Goal: Task Accomplishment & Management: Manage account settings

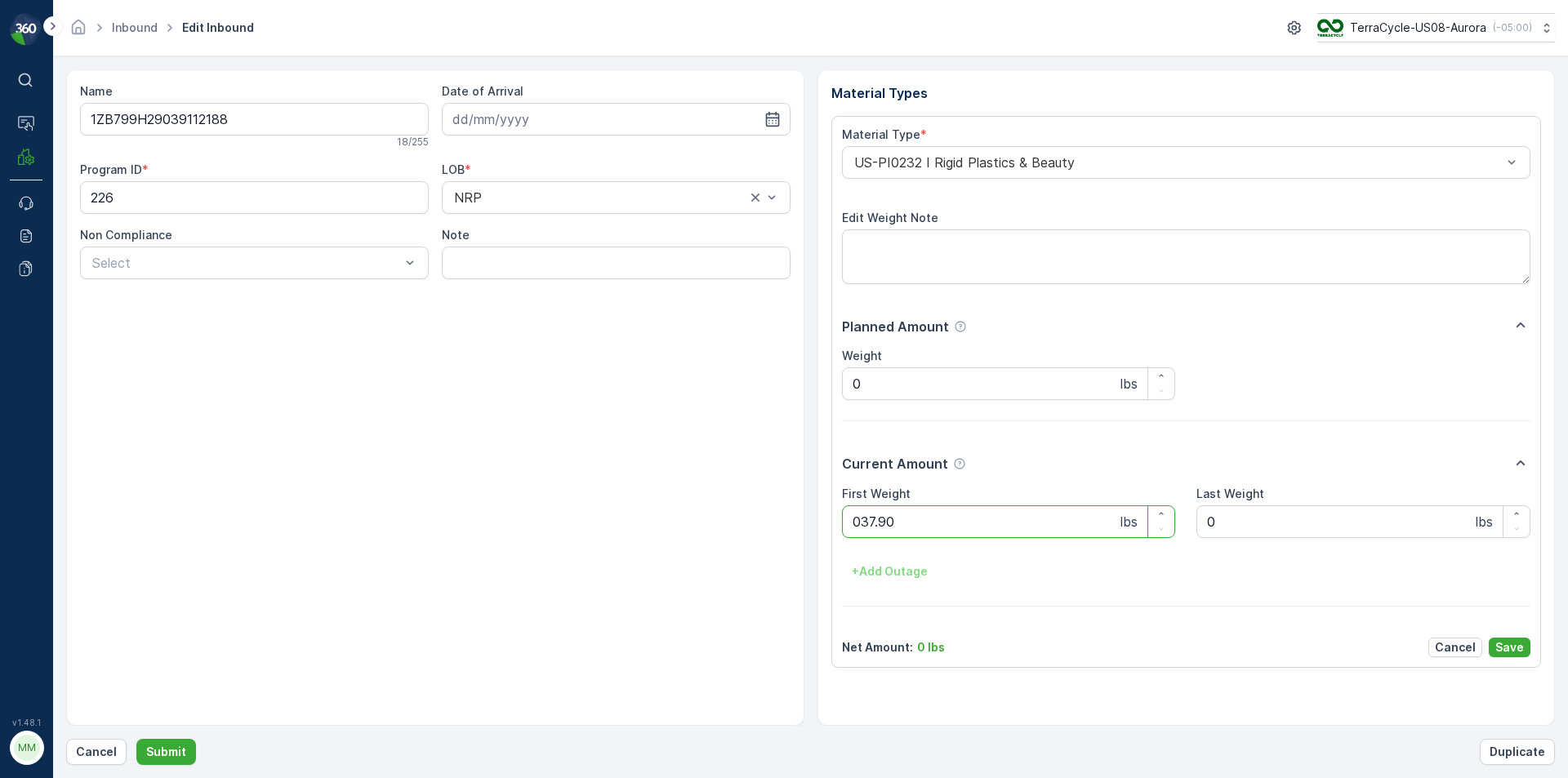
click at [137, 739] on button "Submit" at bounding box center [166, 752] width 59 height 26
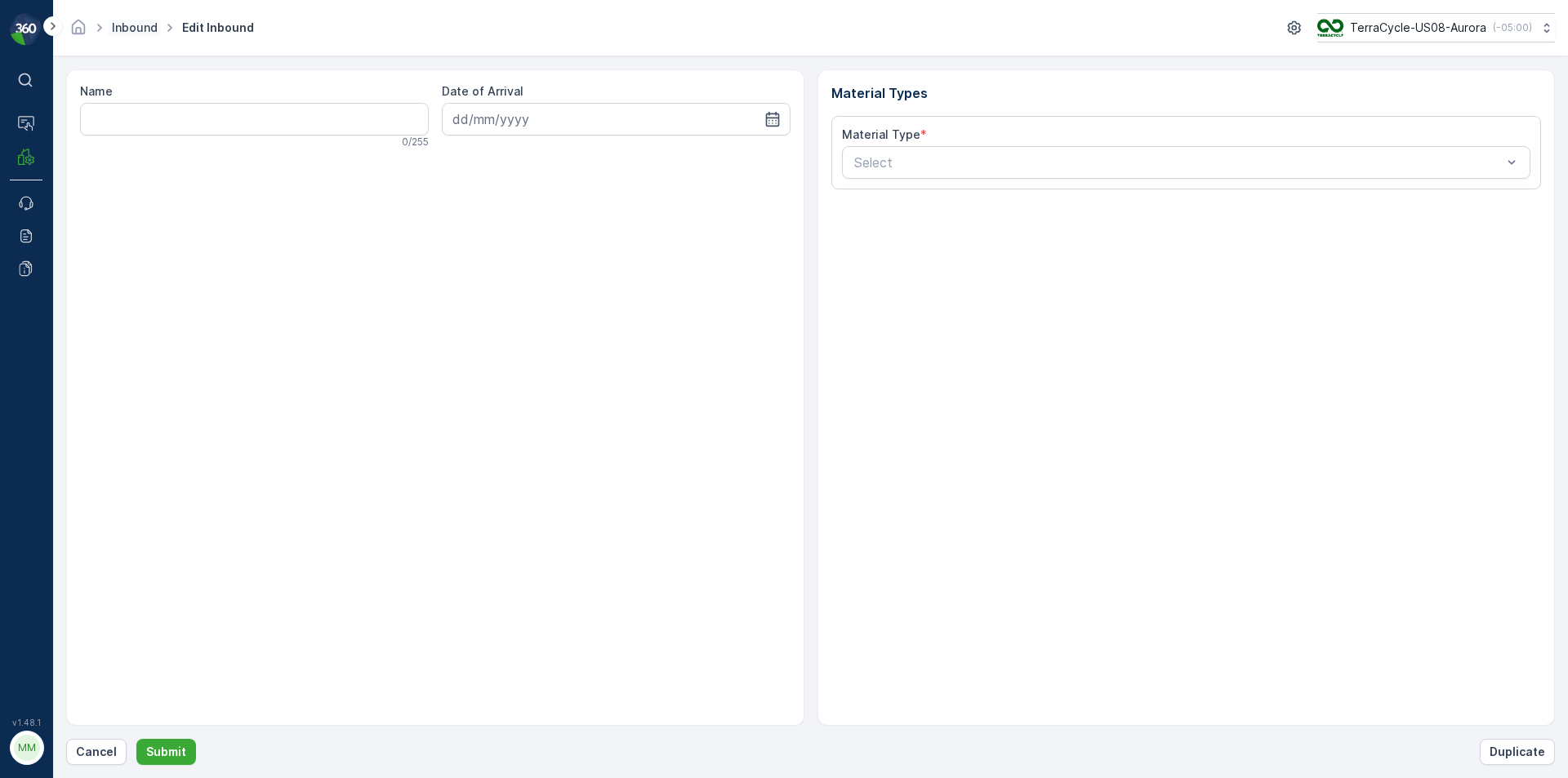
click at [132, 25] on link "Inbound" at bounding box center [134, 28] width 46 height 14
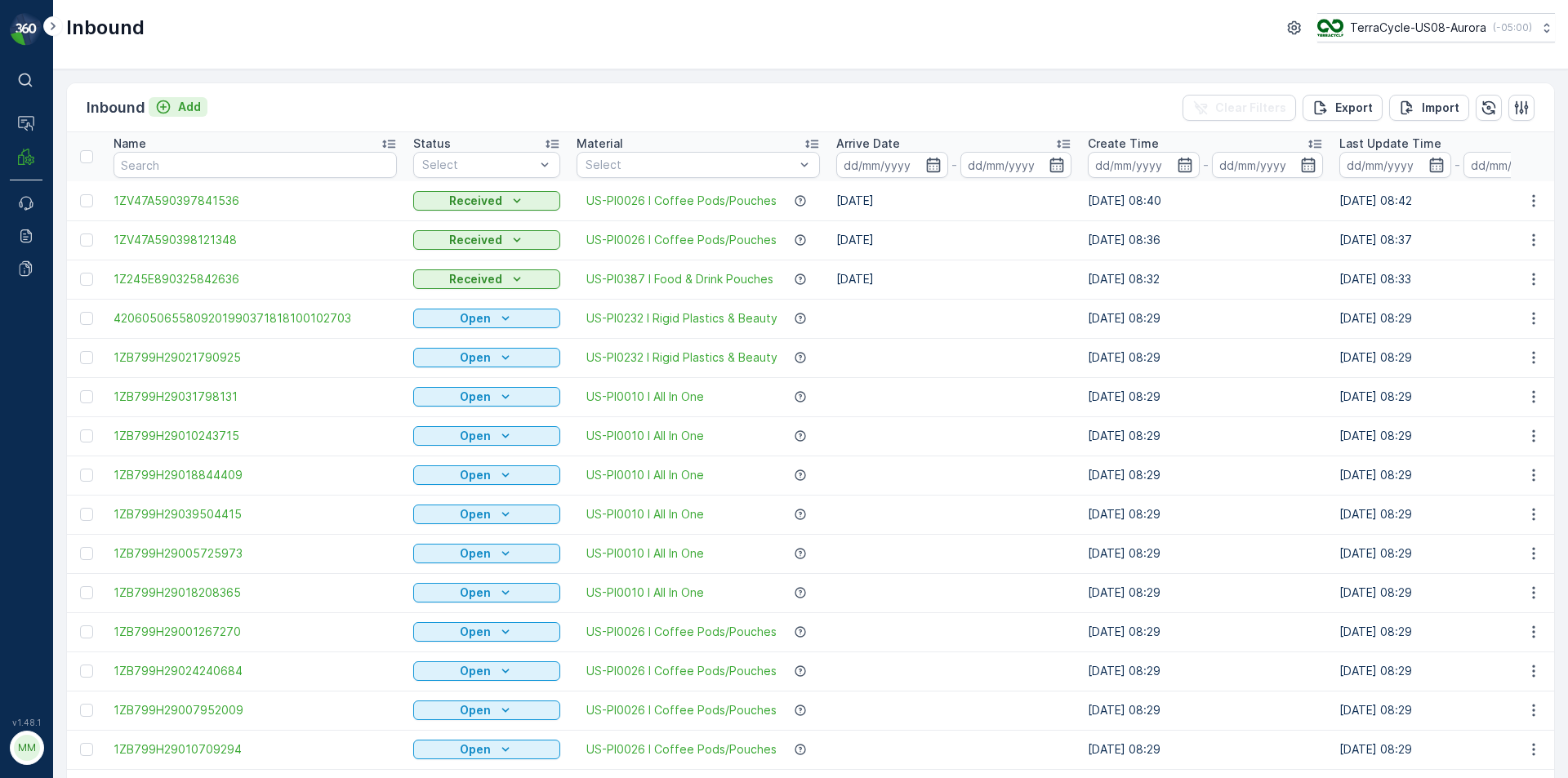
click at [178, 109] on p "Add" at bounding box center [189, 107] width 23 height 16
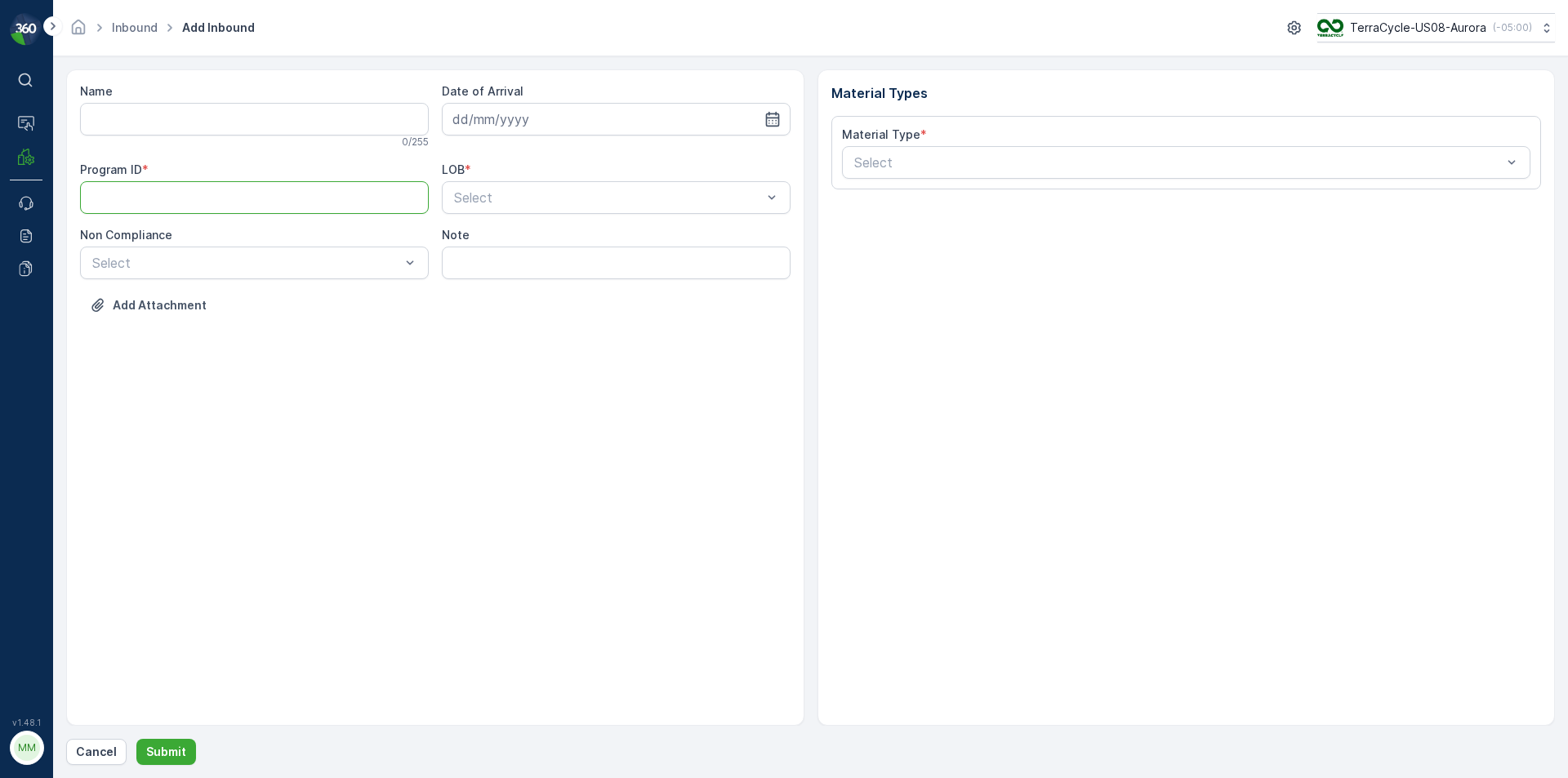
paste ID "CS24"
type ID "CS24"
click at [482, 199] on div at bounding box center [608, 197] width 311 height 15
click at [490, 260] on div "ZWB" at bounding box center [616, 265] width 329 height 15
click at [305, 280] on div "Name 0 / 255 Date of Arrival Program ID * CS24 LOB * option ZWB, selected. ZWB …" at bounding box center [435, 211] width 711 height 254
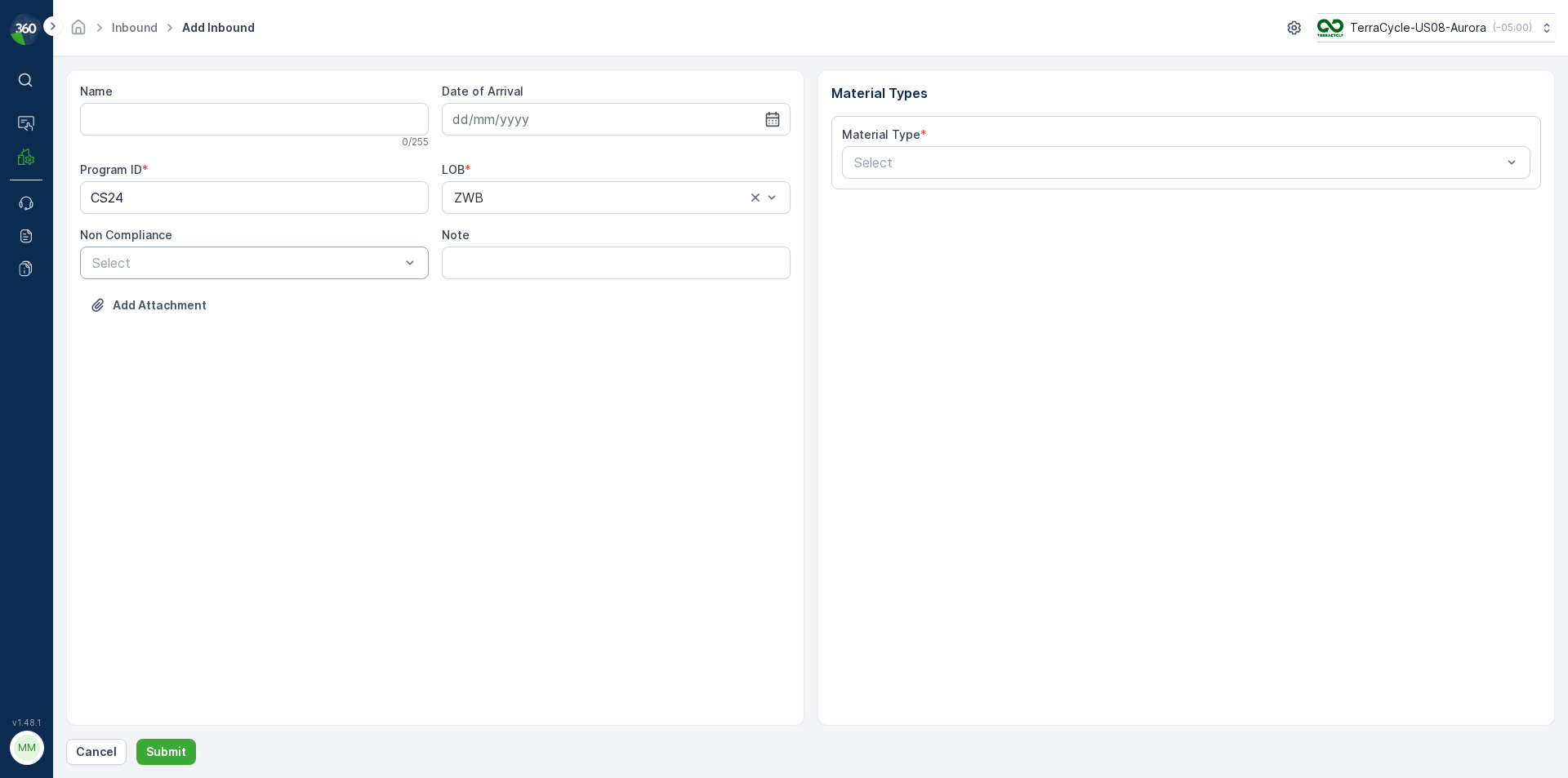
click at [295, 271] on div "Select" at bounding box center [254, 263] width 349 height 33
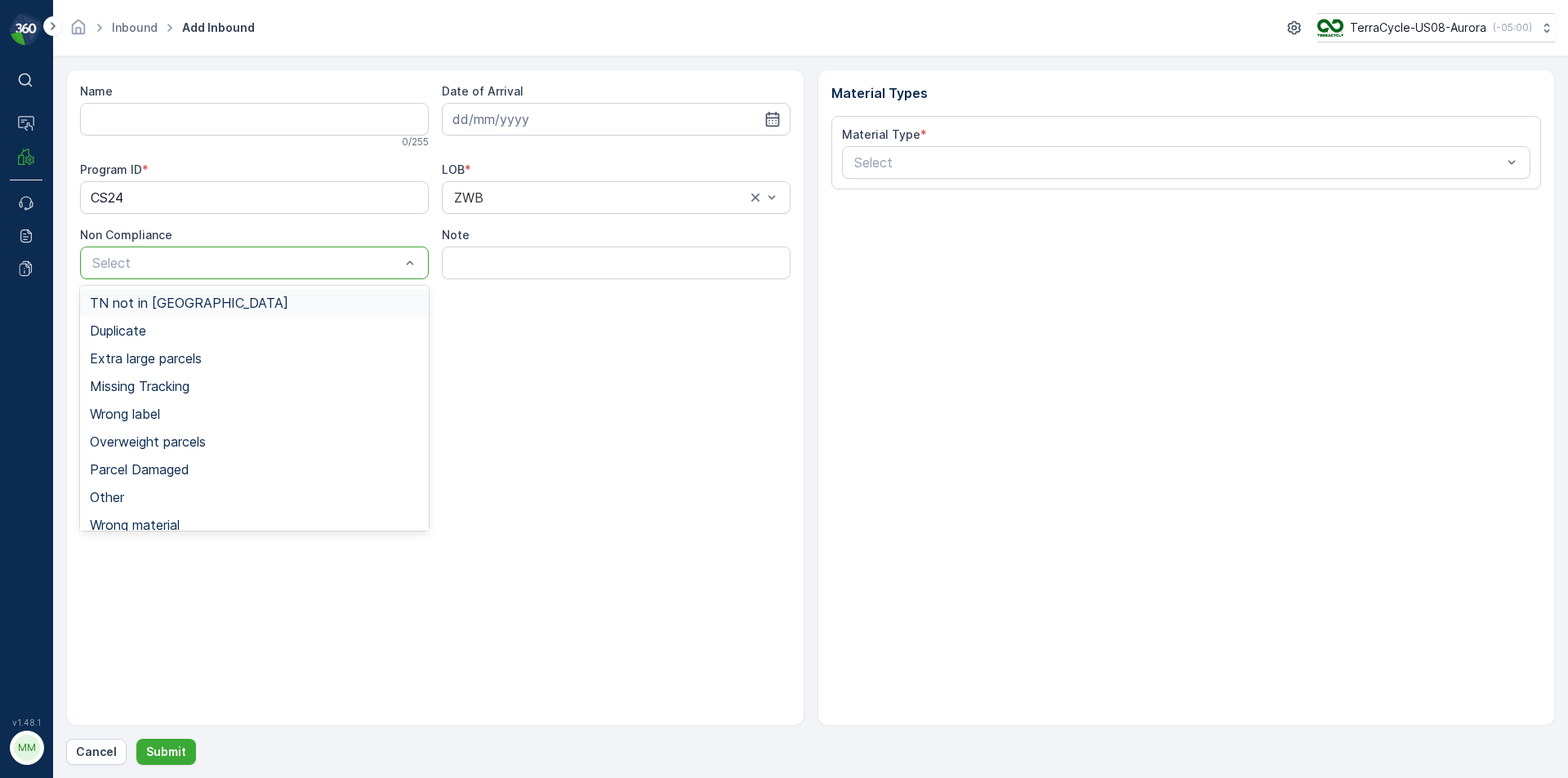
click at [254, 305] on div "TN not in [GEOGRAPHIC_DATA]" at bounding box center [254, 303] width 329 height 15
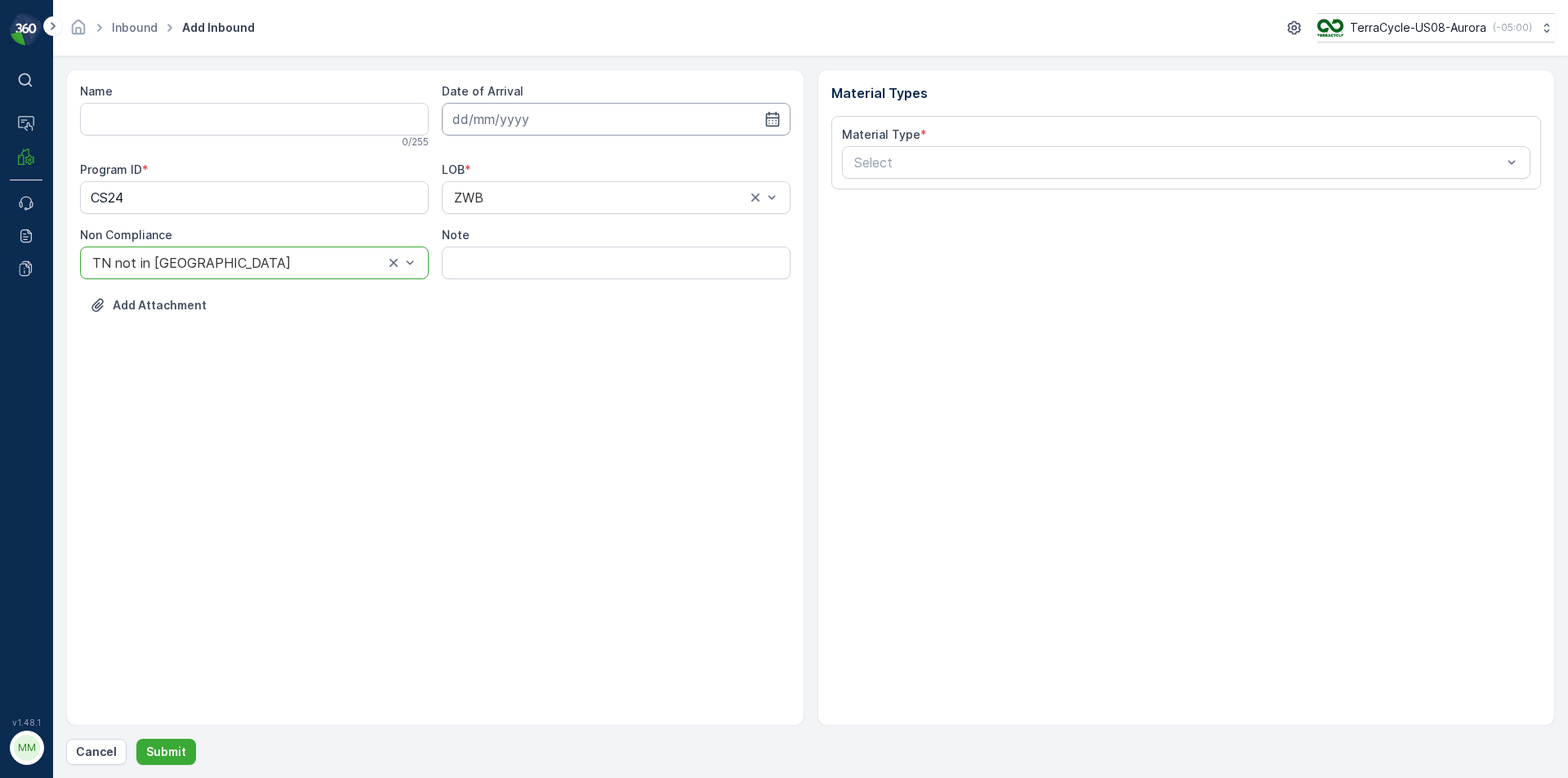
click at [530, 119] on input at bounding box center [616, 119] width 349 height 33
click at [516, 318] on button "19" at bounding box center [529, 321] width 29 height 29
type input "[DATE]"
click at [1044, 180] on div "Material Type * Select" at bounding box center [1186, 153] width 711 height 74
click at [1043, 167] on div at bounding box center [1179, 162] width 652 height 15
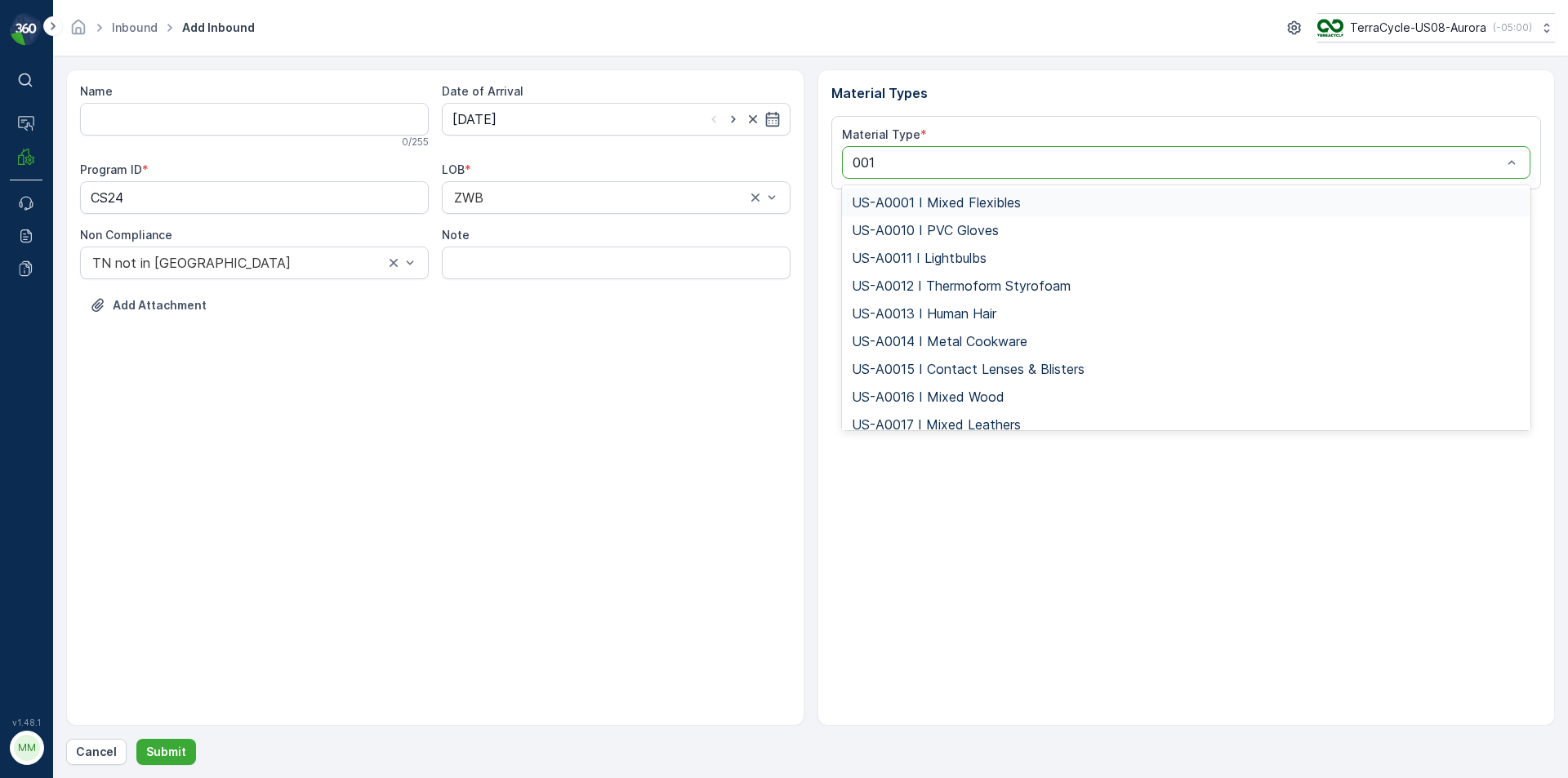
type input "0010"
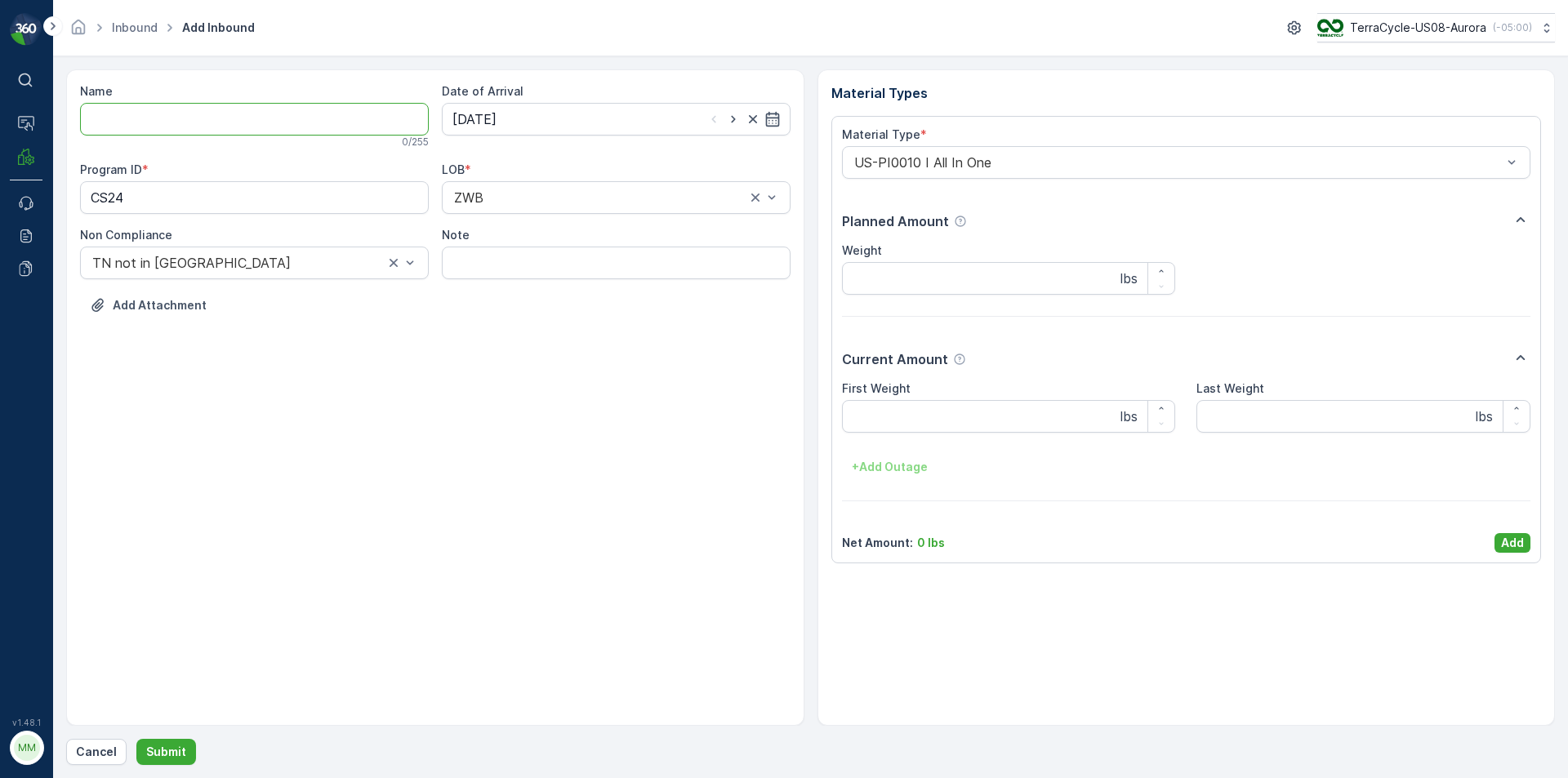
click at [376, 124] on input "Name" at bounding box center [254, 119] width 349 height 33
type input "1Z1AR8619094835981"
click at [137, 739] on button "Submit" at bounding box center [166, 752] width 59 height 26
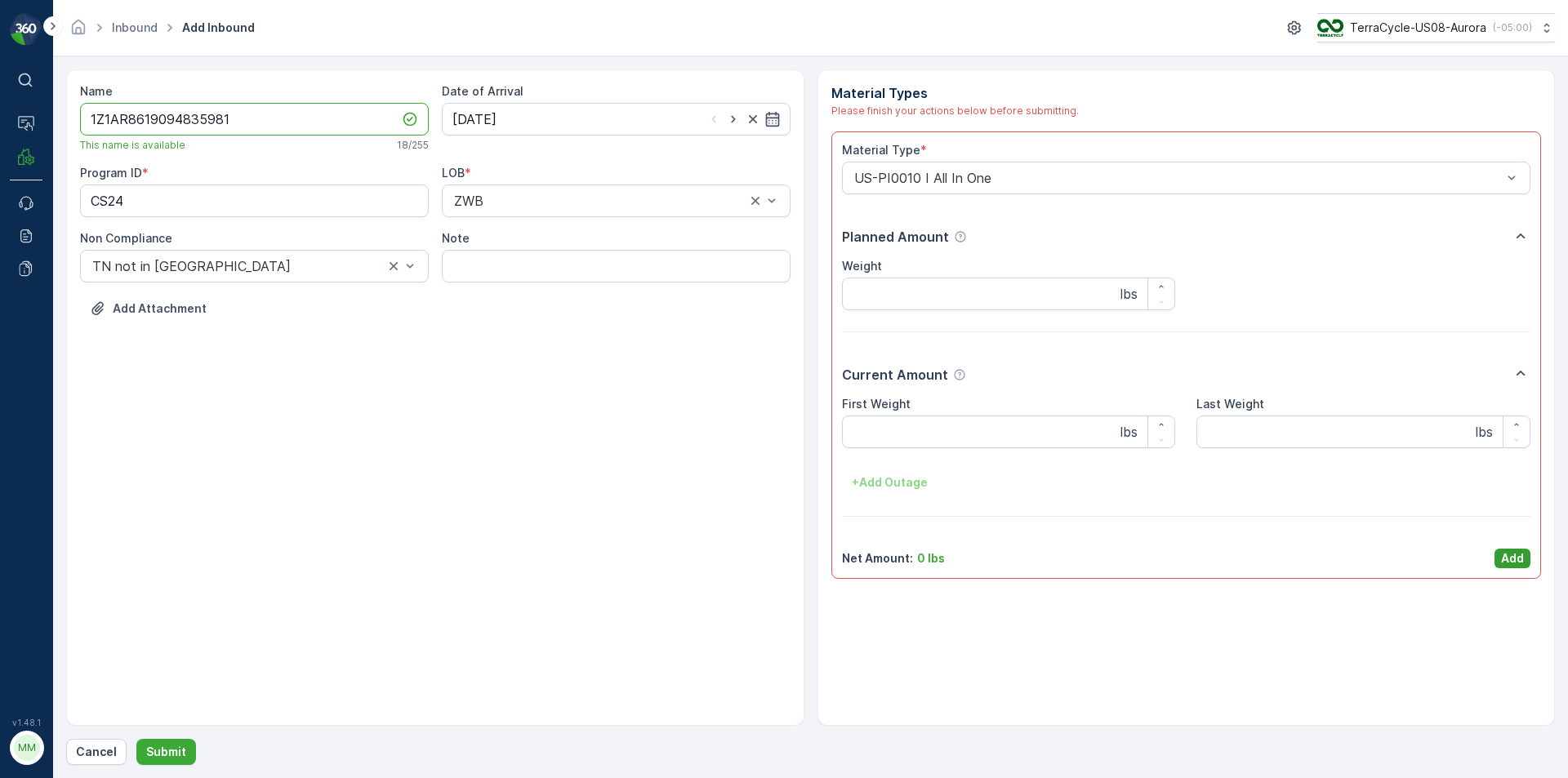
click at [1506, 561] on p "Add" at bounding box center [1512, 558] width 23 height 16
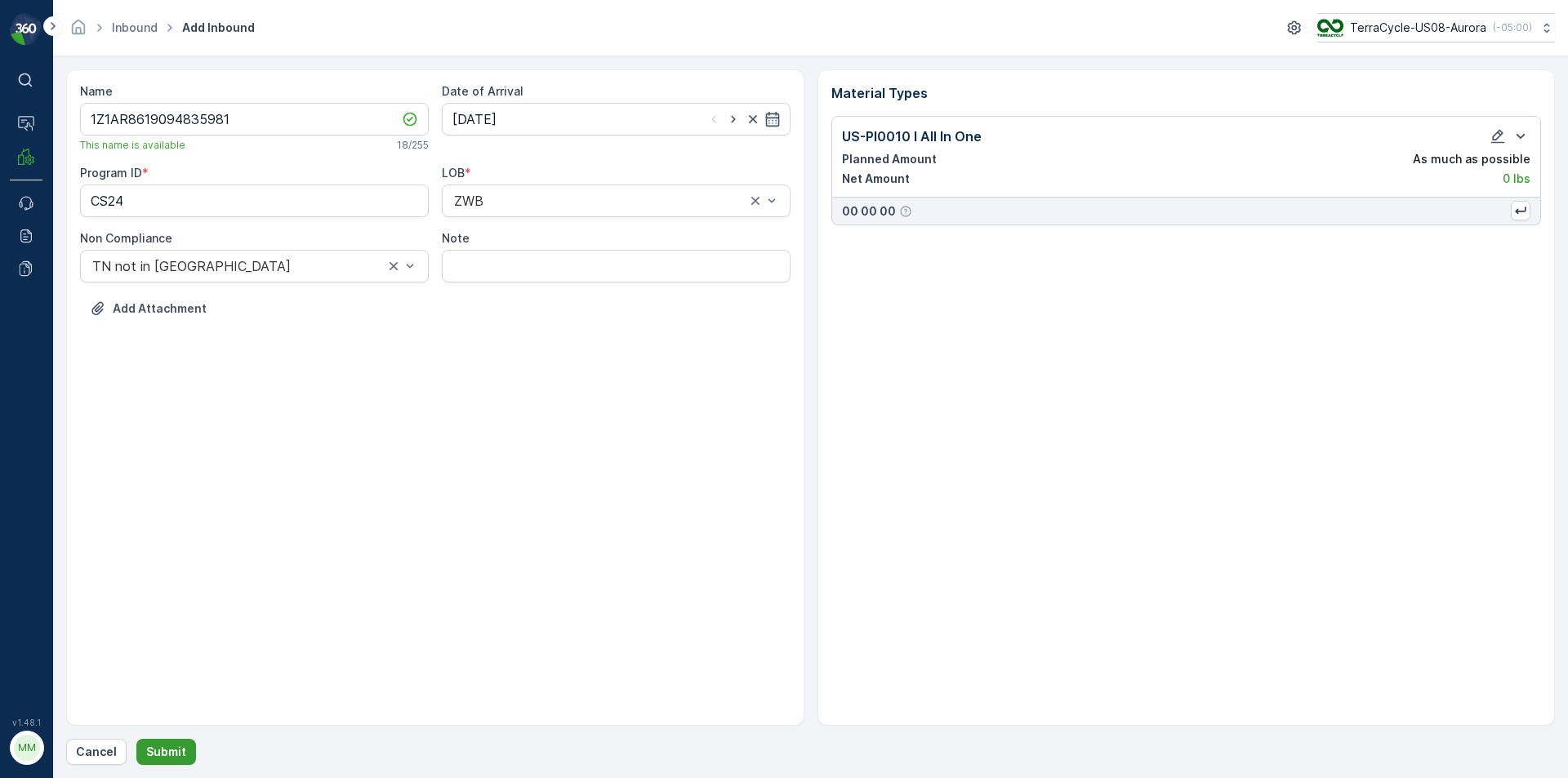
click at [169, 753] on p "Submit" at bounding box center [166, 752] width 40 height 16
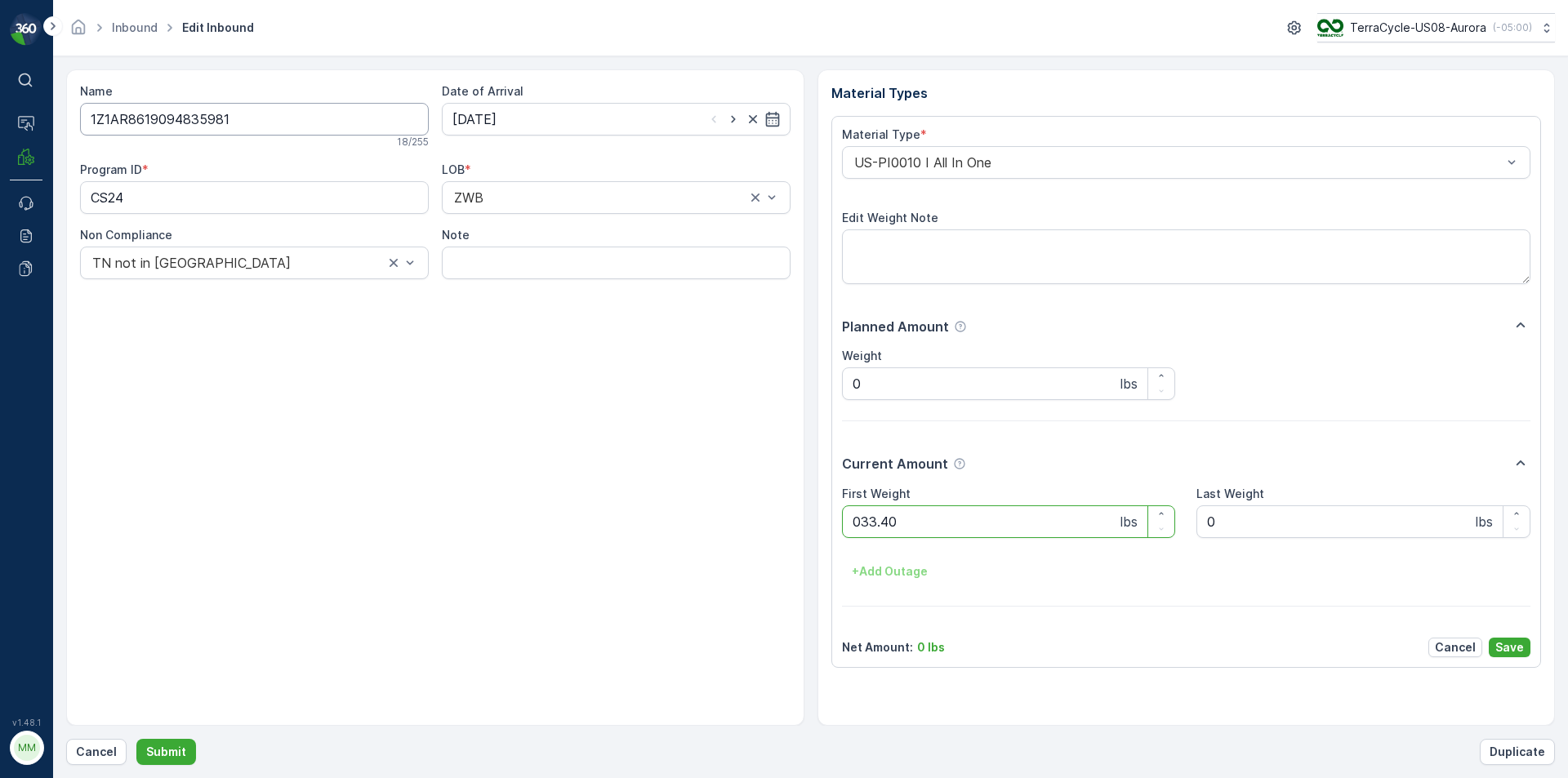
click at [137, 739] on button "Submit" at bounding box center [166, 752] width 59 height 26
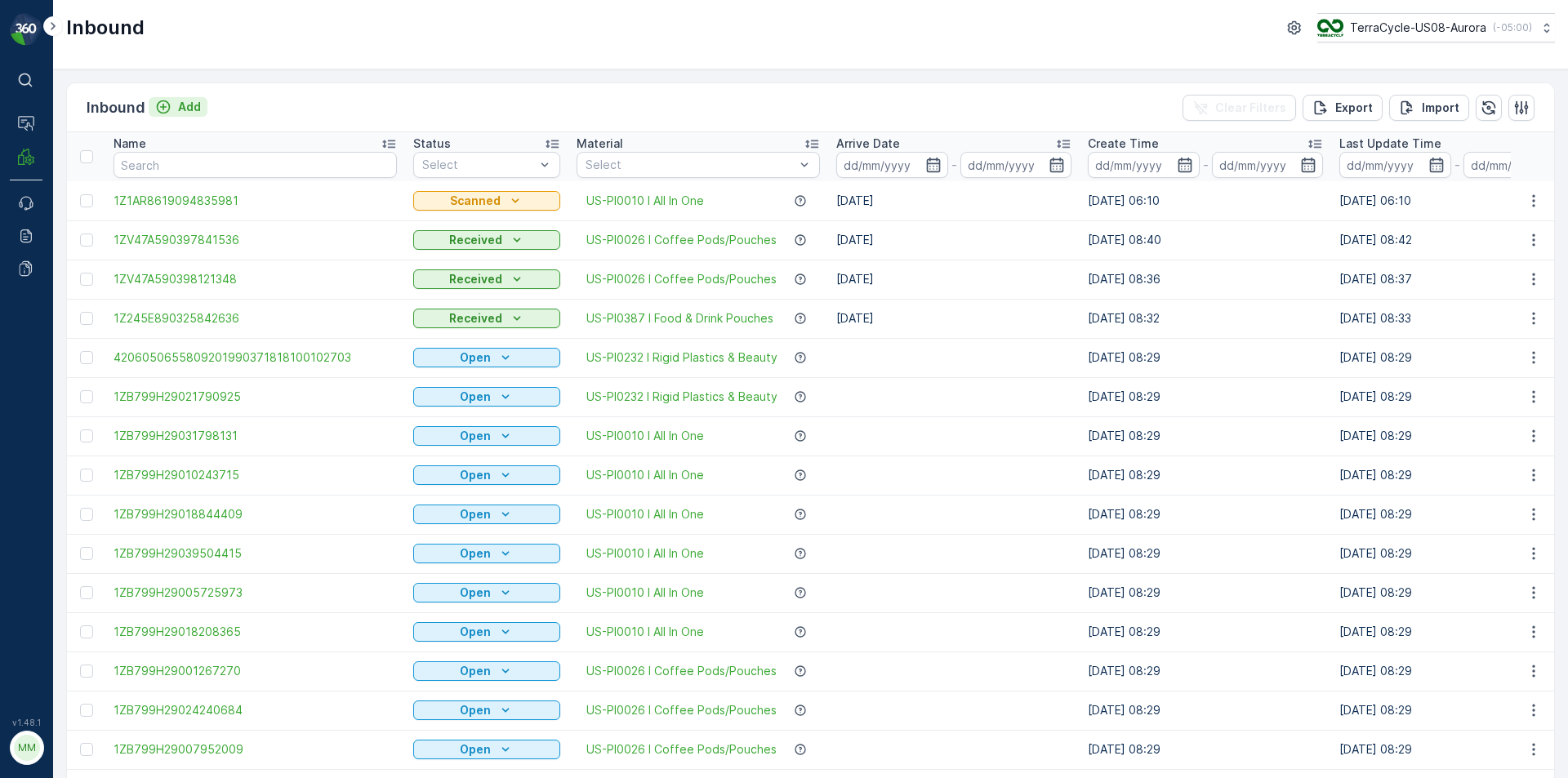
click at [186, 111] on p "Add" at bounding box center [189, 107] width 23 height 16
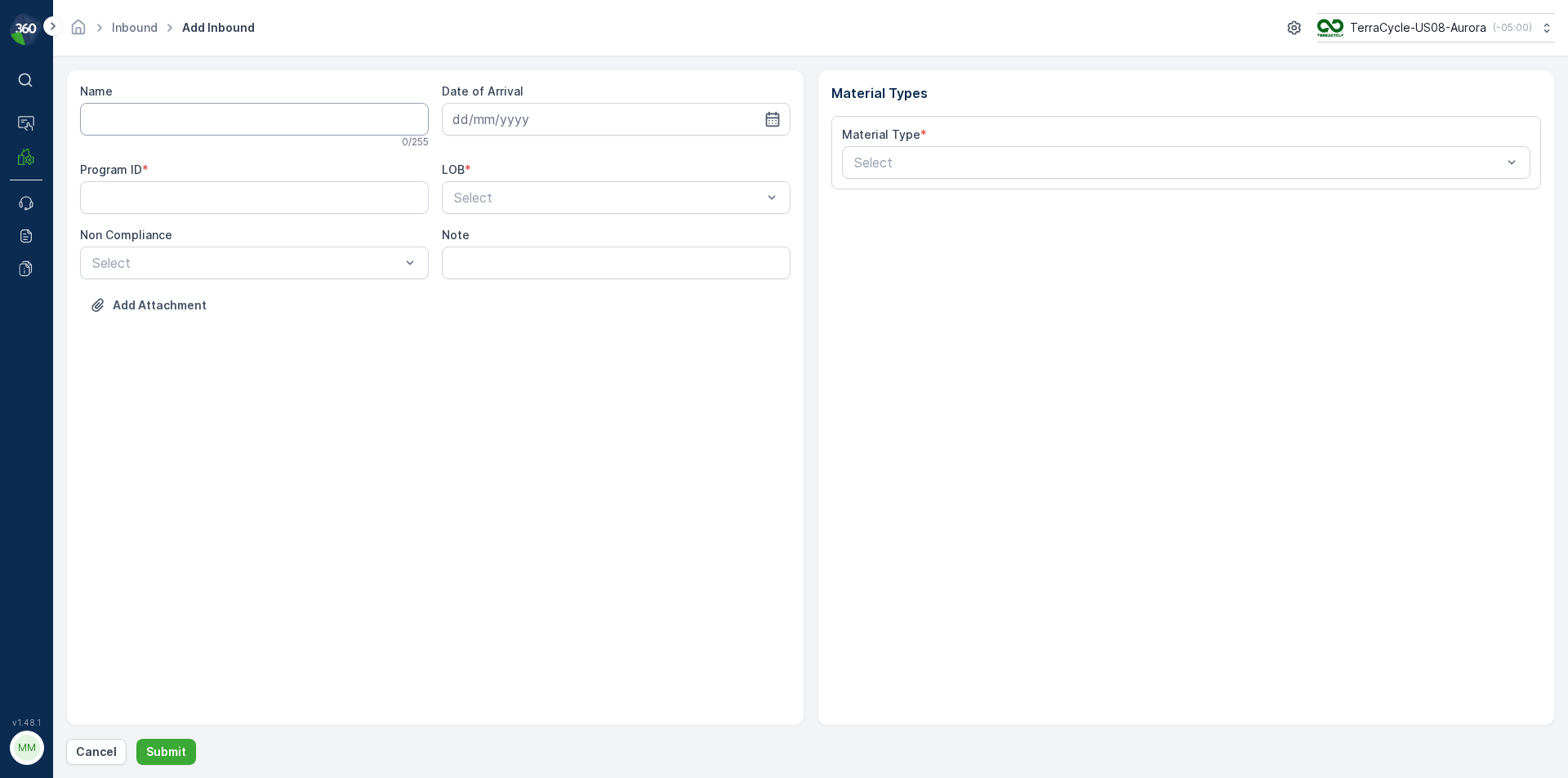
click at [196, 126] on input "Name" at bounding box center [254, 119] width 349 height 33
type input "1Z1AR8619094813423"
click at [137, 739] on button "Submit" at bounding box center [166, 752] width 59 height 26
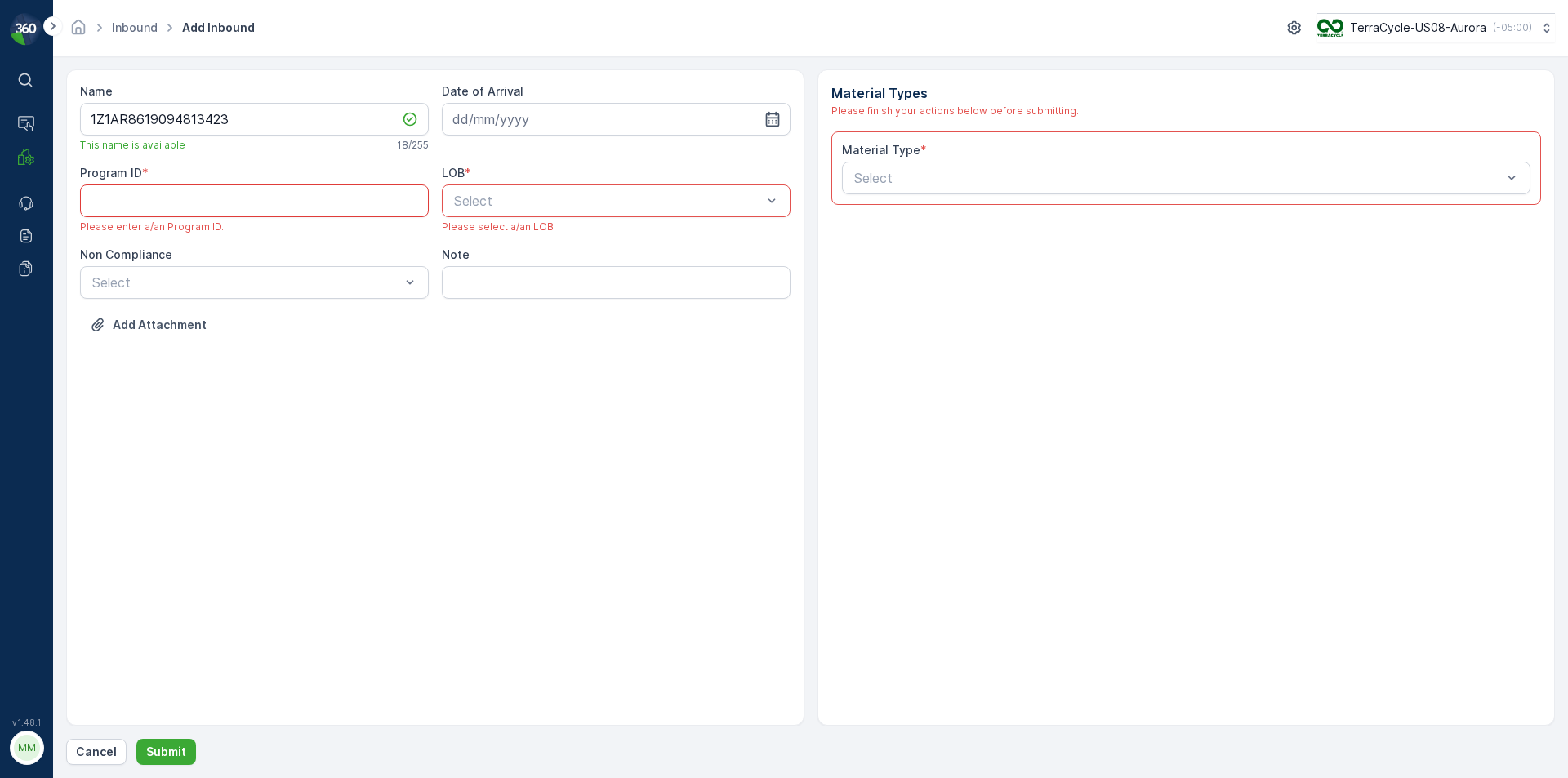
paste ID "CS24"
type ID "CS24"
click at [532, 200] on div at bounding box center [608, 200] width 311 height 15
click at [503, 271] on div "ZWB" at bounding box center [616, 268] width 329 height 15
click at [360, 279] on div "Select" at bounding box center [254, 266] width 349 height 33
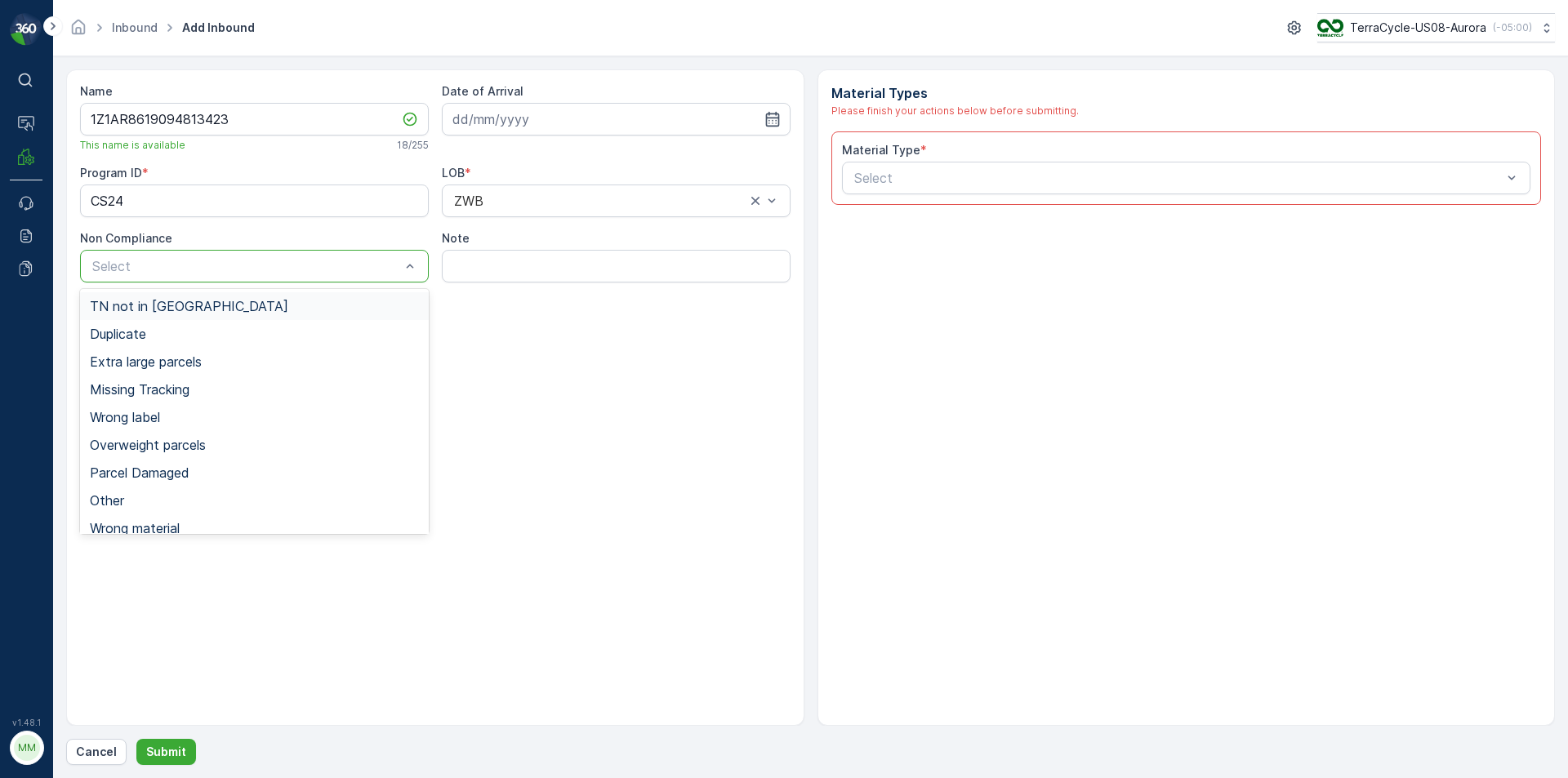
click at [263, 309] on div "TN not in [GEOGRAPHIC_DATA]" at bounding box center [254, 306] width 329 height 15
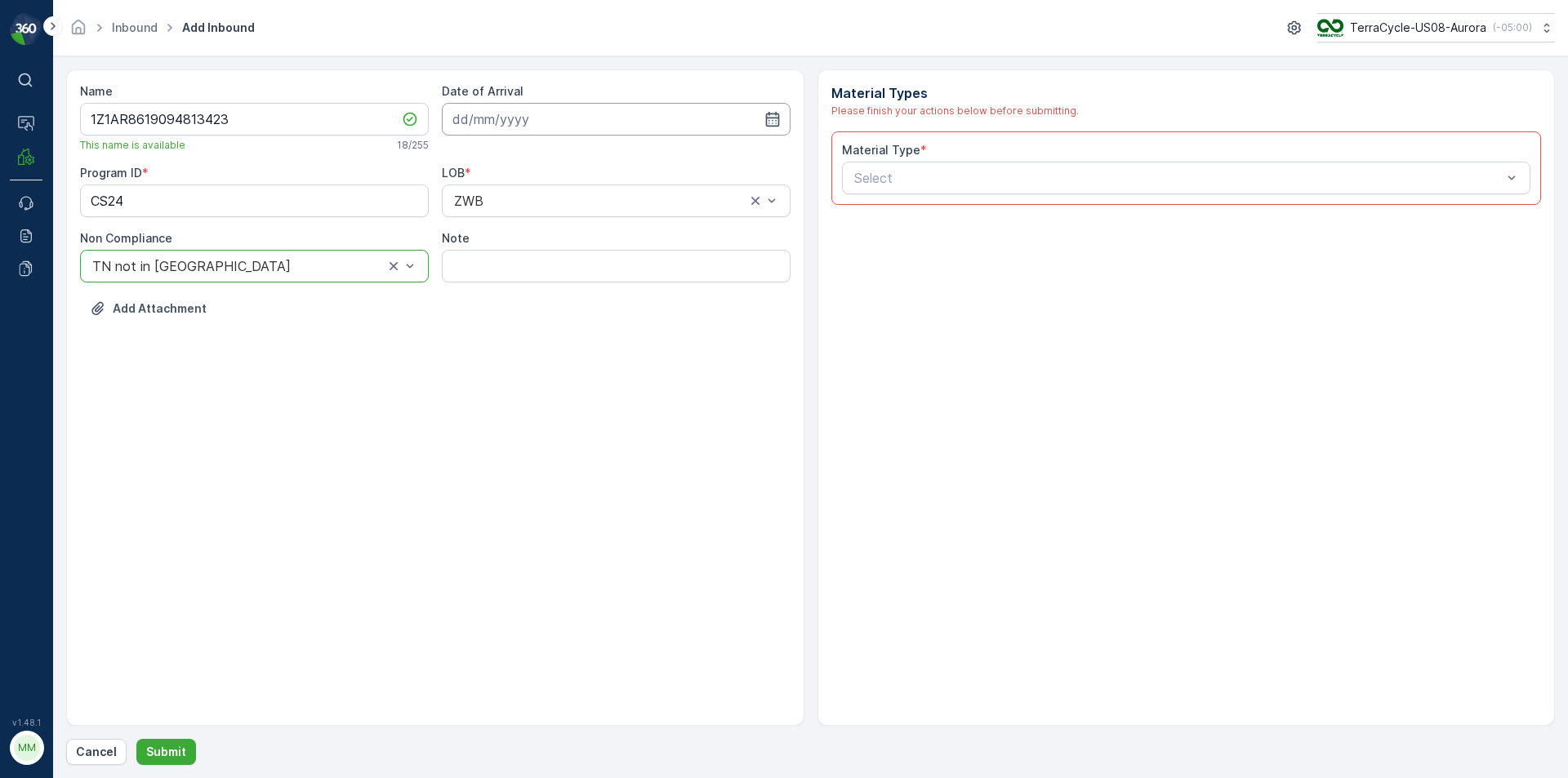
click at [545, 131] on input at bounding box center [616, 119] width 349 height 33
click at [528, 322] on div "19" at bounding box center [529, 321] width 26 height 26
type input "[DATE]"
click at [894, 184] on div at bounding box center [1179, 178] width 652 height 15
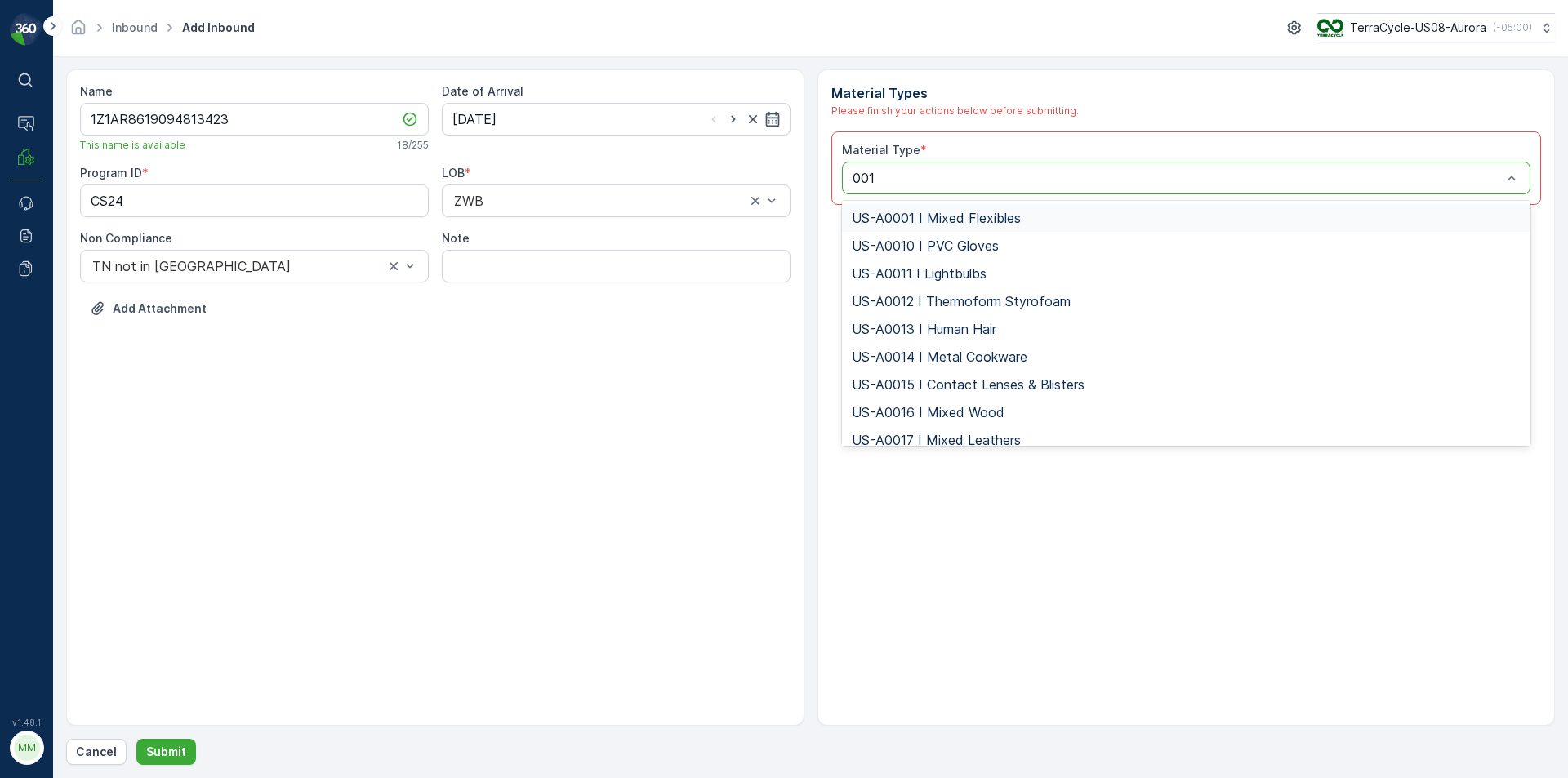
type input "0010"
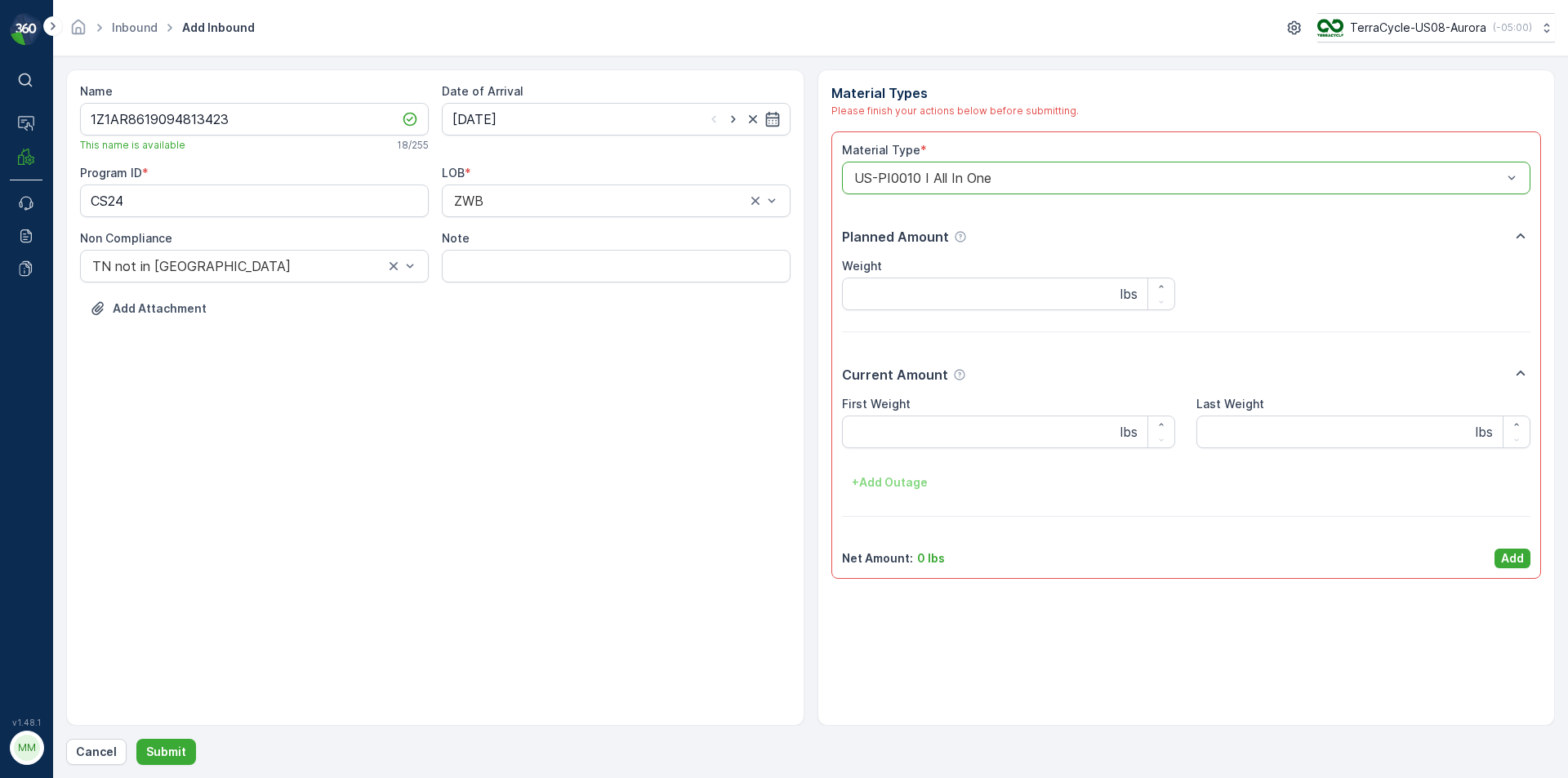
click at [1535, 557] on div "Material Type * option US-PI0010 I All In One, selected. US-PI0010 I All In One…" at bounding box center [1186, 355] width 711 height 448
click at [1513, 555] on p "Add" at bounding box center [1512, 558] width 23 height 16
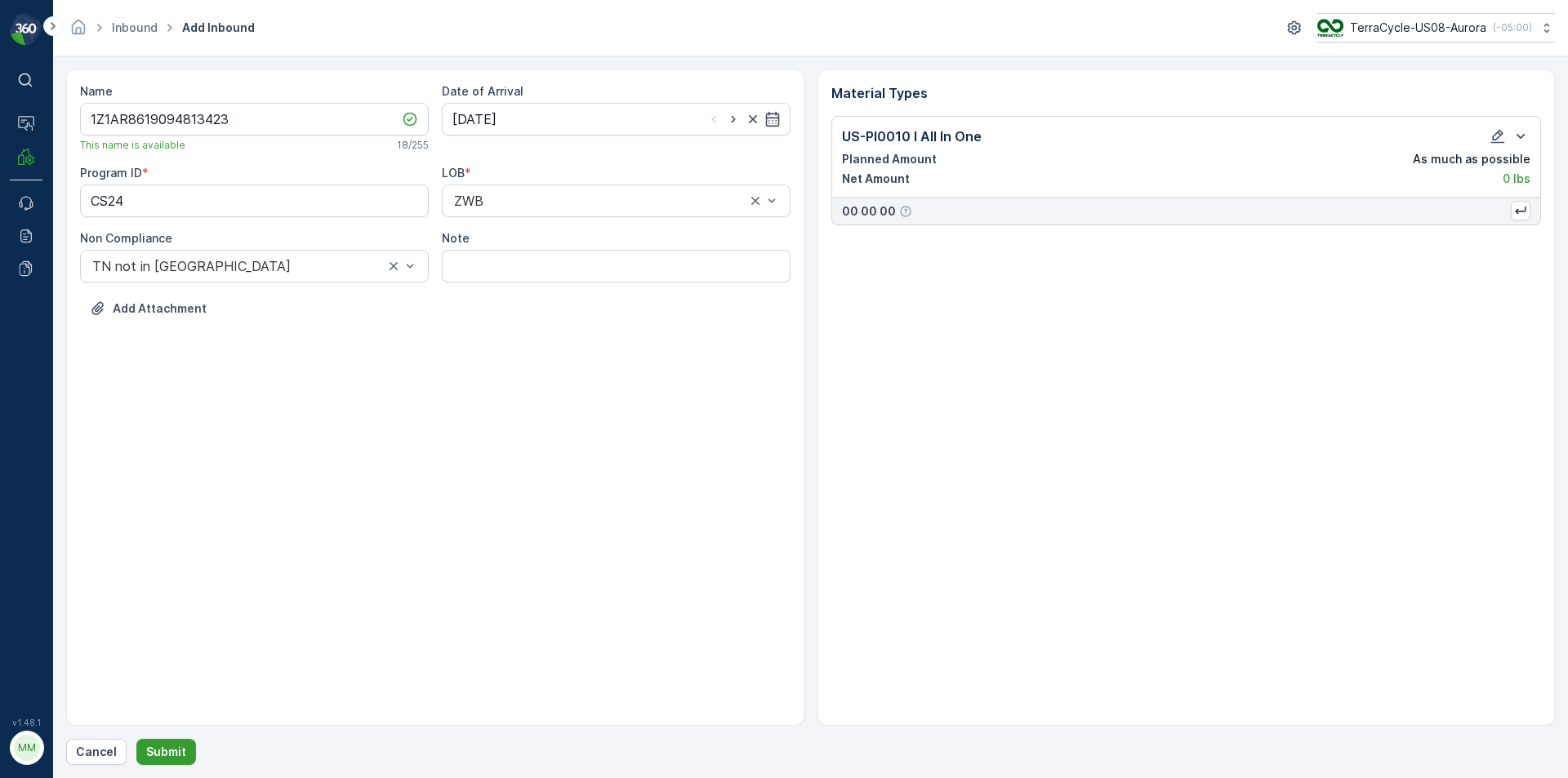
click at [177, 757] on p "Submit" at bounding box center [166, 752] width 40 height 16
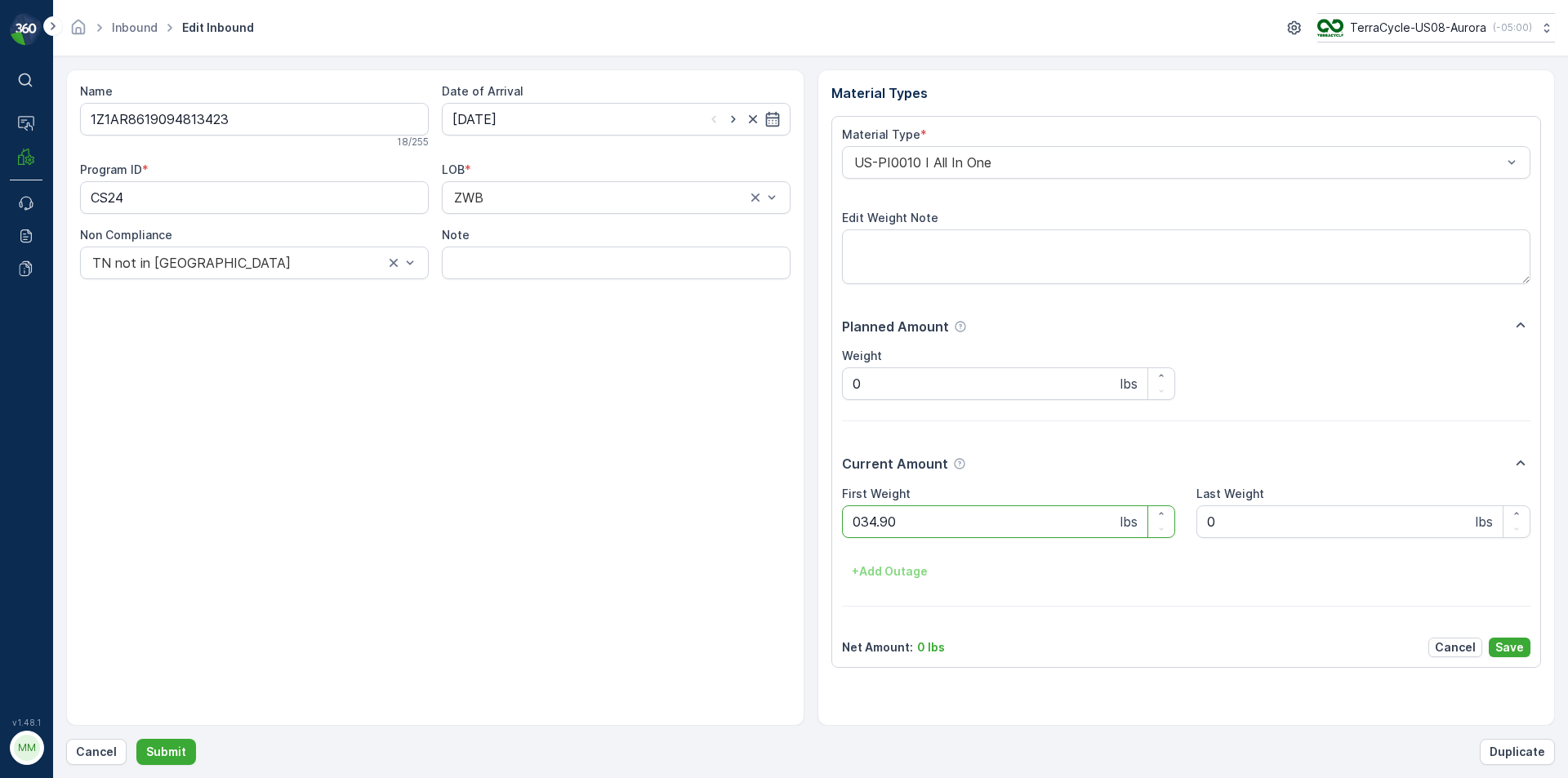
click at [137, 739] on button "Submit" at bounding box center [166, 752] width 59 height 26
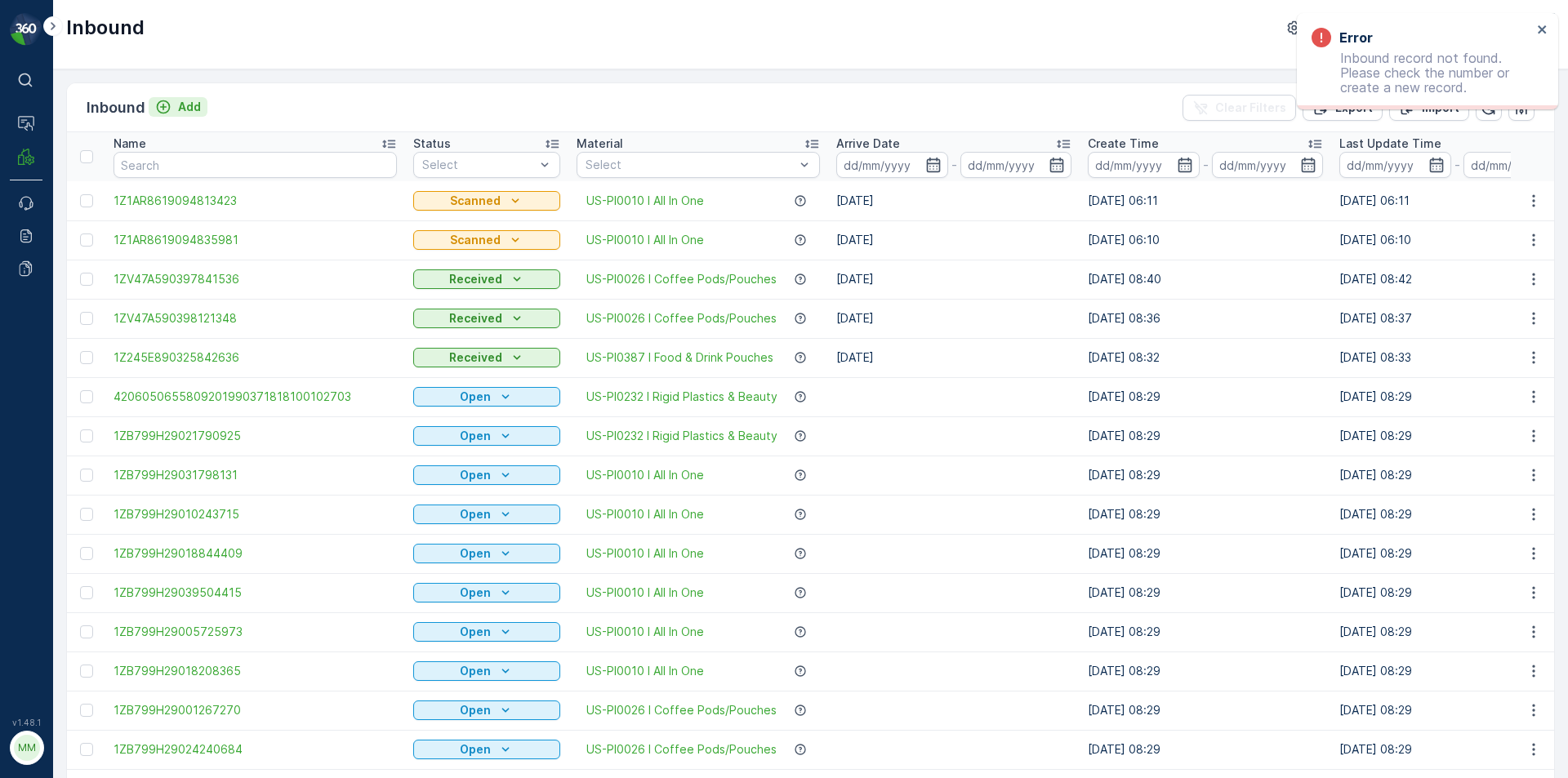
click at [191, 115] on button "Add" at bounding box center [178, 107] width 58 height 20
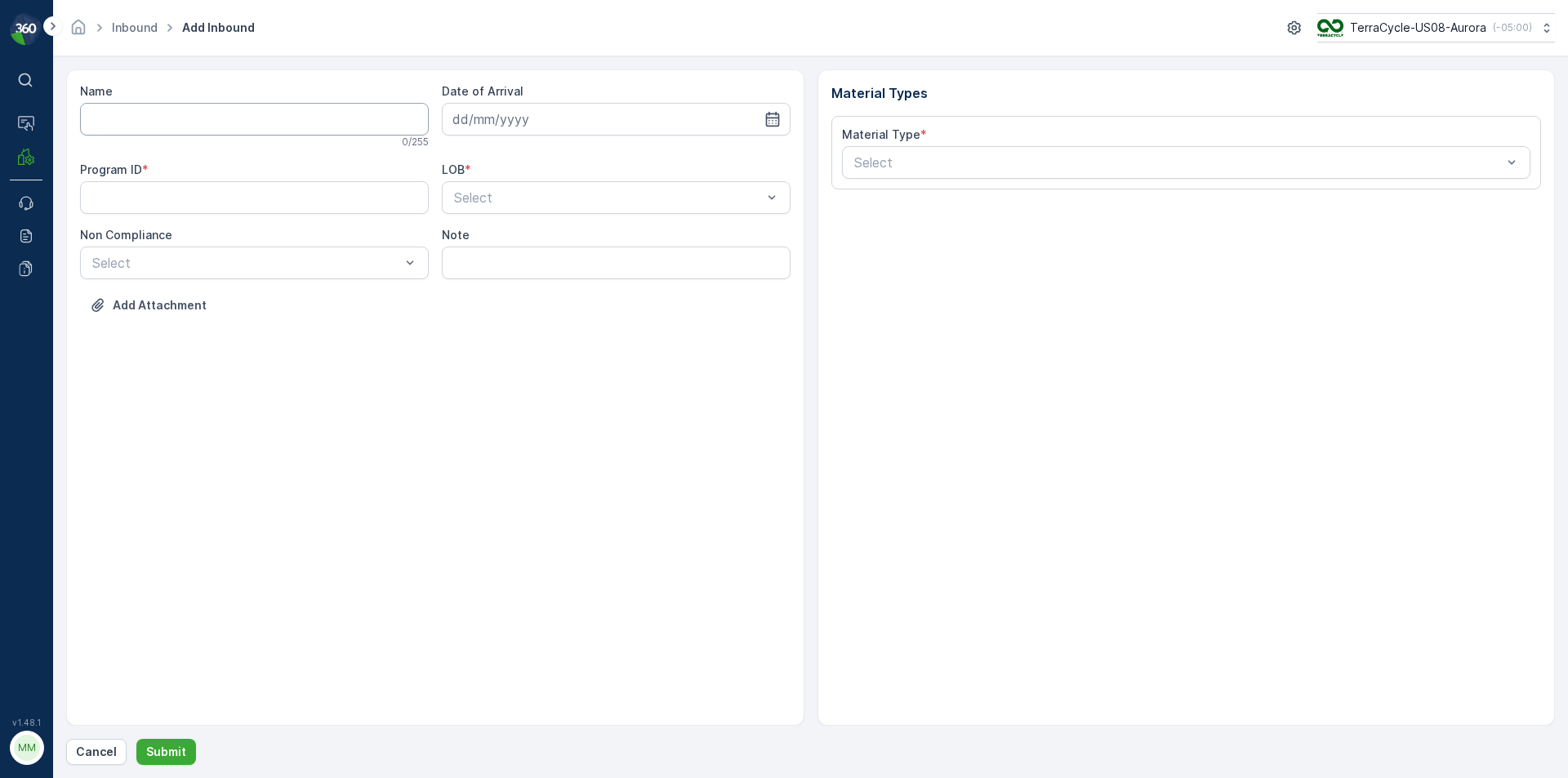
click at [194, 118] on input "Name" at bounding box center [254, 119] width 349 height 33
type input "1ZB799H29024048375"
click at [137, 739] on button "Submit" at bounding box center [166, 752] width 59 height 26
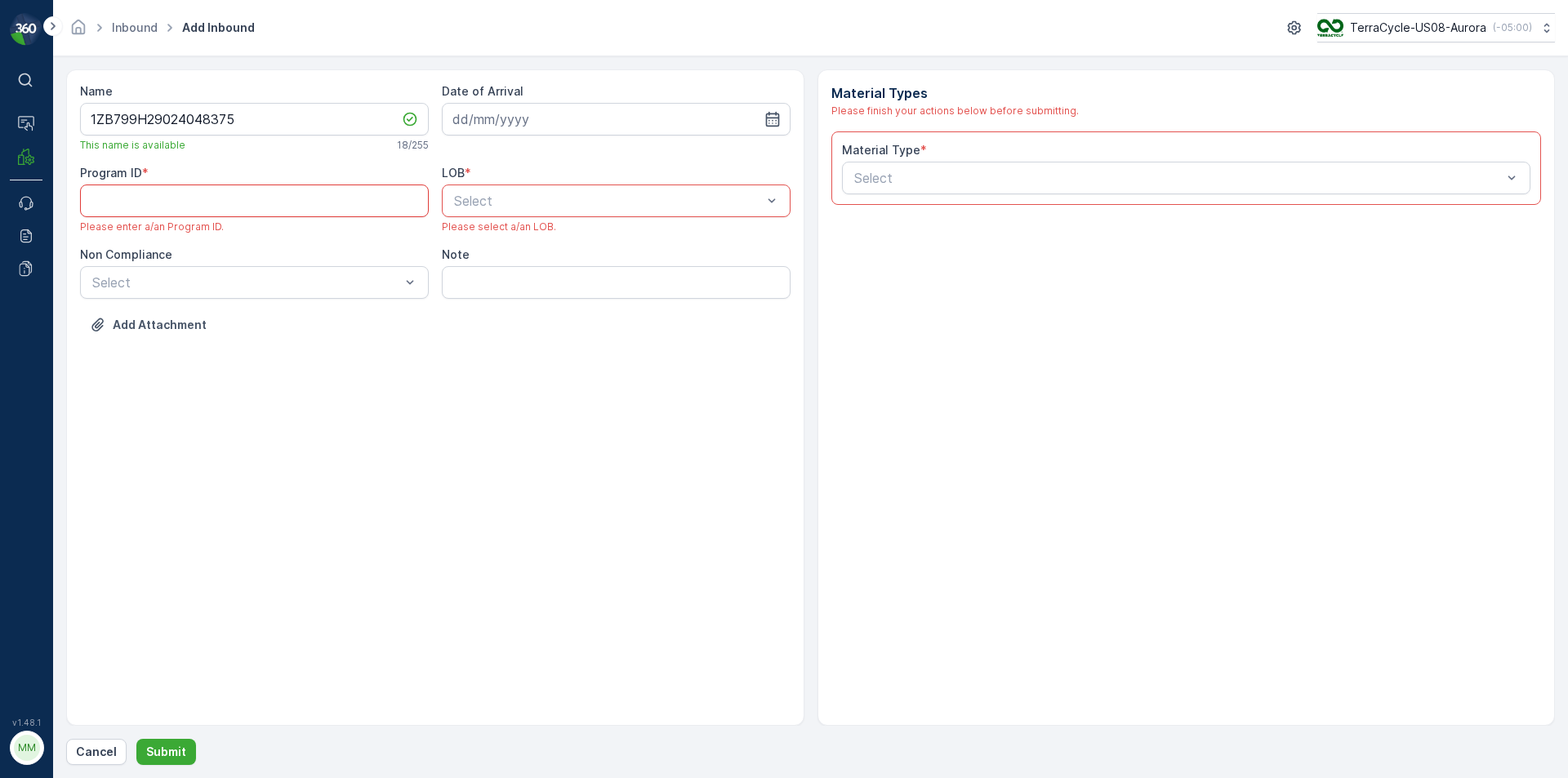
paste ID "CS1"
type ID "CS1"
click at [591, 200] on div at bounding box center [608, 200] width 311 height 15
click at [549, 269] on div "ZWB" at bounding box center [616, 268] width 329 height 15
click at [548, 123] on input at bounding box center [616, 119] width 349 height 33
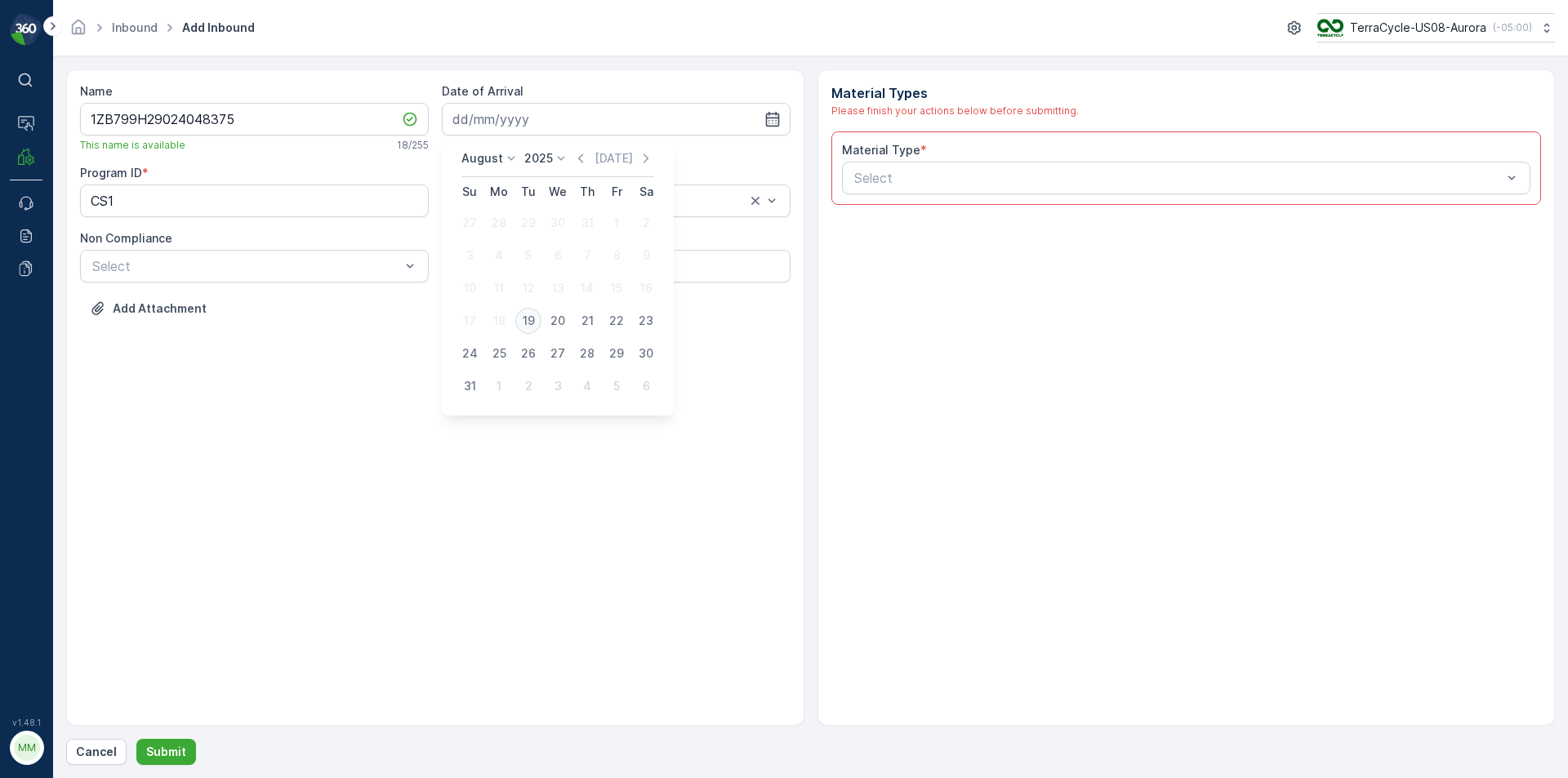
click at [524, 318] on div "19" at bounding box center [529, 321] width 26 height 26
type input "[DATE]"
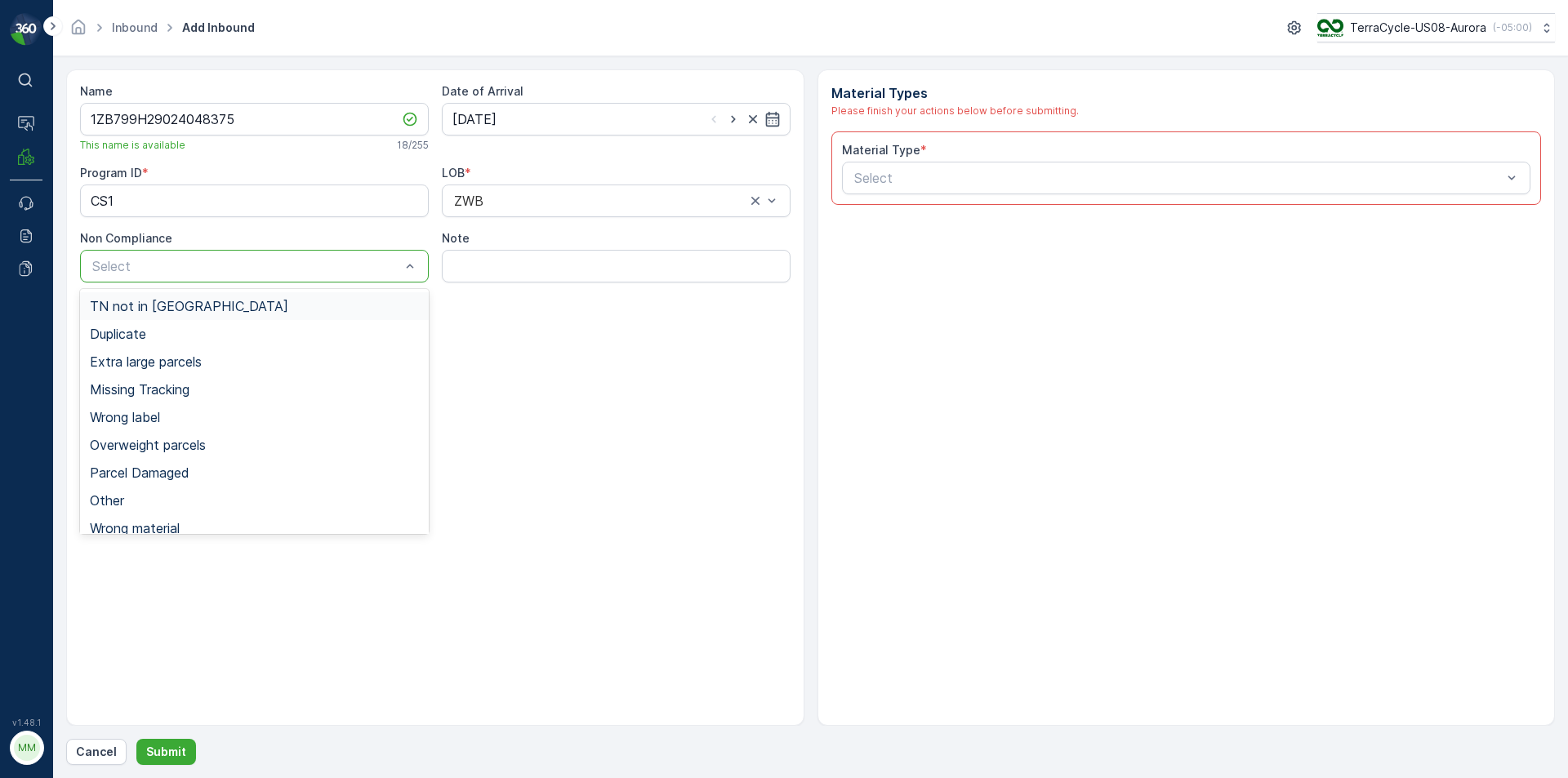
click at [352, 268] on div at bounding box center [246, 266] width 311 height 15
click at [268, 305] on div "TN not in [GEOGRAPHIC_DATA]" at bounding box center [254, 306] width 329 height 15
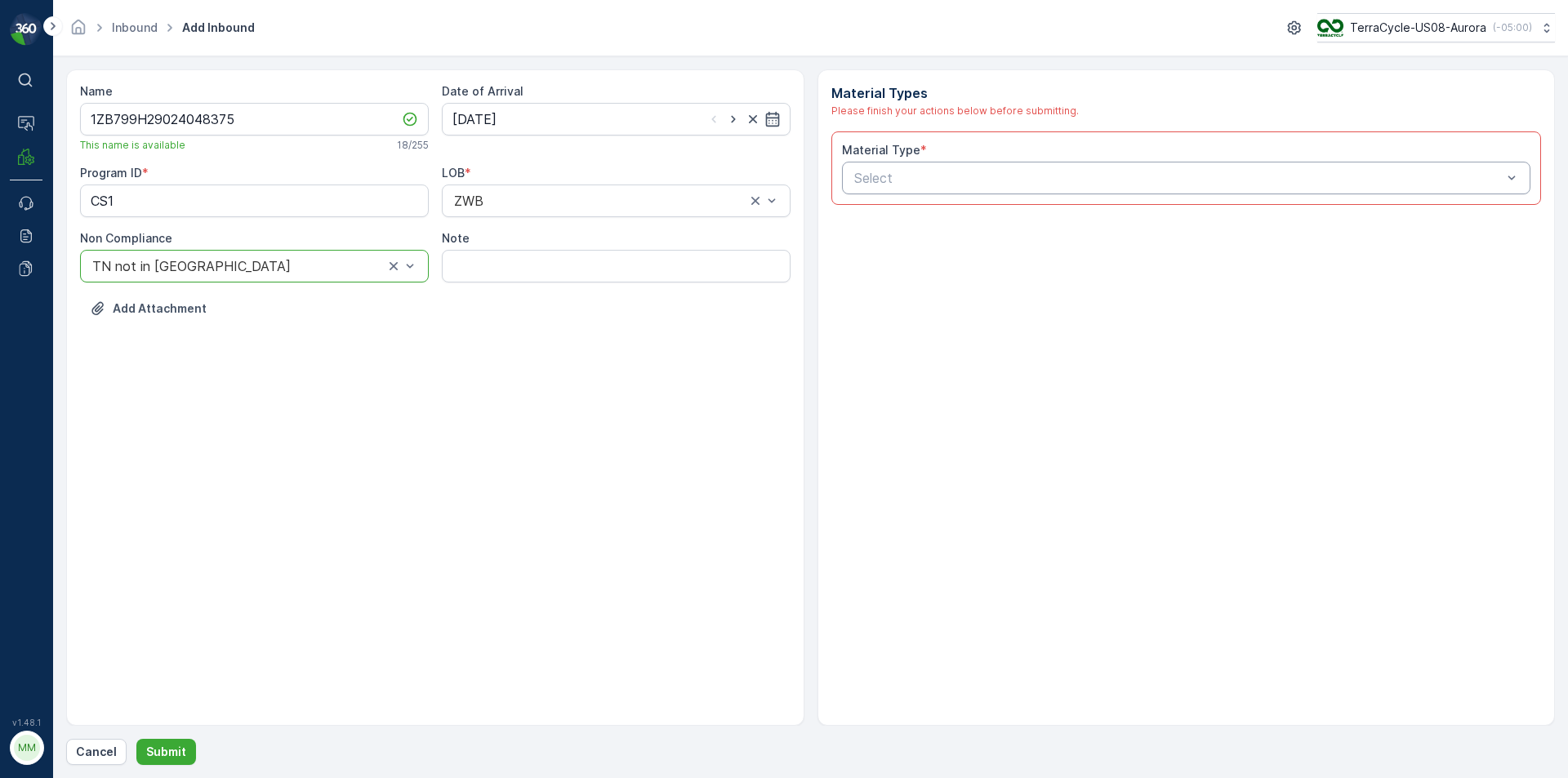
click at [857, 181] on div at bounding box center [1179, 178] width 652 height 15
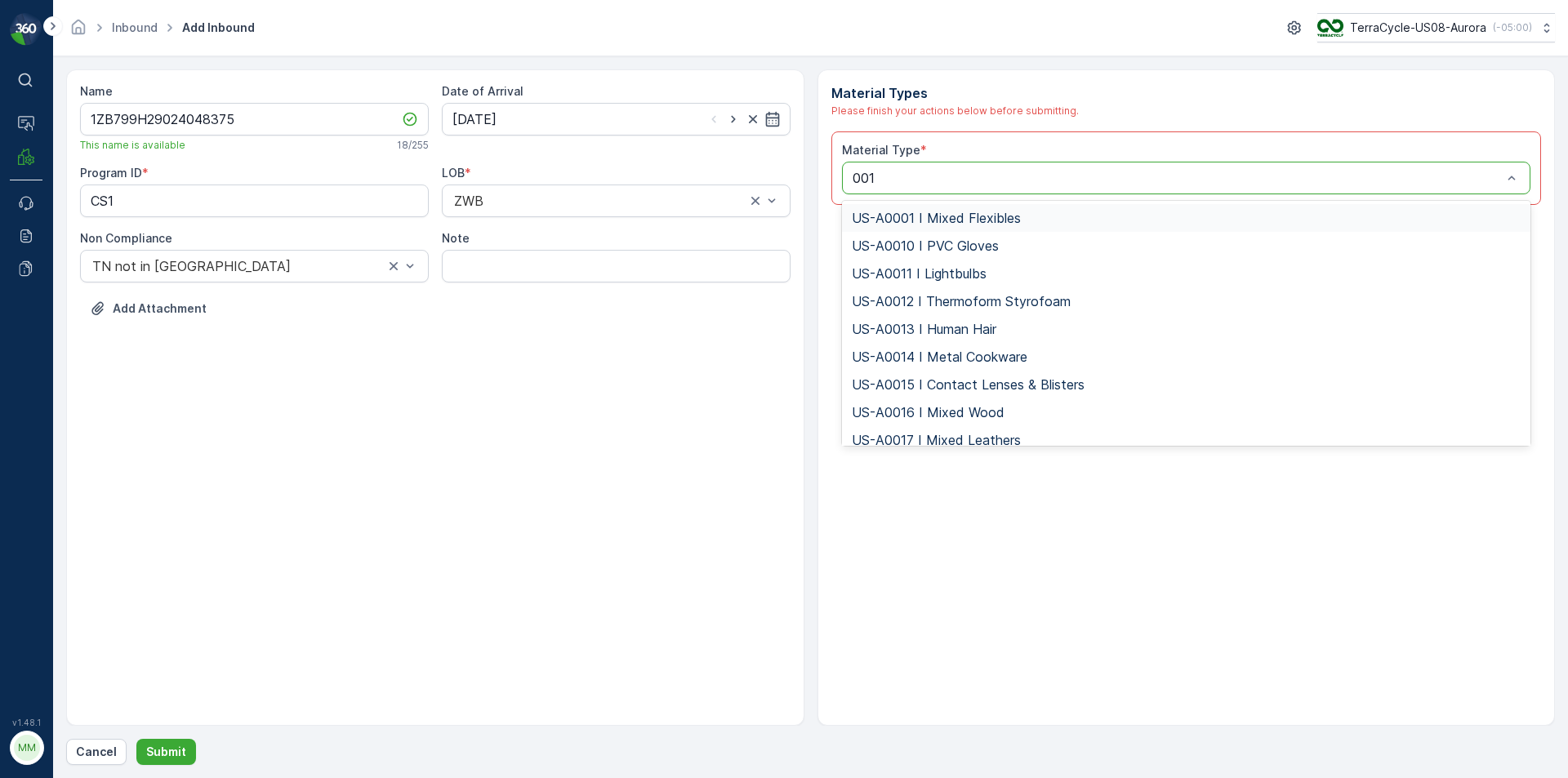
type input "0010"
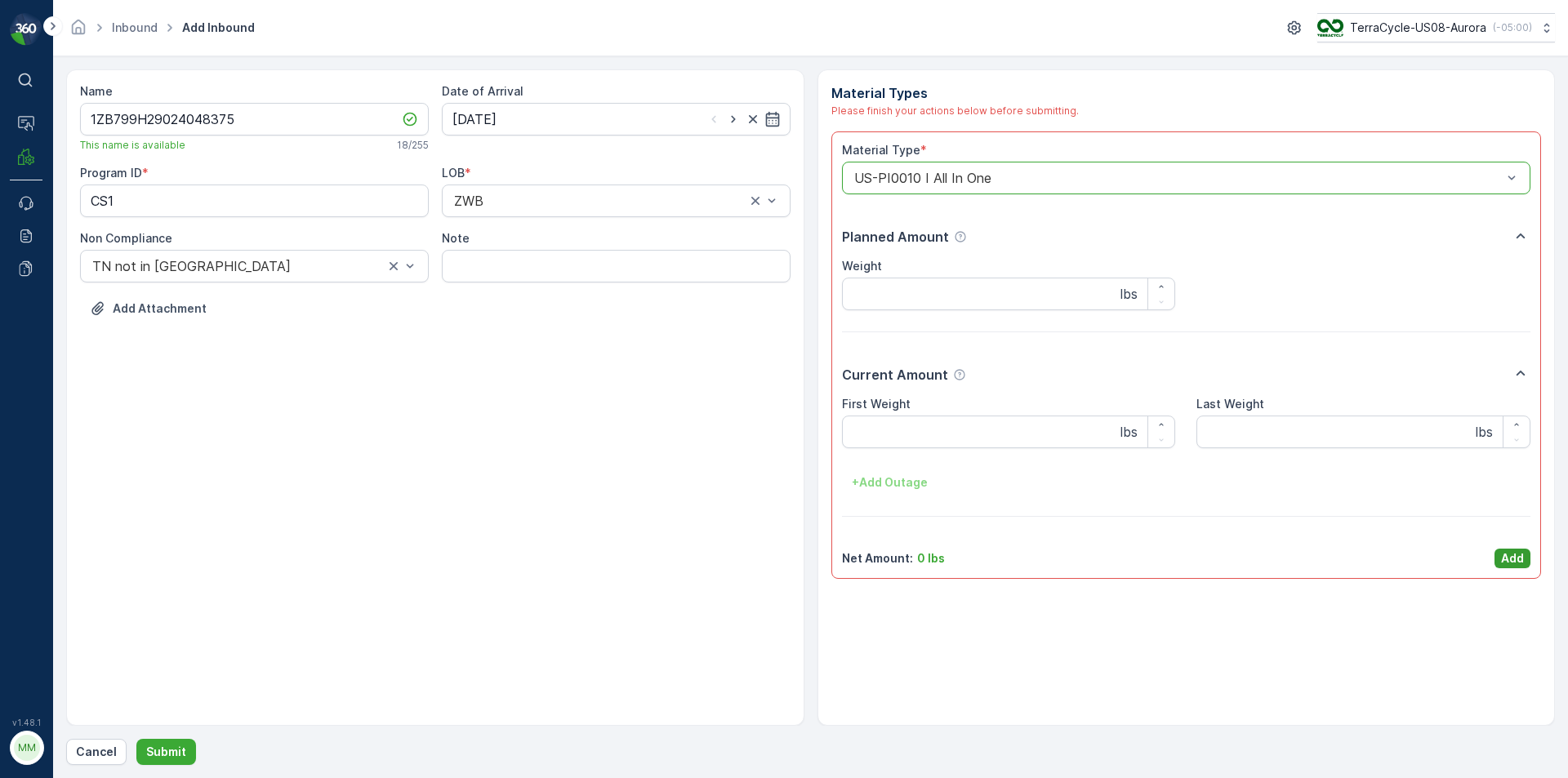
click at [1512, 550] on p "Add" at bounding box center [1512, 558] width 23 height 16
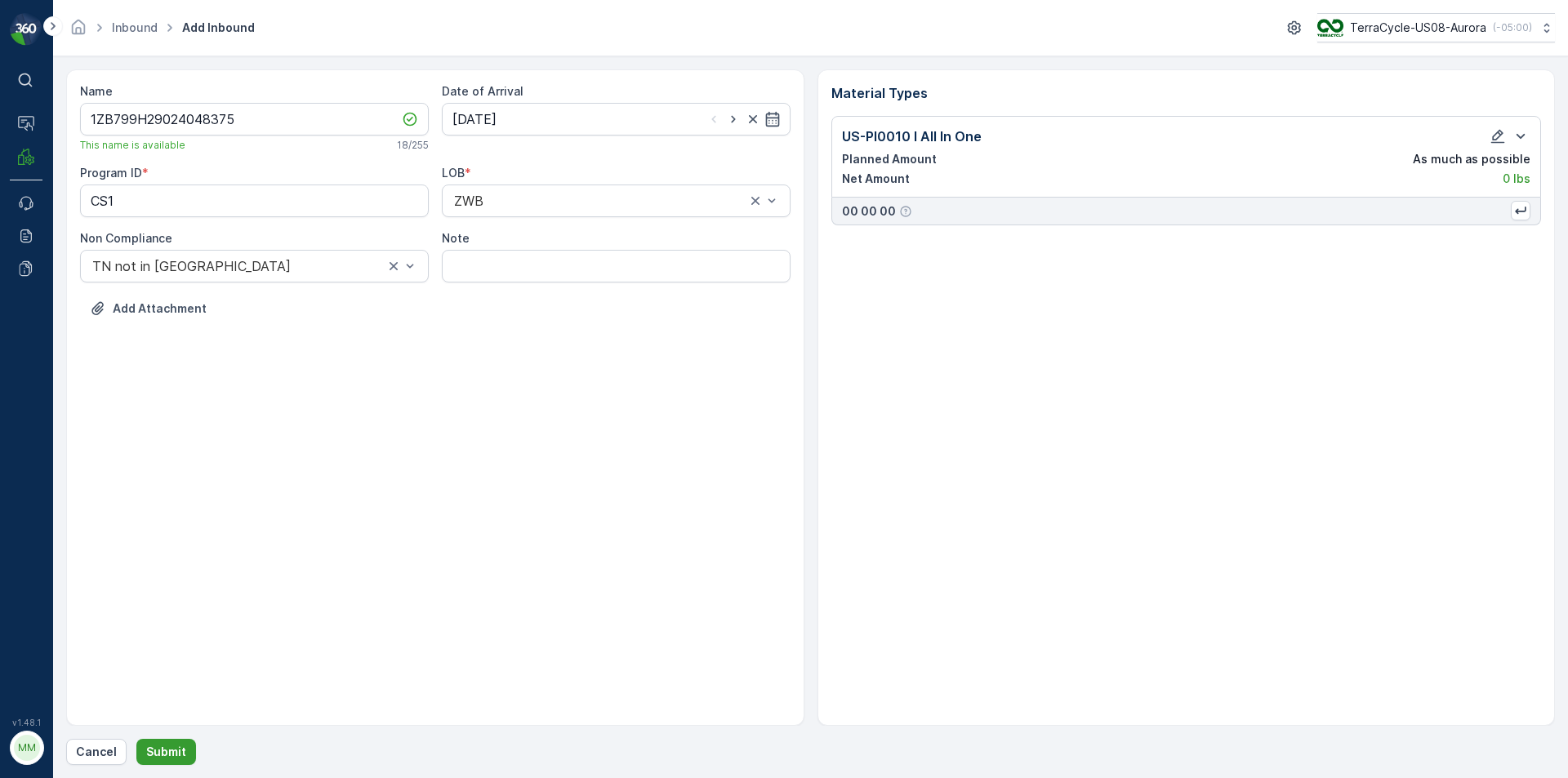
click at [177, 749] on p "Submit" at bounding box center [166, 752] width 40 height 16
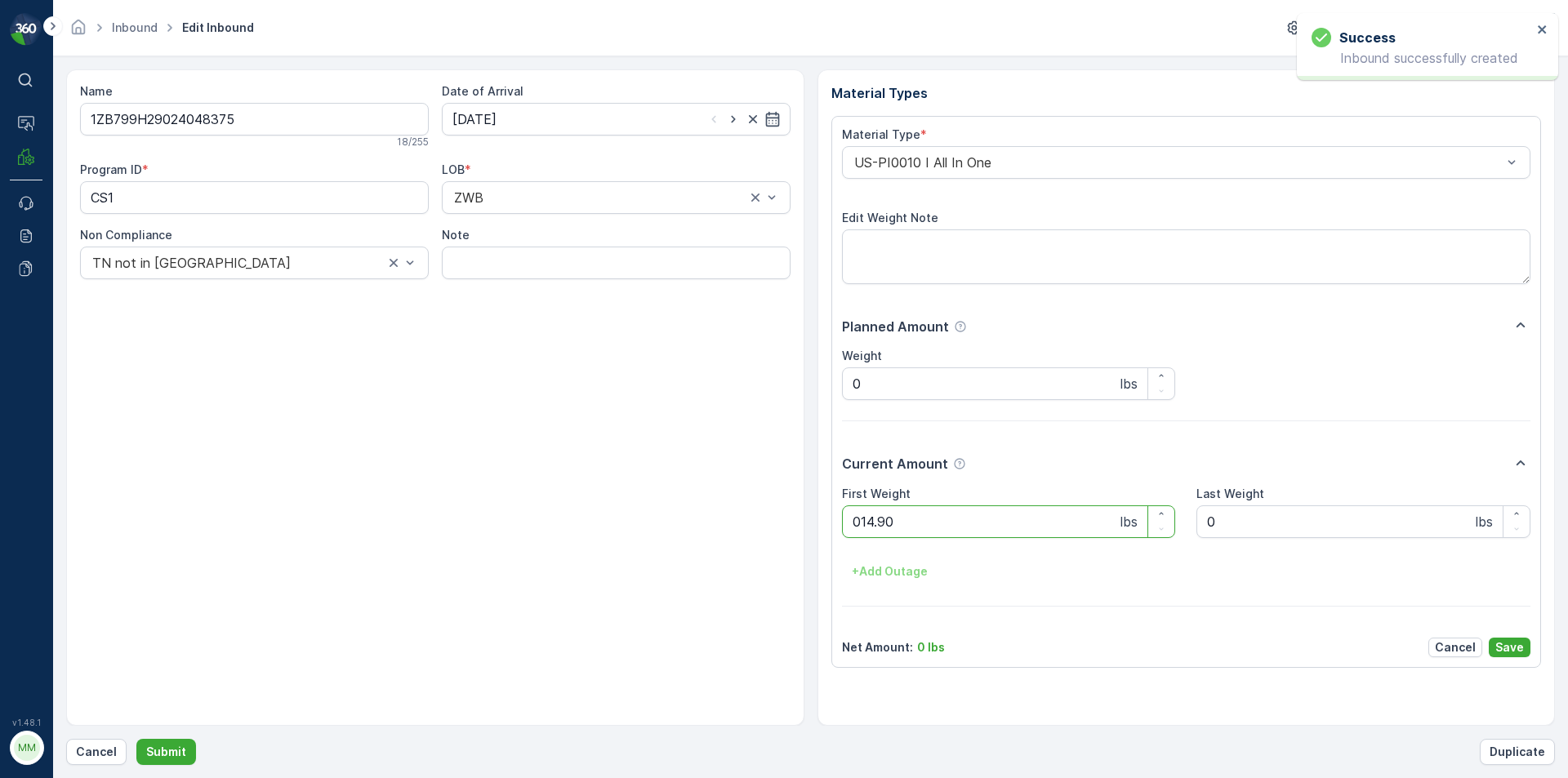
click at [137, 739] on button "Submit" at bounding box center [166, 752] width 59 height 26
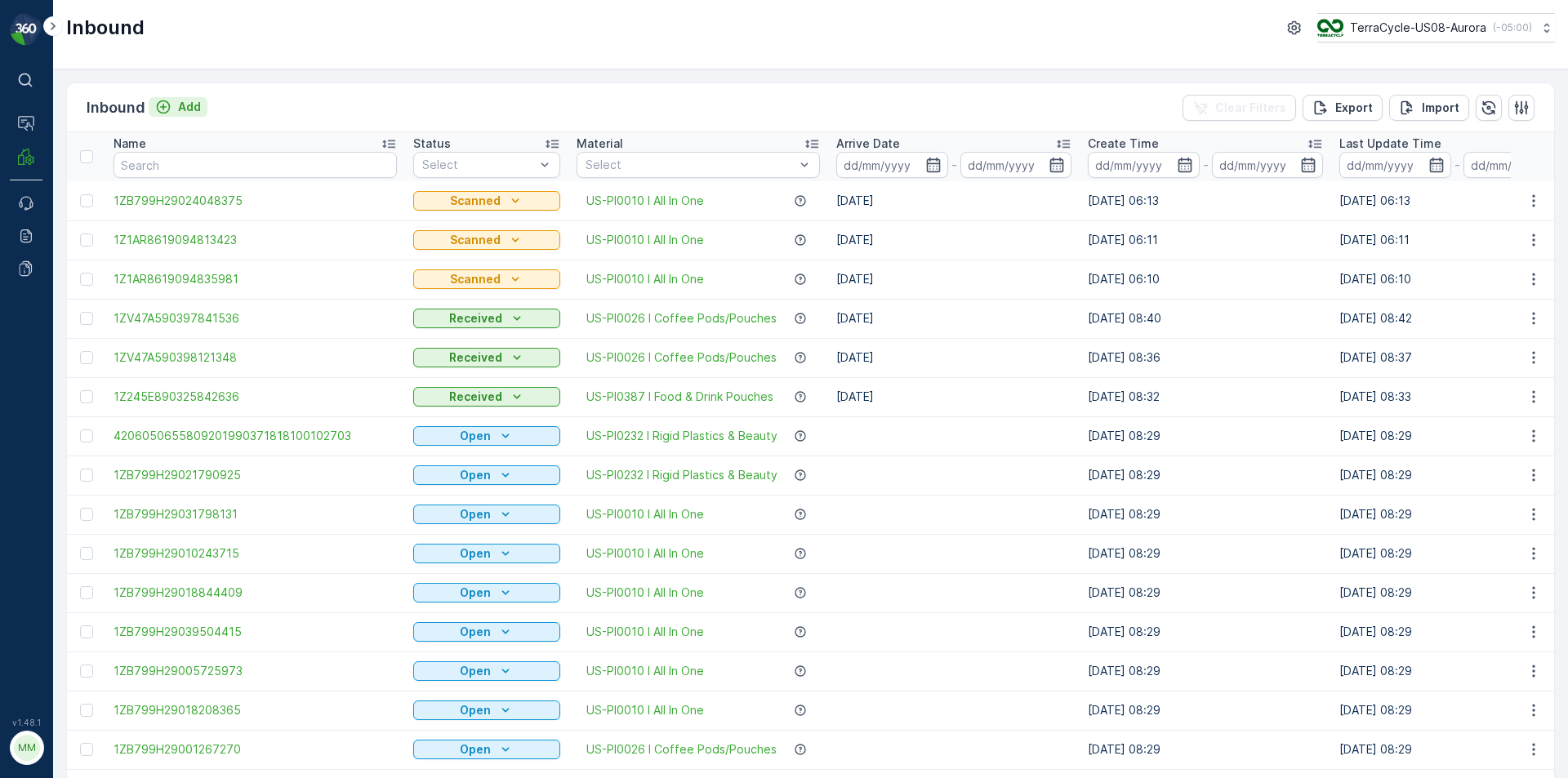
click at [195, 104] on p "Add" at bounding box center [189, 107] width 23 height 16
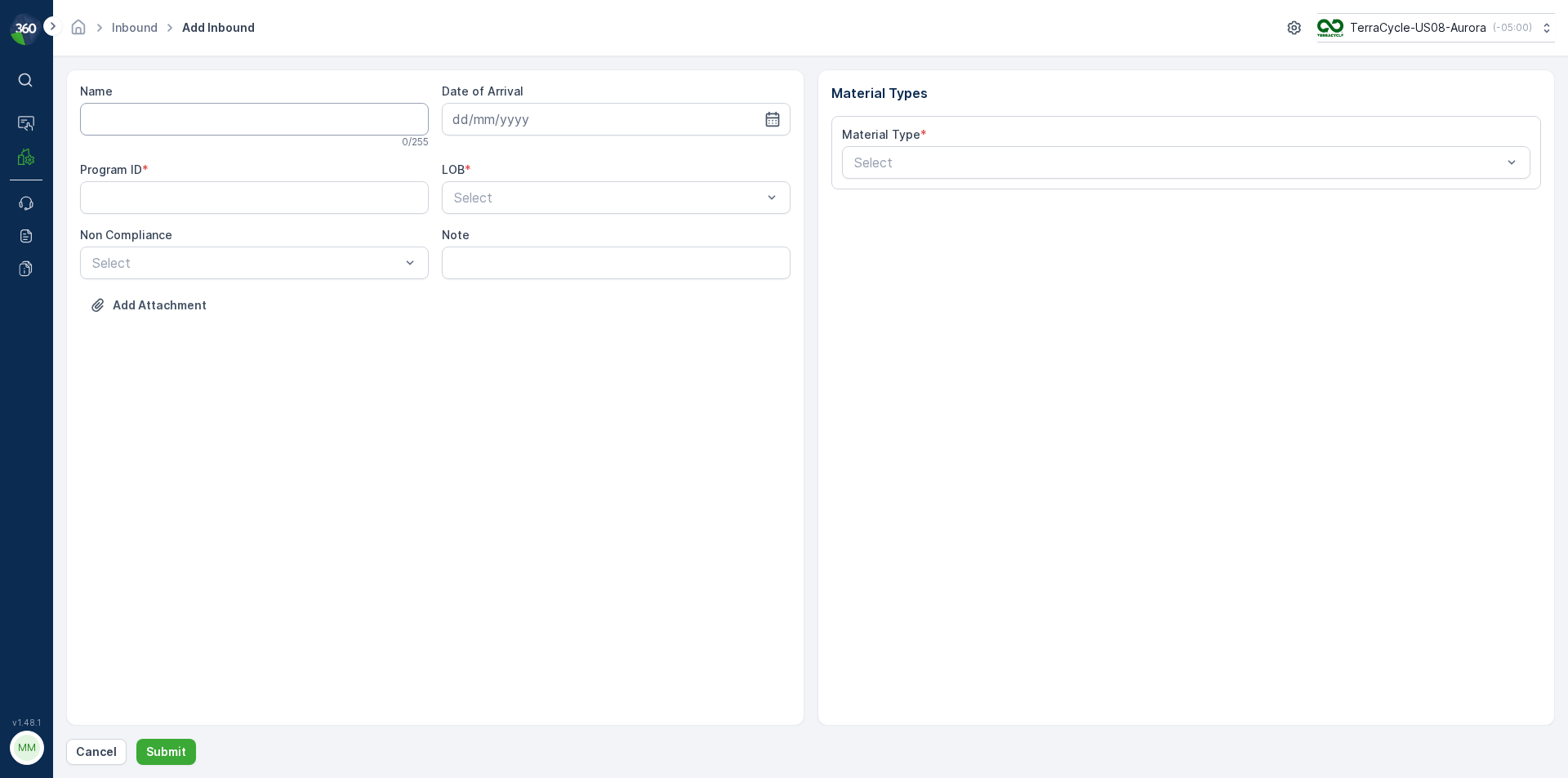
click at [193, 107] on input "Name" at bounding box center [254, 119] width 349 height 33
type input "1ZR3X6830327994547"
click at [137, 739] on button "Submit" at bounding box center [166, 752] width 59 height 26
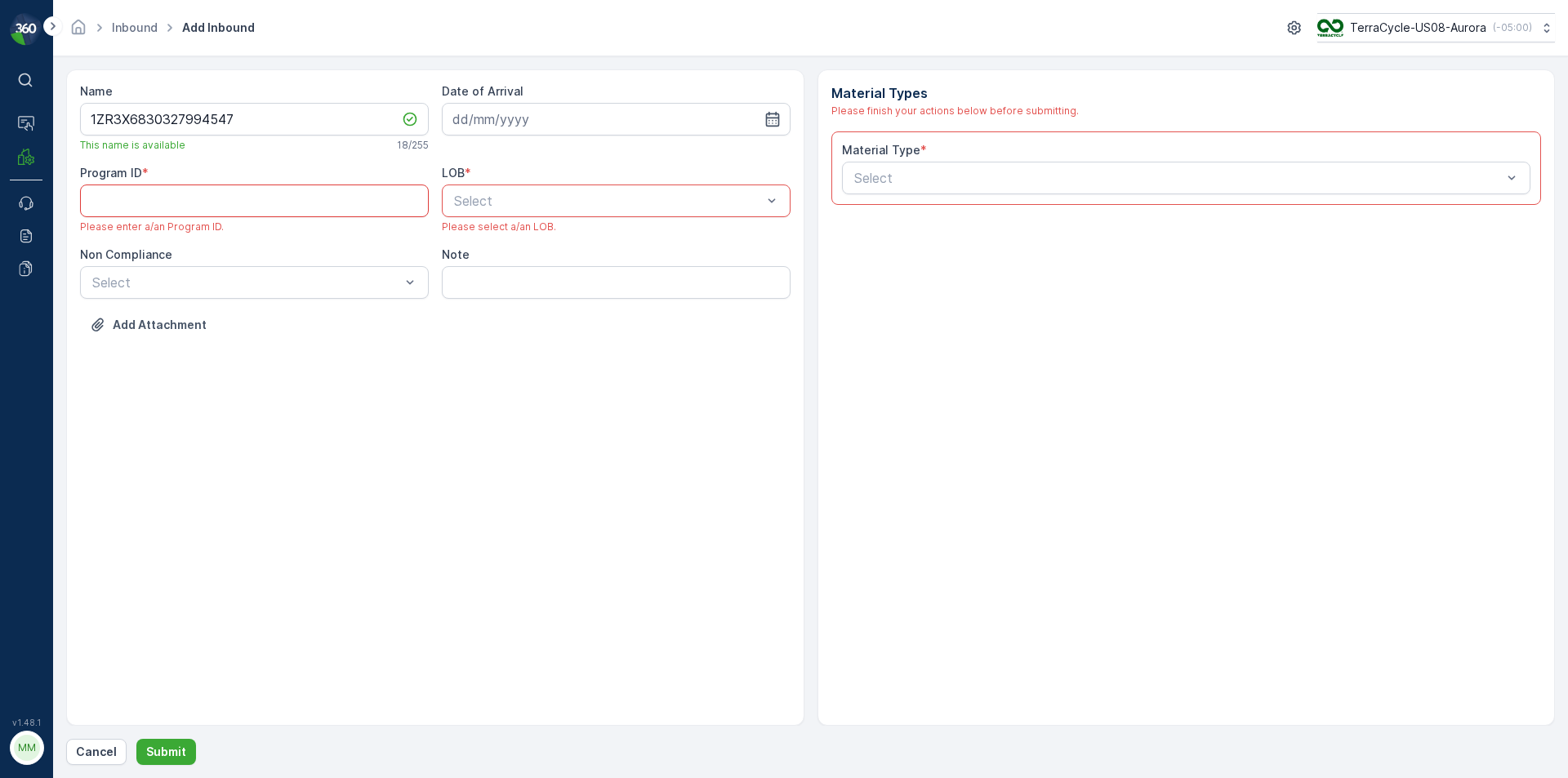
paste ID "210"
type ID "210"
click at [532, 211] on div "Select" at bounding box center [616, 201] width 349 height 33
type input "0"
click at [598, 121] on input at bounding box center [616, 119] width 349 height 33
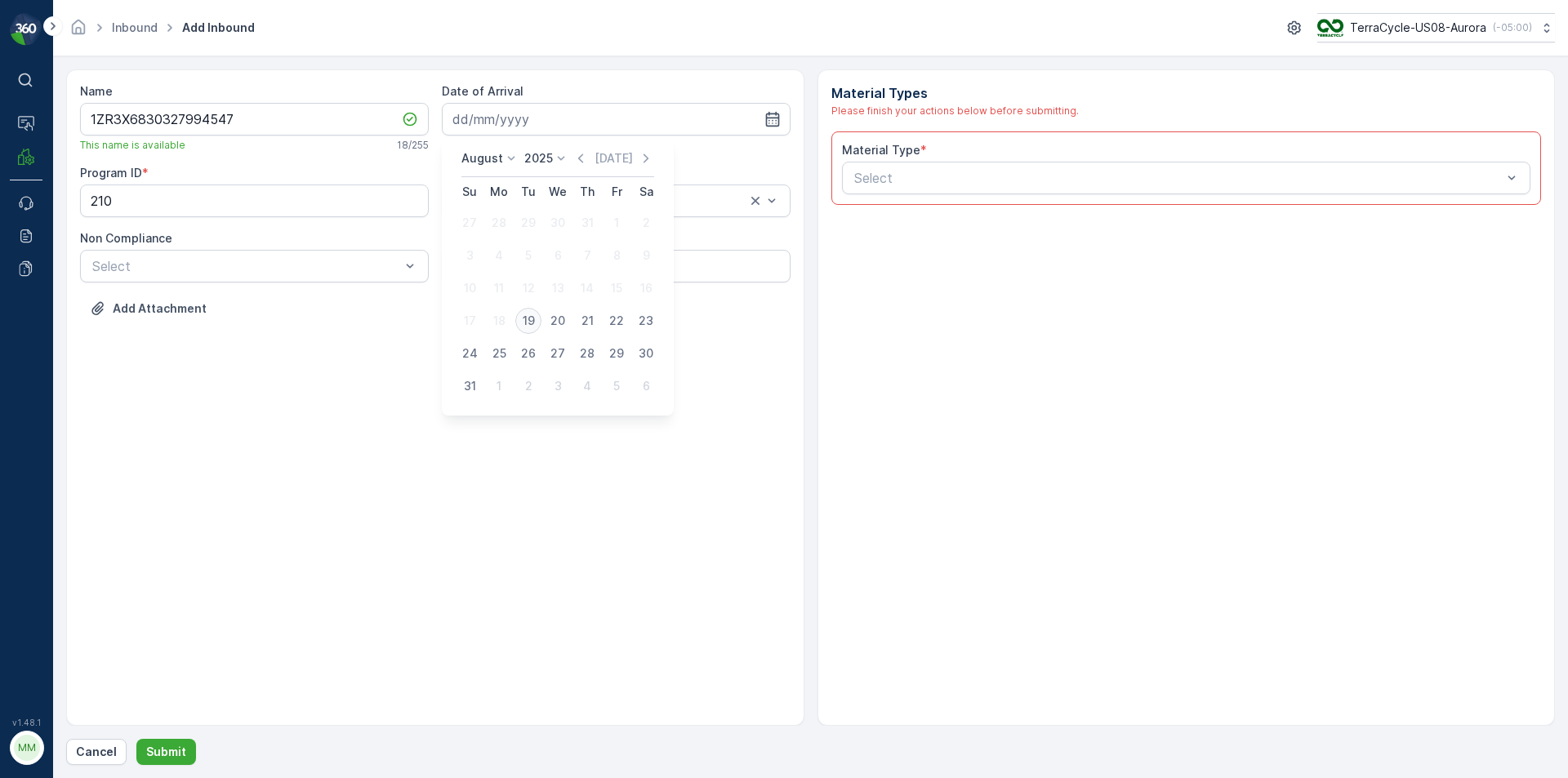
click at [524, 315] on div "19" at bounding box center [529, 321] width 26 height 26
type input "[DATE]"
click at [364, 285] on div "Name 1ZR3X6830327994547 This name is available 18 / 255 Date of Arrival 19.08.2…" at bounding box center [435, 212] width 711 height 258
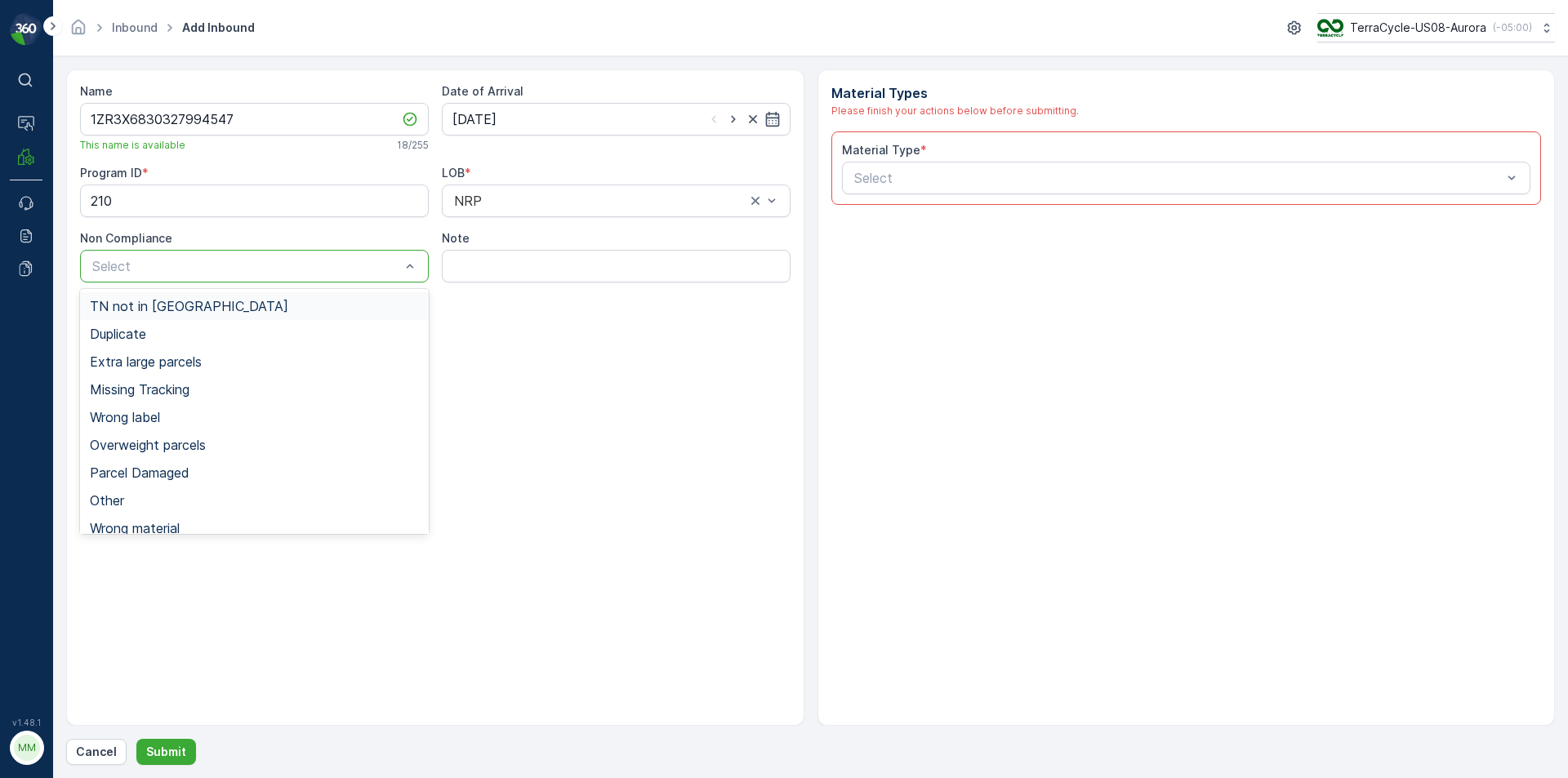
click at [367, 272] on div at bounding box center [246, 266] width 311 height 15
click at [322, 304] on div "TN not in [GEOGRAPHIC_DATA]" at bounding box center [254, 306] width 329 height 15
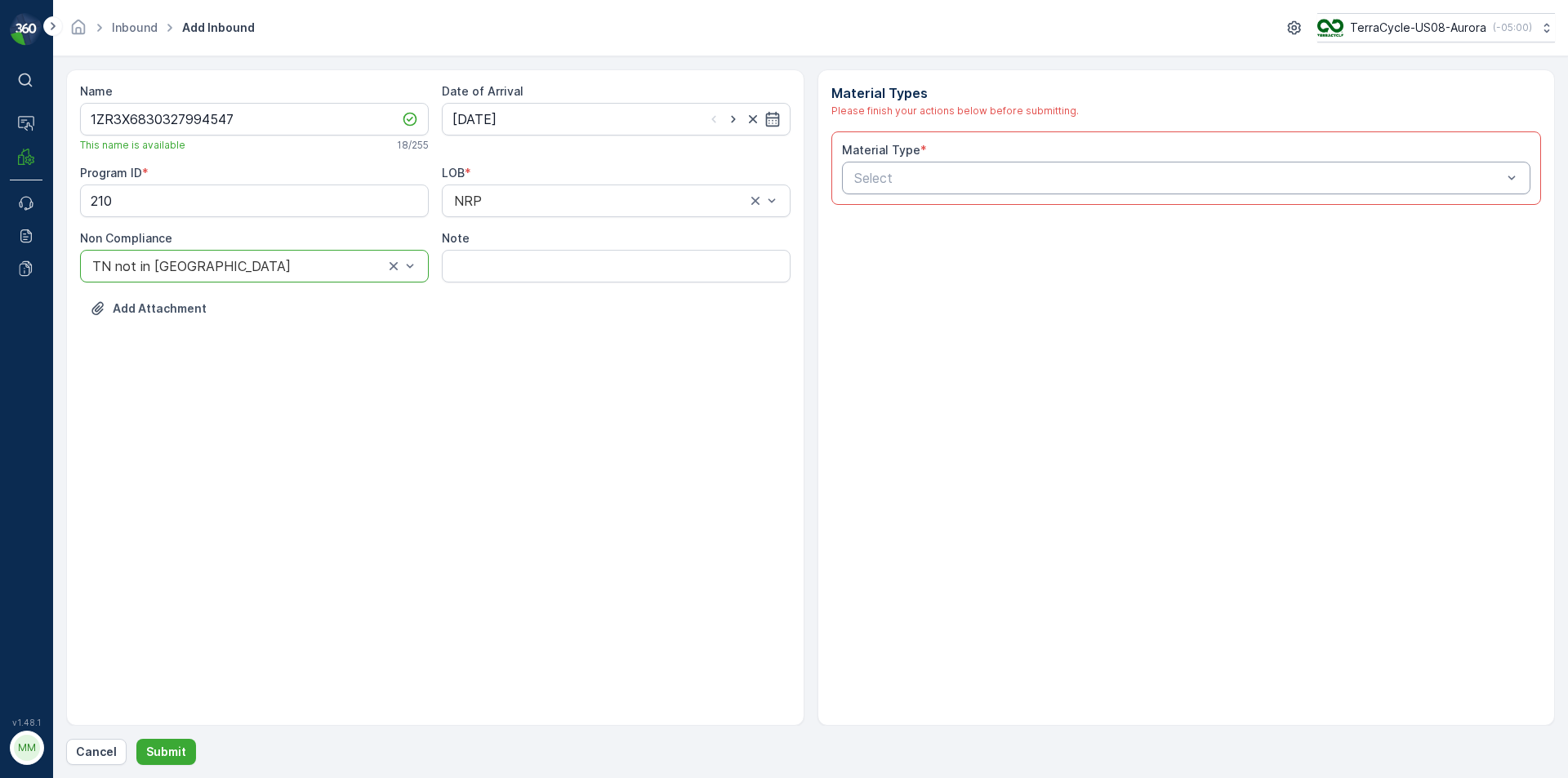
click at [925, 178] on div at bounding box center [1179, 178] width 652 height 15
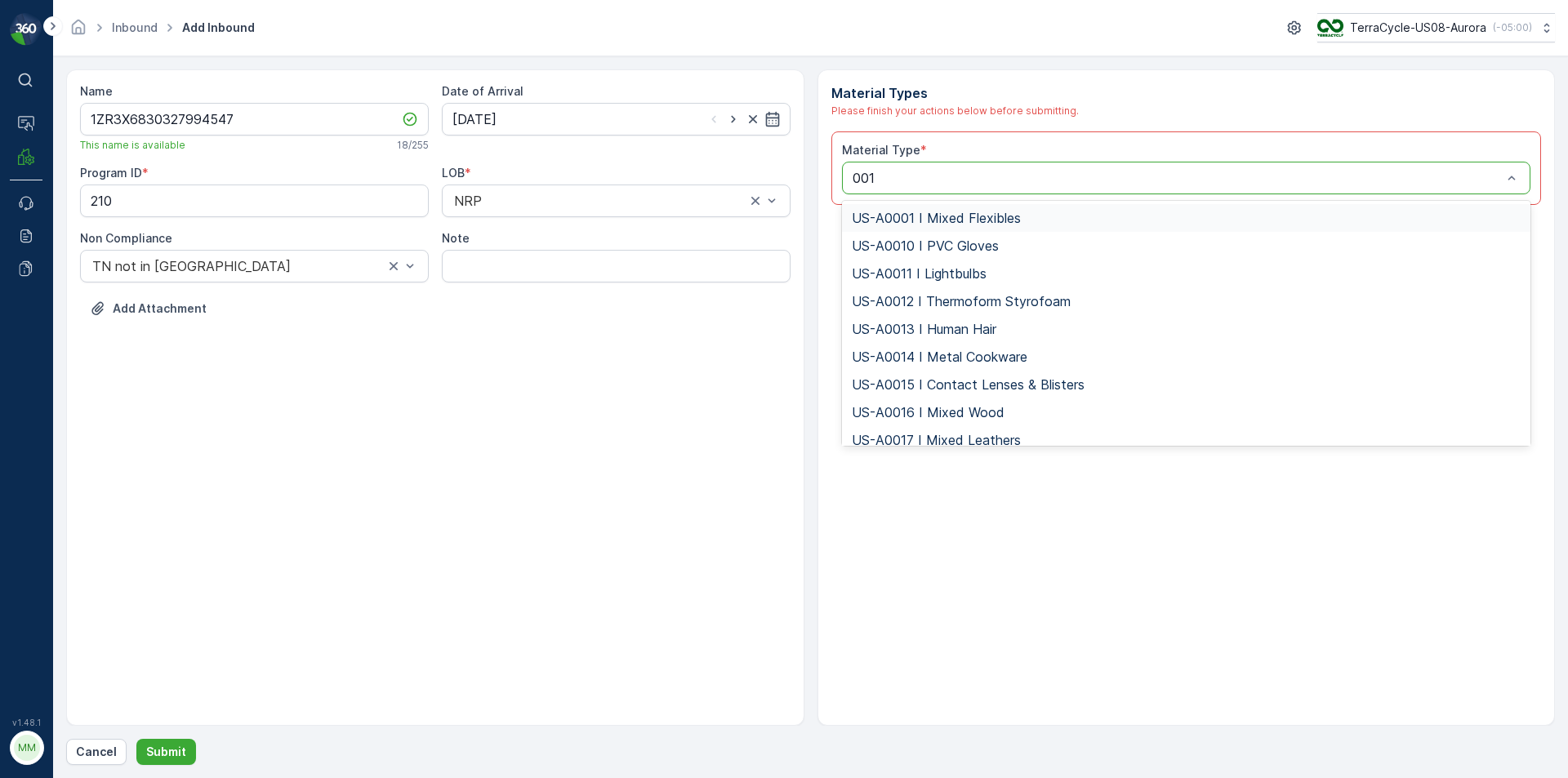
type input "0014"
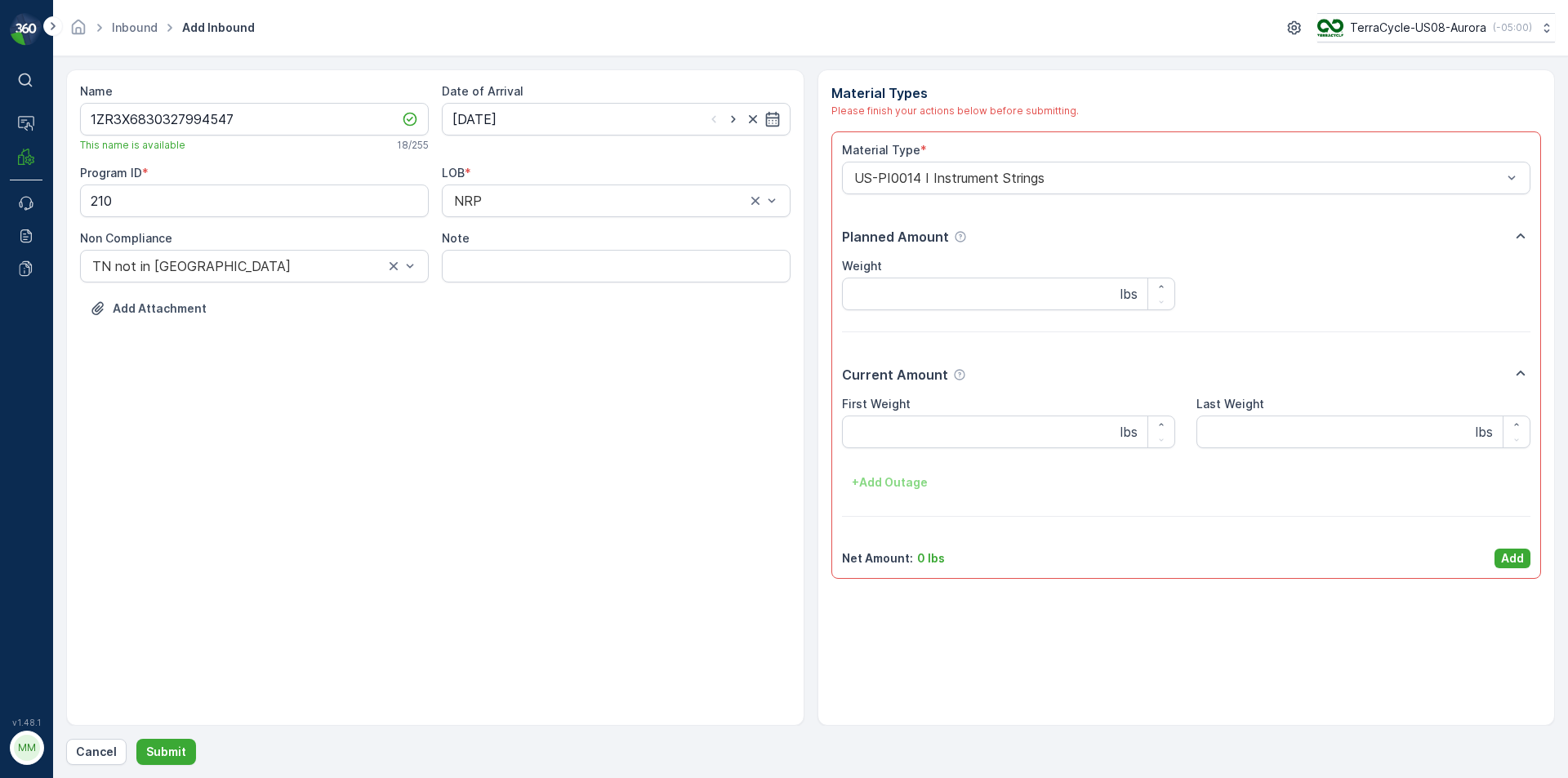
click at [1512, 553] on p "Add" at bounding box center [1512, 558] width 23 height 16
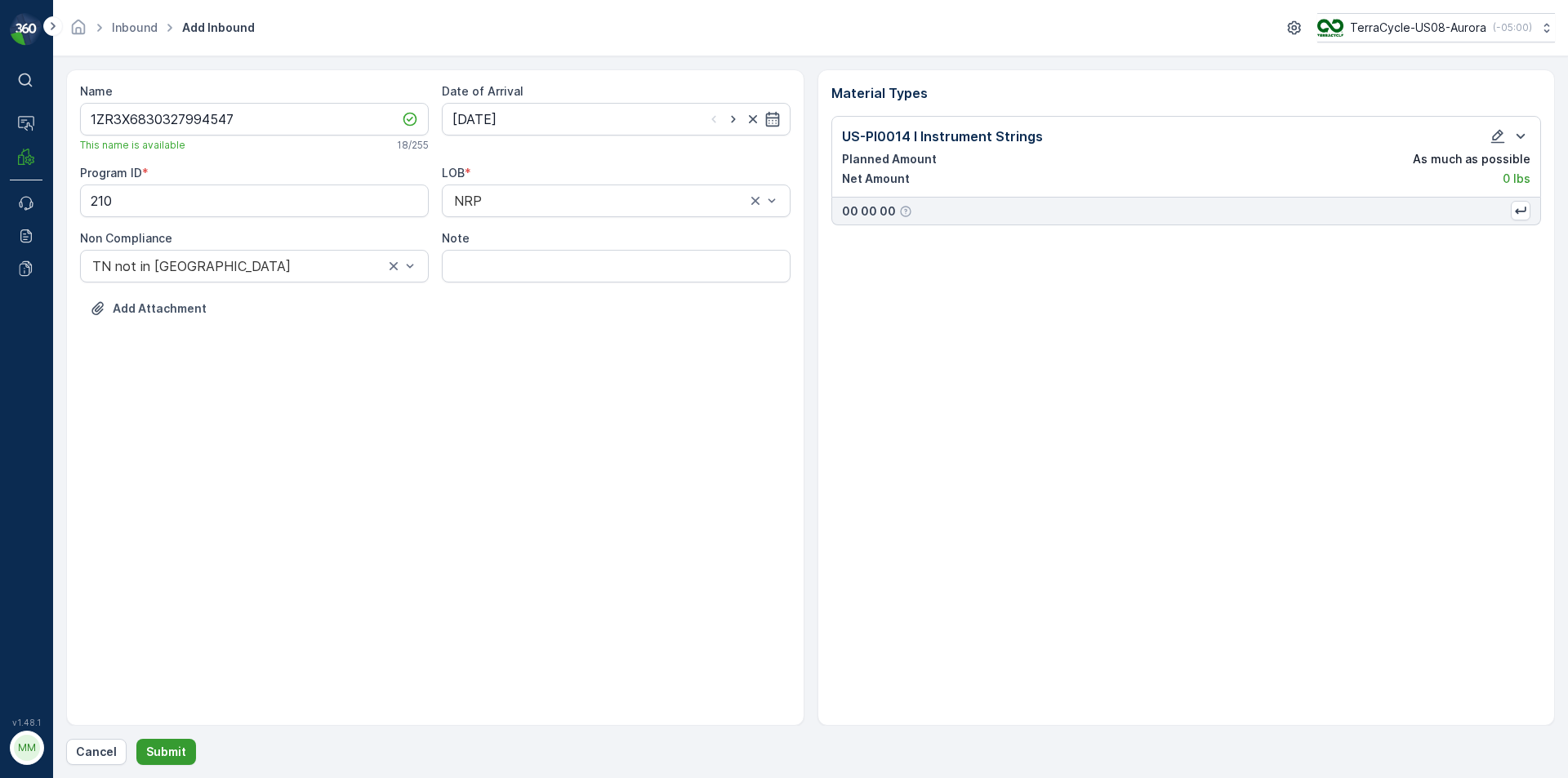
click at [171, 744] on button "Submit" at bounding box center [166, 752] width 59 height 26
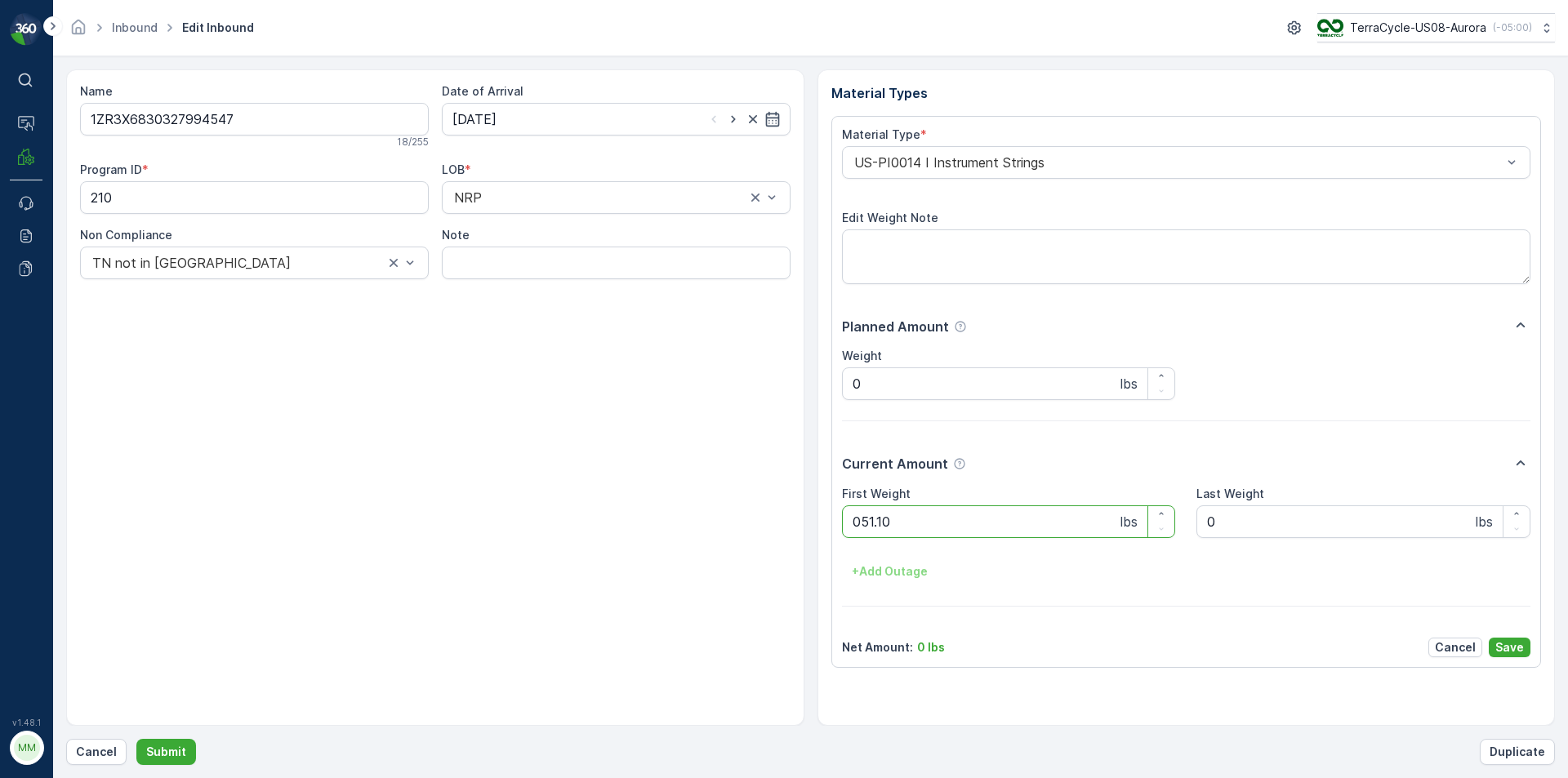
click at [137, 739] on button "Submit" at bounding box center [166, 752] width 59 height 26
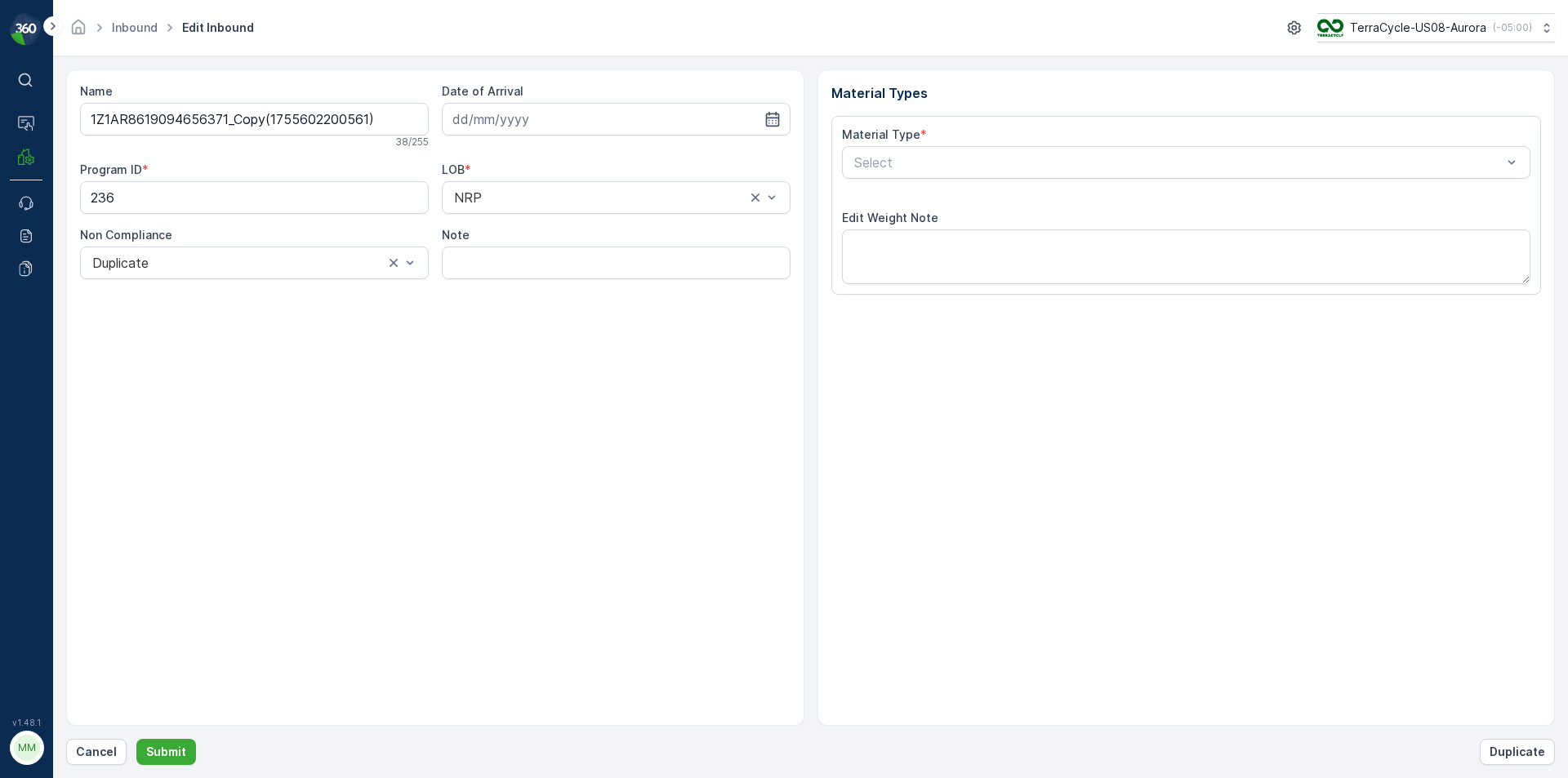
type input "[DATE]"
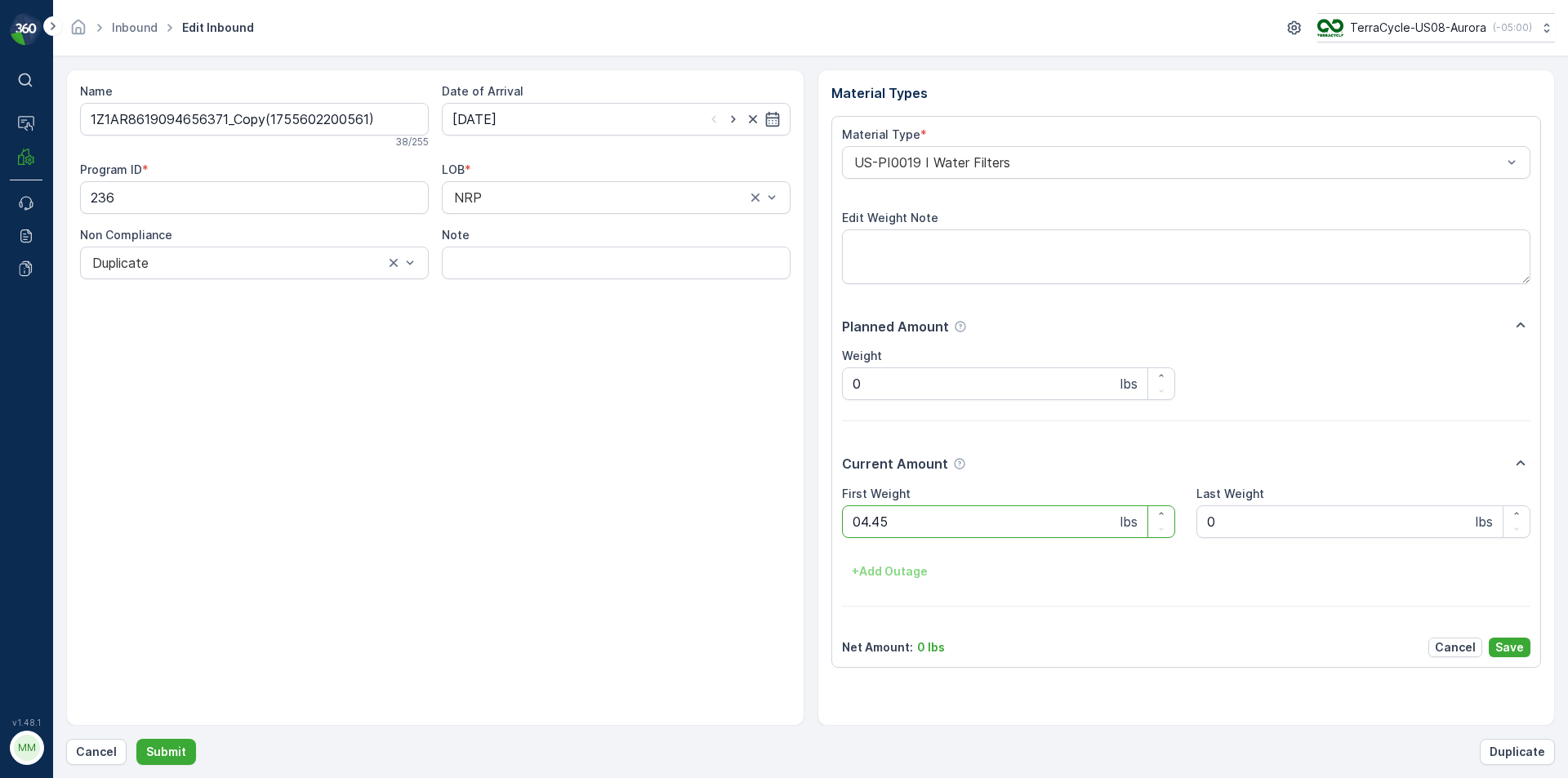
click at [137, 739] on button "Submit" at bounding box center [166, 752] width 59 height 26
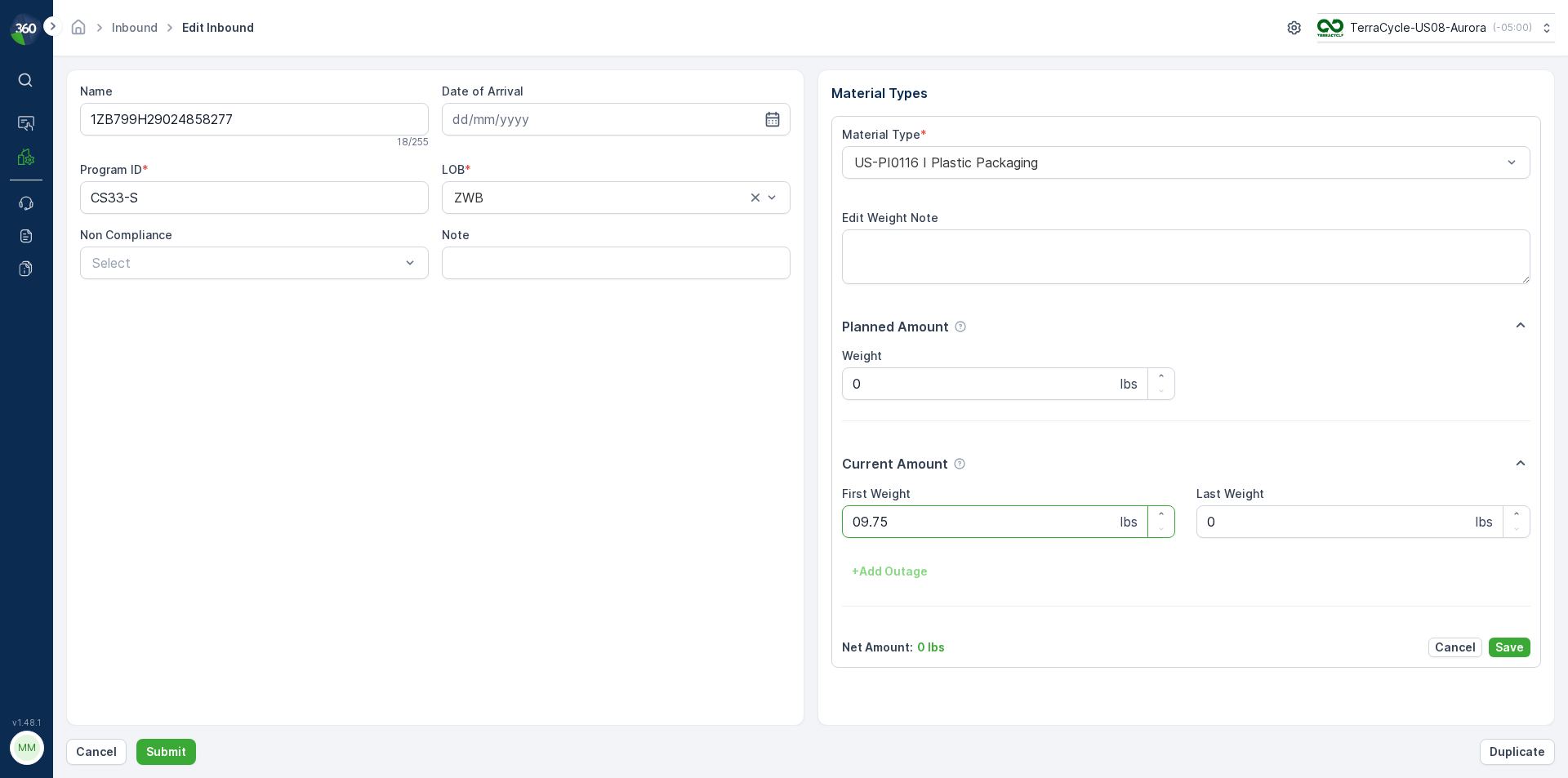
click at [137, 739] on button "Submit" at bounding box center [166, 752] width 59 height 26
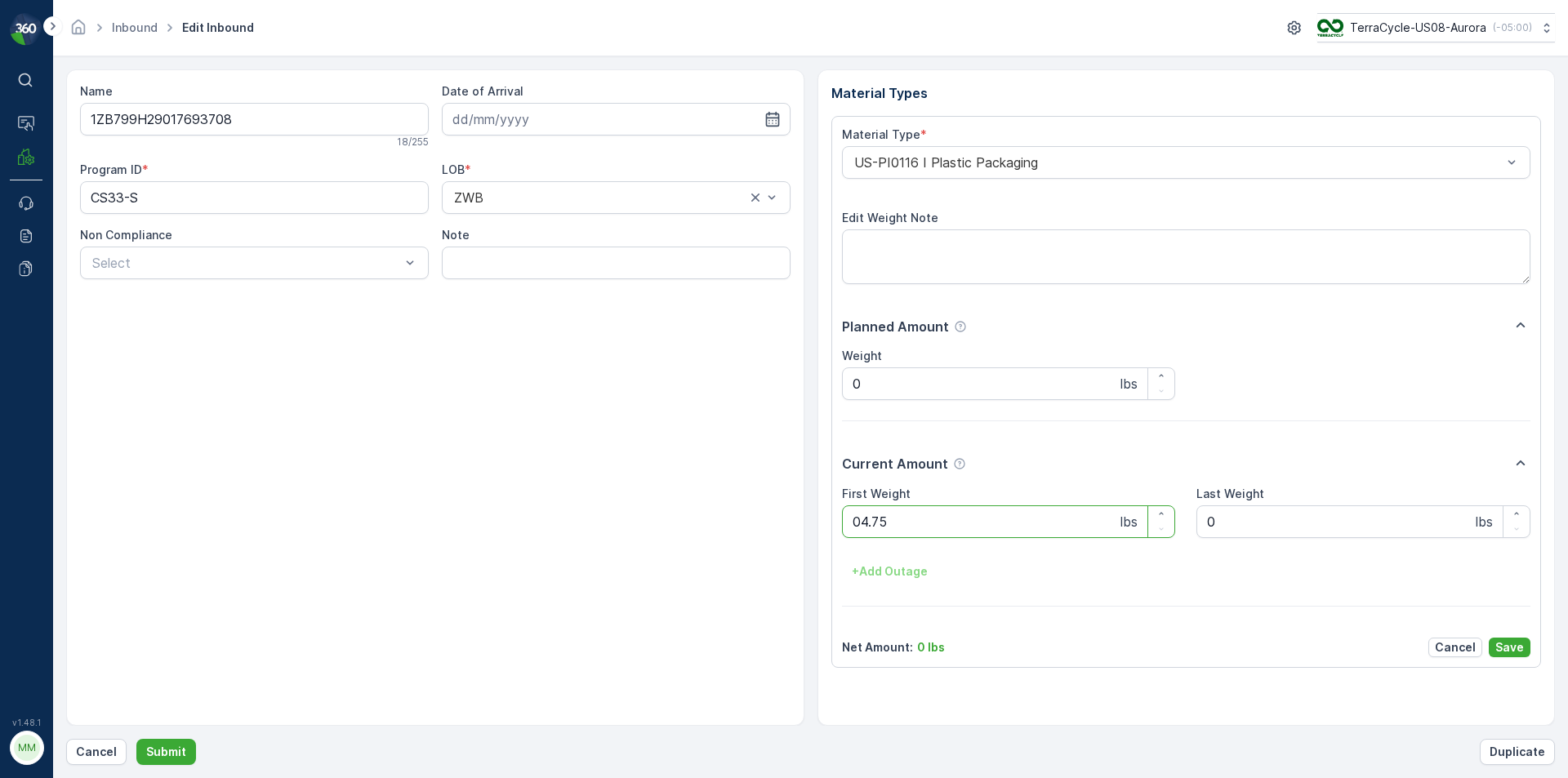
click at [137, 739] on button "Submit" at bounding box center [166, 752] width 59 height 26
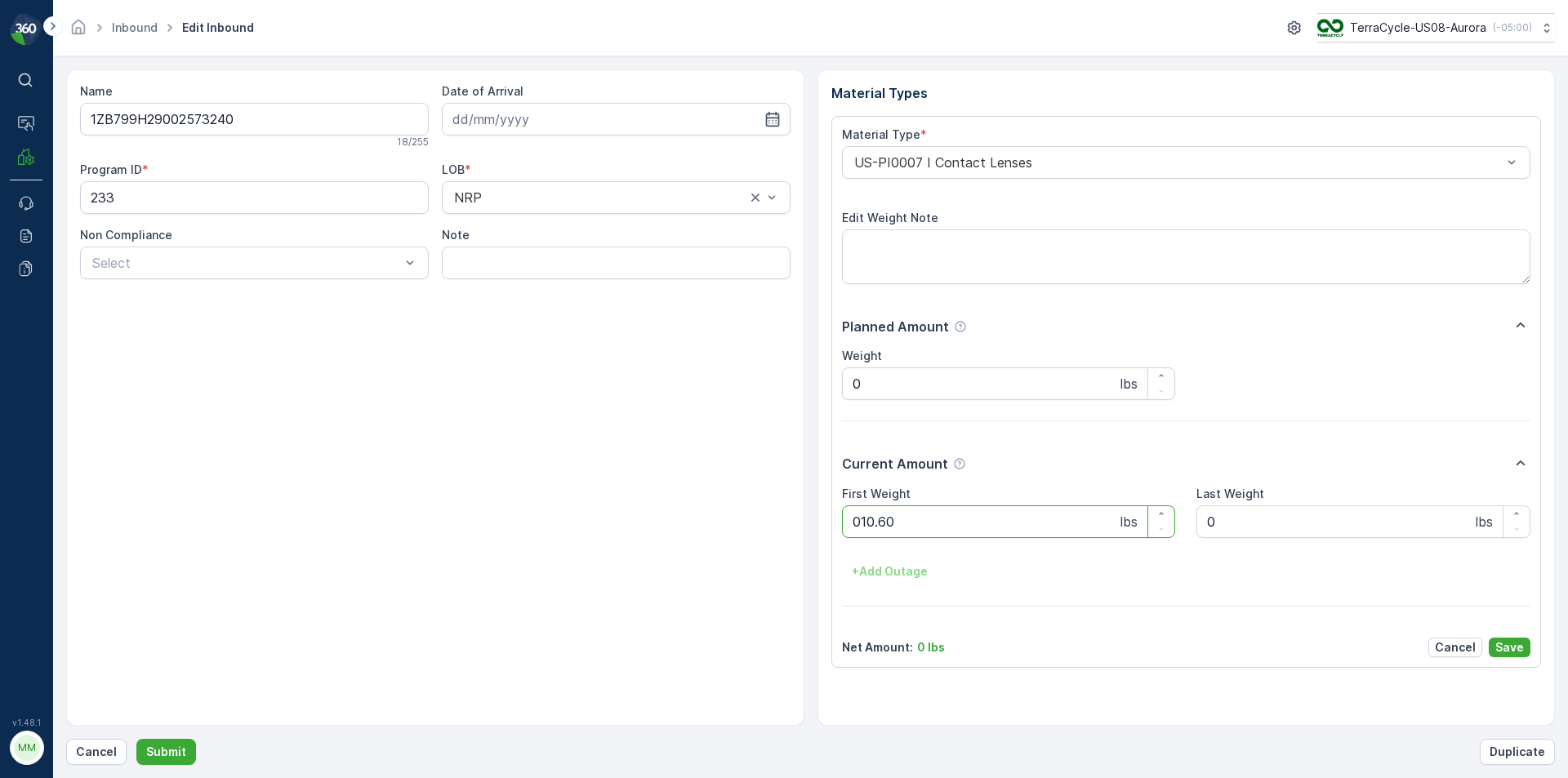
click at [137, 739] on button "Submit" at bounding box center [166, 752] width 59 height 26
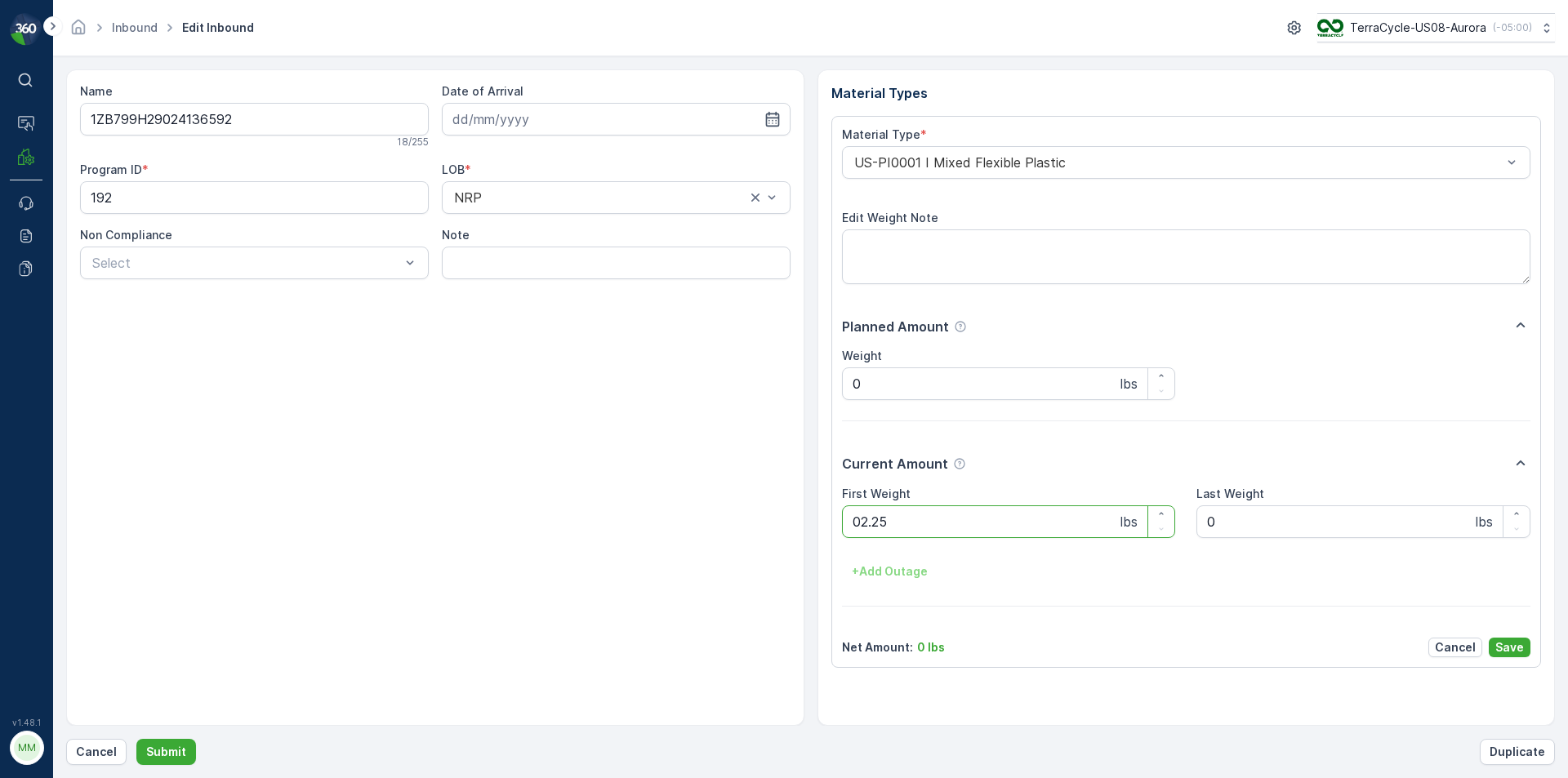
click at [137, 739] on button "Submit" at bounding box center [166, 752] width 59 height 26
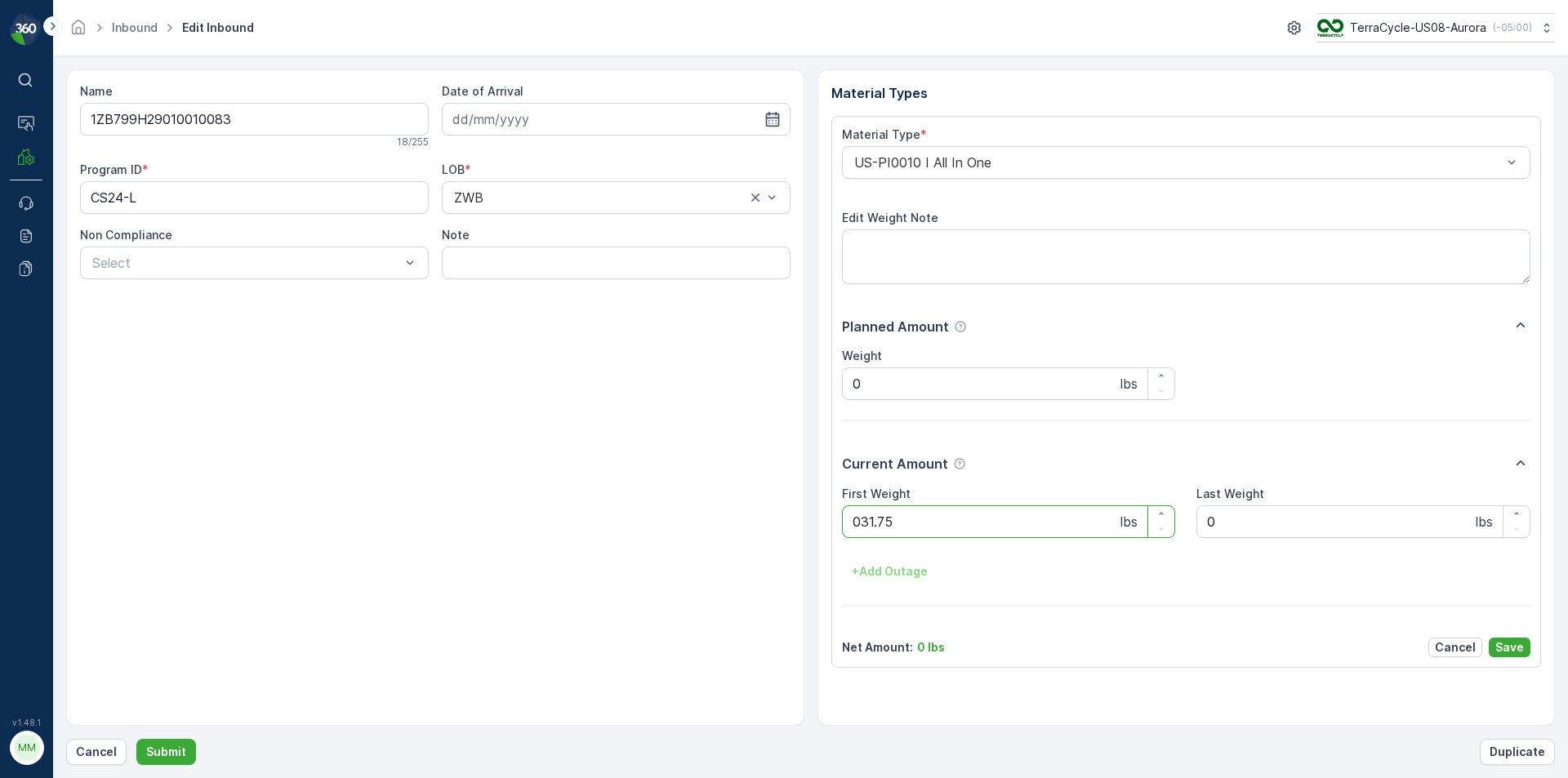
click at [137, 739] on button "Submit" at bounding box center [166, 752] width 59 height 26
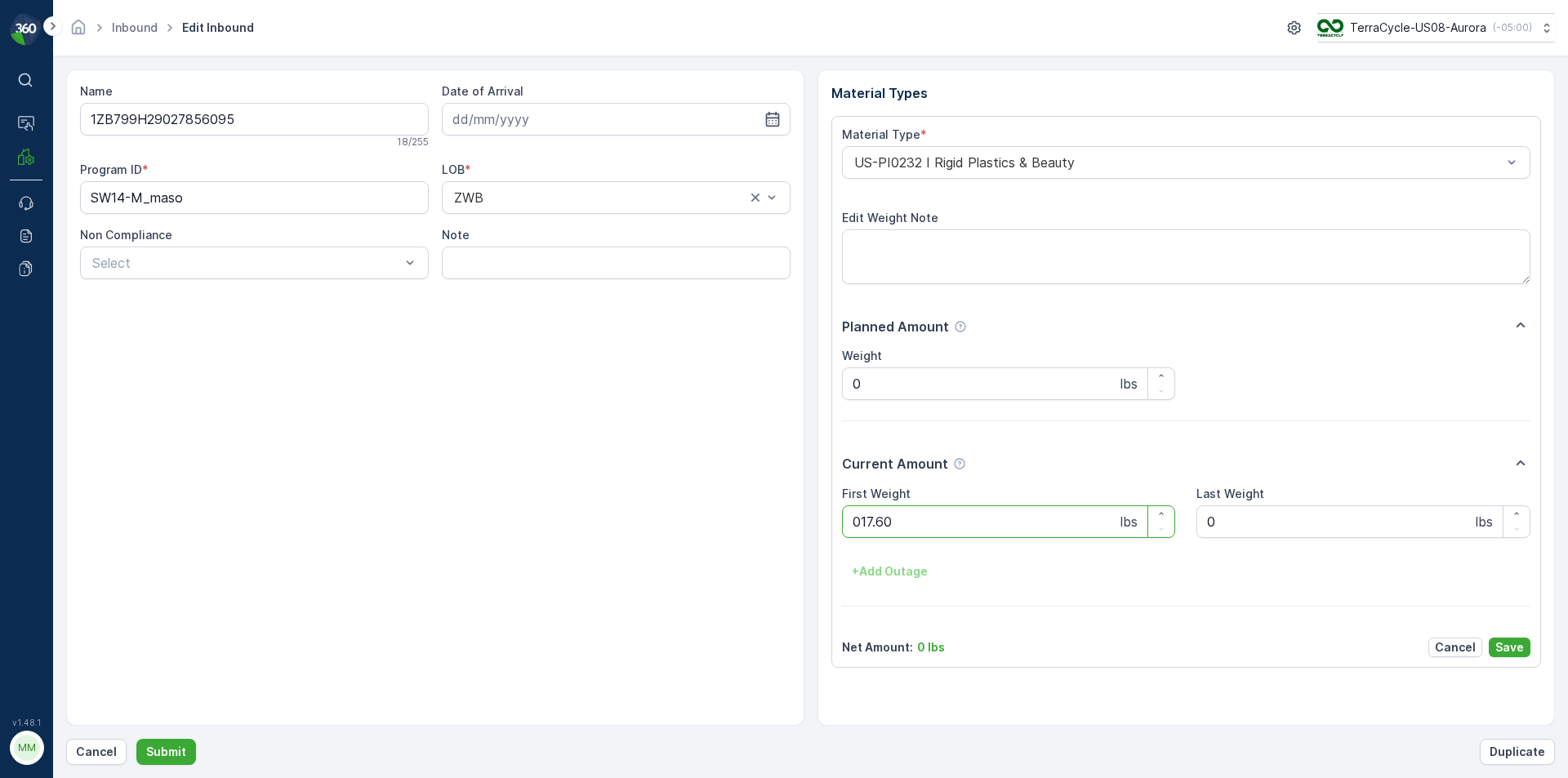
click at [137, 739] on button "Submit" at bounding box center [166, 752] width 59 height 26
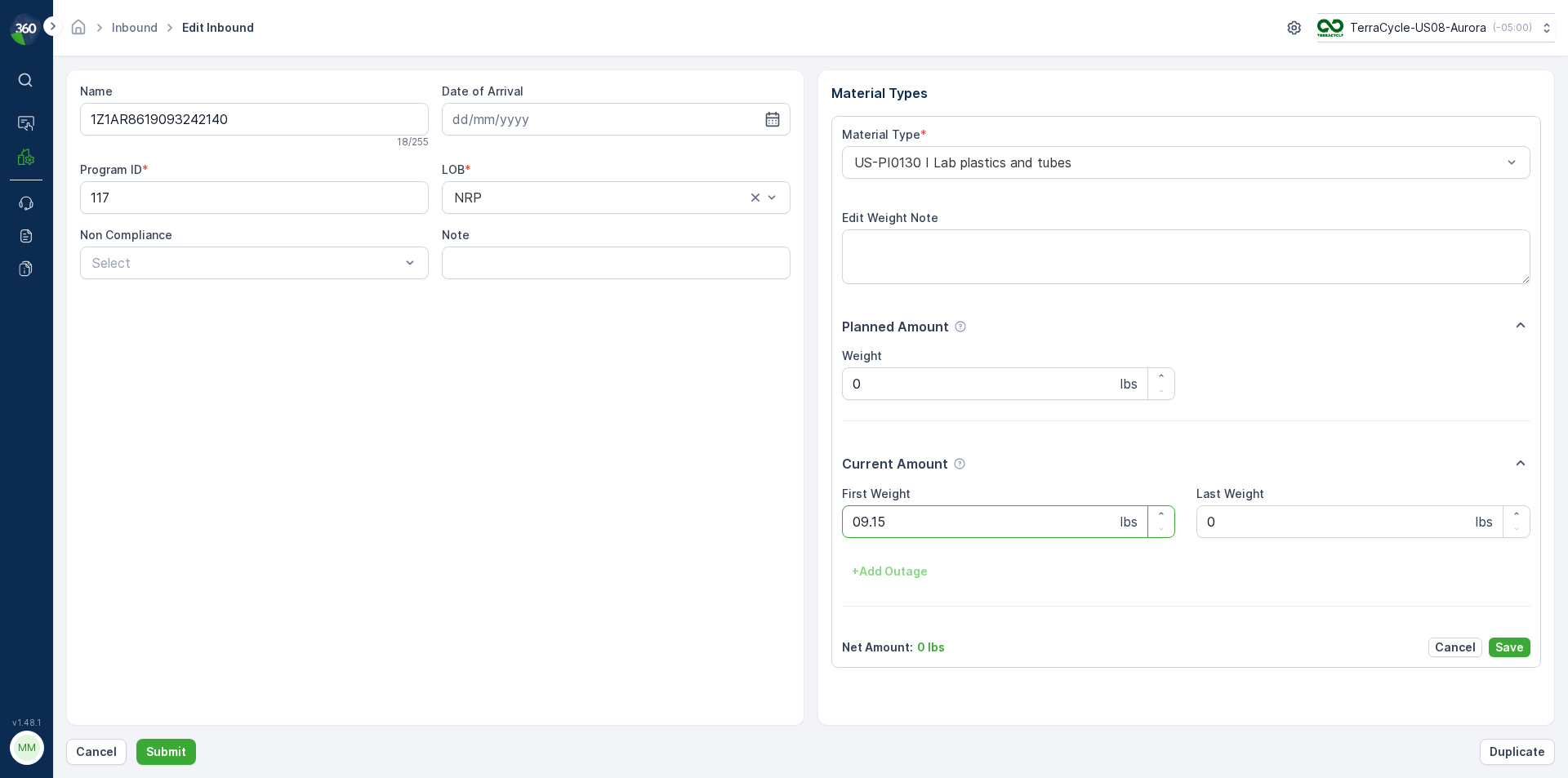
click at [137, 739] on button "Submit" at bounding box center [166, 752] width 59 height 26
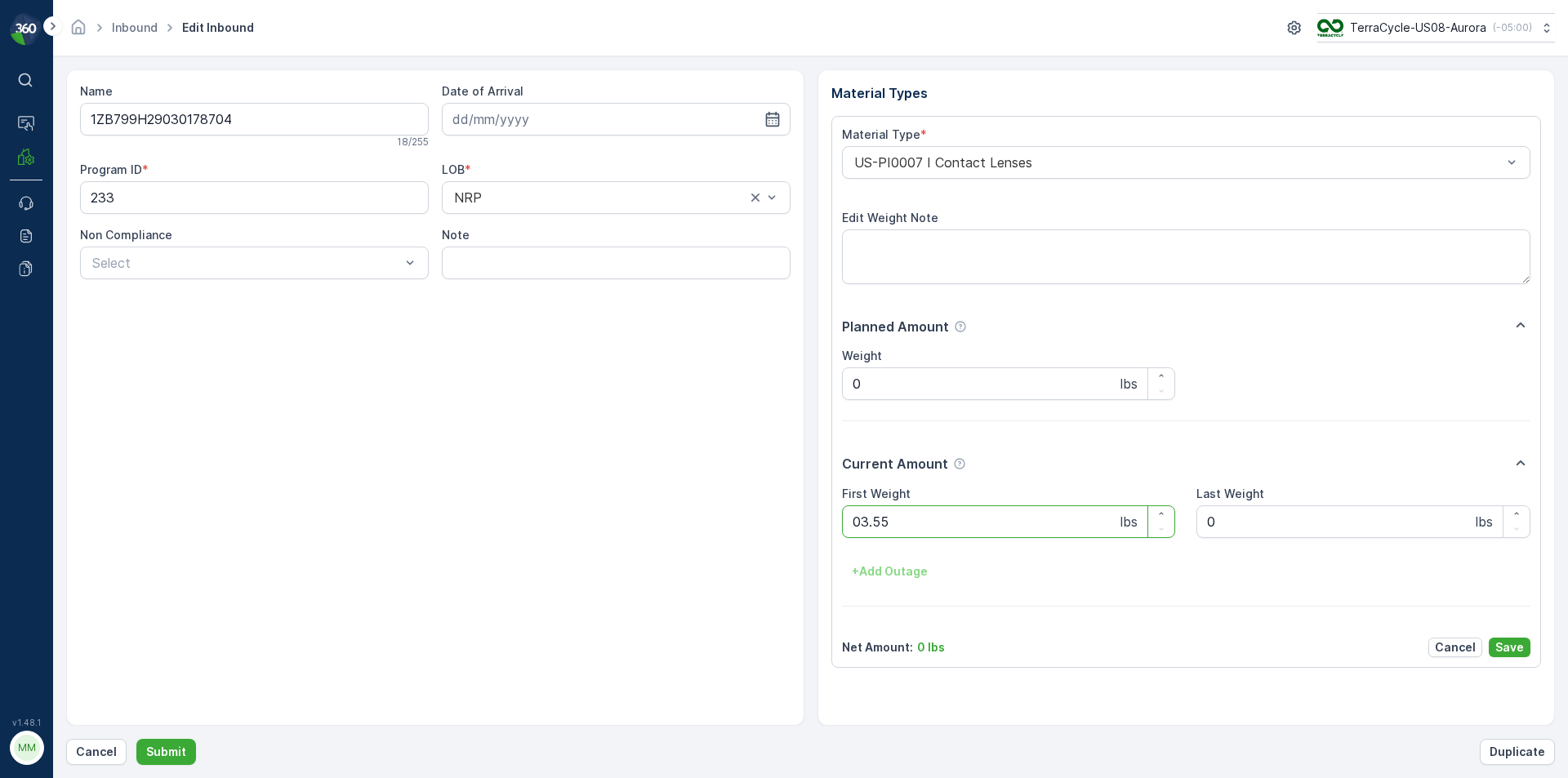
click at [137, 739] on button "Submit" at bounding box center [166, 752] width 59 height 26
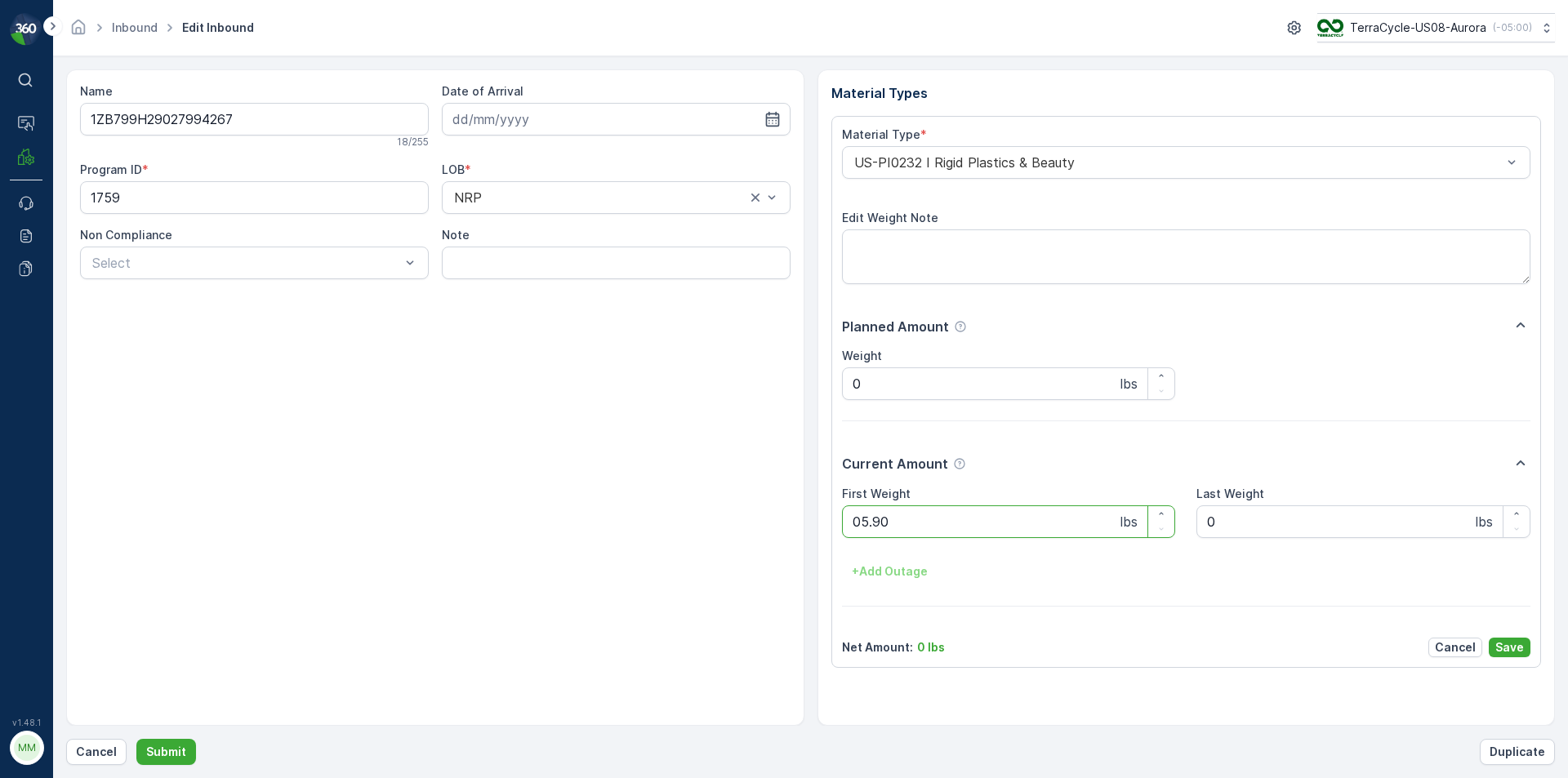
click at [137, 739] on button "Submit" at bounding box center [166, 752] width 59 height 26
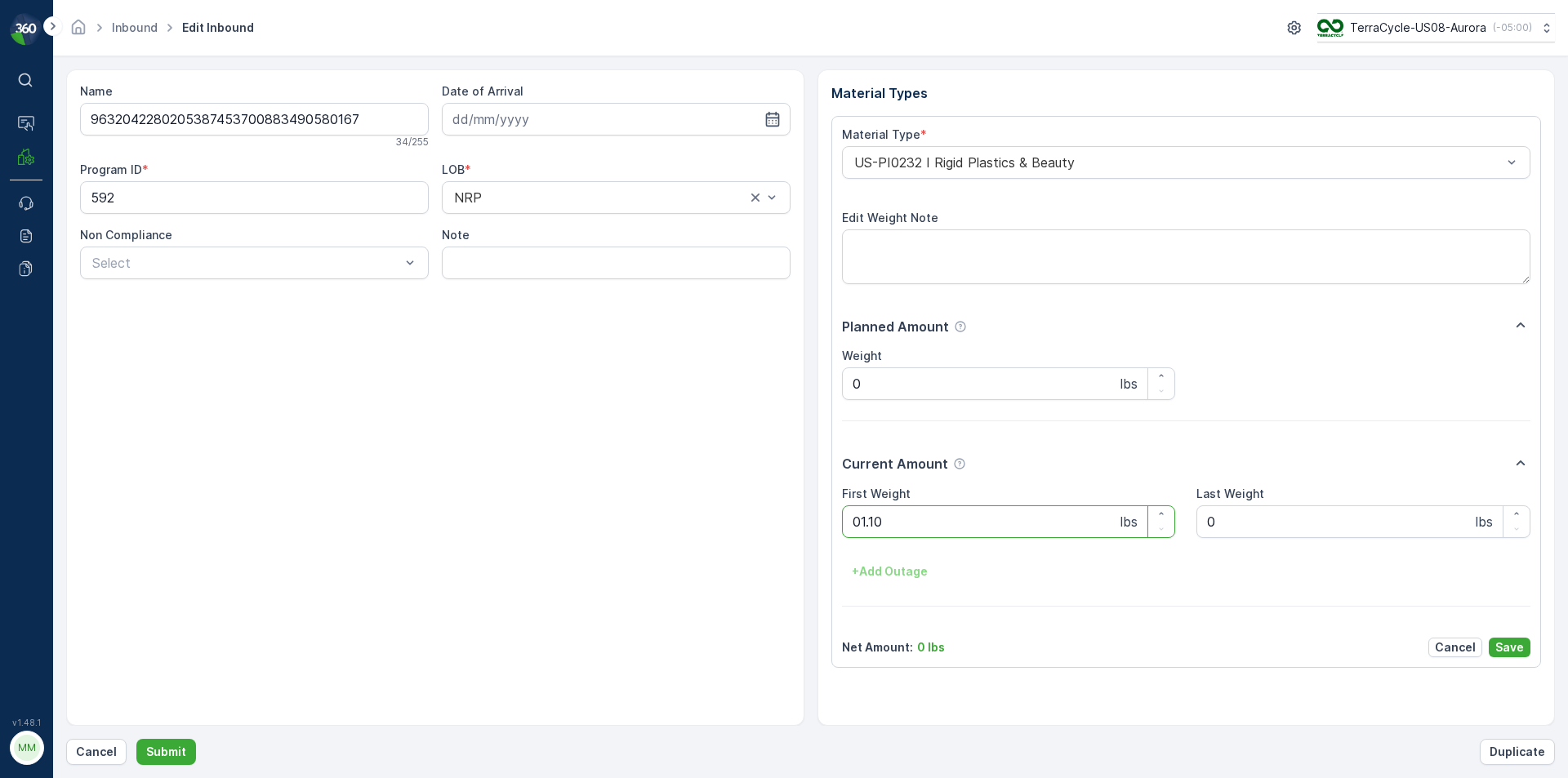
click at [137, 739] on button "Submit" at bounding box center [166, 752] width 59 height 26
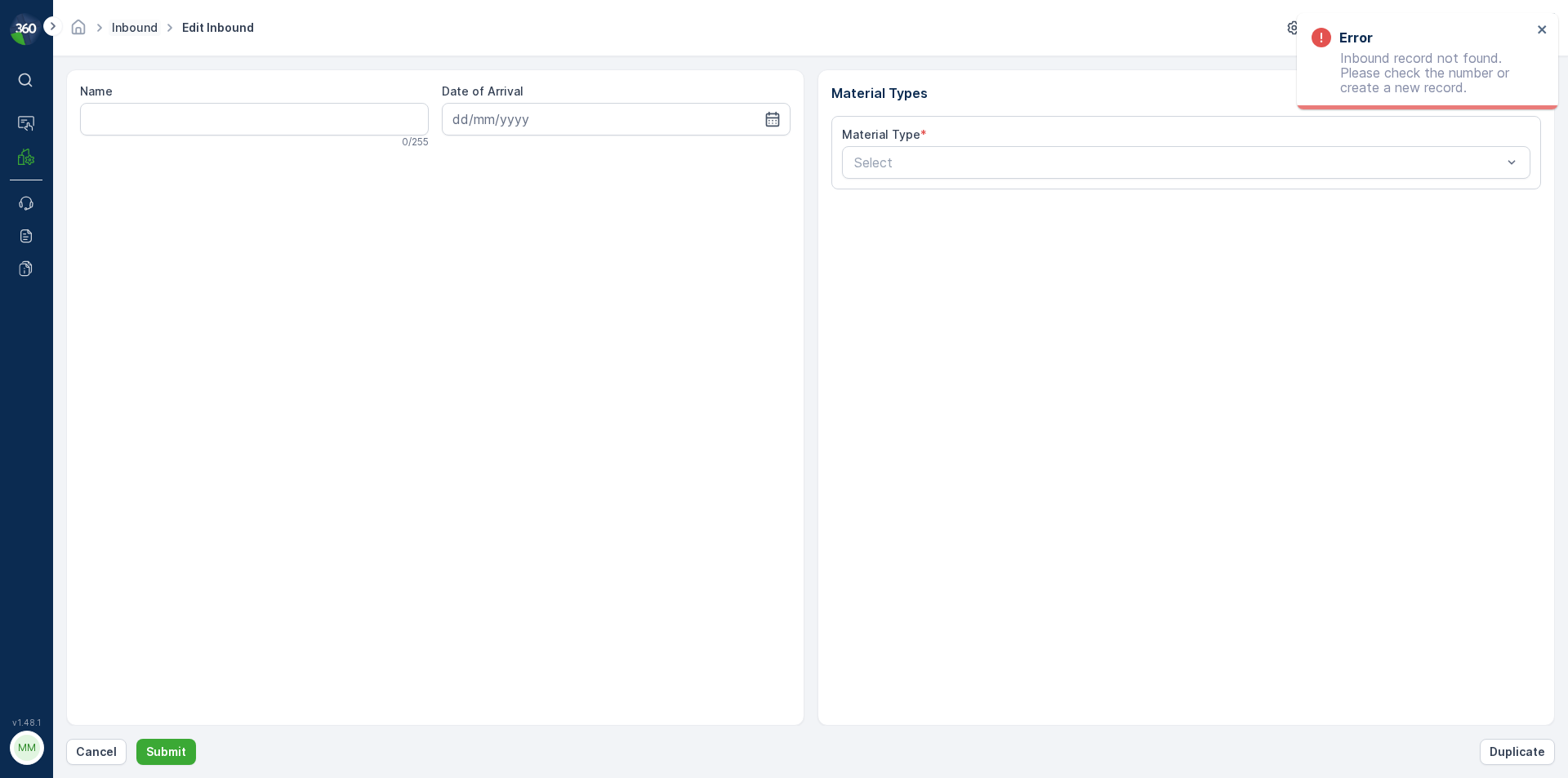
click at [144, 25] on link "Inbound" at bounding box center [134, 28] width 46 height 14
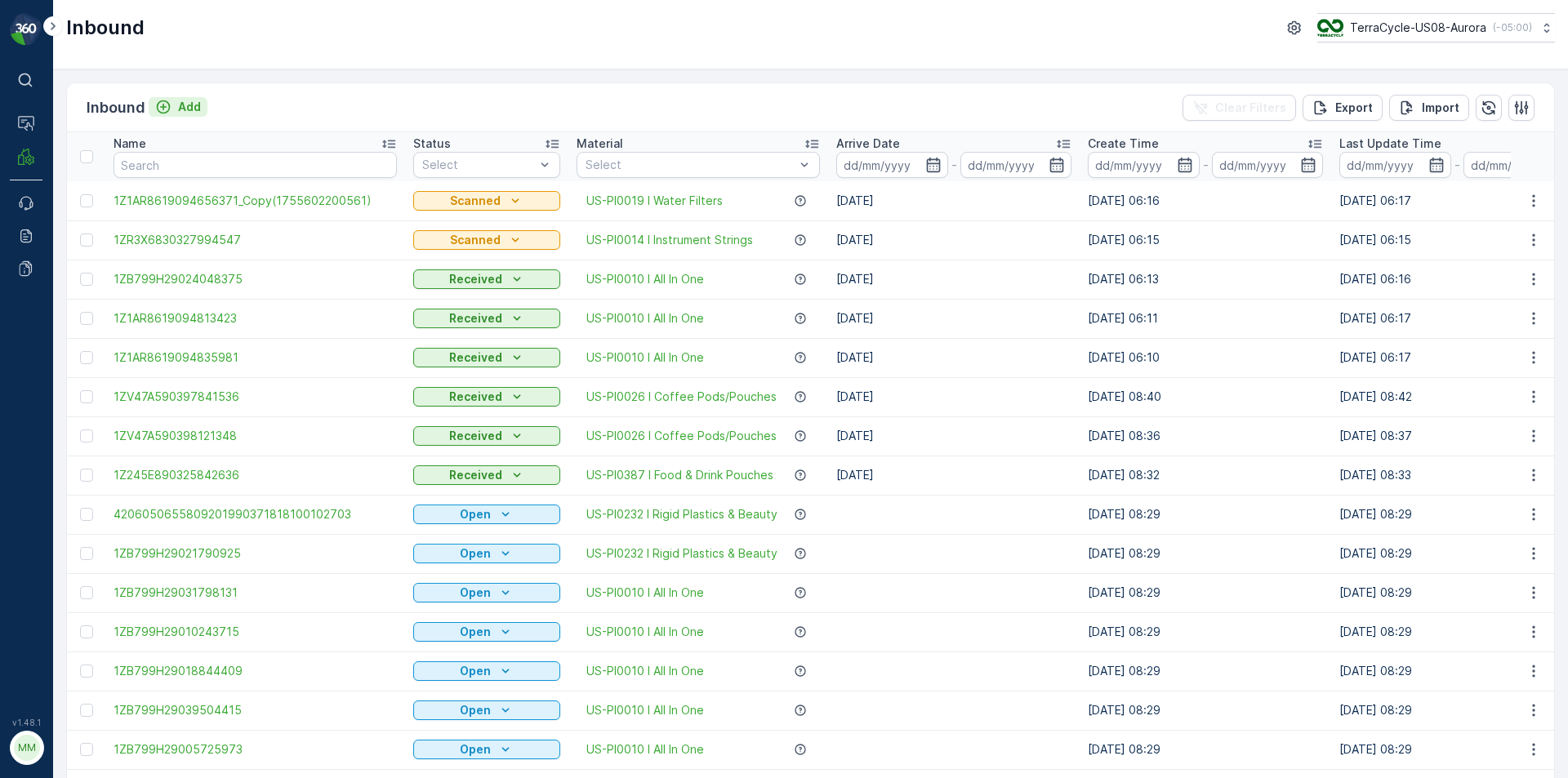
click at [190, 111] on p "Add" at bounding box center [189, 107] width 23 height 16
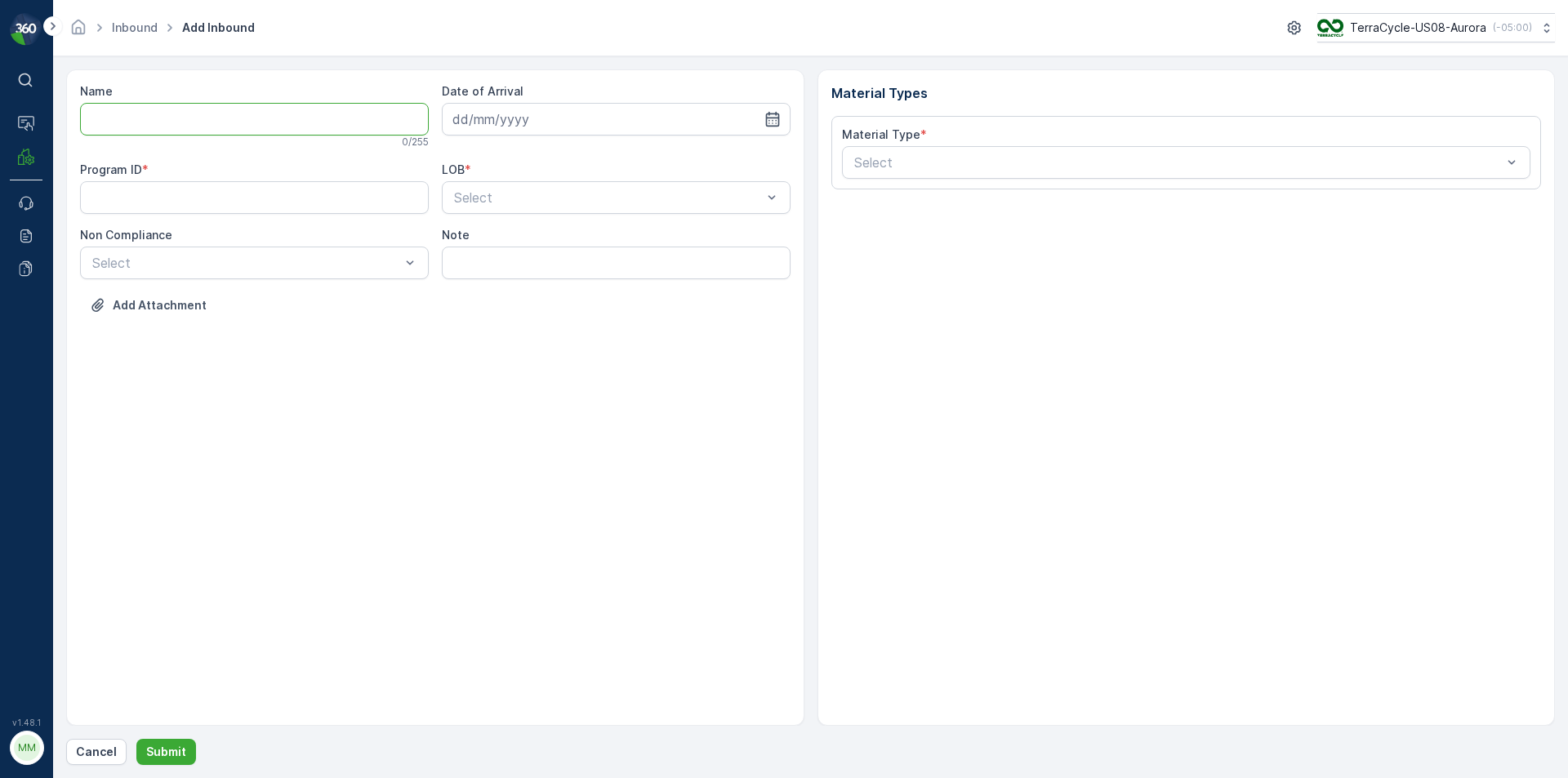
click at [193, 111] on input "Name" at bounding box center [254, 119] width 349 height 33
type input "9622001900004733273400458702961060"
click at [137, 739] on button "Submit" at bounding box center [166, 752] width 59 height 26
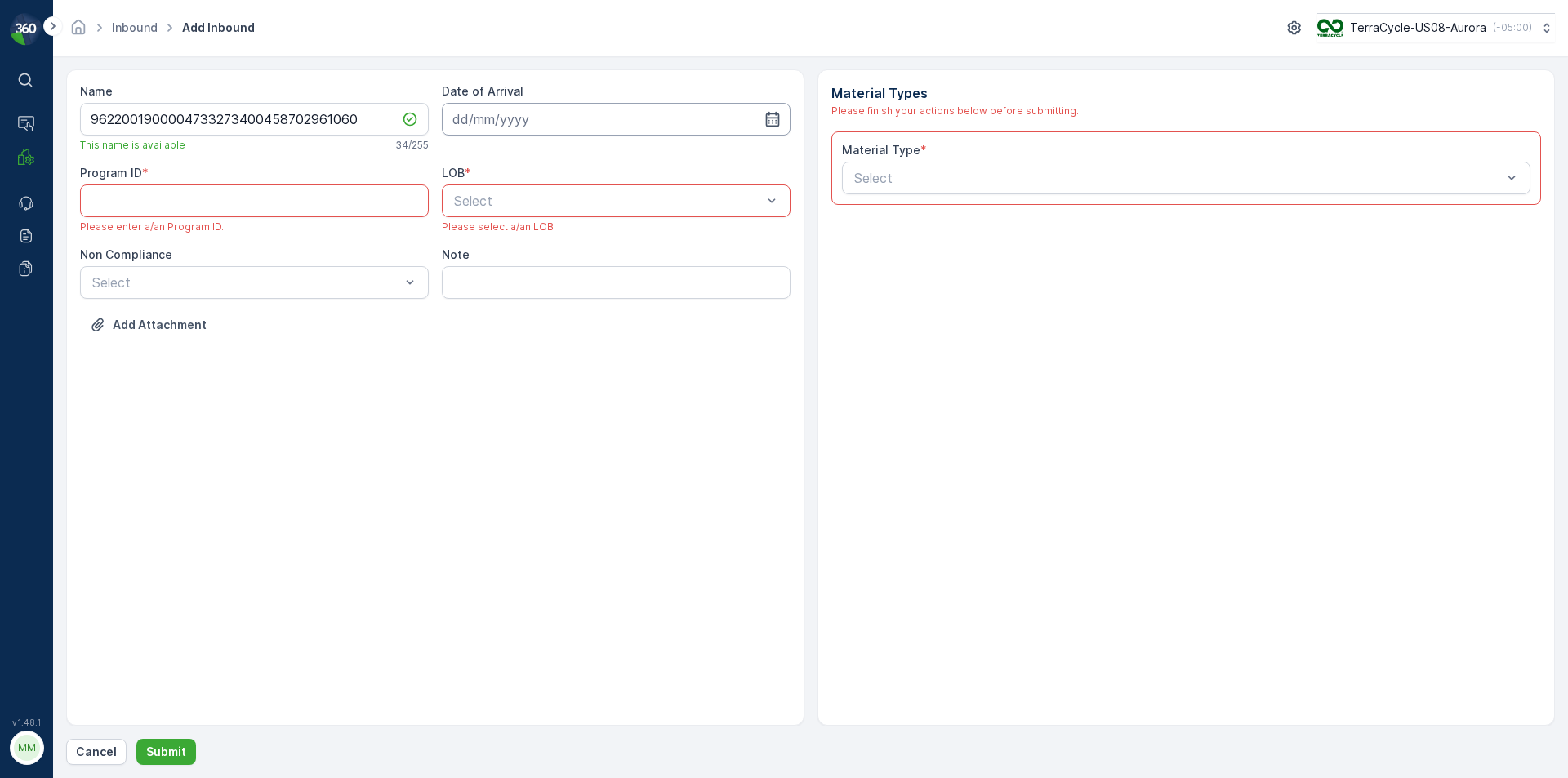
click at [549, 126] on input at bounding box center [616, 119] width 349 height 33
click at [530, 321] on div "19" at bounding box center [529, 321] width 26 height 26
type input "[DATE]"
click at [308, 287] on div at bounding box center [246, 282] width 311 height 15
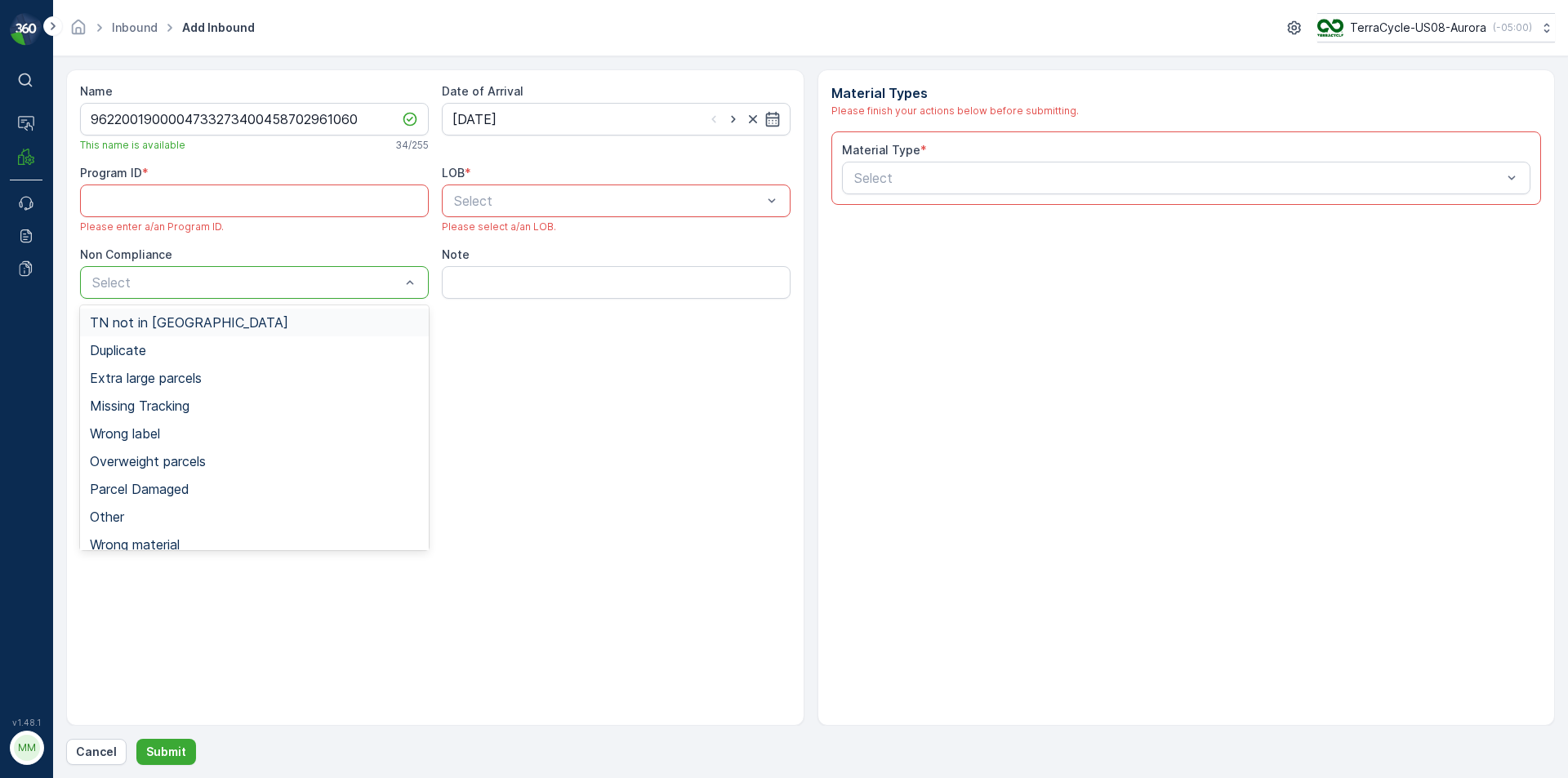
click at [257, 326] on div "TN not in [GEOGRAPHIC_DATA]" at bounding box center [254, 322] width 329 height 15
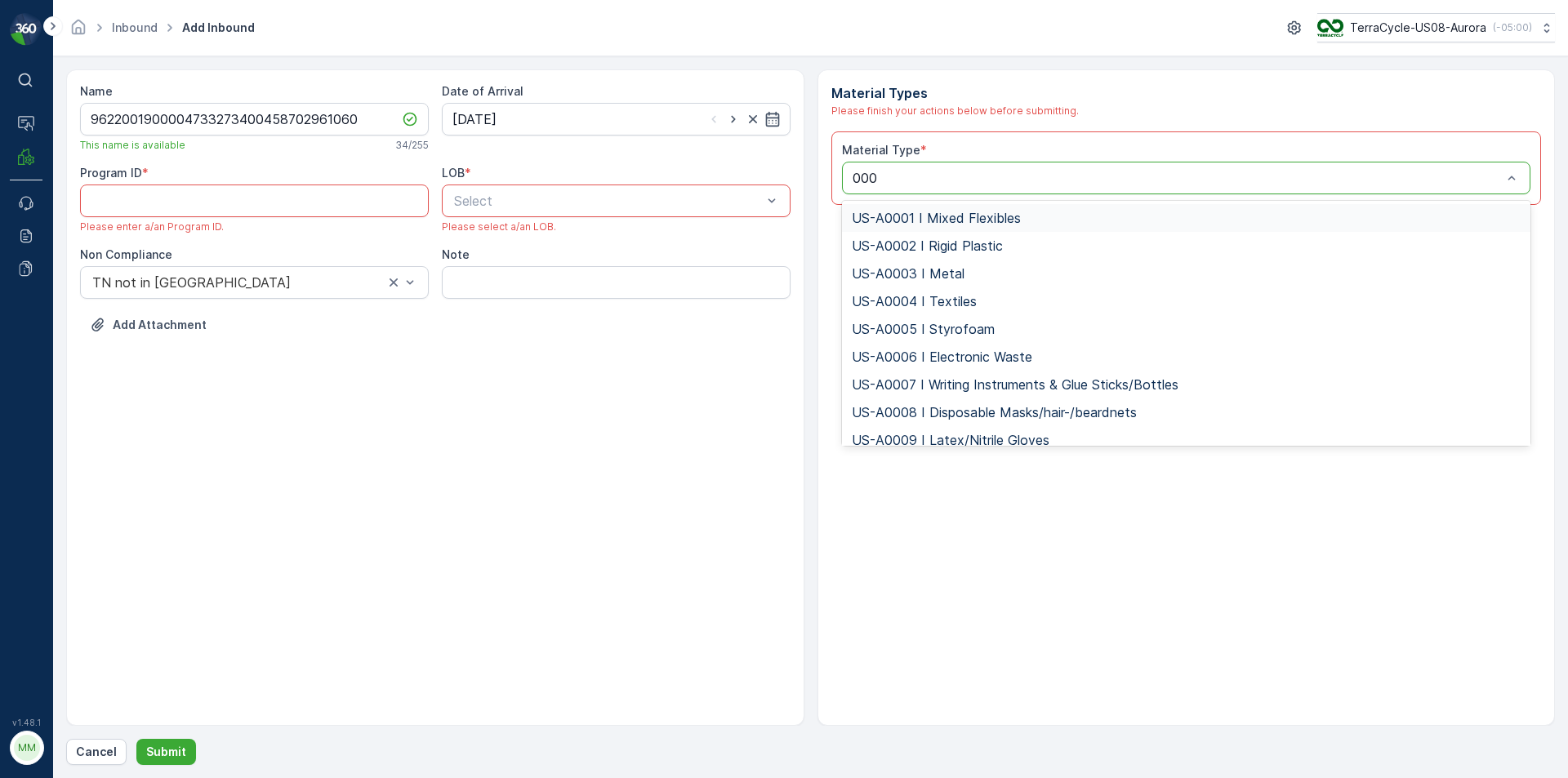
type input "0006"
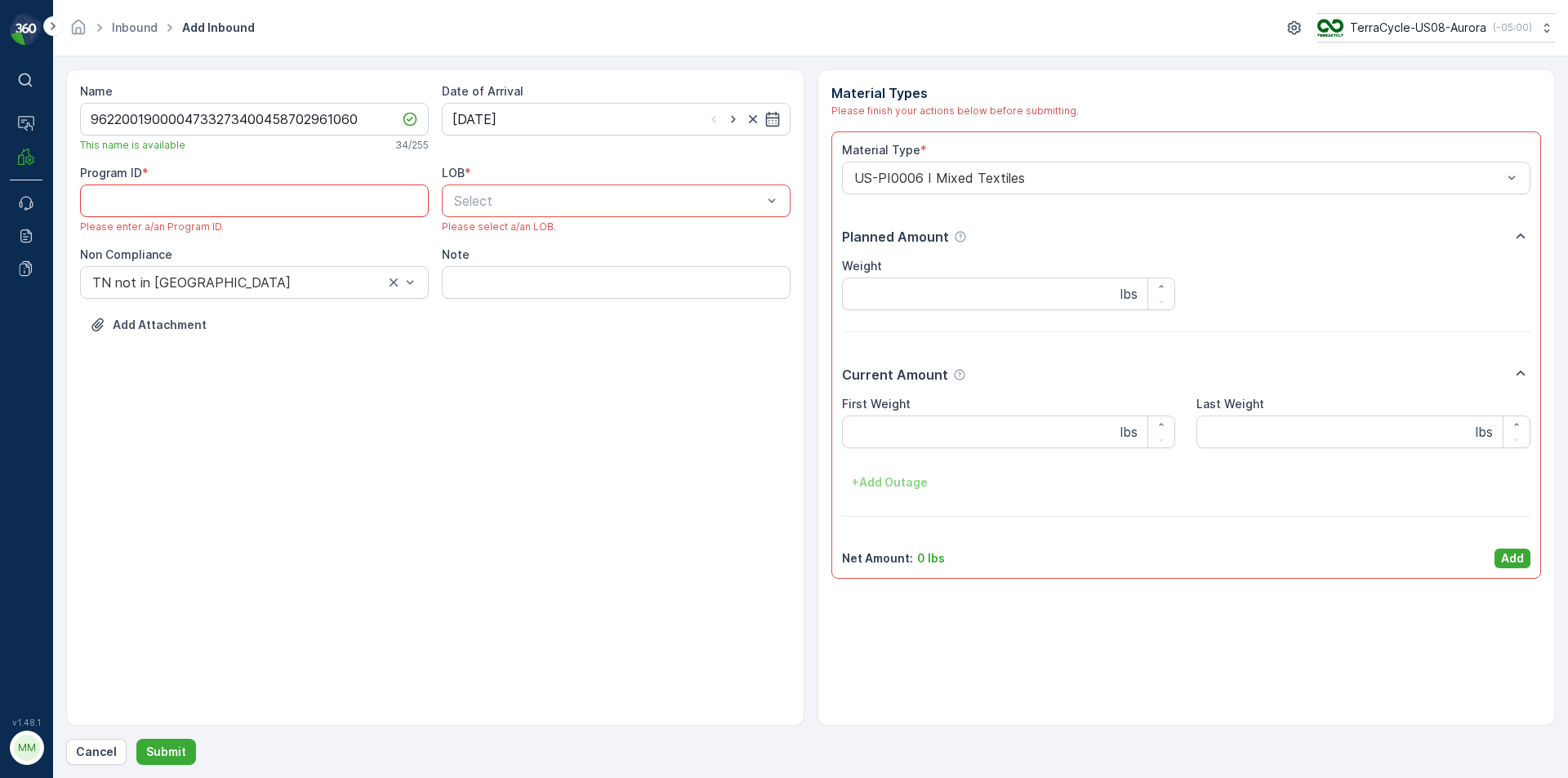
paste ID "CS302"
type ID "CS302"
click at [515, 199] on div at bounding box center [608, 200] width 311 height 15
click at [499, 243] on div "NRP" at bounding box center [616, 241] width 329 height 15
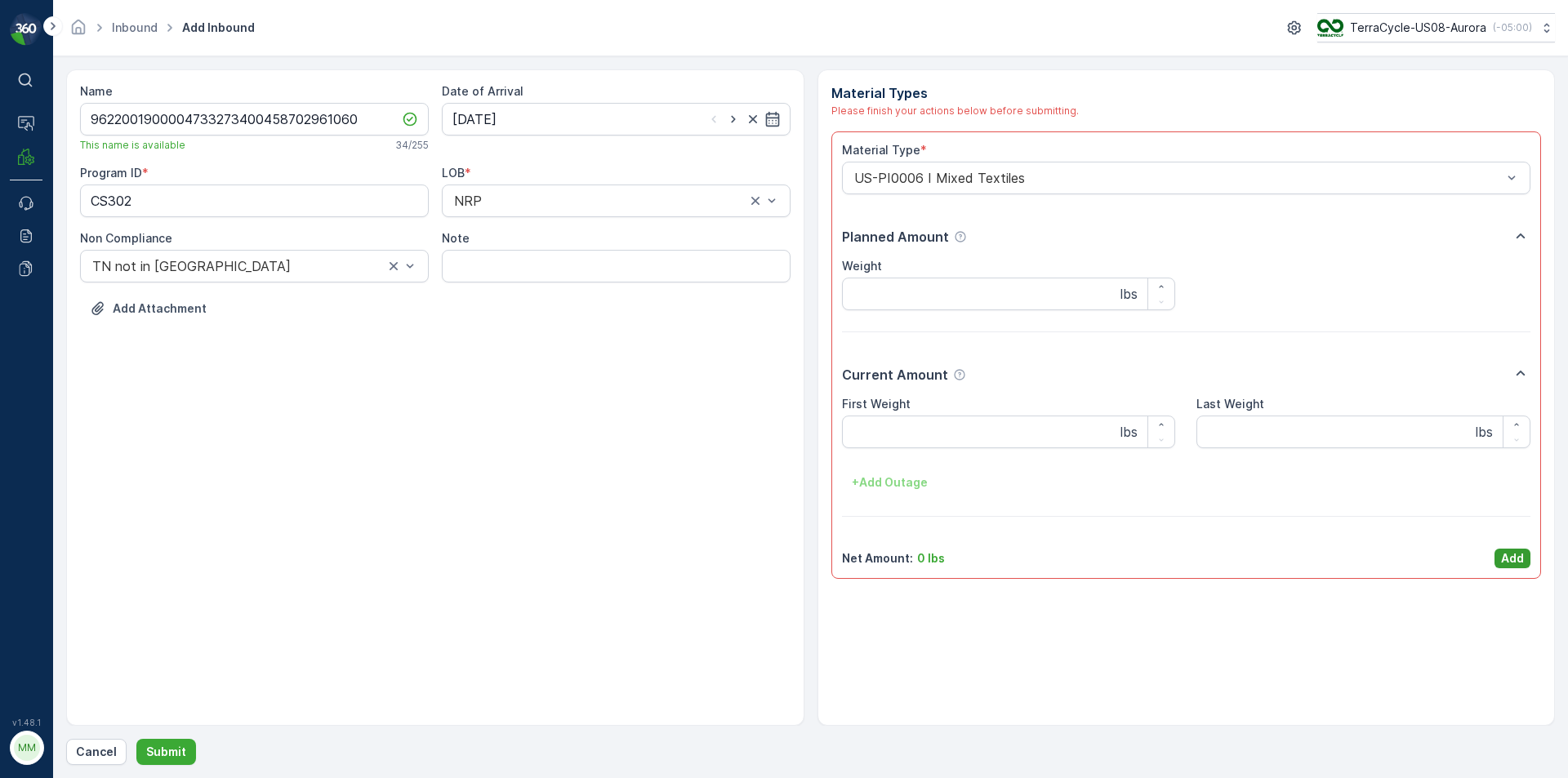
click at [1497, 557] on button "Add" at bounding box center [1513, 558] width 36 height 20
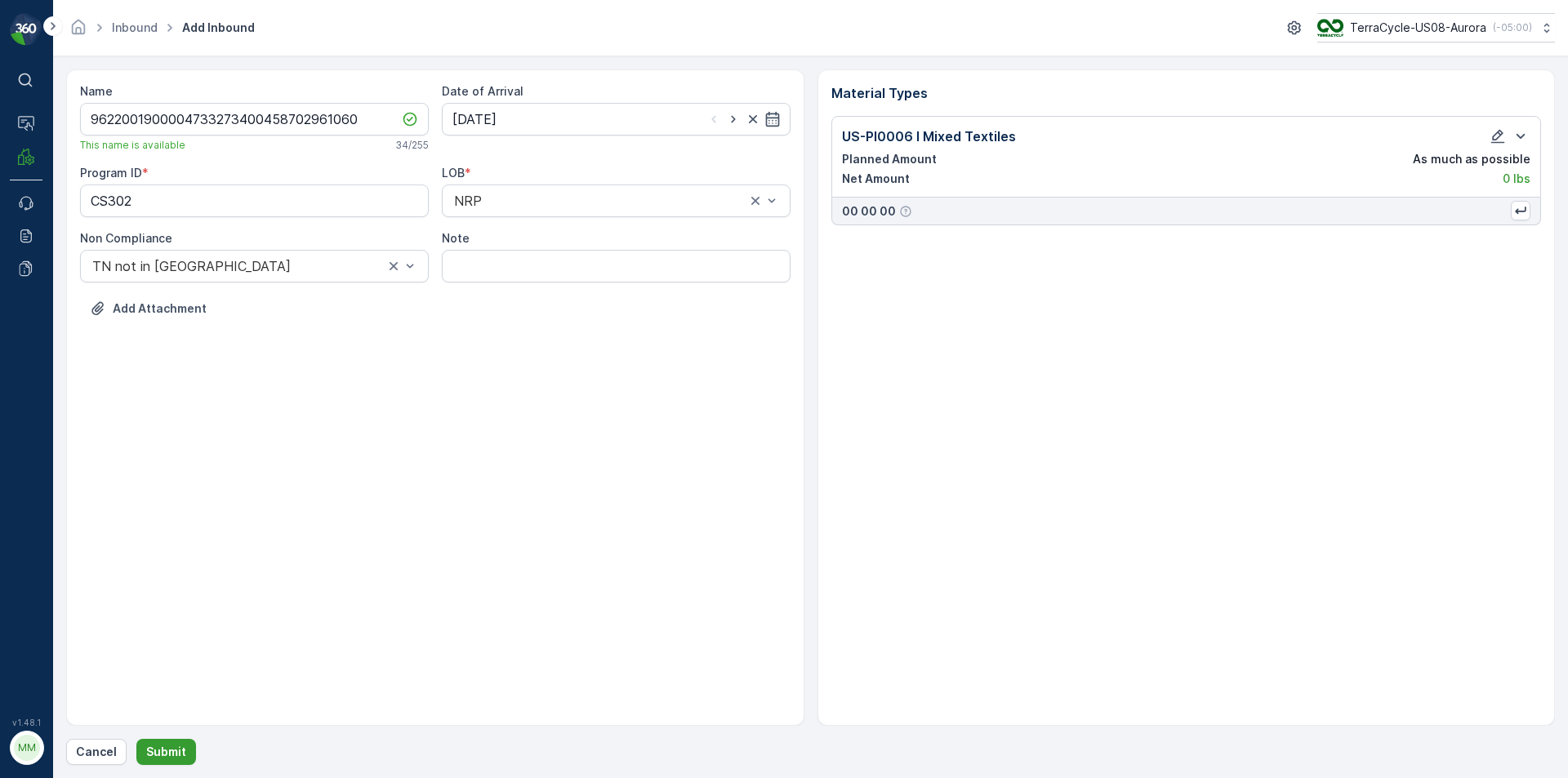
click at [182, 749] on p "Submit" at bounding box center [166, 752] width 40 height 16
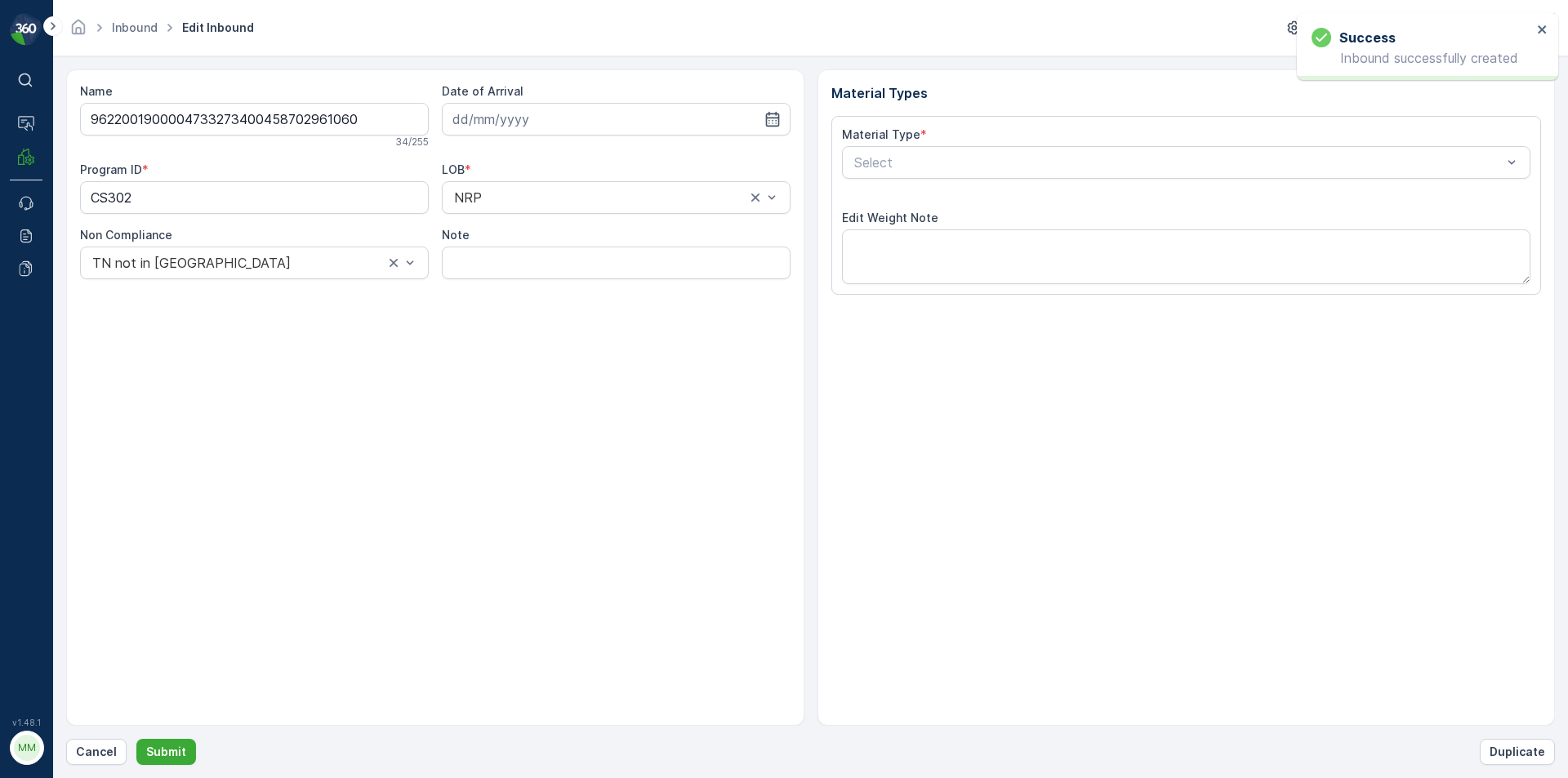
type input "[DATE]"
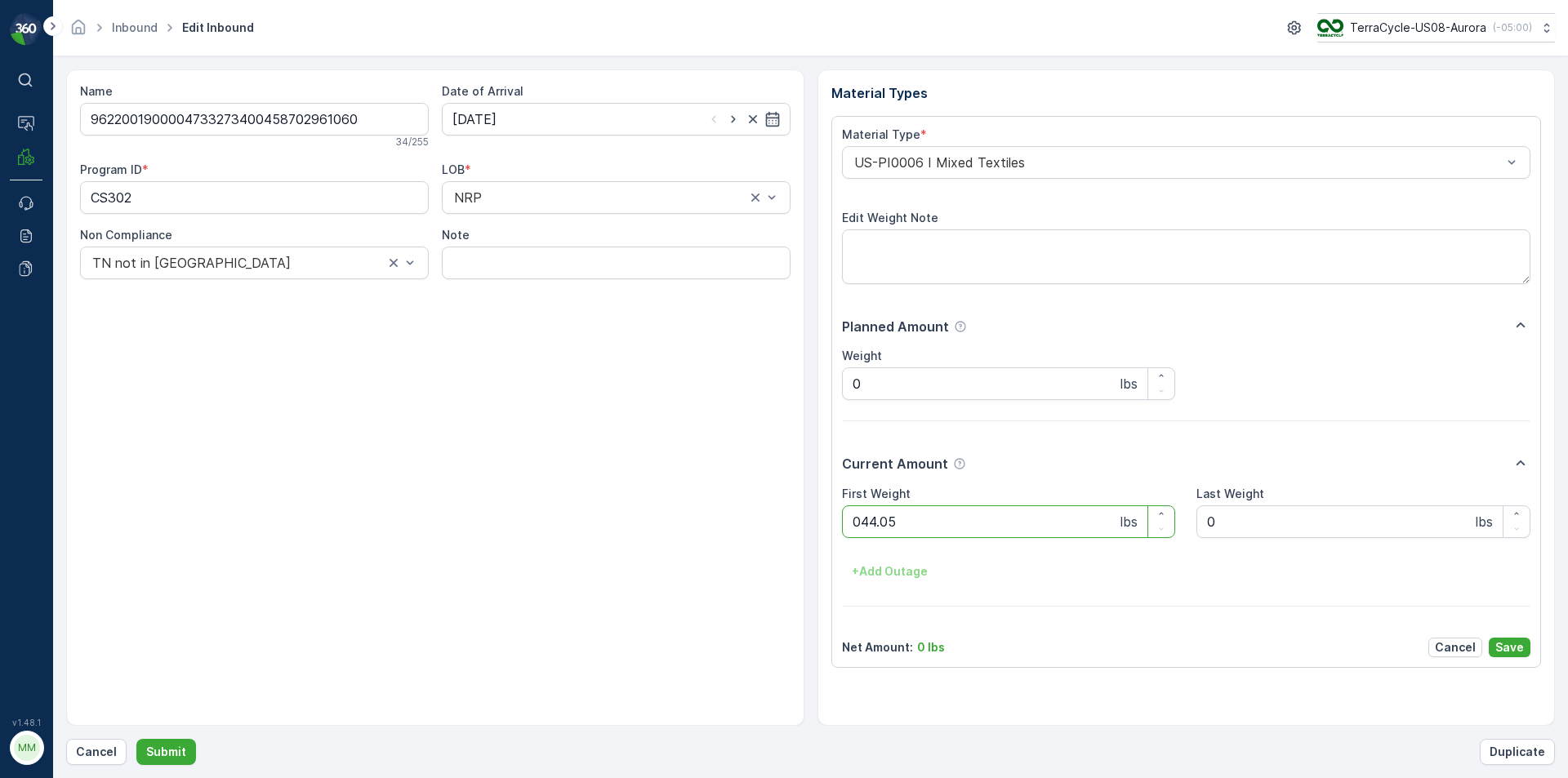
click at [137, 739] on button "Submit" at bounding box center [166, 752] width 59 height 26
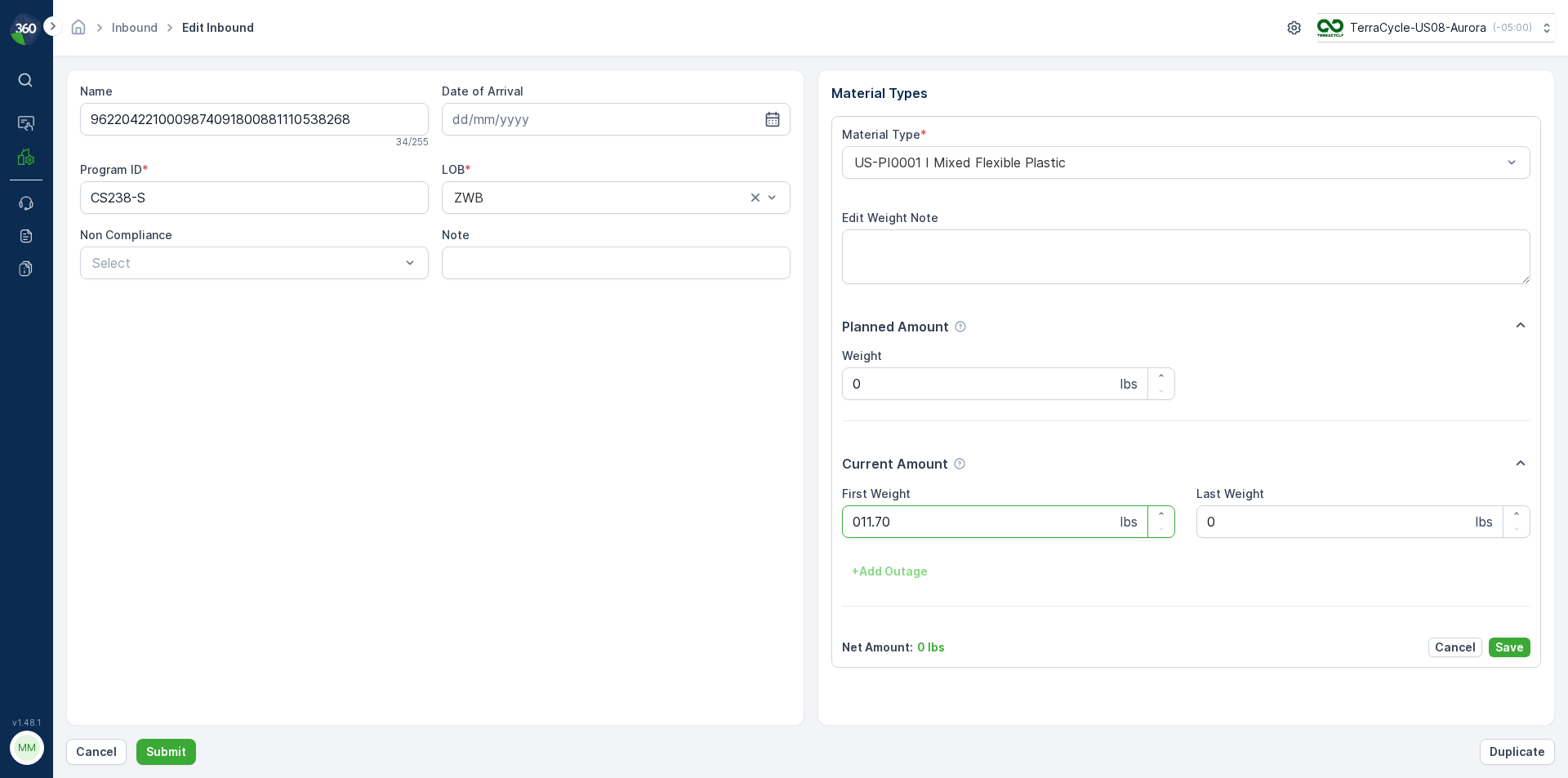
click at [137, 739] on button "Submit" at bounding box center [166, 752] width 59 height 26
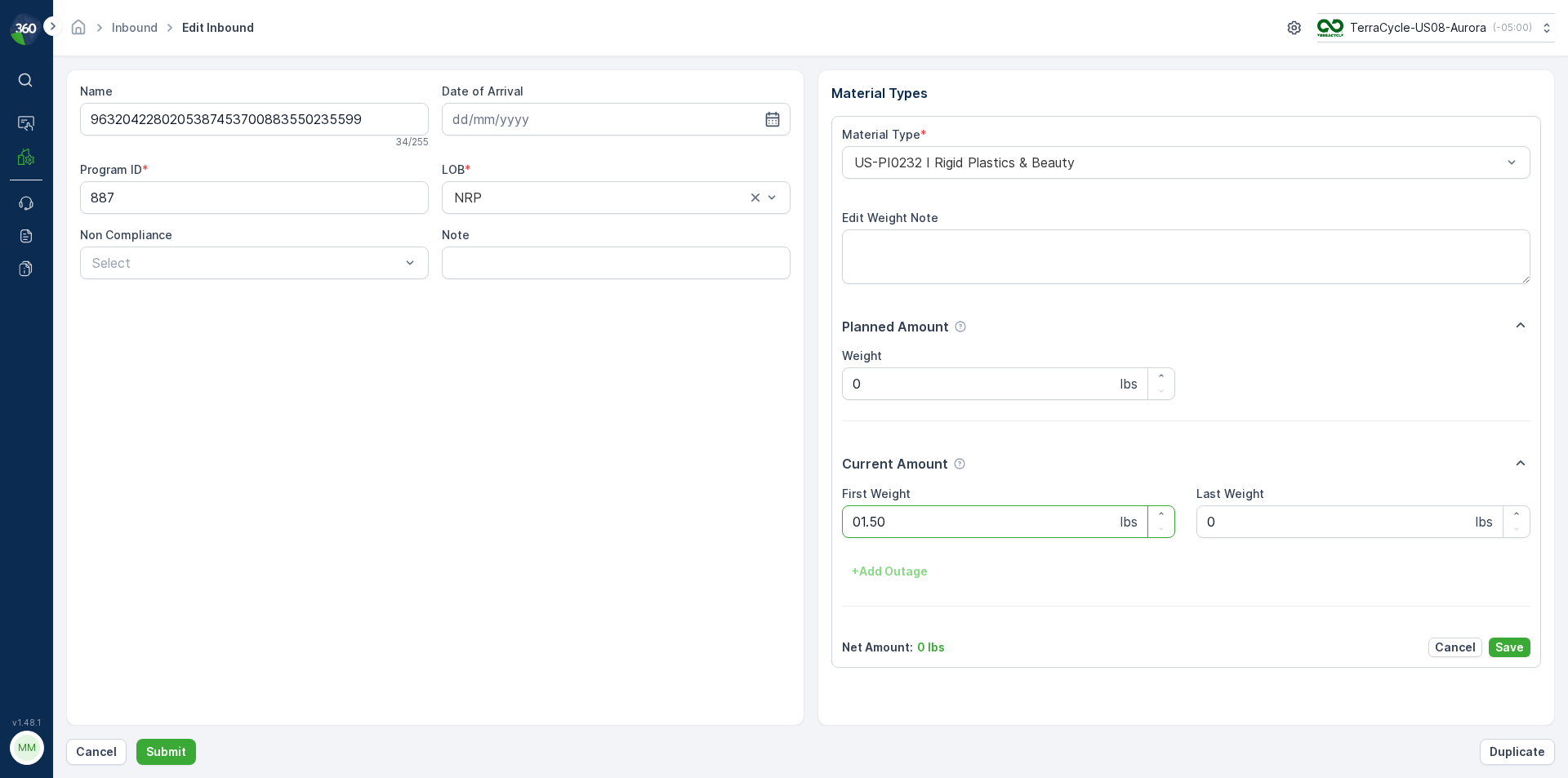
click at [137, 739] on button "Submit" at bounding box center [166, 752] width 59 height 26
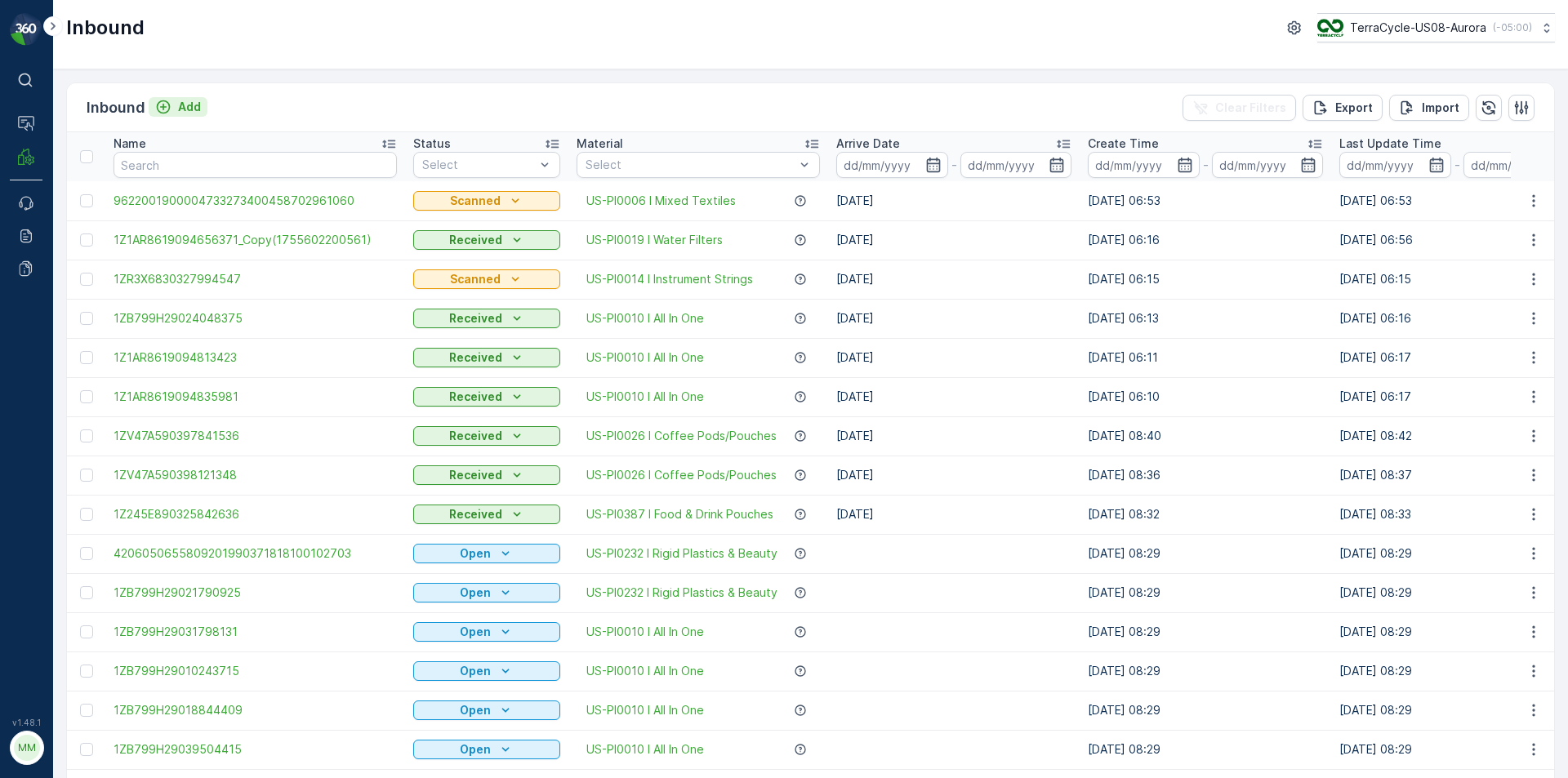
click at [164, 107] on icon "Add" at bounding box center [163, 107] width 16 height 16
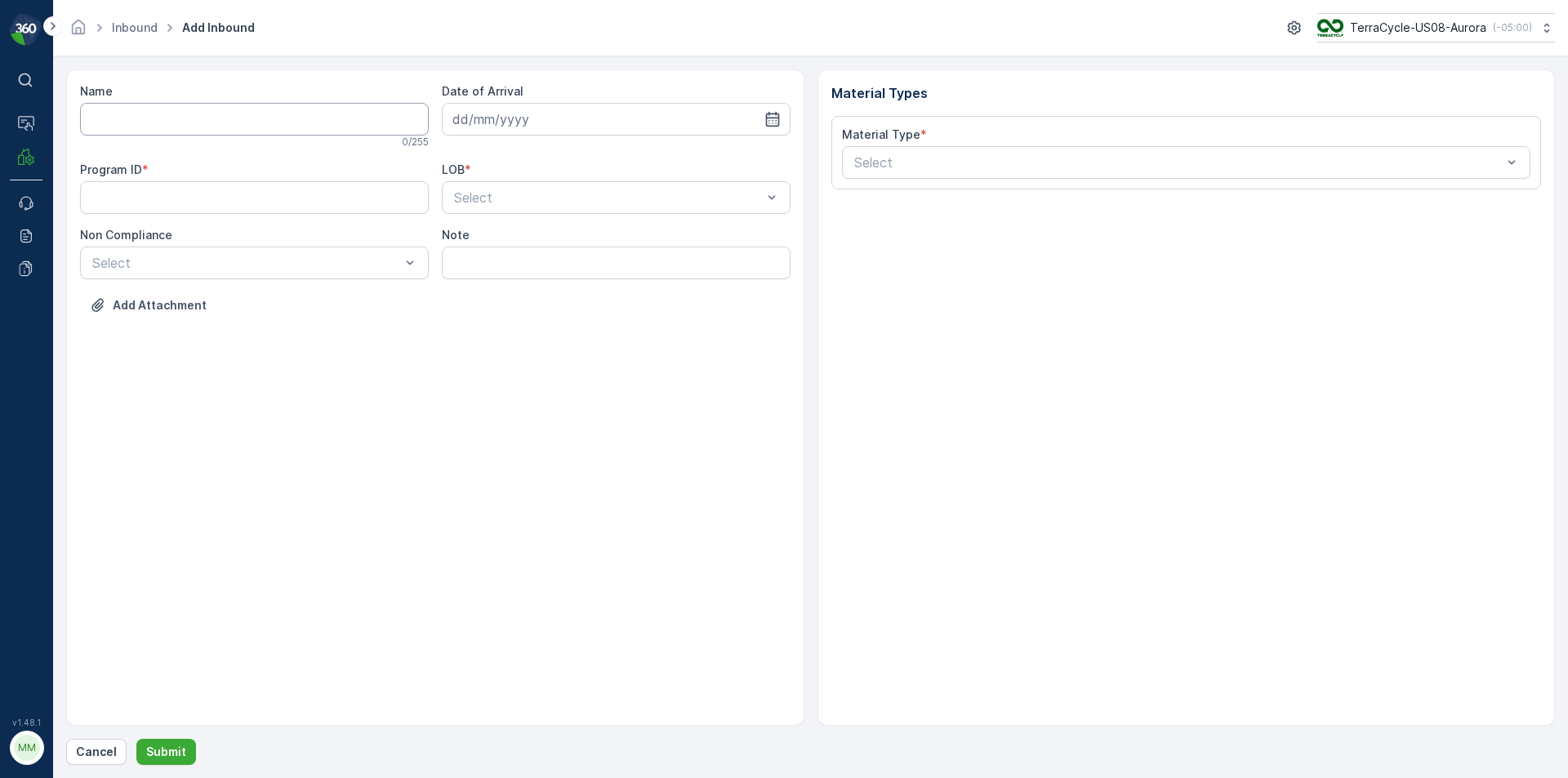
click at [163, 113] on input "Name" at bounding box center [254, 119] width 349 height 33
type input "9622001900004733273400473092624744"
click at [137, 739] on button "Submit" at bounding box center [166, 752] width 59 height 26
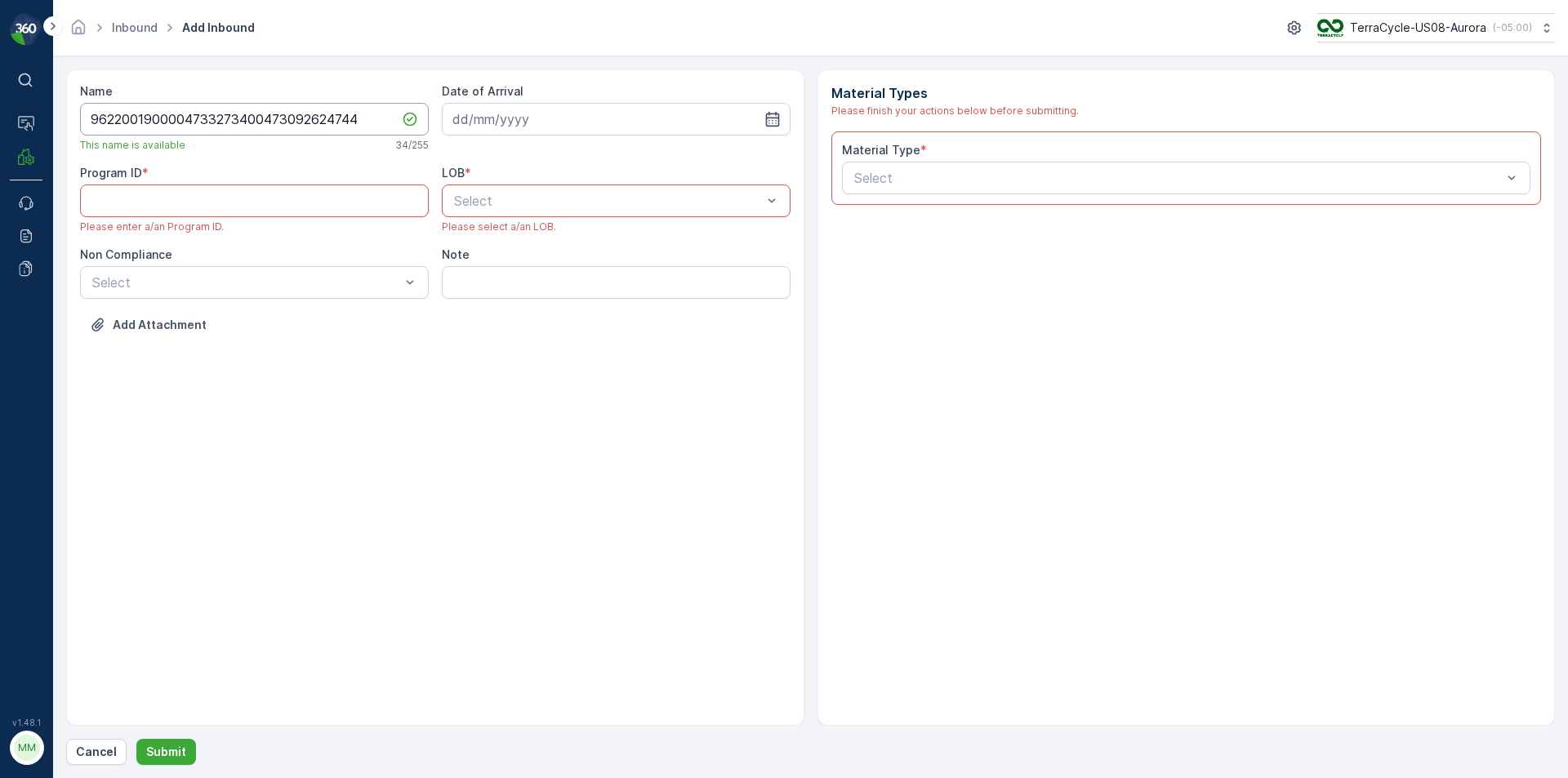
paste ID "CS302"
type ID "CS302"
click at [747, 195] on div at bounding box center [608, 200] width 311 height 15
click at [519, 242] on div "NRP" at bounding box center [616, 241] width 329 height 15
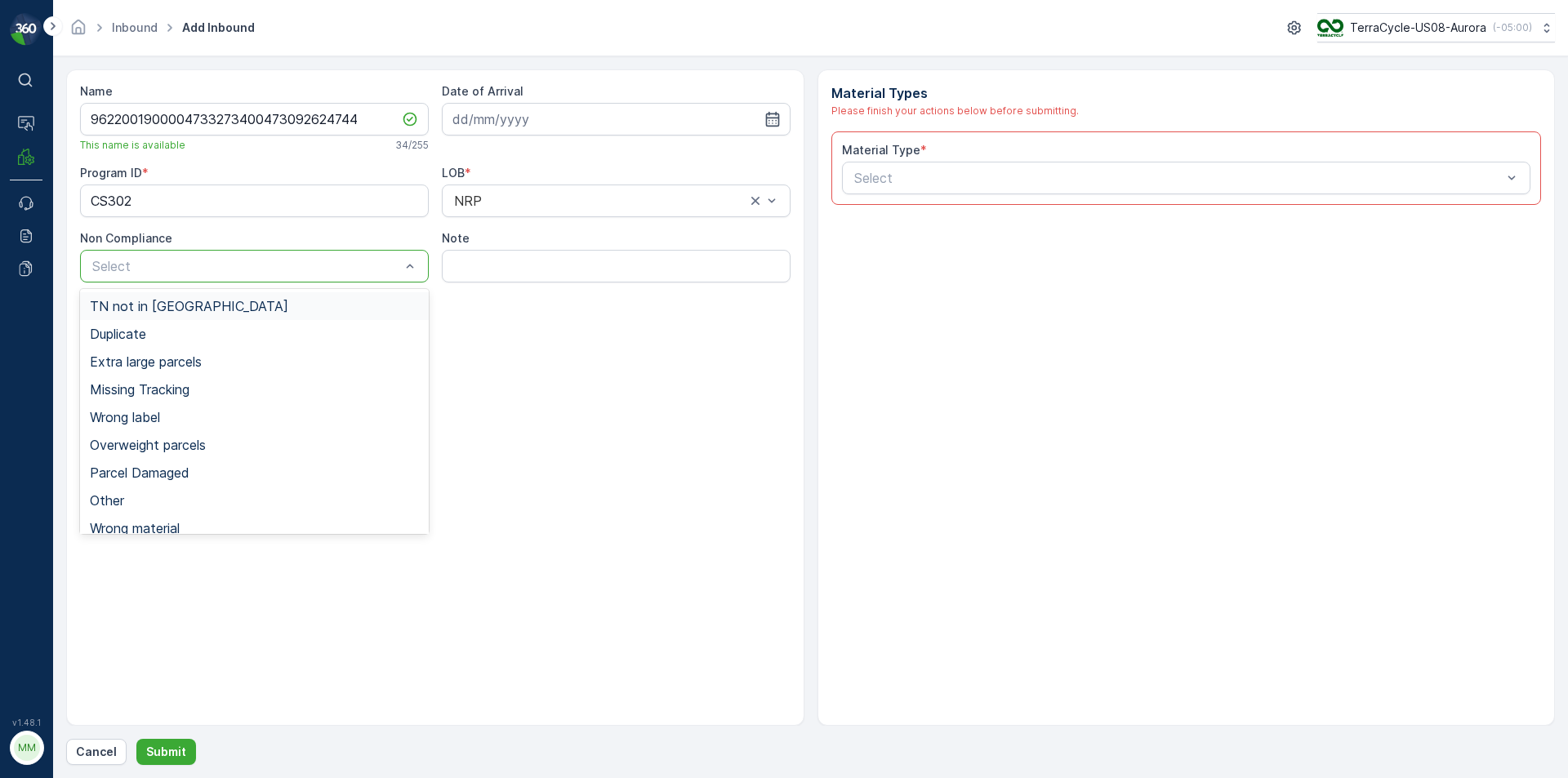
click at [355, 314] on div "TN not in [GEOGRAPHIC_DATA]" at bounding box center [254, 306] width 349 height 28
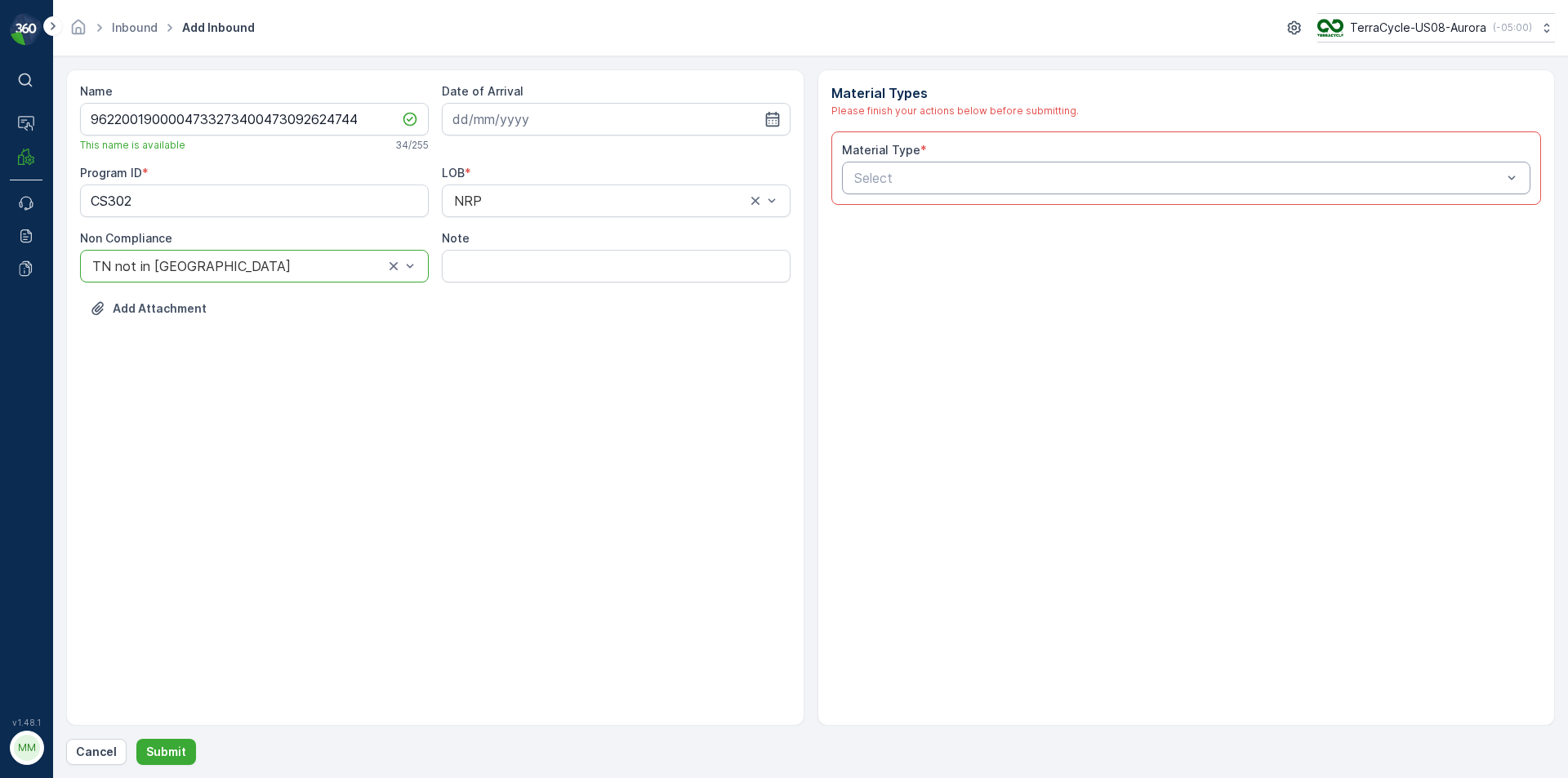
click at [1046, 185] on div at bounding box center [1179, 178] width 652 height 15
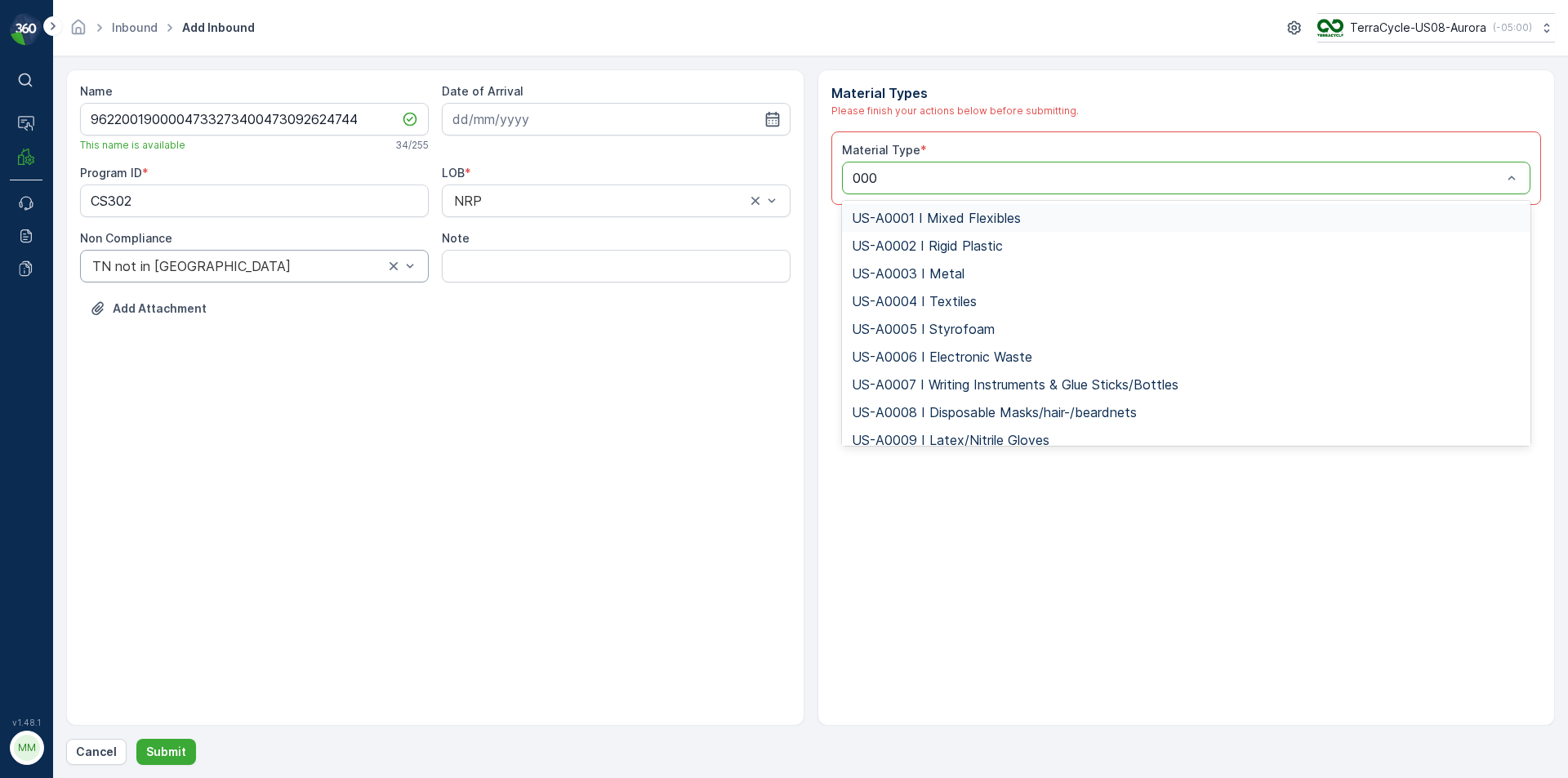
type input "0006"
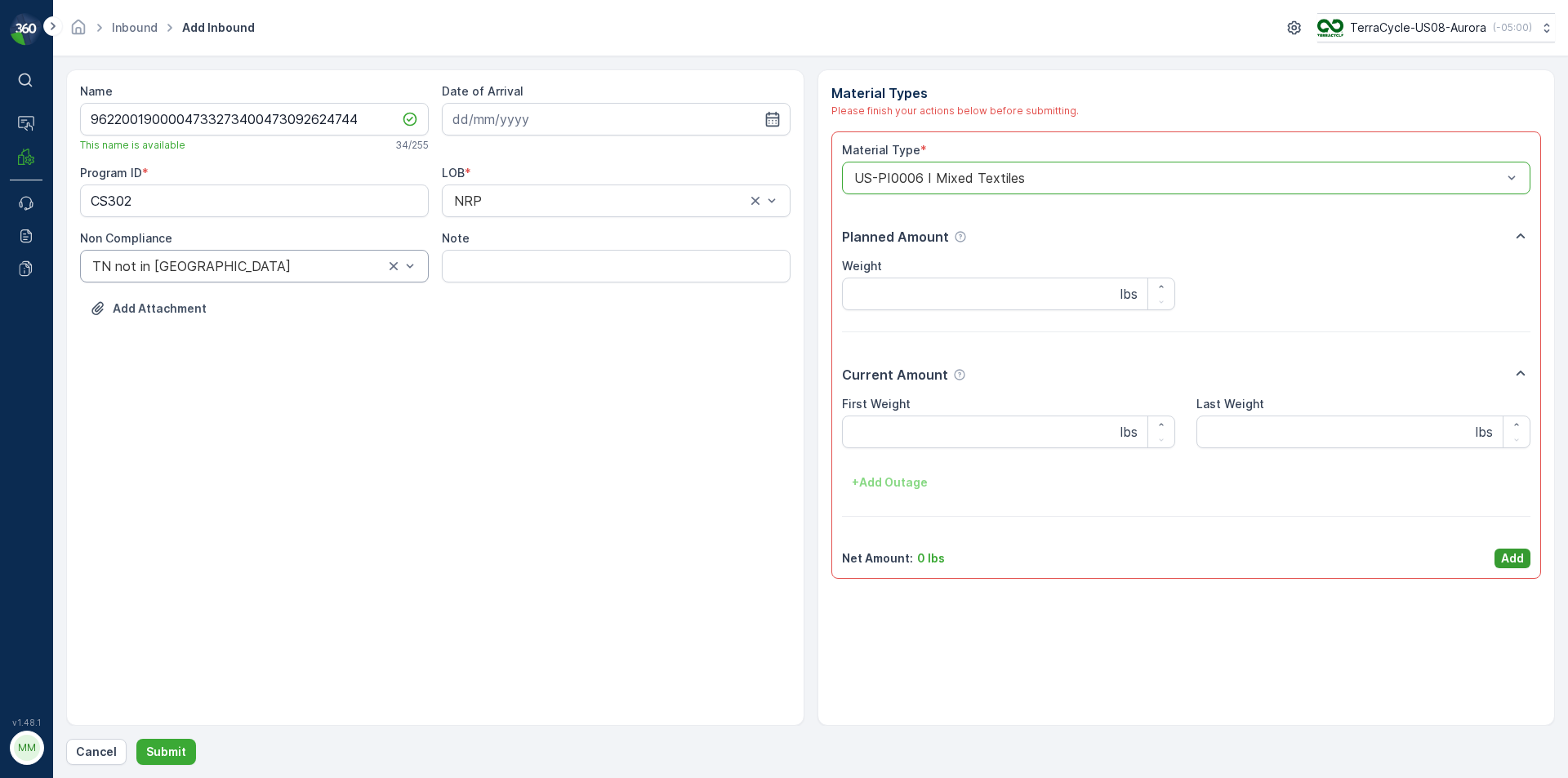
click at [1516, 558] on p "Add" at bounding box center [1512, 558] width 23 height 16
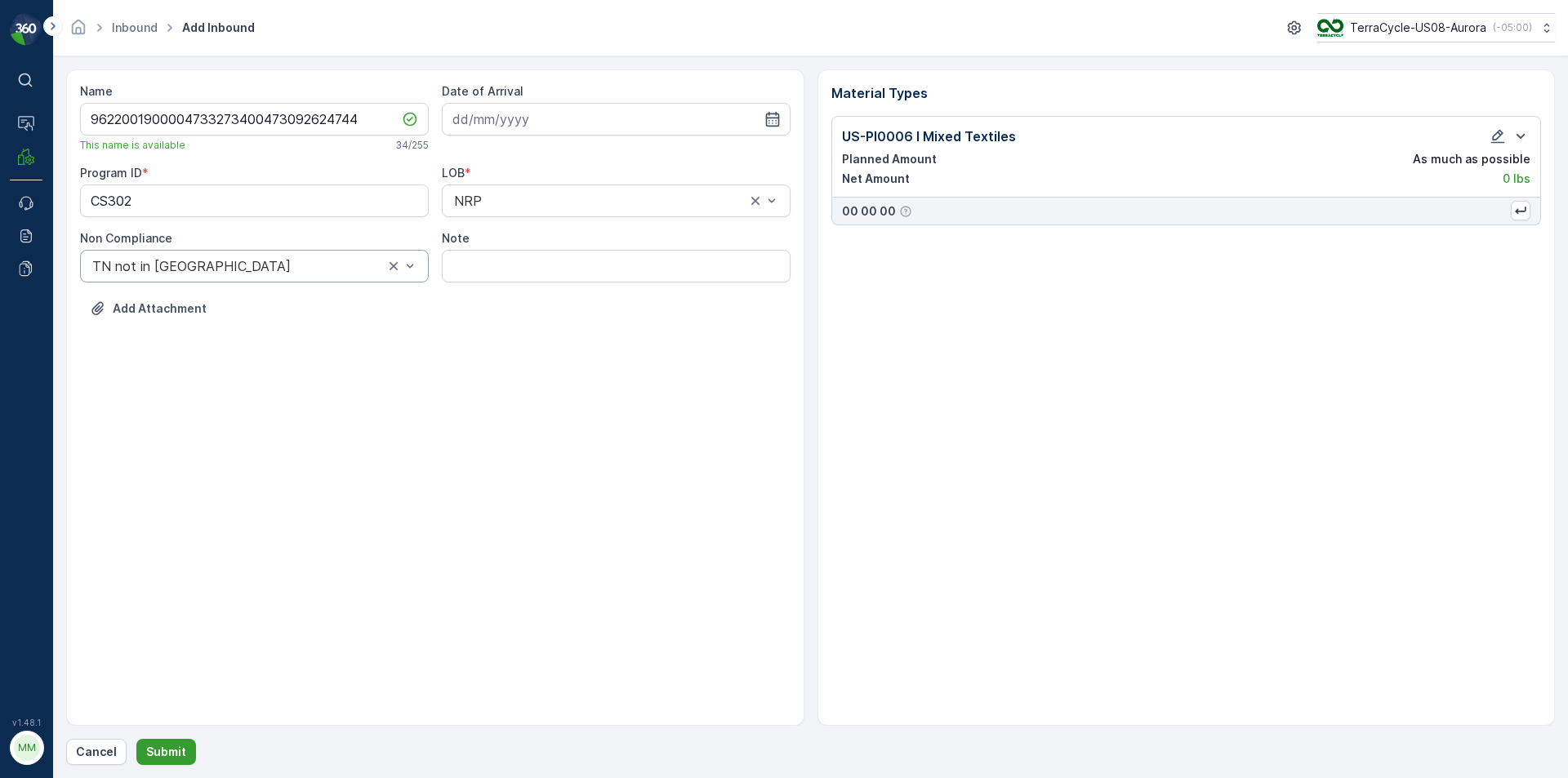
click at [168, 750] on p "Submit" at bounding box center [166, 752] width 40 height 16
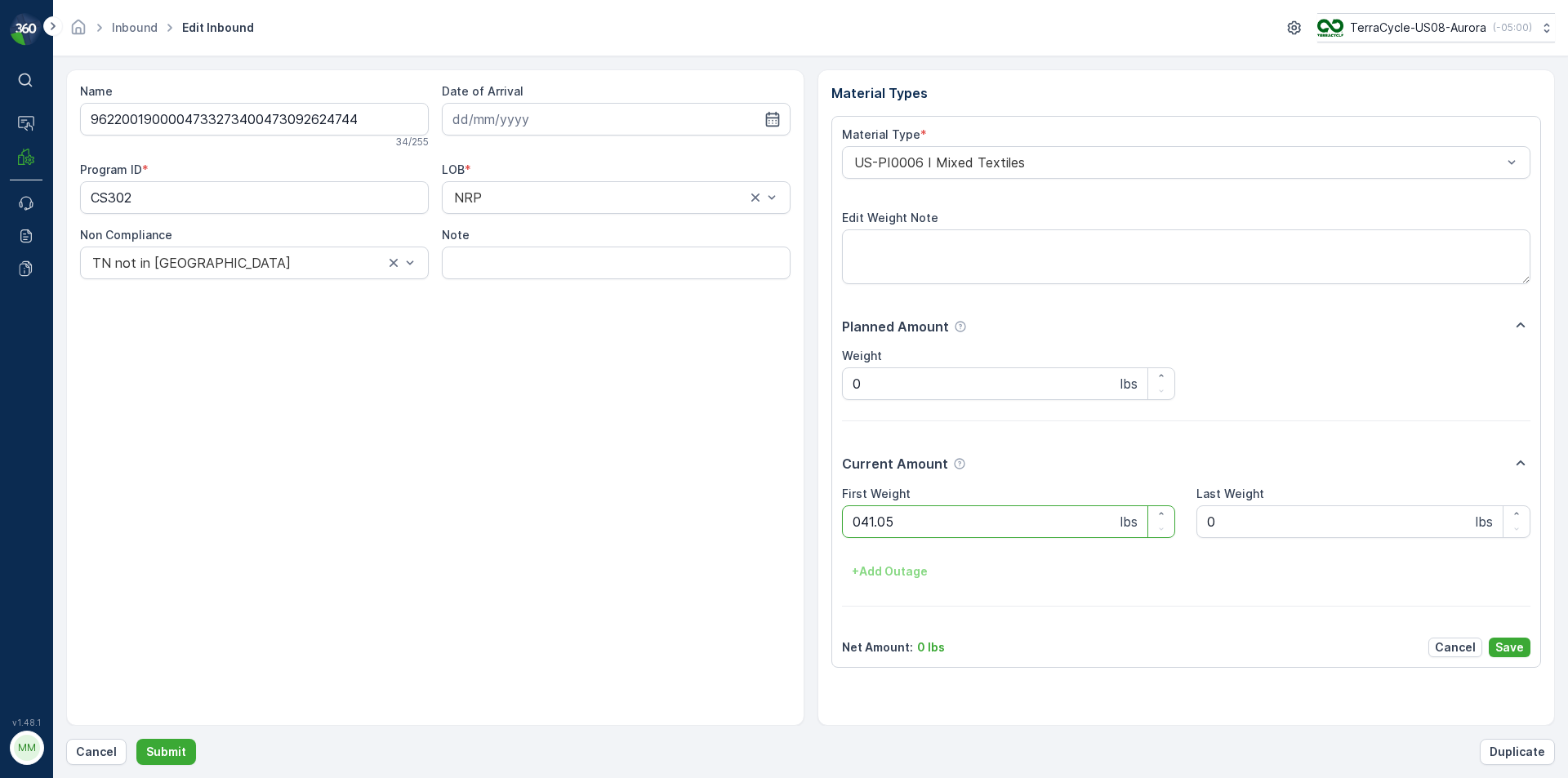
click at [137, 739] on button "Submit" at bounding box center [166, 752] width 59 height 26
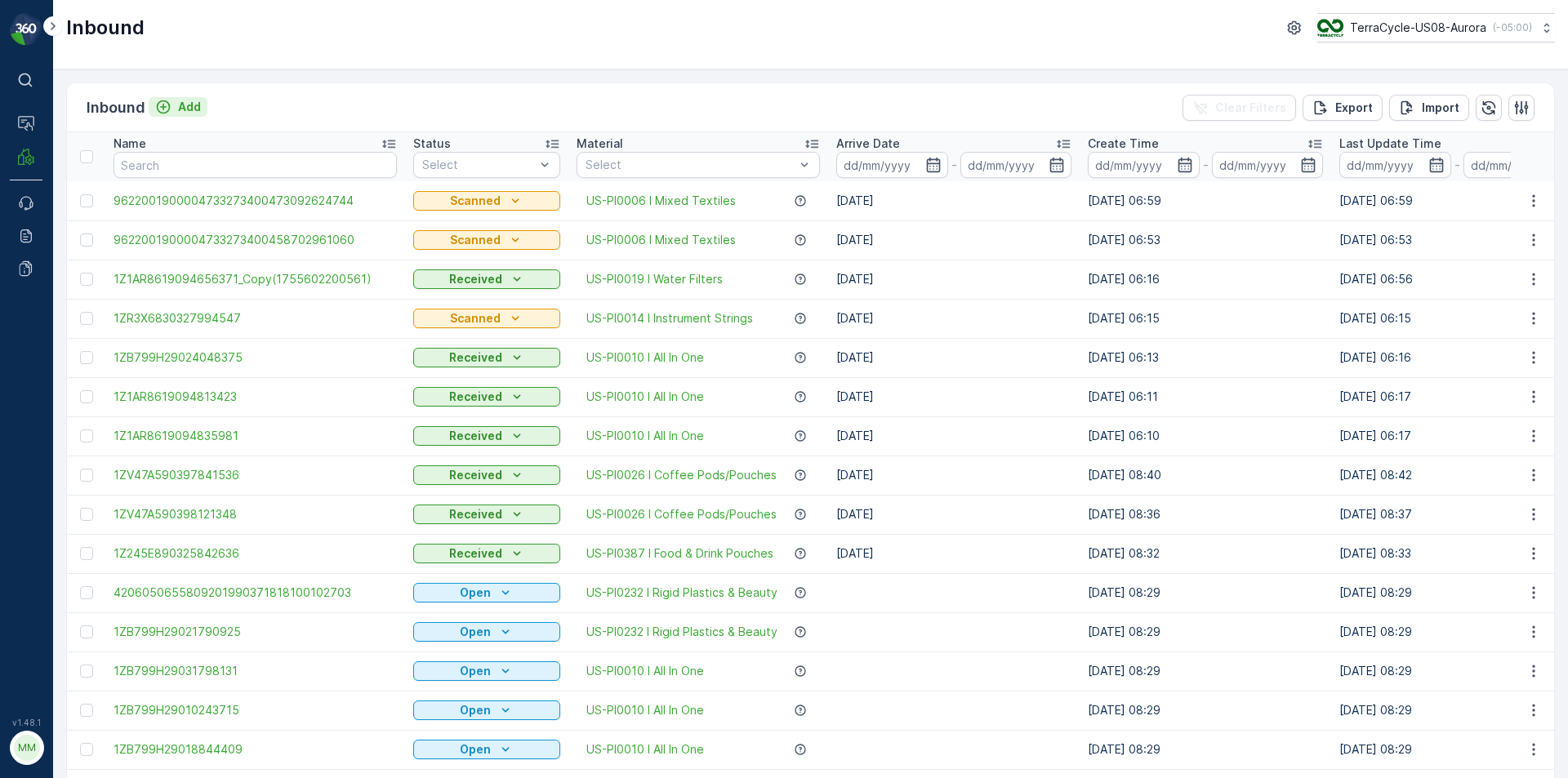
click at [206, 105] on div "Inbound Add Clear Filters Export Import" at bounding box center [811, 107] width 1487 height 49
click at [203, 107] on button "Add" at bounding box center [178, 107] width 58 height 20
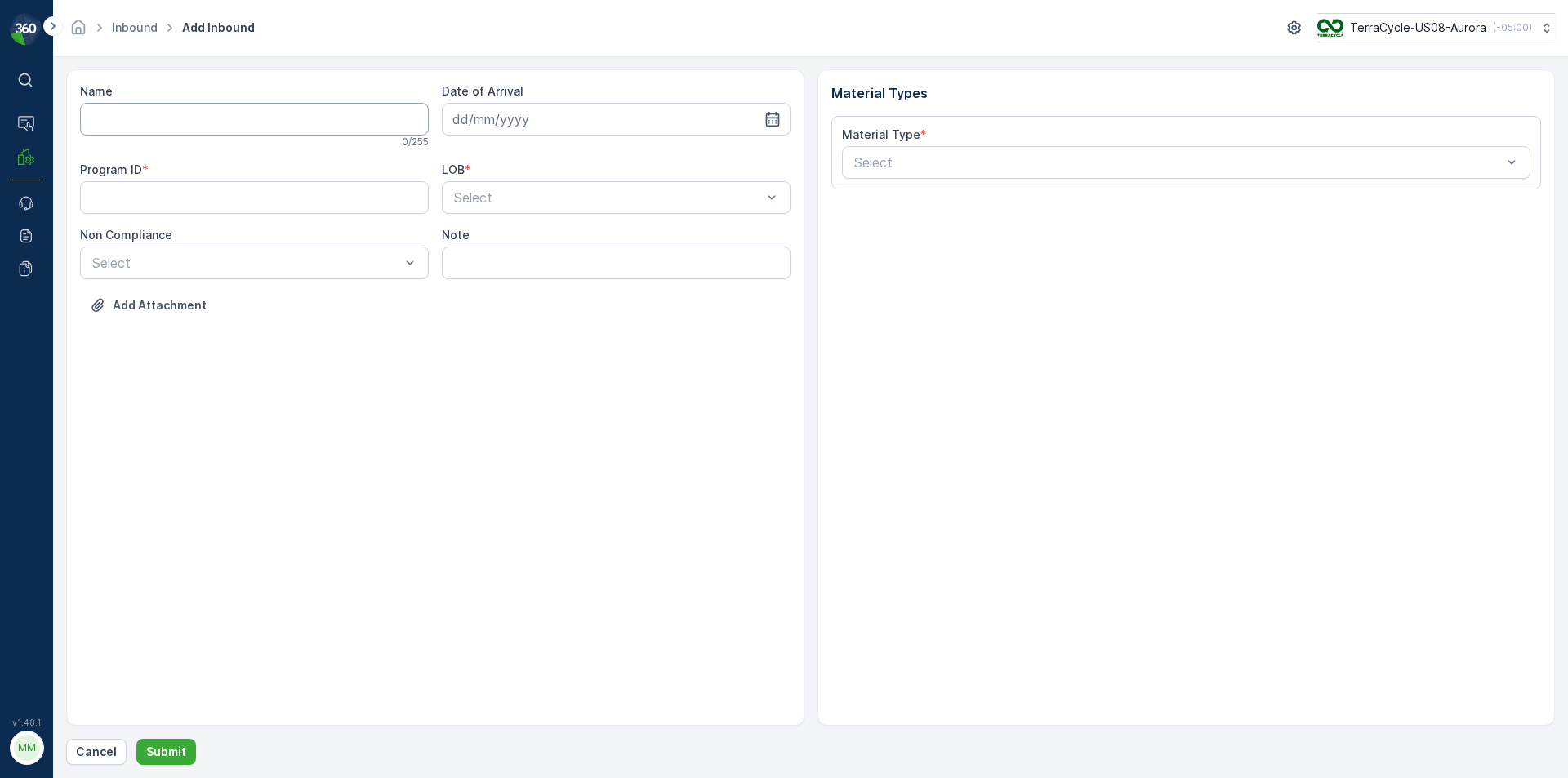
click at [201, 111] on input "Name" at bounding box center [254, 119] width 349 height 33
type input "9622001900004733273400458702960970"
click at [137, 739] on button "Submit" at bounding box center [166, 752] width 59 height 26
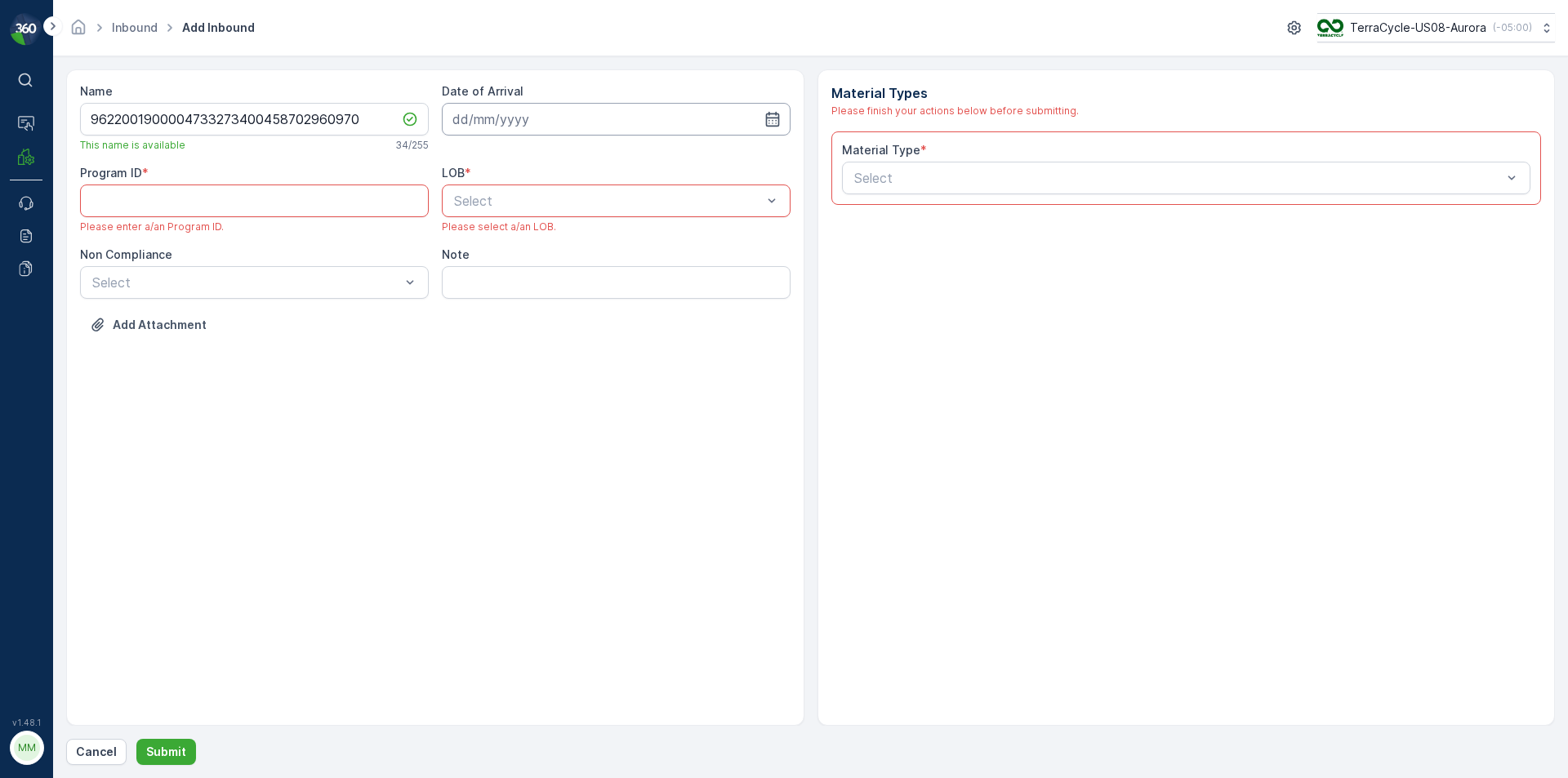
click at [591, 126] on input at bounding box center [616, 119] width 349 height 33
drag, startPoint x: 527, startPoint y: 321, endPoint x: 527, endPoint y: 303, distance: 18.0
click at [528, 321] on div "19" at bounding box center [529, 321] width 26 height 26
type input "[DATE]"
click at [514, 206] on div at bounding box center [608, 200] width 311 height 15
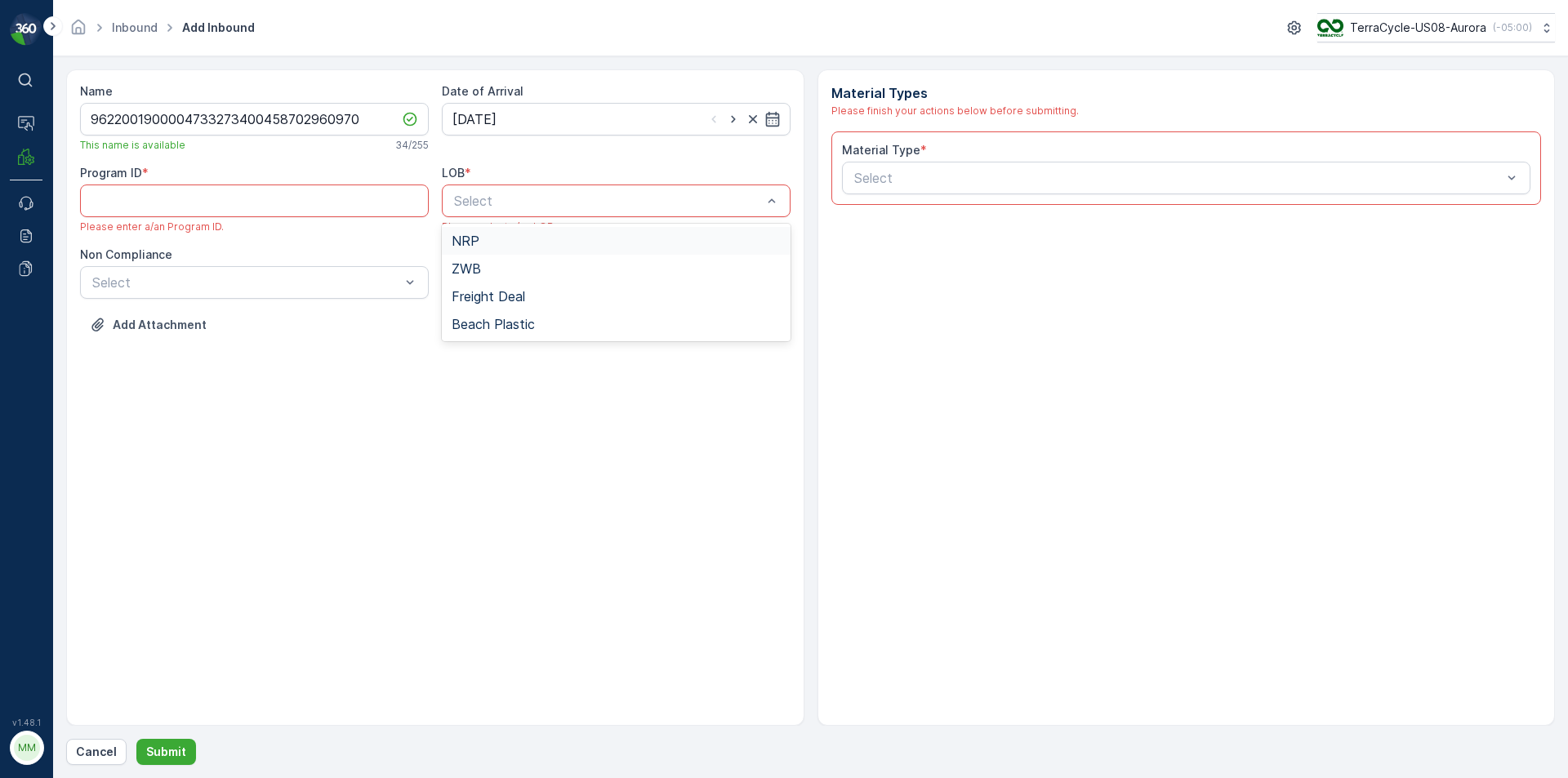
click at [512, 243] on div "NRP" at bounding box center [616, 241] width 329 height 15
paste ID "CS302"
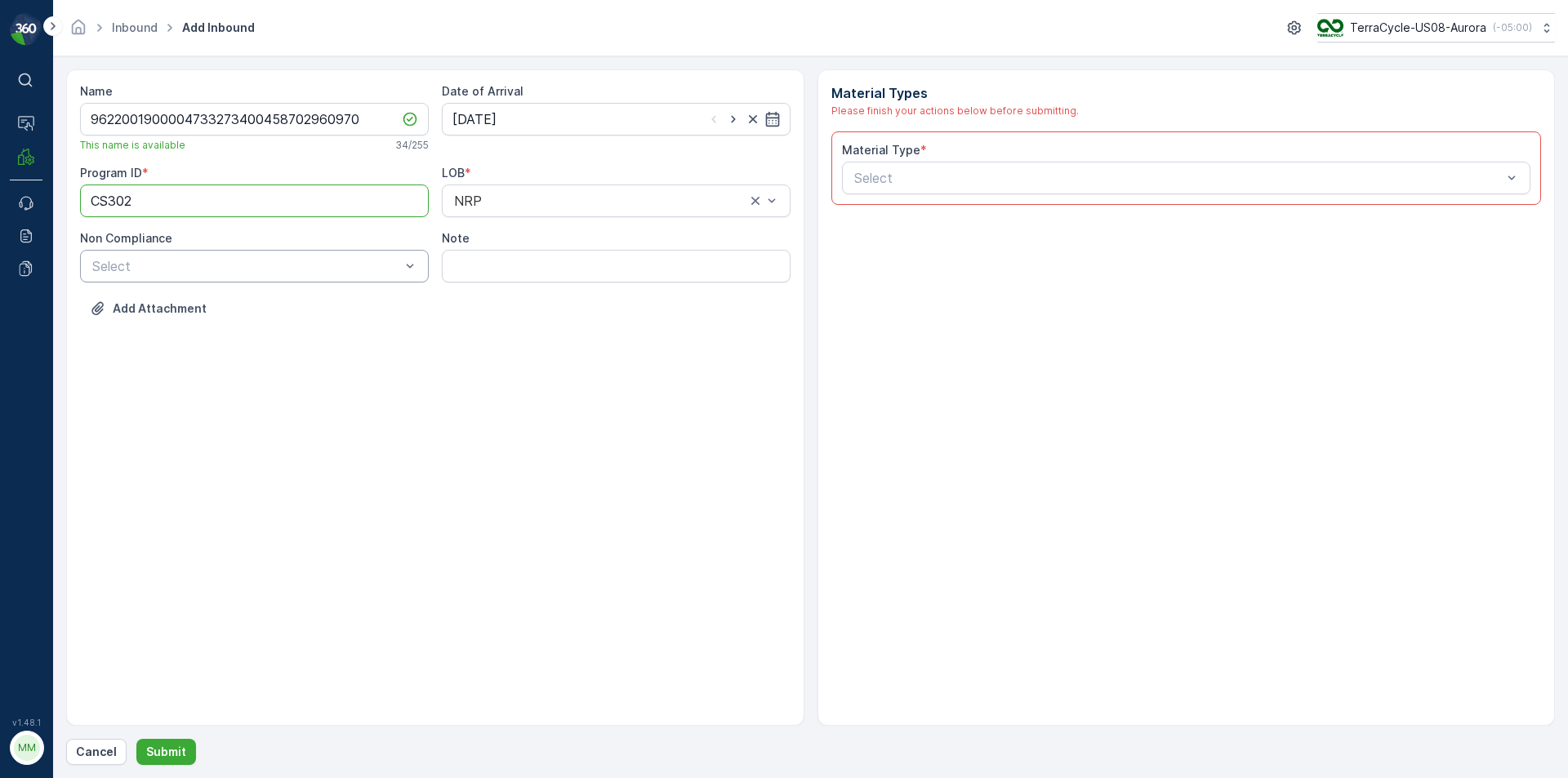
type ID "CS302"
click at [357, 260] on div at bounding box center [246, 266] width 311 height 15
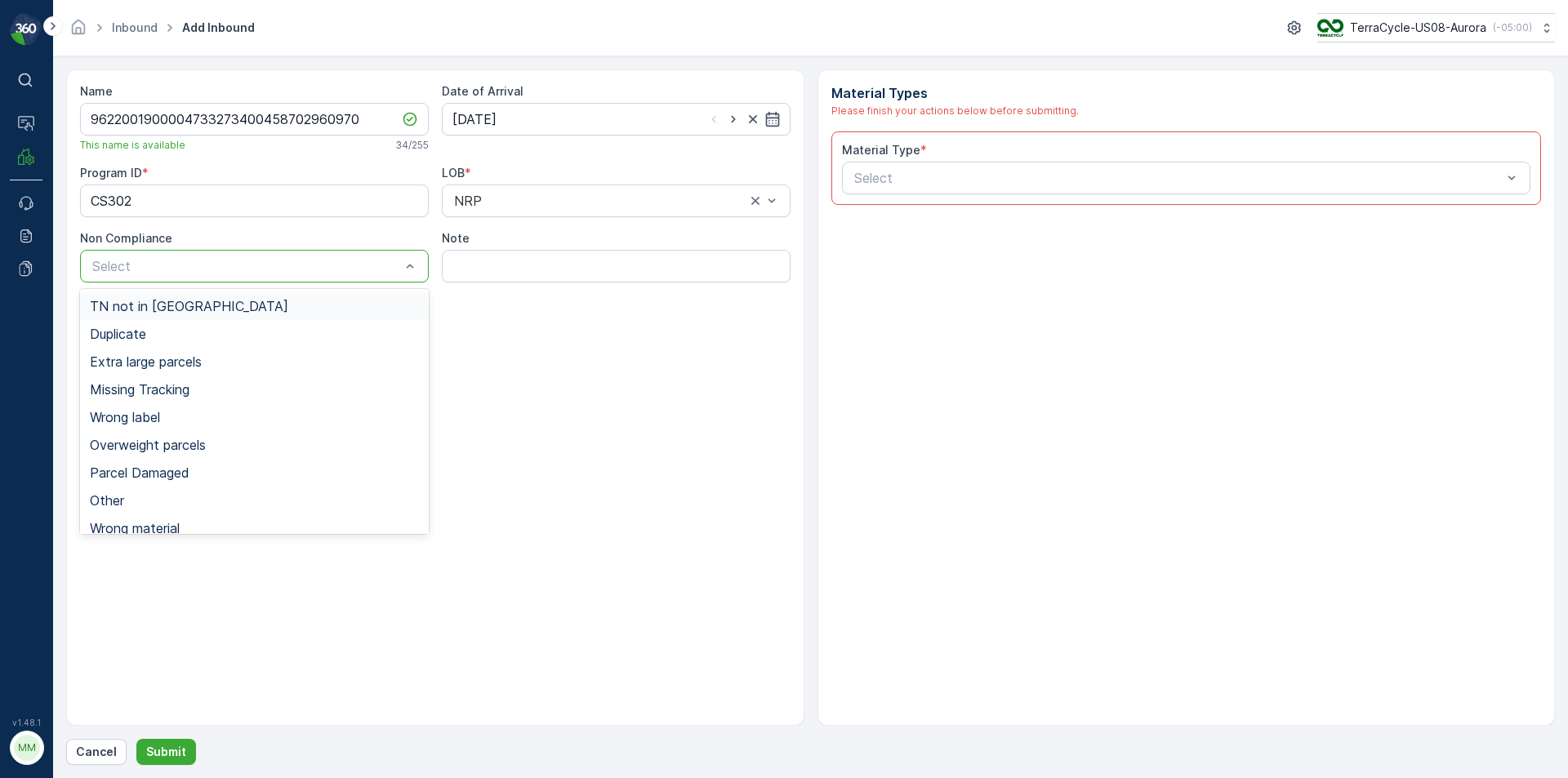
click at [329, 306] on div "TN not in [GEOGRAPHIC_DATA]" at bounding box center [254, 306] width 329 height 15
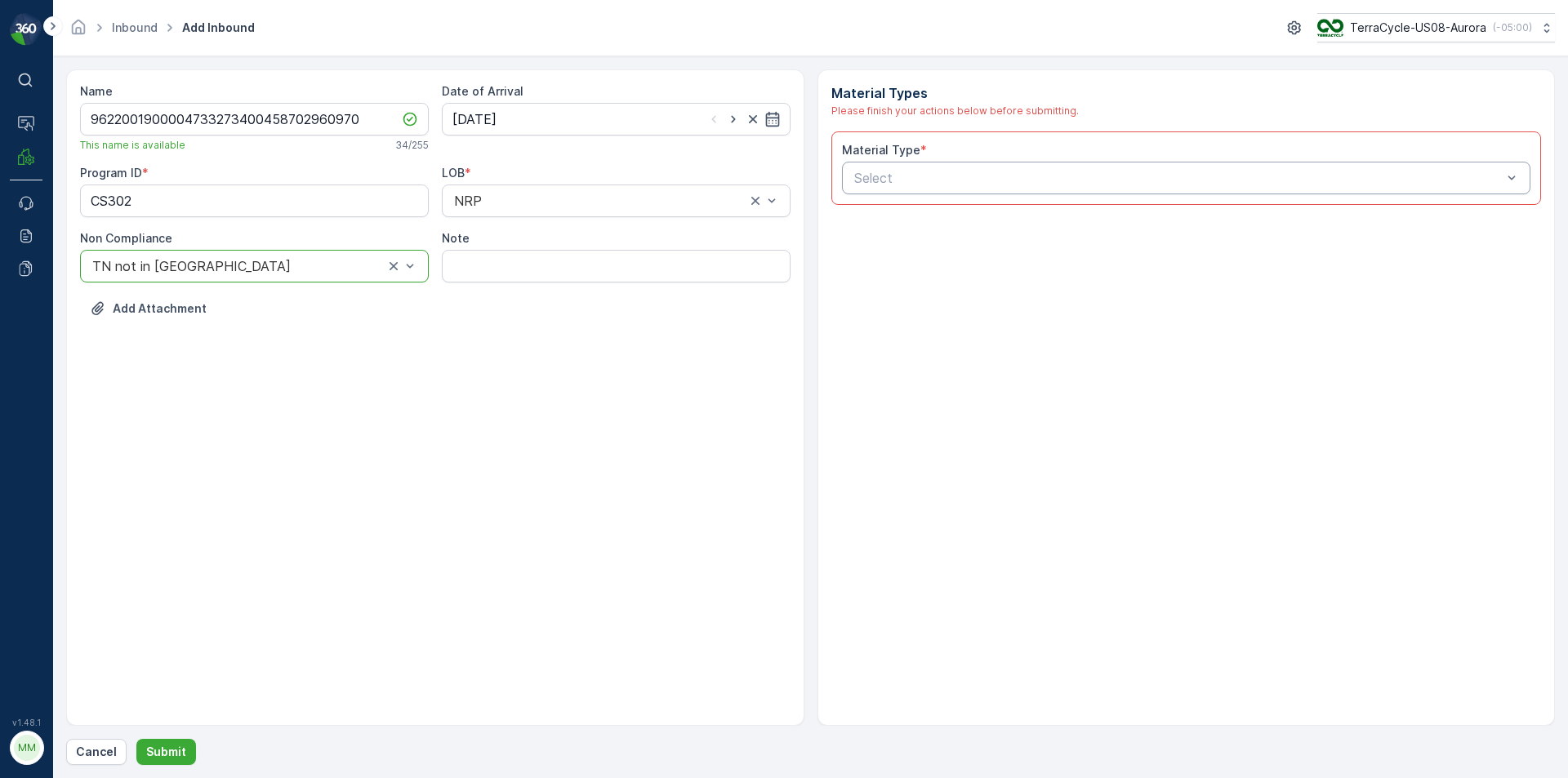
click at [869, 183] on div at bounding box center [1179, 178] width 652 height 15
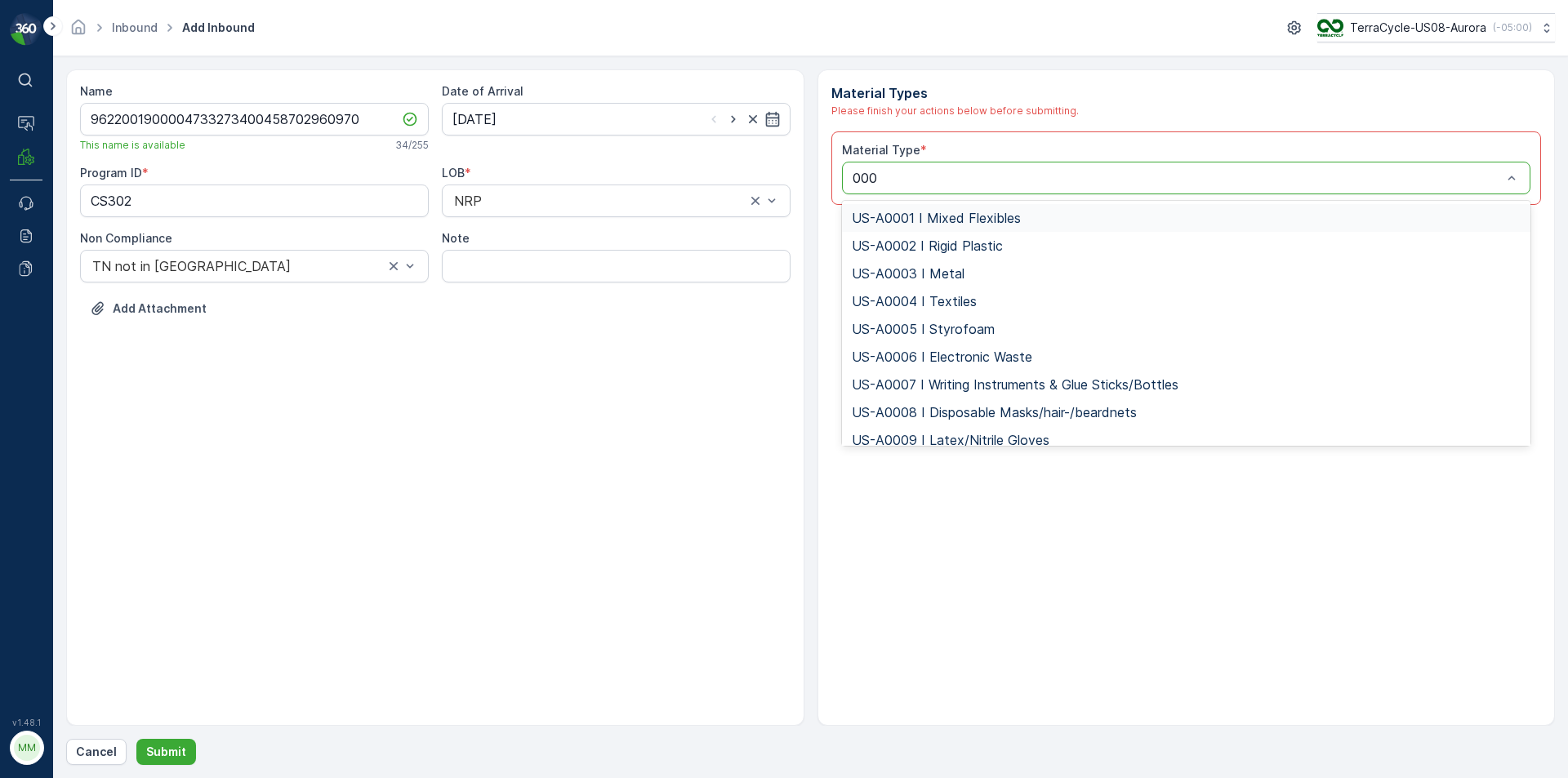
type input "0006"
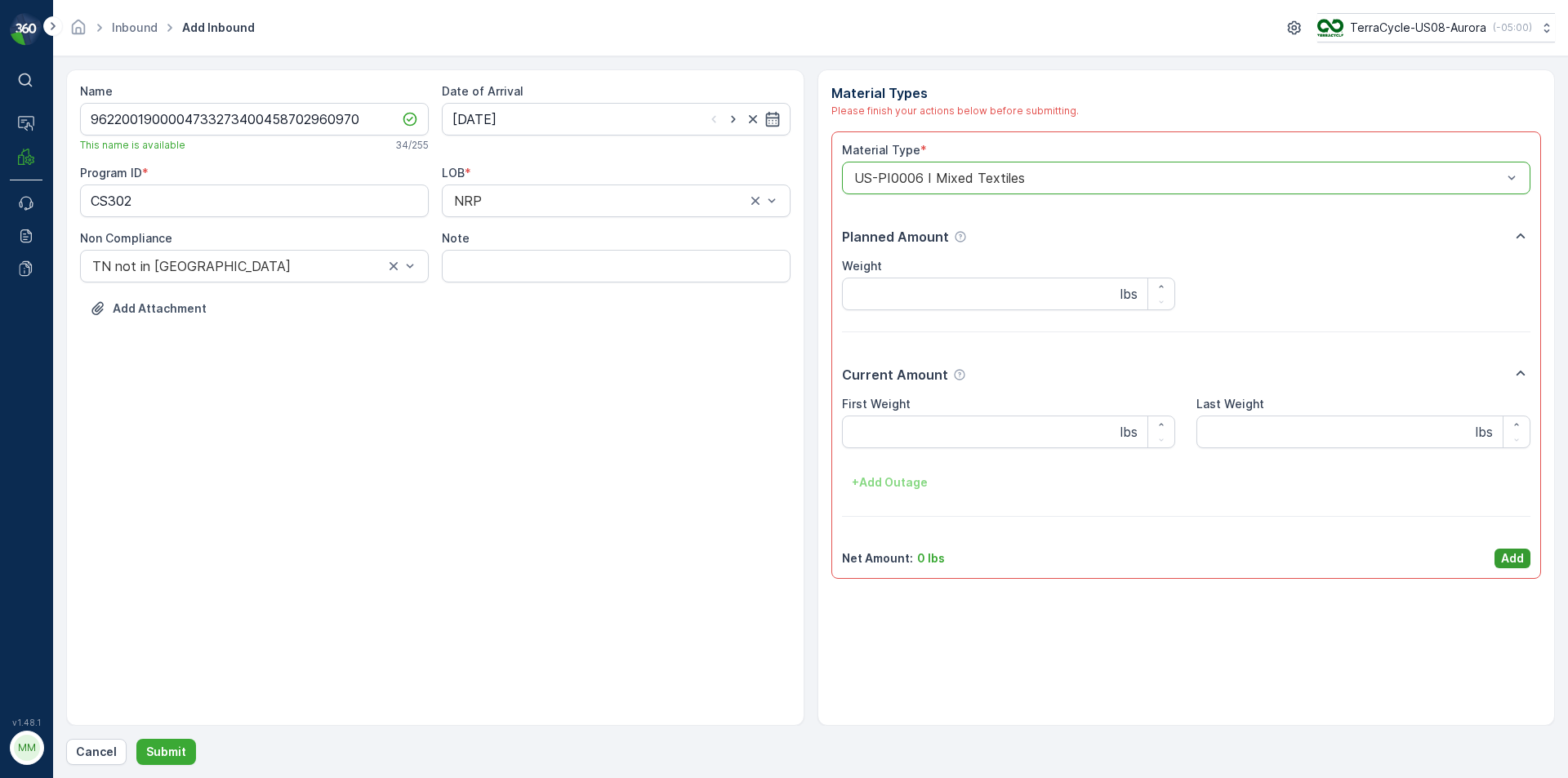
click at [1521, 554] on p "Add" at bounding box center [1512, 558] width 23 height 16
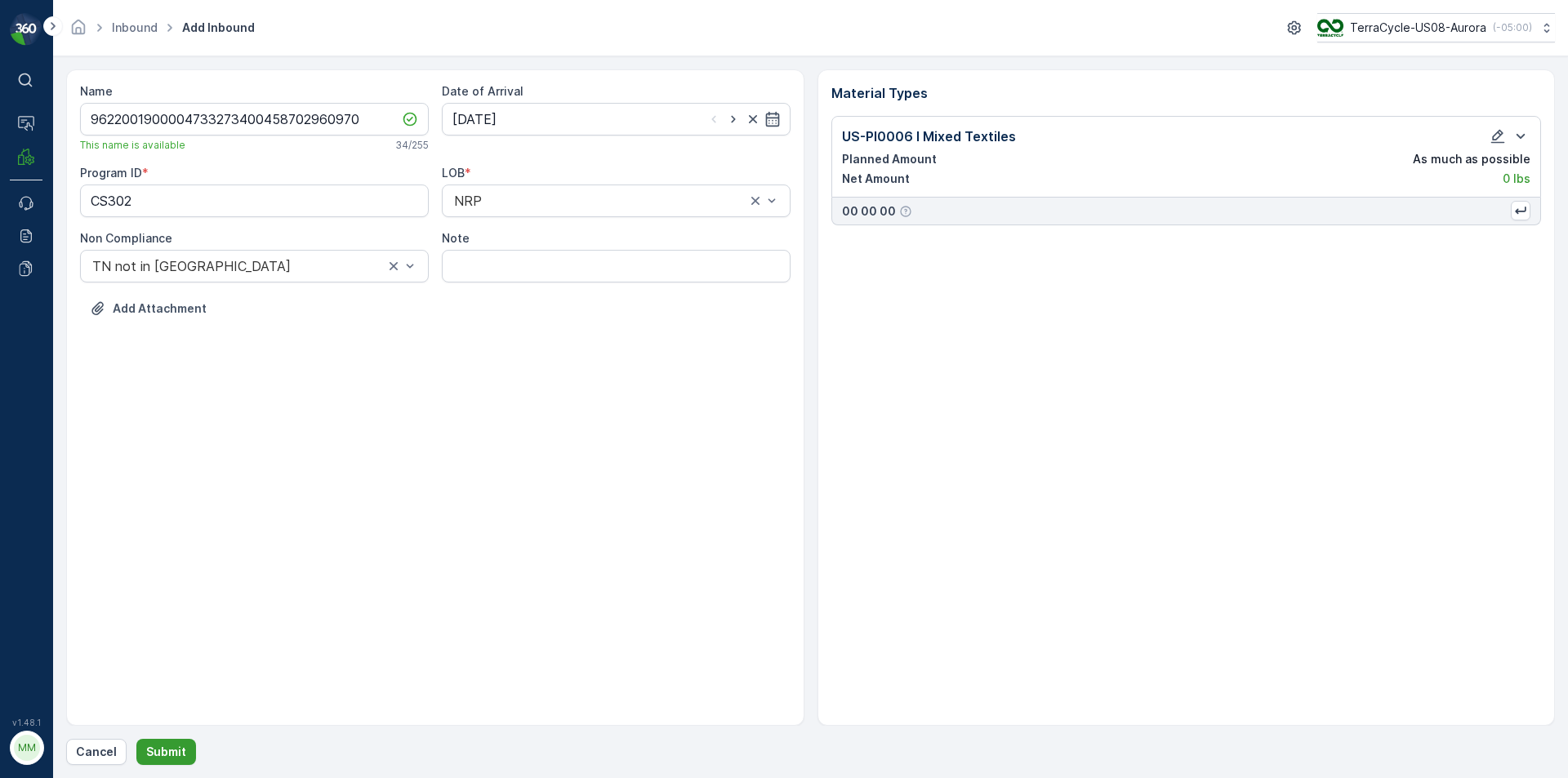
click at [168, 747] on p "Submit" at bounding box center [166, 752] width 40 height 16
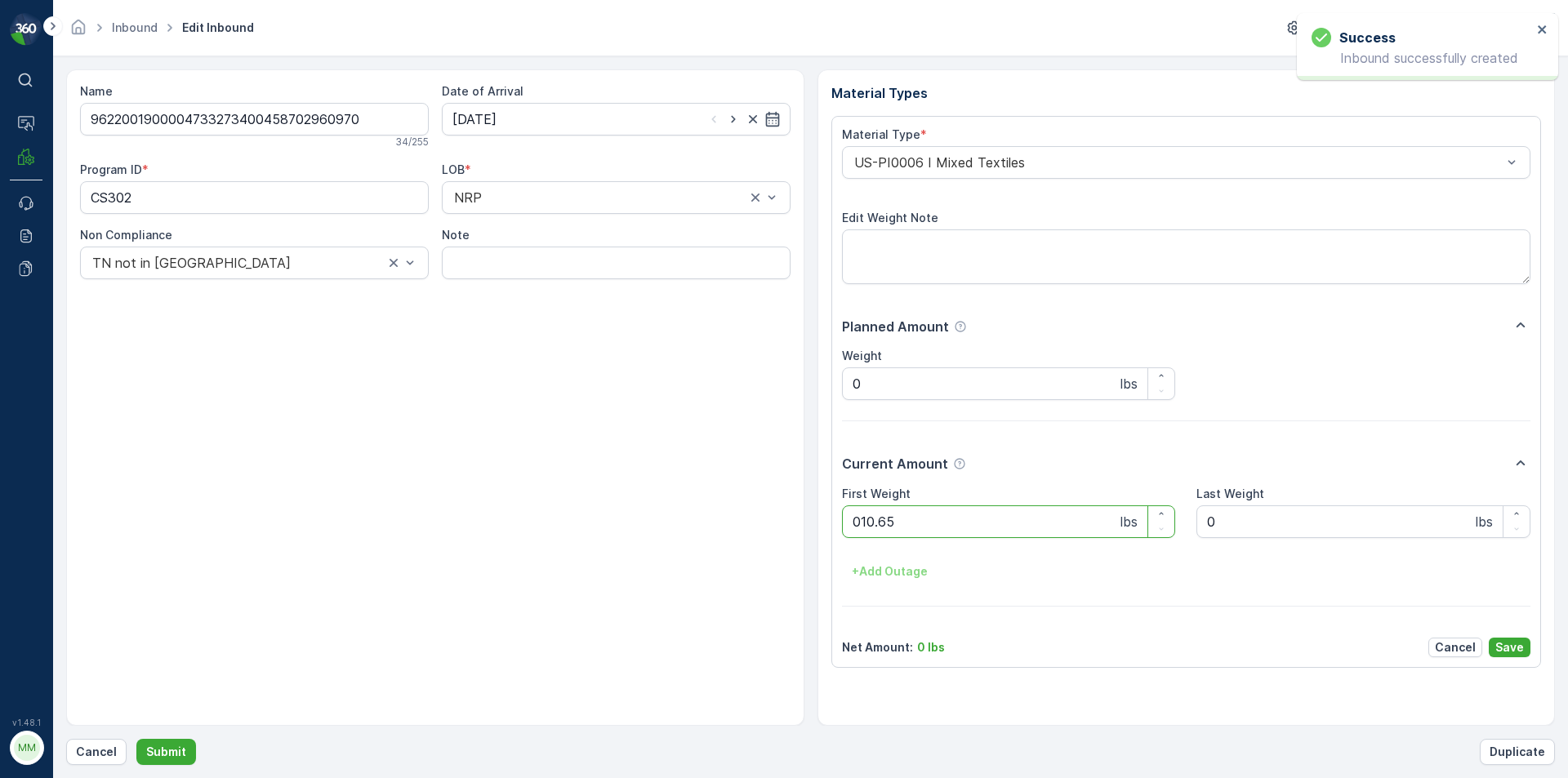
click at [137, 739] on button "Submit" at bounding box center [166, 752] width 59 height 26
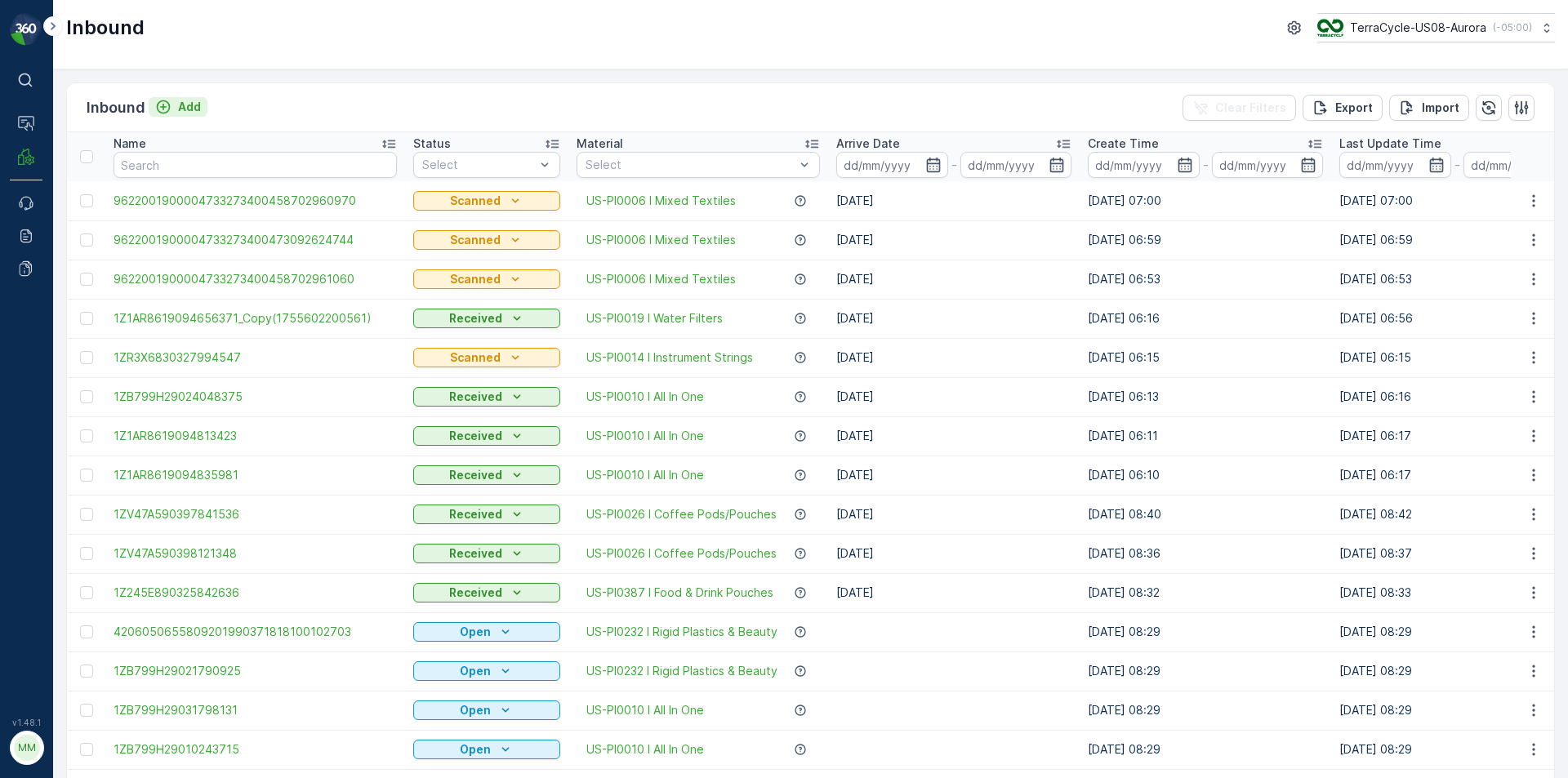
click at [190, 111] on p "Add" at bounding box center [189, 107] width 23 height 16
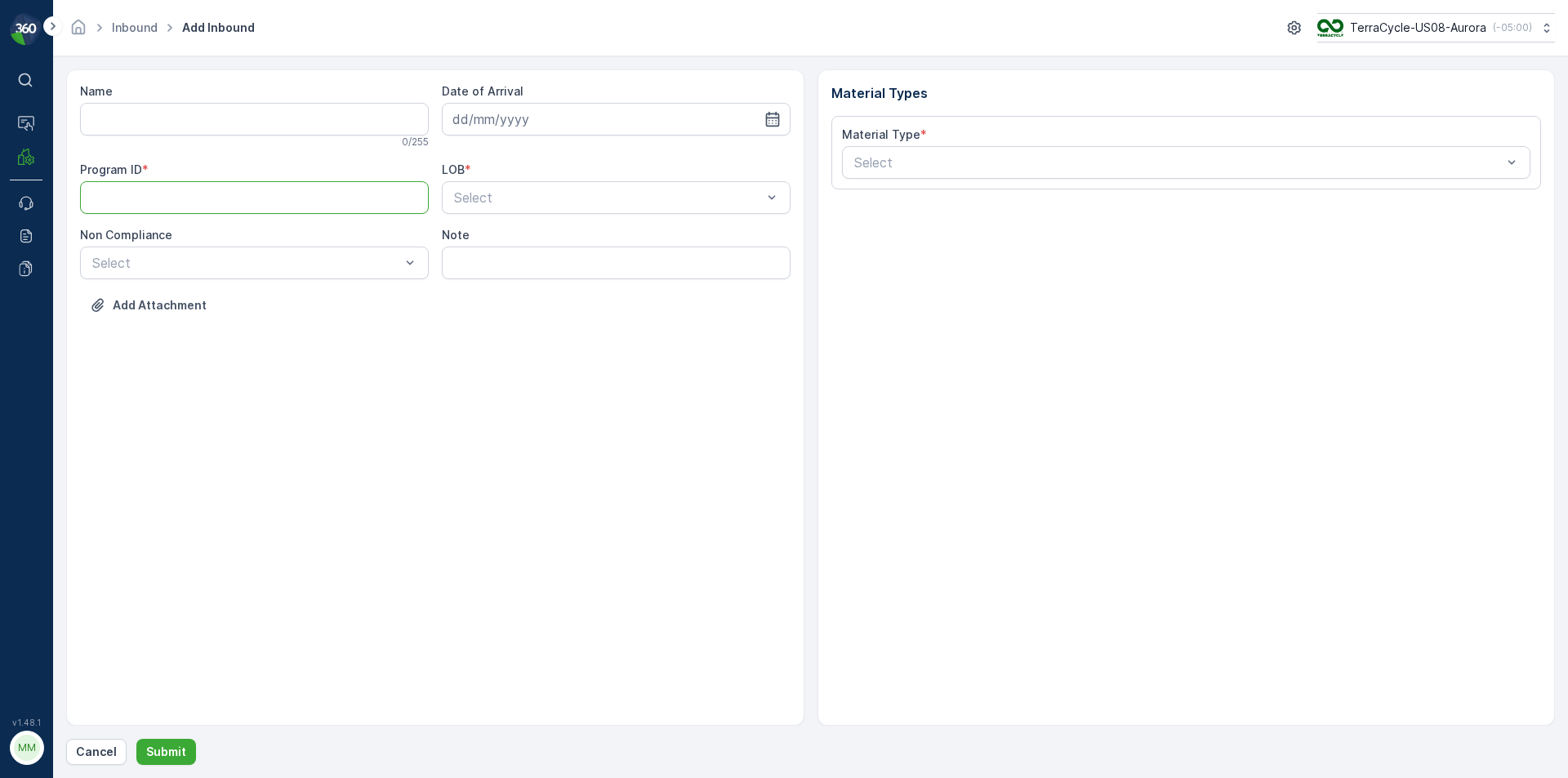
paste ID "CS302"
type ID "CS302"
click at [328, 282] on div "Name 0 / 255 Date of Arrival Program ID * CS302 LOB * Select Non Compliance Sel…" at bounding box center [435, 211] width 711 height 254
click at [317, 277] on div "Select" at bounding box center [254, 263] width 349 height 33
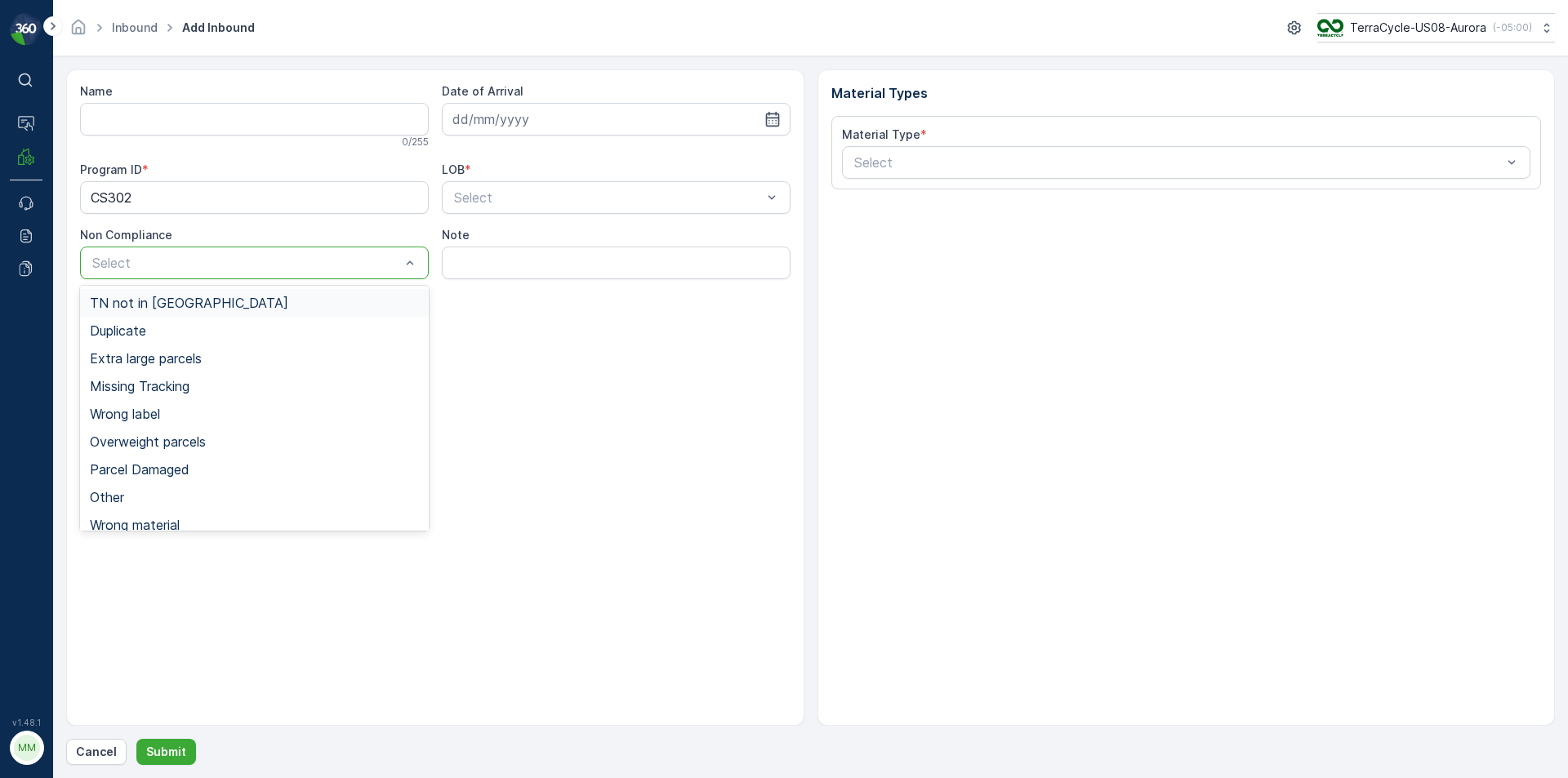
click at [237, 308] on div "TN not in [GEOGRAPHIC_DATA]" at bounding box center [254, 303] width 329 height 15
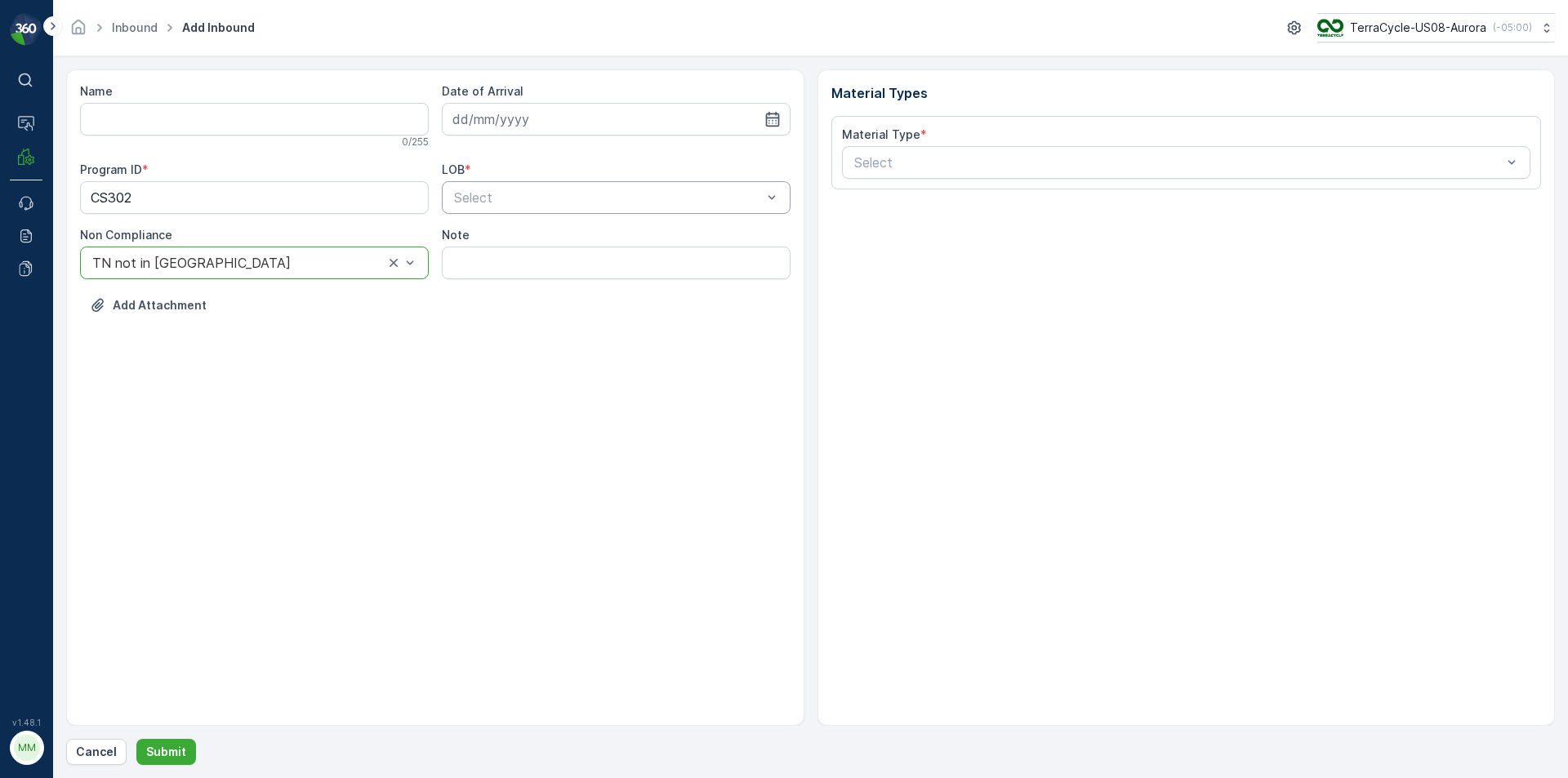
click at [525, 186] on div "Select" at bounding box center [616, 198] width 349 height 33
click at [479, 229] on div "NRP" at bounding box center [616, 237] width 349 height 28
click at [525, 120] on input at bounding box center [616, 119] width 349 height 33
click at [528, 319] on div "19" at bounding box center [529, 321] width 26 height 26
type input "[DATE]"
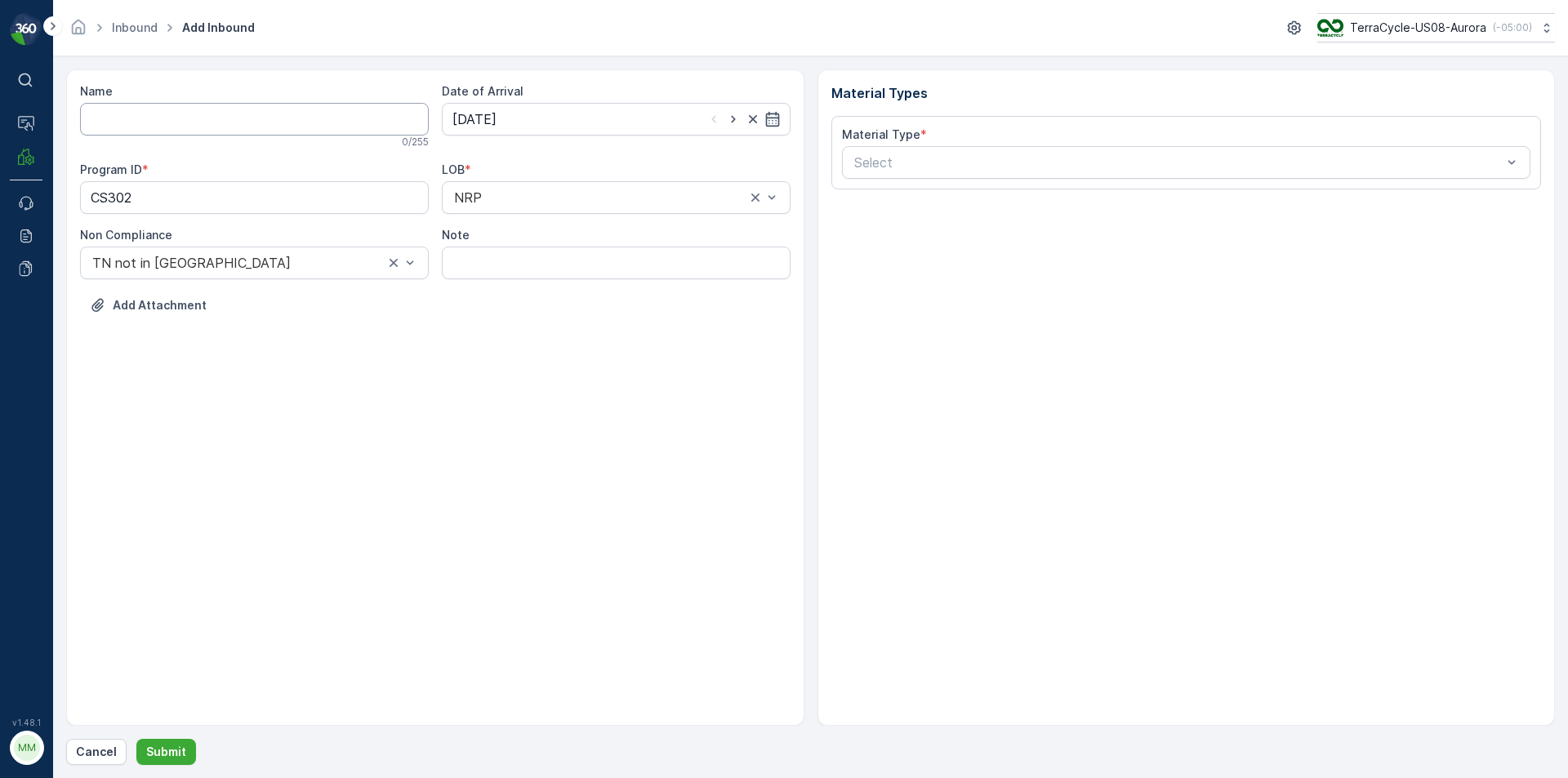
click at [337, 123] on input "Name" at bounding box center [254, 119] width 349 height 33
type input "9622001900004733273400458702961082"
click at [137, 739] on button "Submit" at bounding box center [166, 752] width 59 height 26
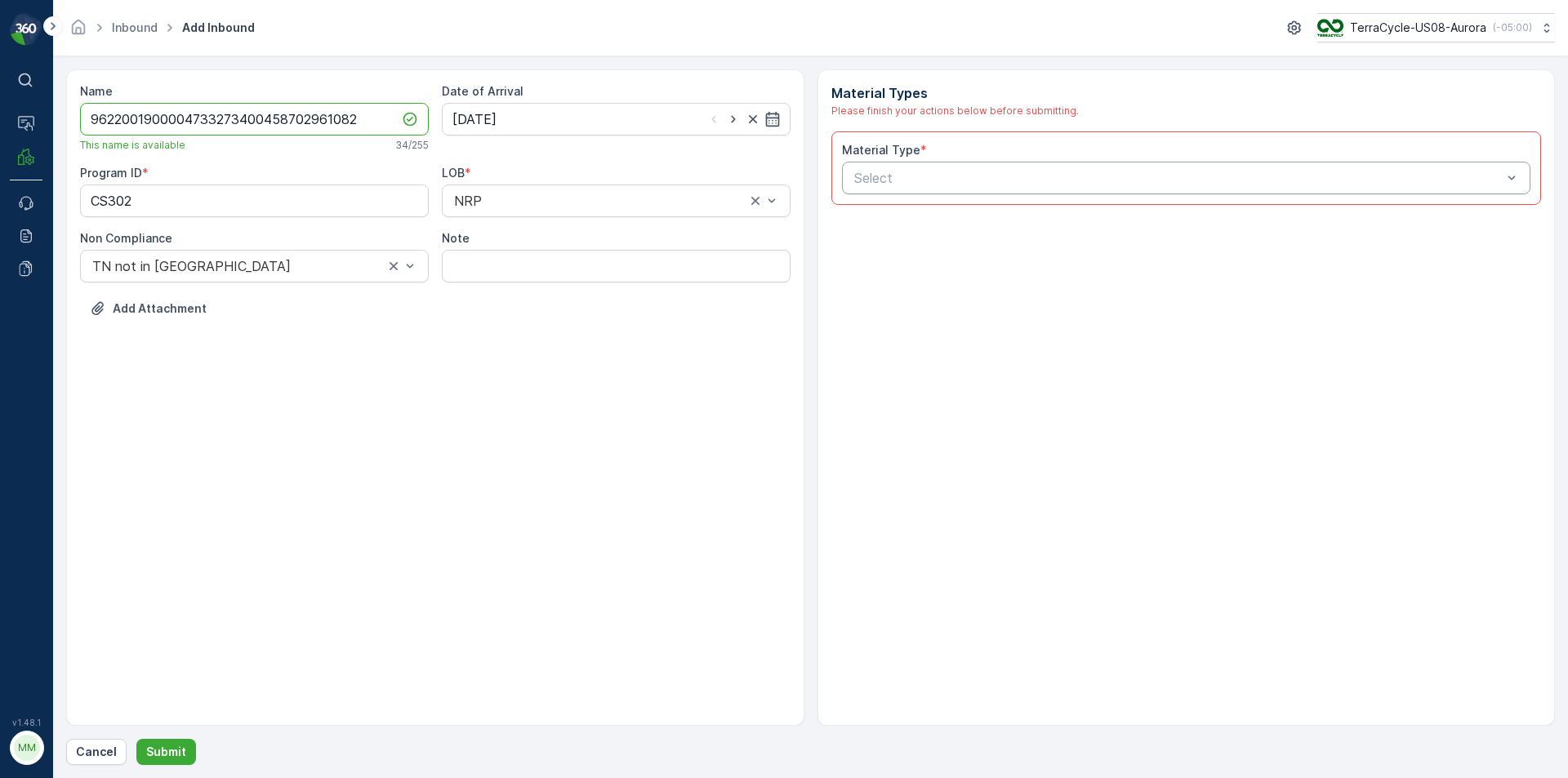
click at [953, 181] on div at bounding box center [1179, 178] width 652 height 15
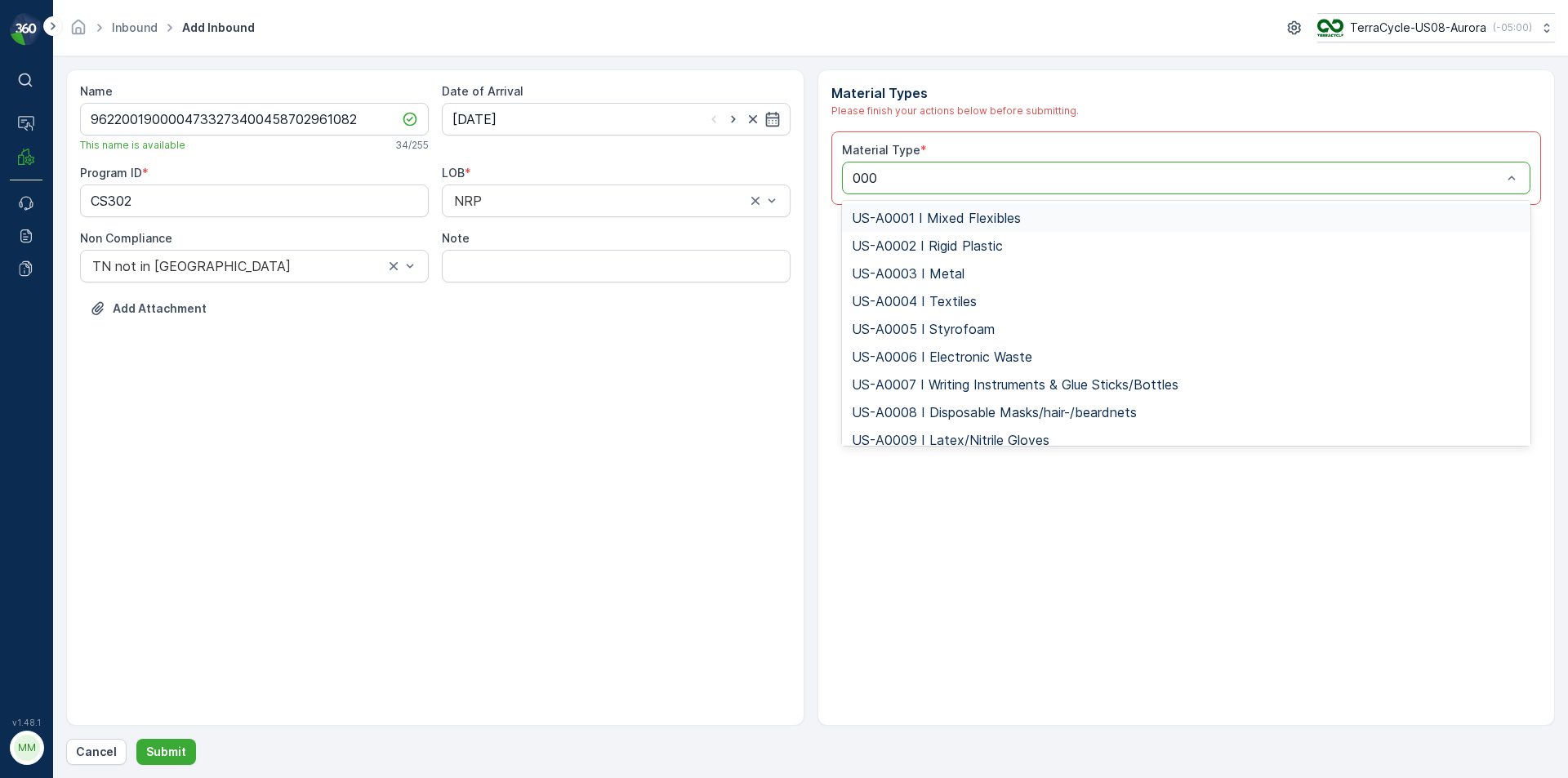
type input "0006"
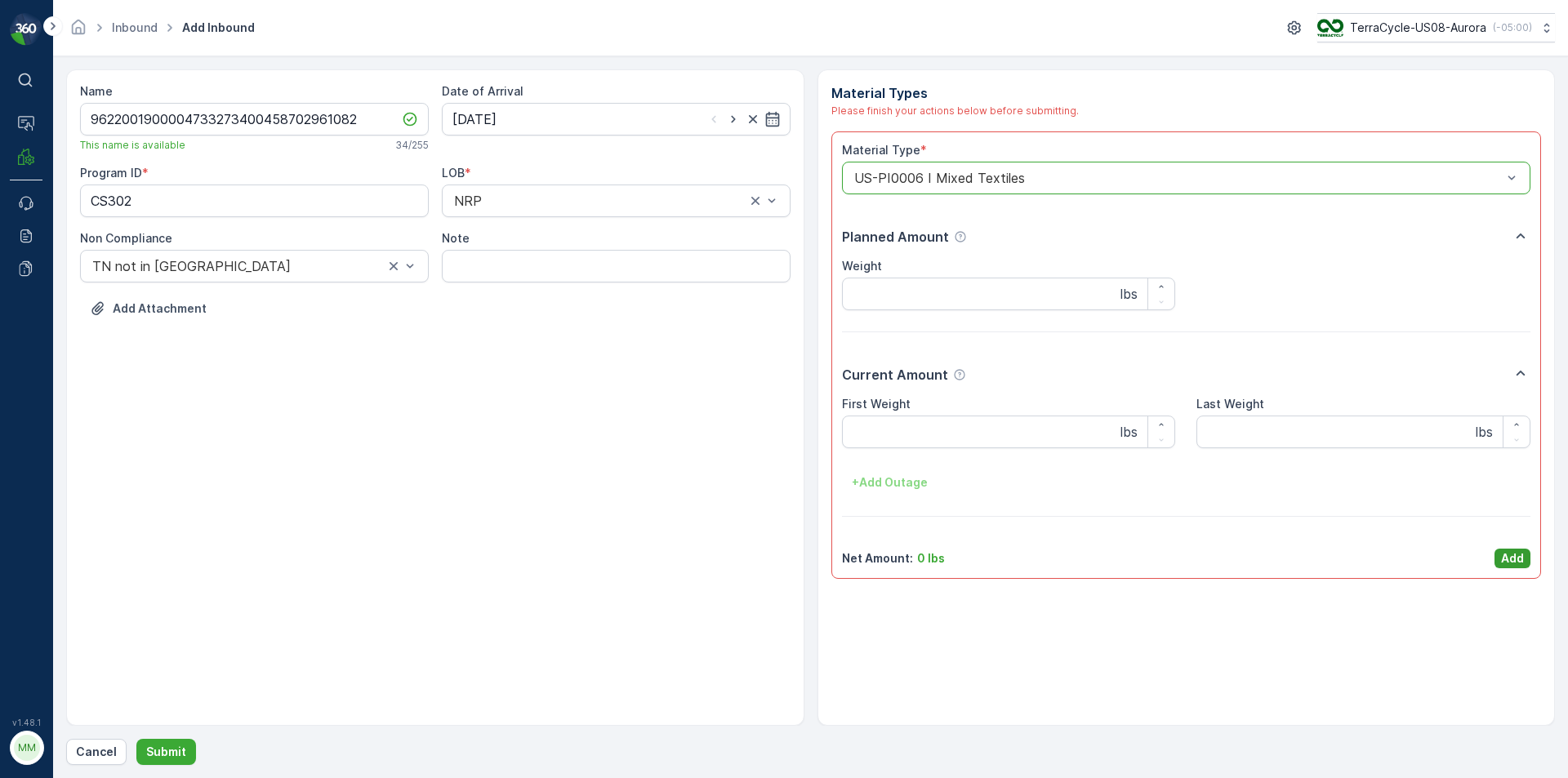
click at [1503, 559] on p "Add" at bounding box center [1512, 558] width 23 height 16
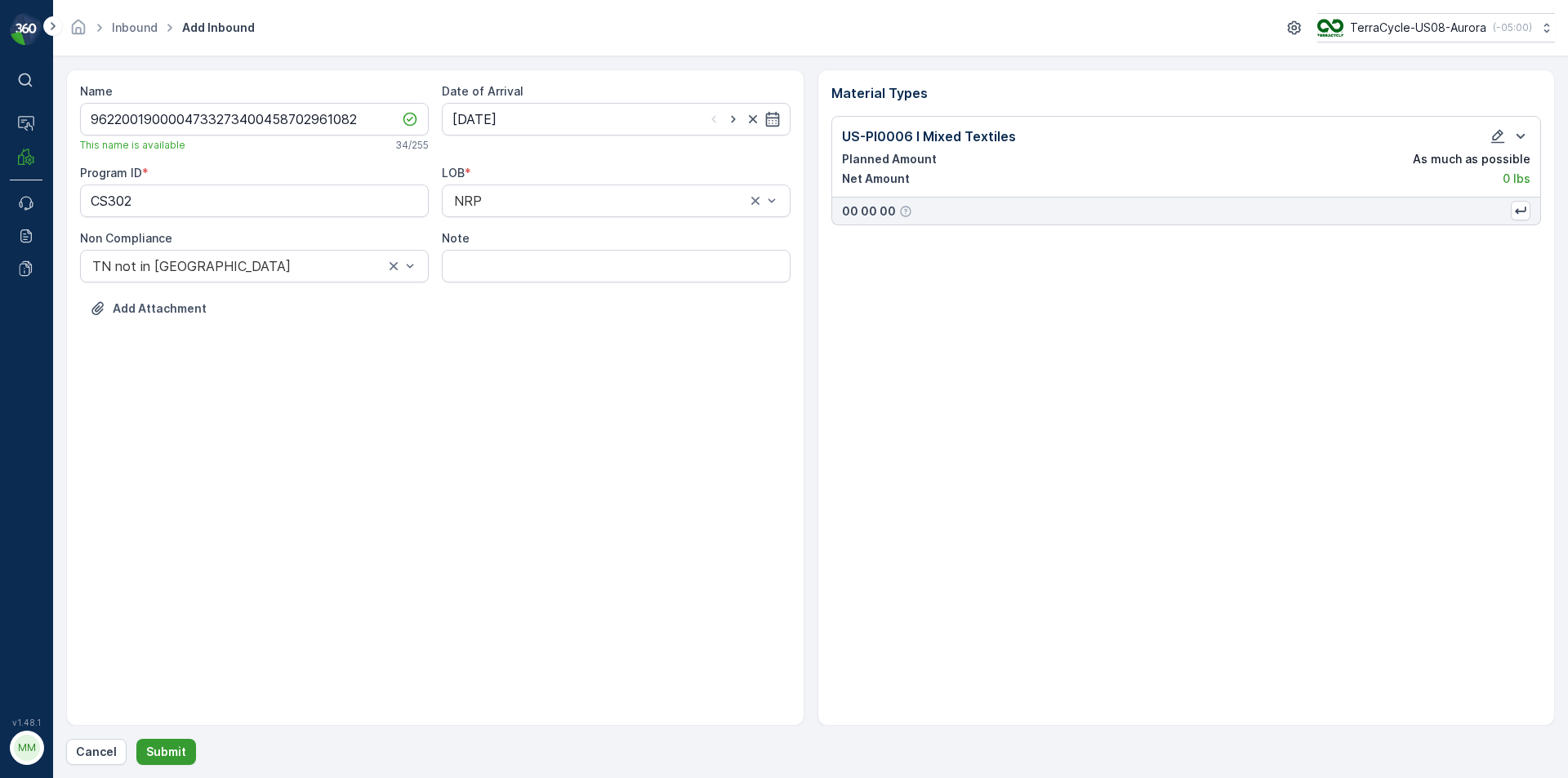
click at [172, 752] on p "Submit" at bounding box center [166, 752] width 40 height 16
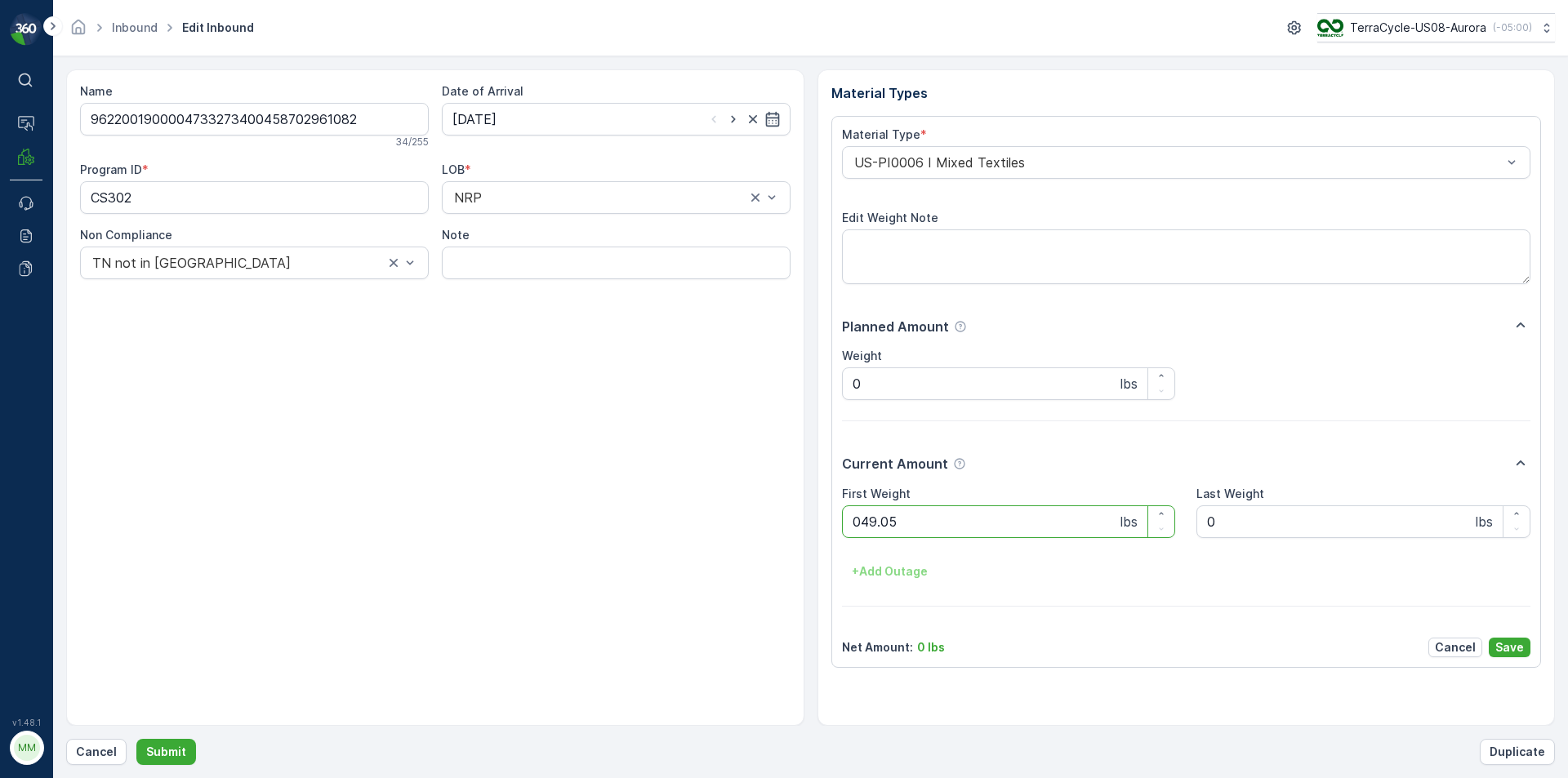
click at [137, 739] on button "Submit" at bounding box center [166, 752] width 59 height 26
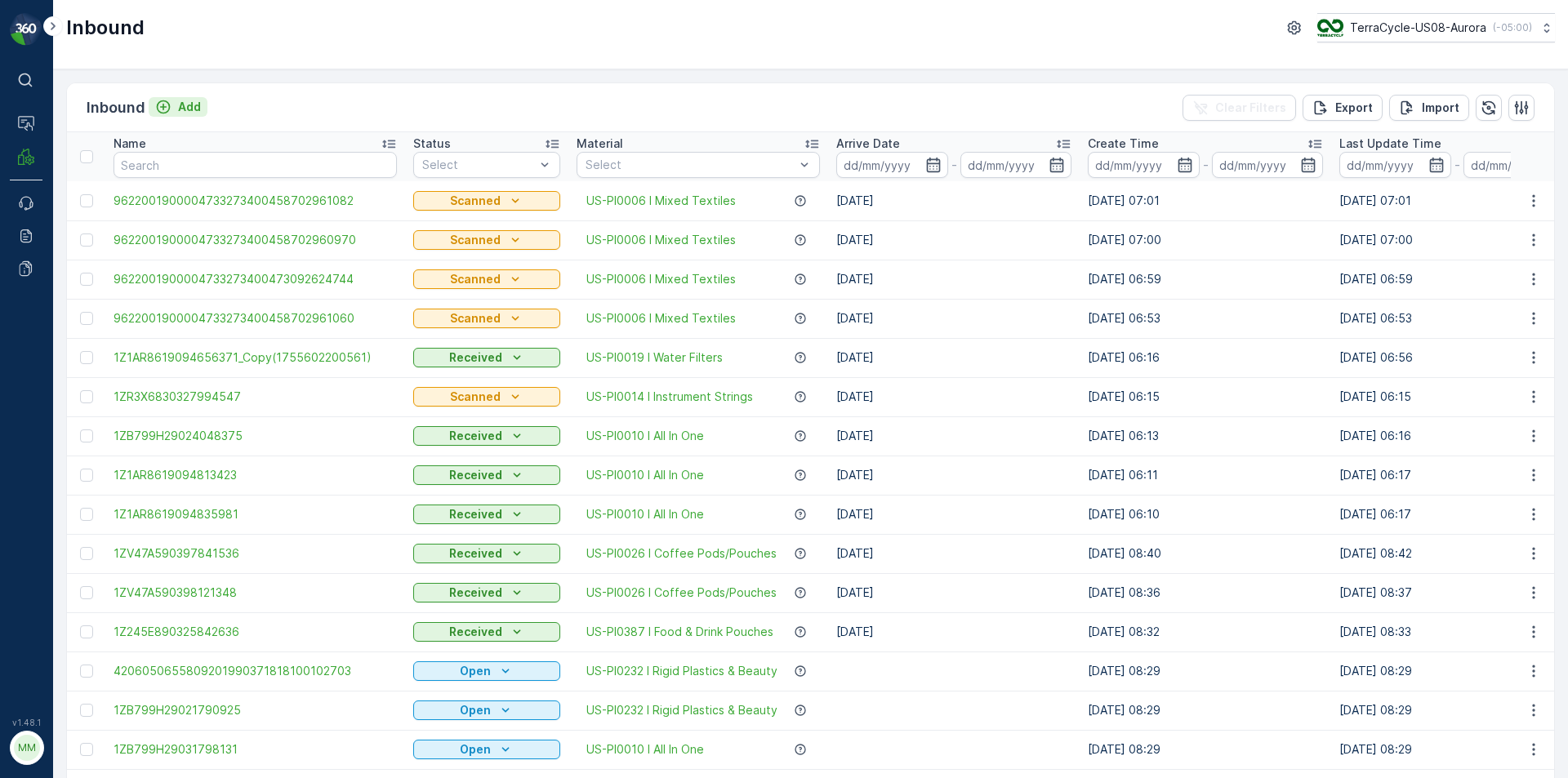
click at [187, 105] on p "Add" at bounding box center [189, 107] width 23 height 16
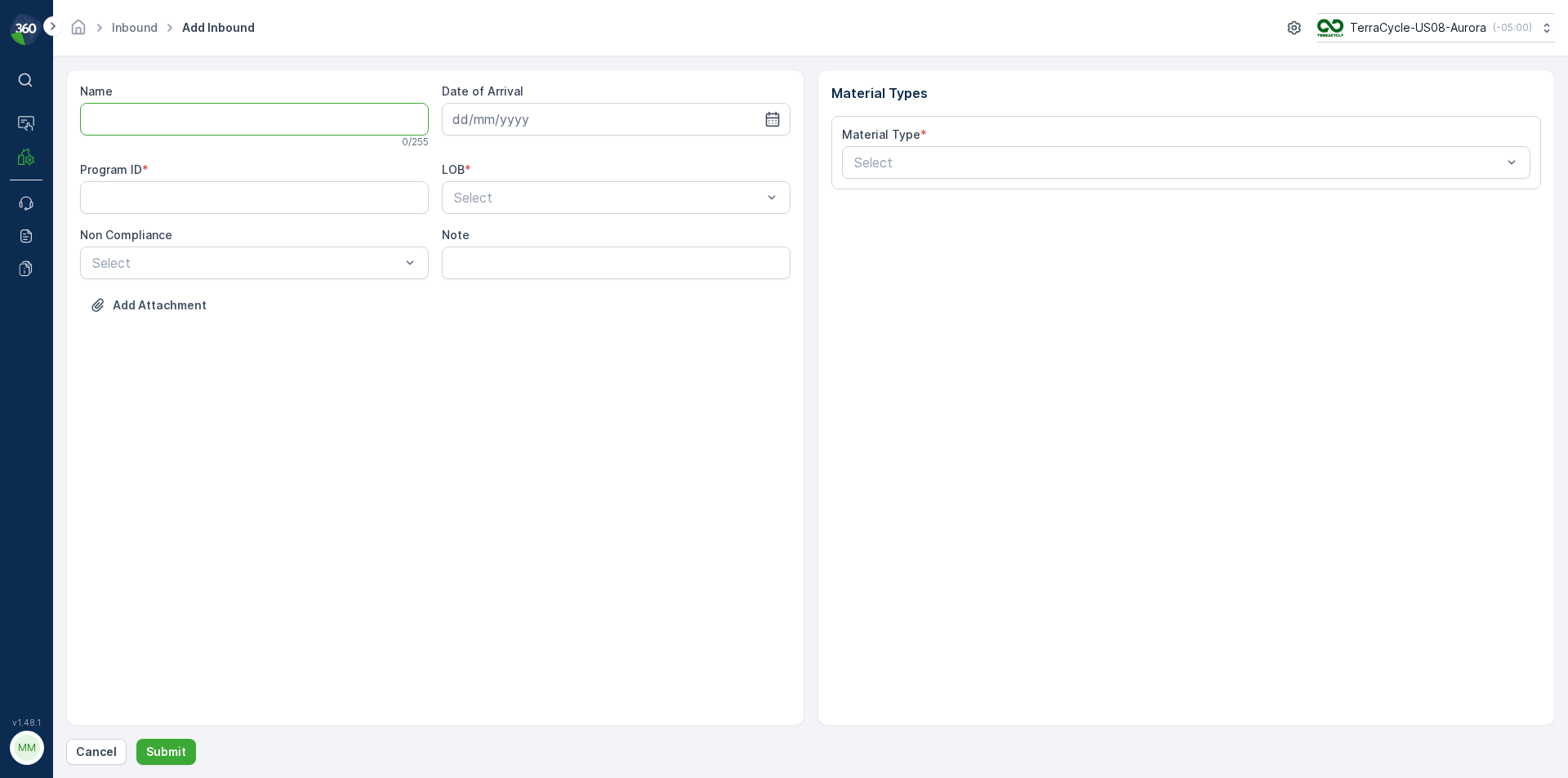
click at [172, 120] on input "Name" at bounding box center [254, 119] width 349 height 33
type input "9622001900004733273400473092624733"
click at [137, 739] on button "Submit" at bounding box center [166, 752] width 59 height 26
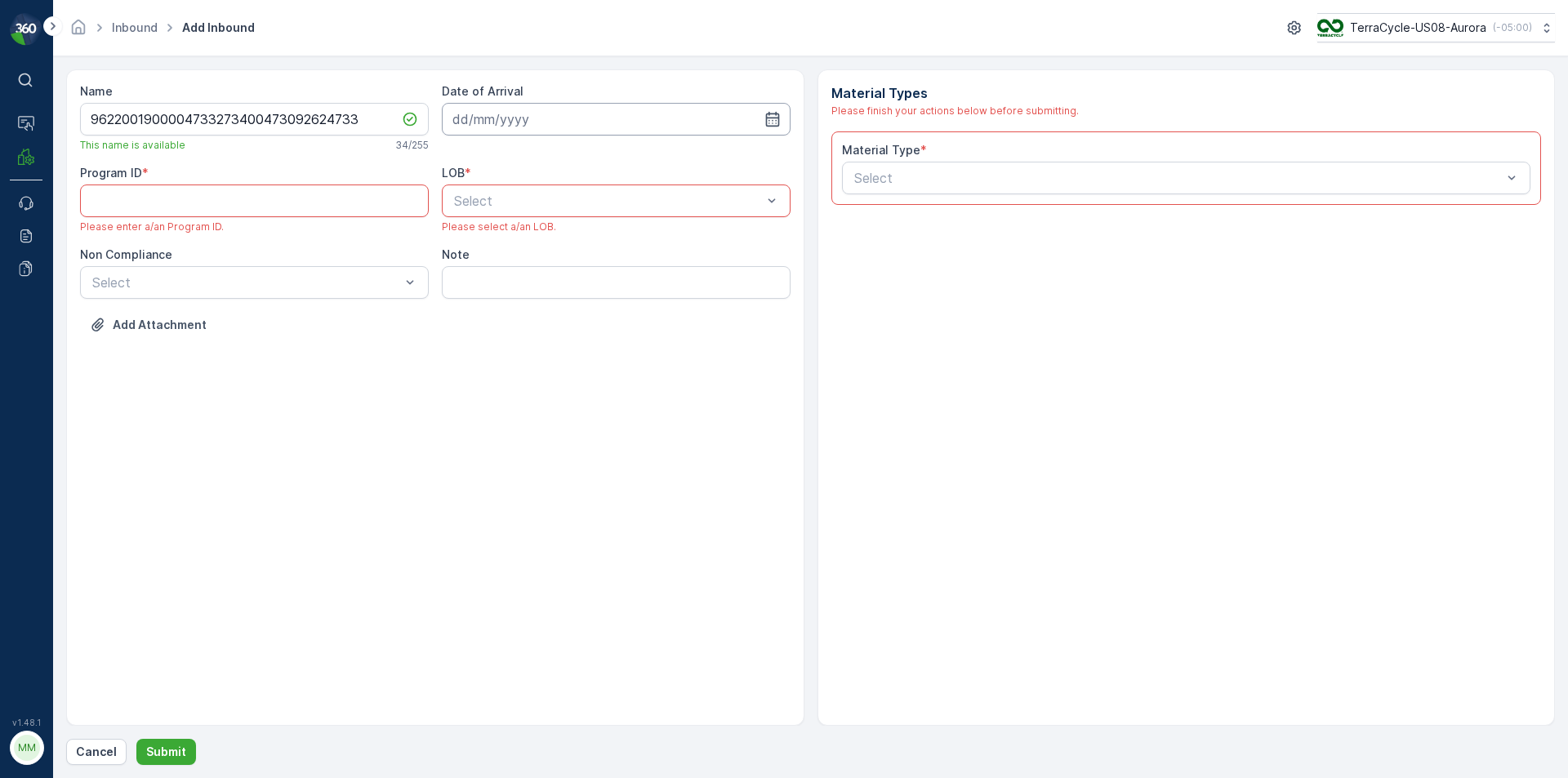
click at [577, 121] on input at bounding box center [616, 119] width 349 height 33
click at [531, 317] on div "19" at bounding box center [529, 321] width 26 height 26
type input "[DATE]"
click at [528, 211] on div "Select" at bounding box center [616, 201] width 349 height 33
drag, startPoint x: 531, startPoint y: 238, endPoint x: 482, endPoint y: 233, distance: 49.3
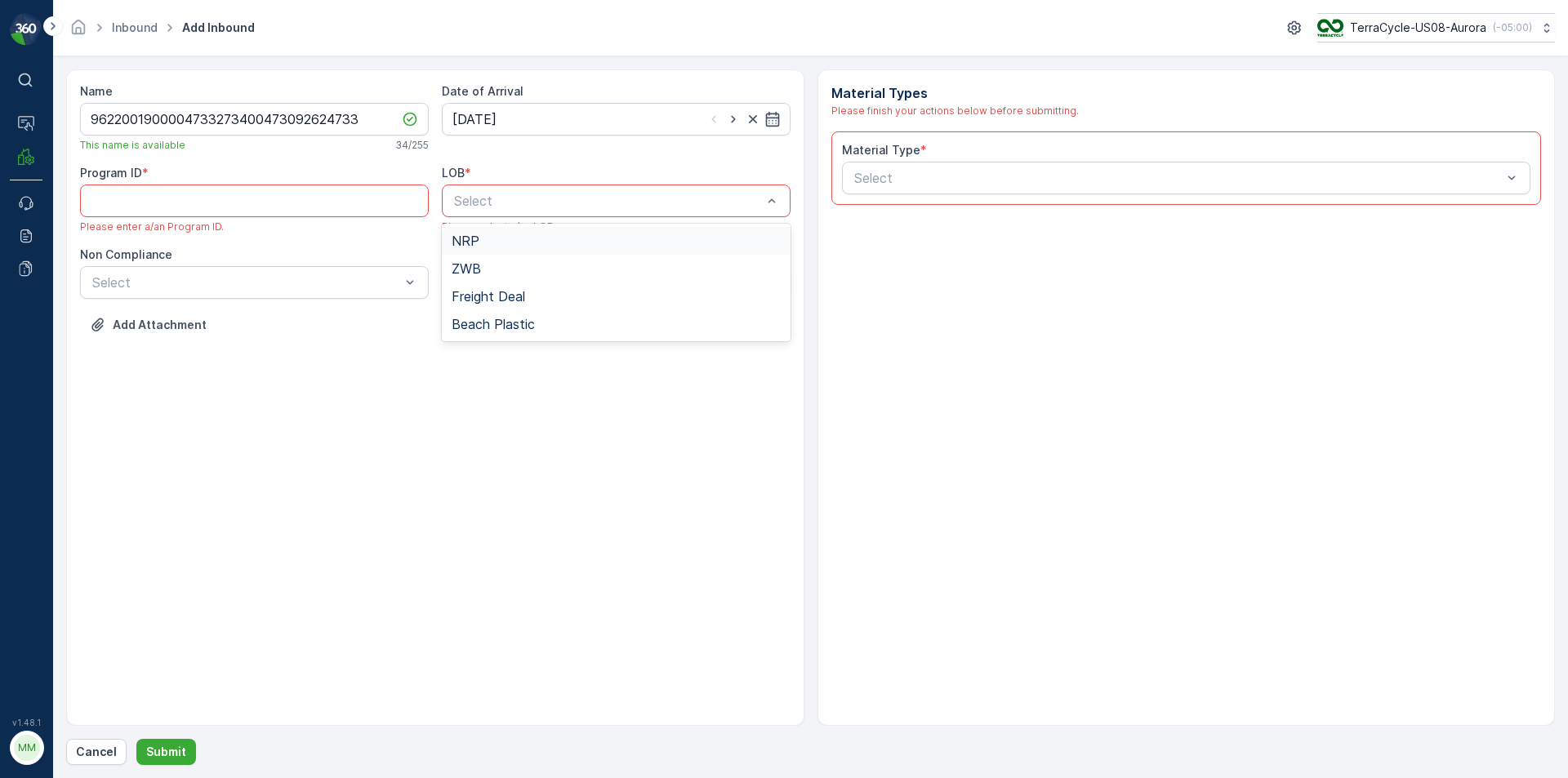
click at [532, 238] on div "NRP" at bounding box center [616, 241] width 329 height 15
paste ID "CS302"
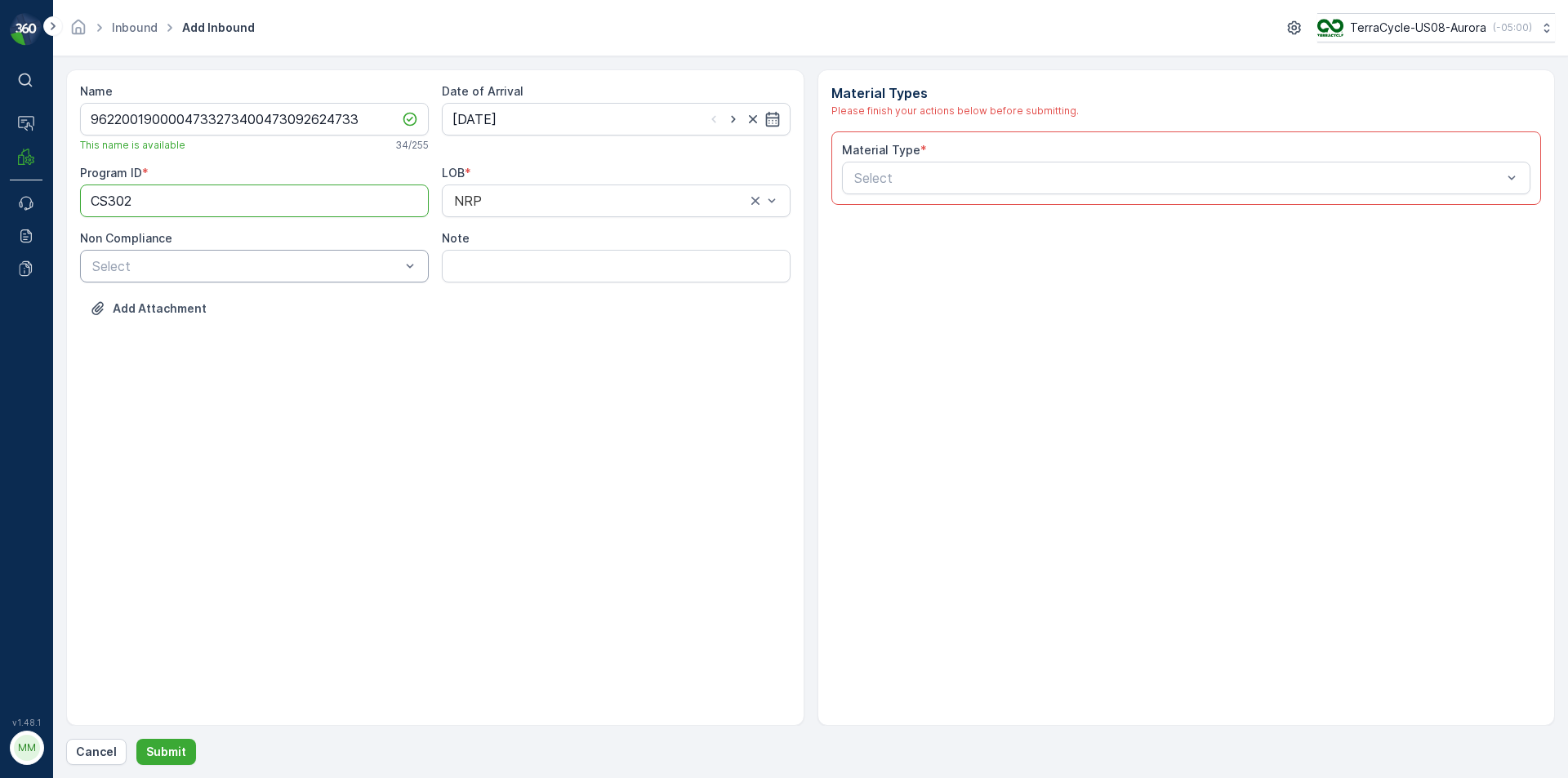
type ID "CS302"
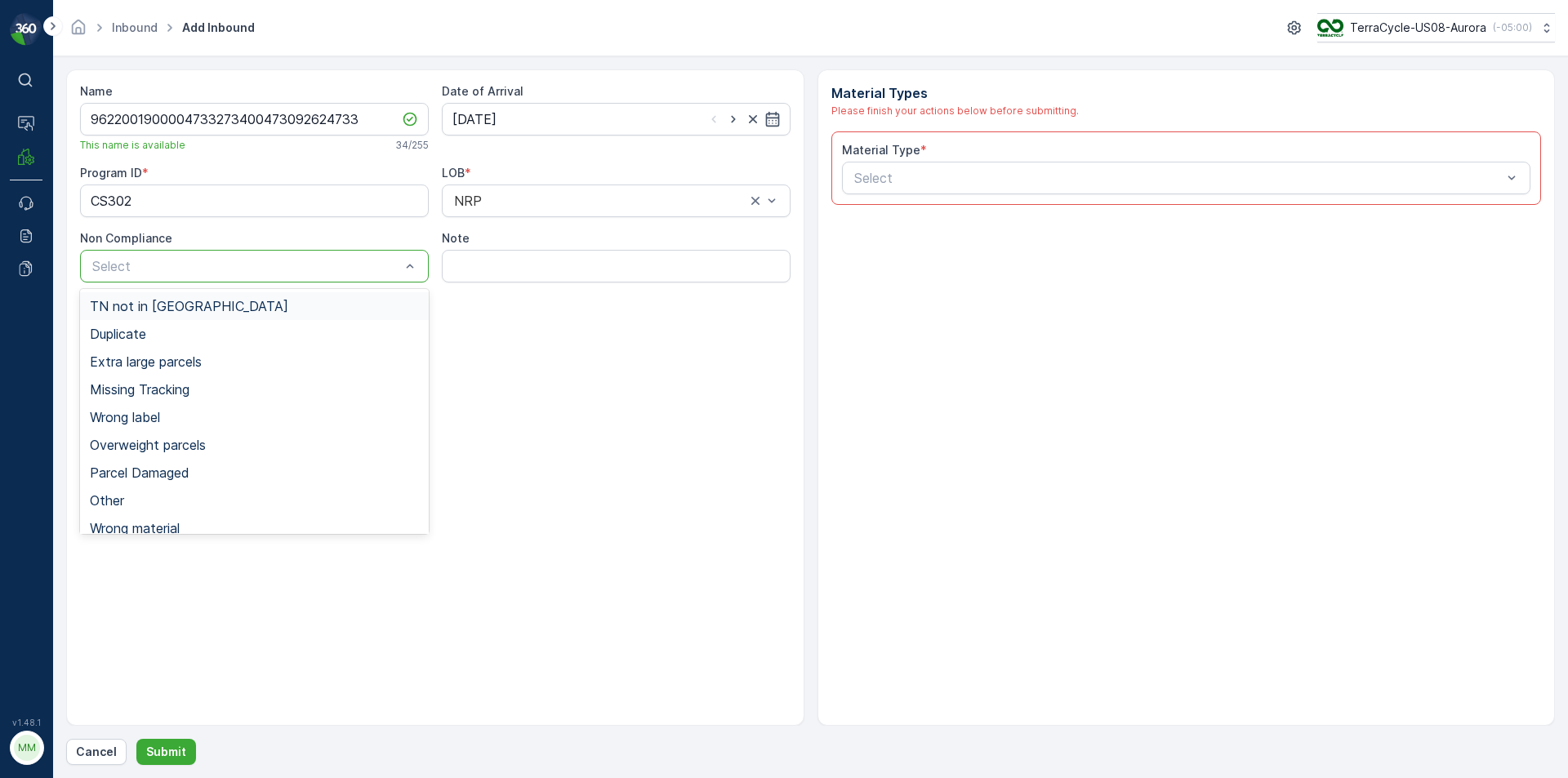
click at [334, 254] on div "Select" at bounding box center [254, 266] width 349 height 33
click at [270, 311] on div "TN not in [GEOGRAPHIC_DATA]" at bounding box center [254, 306] width 329 height 15
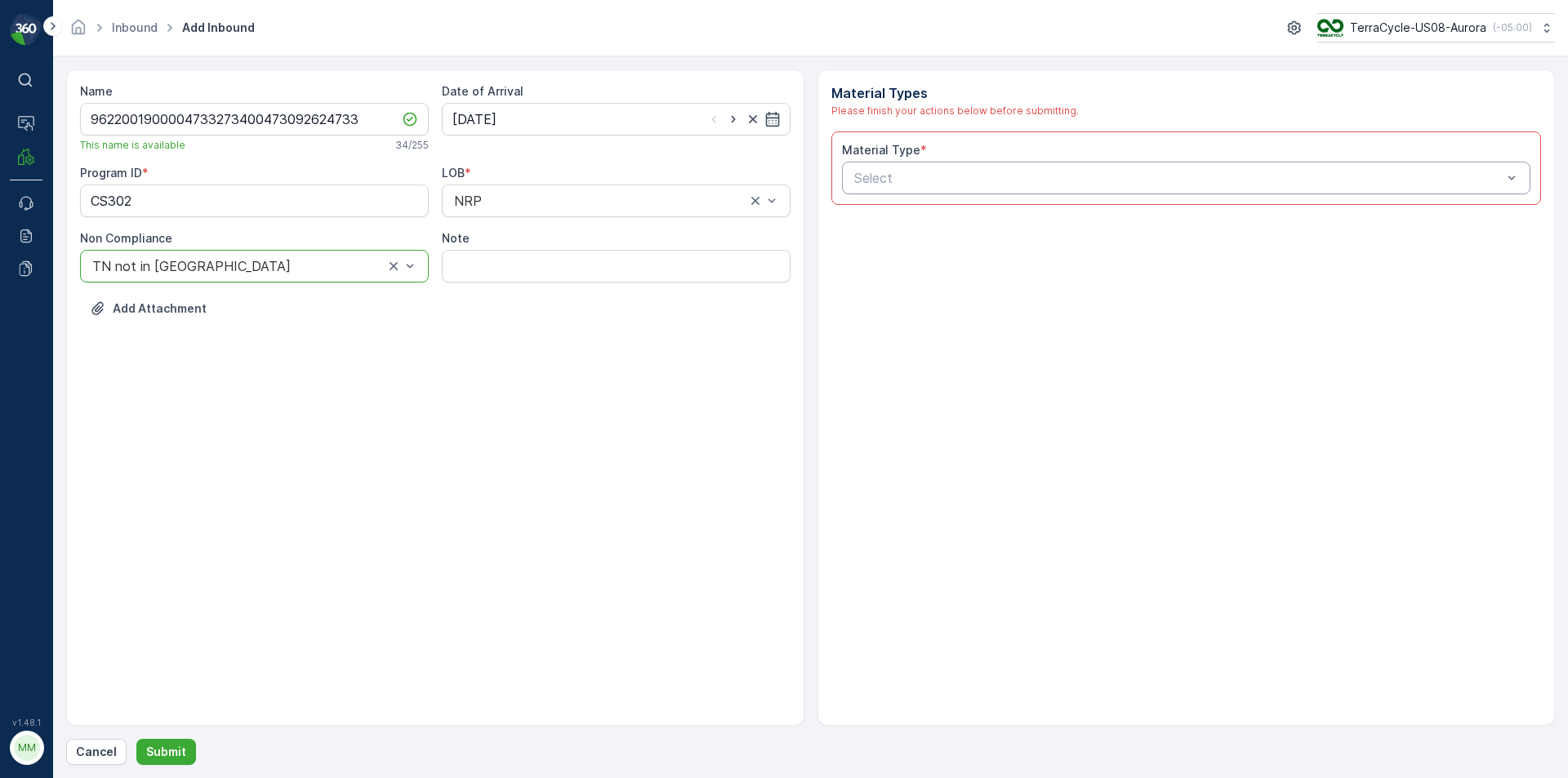
click at [873, 178] on div at bounding box center [1179, 178] width 652 height 15
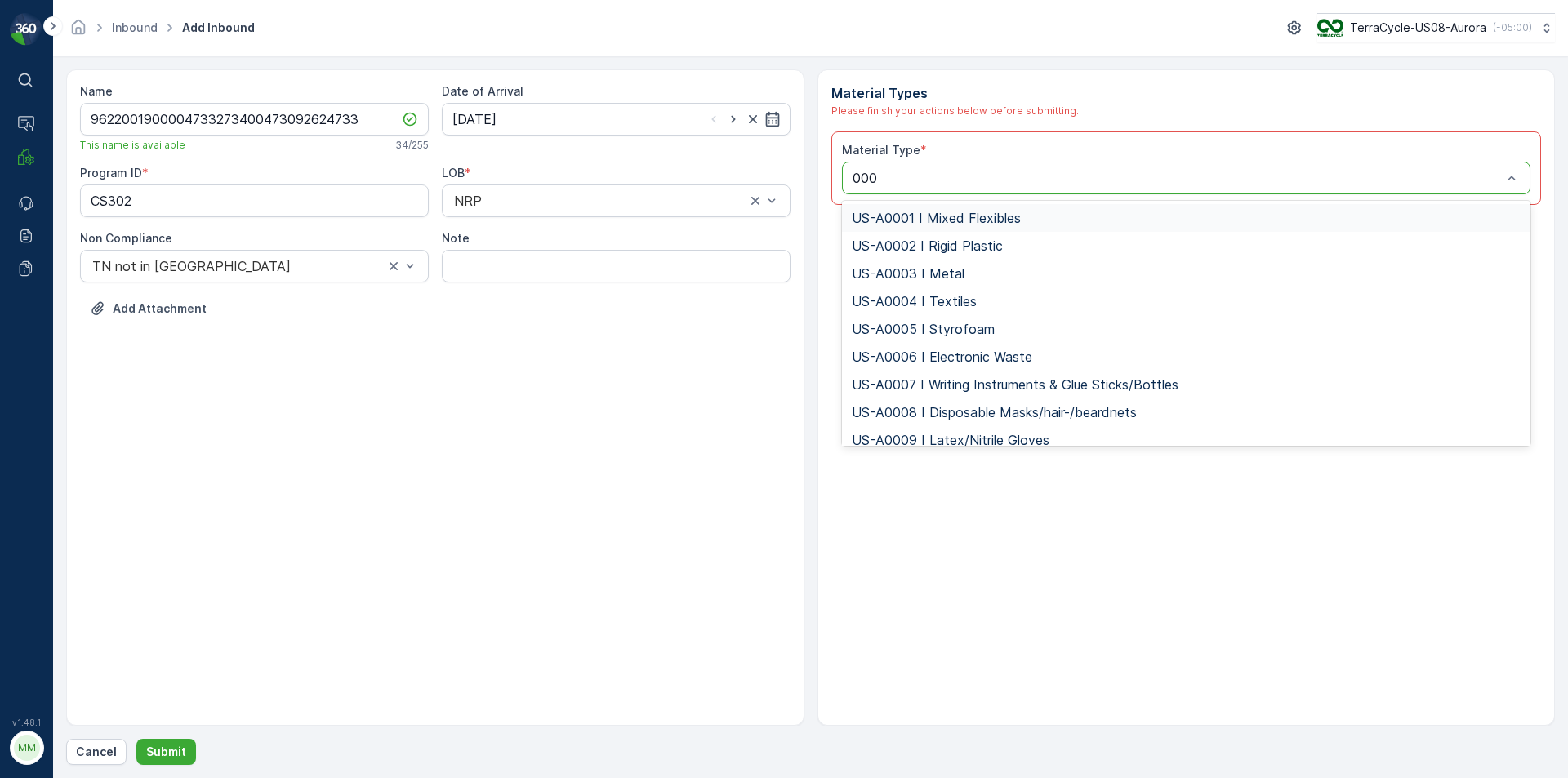
type input "0006"
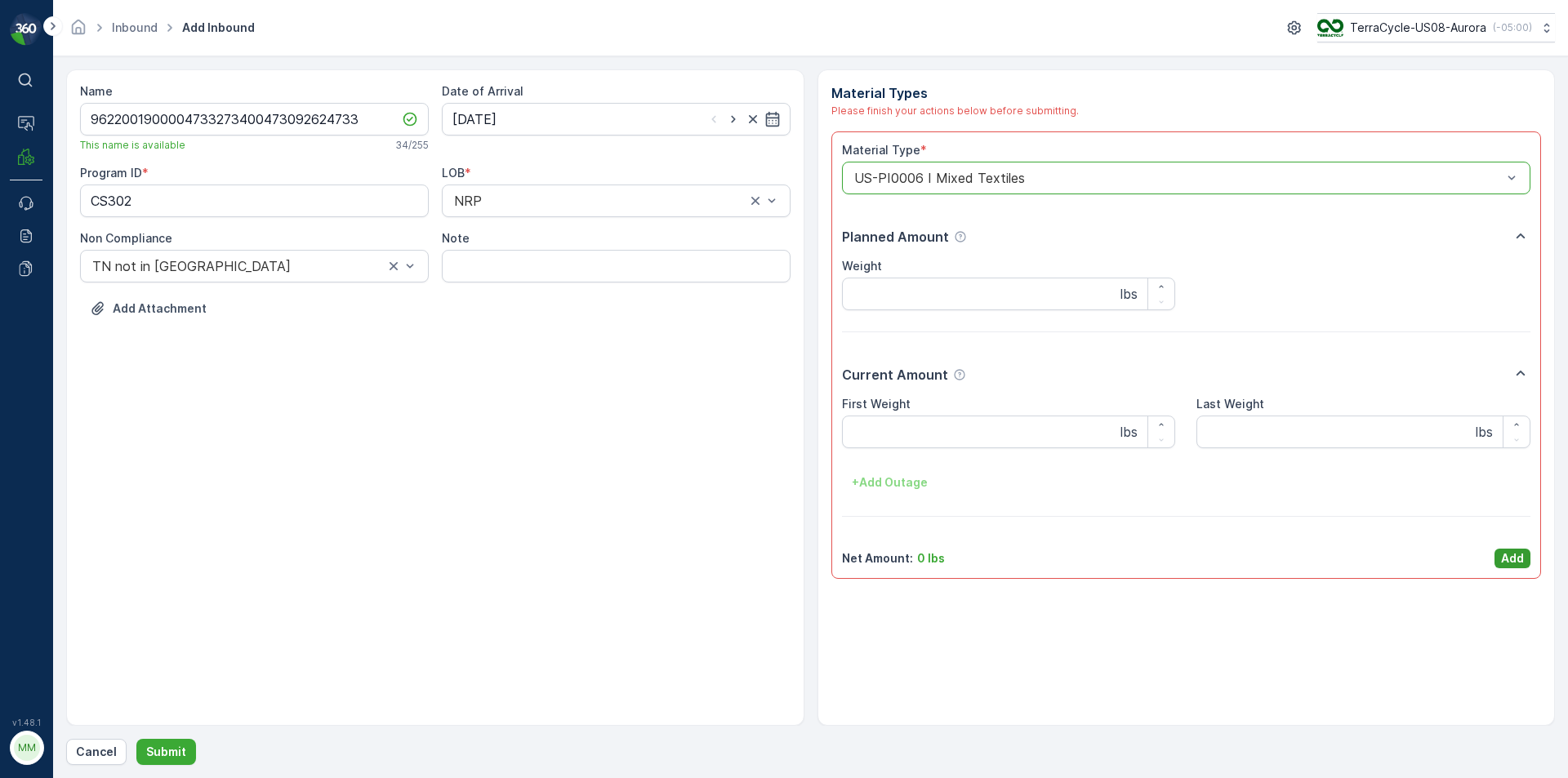
click at [1516, 560] on p "Add" at bounding box center [1512, 558] width 23 height 16
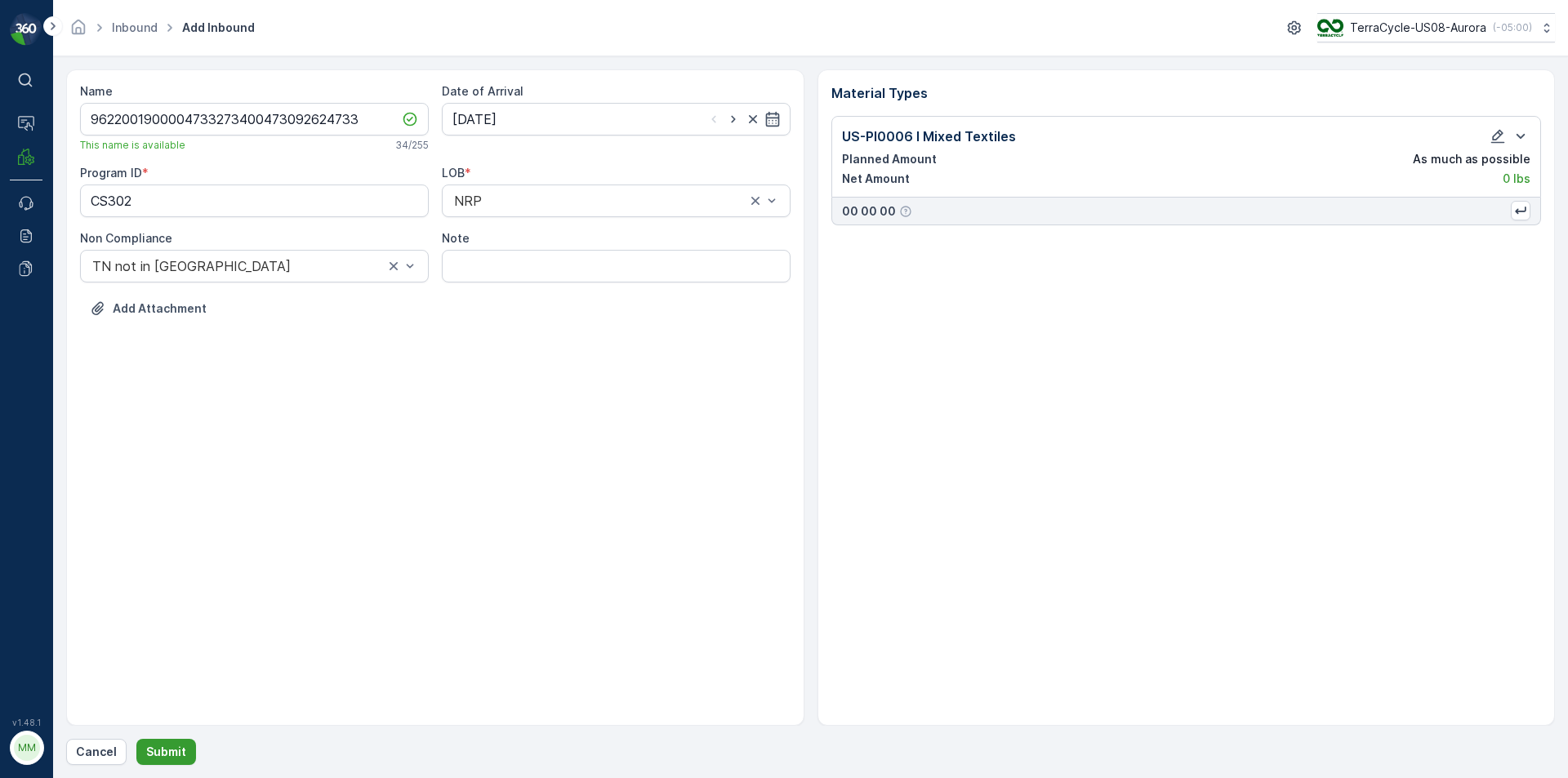
click at [181, 750] on p "Submit" at bounding box center [166, 752] width 40 height 16
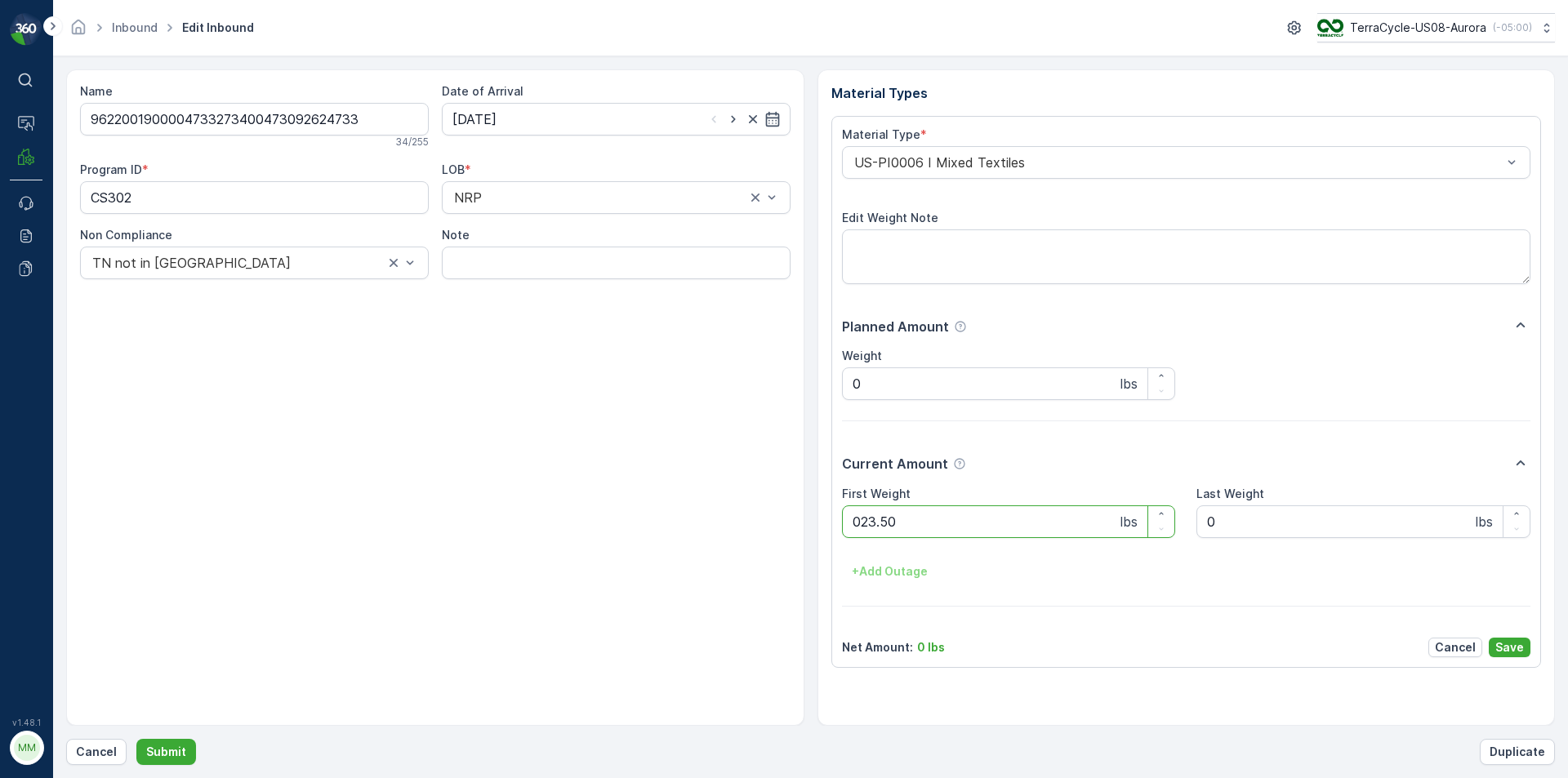
click at [137, 739] on button "Submit" at bounding box center [166, 752] width 59 height 26
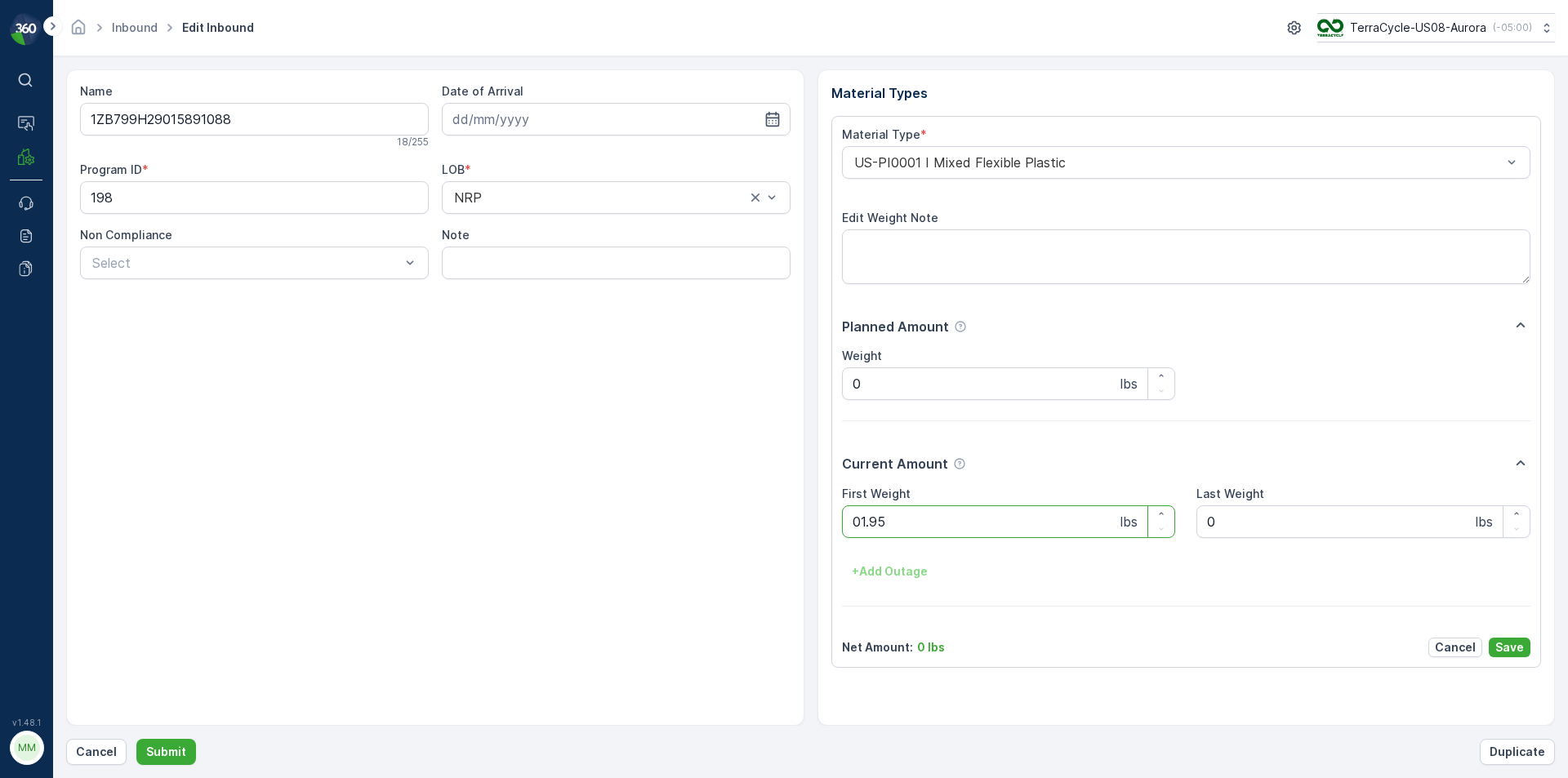
click at [137, 739] on button "Submit" at bounding box center [166, 752] width 59 height 26
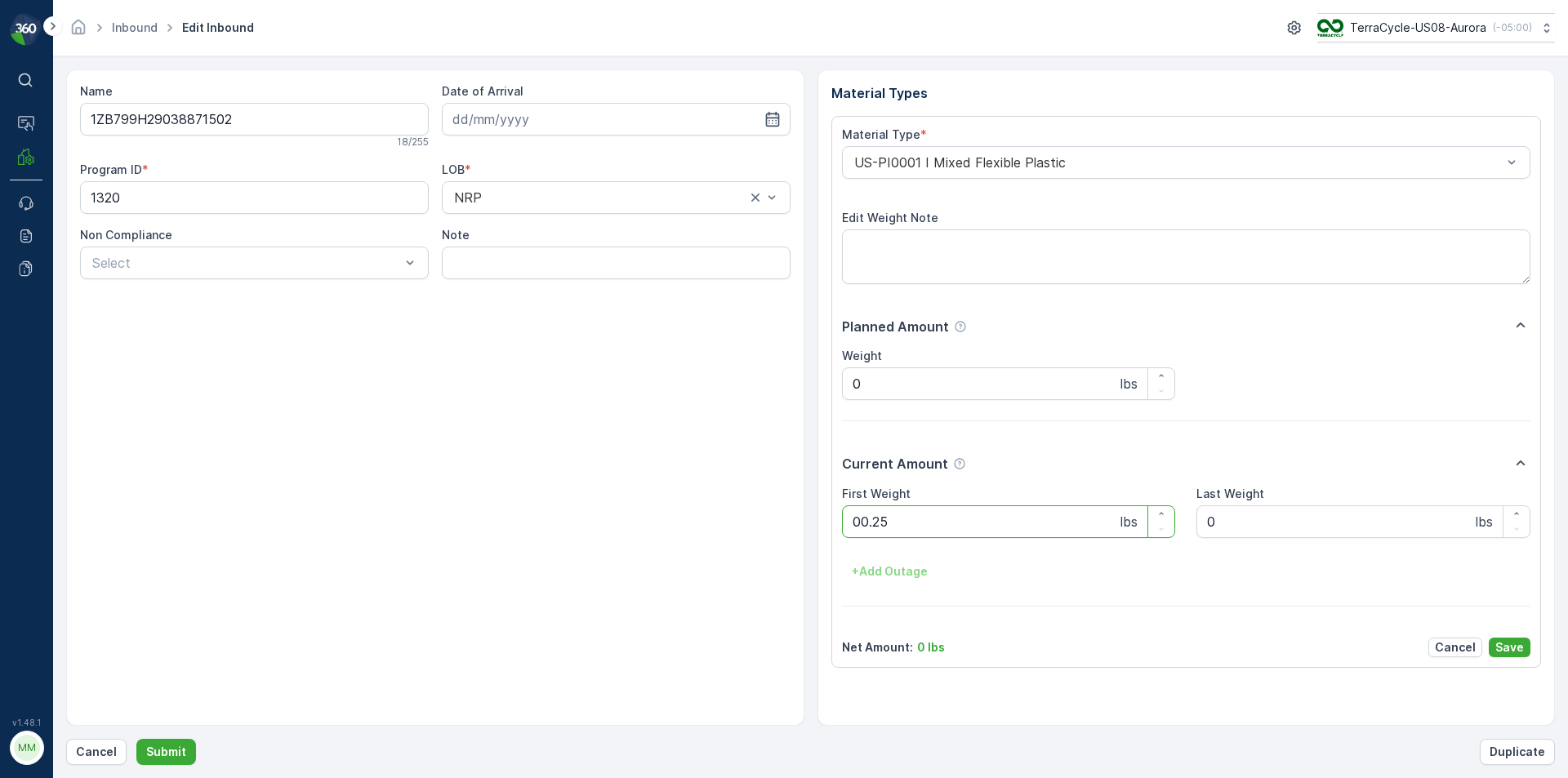
click at [137, 739] on button "Submit" at bounding box center [166, 752] width 59 height 26
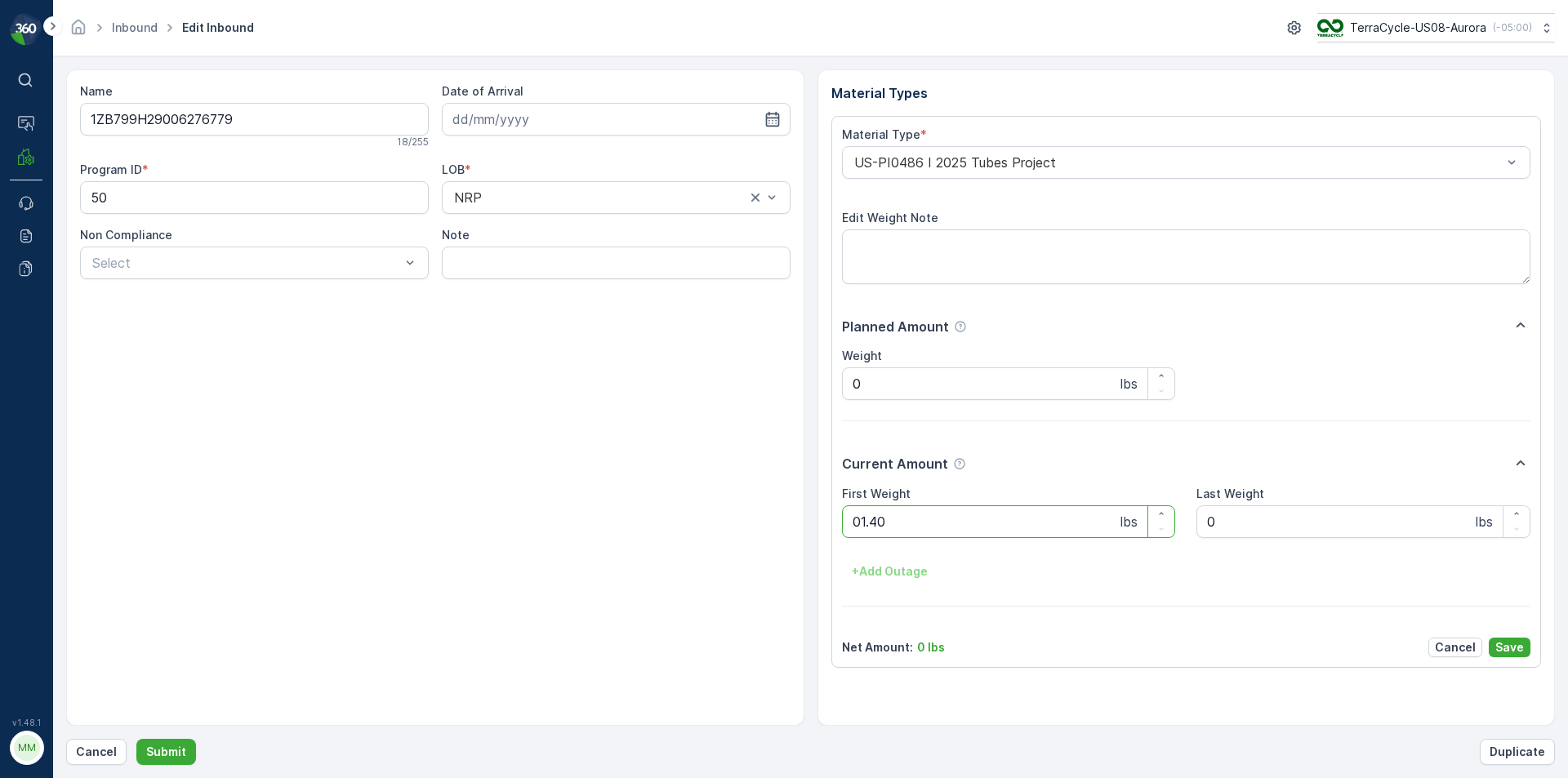
click at [137, 739] on button "Submit" at bounding box center [166, 752] width 59 height 26
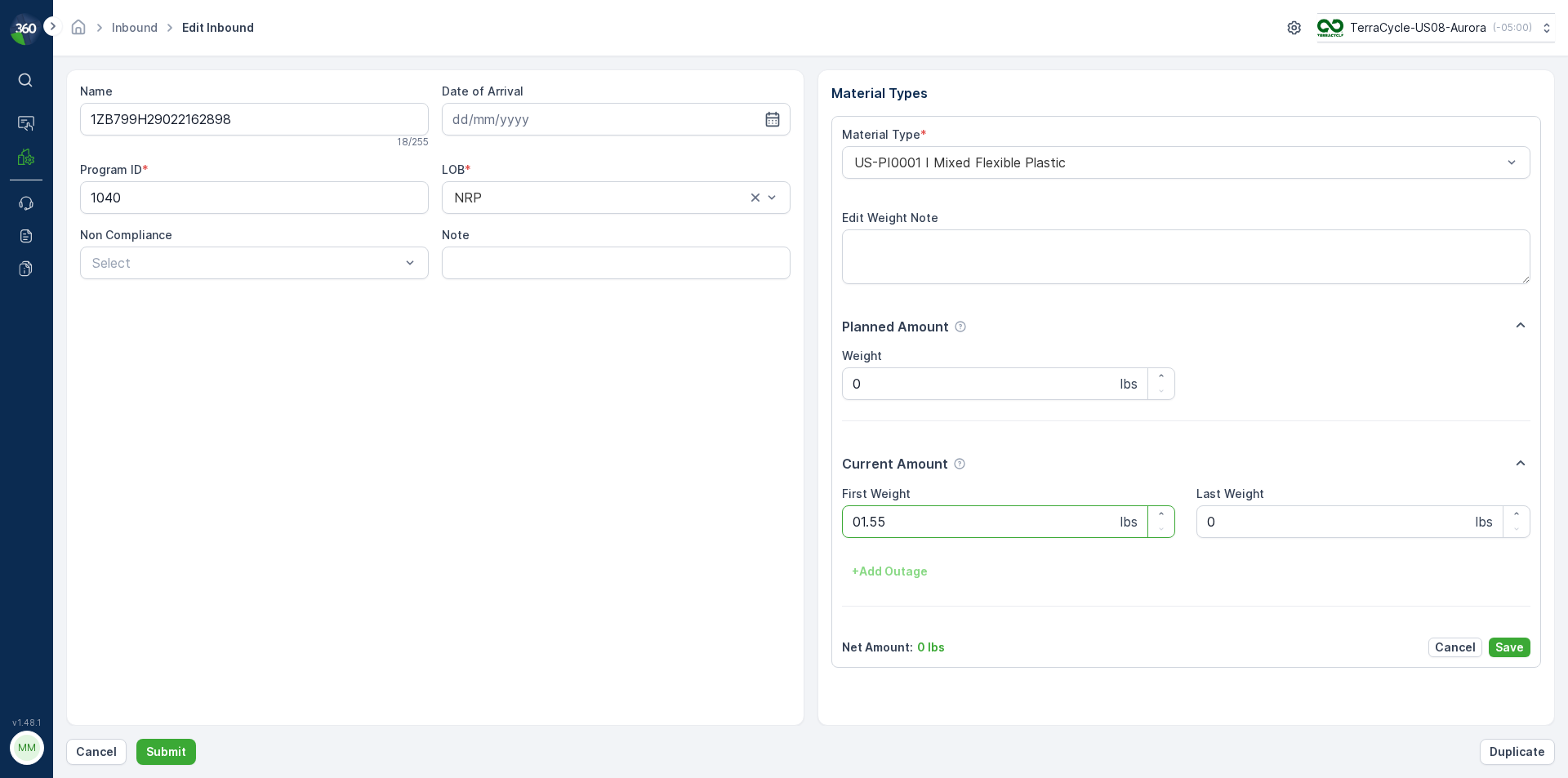
click at [137, 739] on button "Submit" at bounding box center [166, 752] width 59 height 26
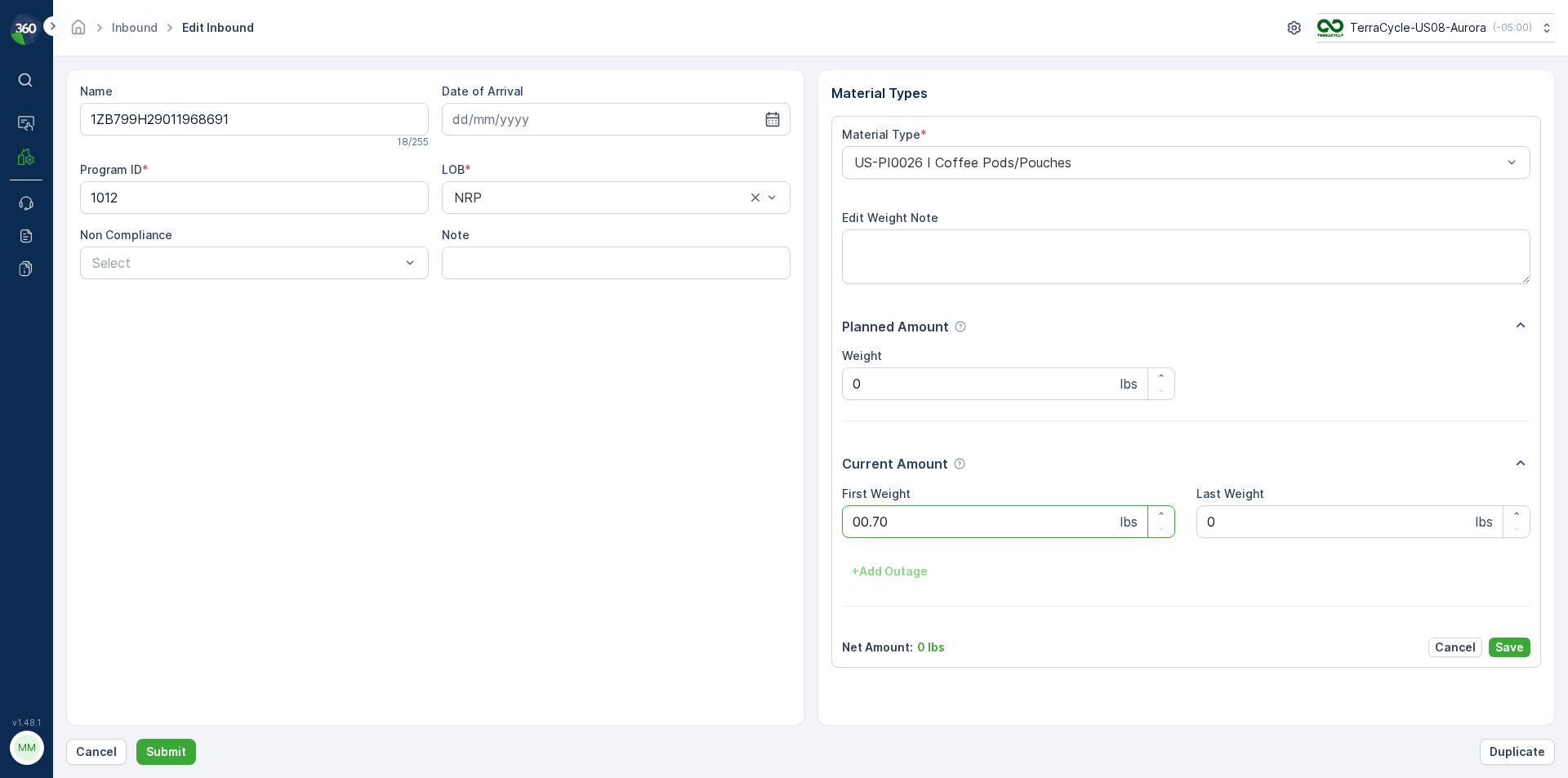
click at [137, 739] on button "Submit" at bounding box center [166, 752] width 59 height 26
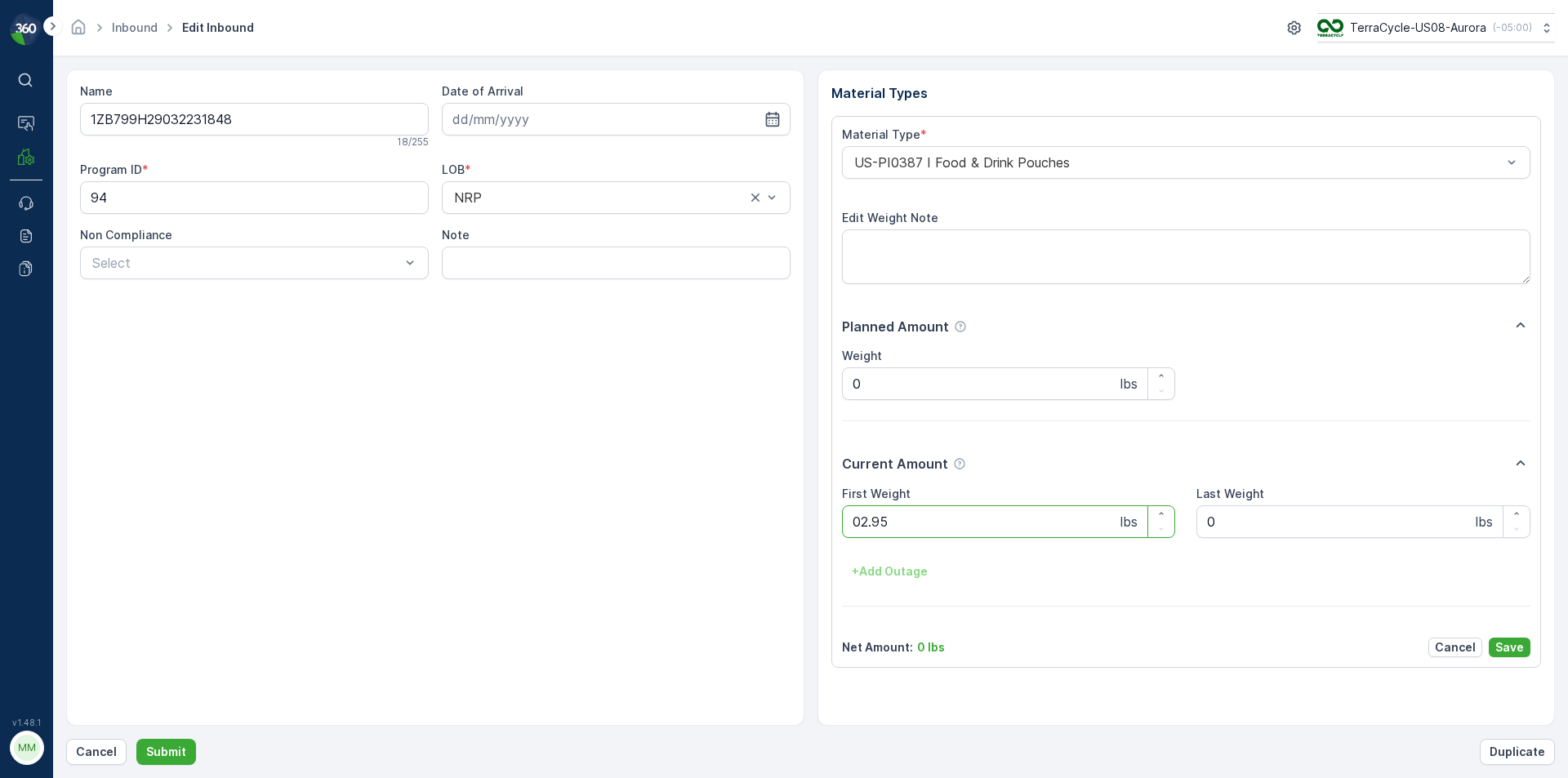
click at [137, 739] on button "Submit" at bounding box center [166, 752] width 59 height 26
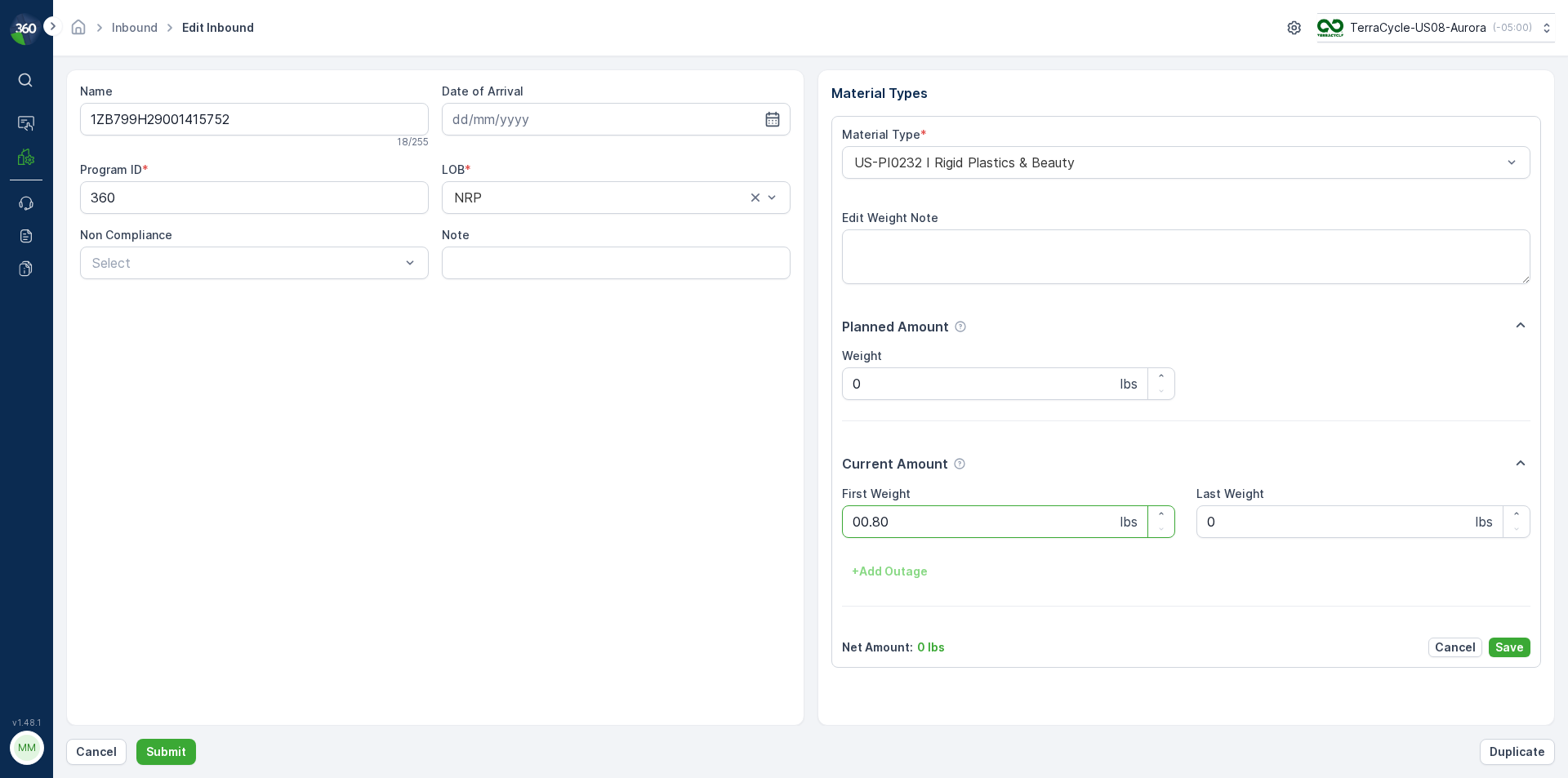
click at [137, 739] on button "Submit" at bounding box center [166, 752] width 59 height 26
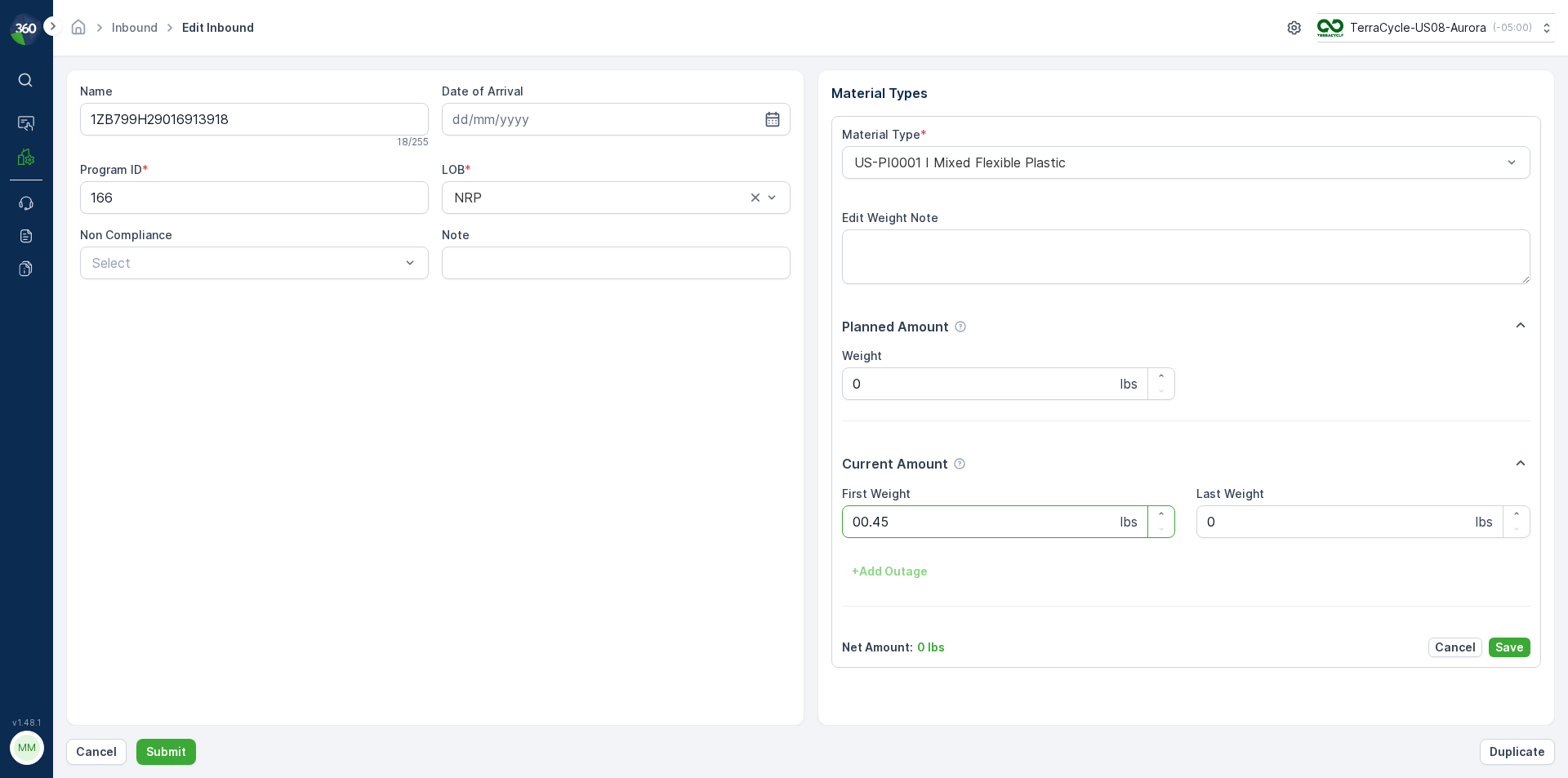
click at [137, 739] on button "Submit" at bounding box center [166, 752] width 59 height 26
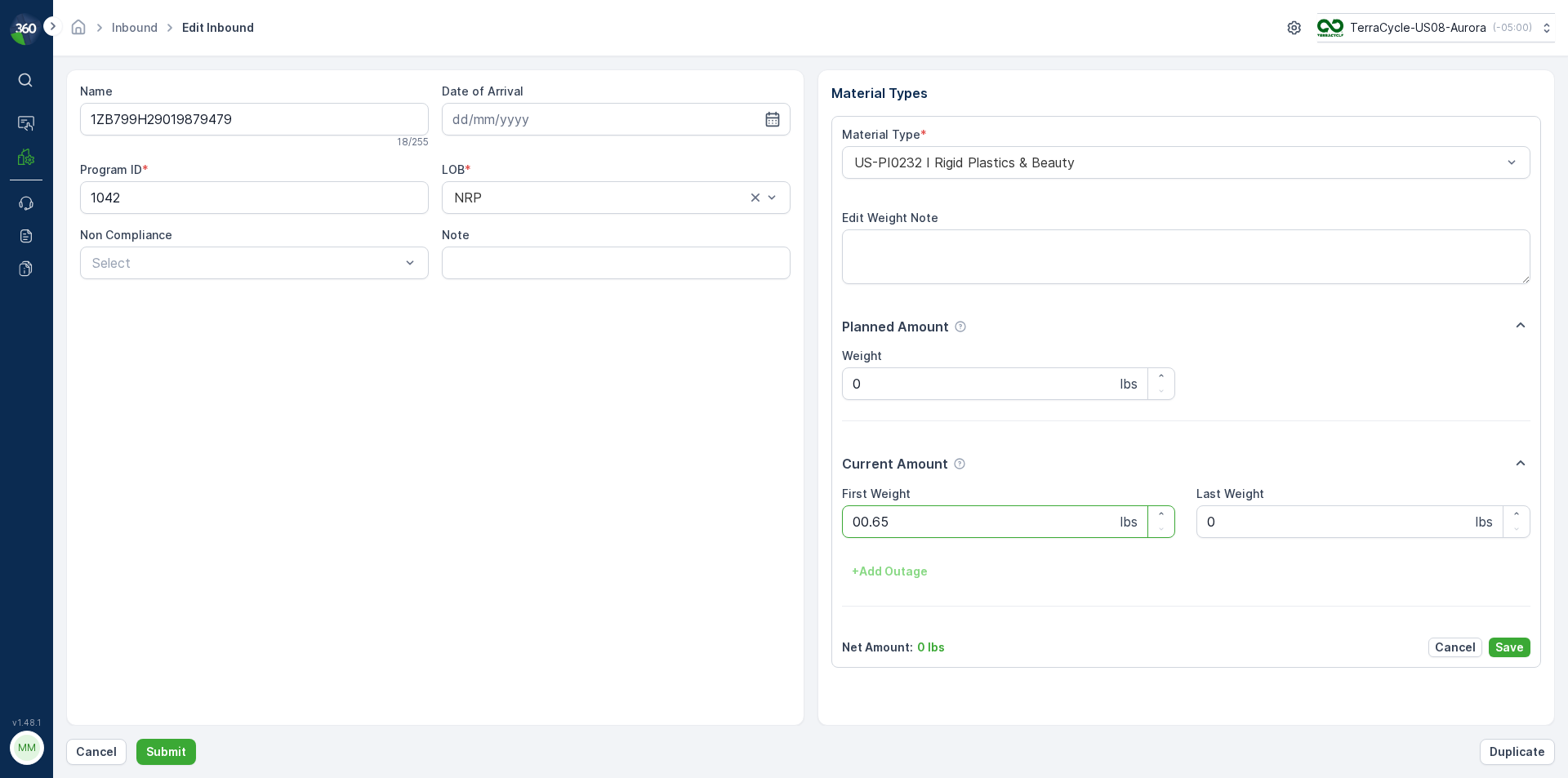
click at [137, 739] on button "Submit" at bounding box center [166, 752] width 59 height 26
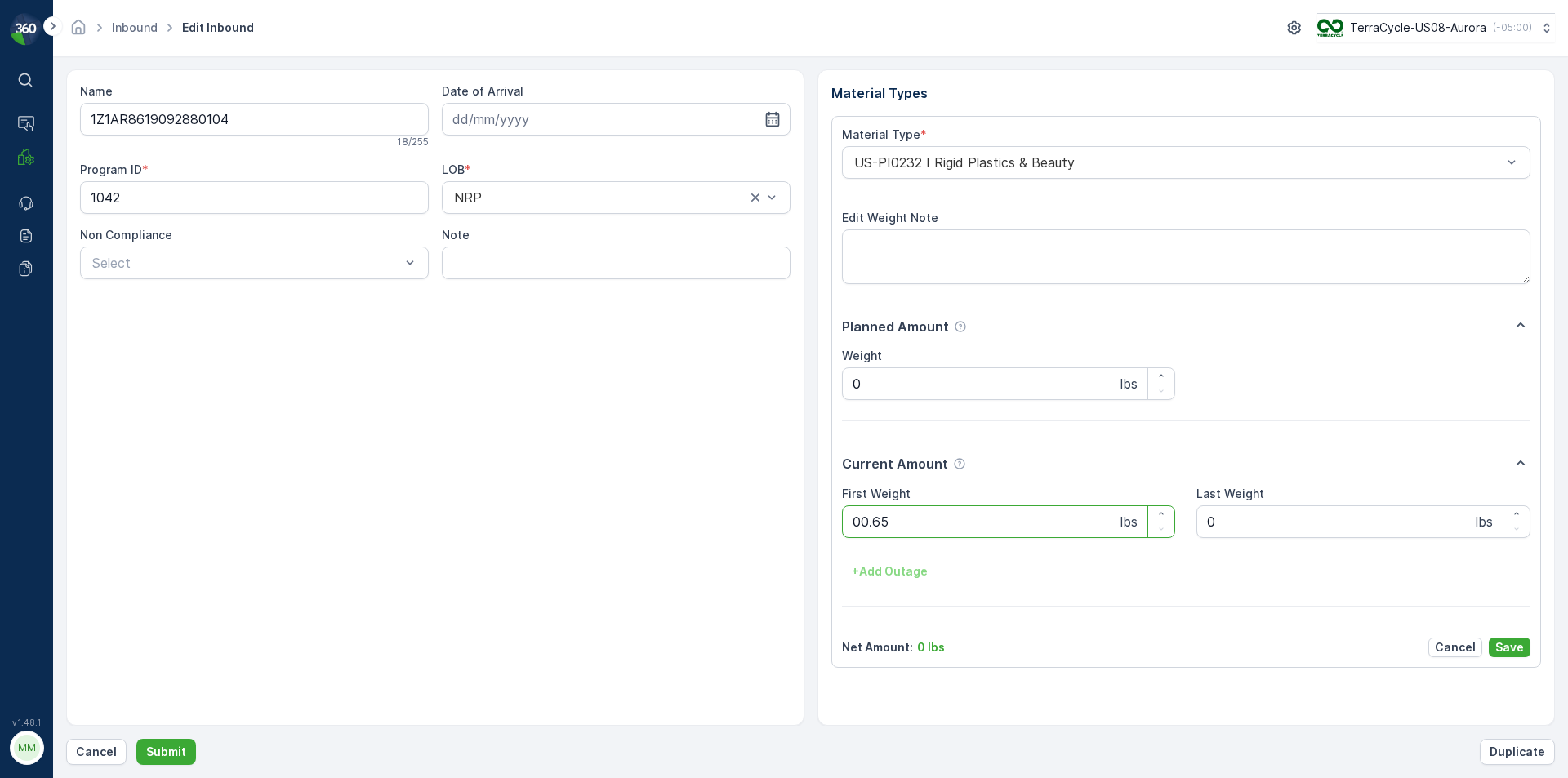
click at [137, 739] on button "Submit" at bounding box center [166, 752] width 59 height 26
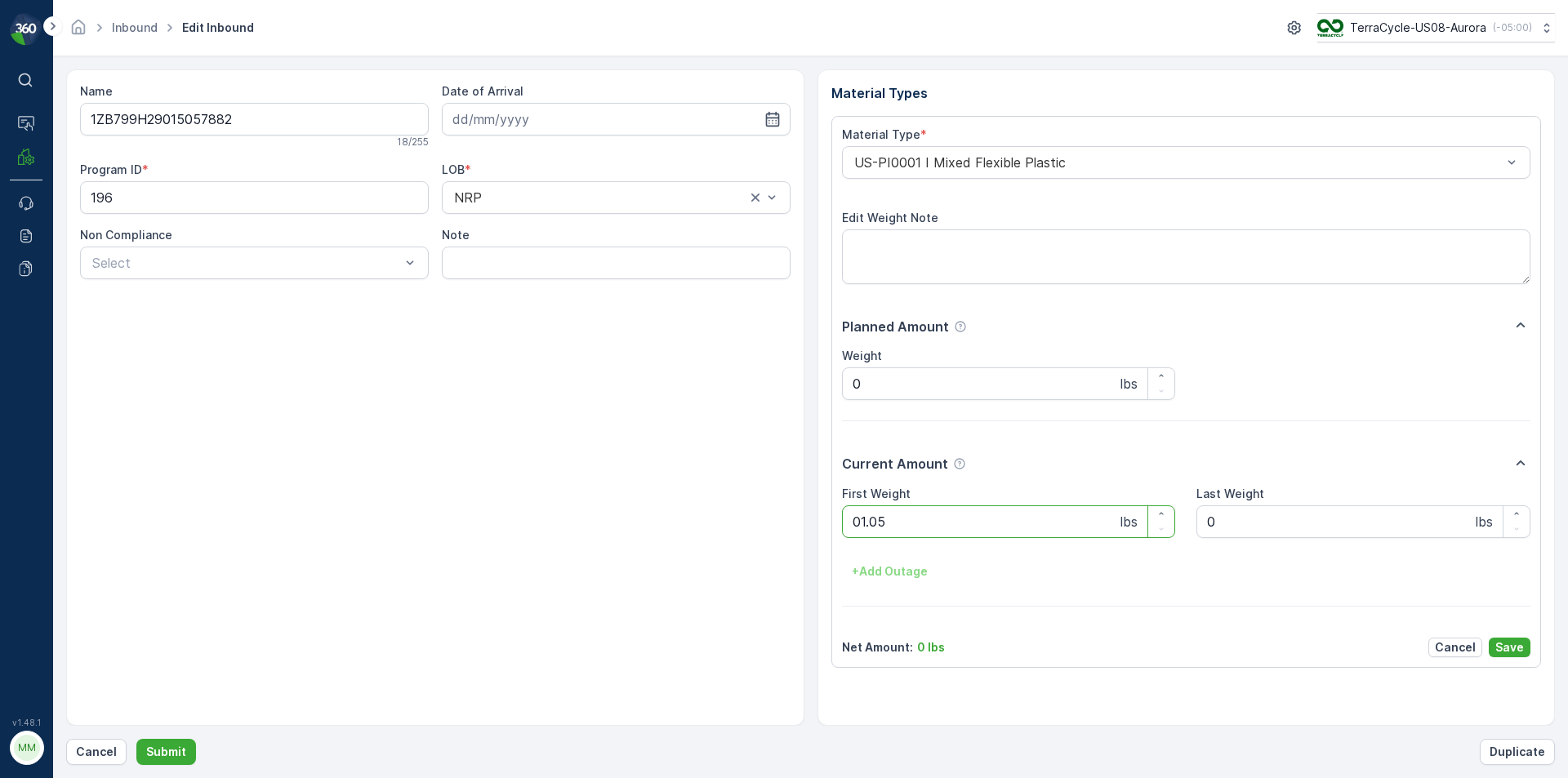
click at [137, 739] on button "Submit" at bounding box center [166, 752] width 59 height 26
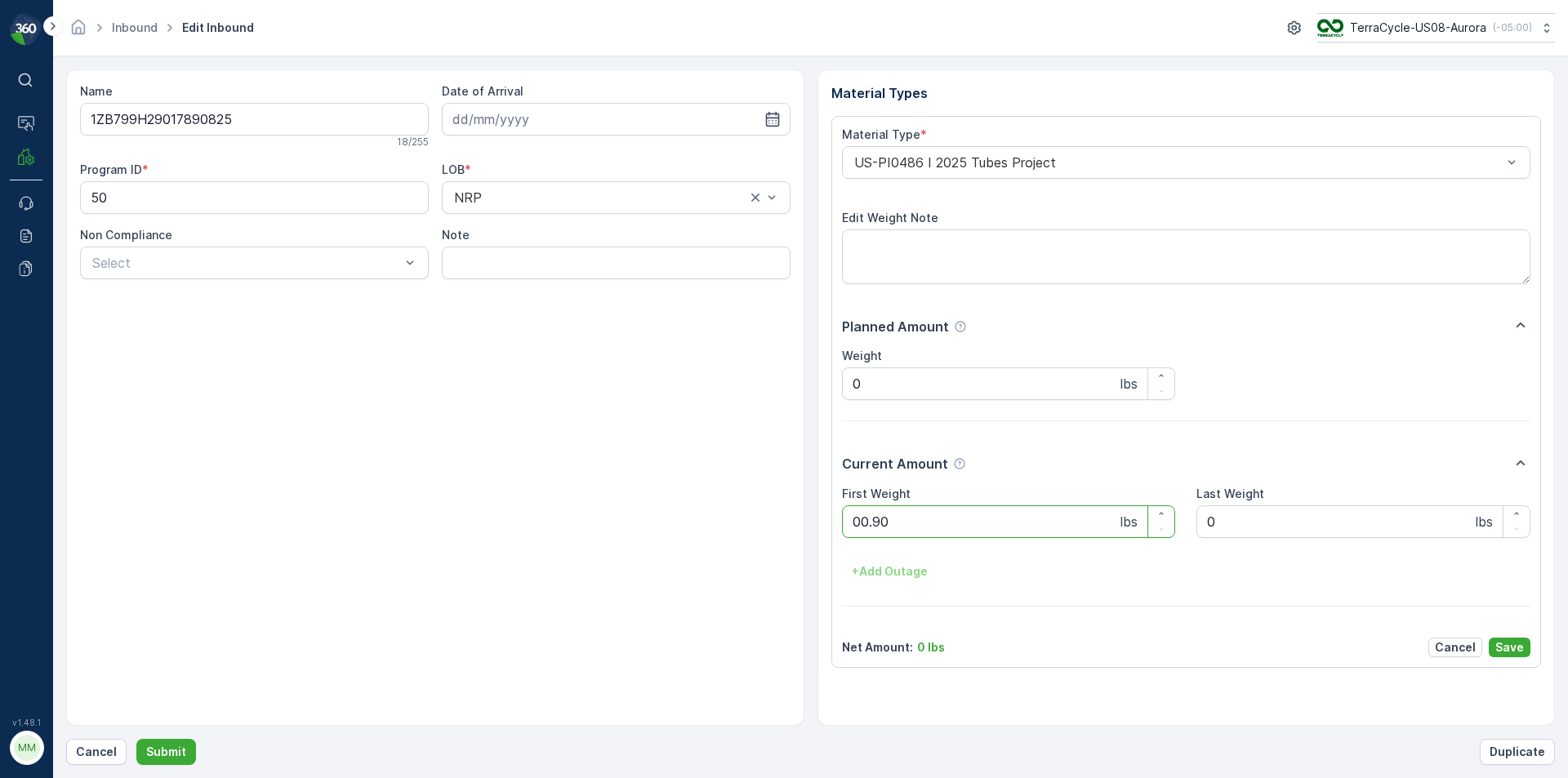
click at [137, 739] on button "Submit" at bounding box center [166, 752] width 59 height 26
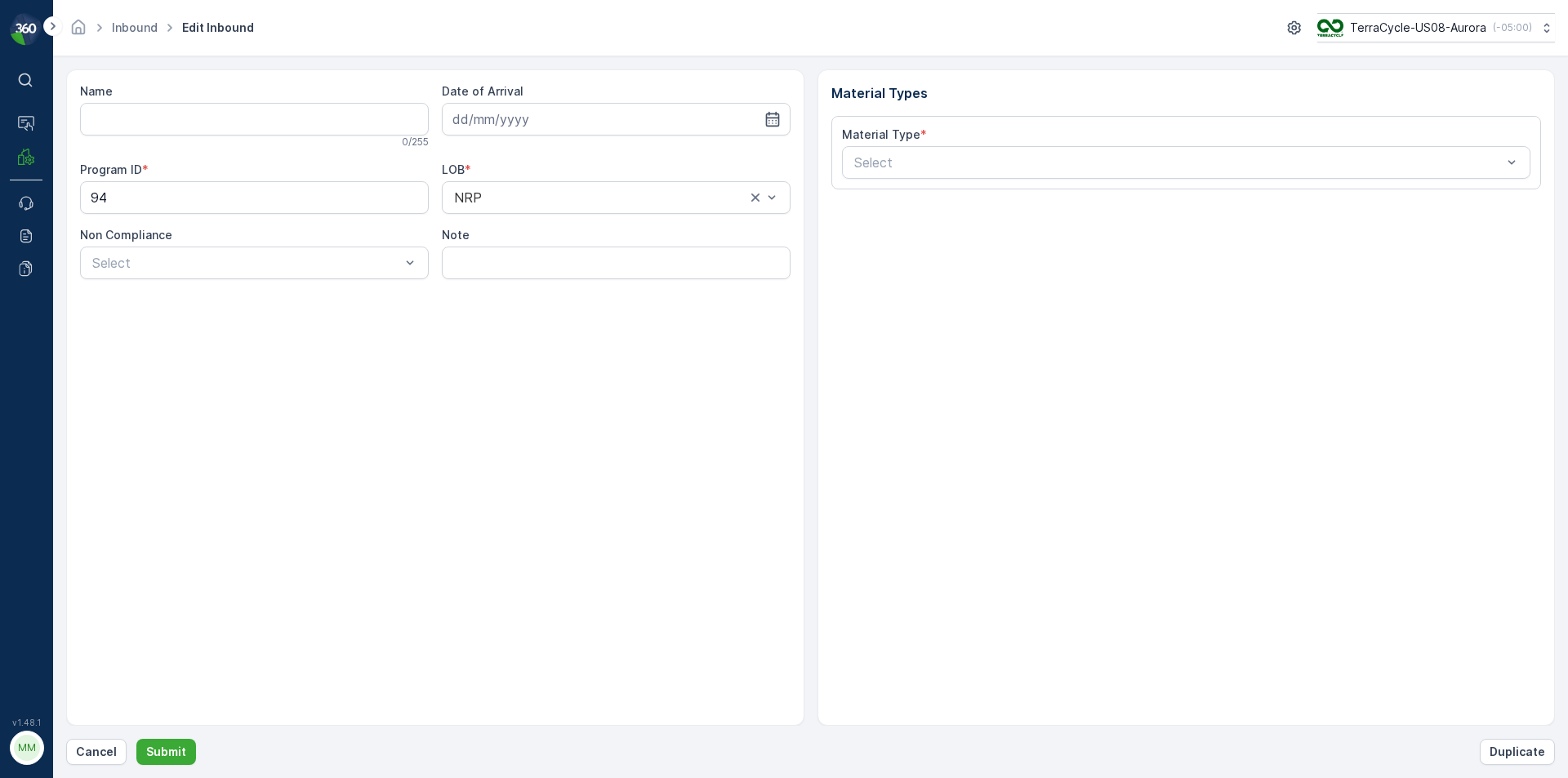
type input "1ZB799H29027301853"
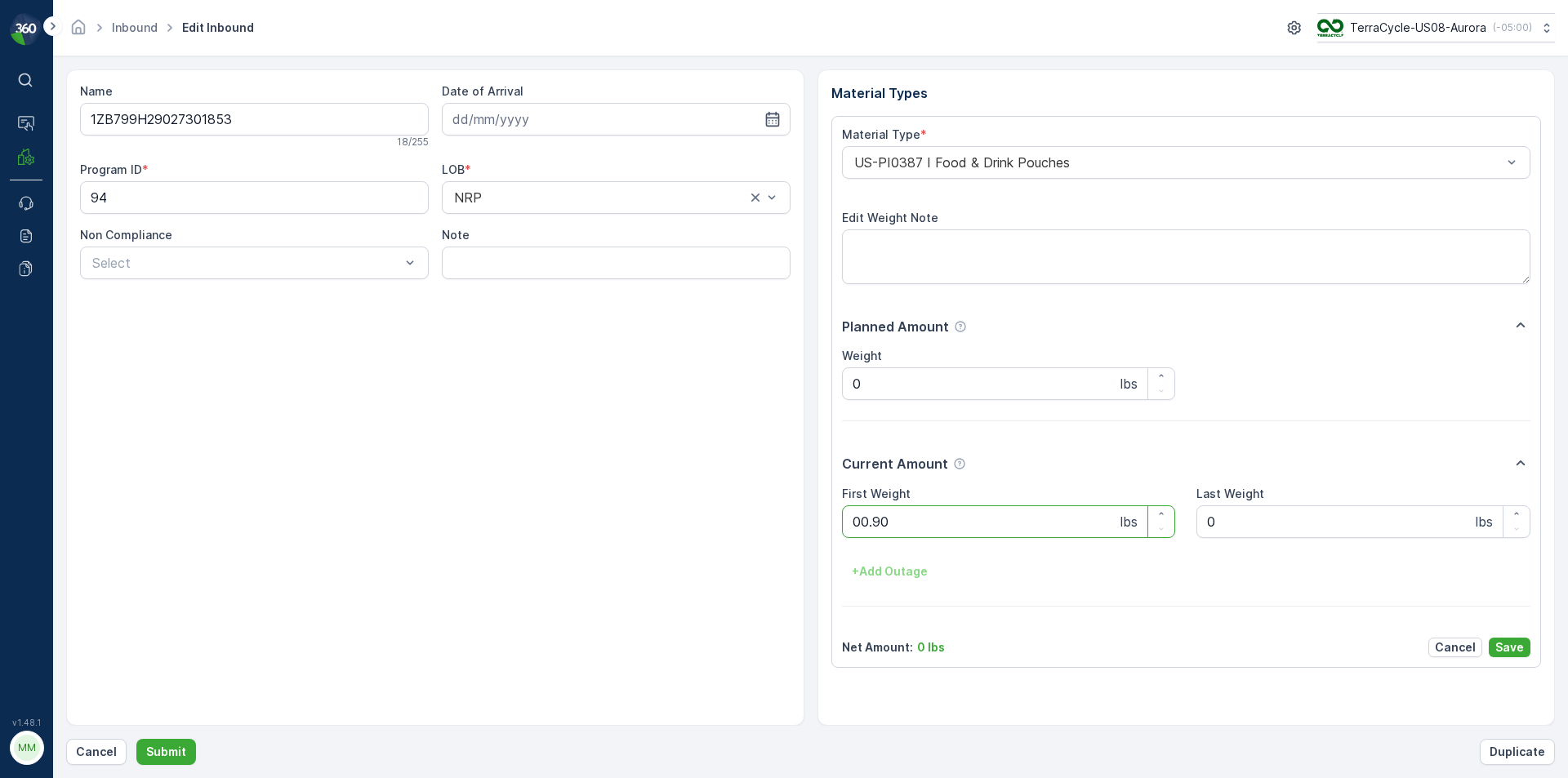
click at [137, 739] on button "Submit" at bounding box center [166, 752] width 59 height 26
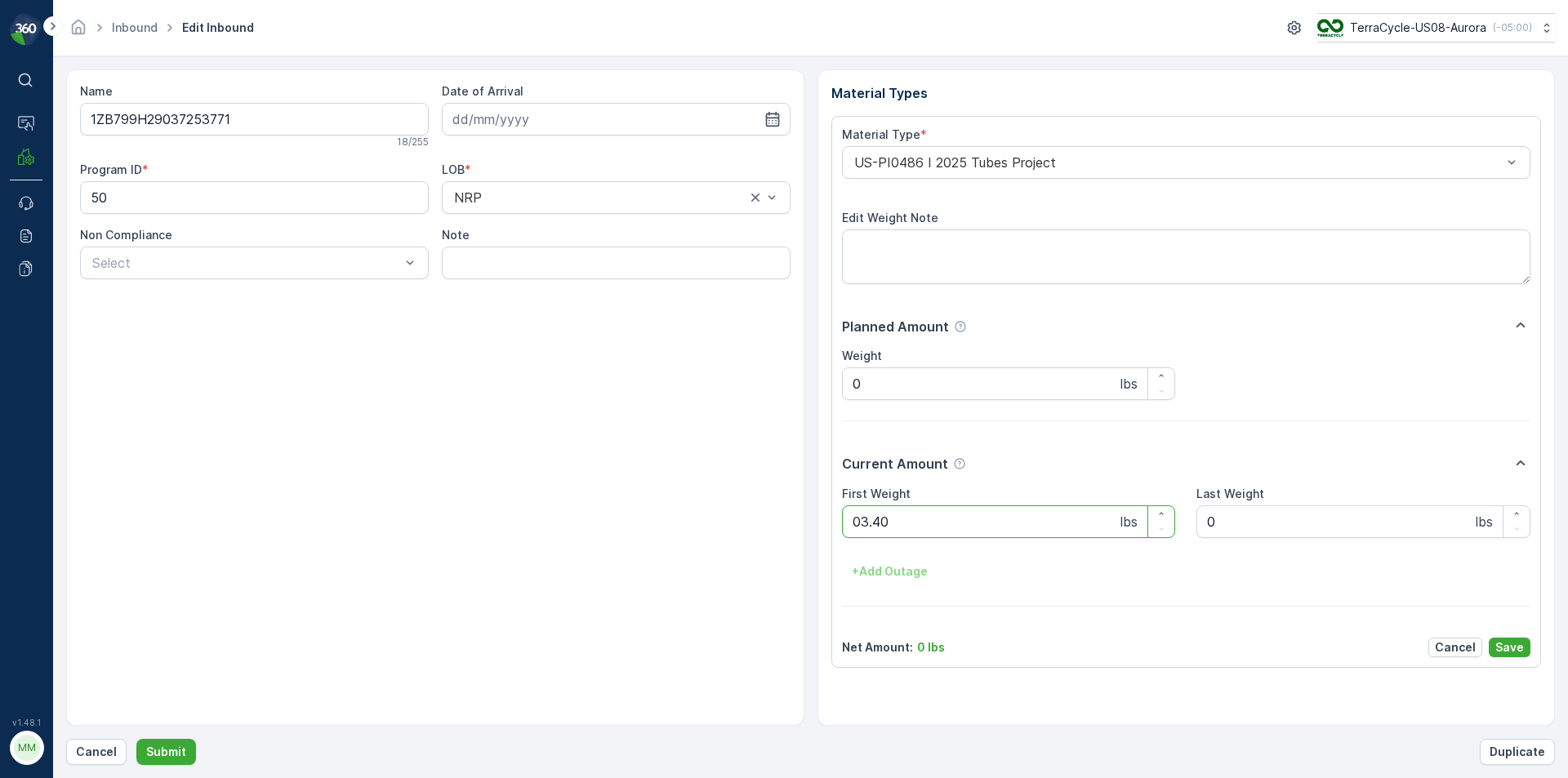
click at [137, 739] on button "Submit" at bounding box center [166, 752] width 59 height 26
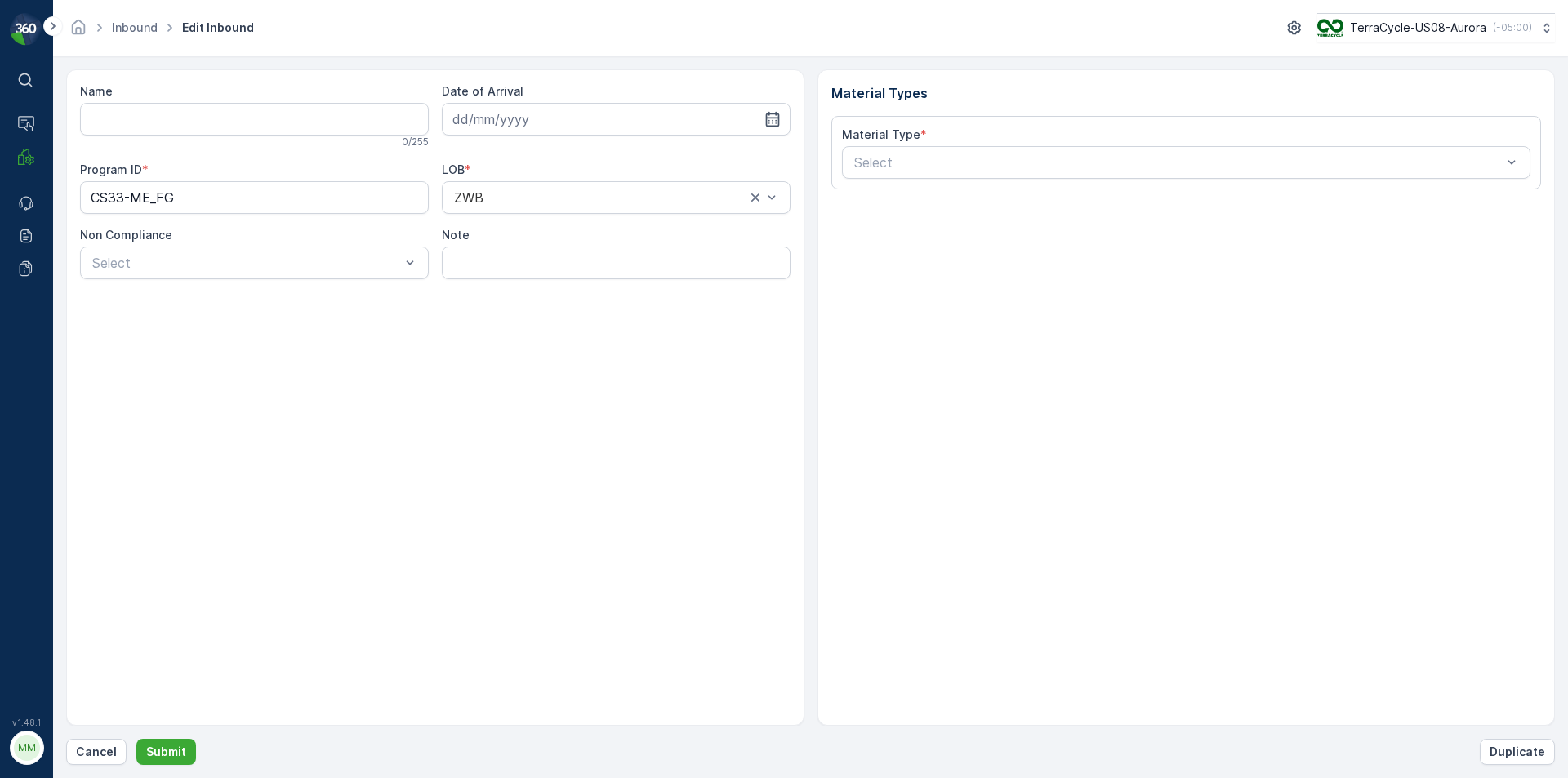
type input "1ZB799H29021414135"
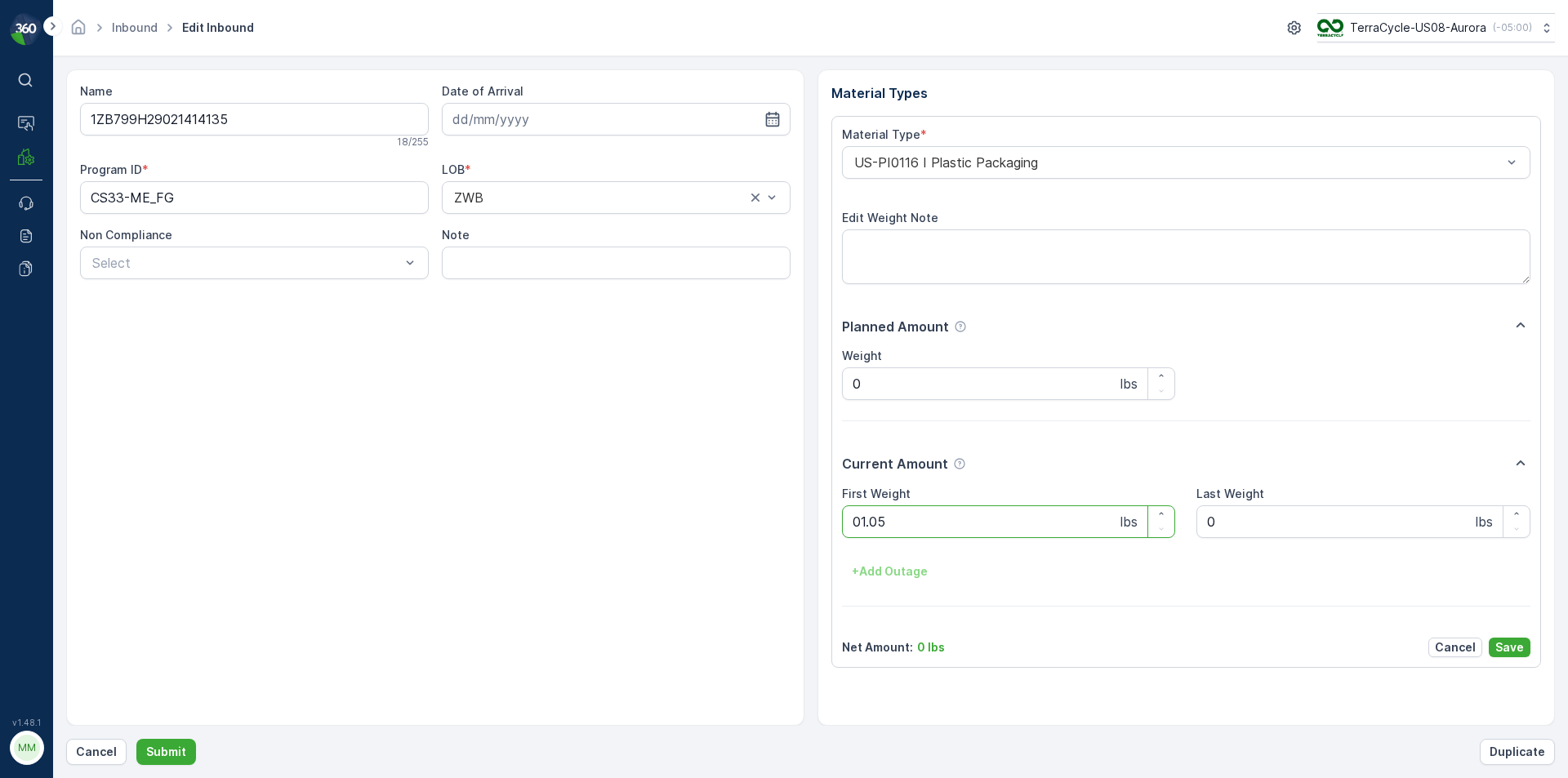
click at [137, 739] on button "Submit" at bounding box center [166, 752] width 59 height 26
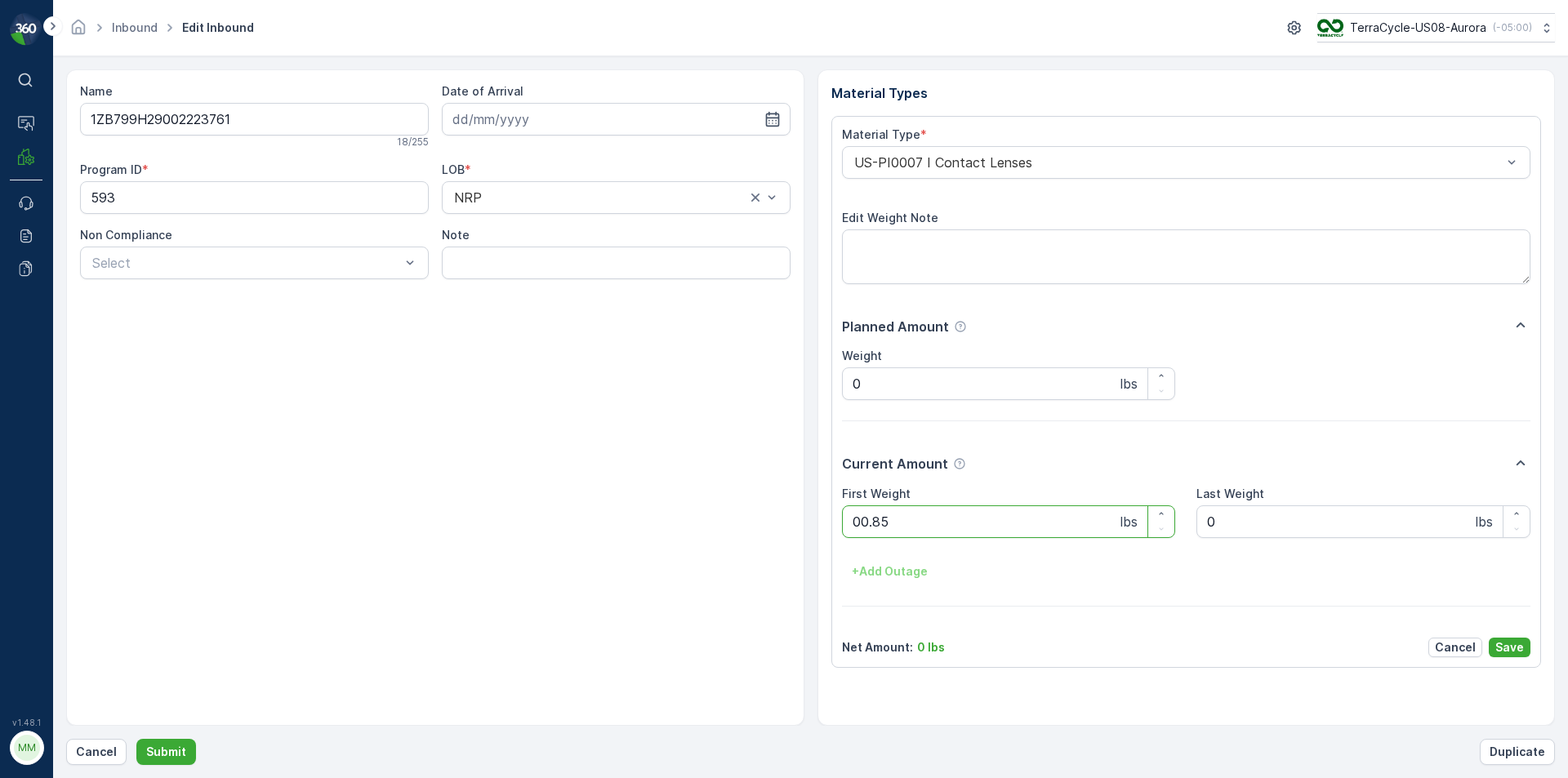
click at [137, 739] on button "Submit" at bounding box center [166, 752] width 59 height 26
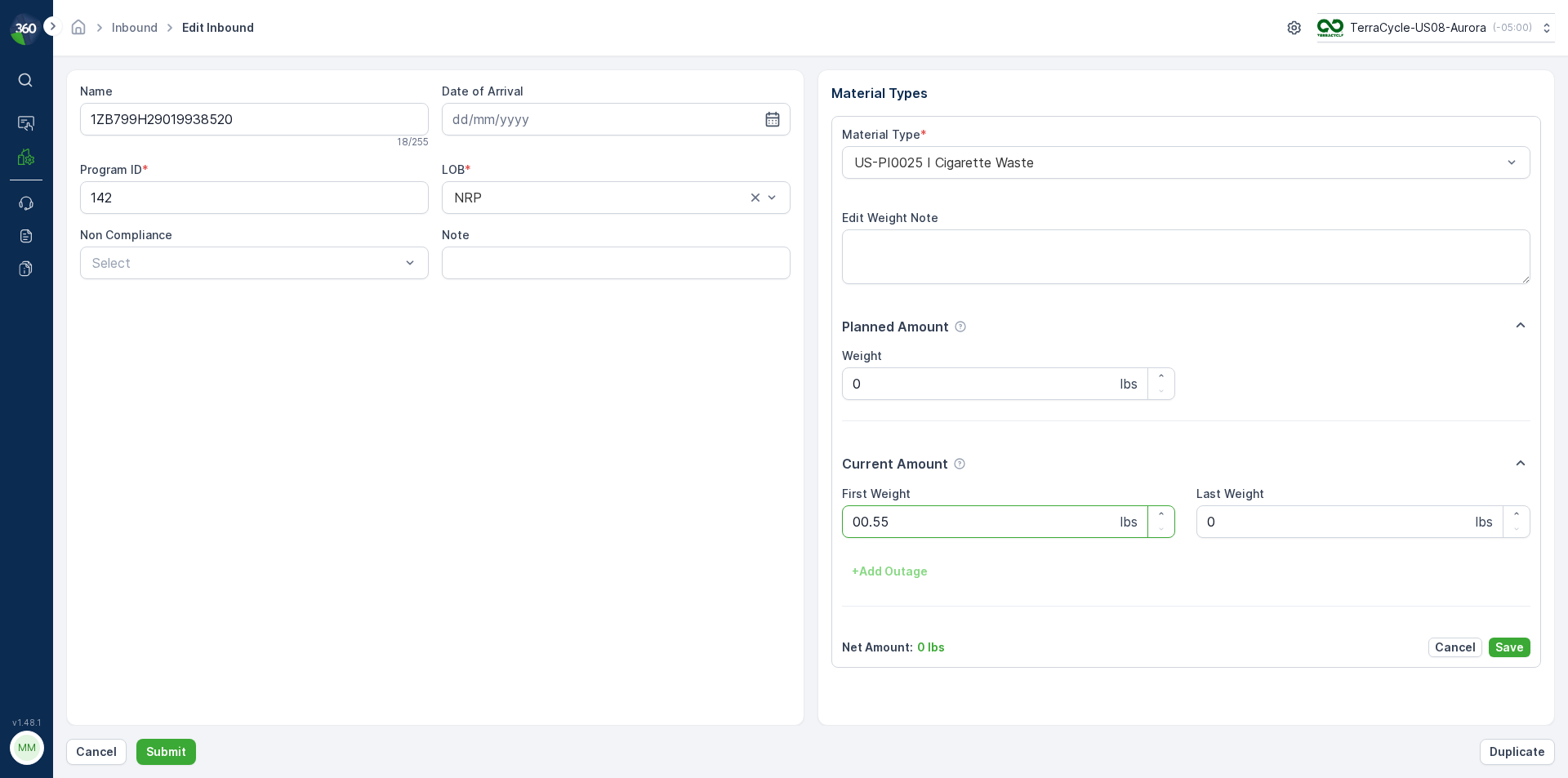
click at [137, 739] on button "Submit" at bounding box center [166, 752] width 59 height 26
type Weight "00.40"
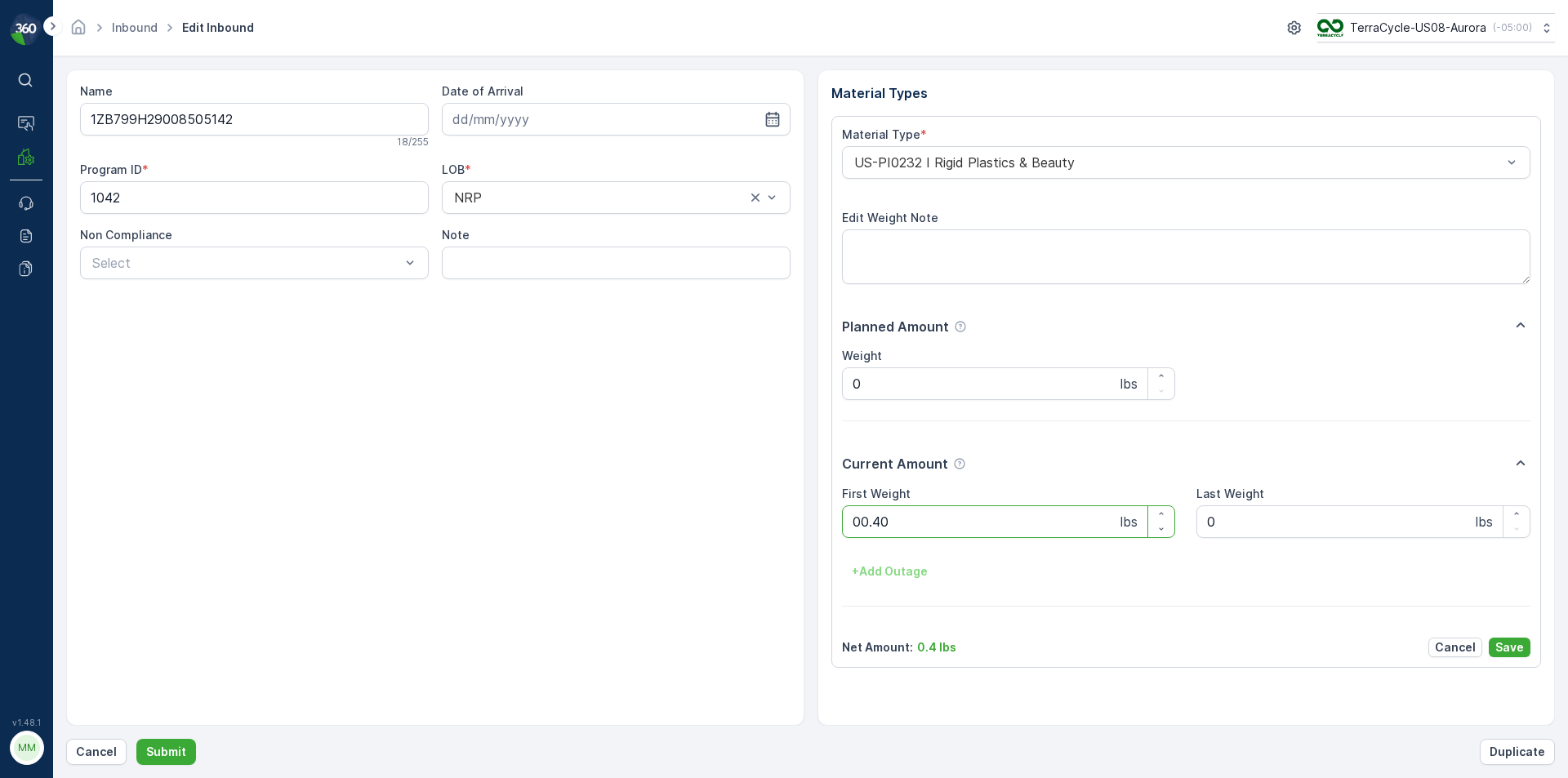
click at [137, 739] on button "Submit" at bounding box center [166, 752] width 59 height 26
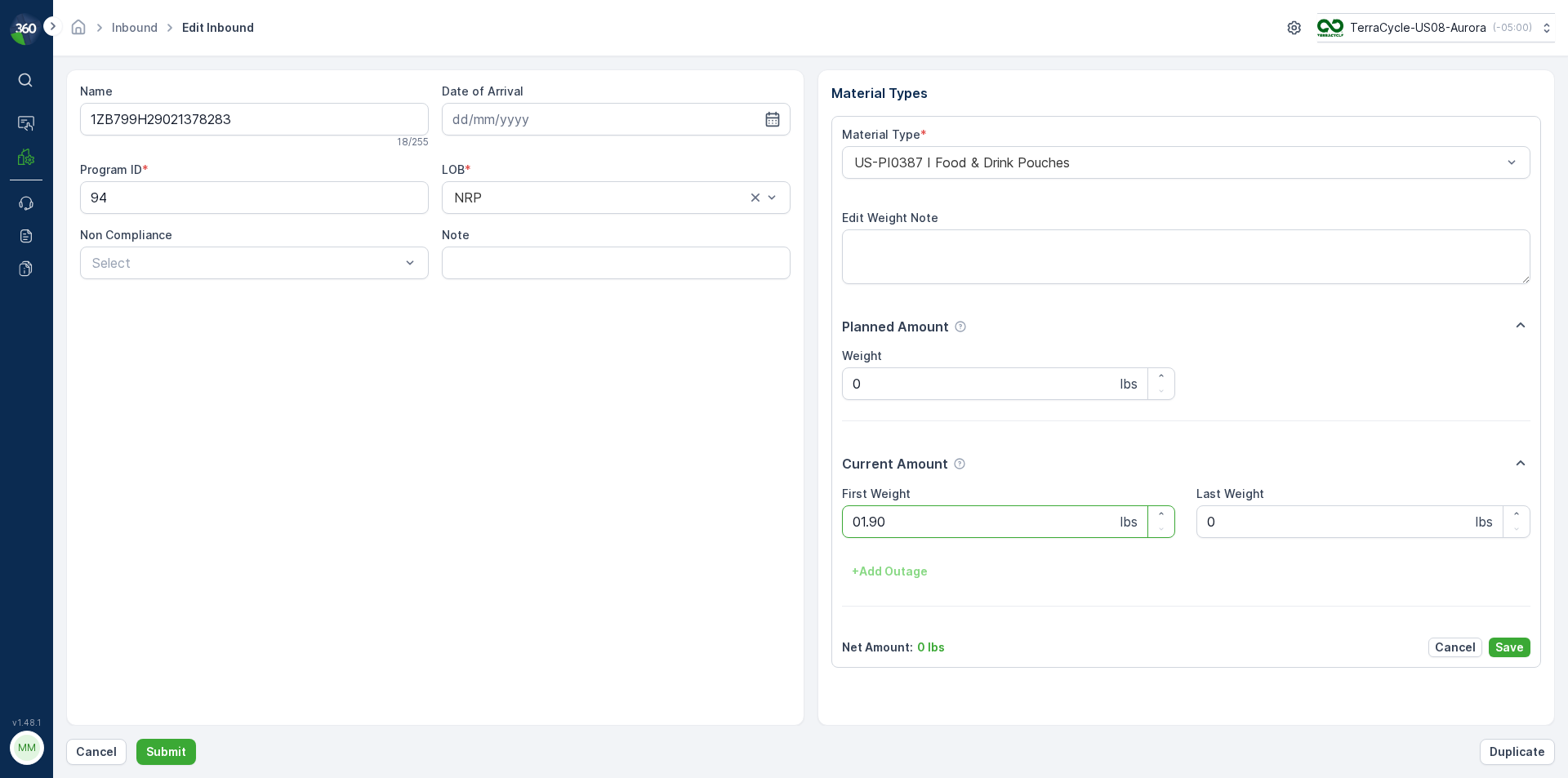
click at [137, 739] on button "Submit" at bounding box center [166, 752] width 59 height 26
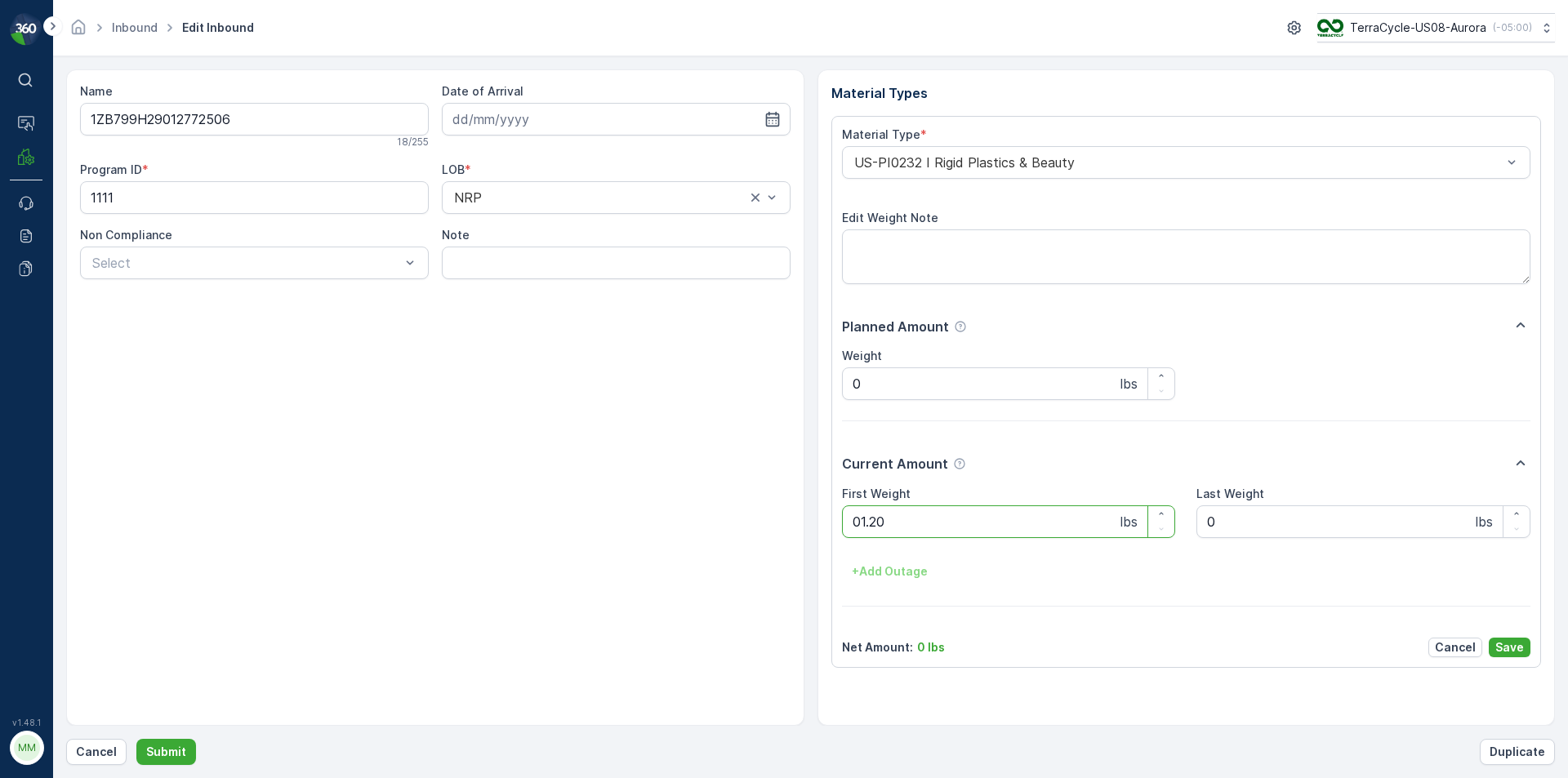
click at [137, 739] on button "Submit" at bounding box center [166, 752] width 59 height 26
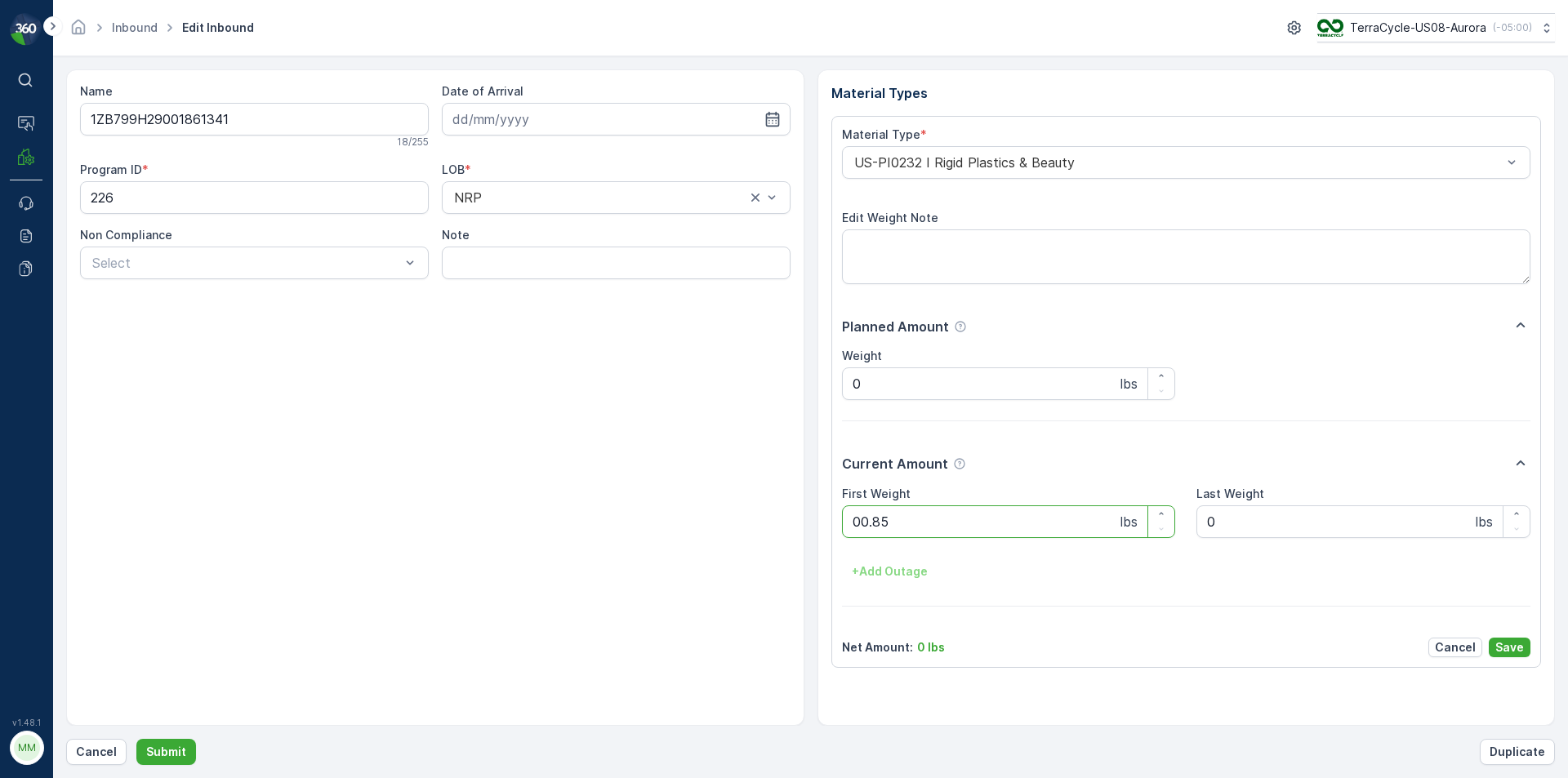
click at [137, 739] on button "Submit" at bounding box center [166, 752] width 59 height 26
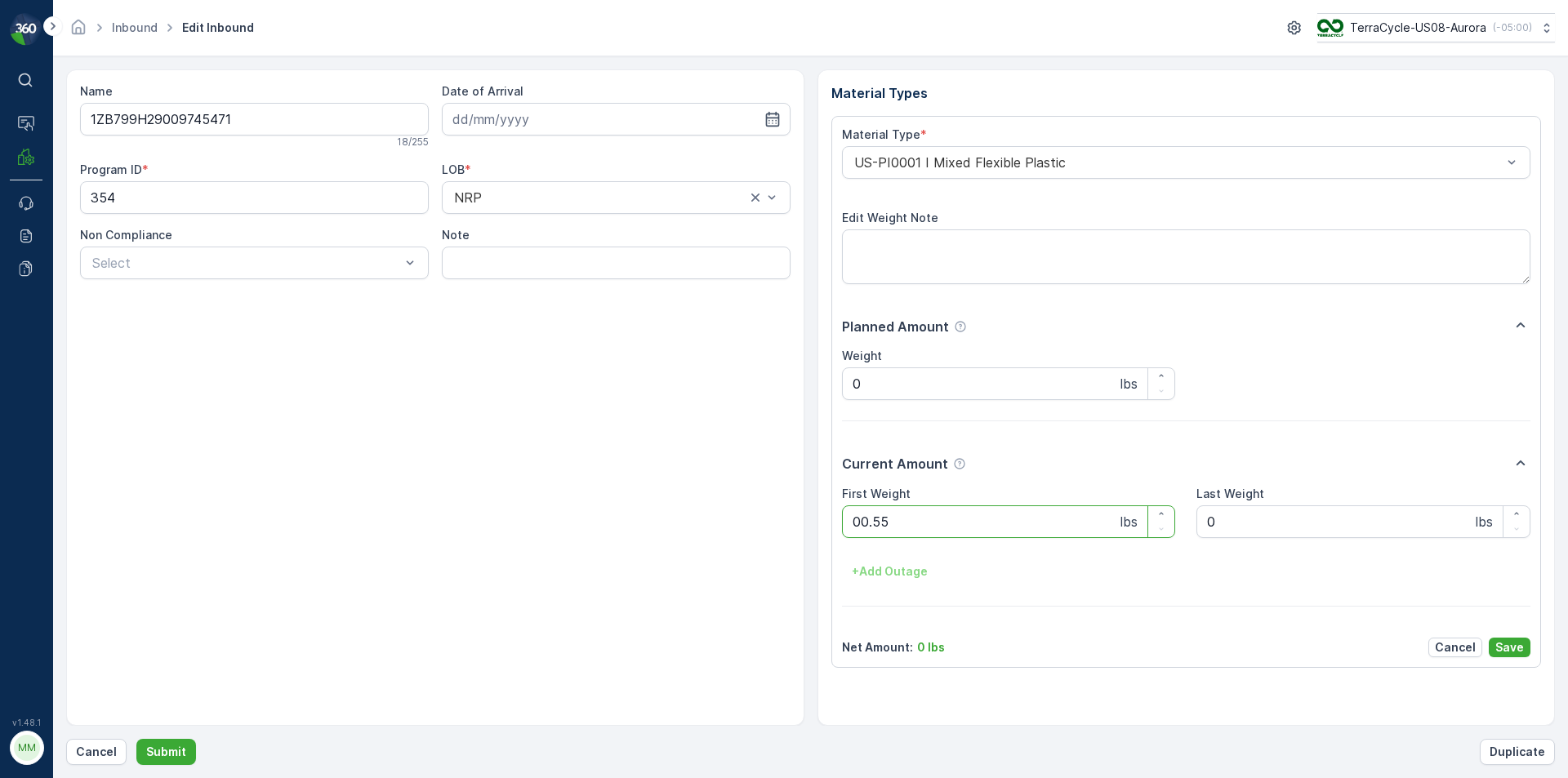
click at [137, 739] on button "Submit" at bounding box center [166, 752] width 59 height 26
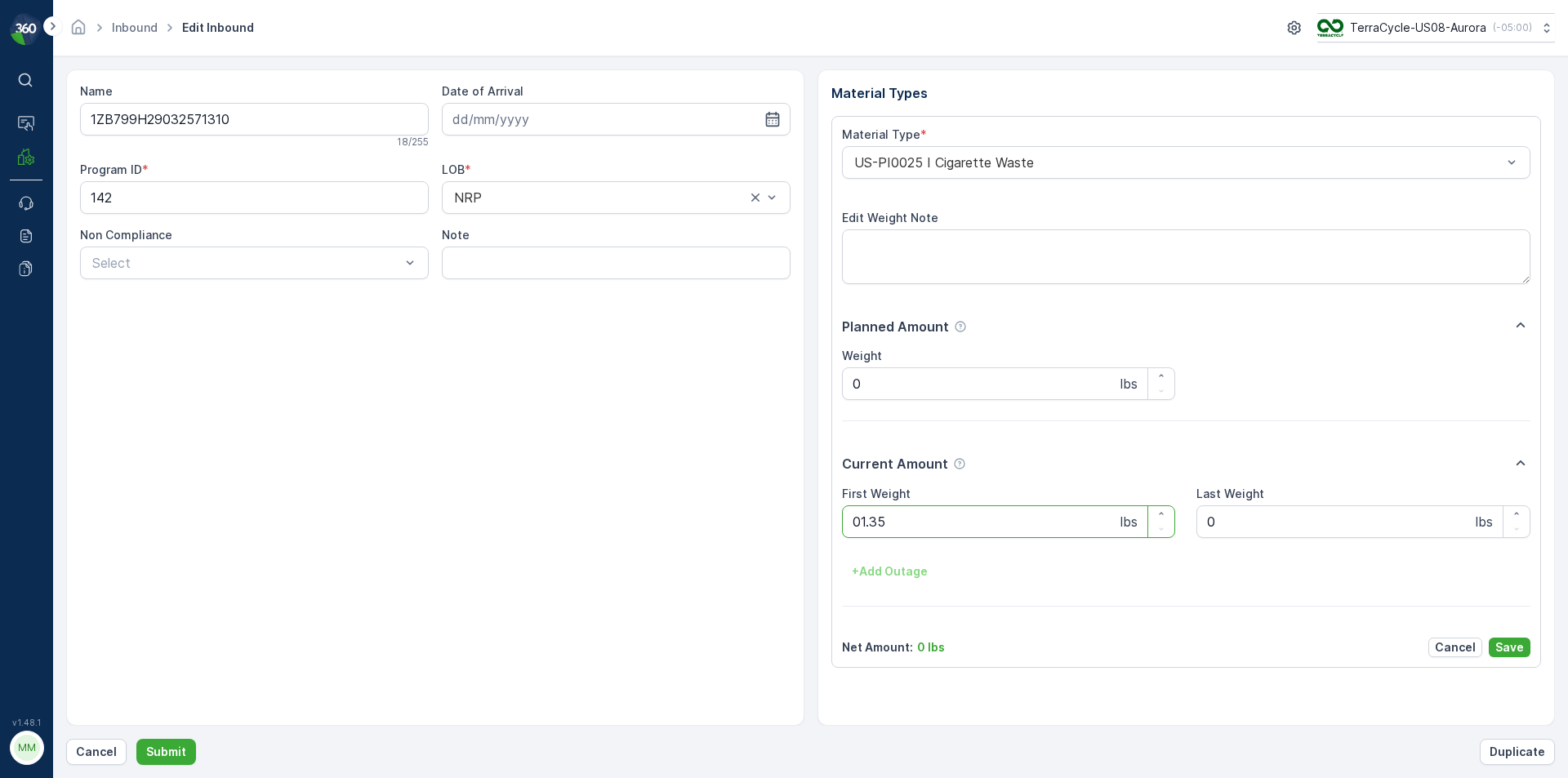
click at [137, 739] on button "Submit" at bounding box center [166, 752] width 59 height 26
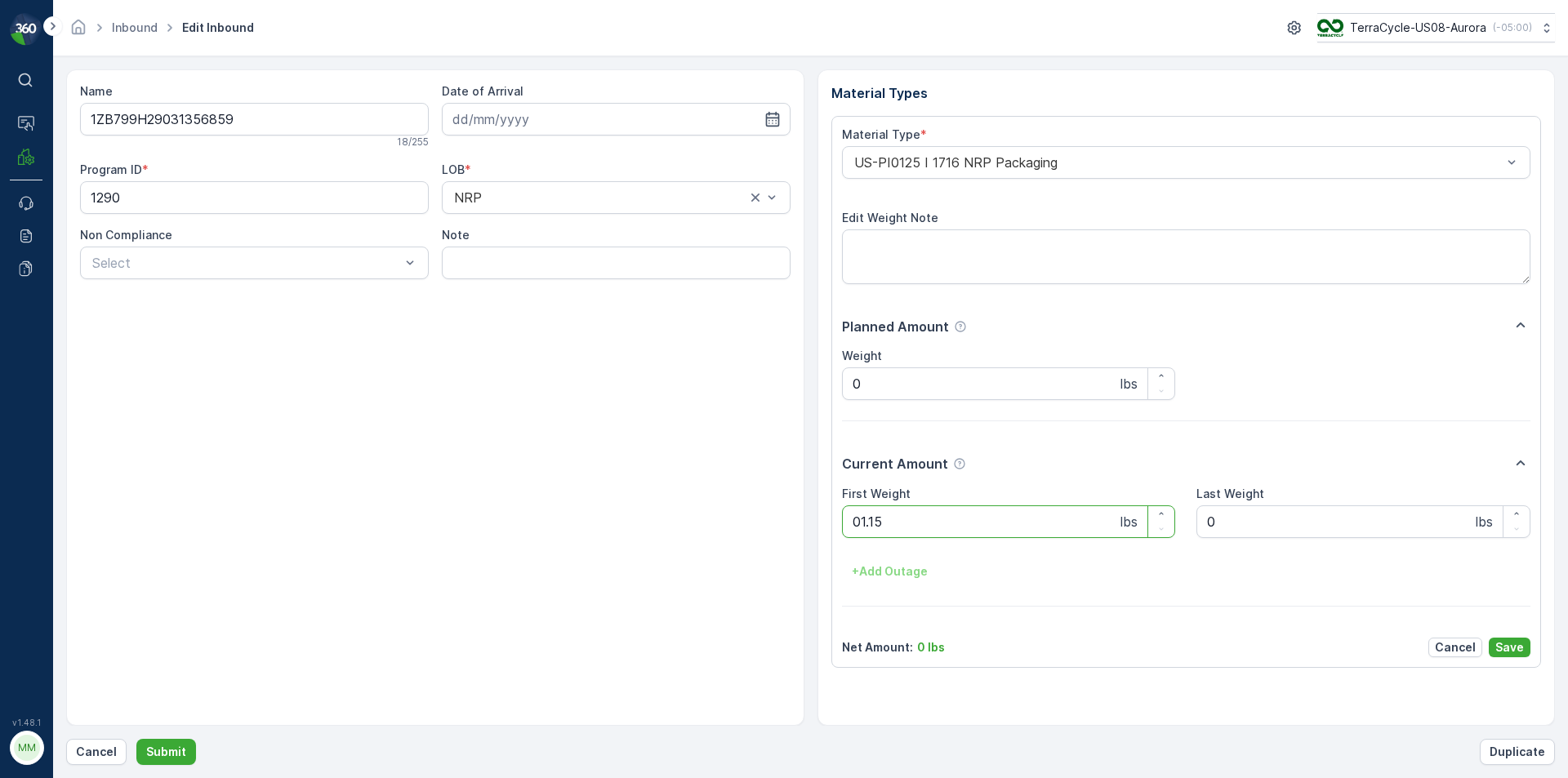
click at [137, 739] on button "Submit" at bounding box center [166, 752] width 59 height 26
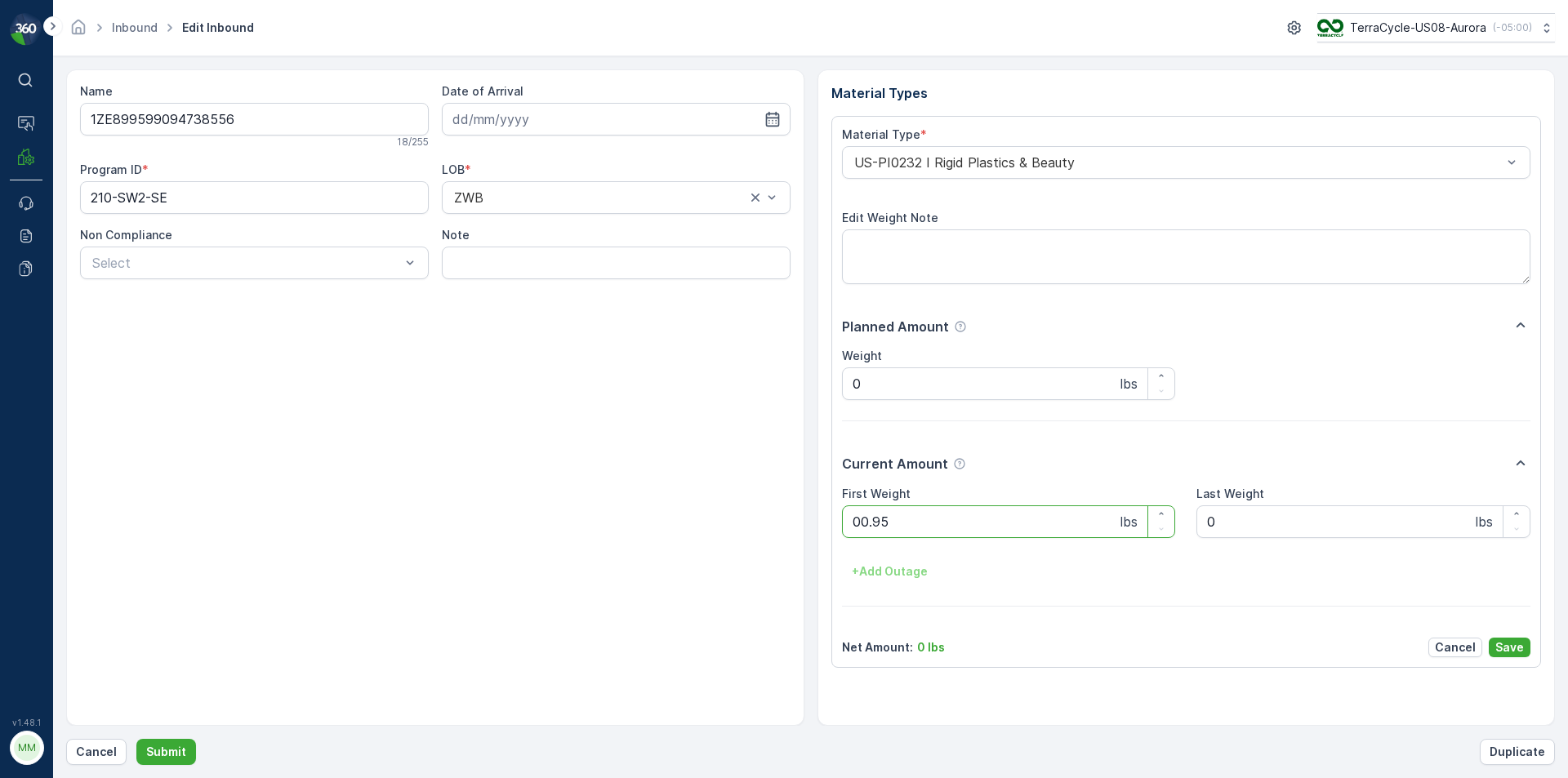
click at [137, 739] on button "Submit" at bounding box center [166, 752] width 59 height 26
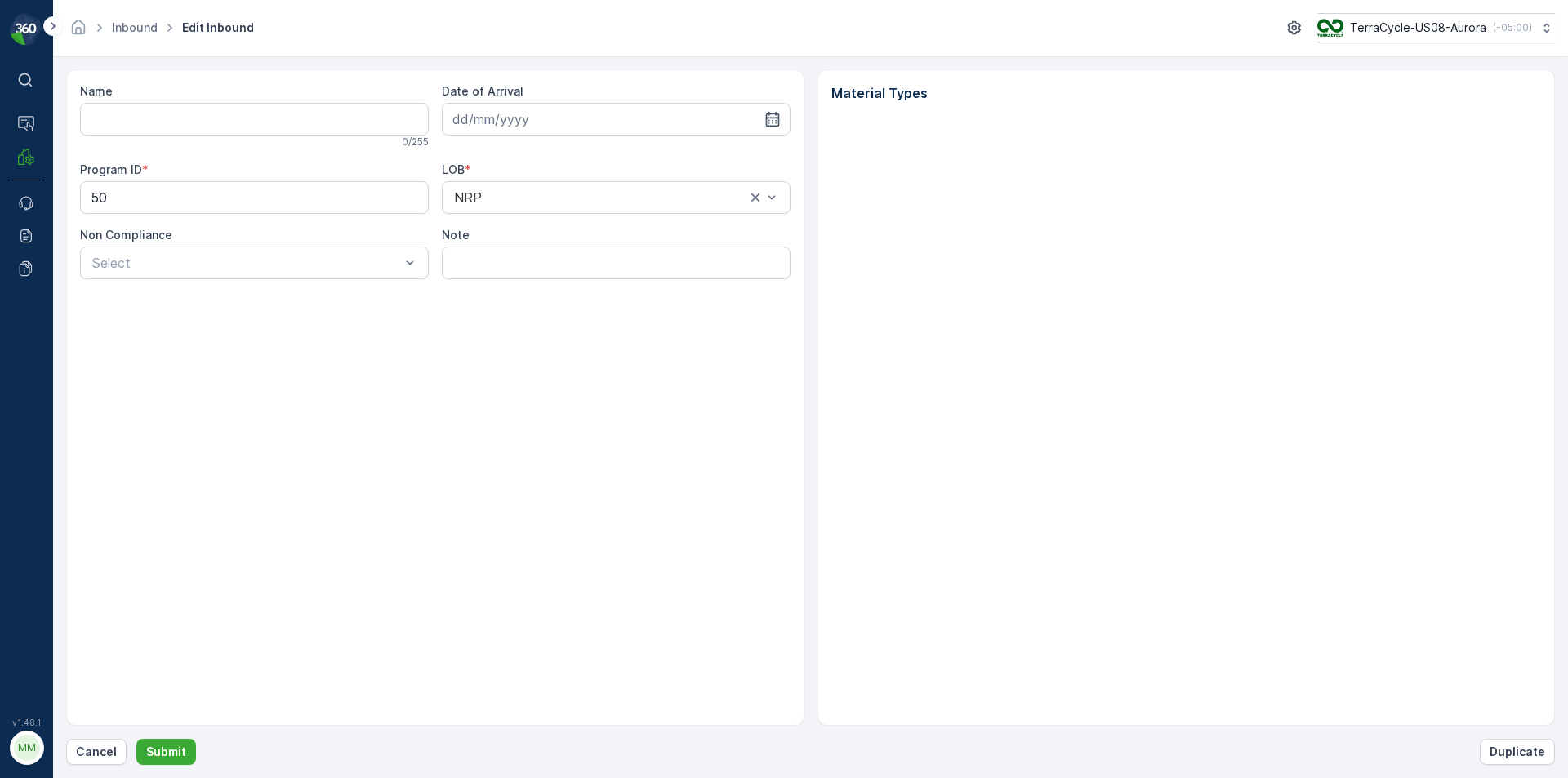
type input "1ZB799H29021848471"
type input "[DATE]"
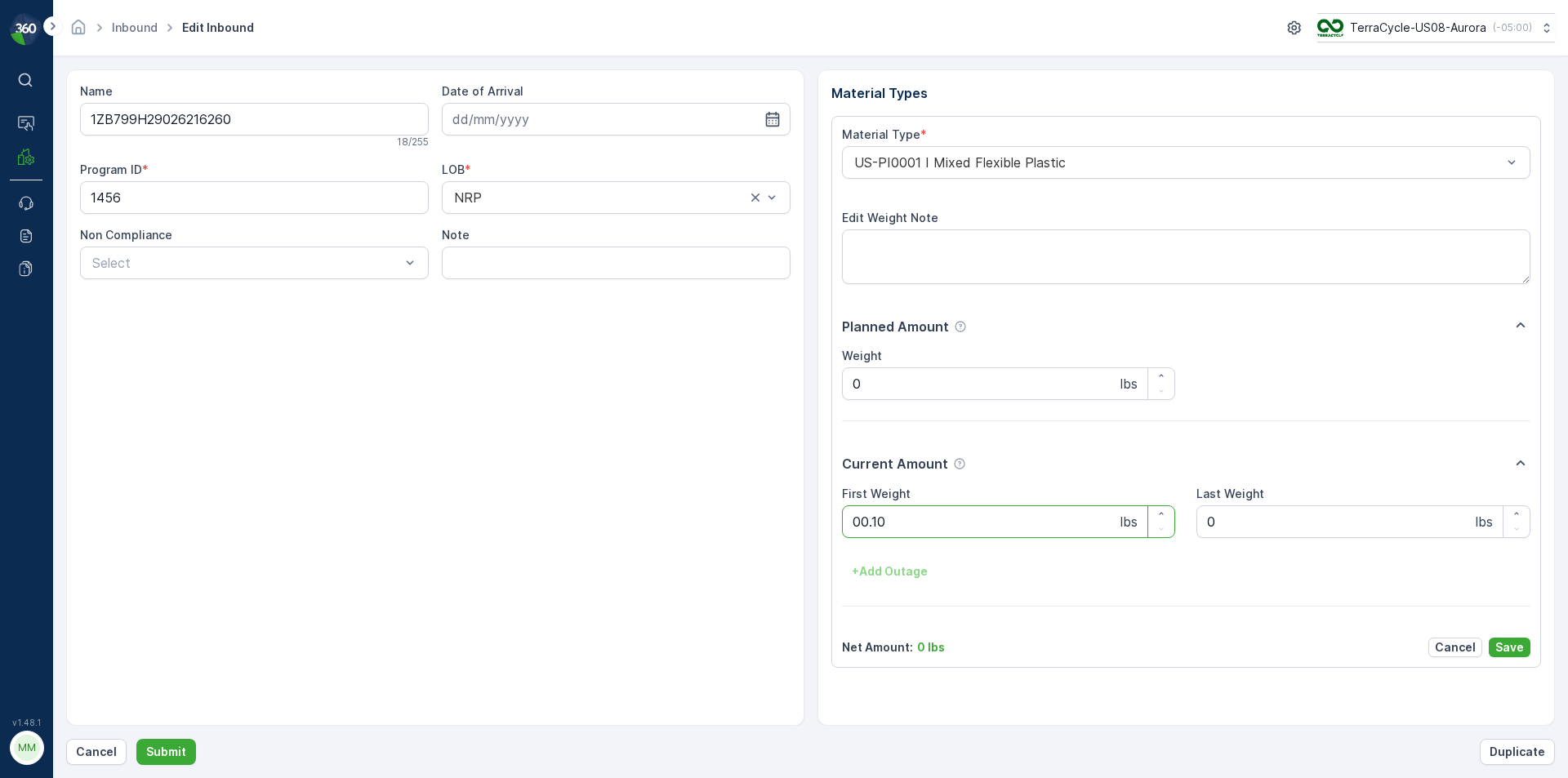
click at [137, 739] on button "Submit" at bounding box center [166, 752] width 59 height 26
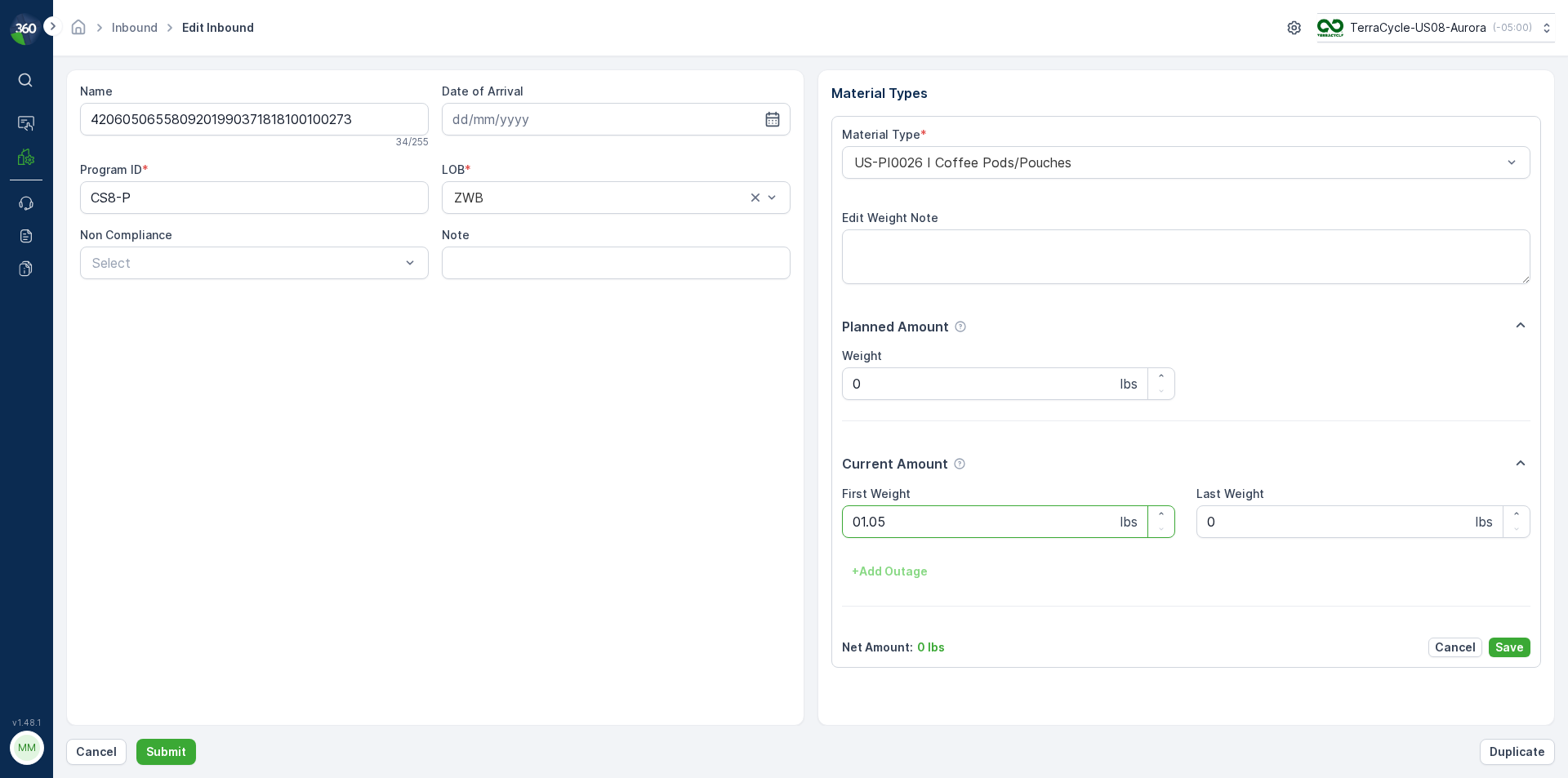
click at [137, 739] on button "Submit" at bounding box center [166, 752] width 59 height 26
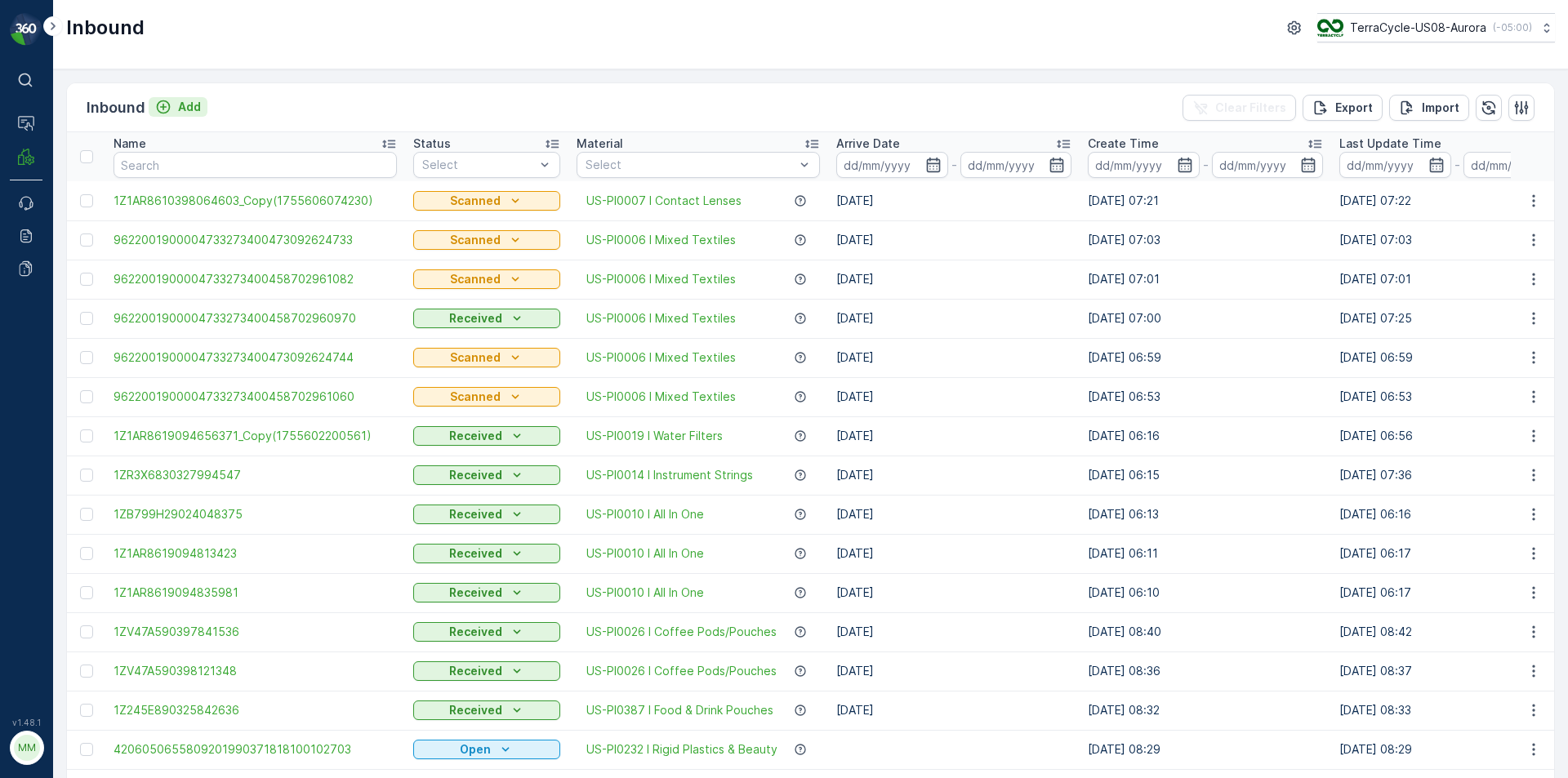
click at [187, 112] on p "Add" at bounding box center [189, 107] width 23 height 16
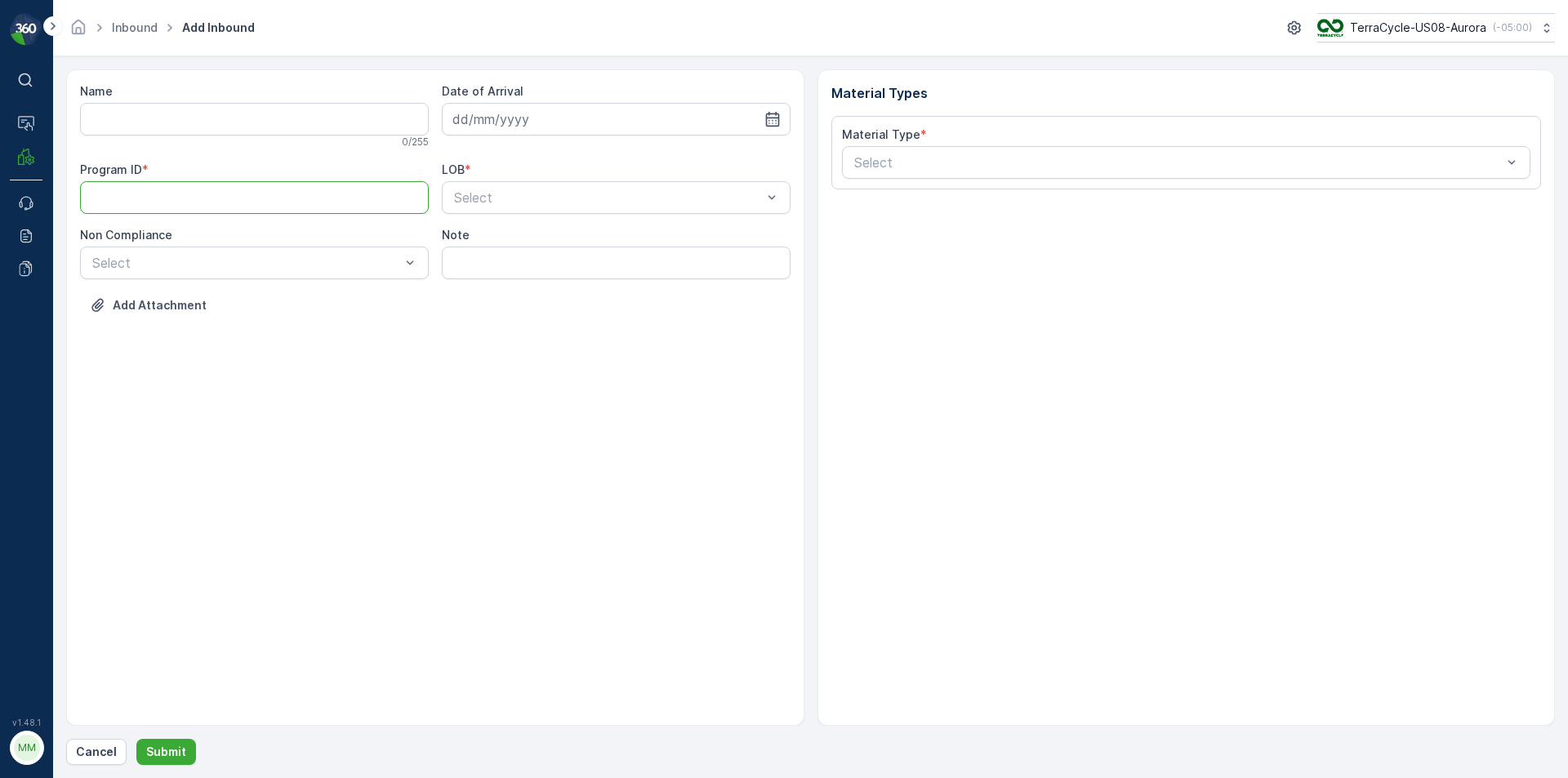
click at [242, 205] on ID "Program ID" at bounding box center [254, 198] width 349 height 33
paste ID "1370"
type ID "1370"
click at [511, 201] on div at bounding box center [608, 197] width 311 height 15
click at [496, 260] on div "ZWB" at bounding box center [616, 265] width 329 height 15
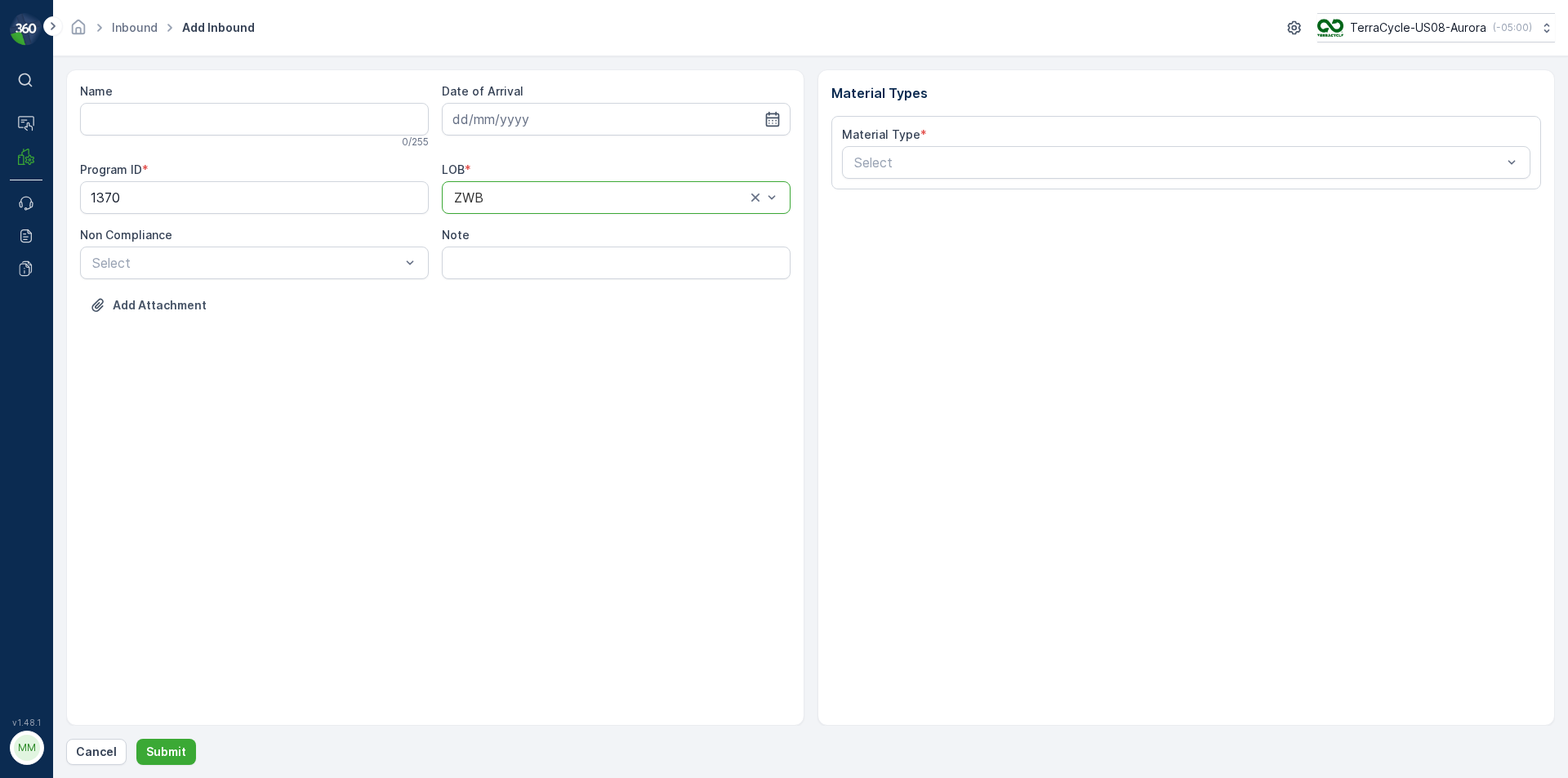
click at [351, 264] on div at bounding box center [246, 262] width 311 height 15
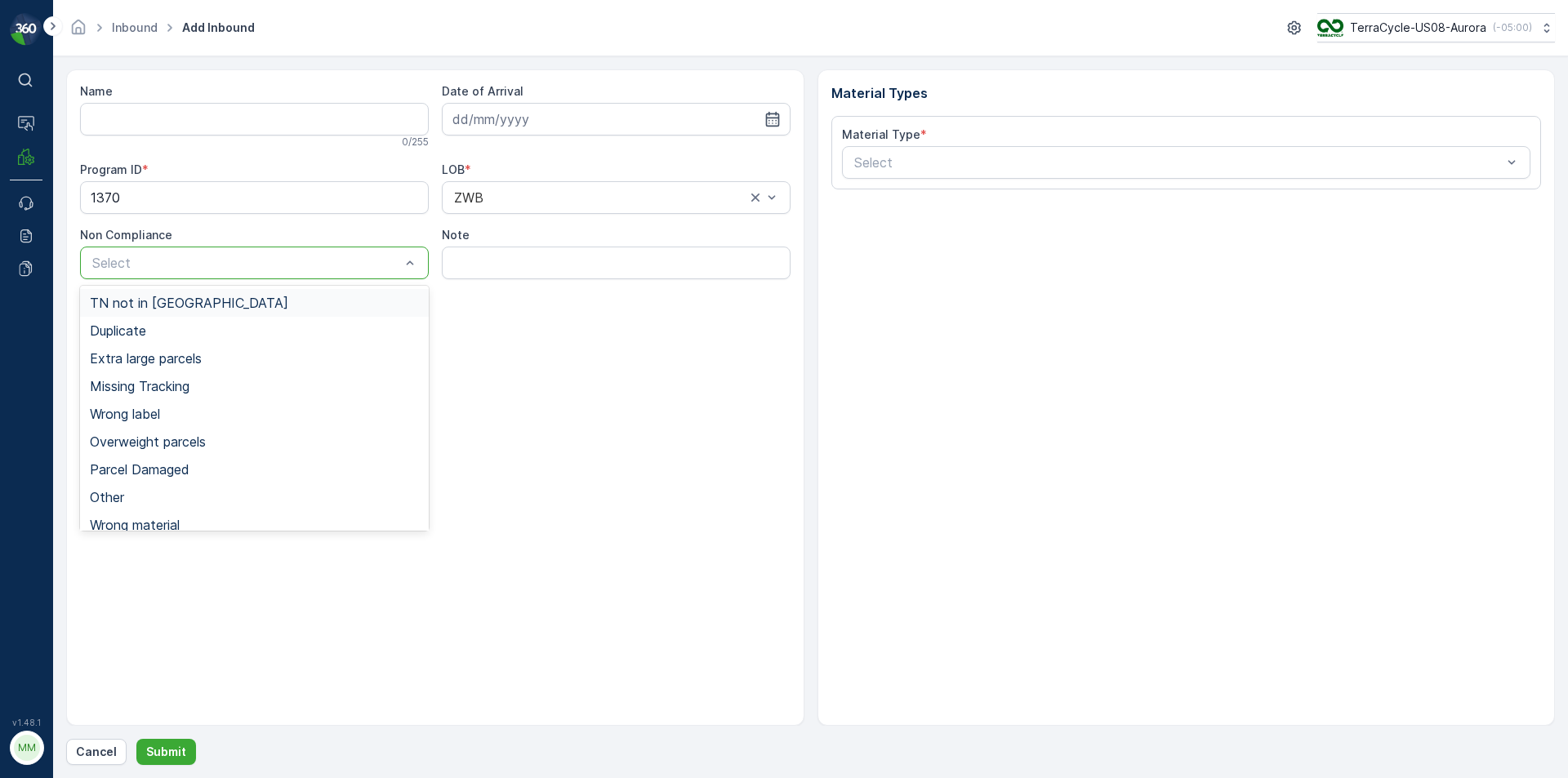
click at [339, 305] on div "TN not in [GEOGRAPHIC_DATA]" at bounding box center [254, 303] width 329 height 15
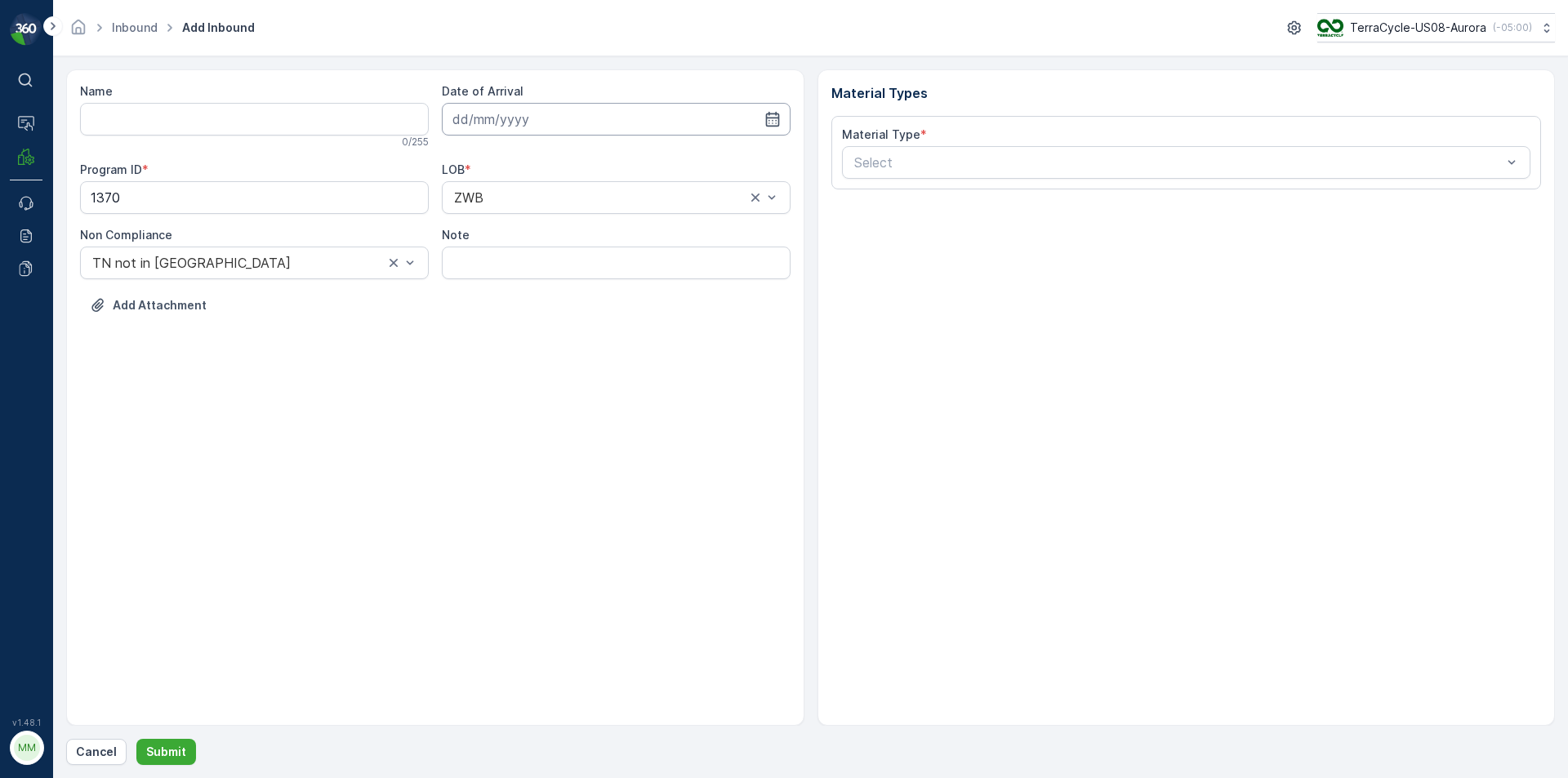
click at [636, 134] on input at bounding box center [616, 119] width 349 height 33
click at [526, 321] on div "19" at bounding box center [529, 321] width 26 height 26
type input "[DATE]"
click at [889, 169] on div at bounding box center [1179, 162] width 652 height 15
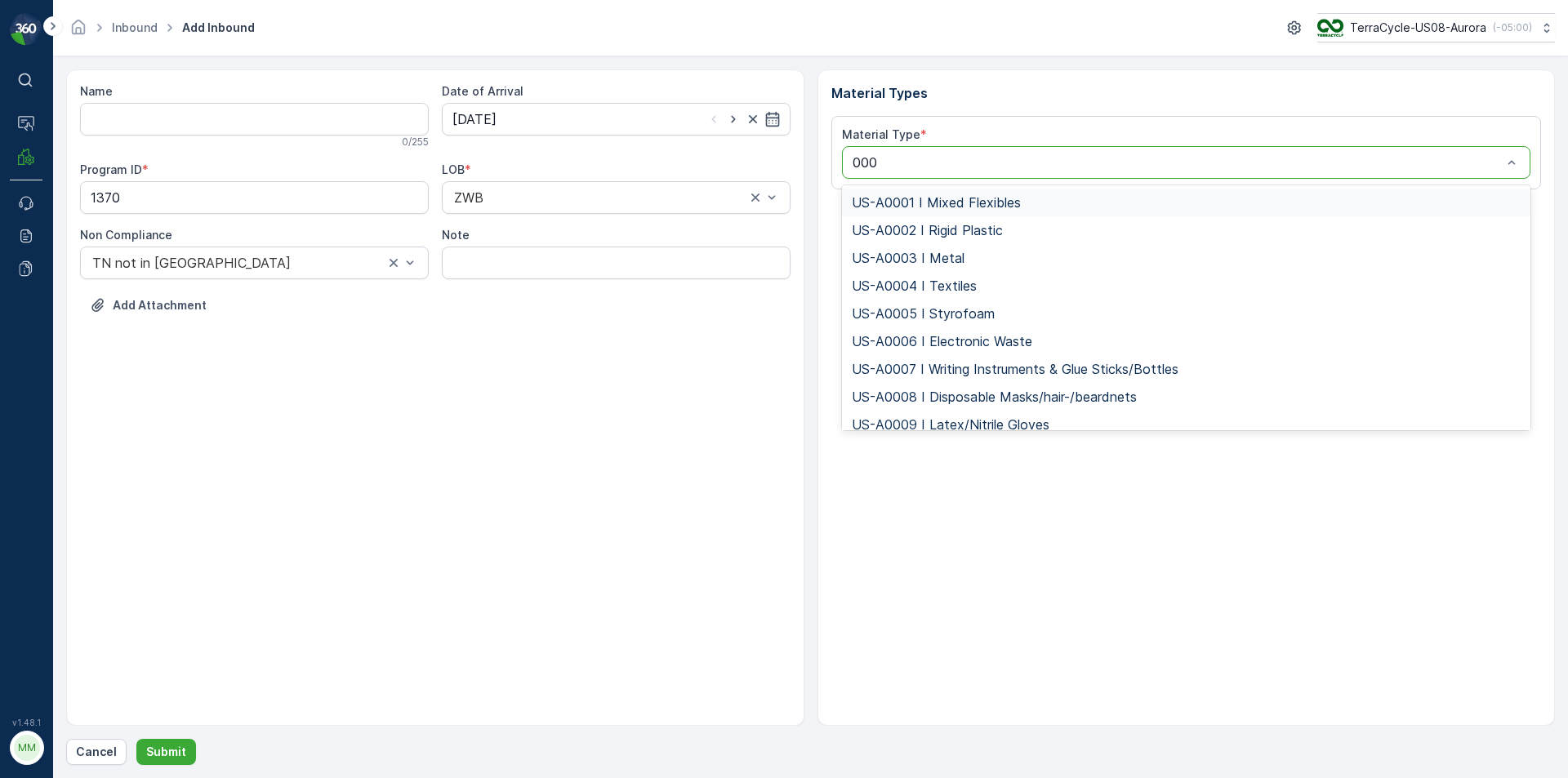
type input "0001"
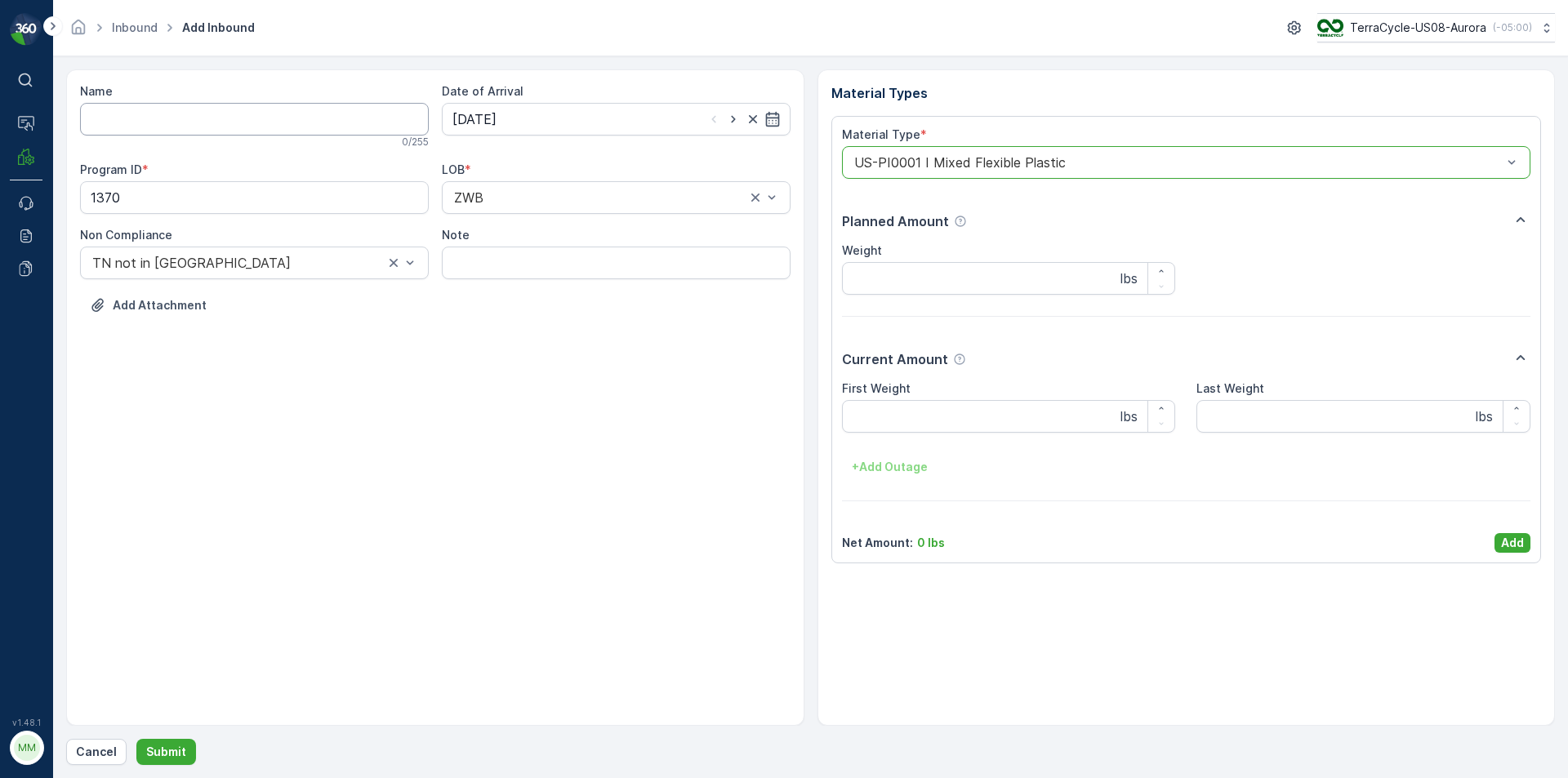
click at [399, 119] on input "Name" at bounding box center [254, 119] width 349 height 33
type input "4206050655809201990329596600223049"
click at [137, 739] on button "Submit" at bounding box center [166, 752] width 59 height 26
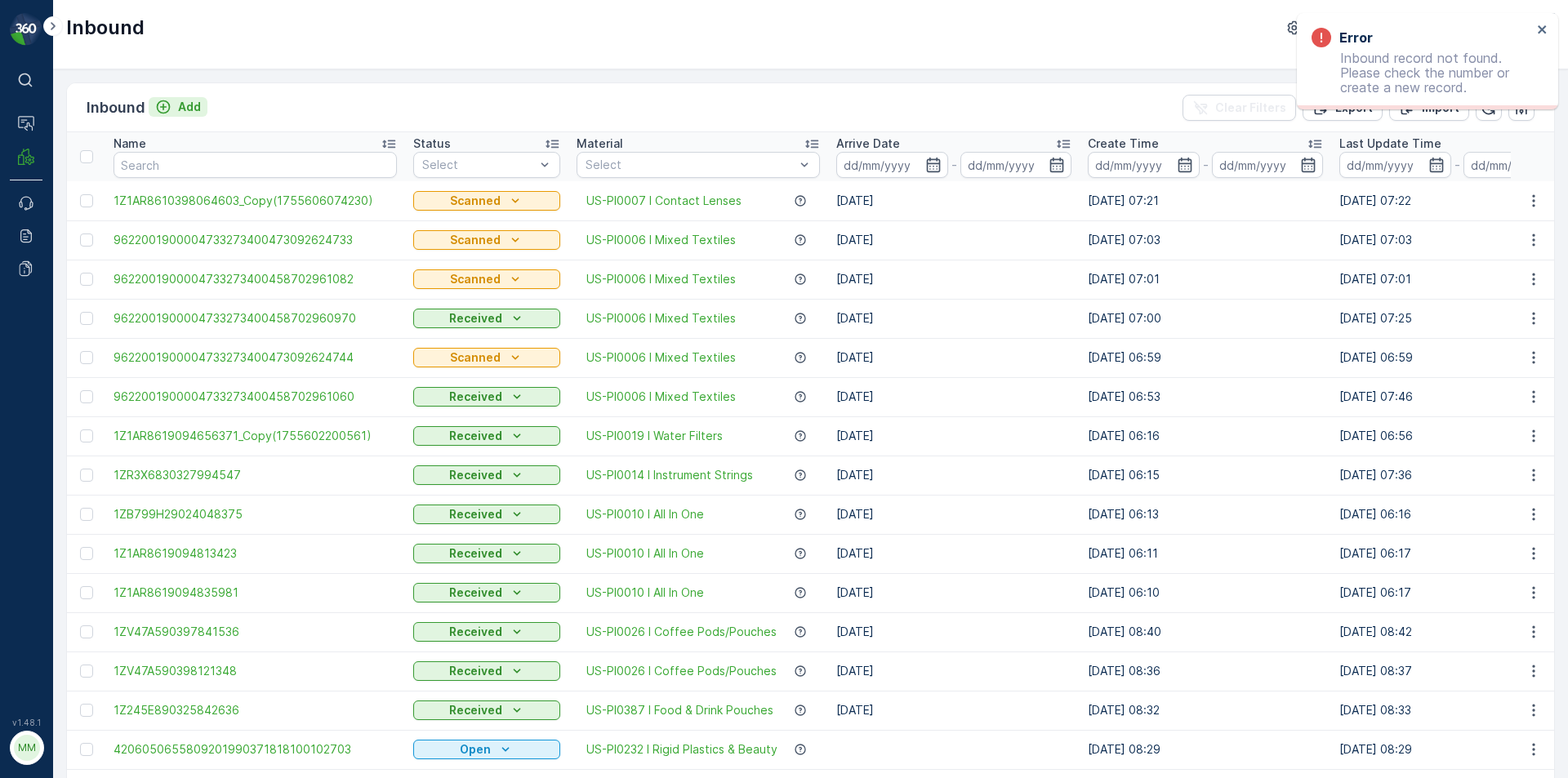
click at [172, 107] on div "Add" at bounding box center [178, 107] width 46 height 16
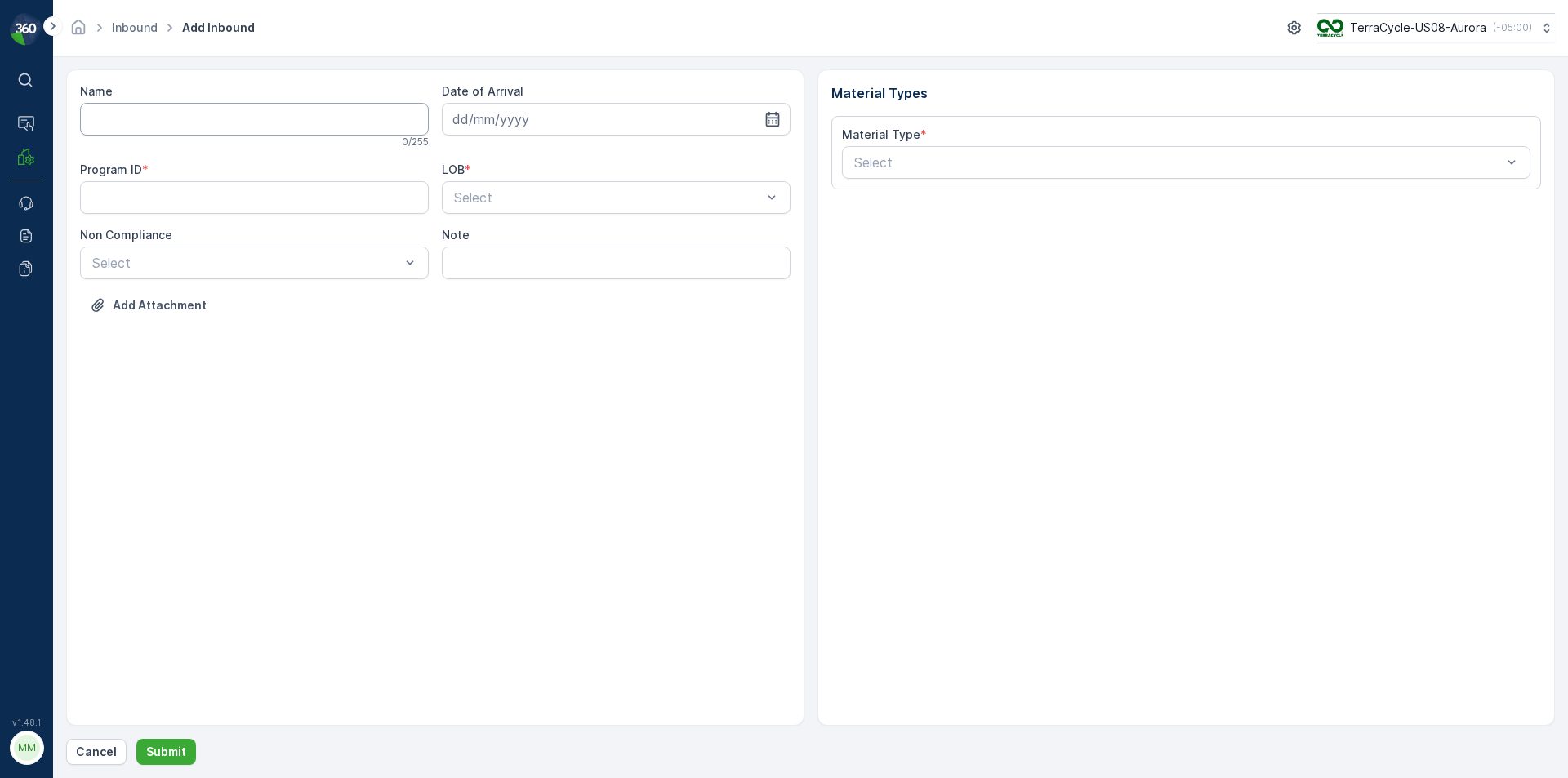
click at [185, 128] on input "Name" at bounding box center [254, 119] width 349 height 33
type input "4206050655809201990329596600225746"
click at [137, 739] on button "Submit" at bounding box center [166, 752] width 59 height 26
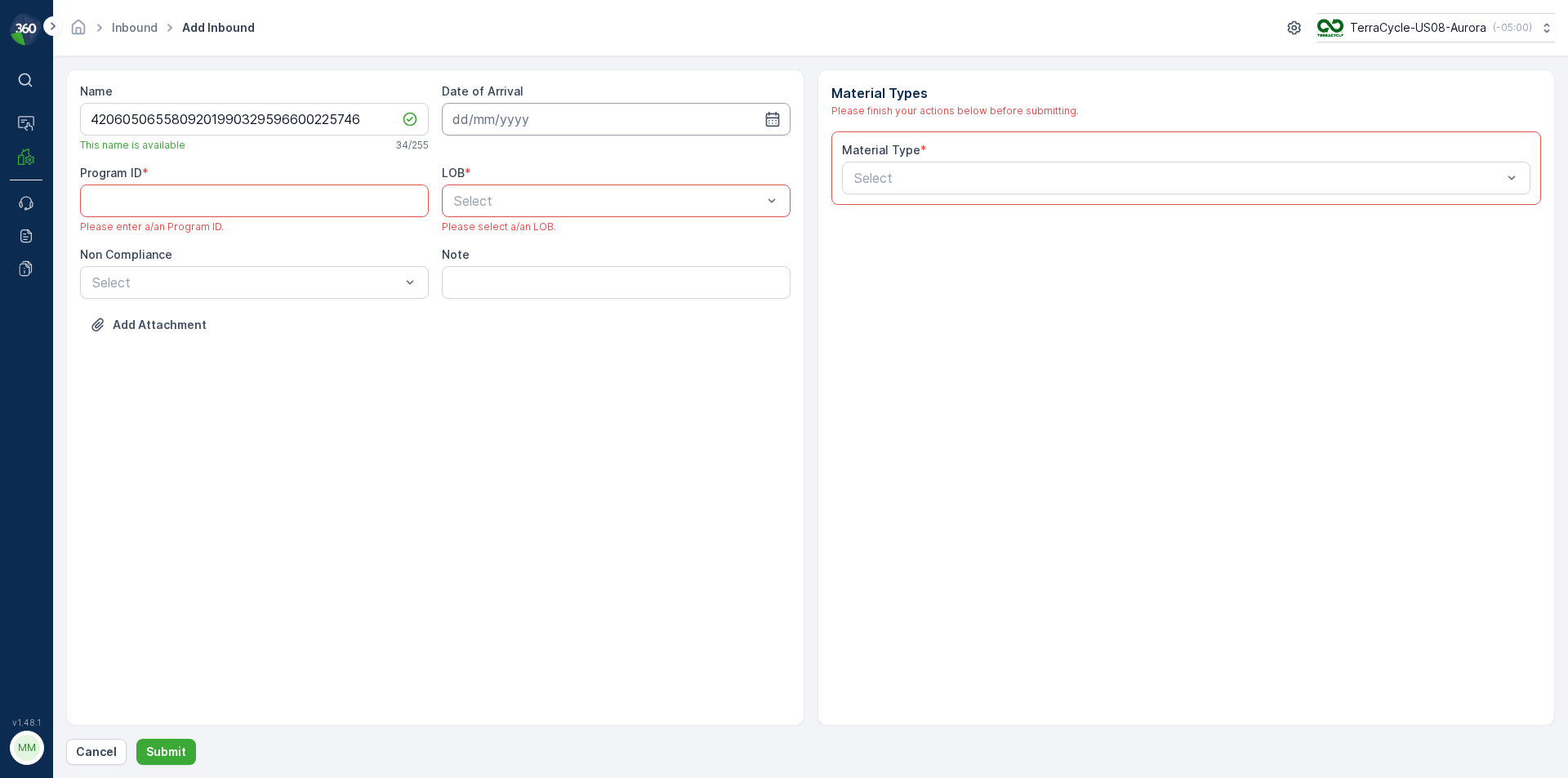
click at [518, 119] on input at bounding box center [616, 119] width 349 height 33
click at [533, 316] on div "19" at bounding box center [529, 321] width 26 height 26
type input "[DATE]"
click at [540, 202] on div at bounding box center [608, 200] width 311 height 15
click at [500, 272] on div "ZWB" at bounding box center [616, 268] width 329 height 15
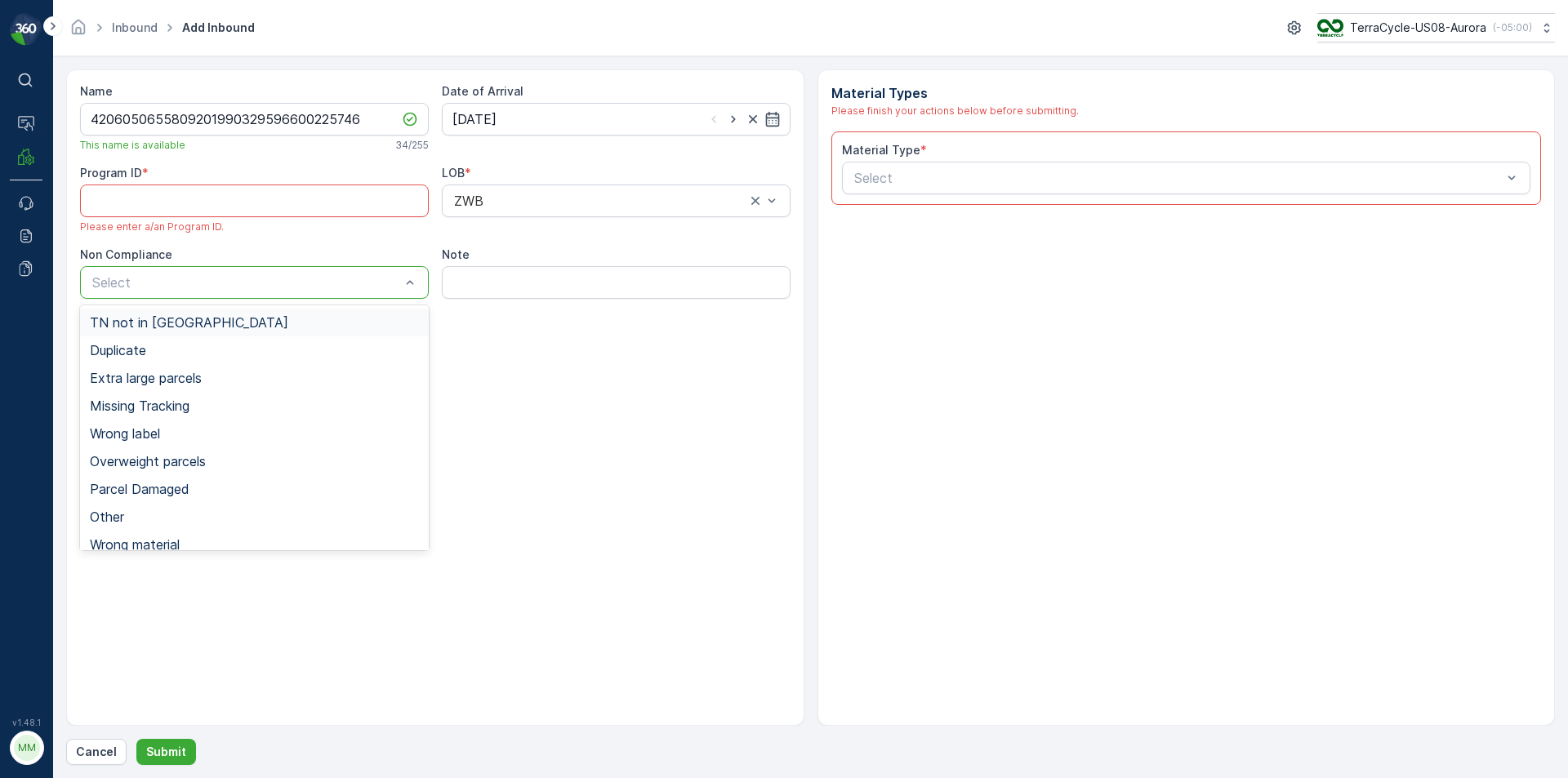
click at [362, 286] on div at bounding box center [246, 282] width 311 height 15
click at [220, 325] on div "TN not in [GEOGRAPHIC_DATA]" at bounding box center [254, 322] width 329 height 15
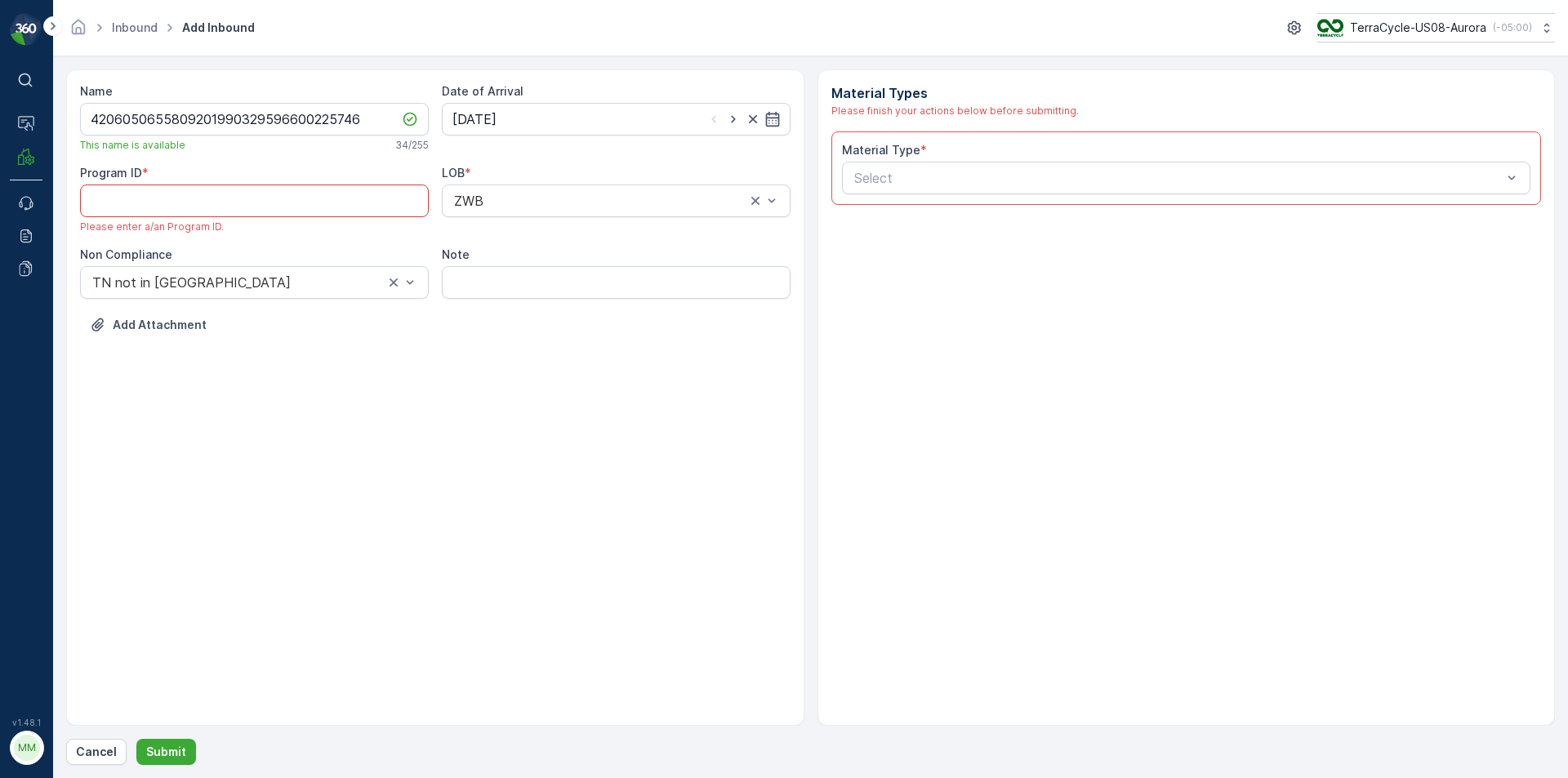
paste ID "1977"
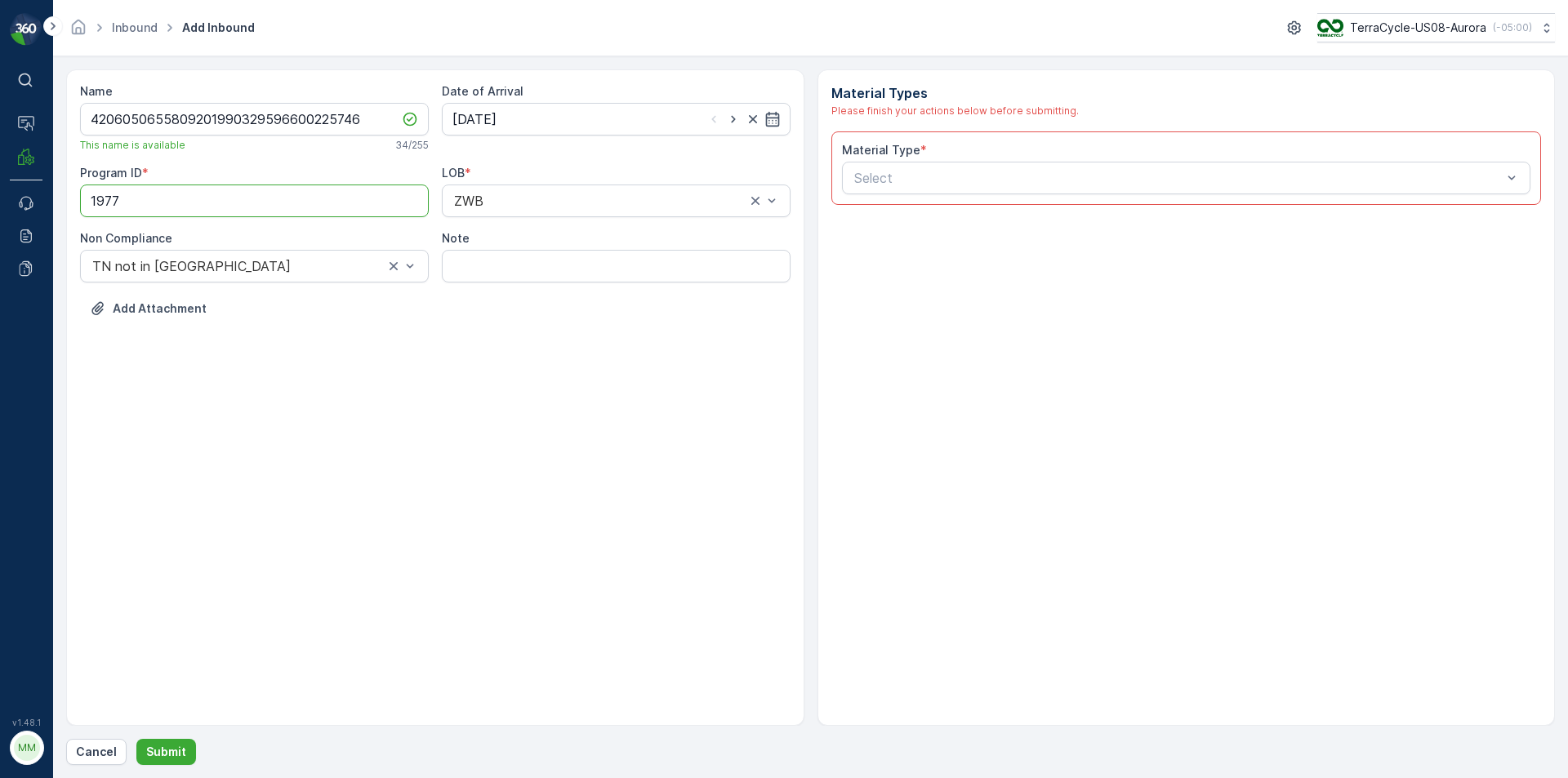
type ID "1977"
click at [854, 168] on div "Select" at bounding box center [1187, 178] width 689 height 33
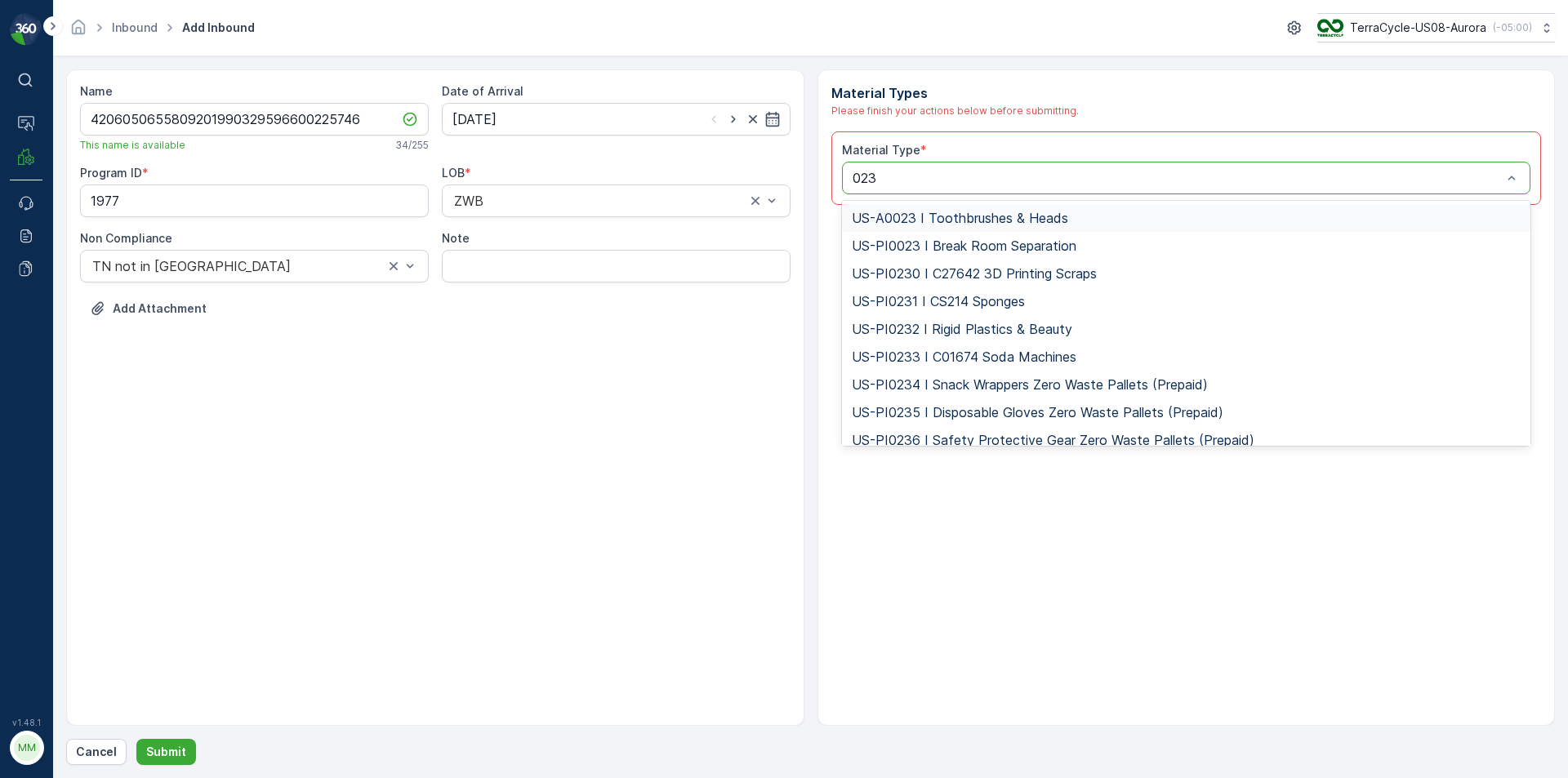
type input "0232"
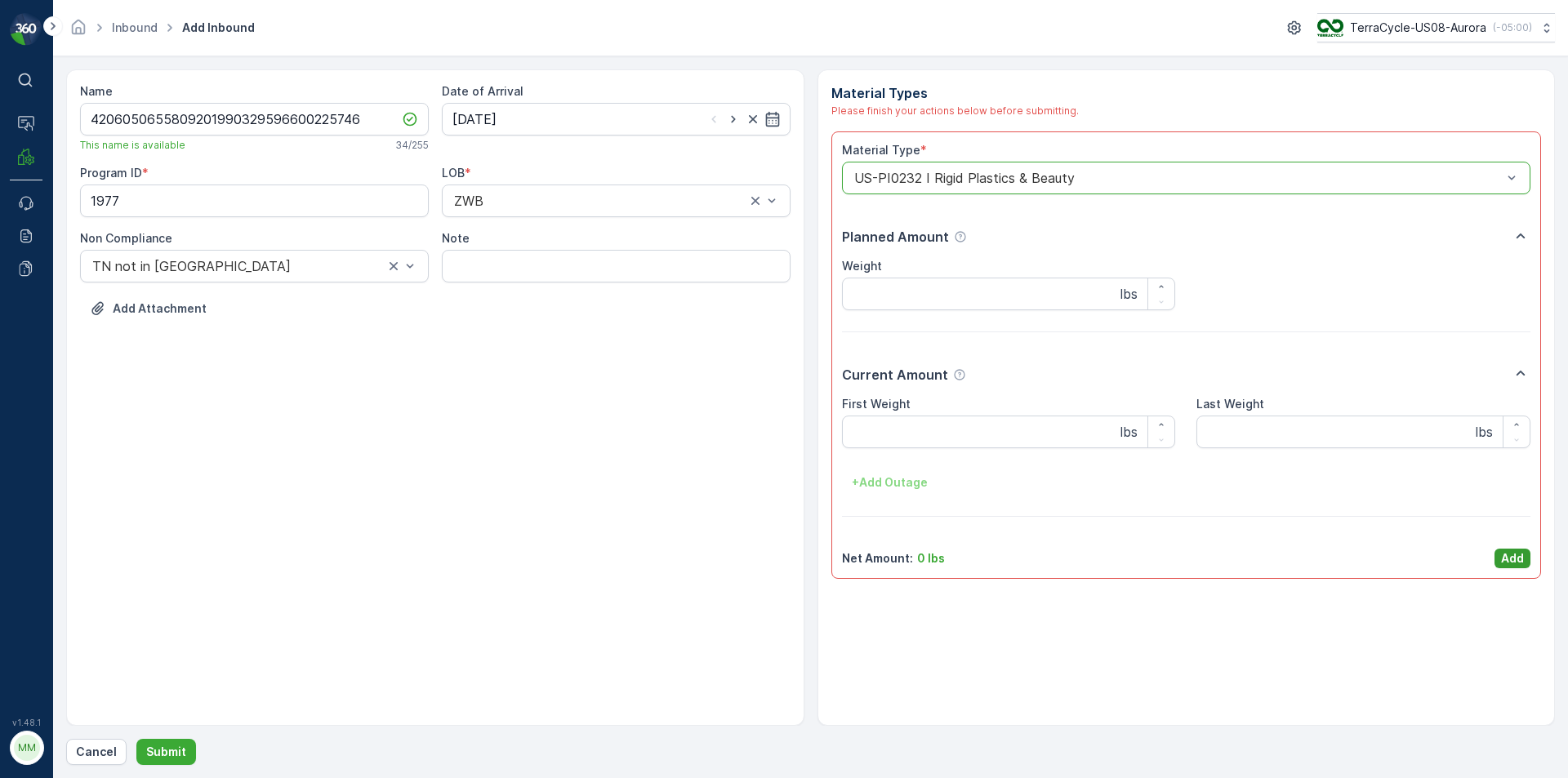
click at [1510, 548] on button "Add" at bounding box center [1513, 558] width 36 height 20
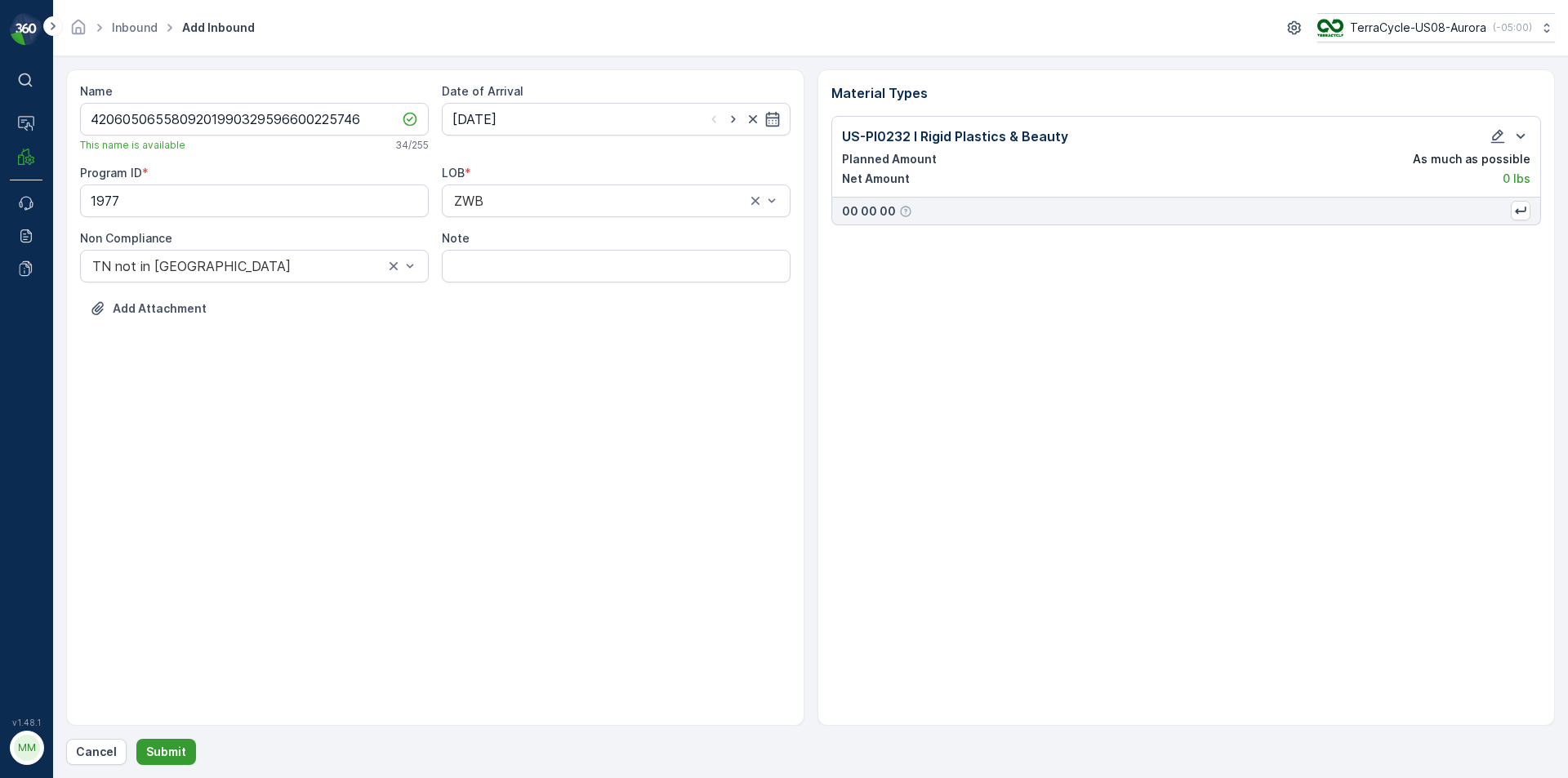
click at [159, 757] on p "Submit" at bounding box center [166, 752] width 40 height 16
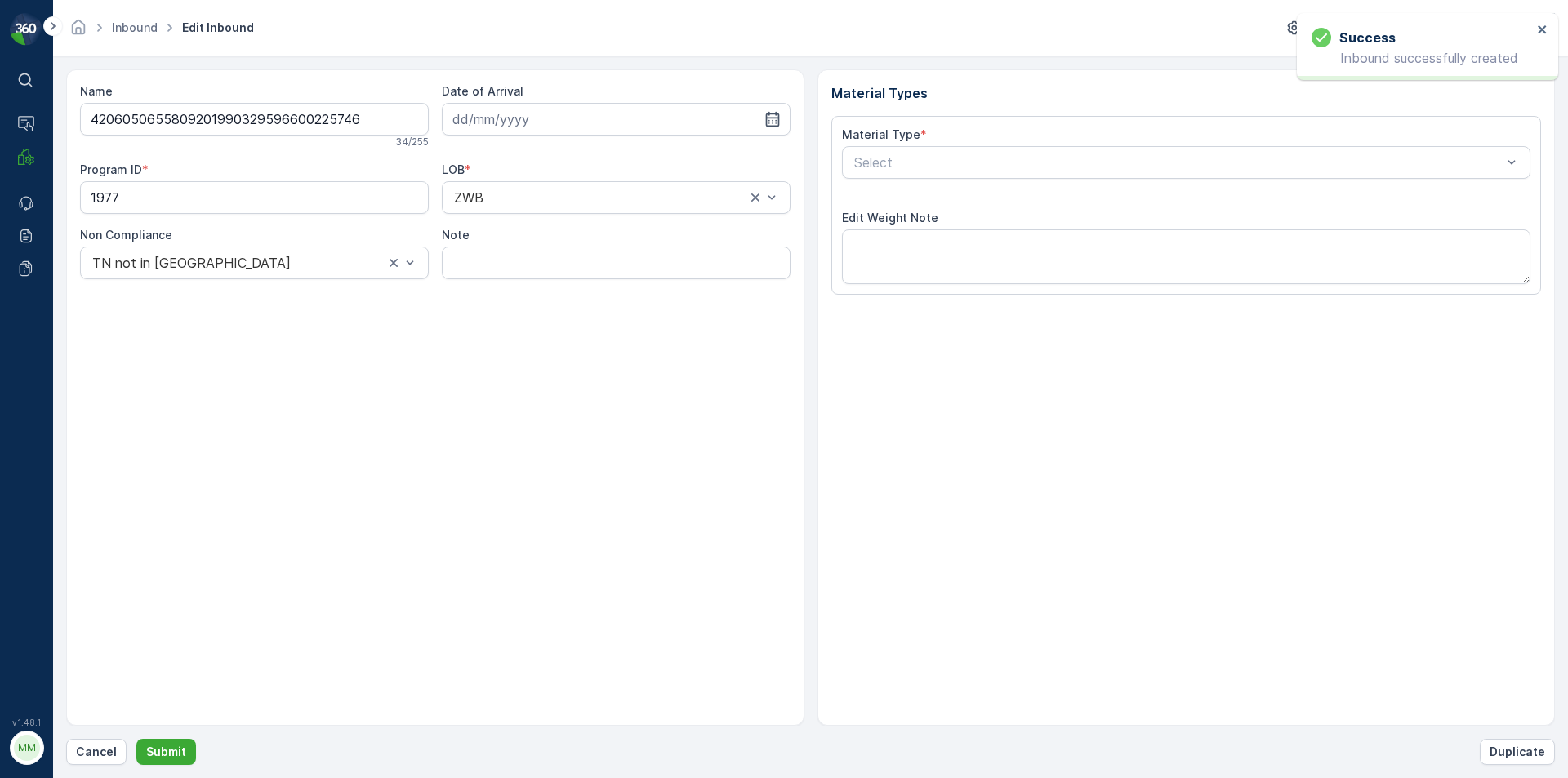
type input "[DATE]"
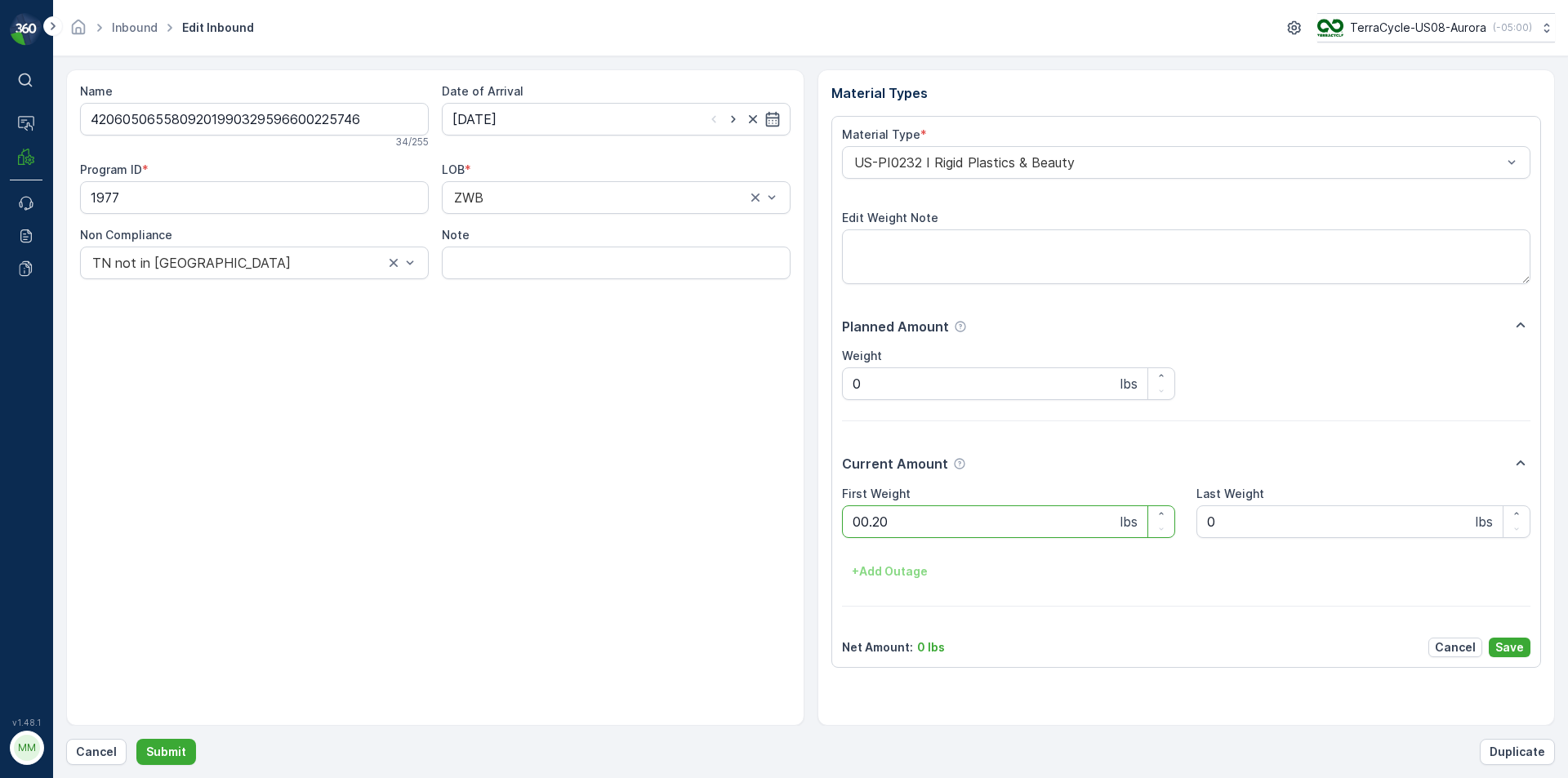
click at [137, 739] on button "Submit" at bounding box center [166, 752] width 59 height 26
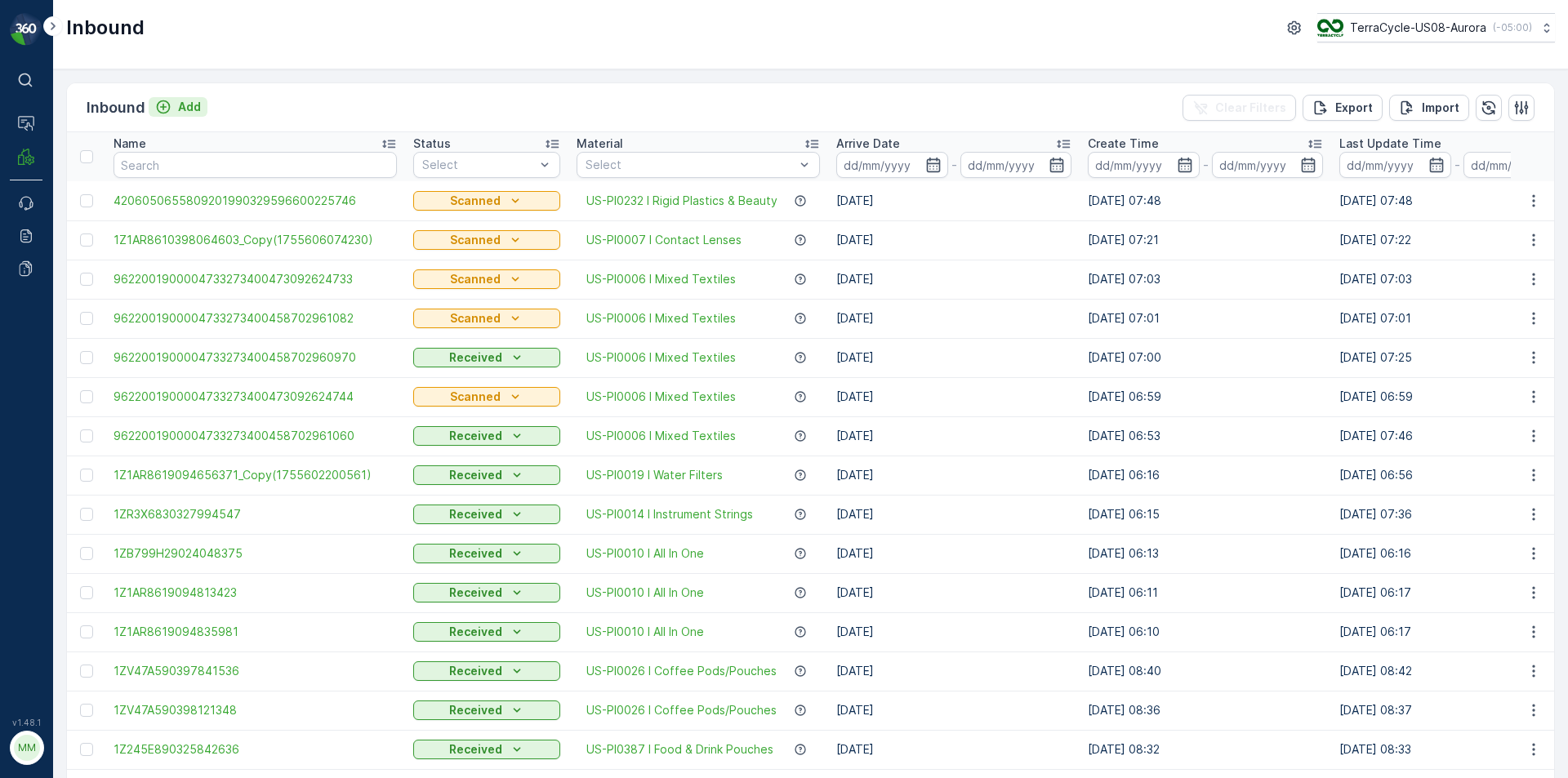
click at [174, 110] on div "Add" at bounding box center [178, 107] width 46 height 16
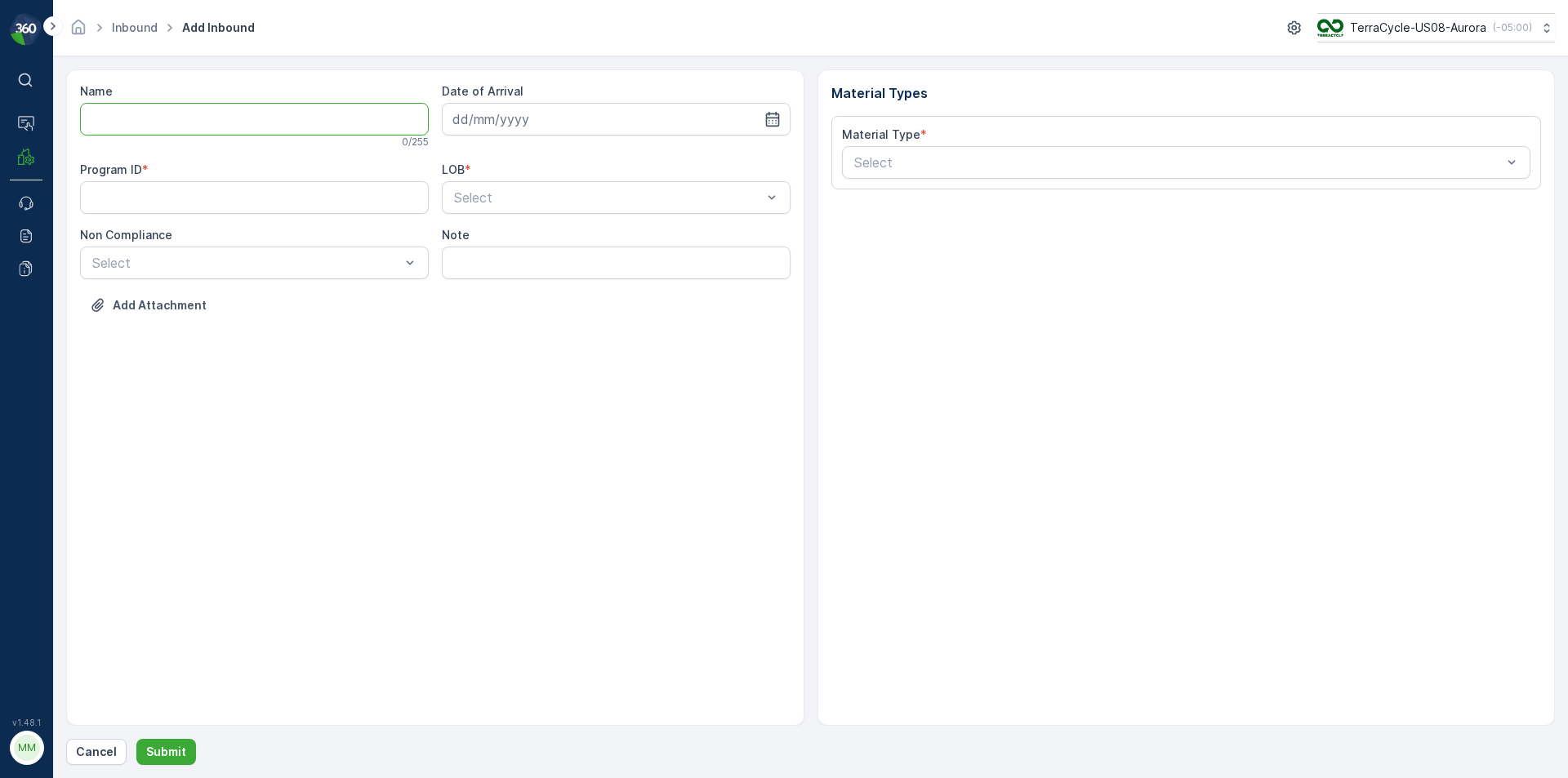
drag, startPoint x: 217, startPoint y: 119, endPoint x: 172, endPoint y: 193, distance: 86.6
click at [172, 193] on ID "Program ID" at bounding box center [254, 198] width 349 height 33
paste ID "CS302"
type ID "CS302"
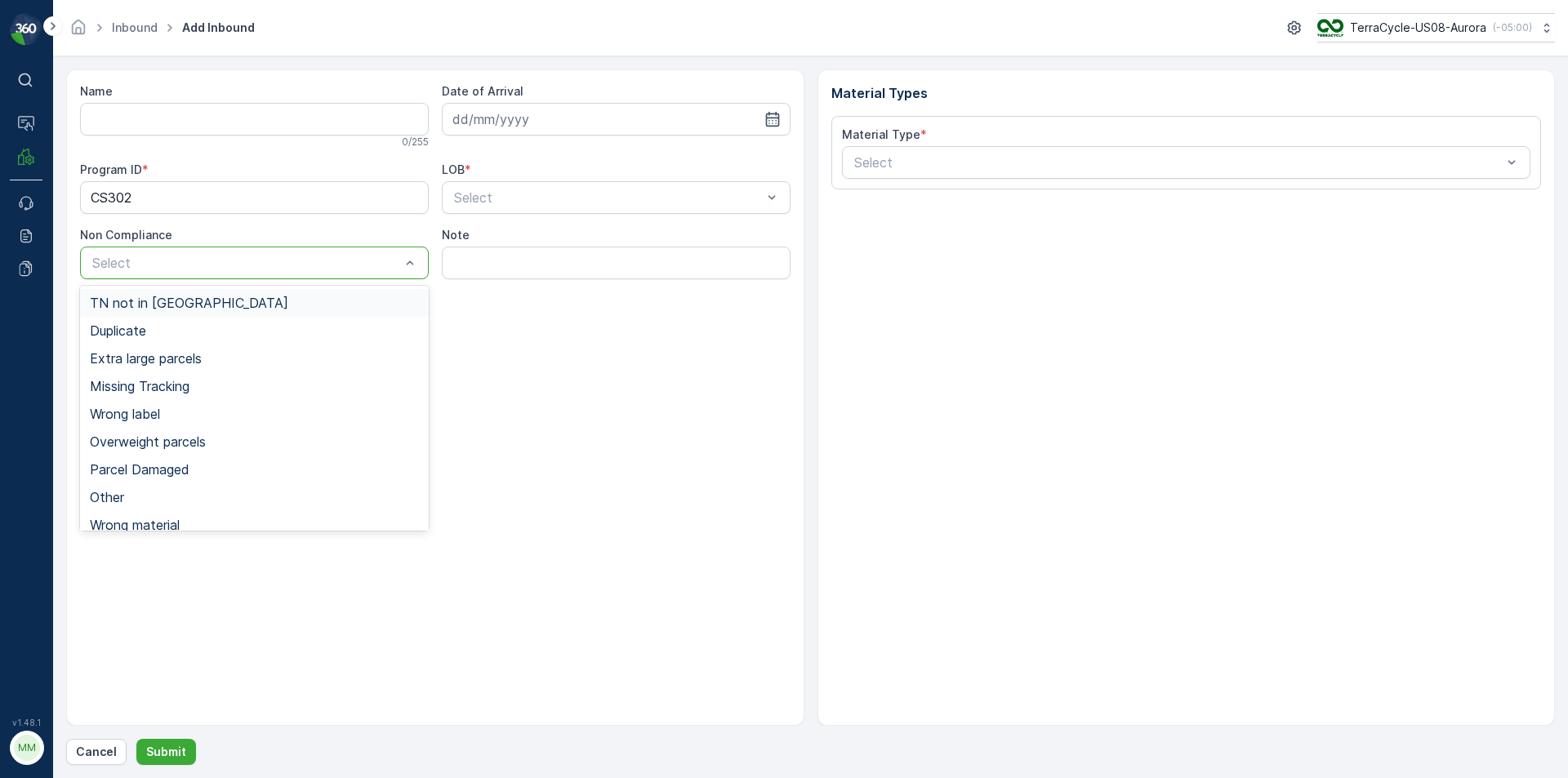
click at [357, 265] on div at bounding box center [246, 262] width 311 height 15
click at [319, 312] on div "TN not in [GEOGRAPHIC_DATA]" at bounding box center [254, 303] width 349 height 28
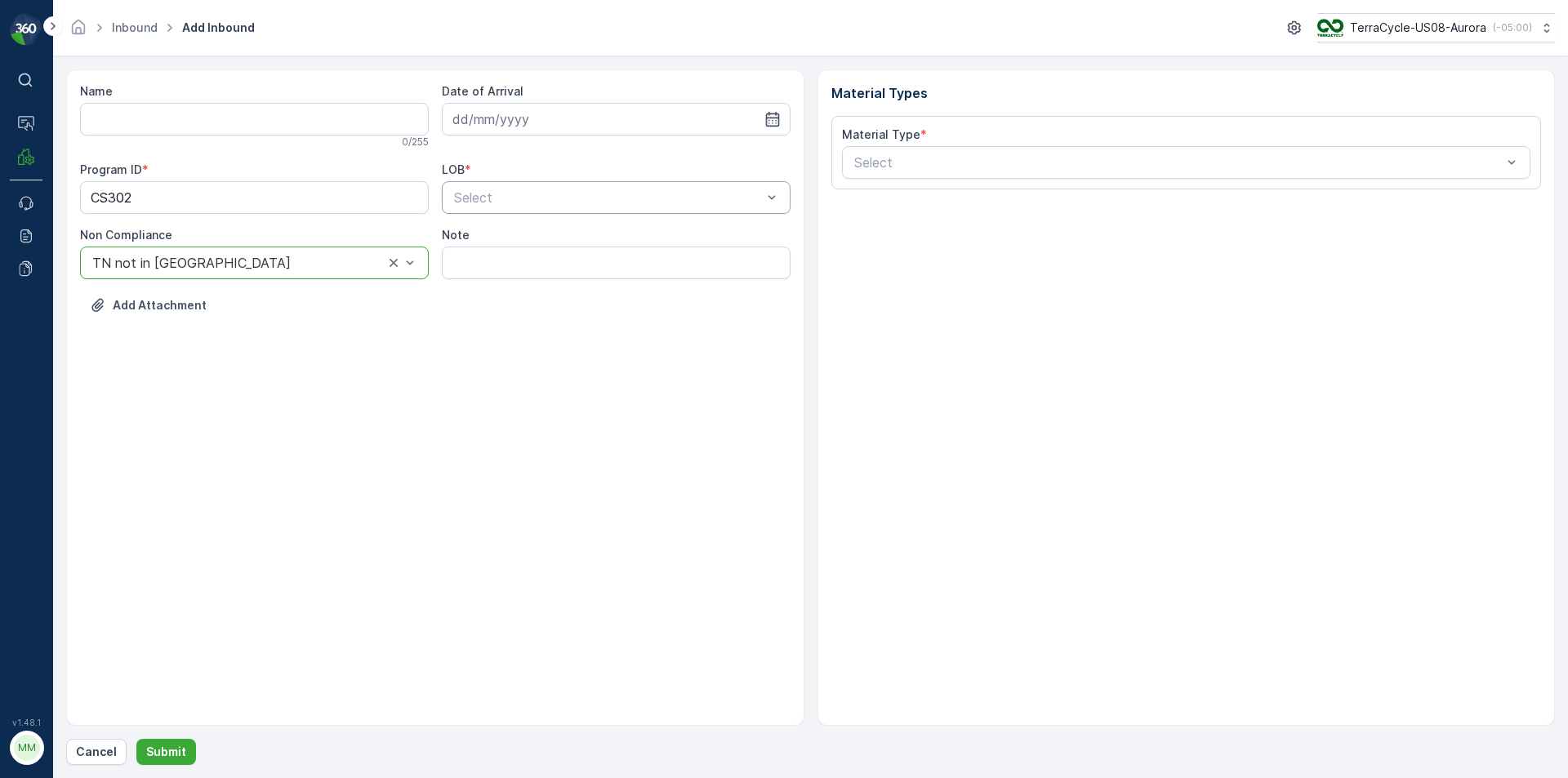
click at [566, 205] on div at bounding box center [608, 197] width 311 height 15
click at [527, 236] on div "NRP" at bounding box center [616, 237] width 329 height 15
click at [500, 123] on input at bounding box center [616, 119] width 349 height 33
click at [532, 317] on div "19" at bounding box center [529, 321] width 26 height 26
type input "[DATE]"
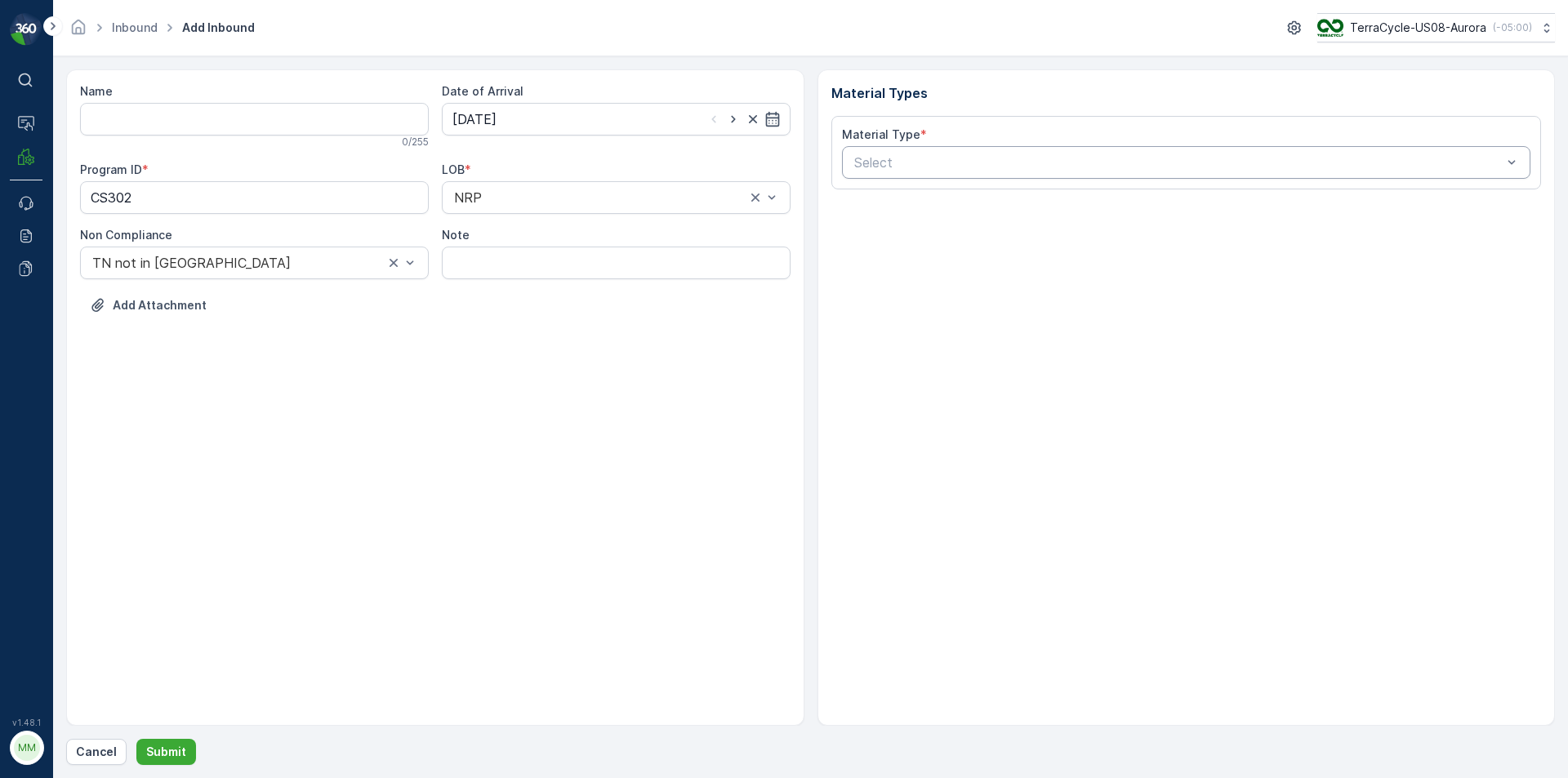
click at [873, 172] on div "Select" at bounding box center [1187, 162] width 689 height 33
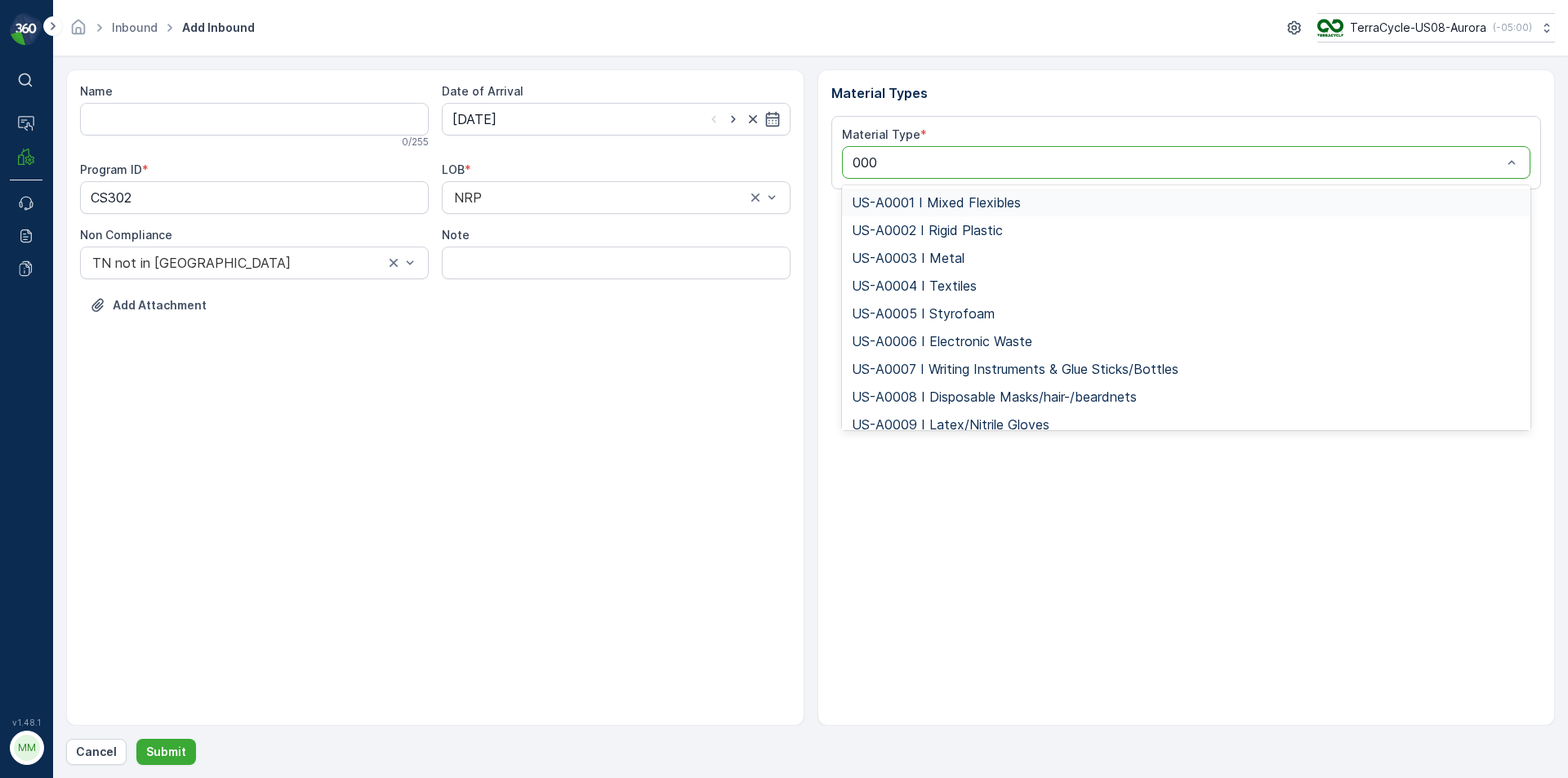
type input "0006"
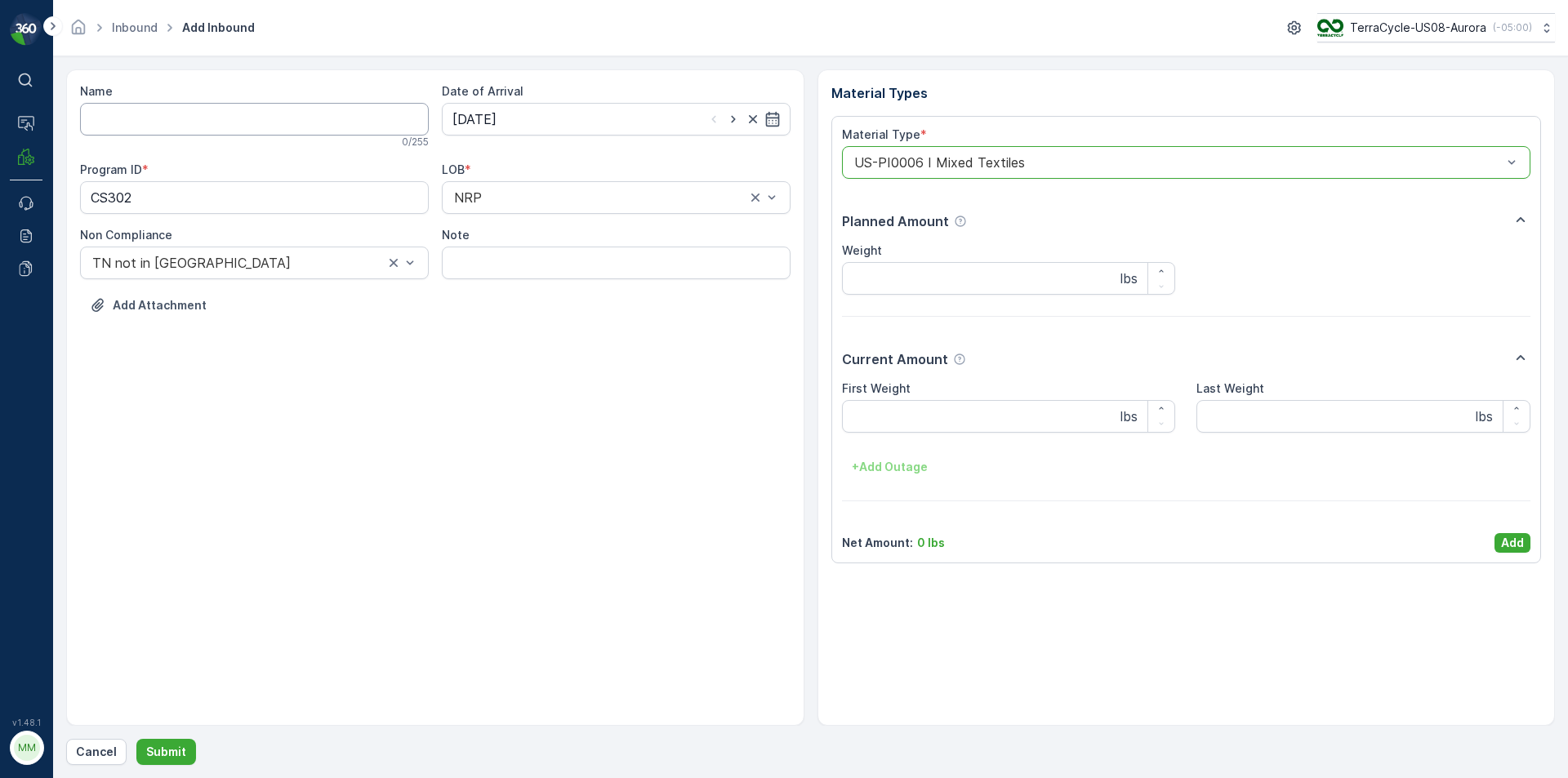
click at [303, 110] on input "Name" at bounding box center [254, 119] width 349 height 33
type input "9622001900004733273400458702961163"
click at [137, 739] on button "Submit" at bounding box center [166, 752] width 59 height 26
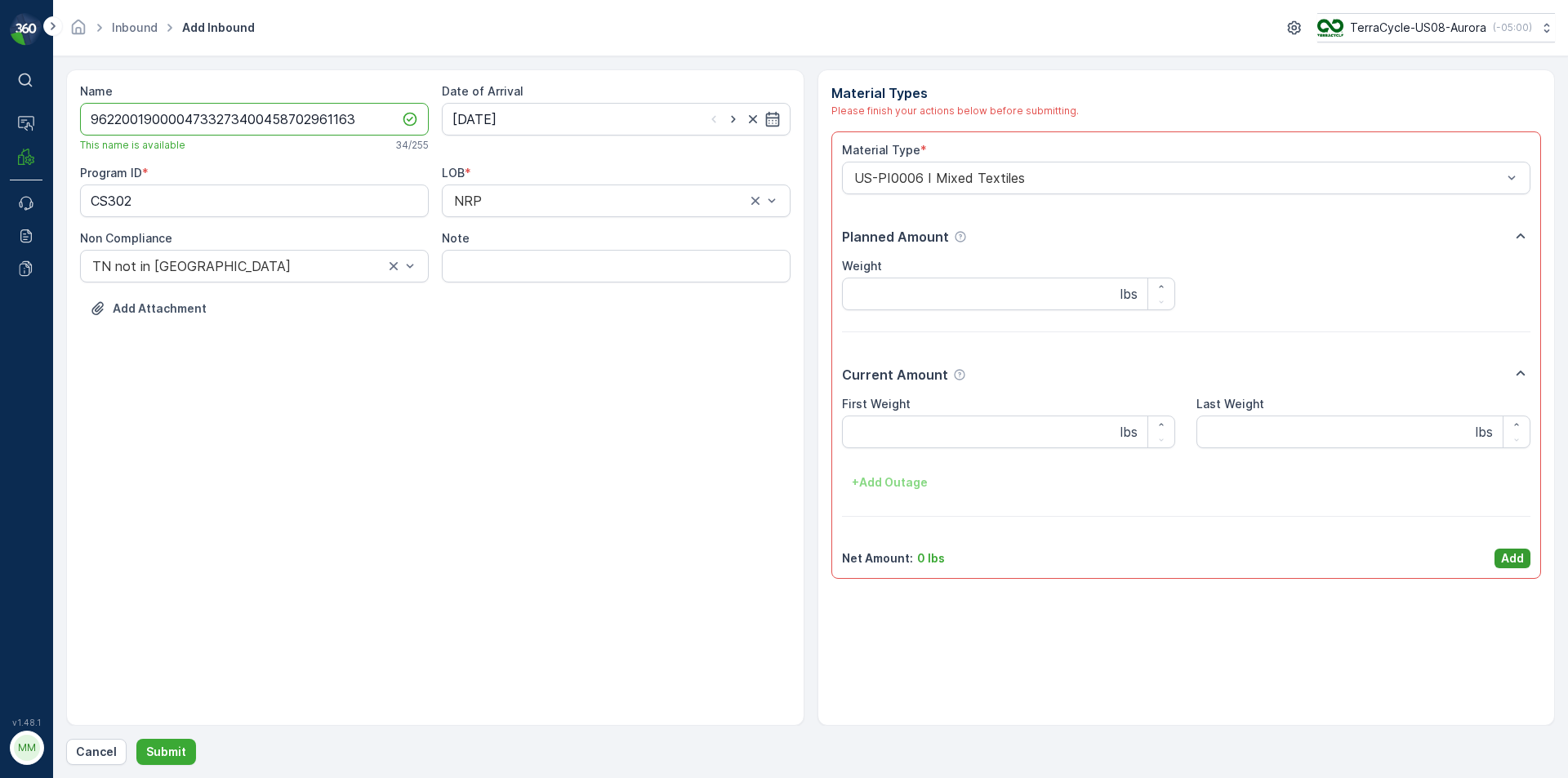
click at [1509, 552] on p "Add" at bounding box center [1512, 558] width 23 height 16
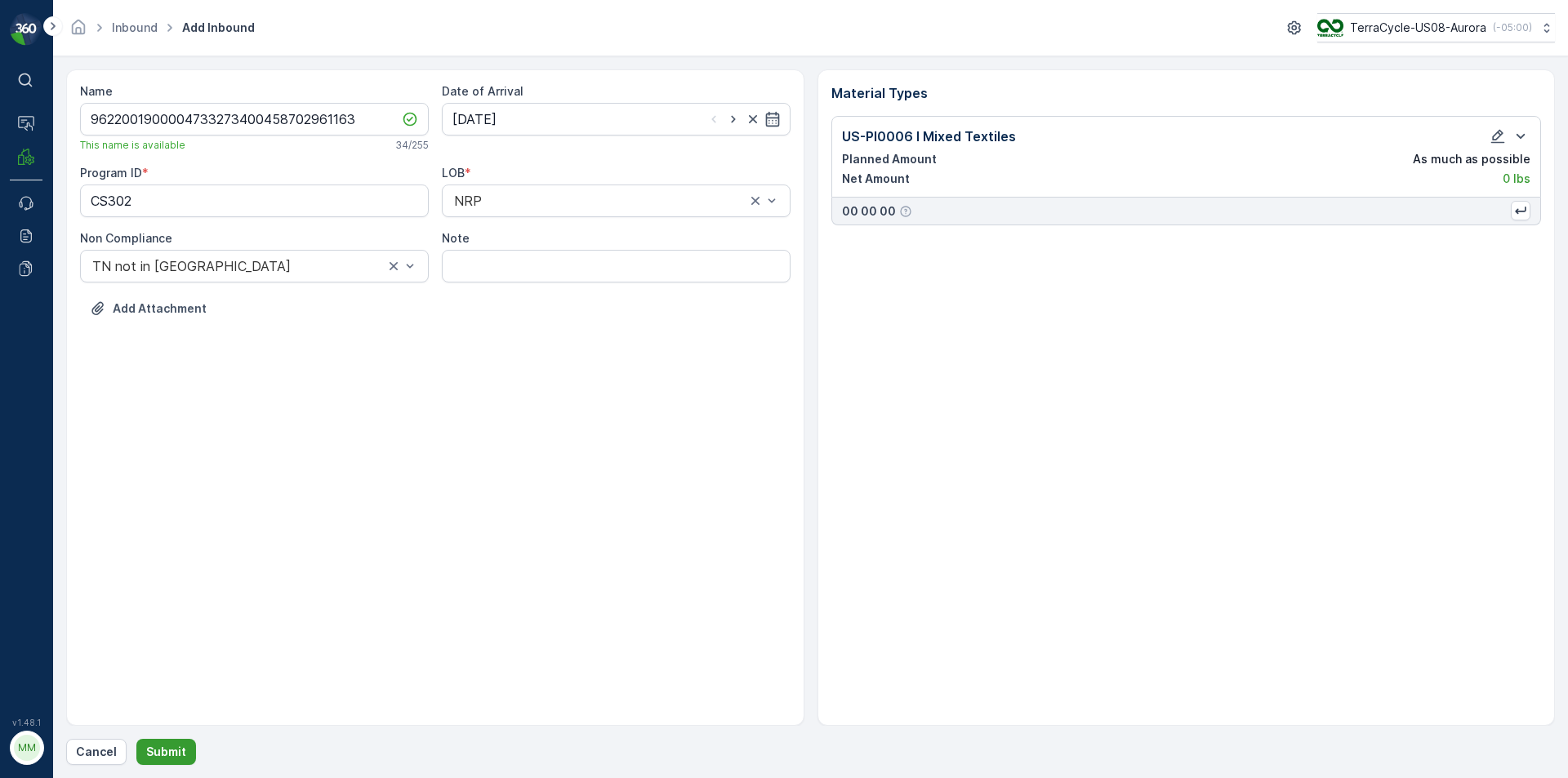
click at [156, 746] on p "Submit" at bounding box center [166, 752] width 40 height 16
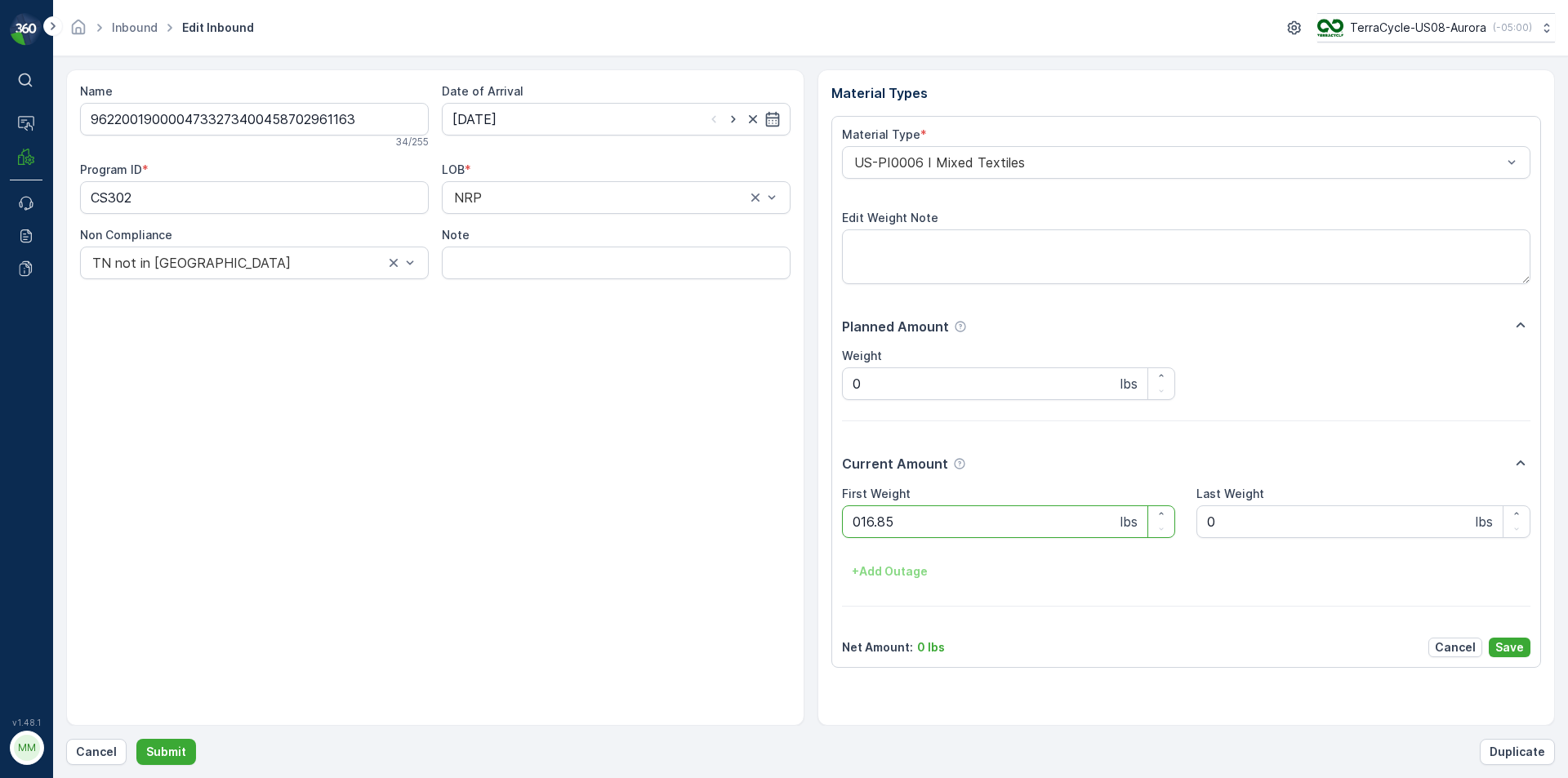
click at [137, 739] on button "Submit" at bounding box center [166, 752] width 59 height 26
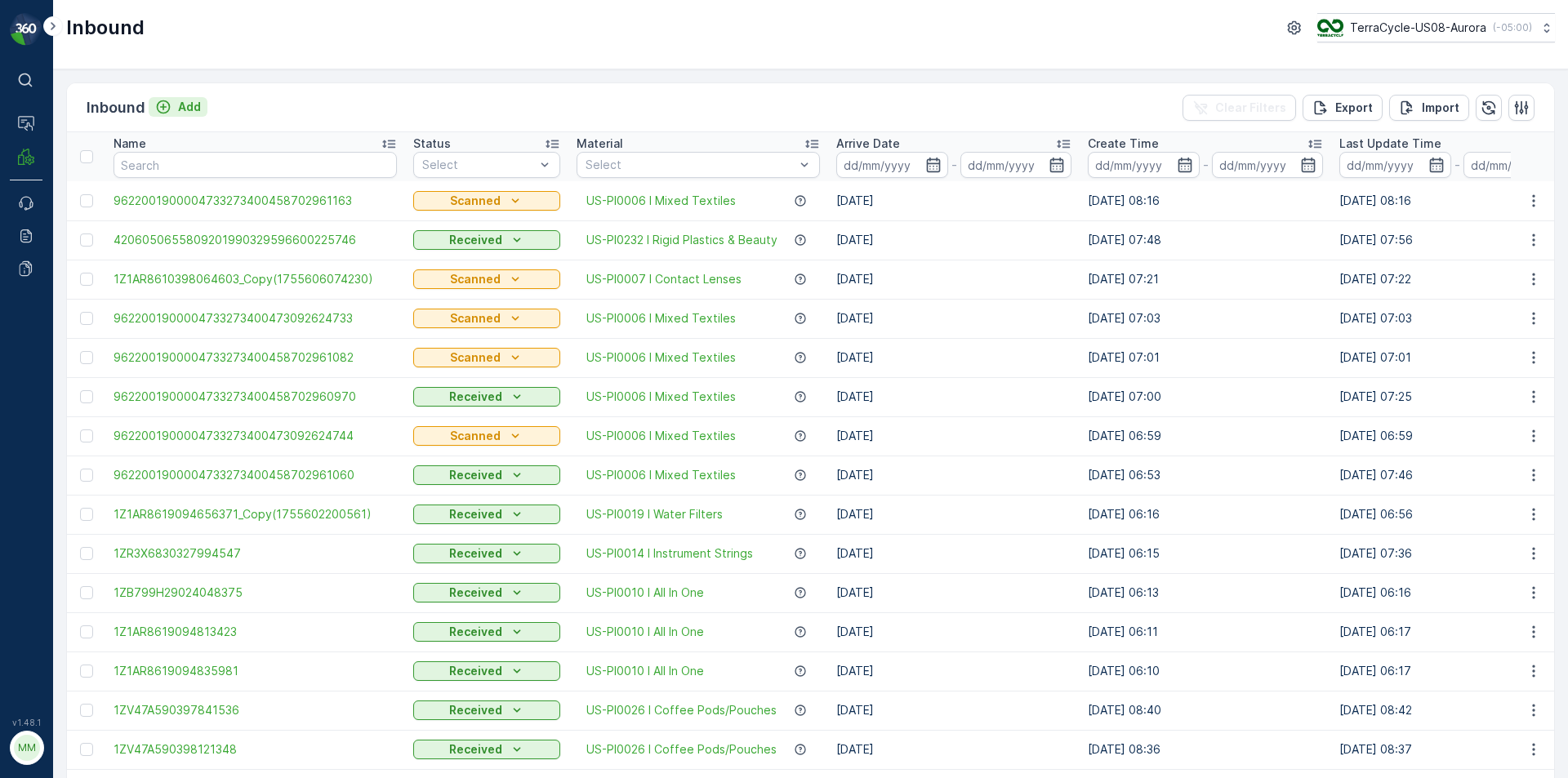
click at [189, 107] on p "Add" at bounding box center [189, 107] width 23 height 16
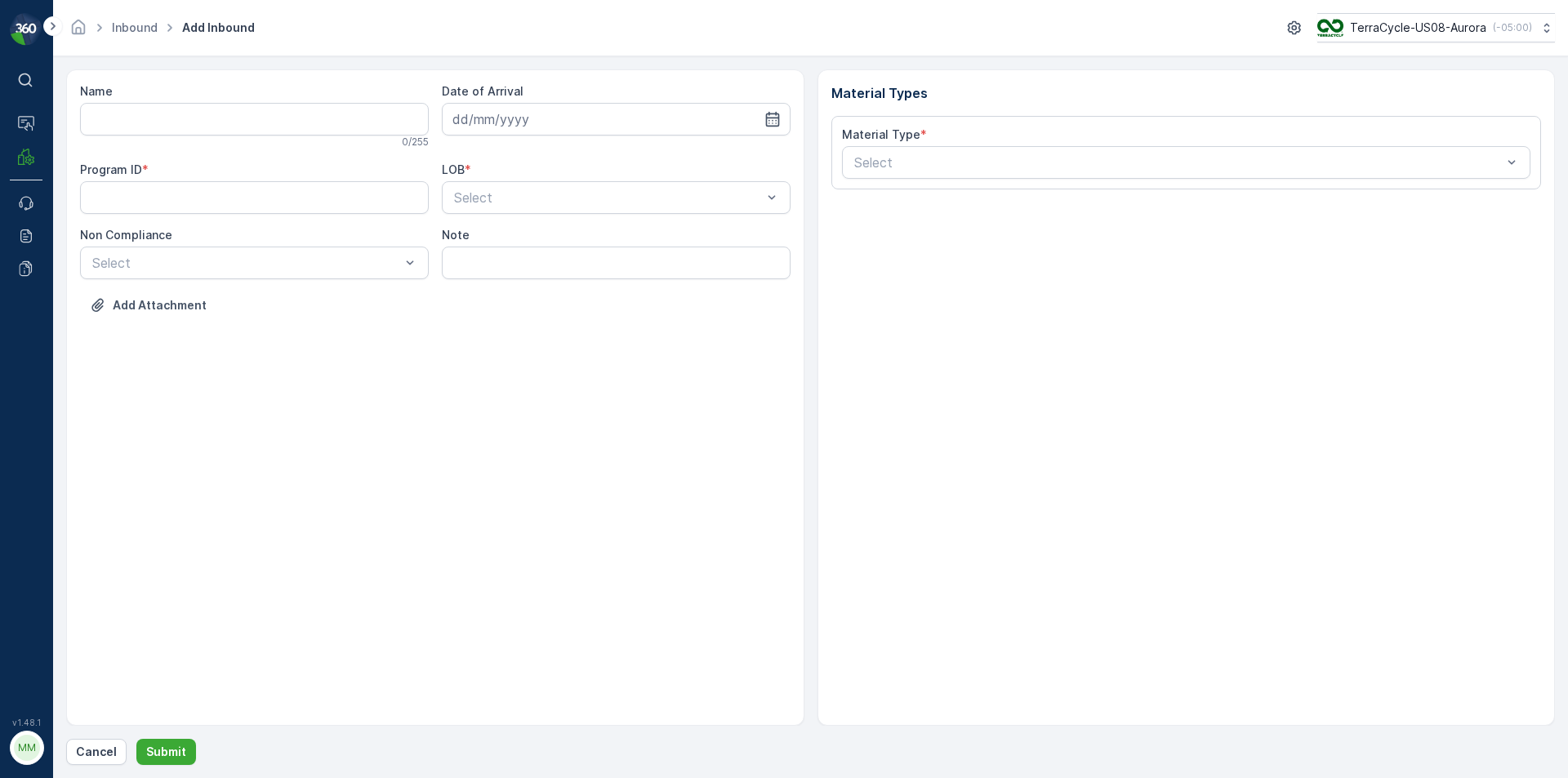
click at [222, 137] on div "0 / 255" at bounding box center [254, 142] width 349 height 13
click at [224, 121] on input "Name" at bounding box center [254, 119] width 349 height 33
type input "9622001900004733273400458702961005"
click at [137, 739] on button "Submit" at bounding box center [166, 752] width 59 height 26
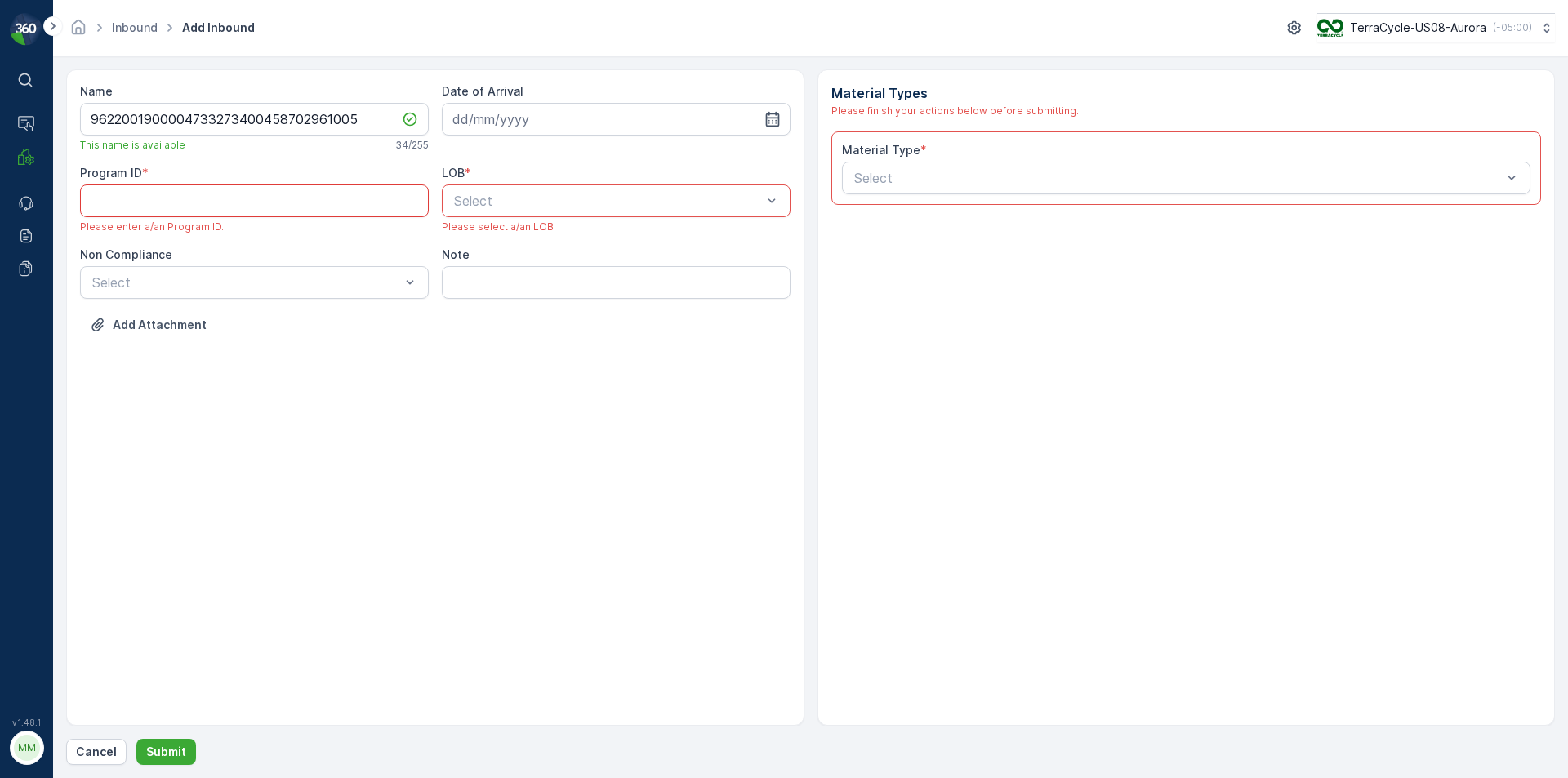
paste ID "CS302"
type ID "CS302"
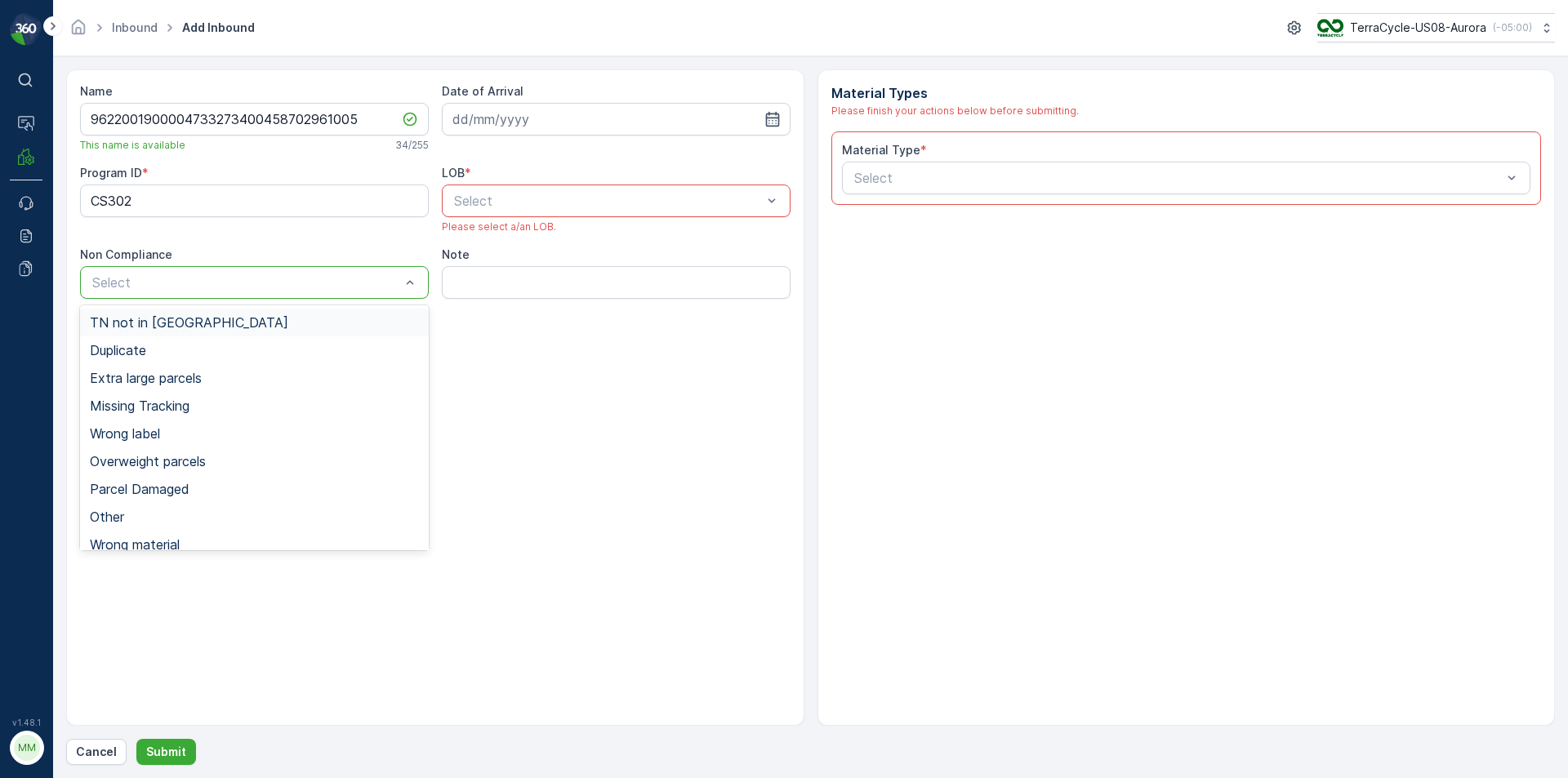
click at [350, 294] on div "Select" at bounding box center [254, 283] width 349 height 33
click at [277, 327] on div "TN not in [GEOGRAPHIC_DATA]" at bounding box center [254, 322] width 329 height 15
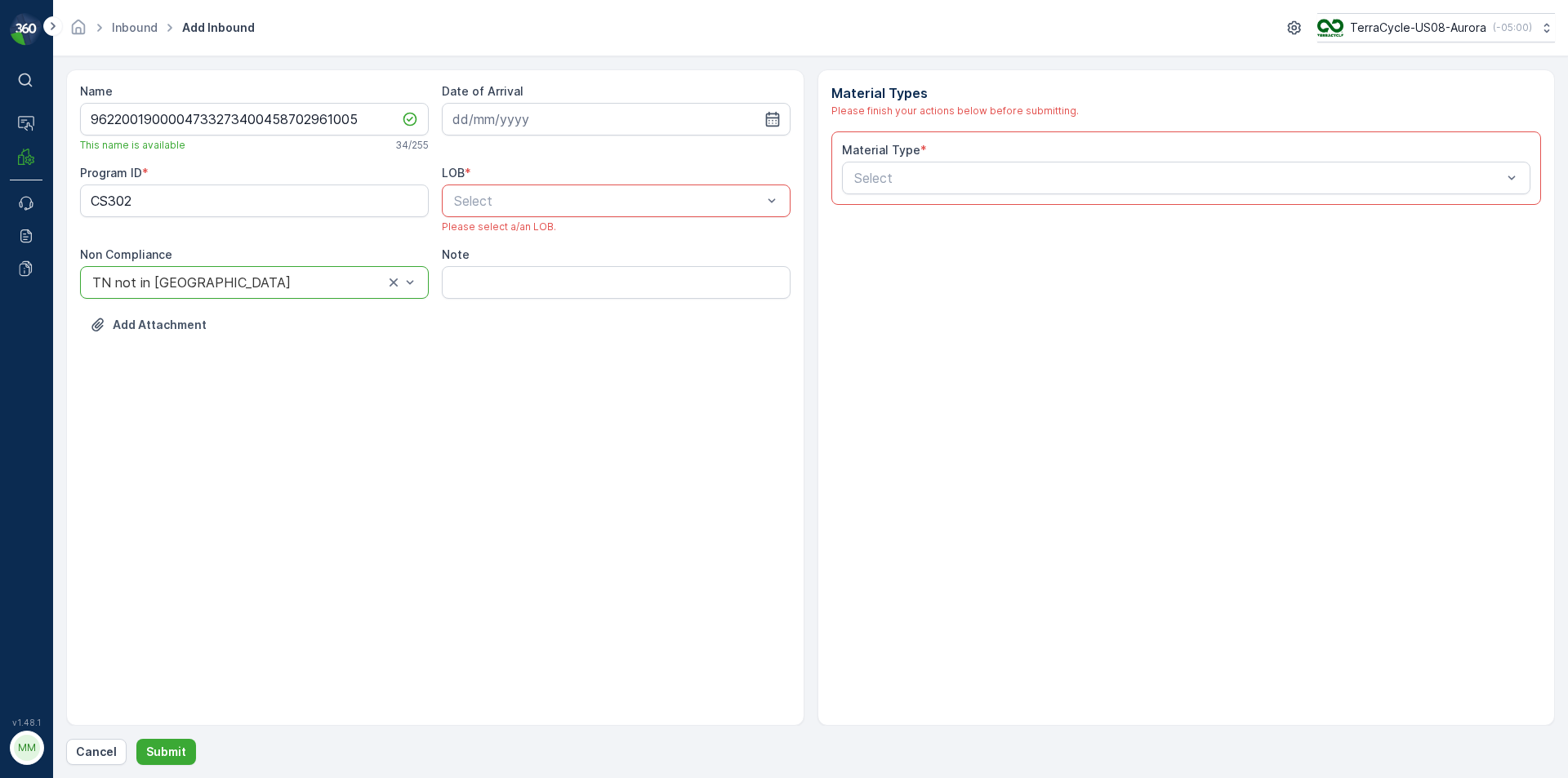
click at [475, 207] on div at bounding box center [608, 200] width 311 height 15
click at [467, 242] on span "NRP" at bounding box center [465, 241] width 28 height 15
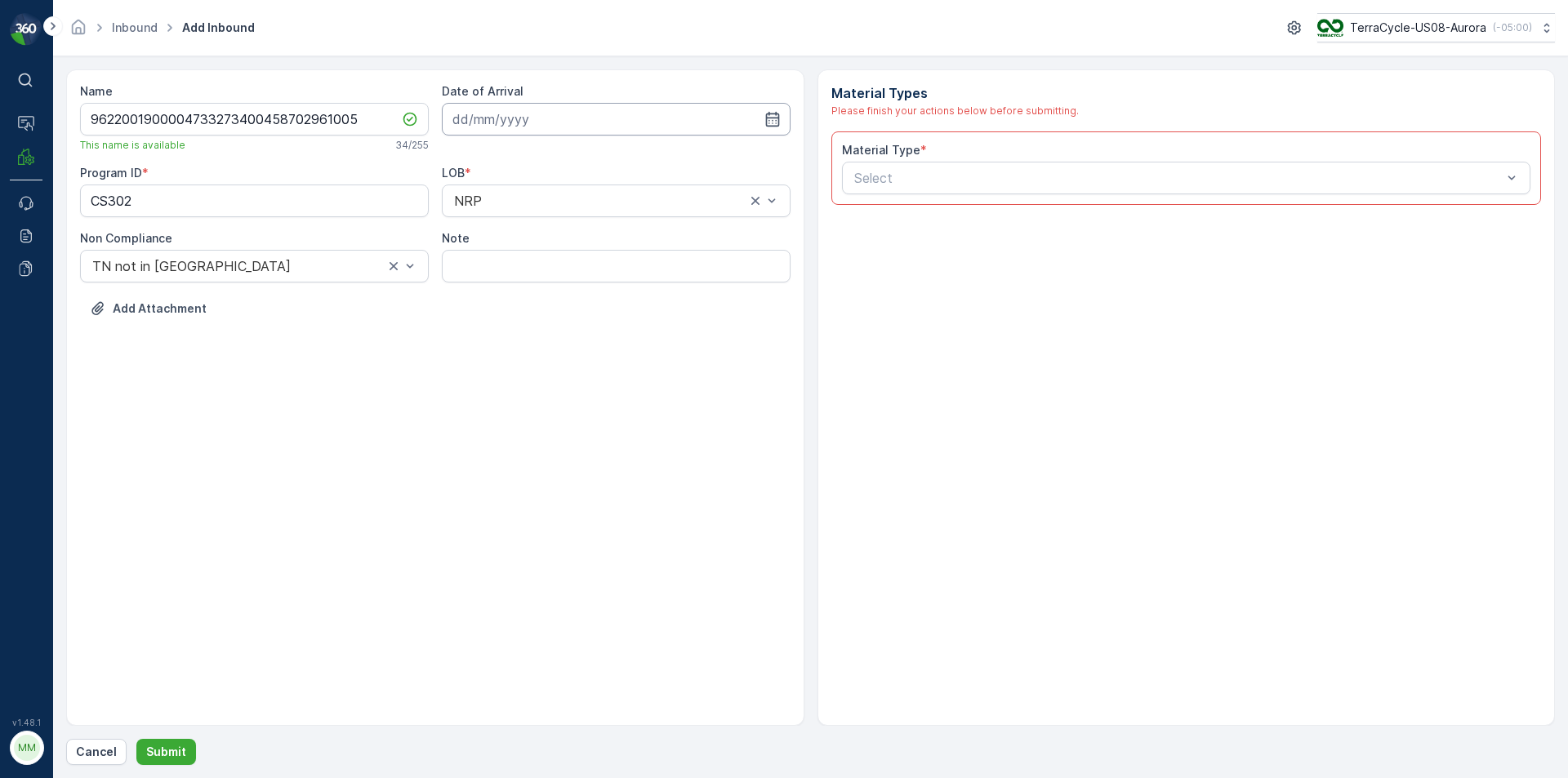
click at [492, 126] on input at bounding box center [616, 119] width 349 height 33
click at [535, 329] on div "19" at bounding box center [529, 321] width 26 height 26
type input "[DATE]"
click at [535, 329] on div "Add Attachment" at bounding box center [435, 318] width 711 height 46
click at [983, 180] on div at bounding box center [1179, 178] width 652 height 15
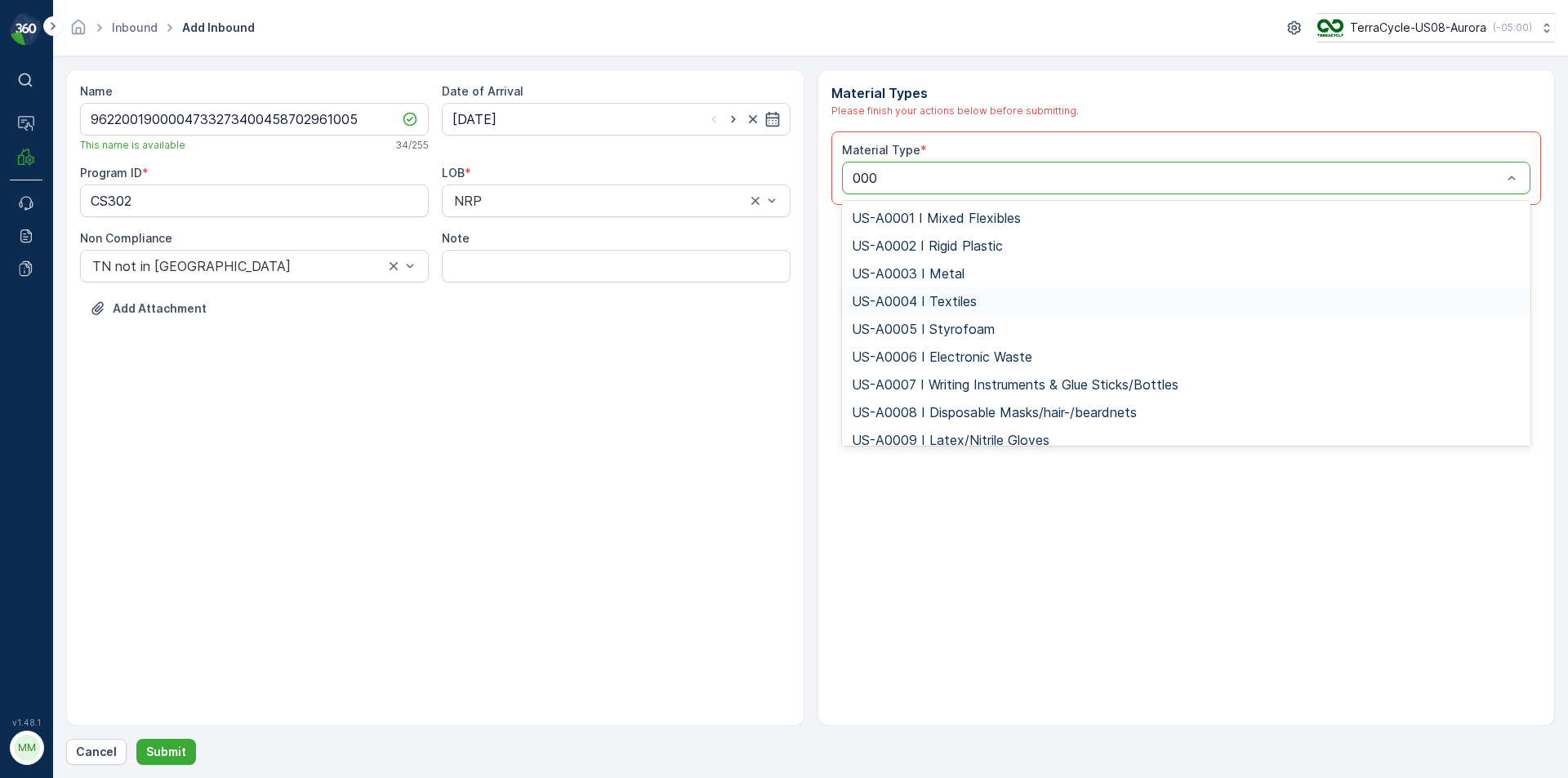
type input "0006"
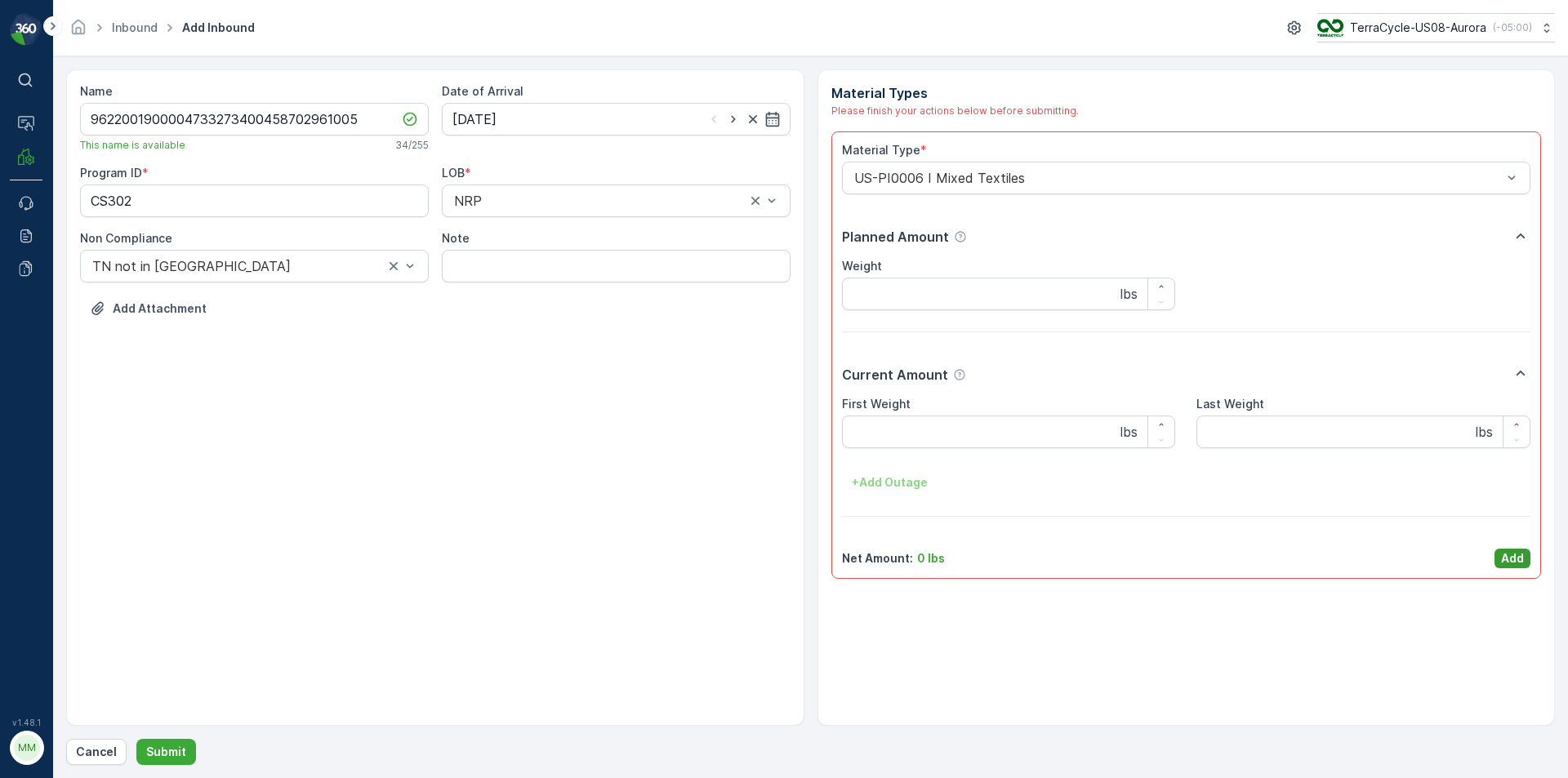
click at [1511, 551] on p "Add" at bounding box center [1512, 558] width 23 height 16
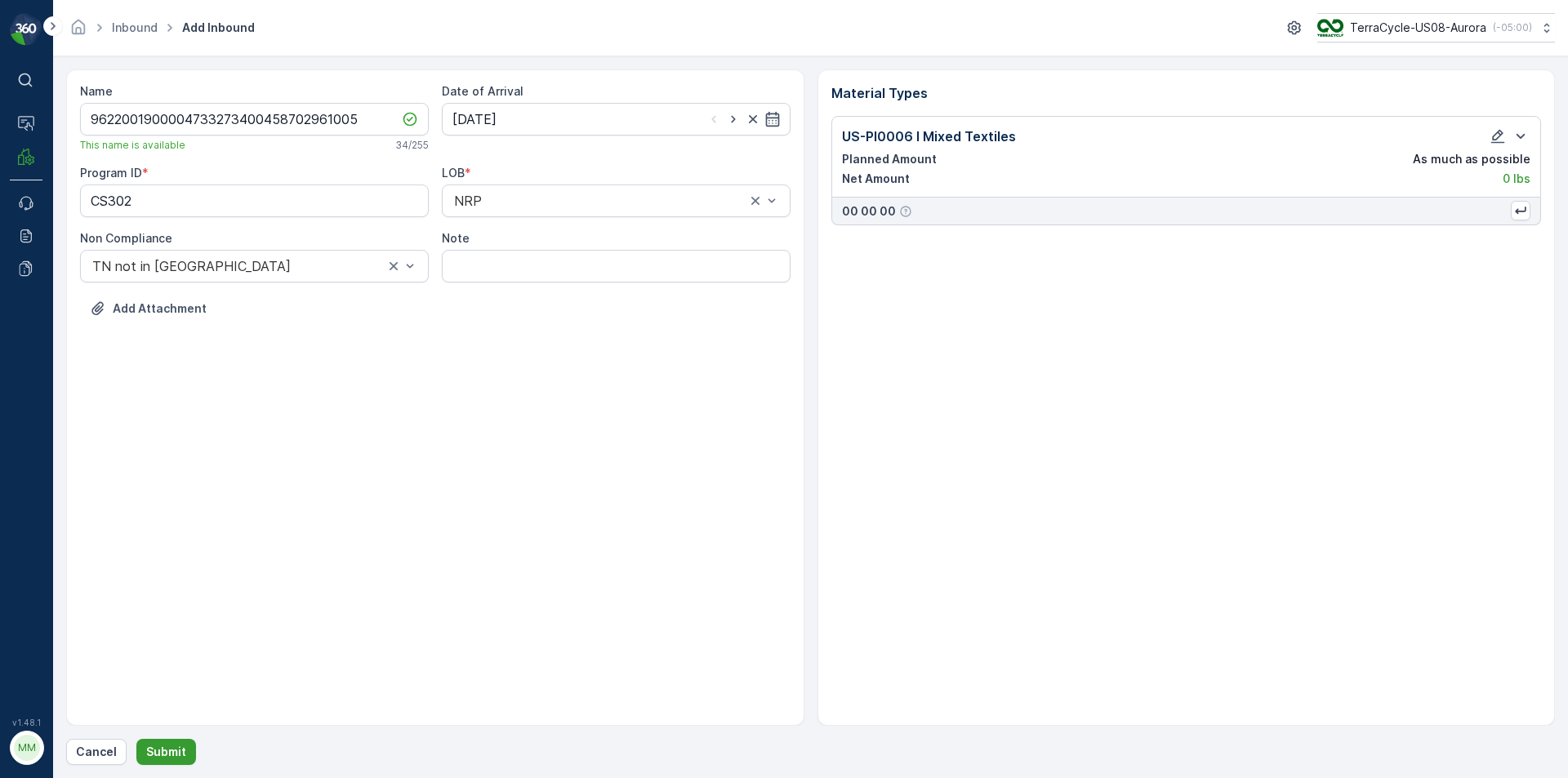
click at [150, 755] on p "Submit" at bounding box center [166, 752] width 40 height 16
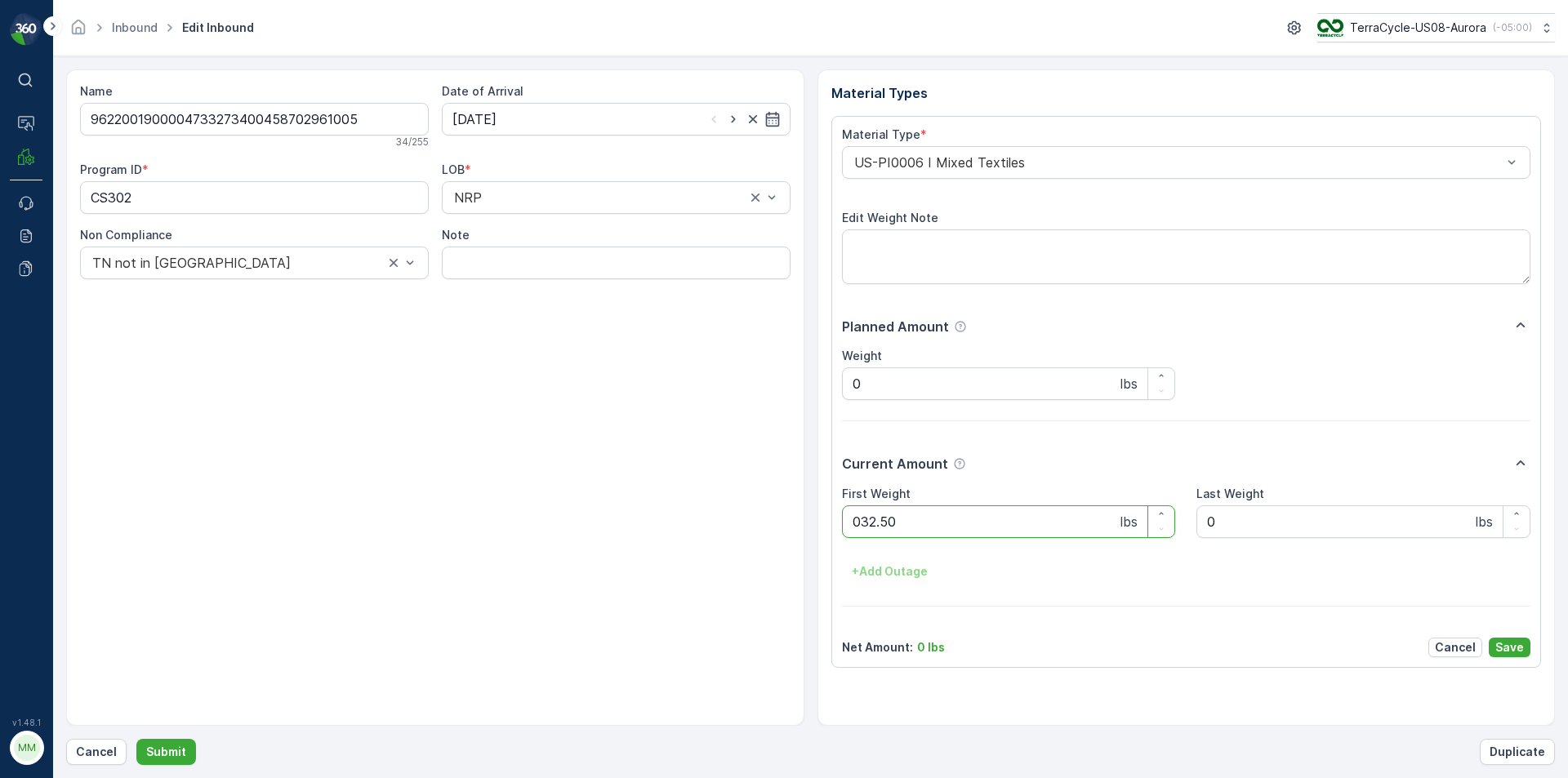
click at [137, 739] on button "Submit" at bounding box center [166, 752] width 59 height 26
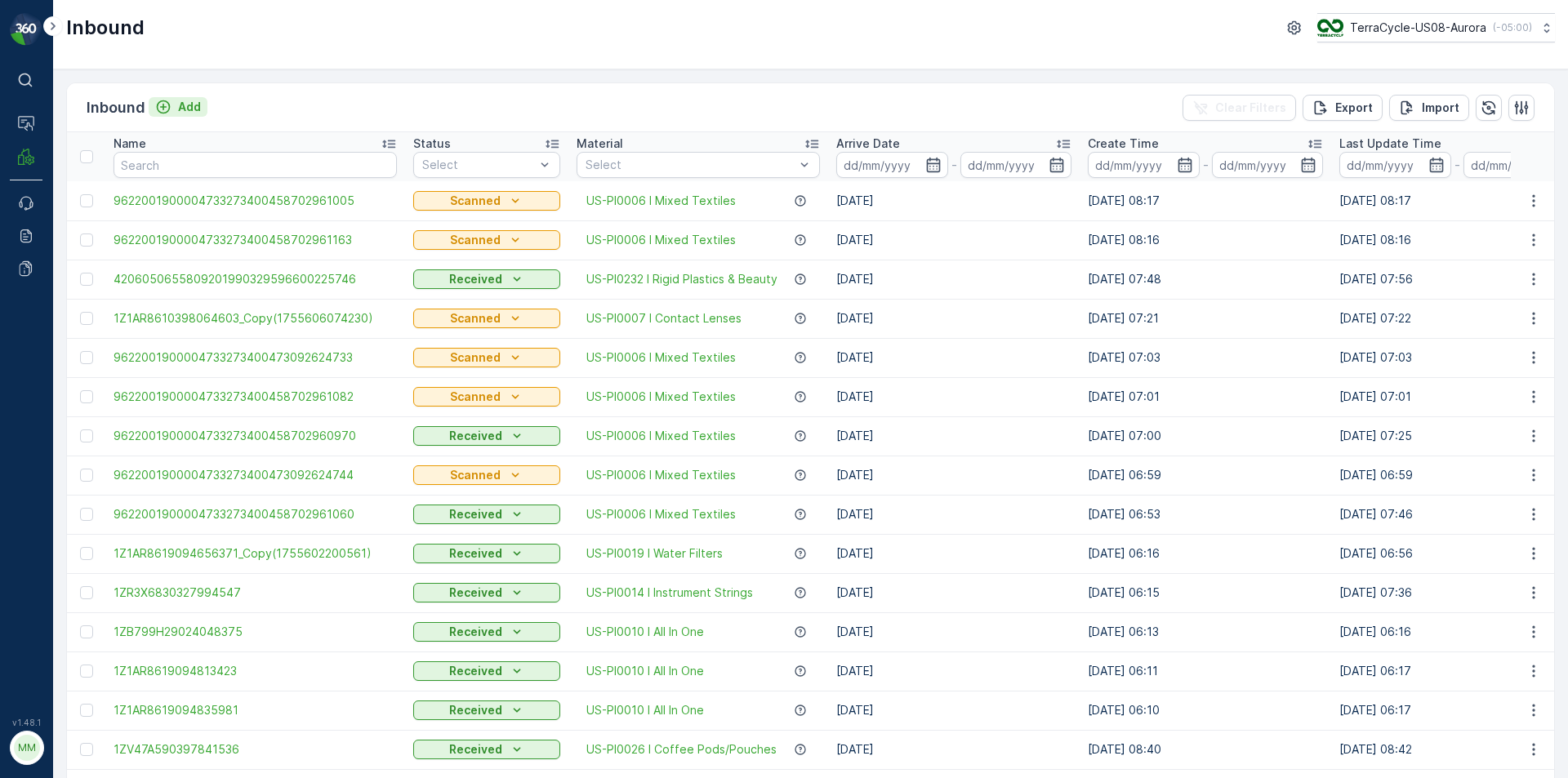
click at [182, 108] on p "Add" at bounding box center [189, 107] width 23 height 16
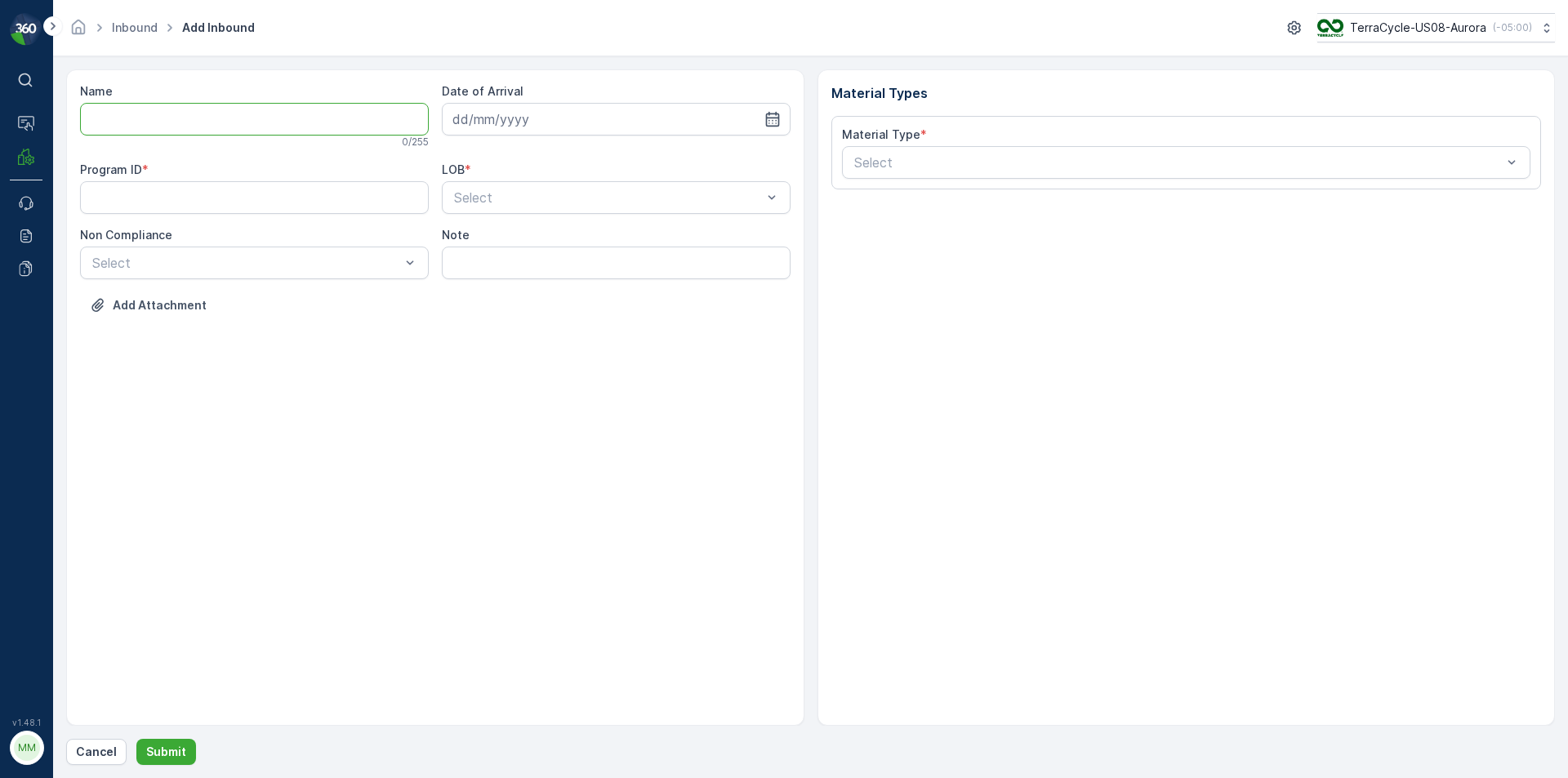
click at [185, 117] on input "Name" at bounding box center [254, 119] width 349 height 33
type input "9622001900004733273400458702961049"
click at [137, 739] on button "Submit" at bounding box center [166, 752] width 59 height 26
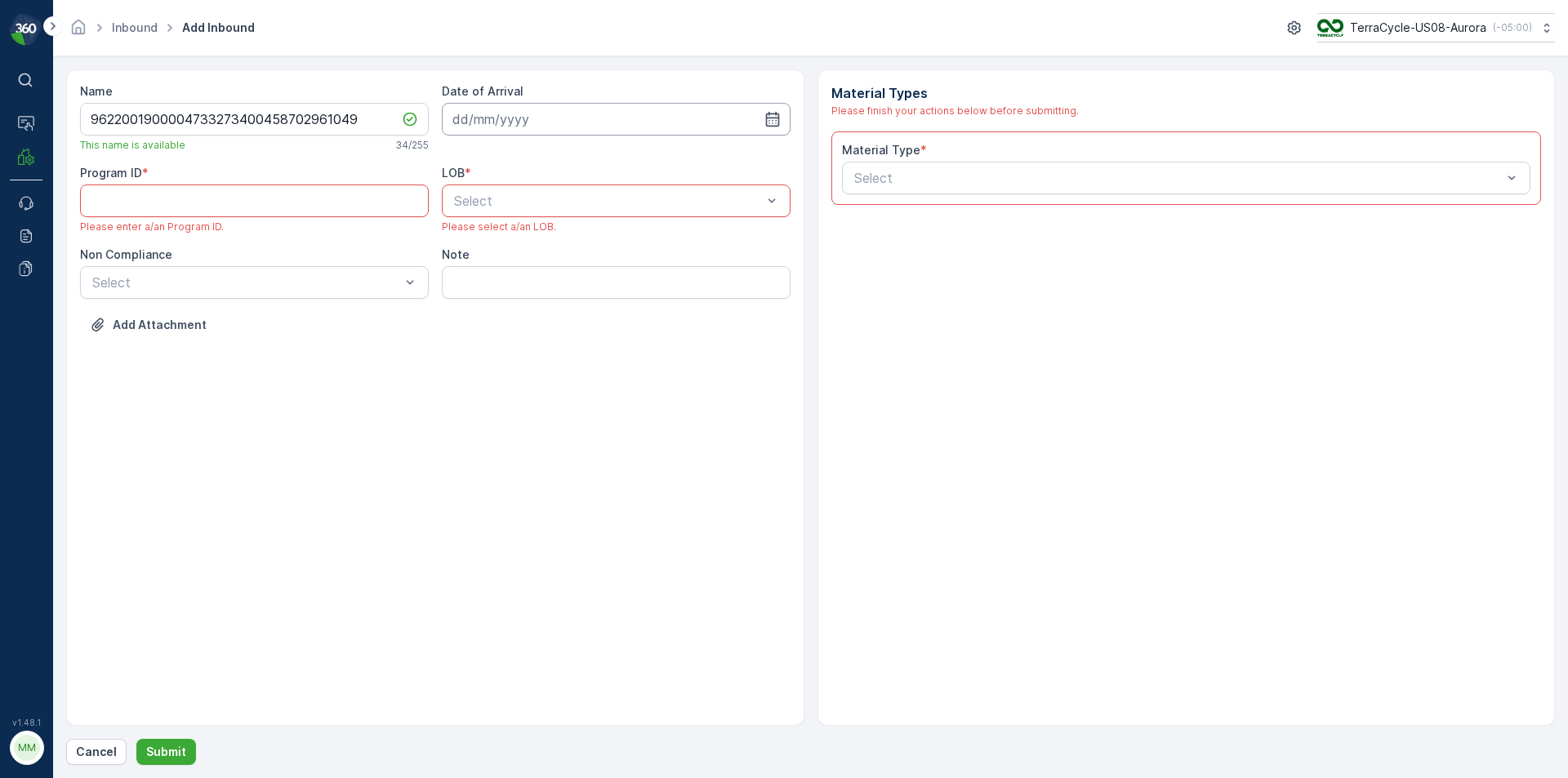
click at [568, 125] on input at bounding box center [616, 119] width 349 height 33
click at [537, 322] on div "19" at bounding box center [529, 321] width 26 height 26
type input "[DATE]"
click at [565, 202] on div at bounding box center [608, 200] width 311 height 15
drag, startPoint x: 542, startPoint y: 237, endPoint x: 511, endPoint y: 236, distance: 31.0
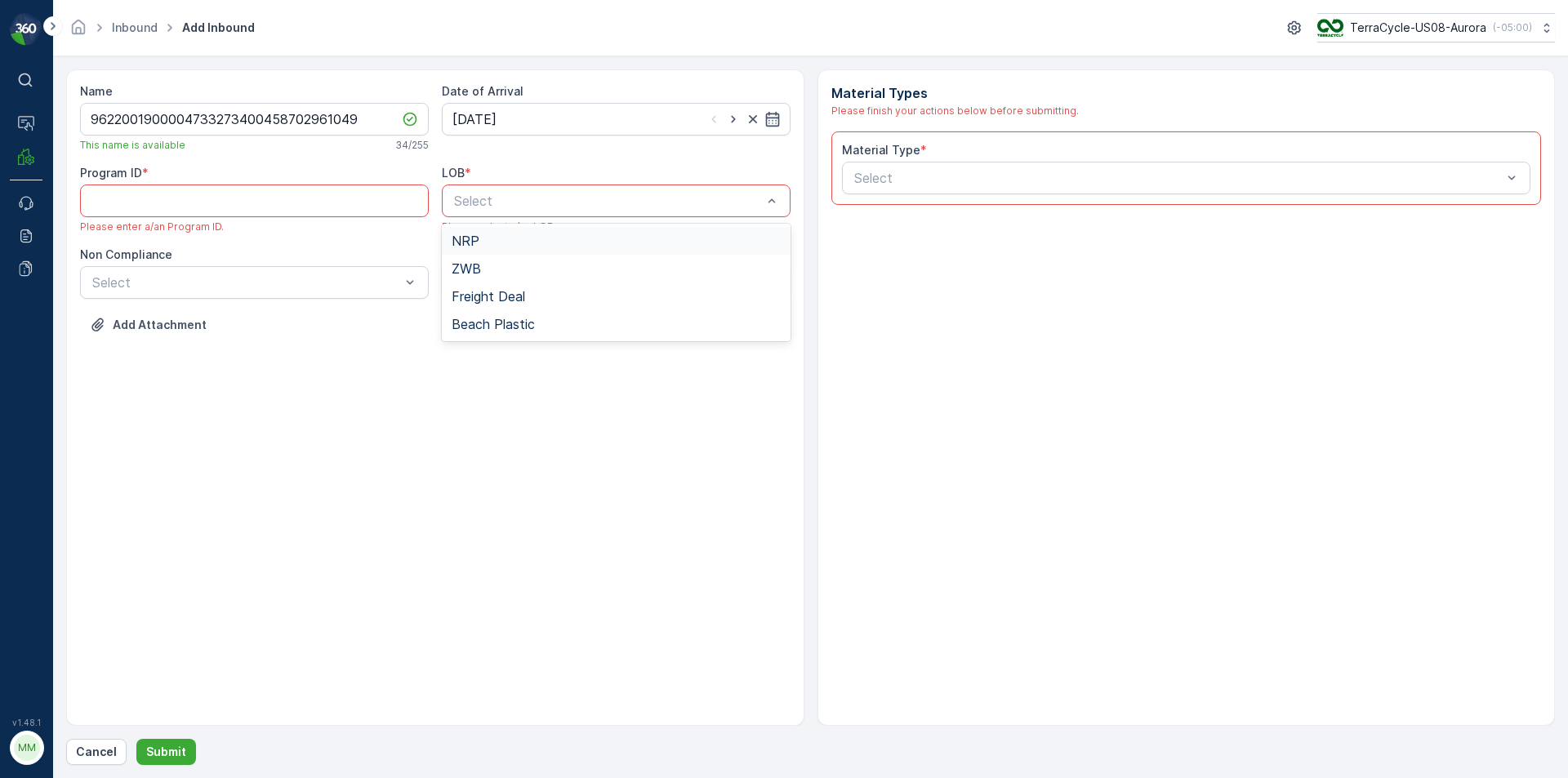
click at [542, 238] on div "NRP" at bounding box center [616, 241] width 329 height 15
paste ID "CS302"
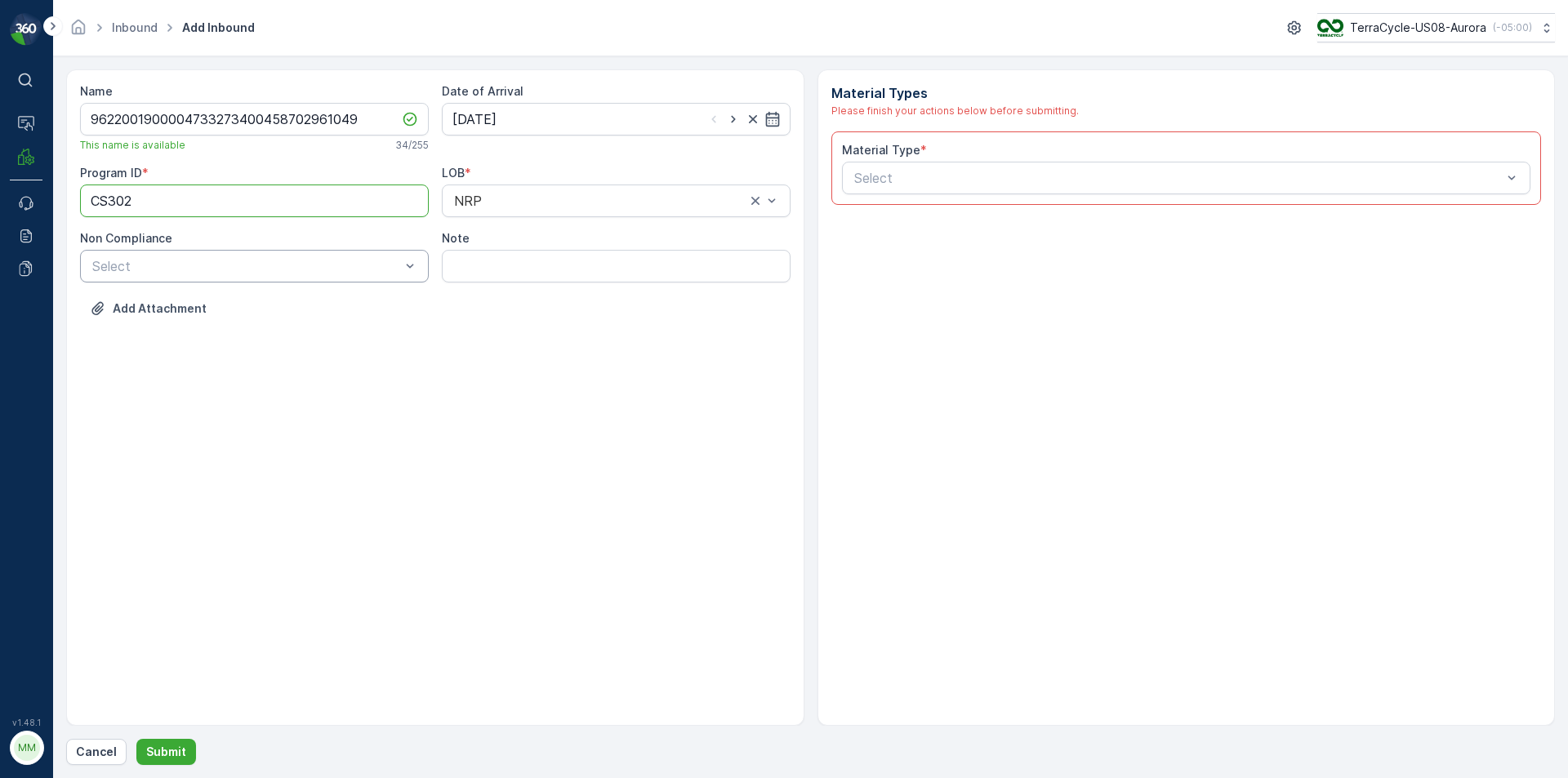
type ID "CS302"
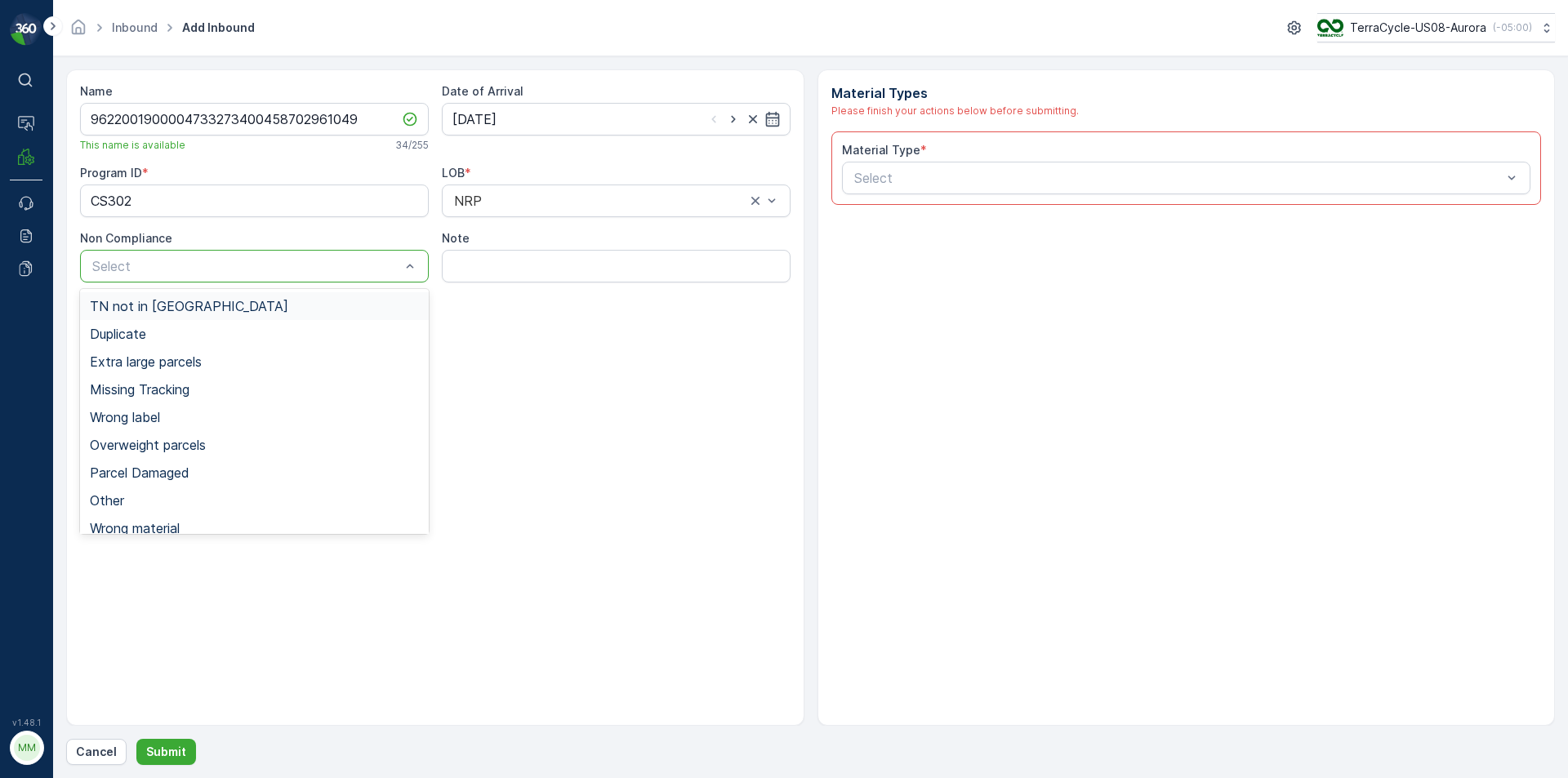
click at [384, 264] on div at bounding box center [246, 266] width 311 height 15
click at [347, 303] on div "TN not in [GEOGRAPHIC_DATA]" at bounding box center [254, 306] width 329 height 15
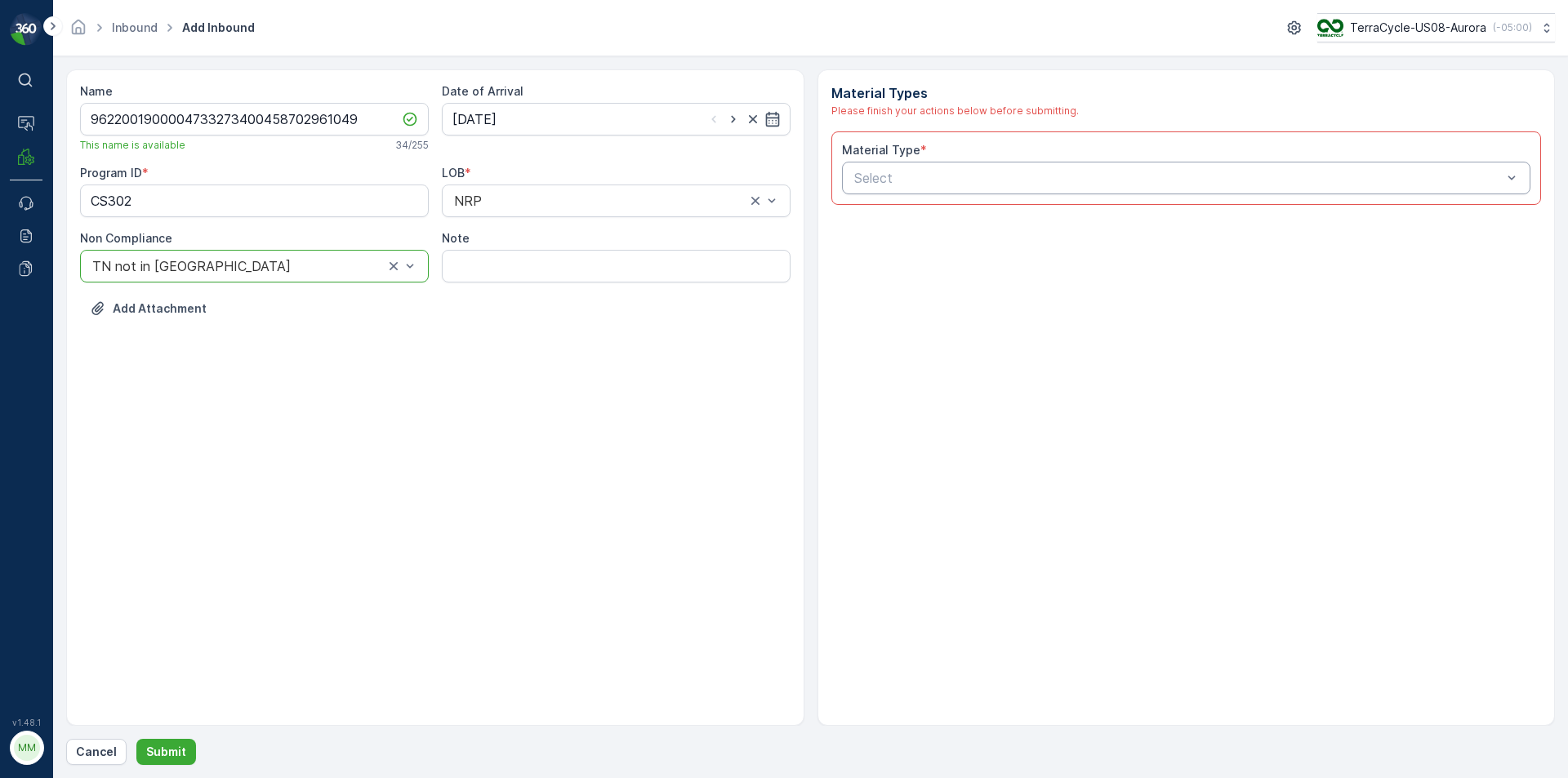
click at [1041, 181] on div at bounding box center [1179, 178] width 652 height 15
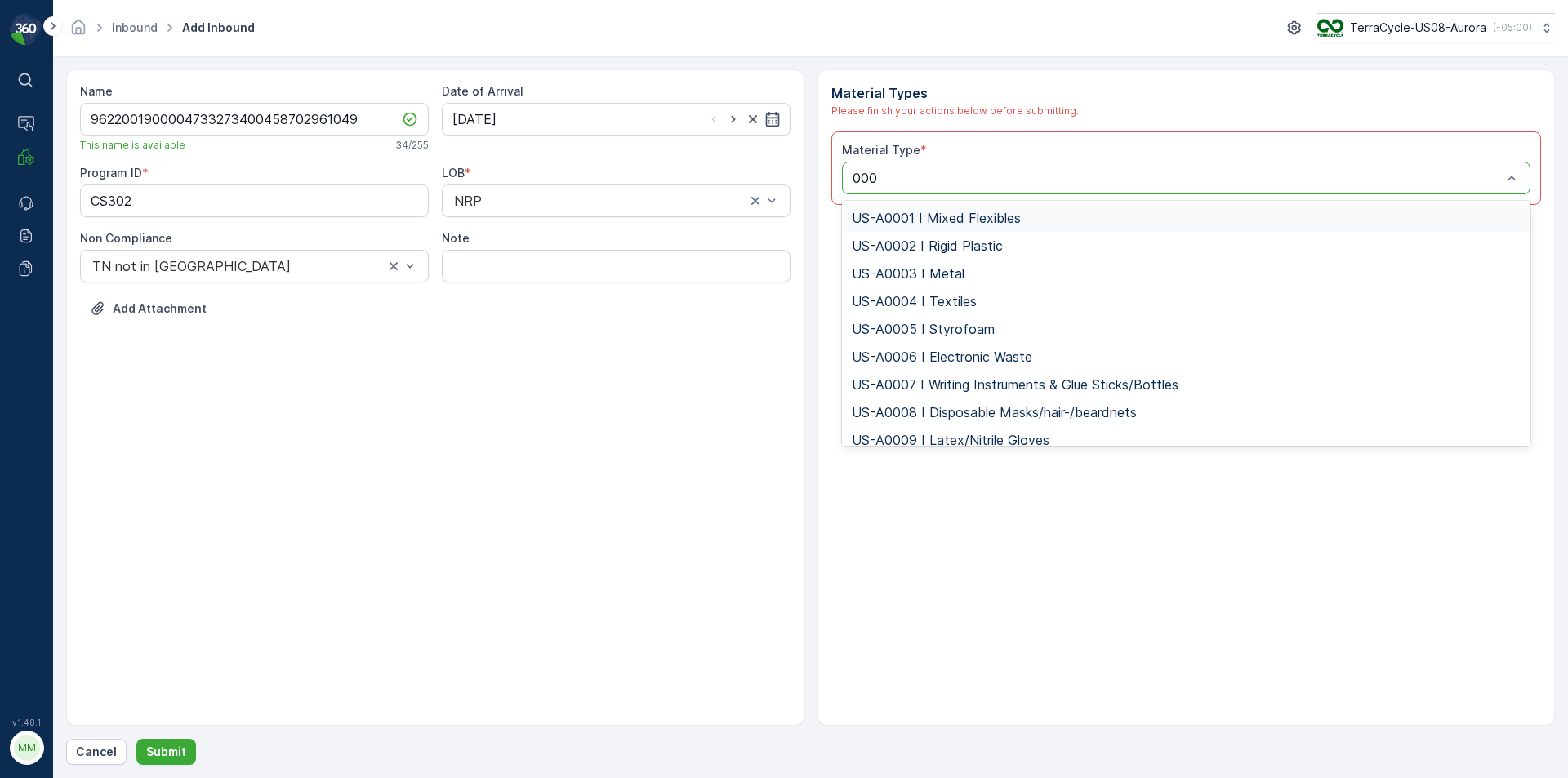
type input "0006"
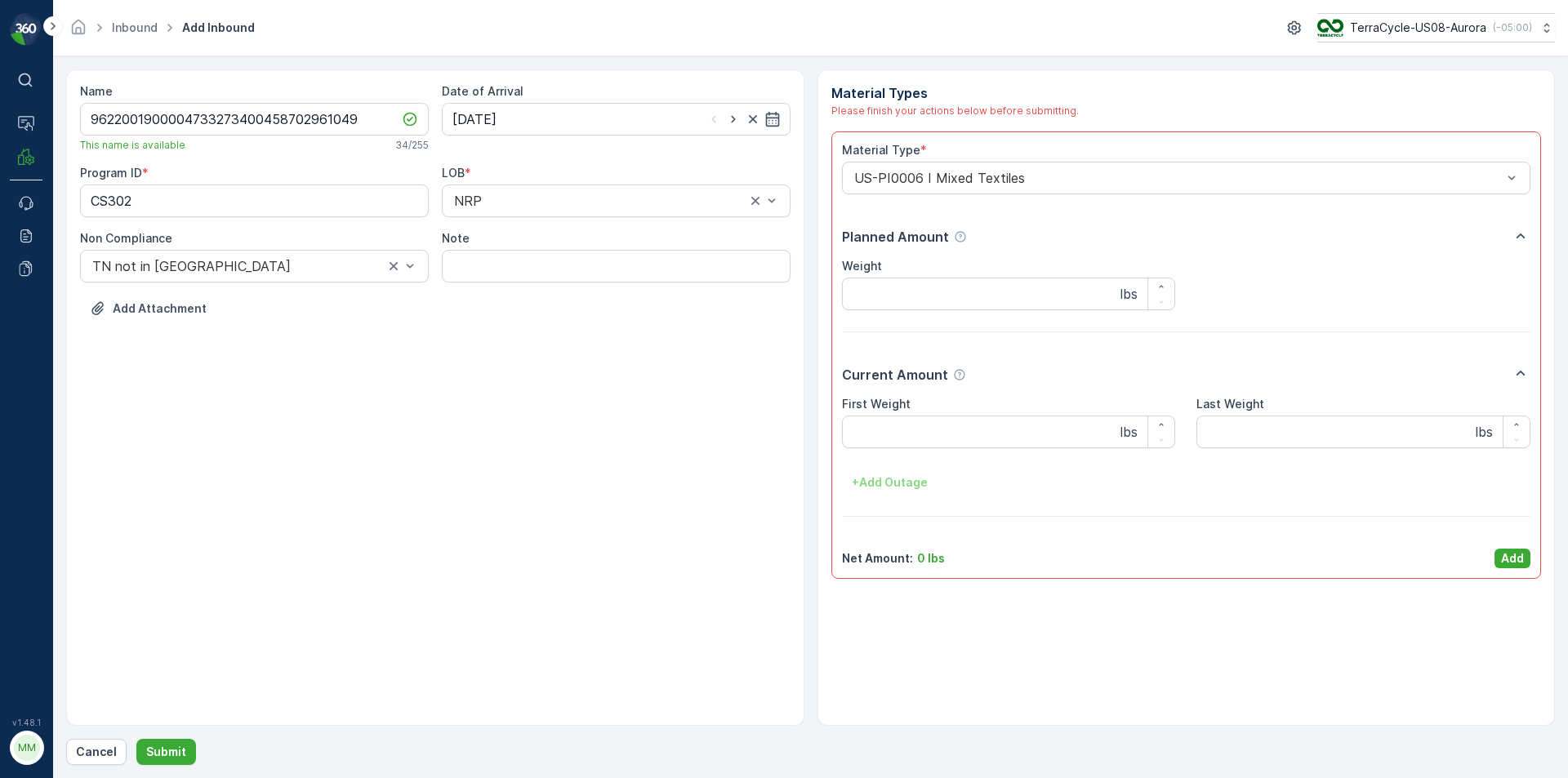
drag, startPoint x: 1510, startPoint y: 554, endPoint x: 1495, endPoint y: 555, distance: 15.0
click at [1506, 554] on p "Add" at bounding box center [1512, 558] width 23 height 16
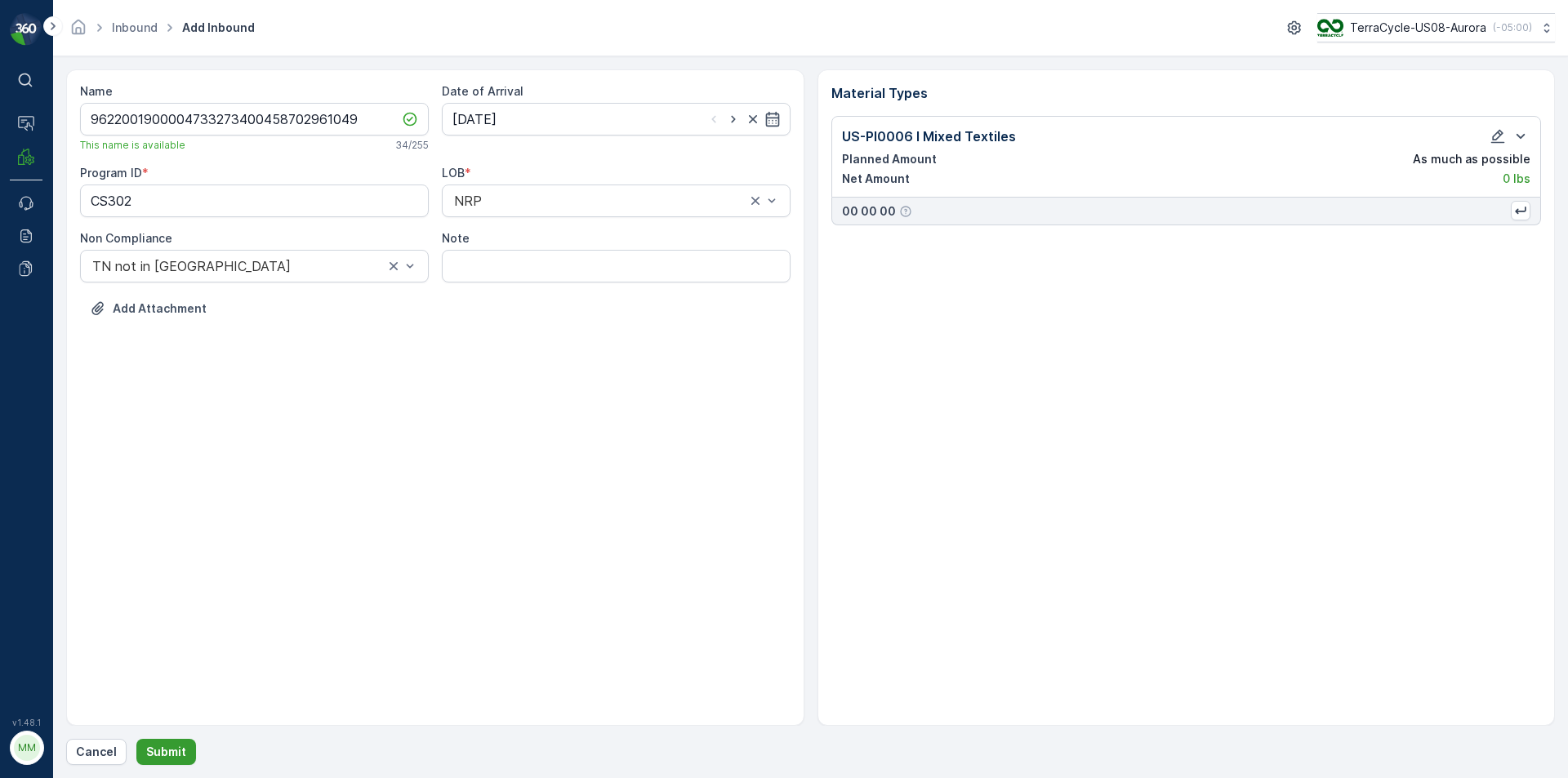
click at [164, 757] on p "Submit" at bounding box center [166, 752] width 40 height 16
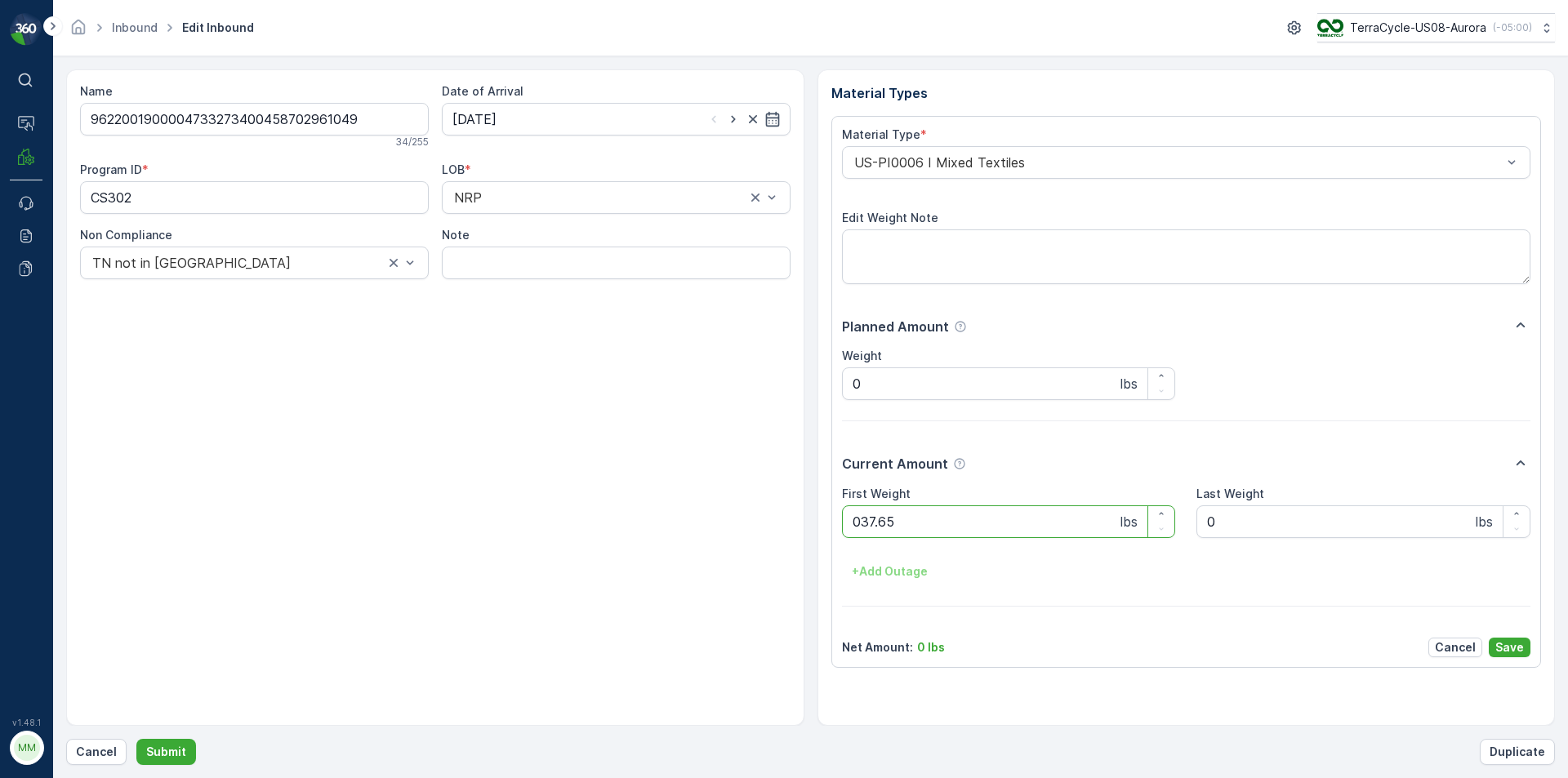
click at [137, 739] on button "Submit" at bounding box center [166, 752] width 59 height 26
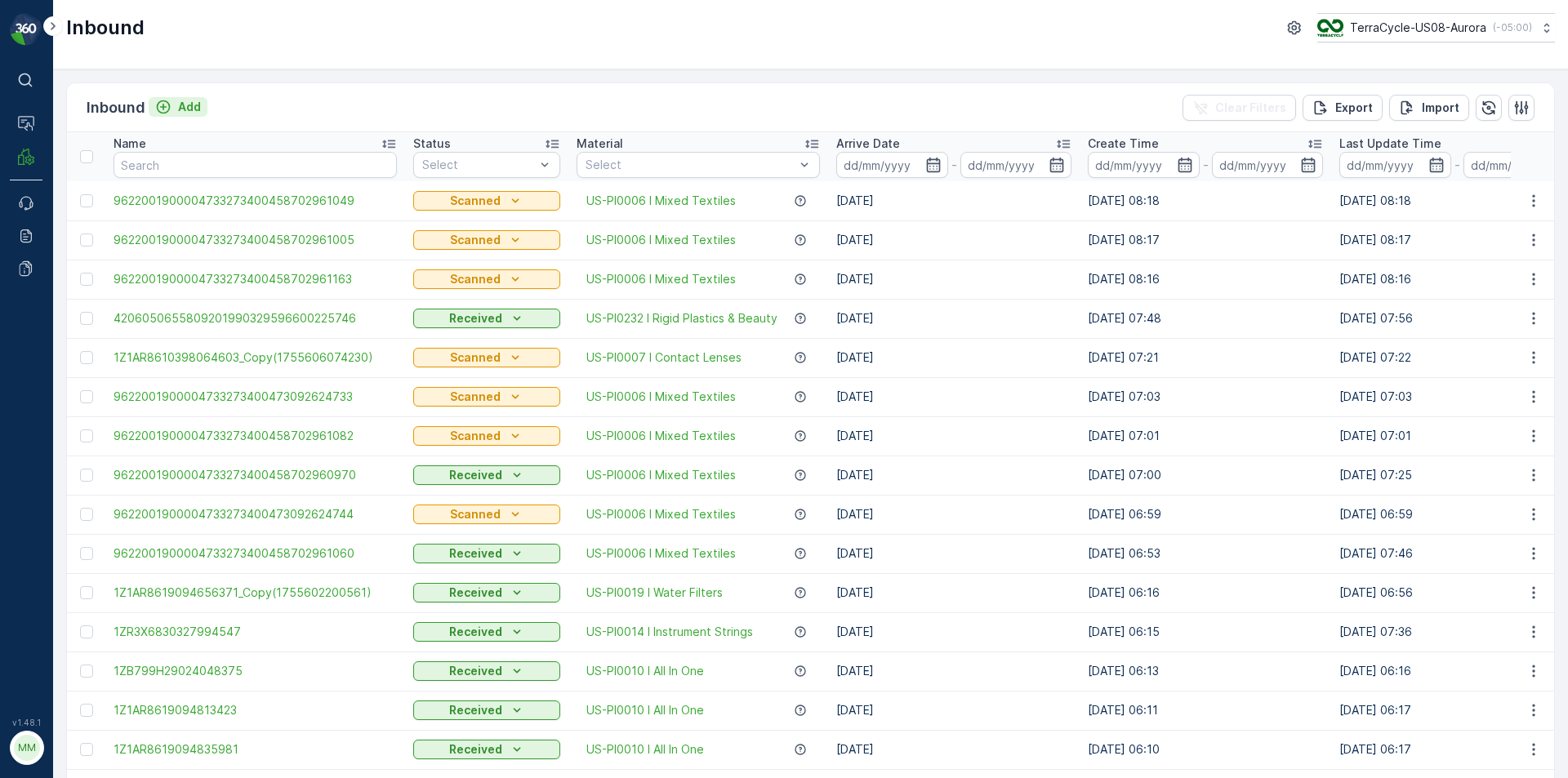
click at [187, 105] on p "Add" at bounding box center [189, 107] width 23 height 16
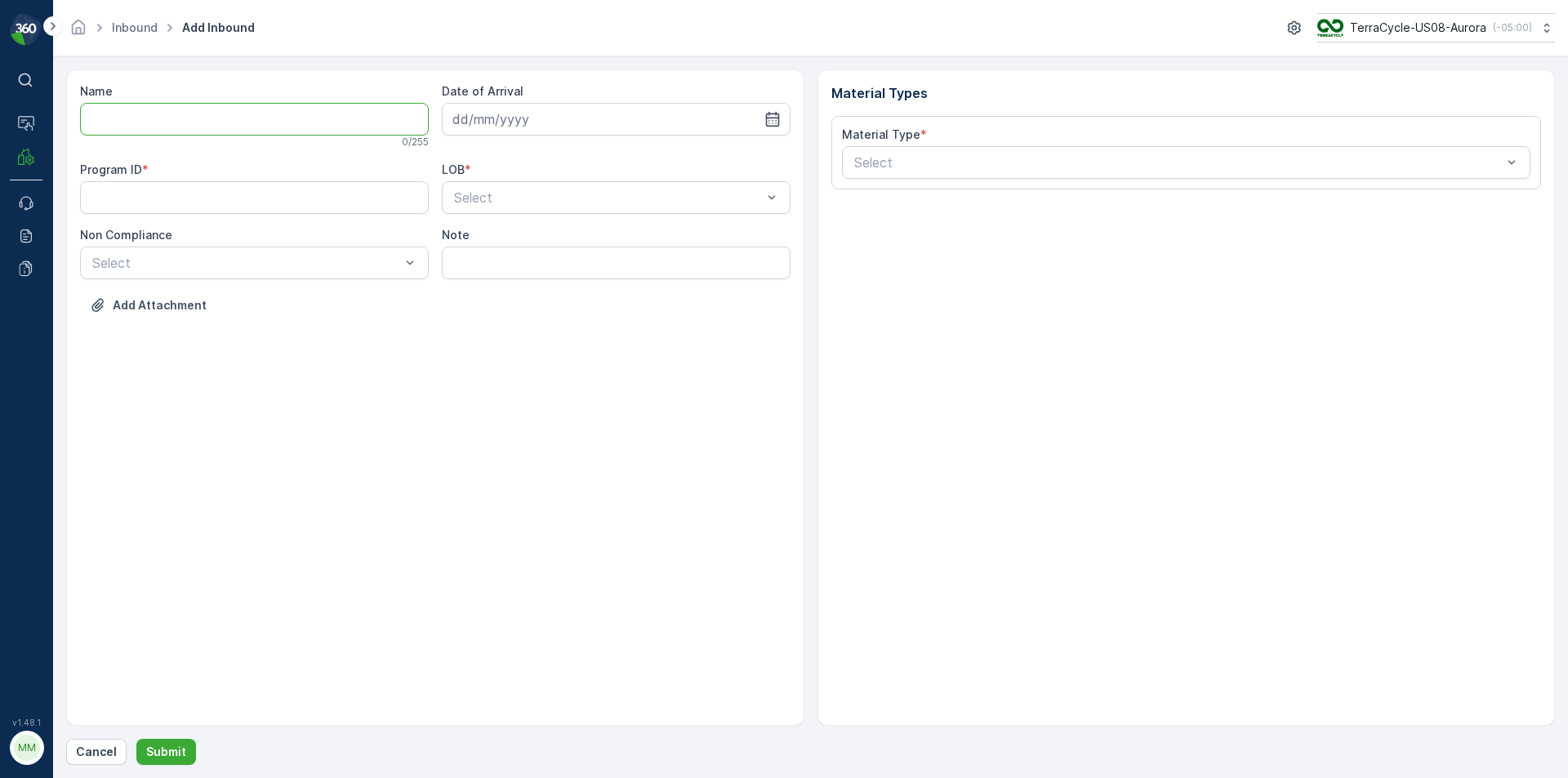
click at [188, 111] on input "Name" at bounding box center [254, 119] width 349 height 33
type input "9622001900004733273400458702961016"
click at [137, 739] on button "Submit" at bounding box center [166, 752] width 59 height 26
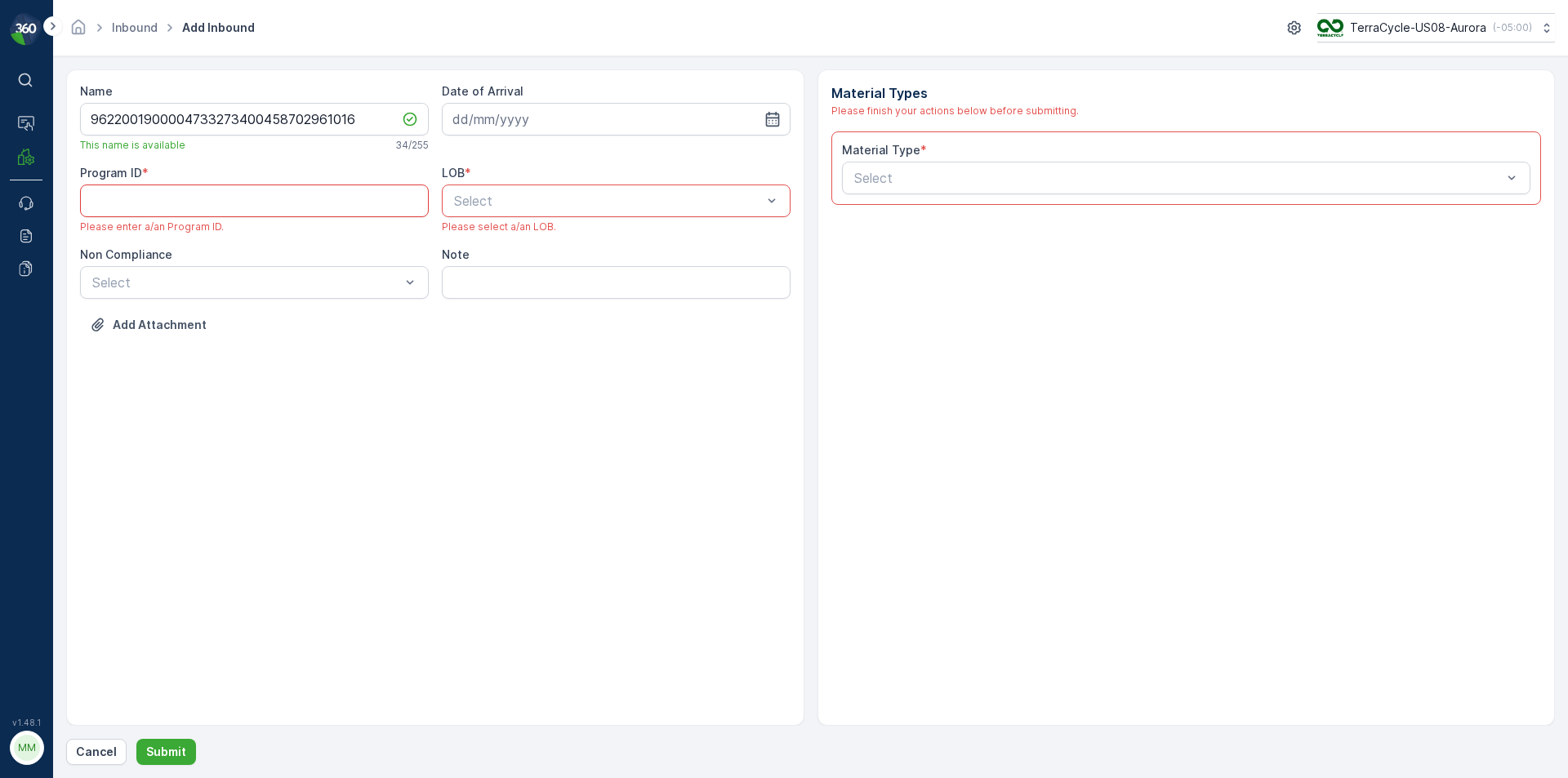
drag, startPoint x: 205, startPoint y: 228, endPoint x: 219, endPoint y: 203, distance: 28.7
paste ID "CS302"
type ID "CS302"
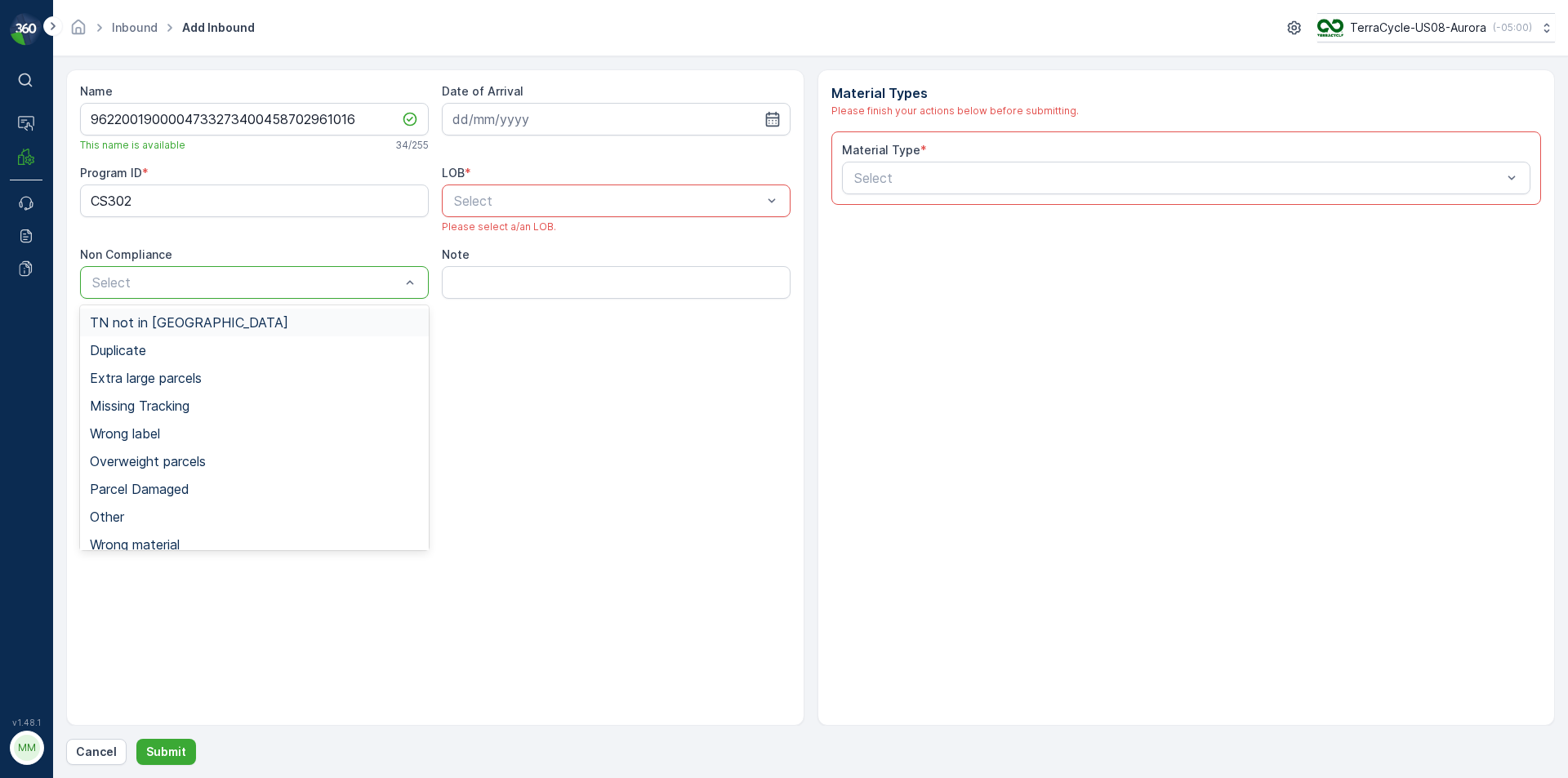
click at [353, 284] on div at bounding box center [246, 282] width 311 height 15
click at [320, 317] on div "TN not in [GEOGRAPHIC_DATA]" at bounding box center [254, 322] width 329 height 15
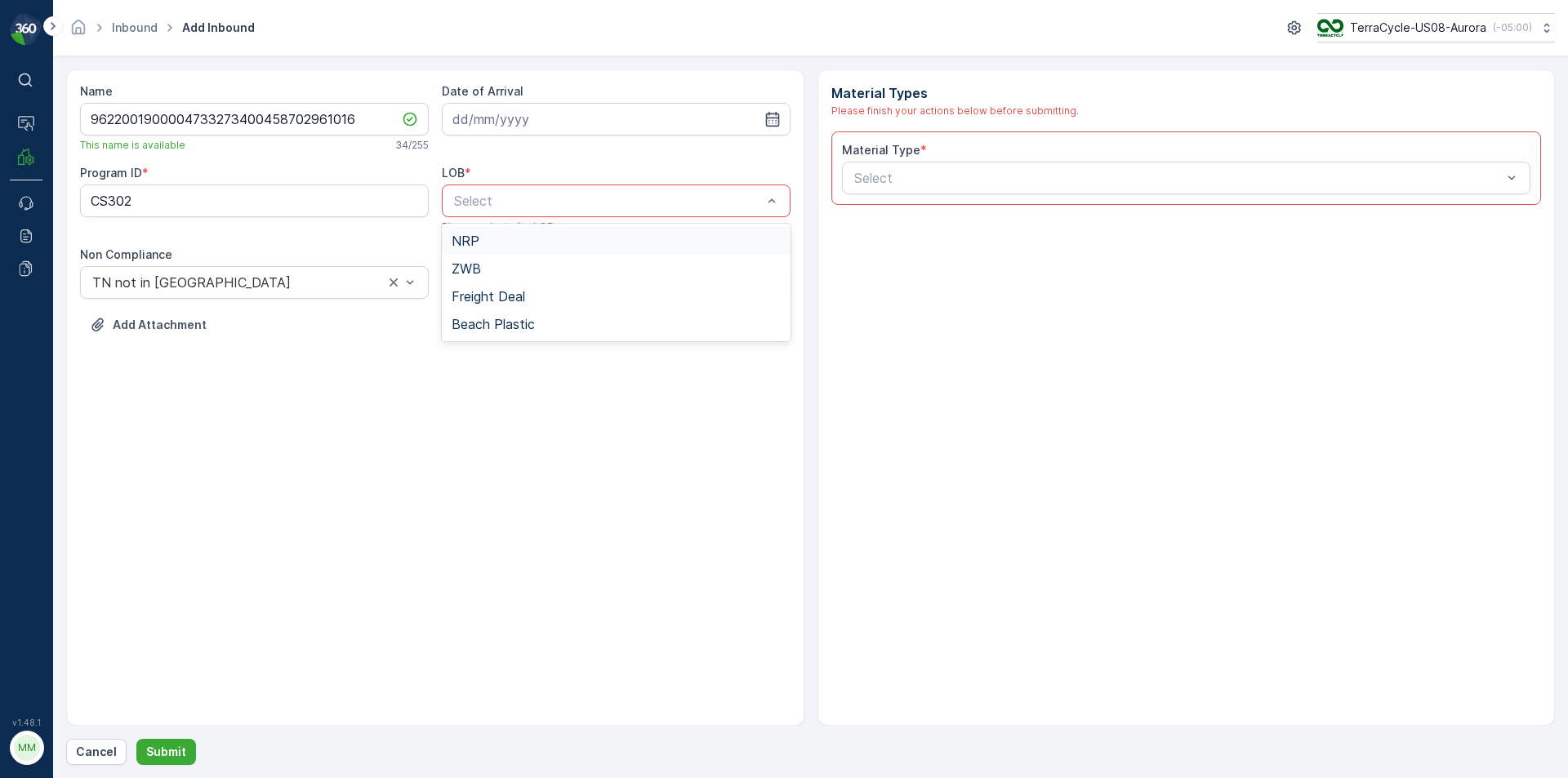
click at [520, 235] on div "NRP" at bounding box center [616, 241] width 329 height 15
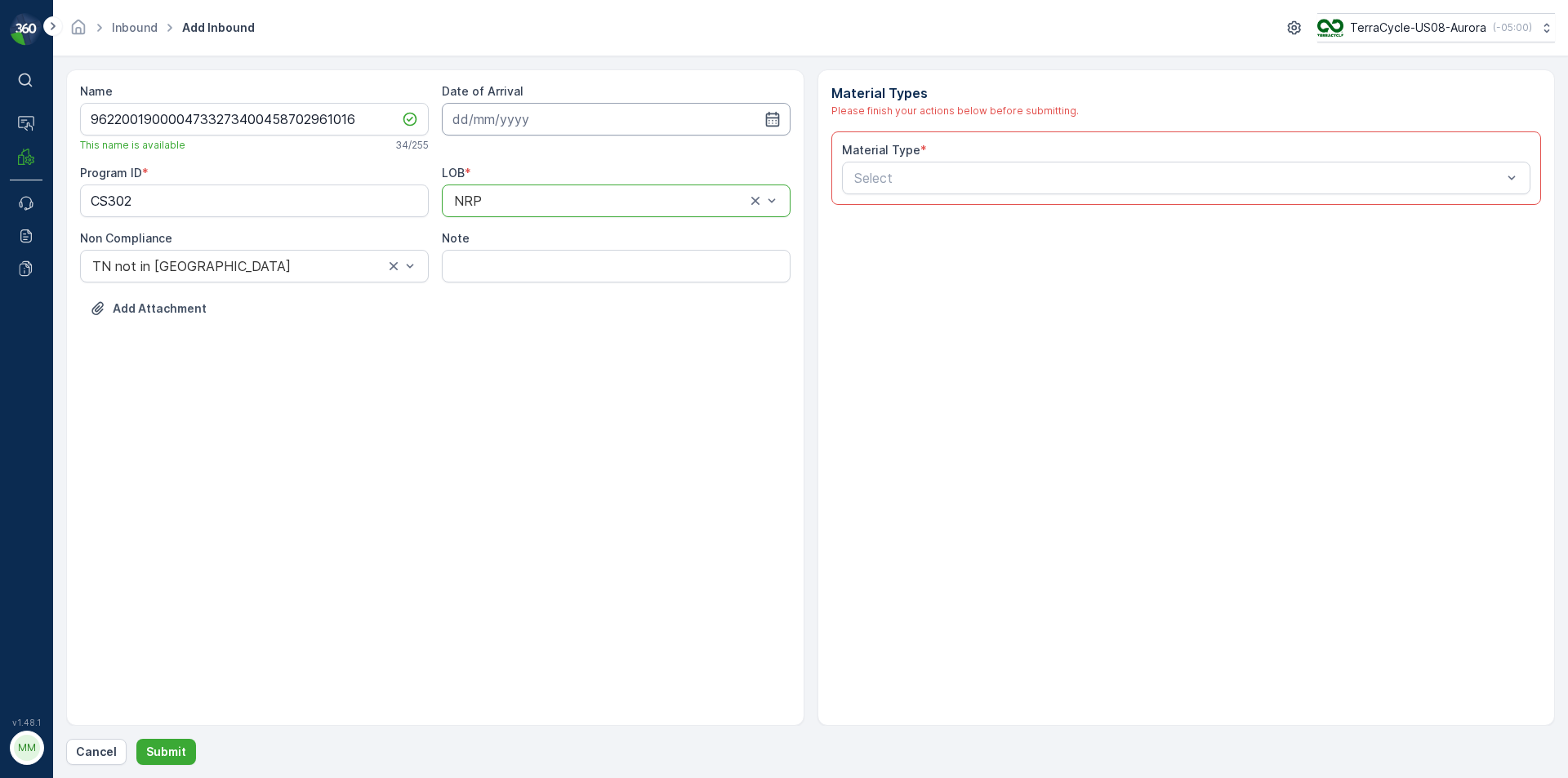
click at [519, 128] on input at bounding box center [616, 119] width 349 height 33
click at [522, 314] on div "19" at bounding box center [529, 321] width 26 height 26
type input "[DATE]"
click at [1051, 181] on div at bounding box center [1179, 178] width 652 height 15
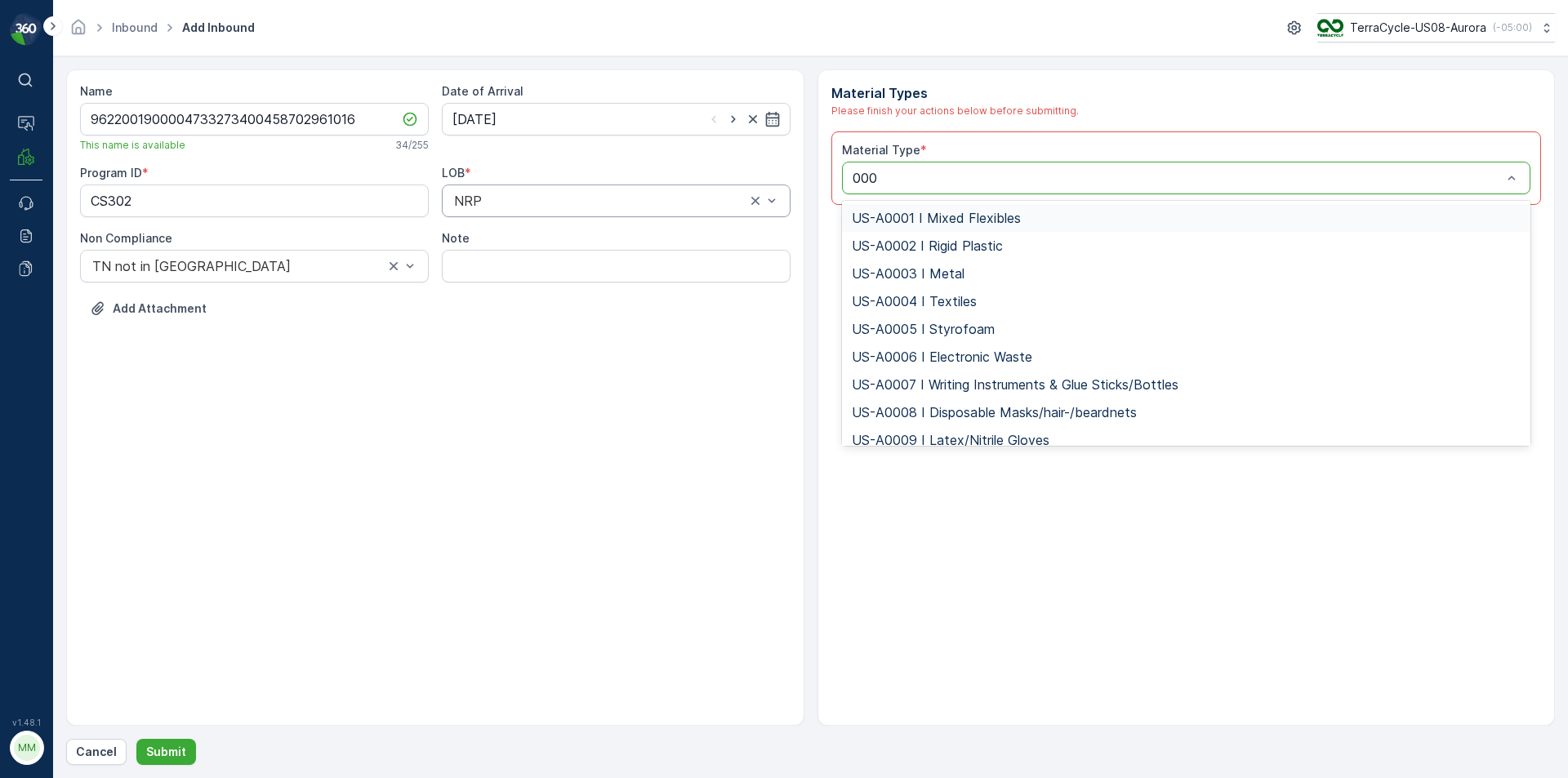
type input "0006"
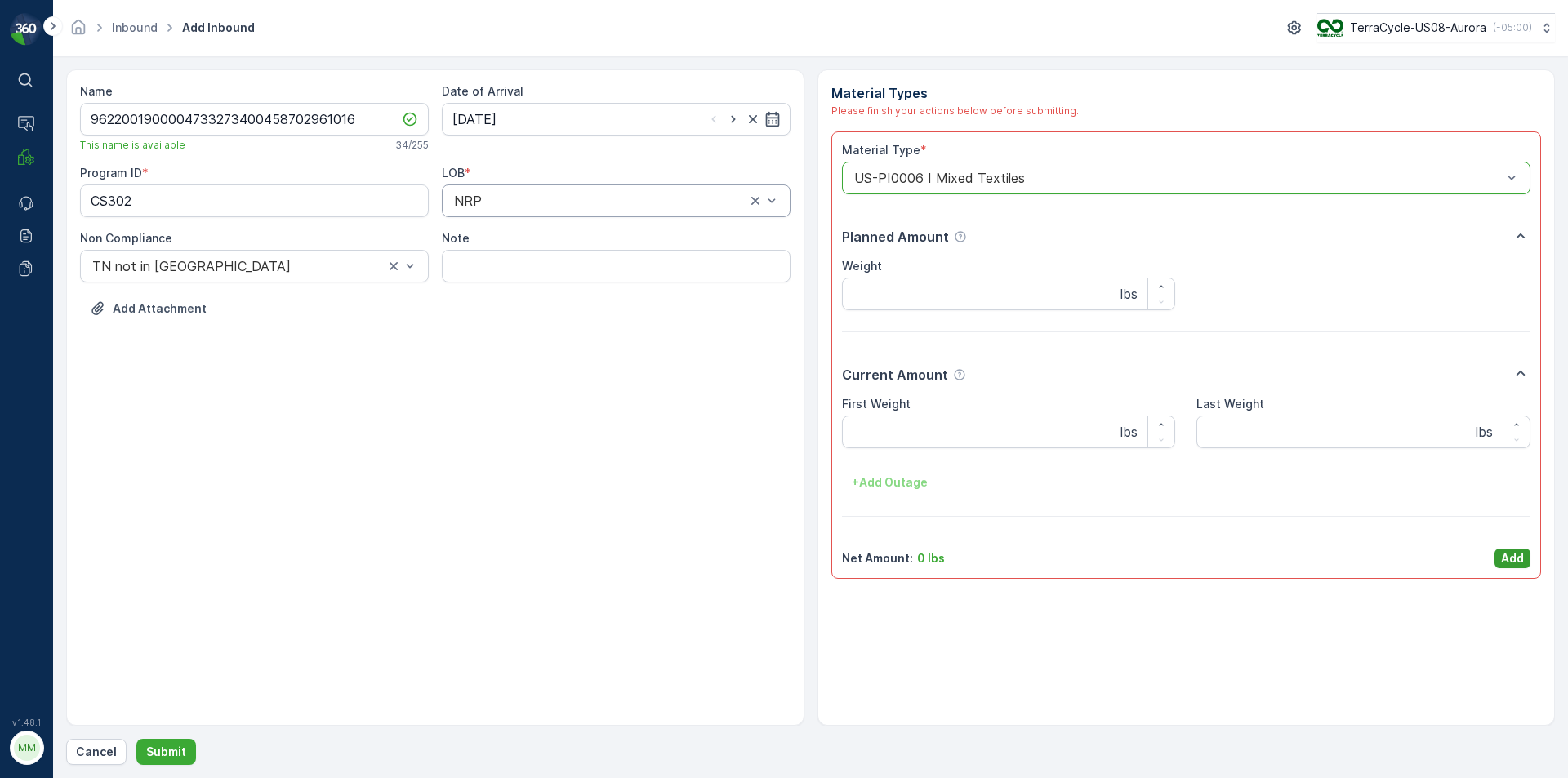
click at [1513, 563] on p "Add" at bounding box center [1512, 558] width 23 height 16
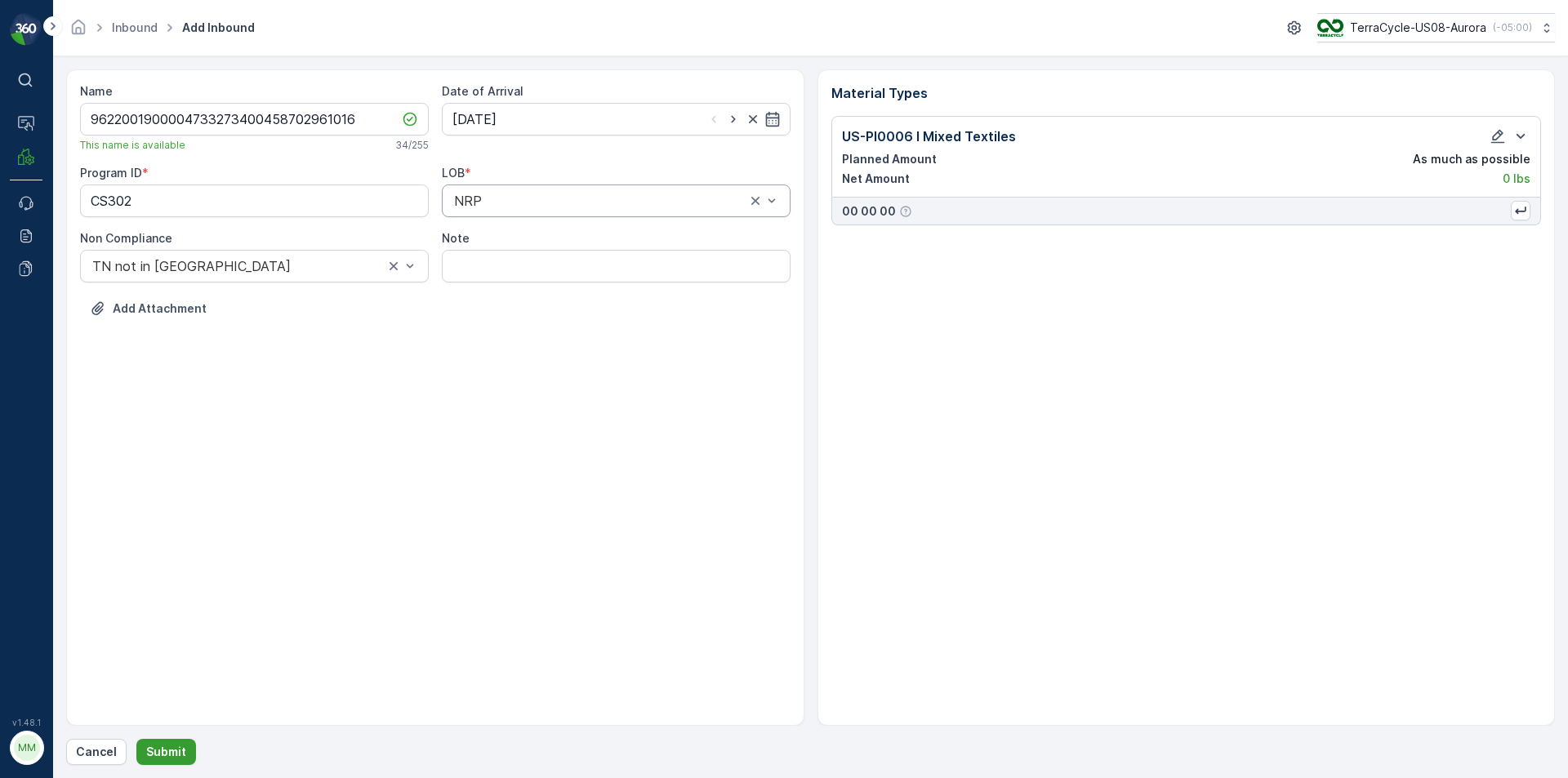
click at [159, 741] on button "Submit" at bounding box center [166, 752] width 59 height 26
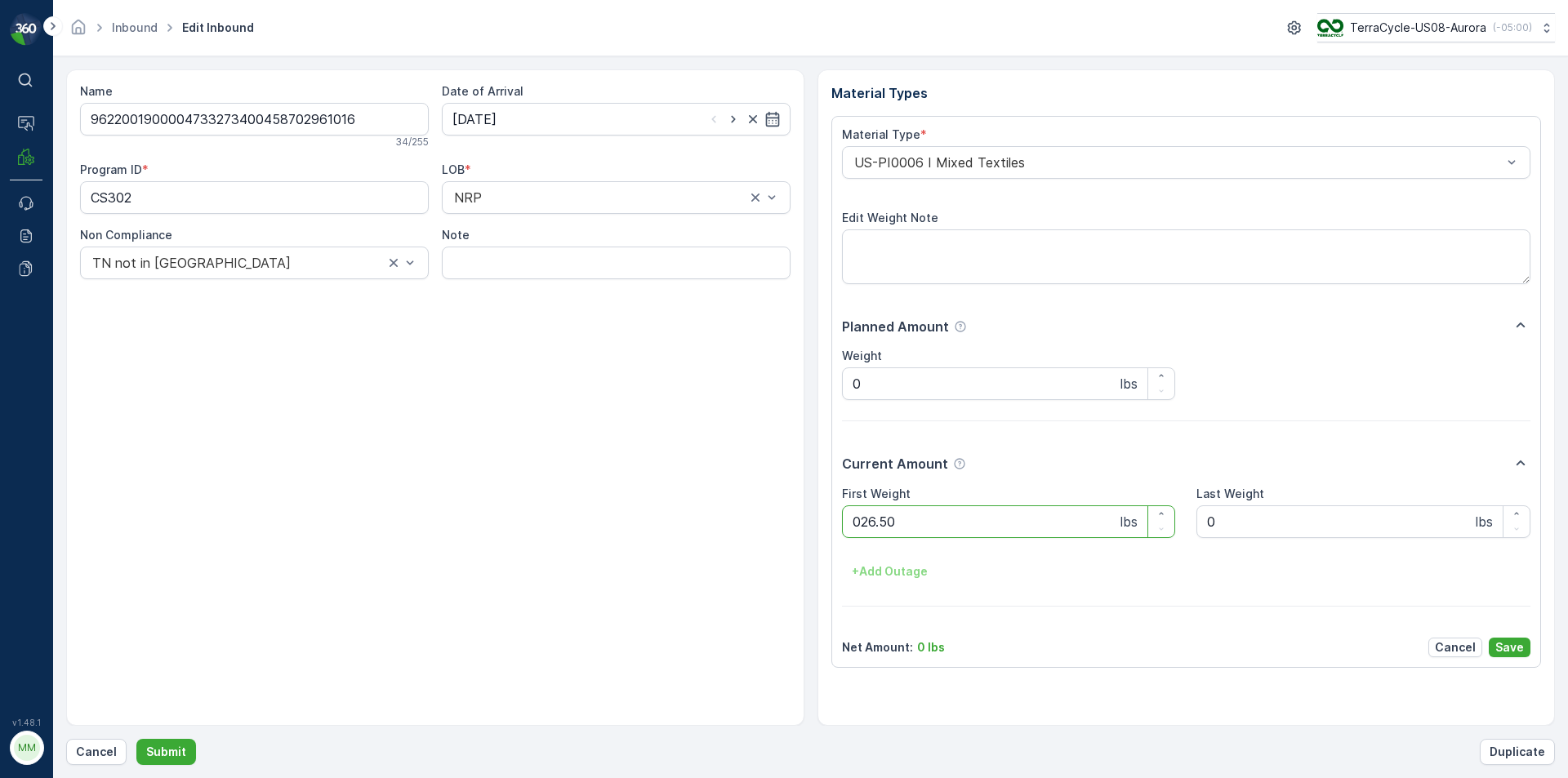
click at [137, 739] on button "Submit" at bounding box center [166, 752] width 59 height 26
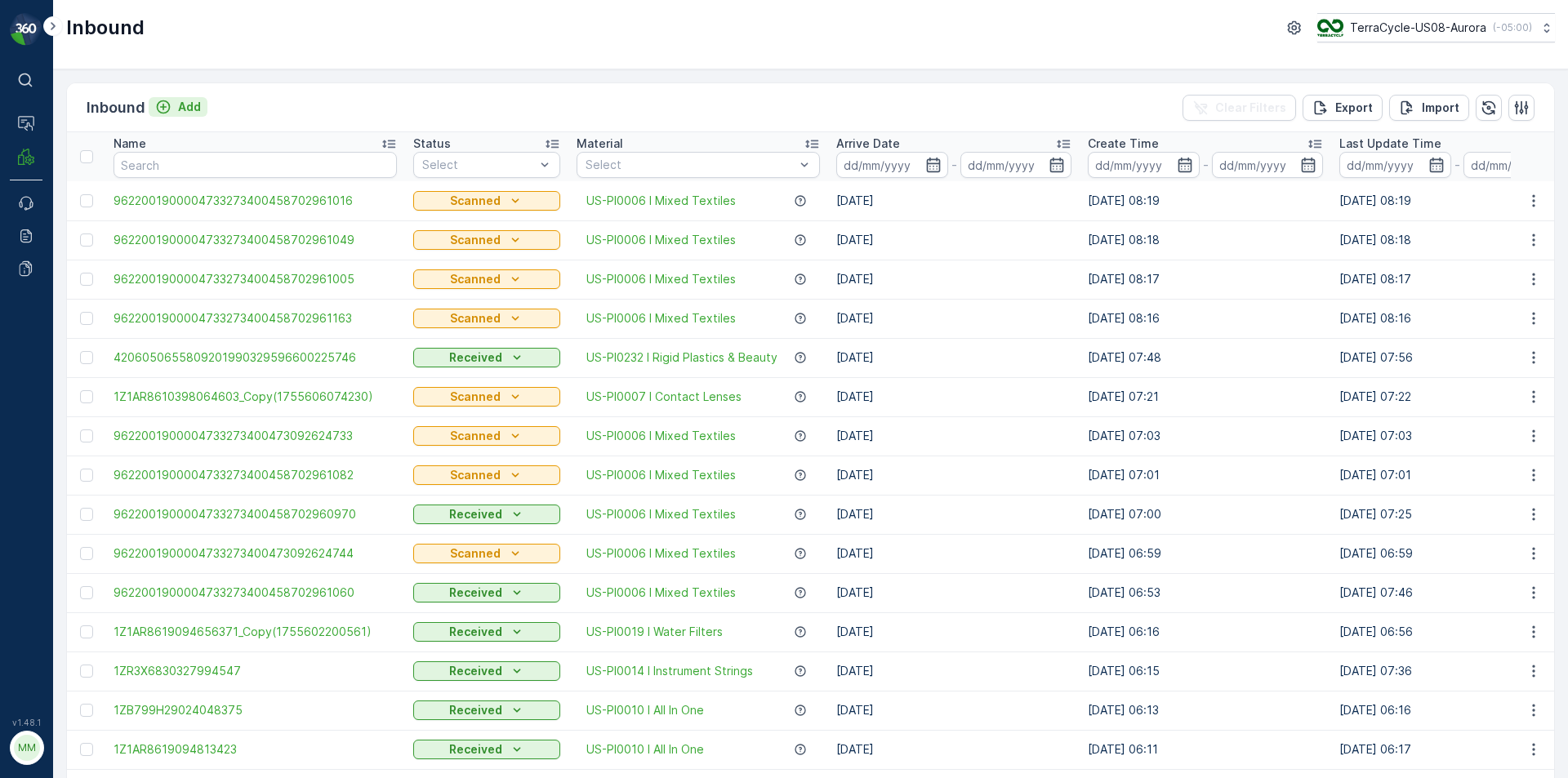
click at [167, 99] on icon "Add" at bounding box center [163, 107] width 16 height 16
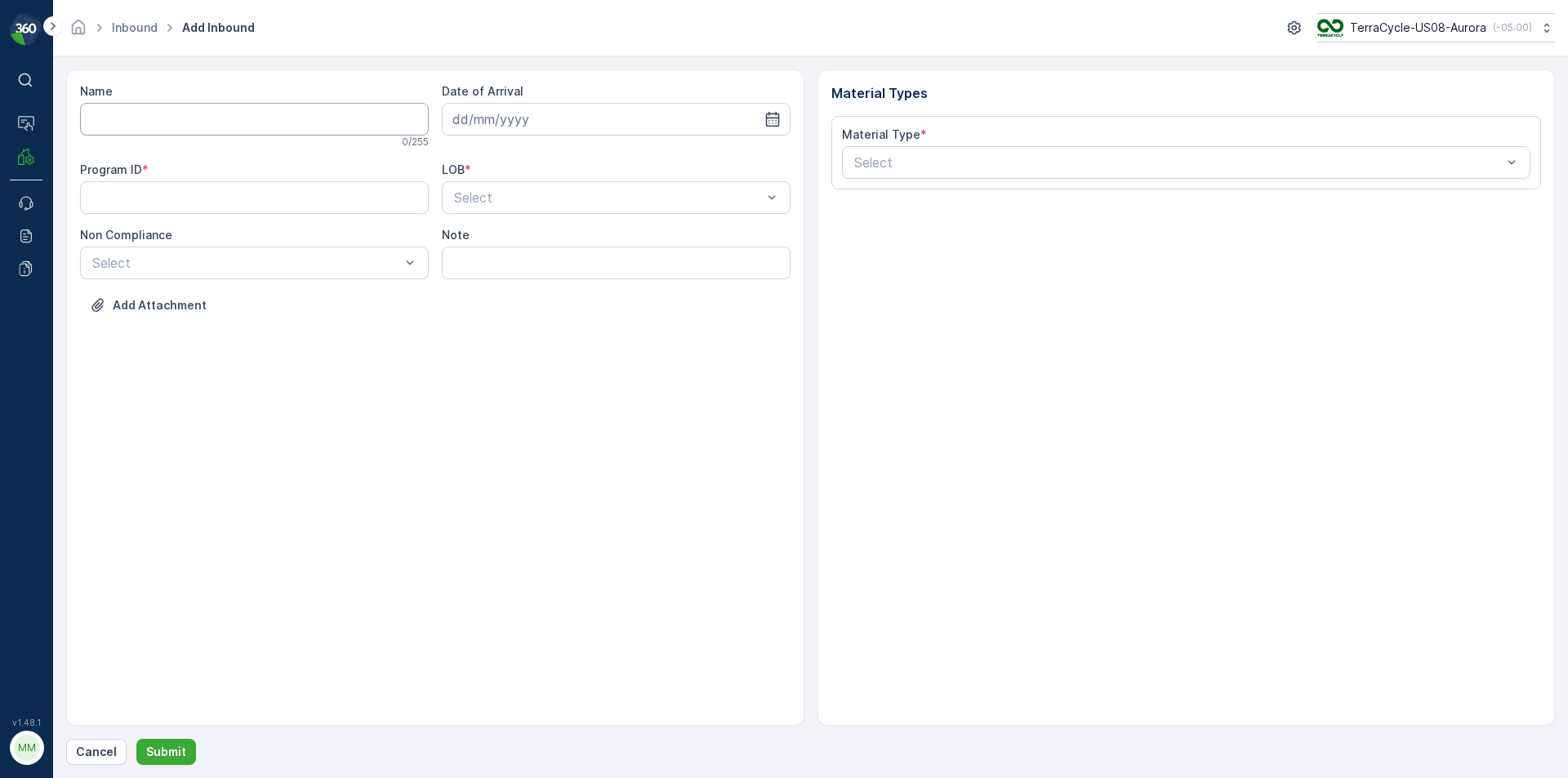
click at [180, 119] on input "Name" at bounding box center [254, 119] width 349 height 33
drag, startPoint x: 180, startPoint y: 119, endPoint x: 156, endPoint y: 118, distance: 24.0
click at [156, 119] on input "Name" at bounding box center [254, 119] width 349 height 33
type input "9622001900004733273400458702960991"
click at [137, 739] on button "Submit" at bounding box center [166, 752] width 59 height 26
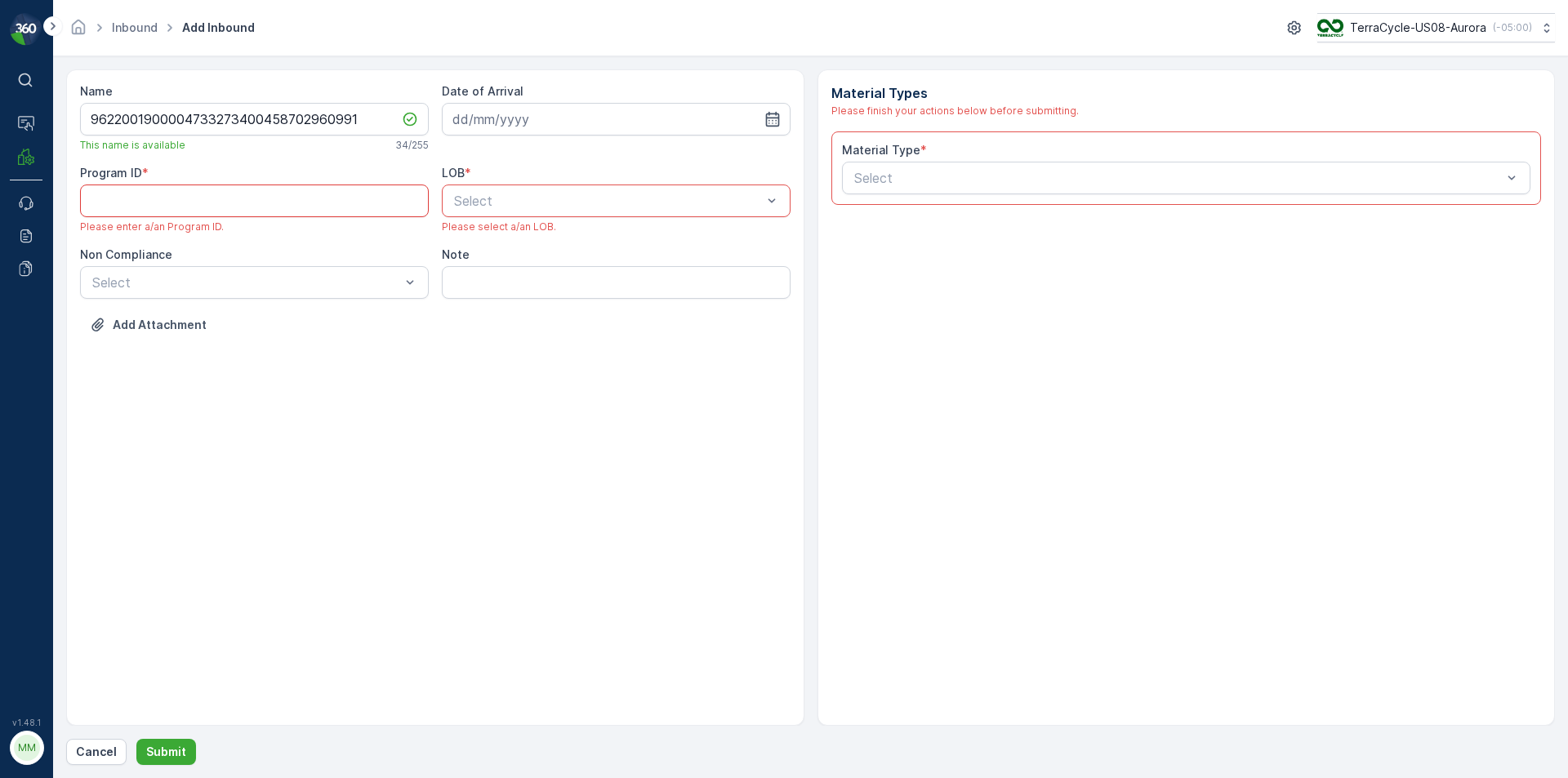
paste ID "CS302"
type ID "CS302"
click at [319, 286] on div at bounding box center [246, 282] width 311 height 15
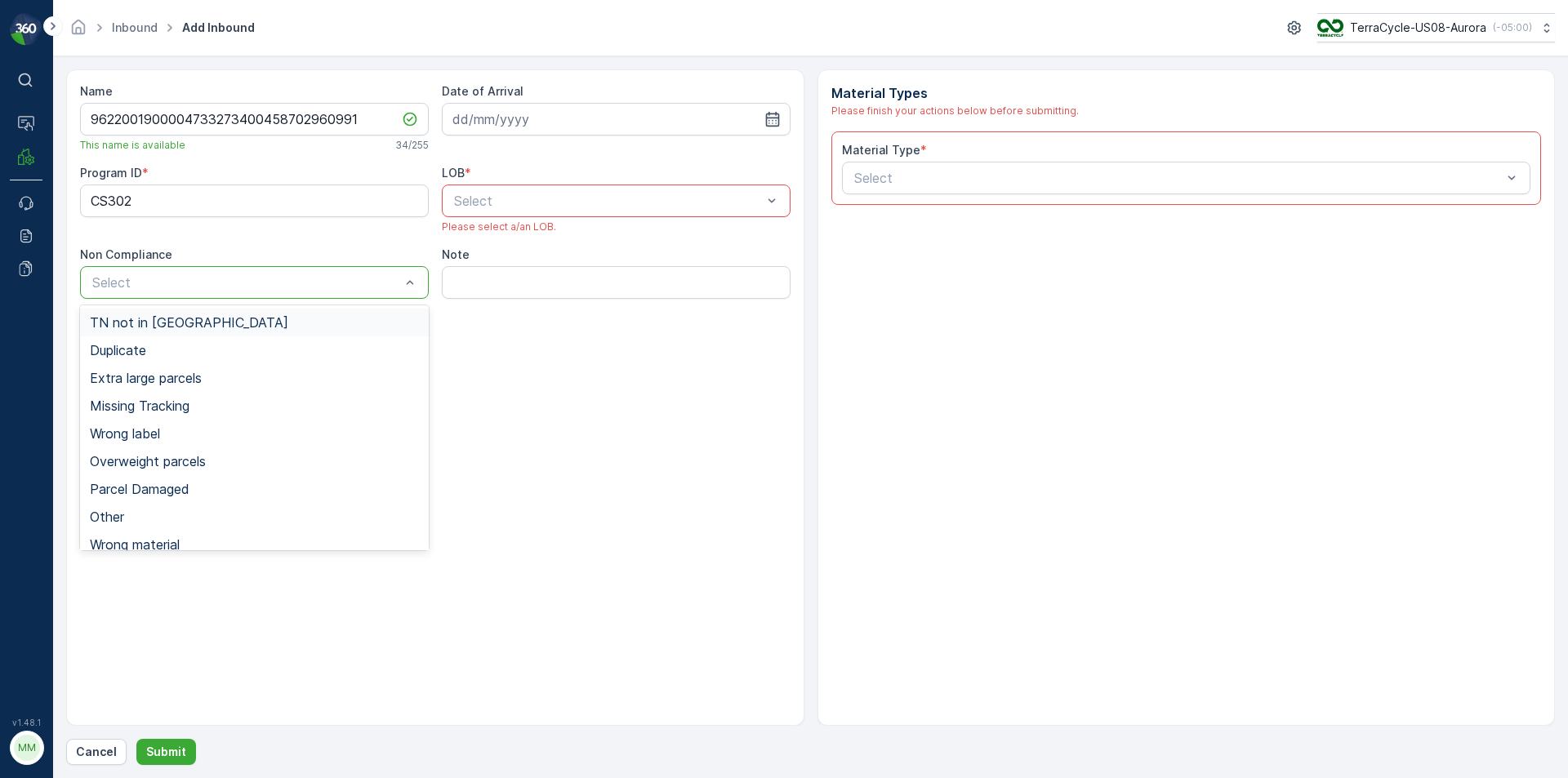
click at [266, 319] on div "TN not in [GEOGRAPHIC_DATA]" at bounding box center [254, 322] width 329 height 15
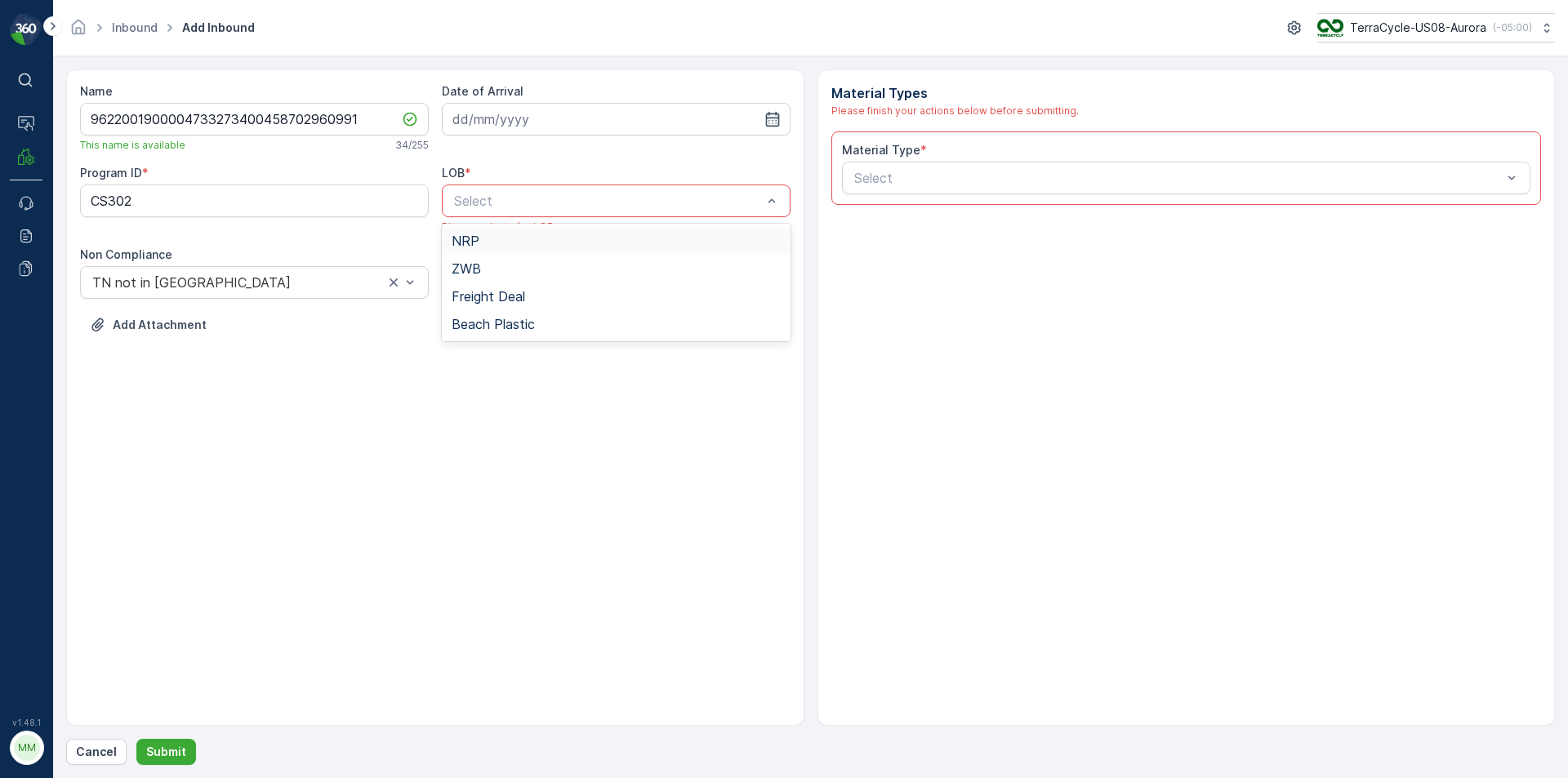
click at [524, 242] on div "NRP" at bounding box center [616, 241] width 329 height 15
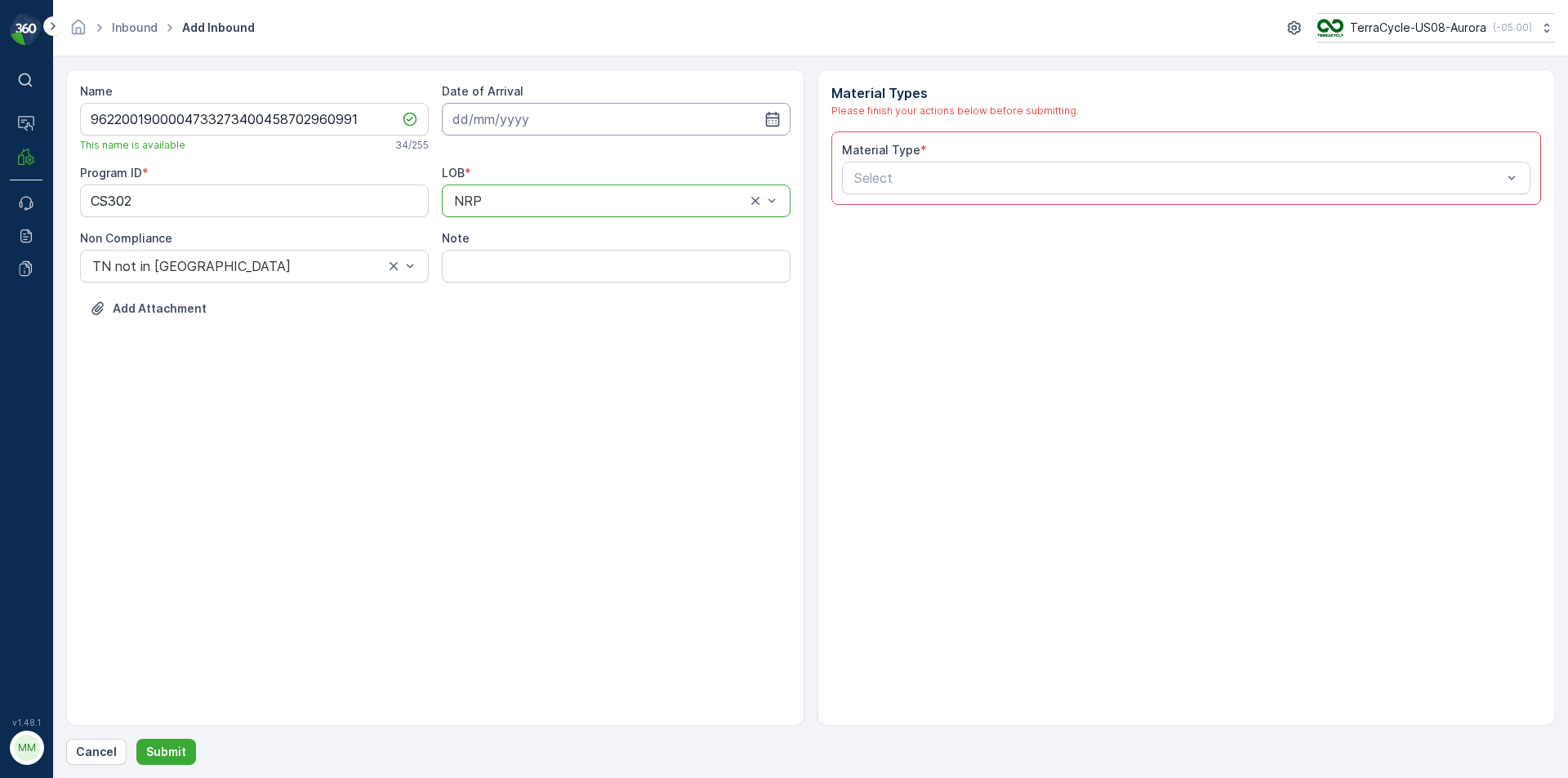
click at [518, 124] on input at bounding box center [616, 119] width 349 height 33
click at [525, 317] on div "19" at bounding box center [529, 321] width 26 height 26
type input "[DATE]"
click at [974, 177] on div at bounding box center [1179, 178] width 652 height 15
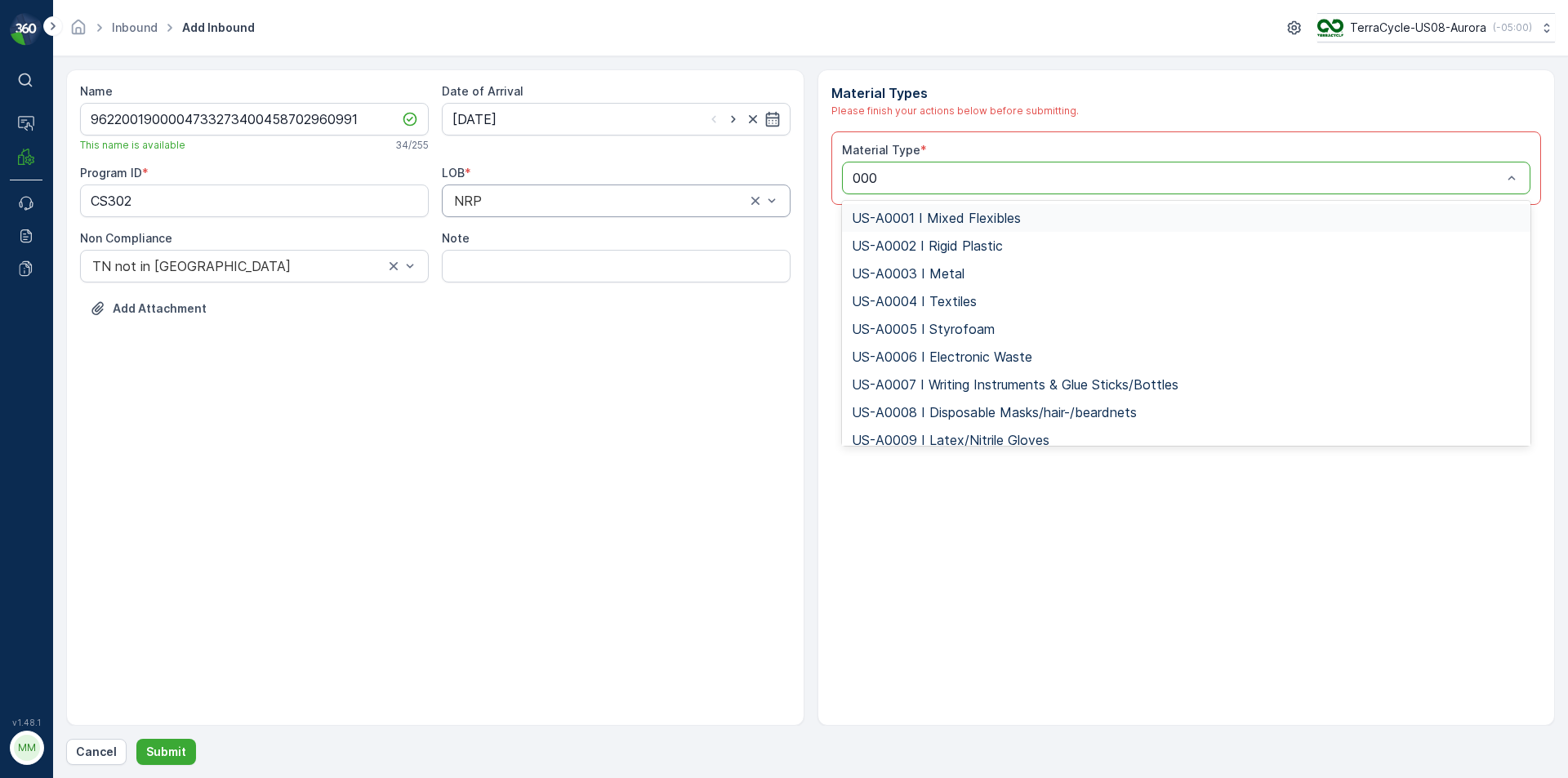
type input "0006"
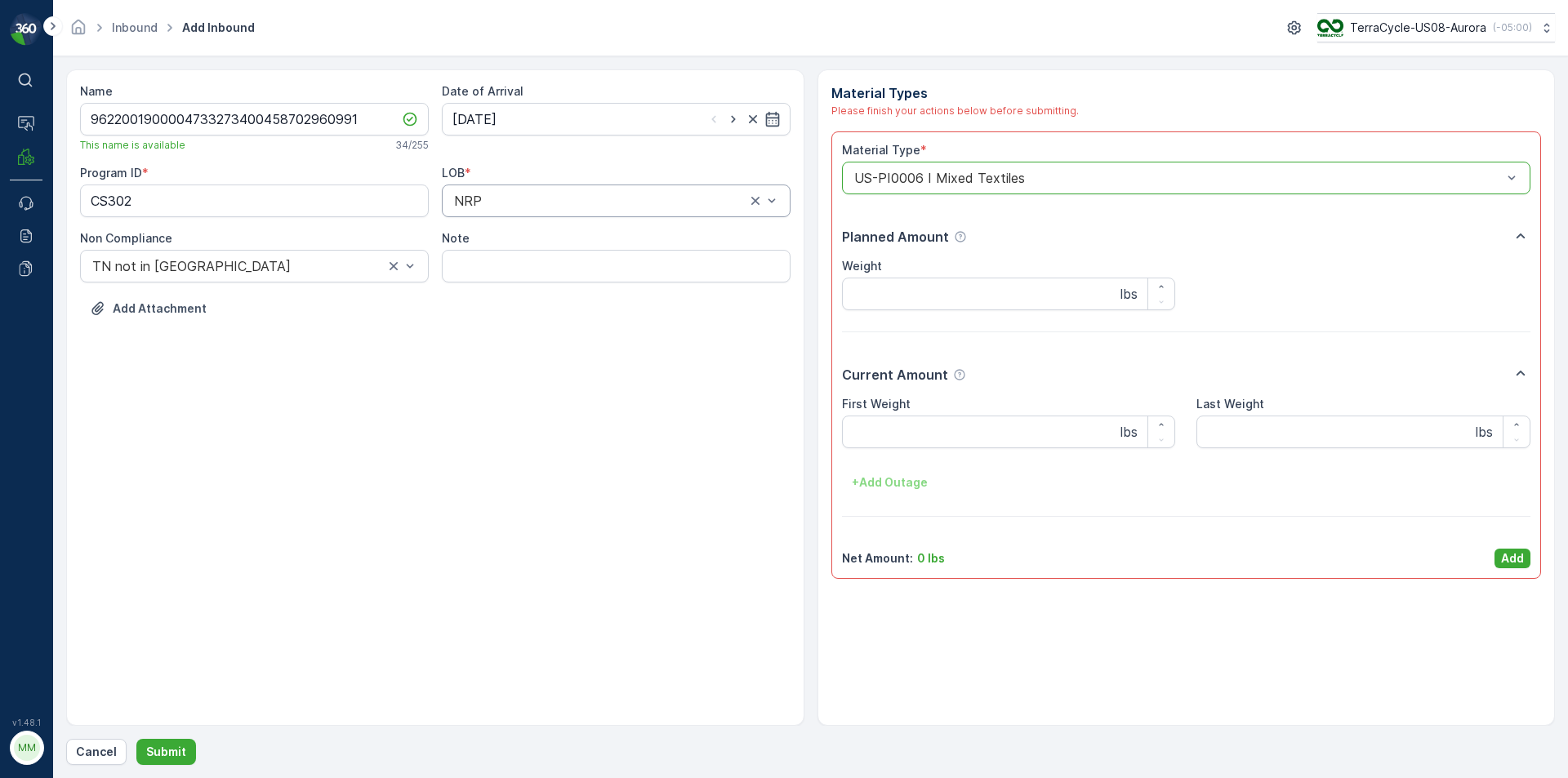
click at [1509, 547] on div "Material Type * option US-PI0006 I Mixed Textiles, selected. US-PI0006 I Mixed …" at bounding box center [1187, 355] width 689 height 426
click at [1504, 552] on p "Add" at bounding box center [1512, 558] width 23 height 16
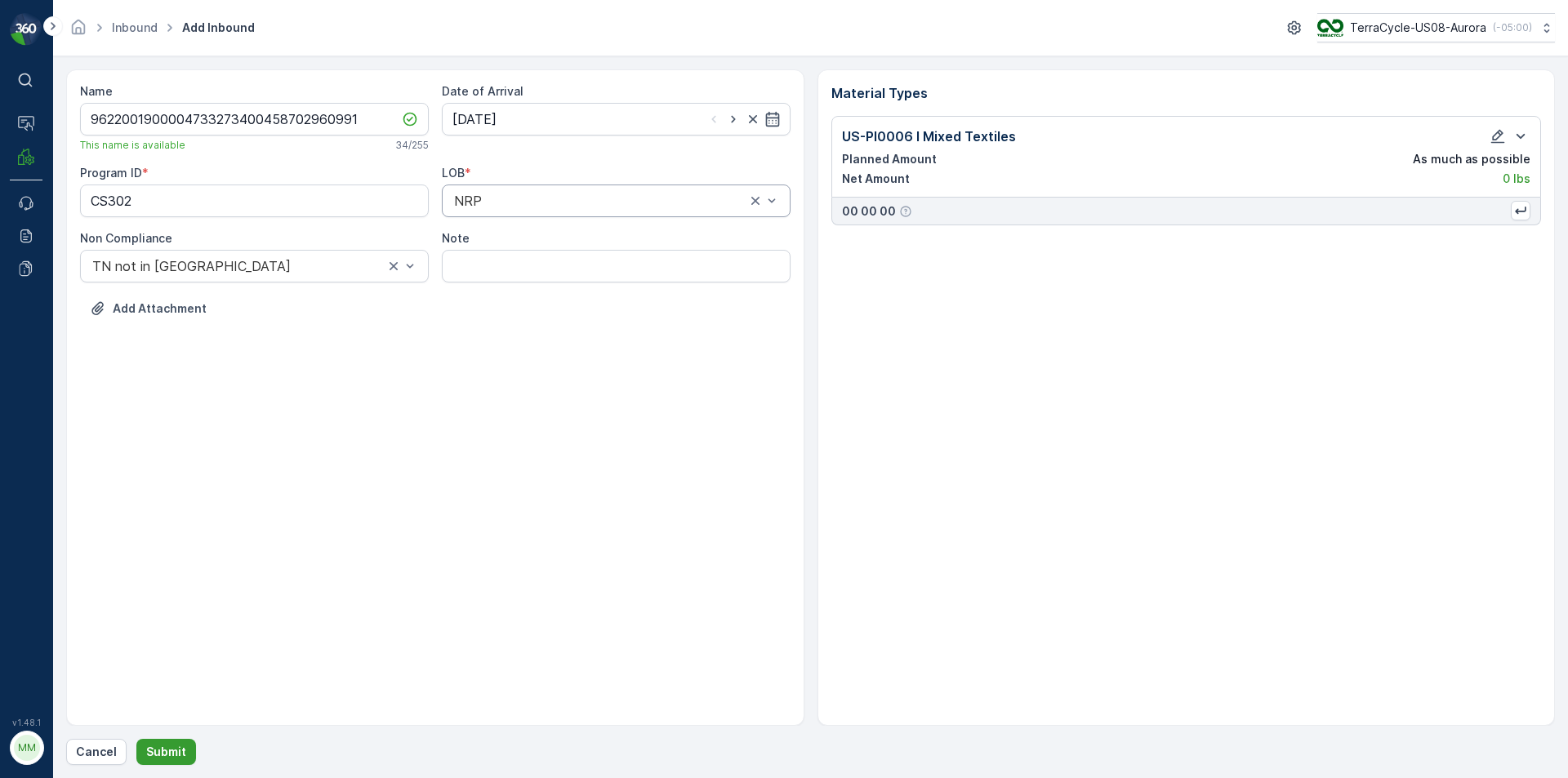
click at [182, 756] on p "Submit" at bounding box center [166, 752] width 40 height 16
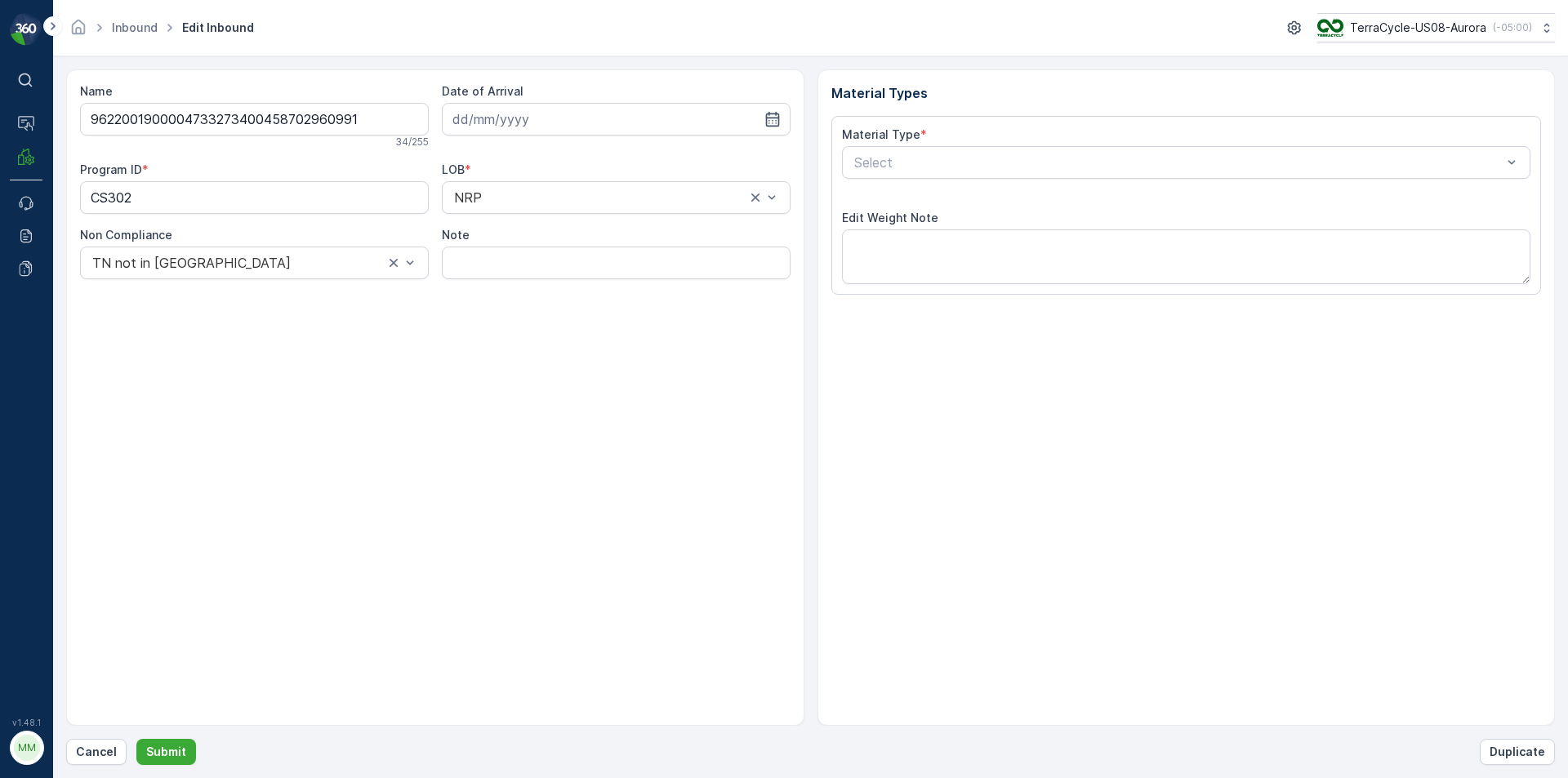
type input "[DATE]"
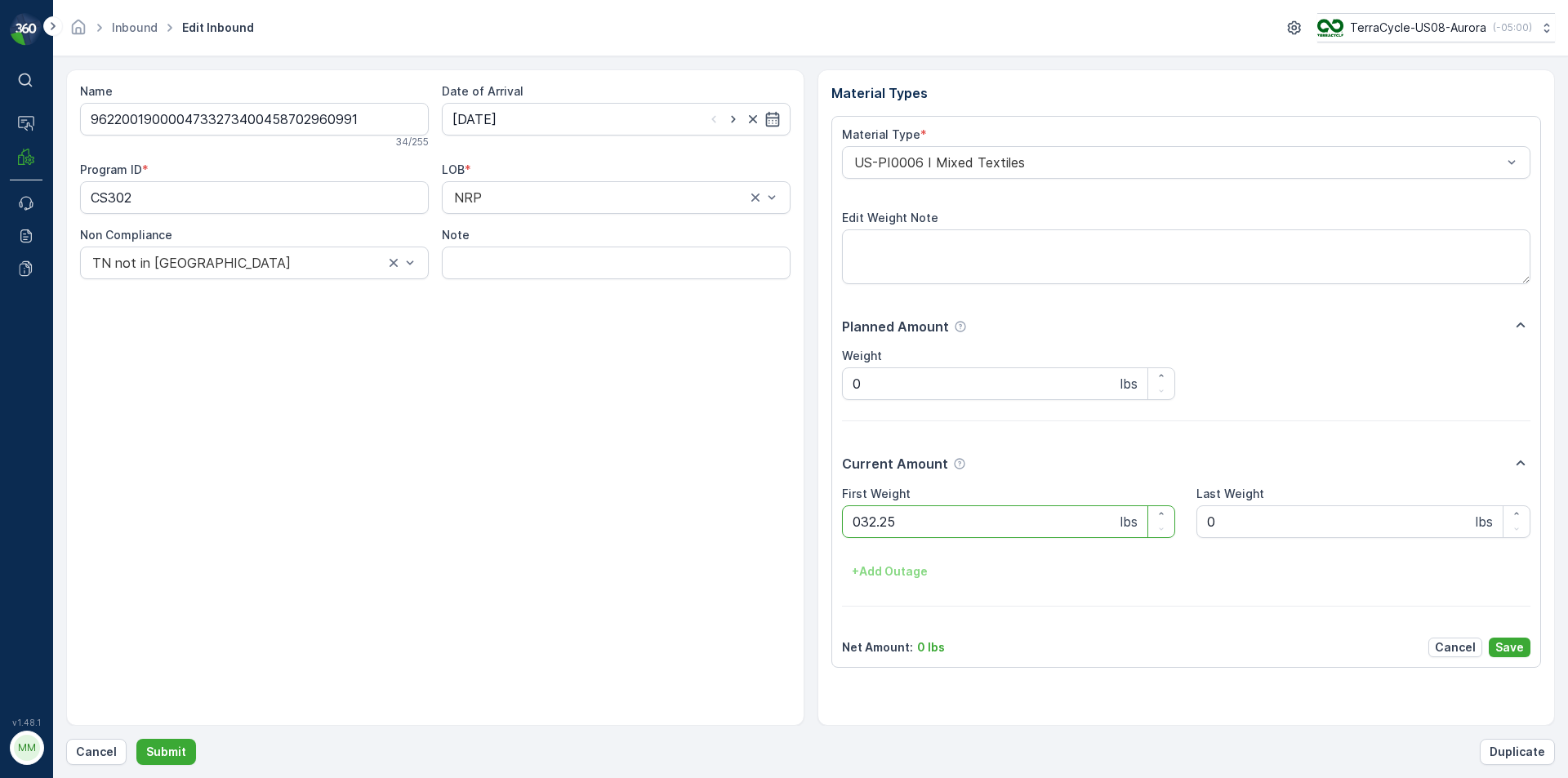
click at [137, 739] on button "Submit" at bounding box center [166, 752] width 59 height 26
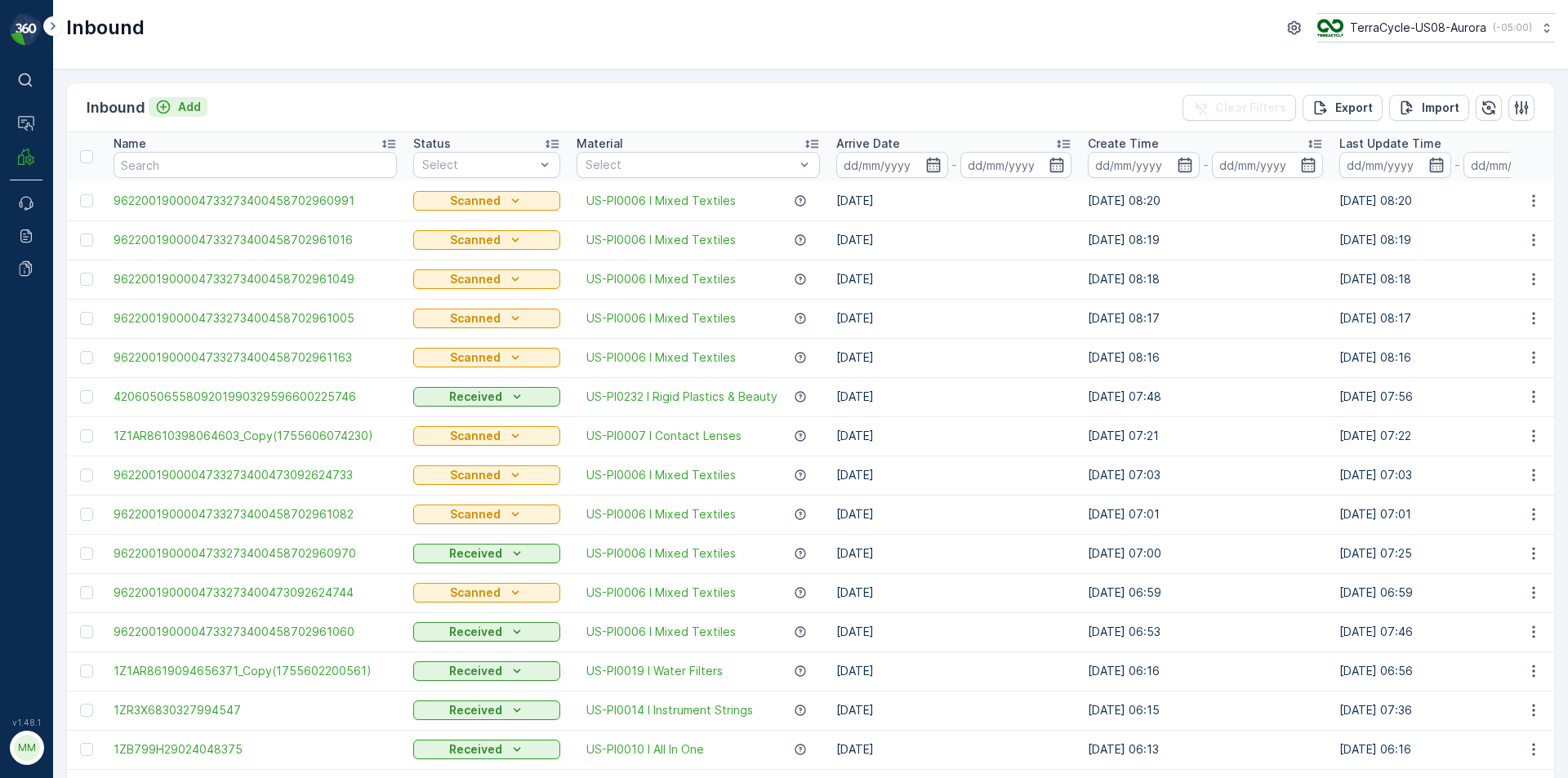
click at [195, 109] on p "Add" at bounding box center [189, 107] width 23 height 16
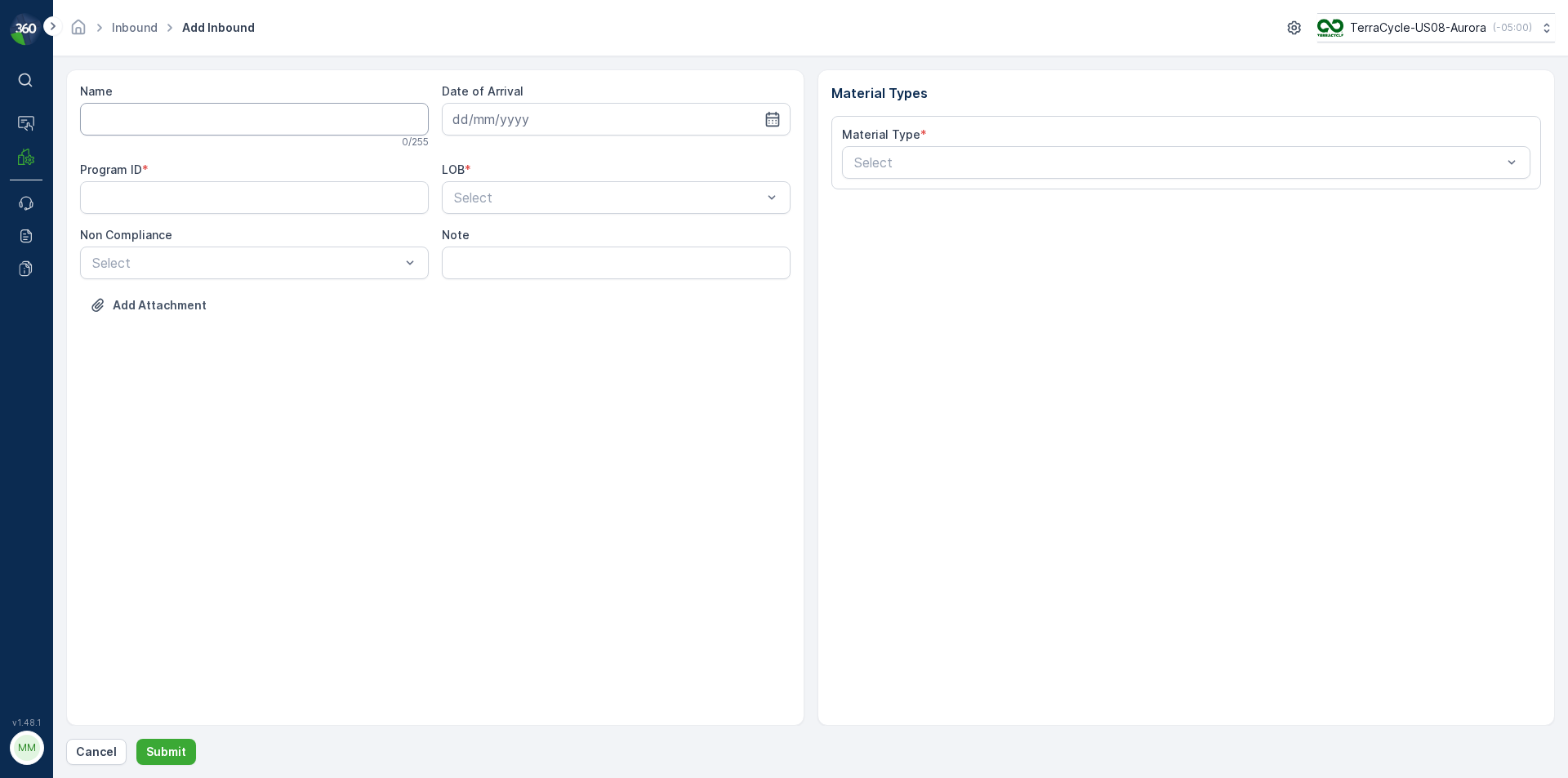
click at [198, 112] on input "Name" at bounding box center [254, 119] width 349 height 33
type input "9622001900004733273400473092624755"
click at [137, 739] on button "Submit" at bounding box center [166, 752] width 59 height 26
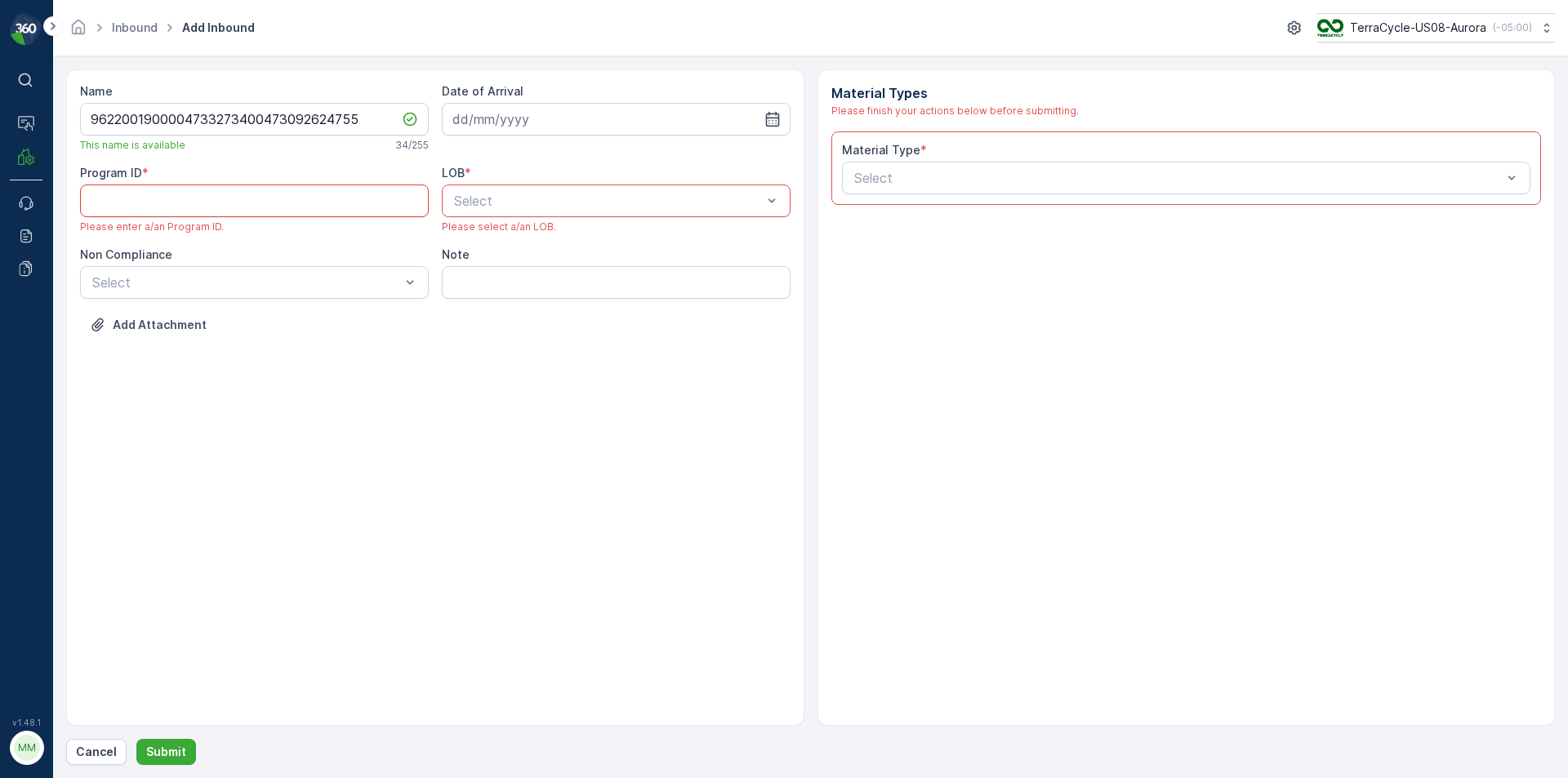
paste ID "CS302"
type ID "CS302"
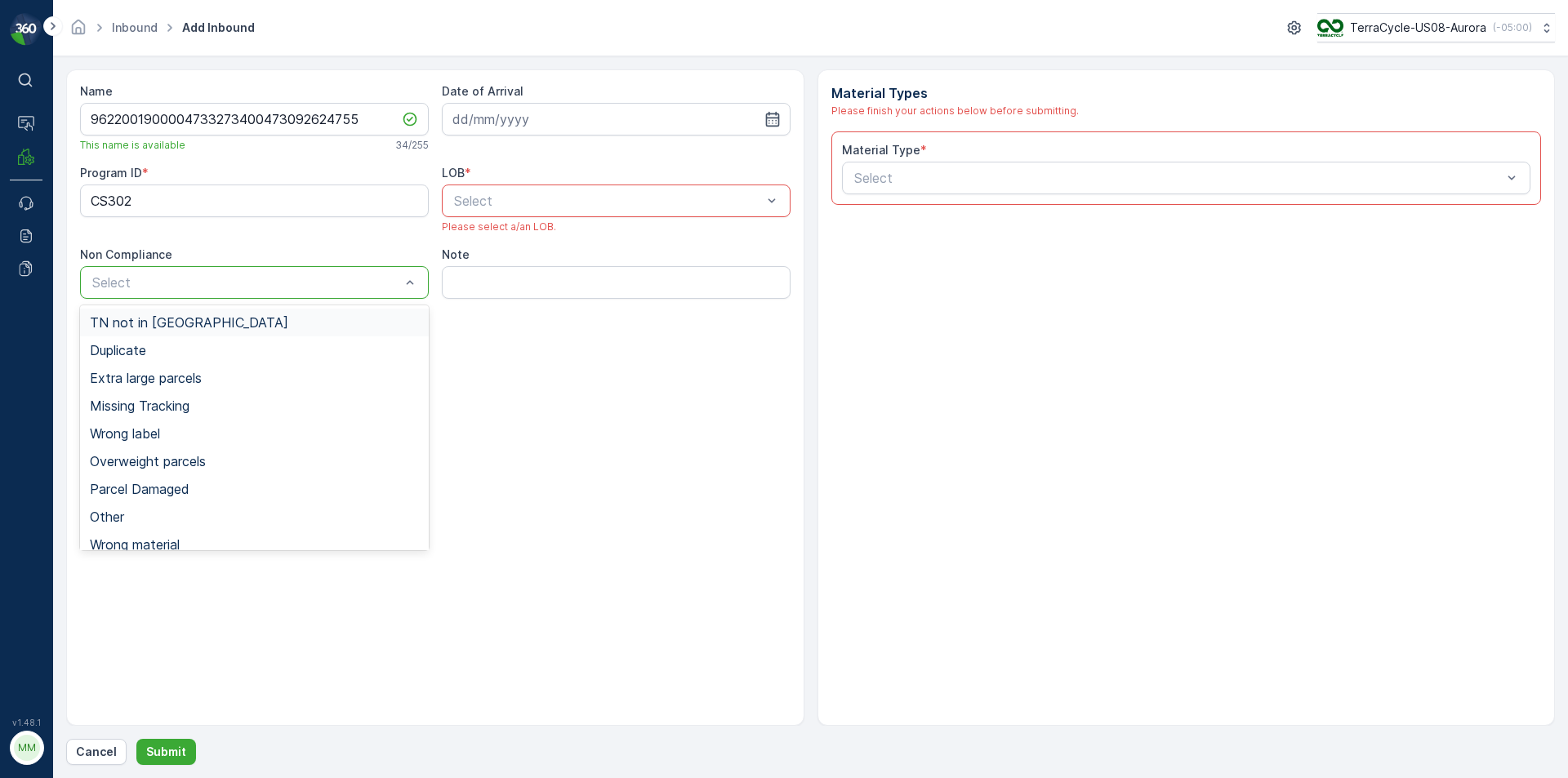
click at [323, 283] on div at bounding box center [246, 282] width 311 height 15
click at [311, 315] on div "TN not in [GEOGRAPHIC_DATA]" at bounding box center [254, 322] width 329 height 15
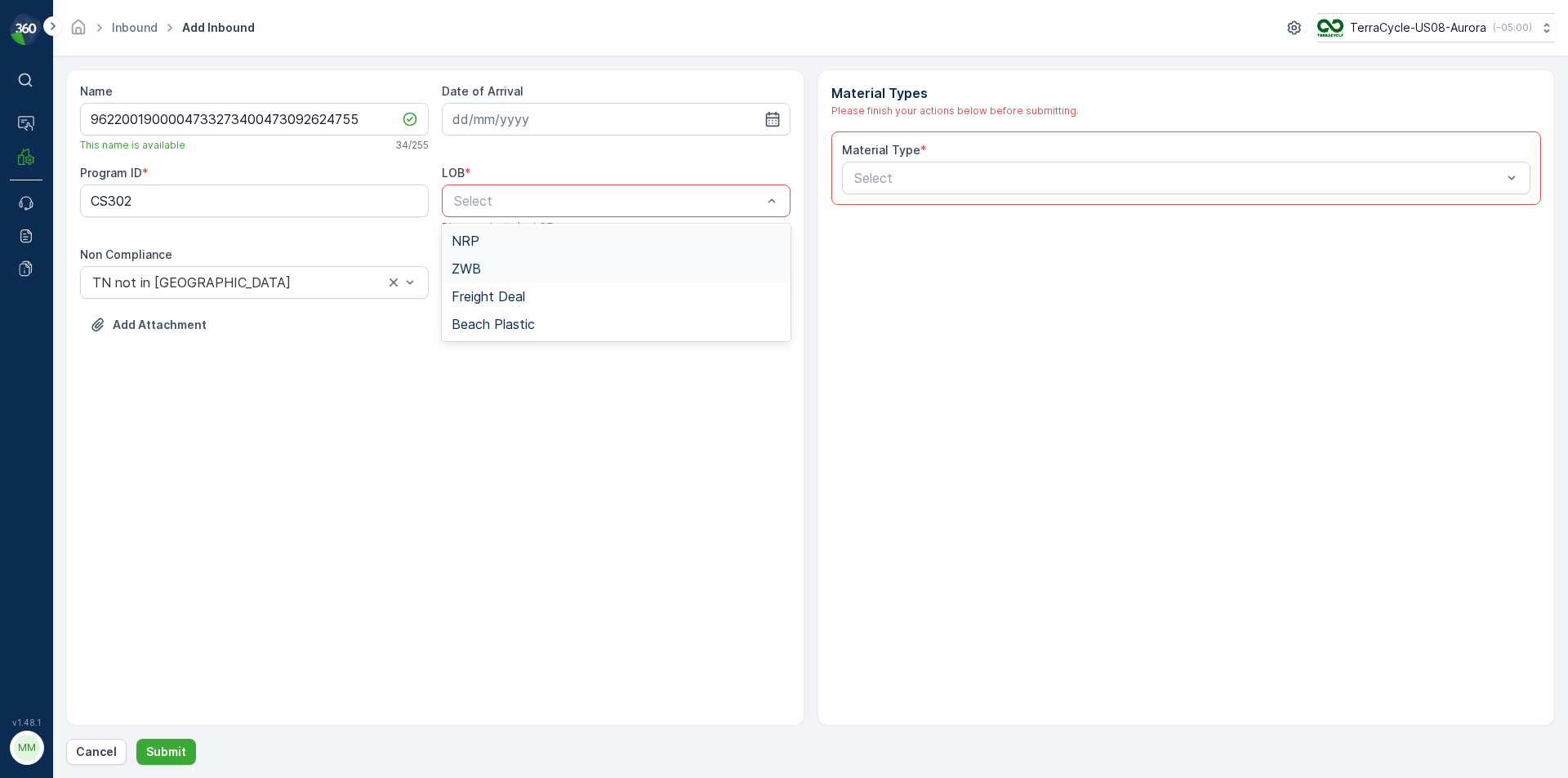
click at [476, 250] on div "NRP" at bounding box center [616, 241] width 349 height 28
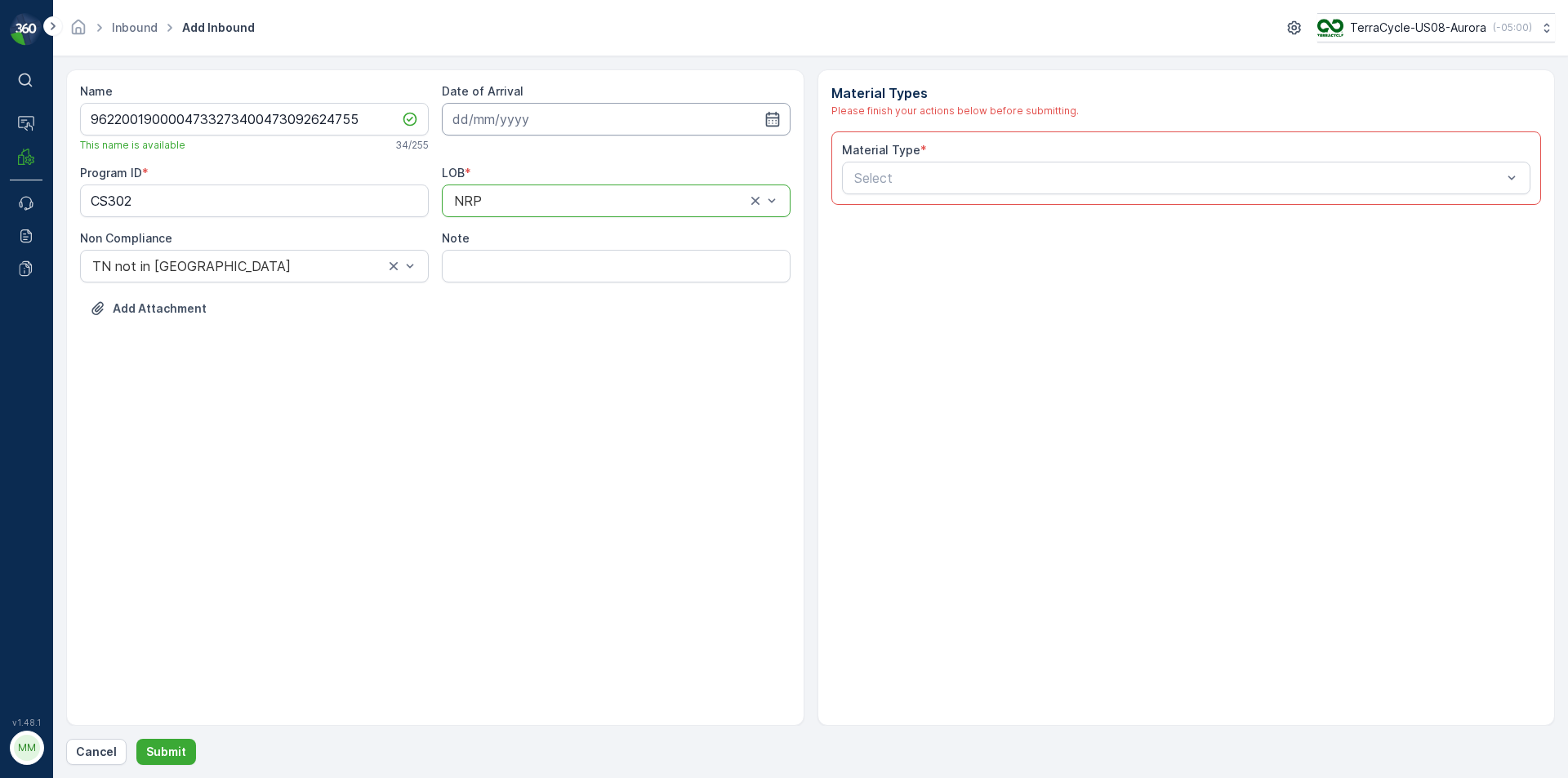
click at [515, 126] on input at bounding box center [616, 119] width 349 height 33
click at [526, 312] on div "19" at bounding box center [529, 321] width 26 height 26
type input "[DATE]"
click at [950, 180] on div at bounding box center [1179, 178] width 652 height 15
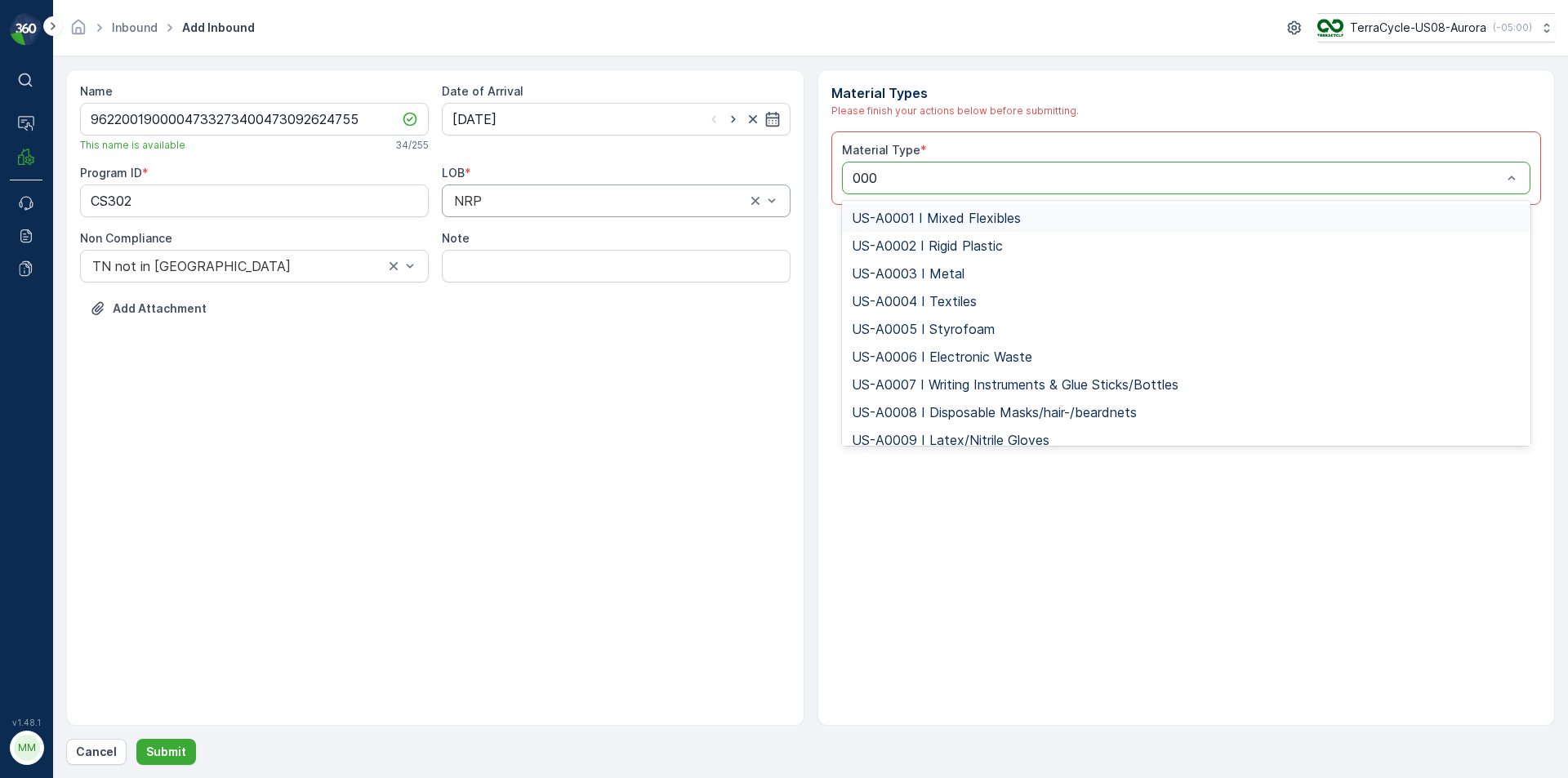
type input "0006"
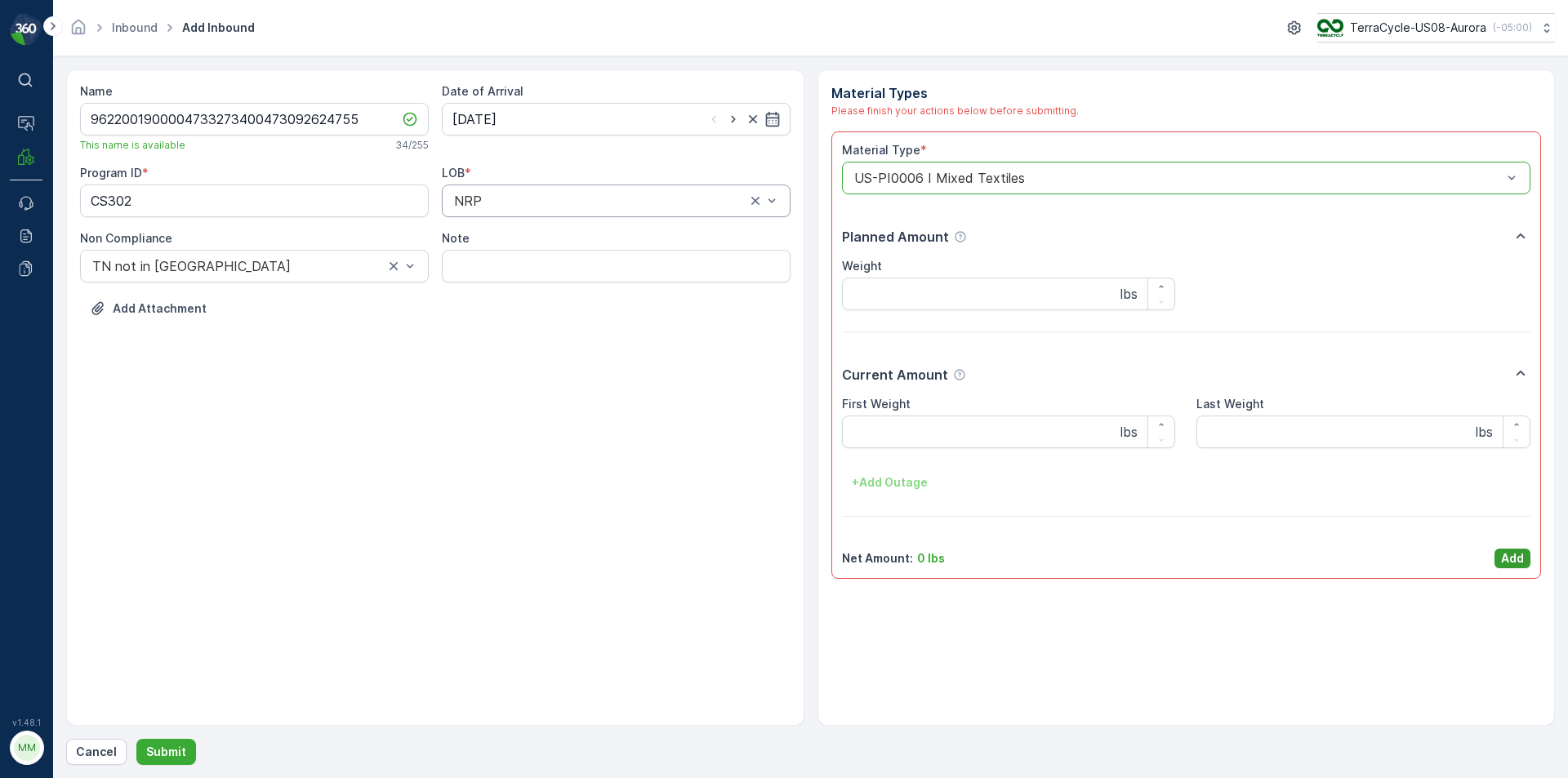
click at [1511, 554] on p "Add" at bounding box center [1512, 558] width 23 height 16
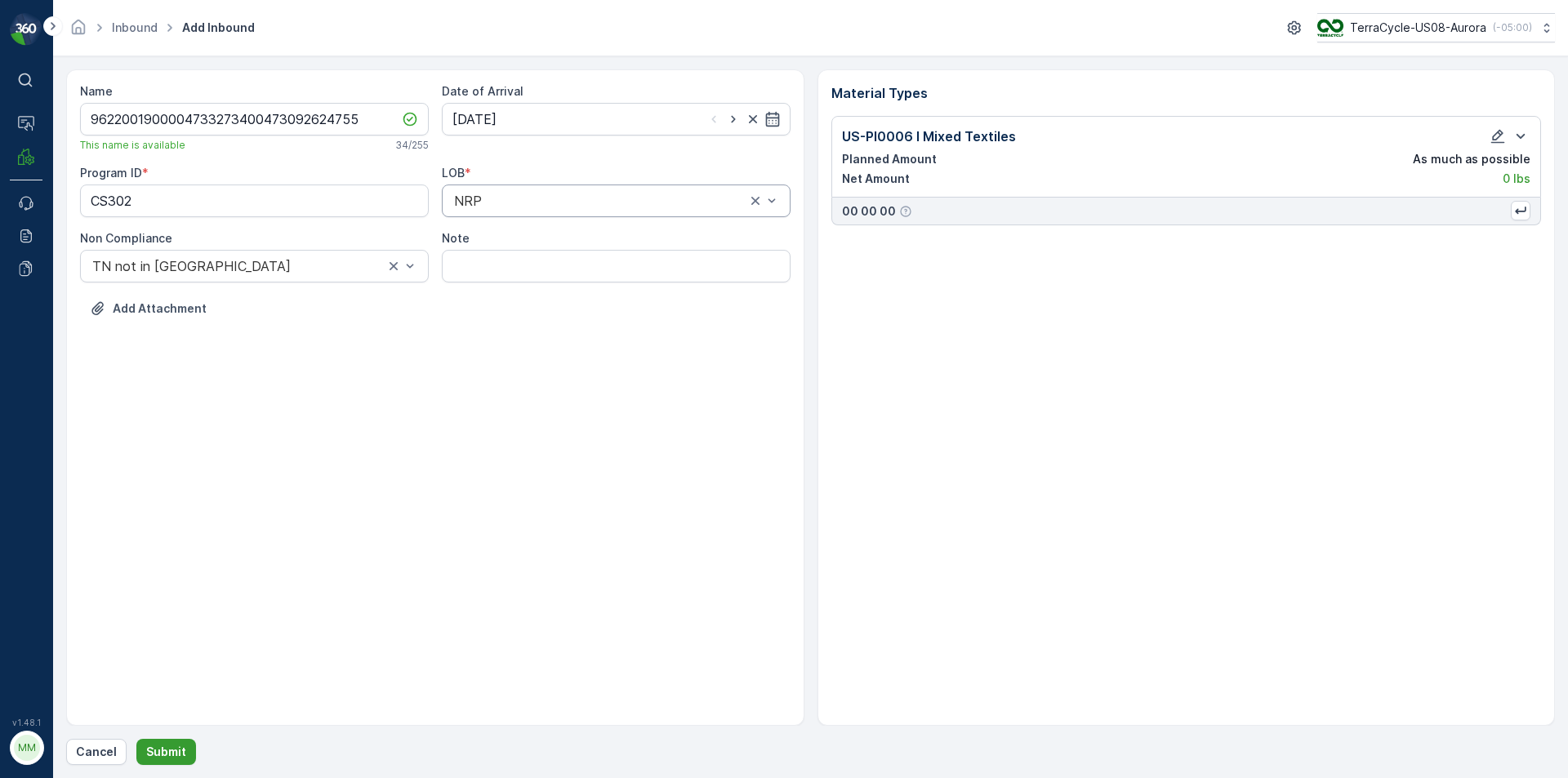
click at [185, 745] on button "Submit" at bounding box center [166, 752] width 59 height 26
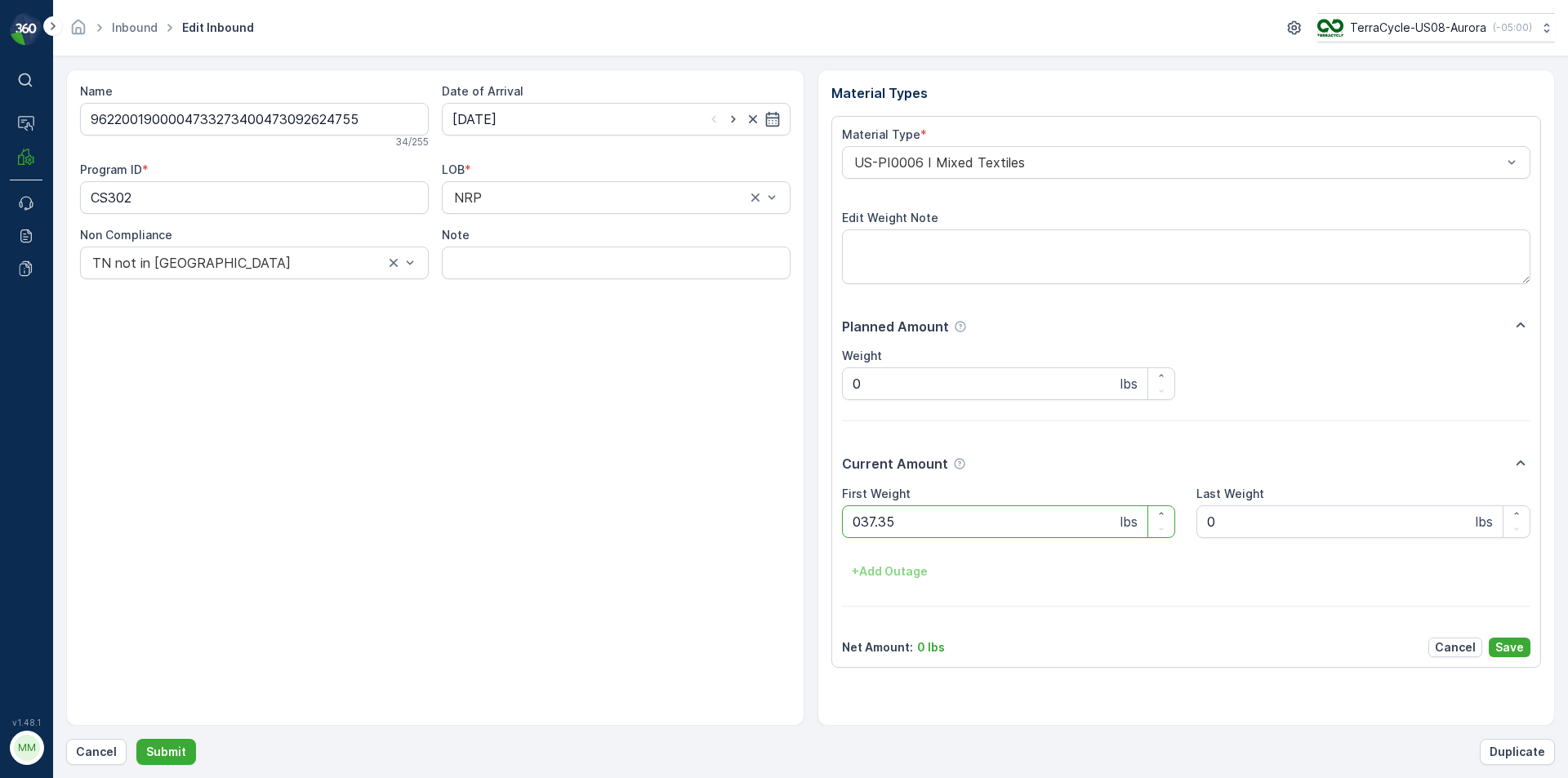
click at [137, 739] on button "Submit" at bounding box center [166, 752] width 59 height 26
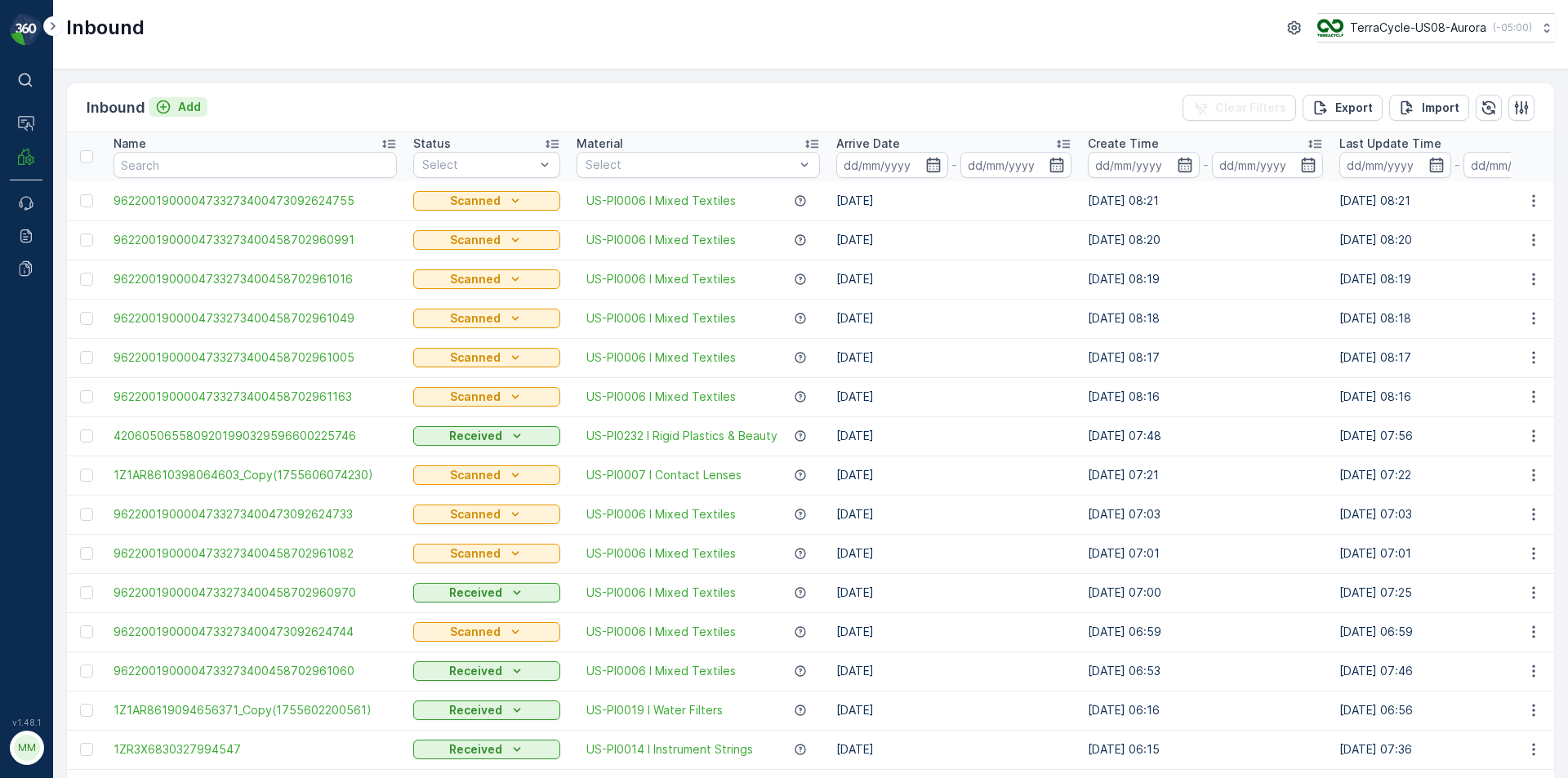
click at [184, 98] on div "Inbound Add" at bounding box center [147, 107] width 121 height 23
click at [186, 112] on p "Add" at bounding box center [189, 107] width 23 height 16
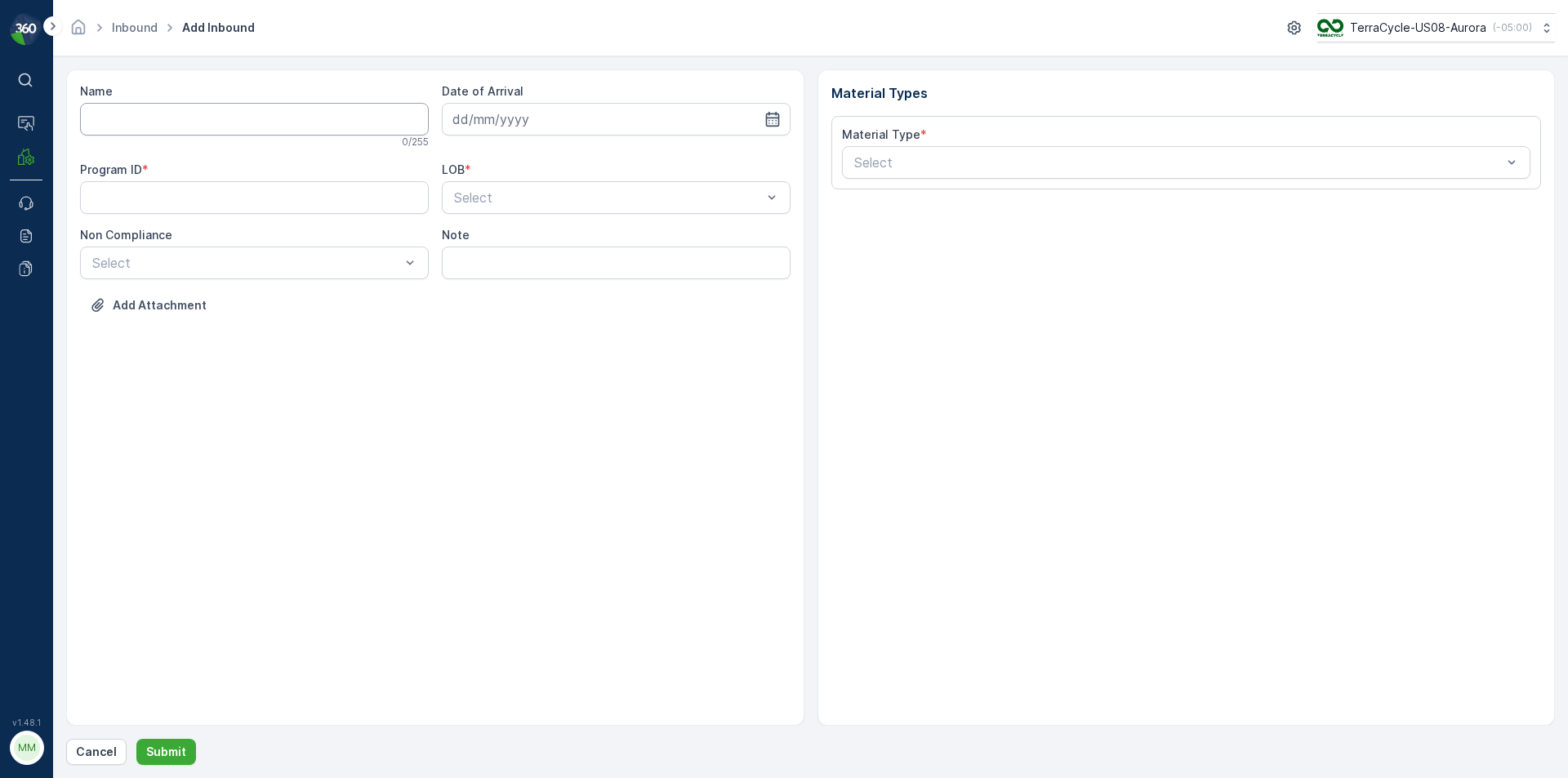
click at [189, 115] on input "Name" at bounding box center [254, 119] width 349 height 33
type input "9622001900004733273400458702961027"
click at [137, 739] on button "Submit" at bounding box center [166, 752] width 59 height 26
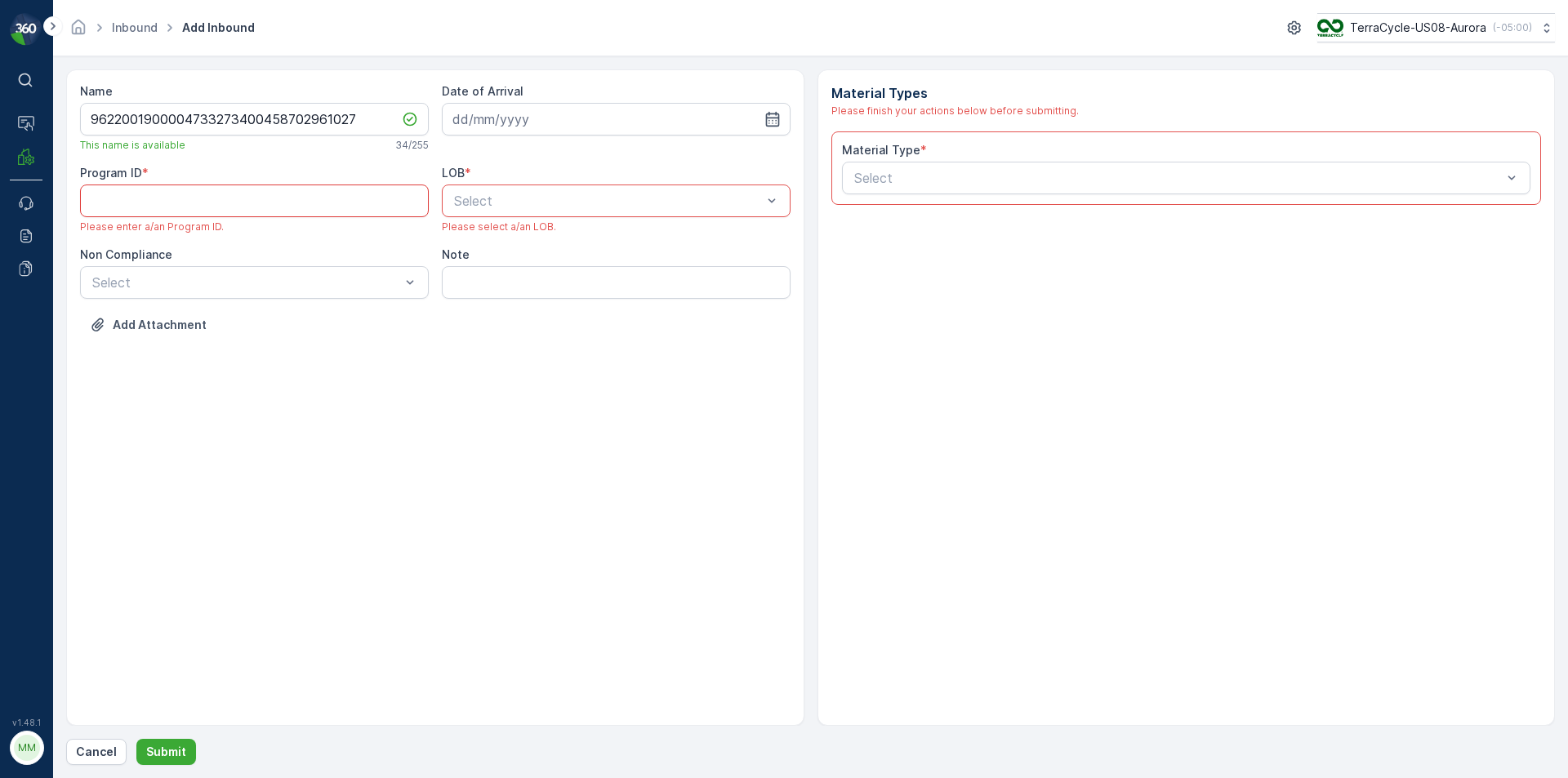
paste ID "CS302"
type ID "CS302"
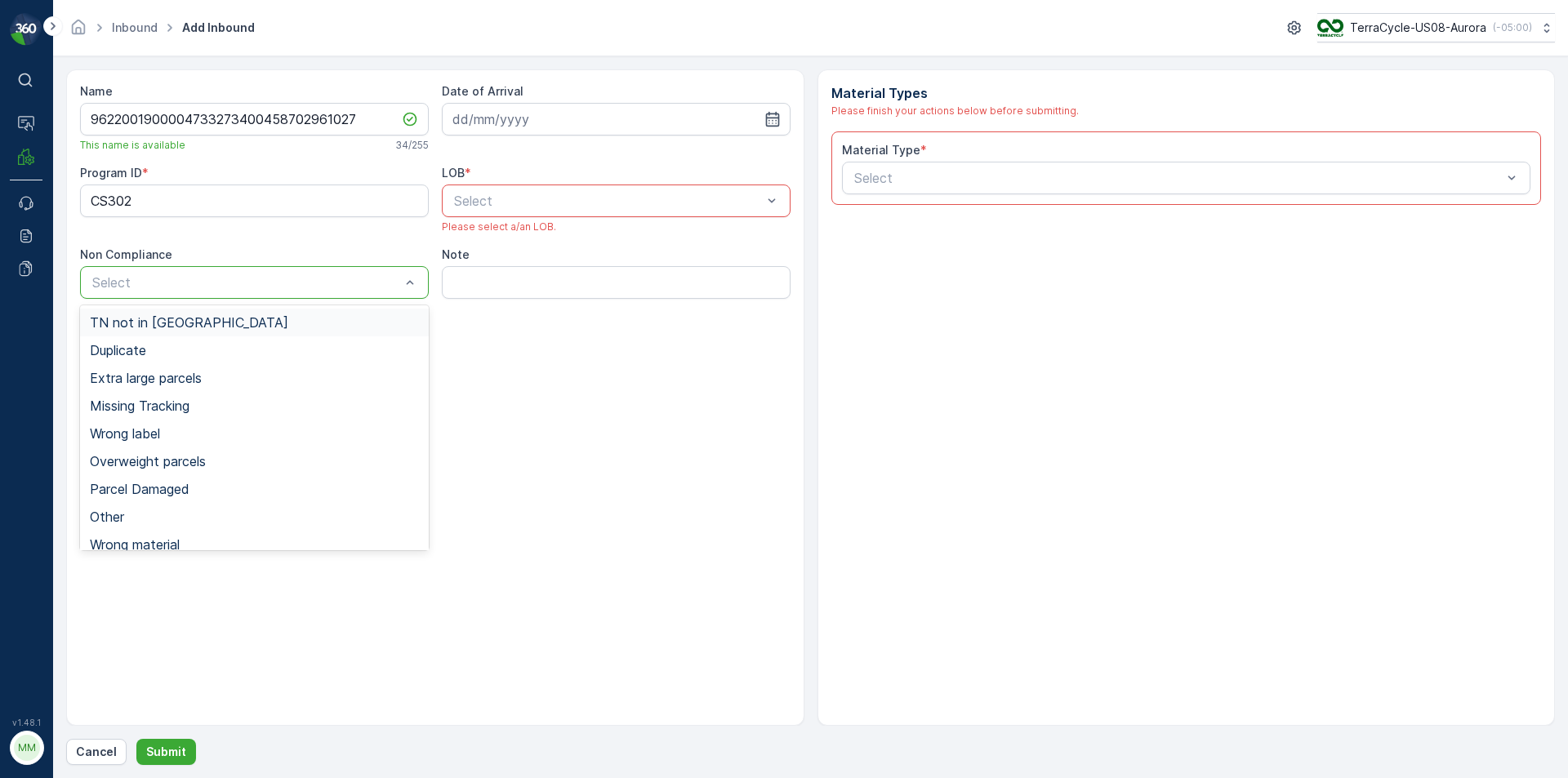
click at [342, 318] on div "TN not in [GEOGRAPHIC_DATA]" at bounding box center [254, 322] width 329 height 15
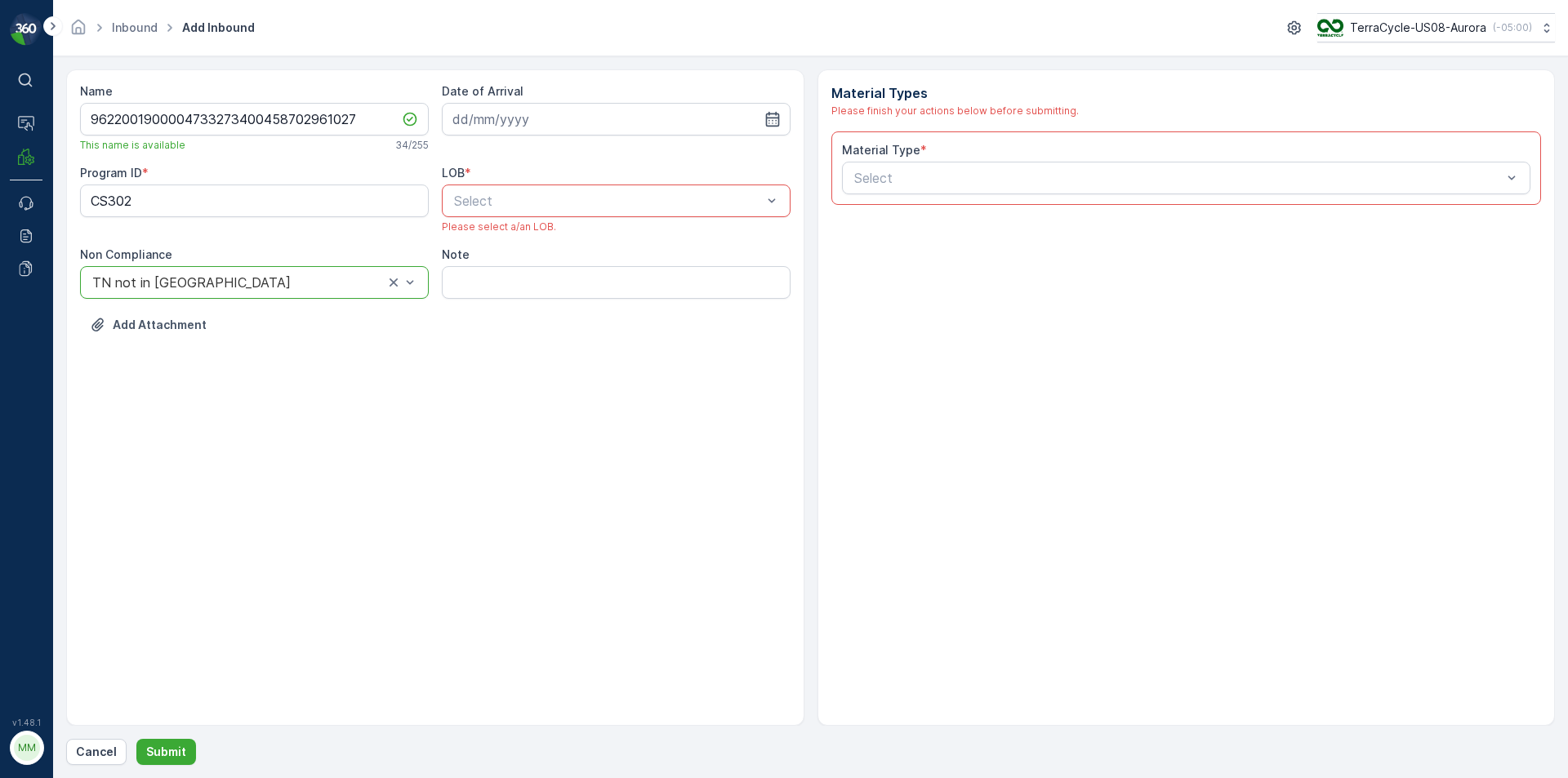
click at [499, 207] on div at bounding box center [608, 200] width 311 height 15
click at [503, 242] on div "NRP" at bounding box center [616, 241] width 329 height 15
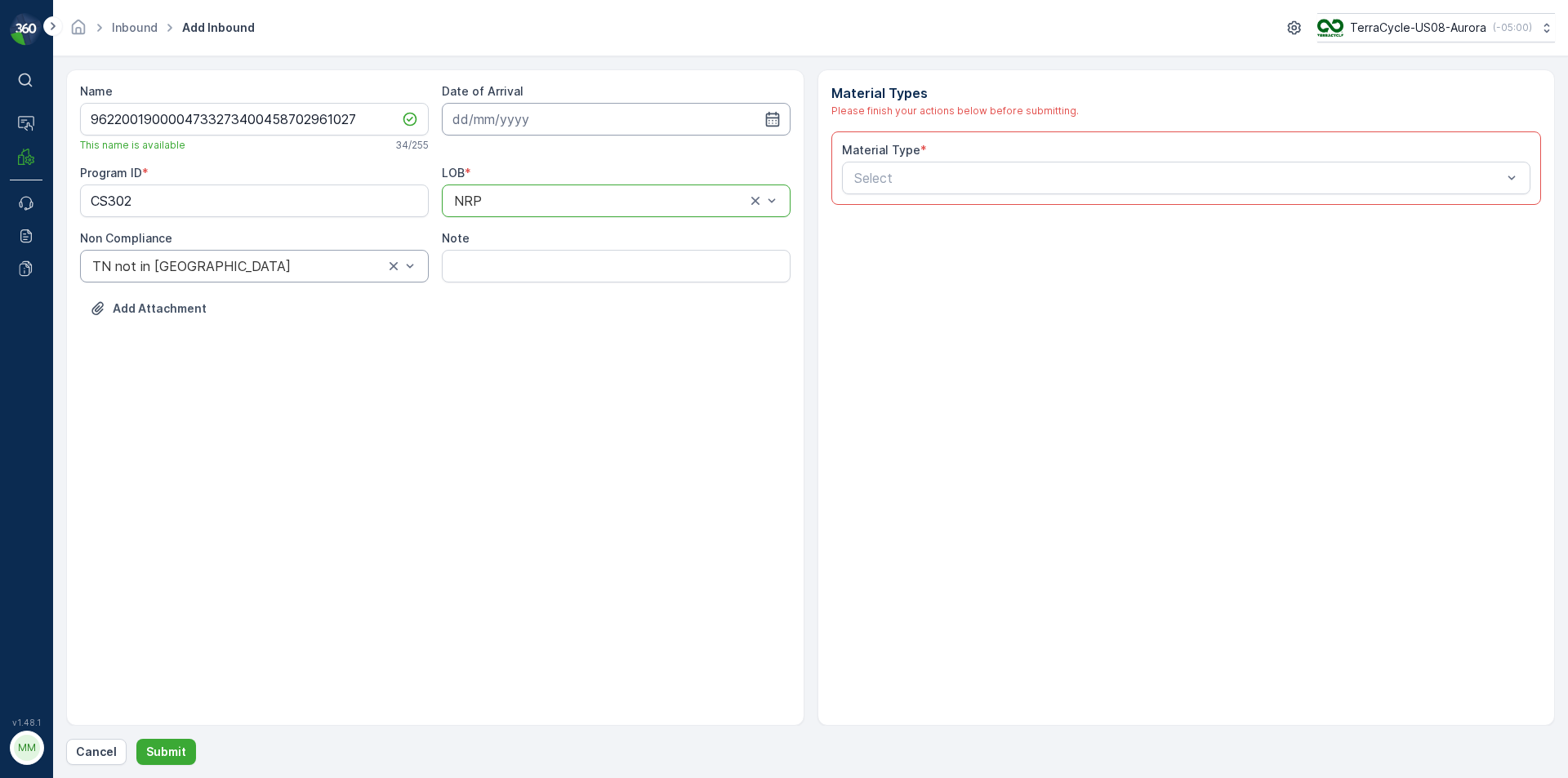
click at [533, 120] on input at bounding box center [616, 119] width 349 height 33
click at [530, 321] on div "19" at bounding box center [529, 321] width 26 height 26
type input "[DATE]"
click at [897, 180] on div at bounding box center [1179, 178] width 652 height 15
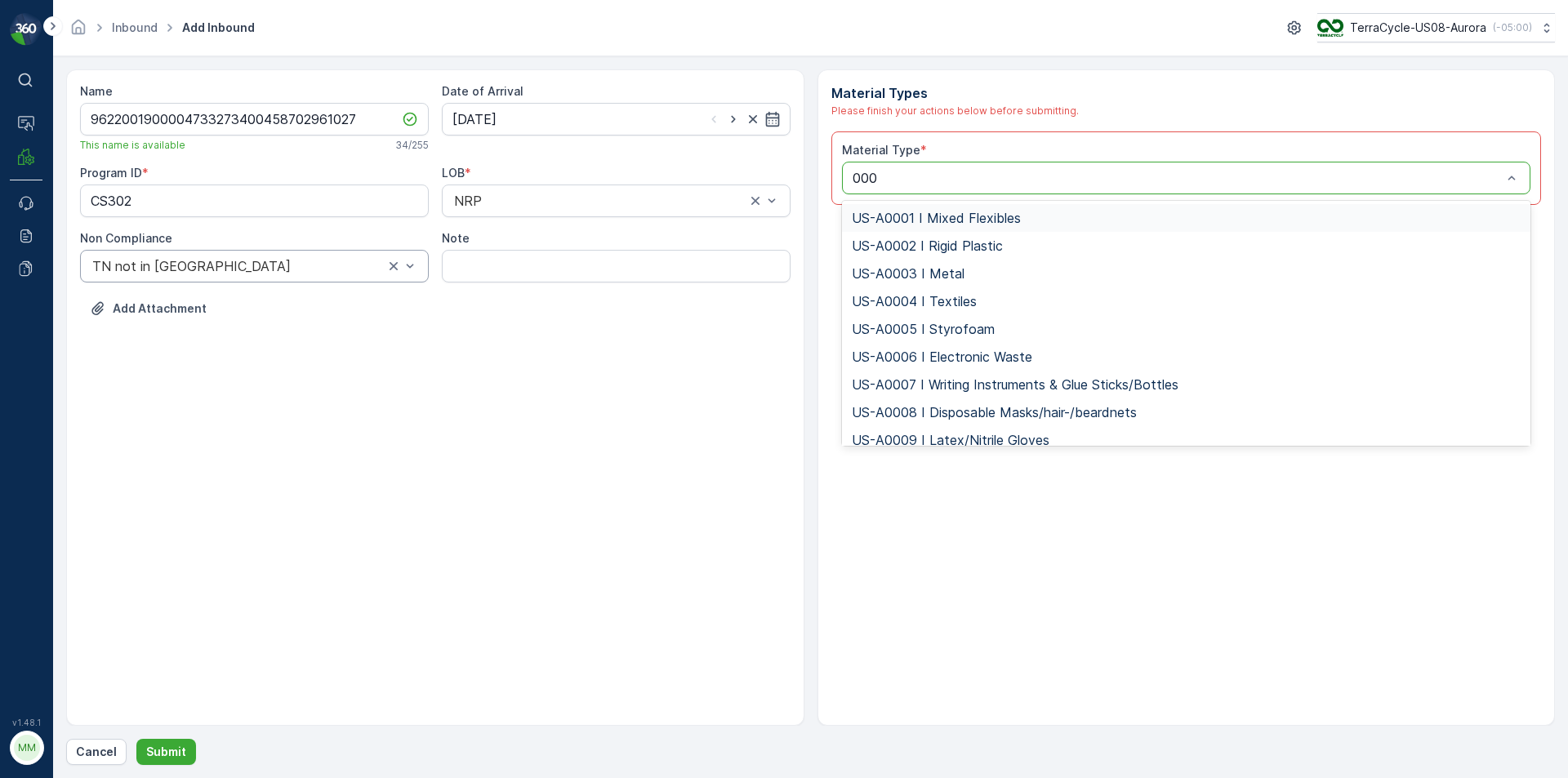
type input "0006"
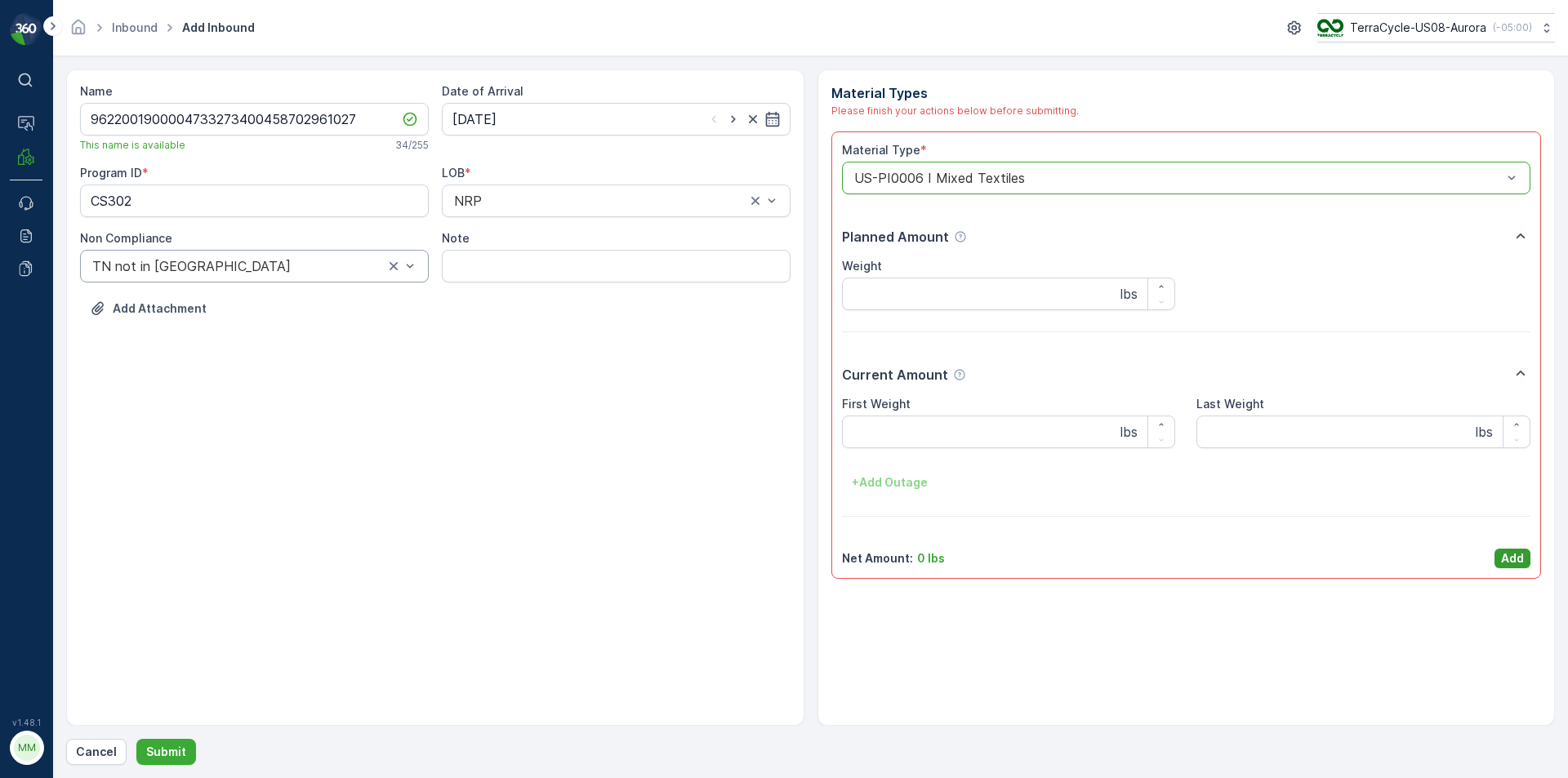
click at [1499, 555] on button "Add" at bounding box center [1513, 558] width 36 height 20
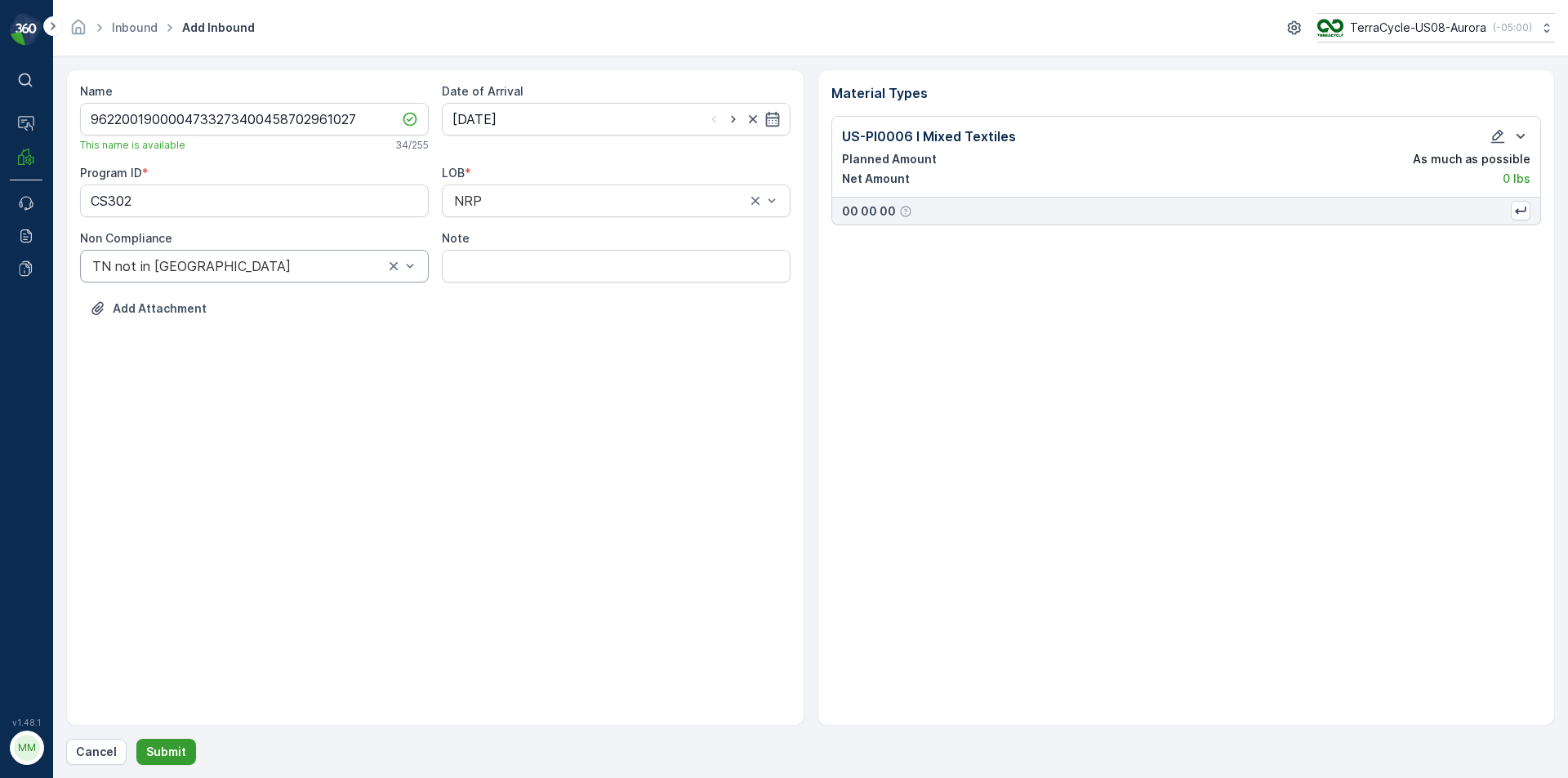
click at [172, 753] on p "Submit" at bounding box center [166, 752] width 40 height 16
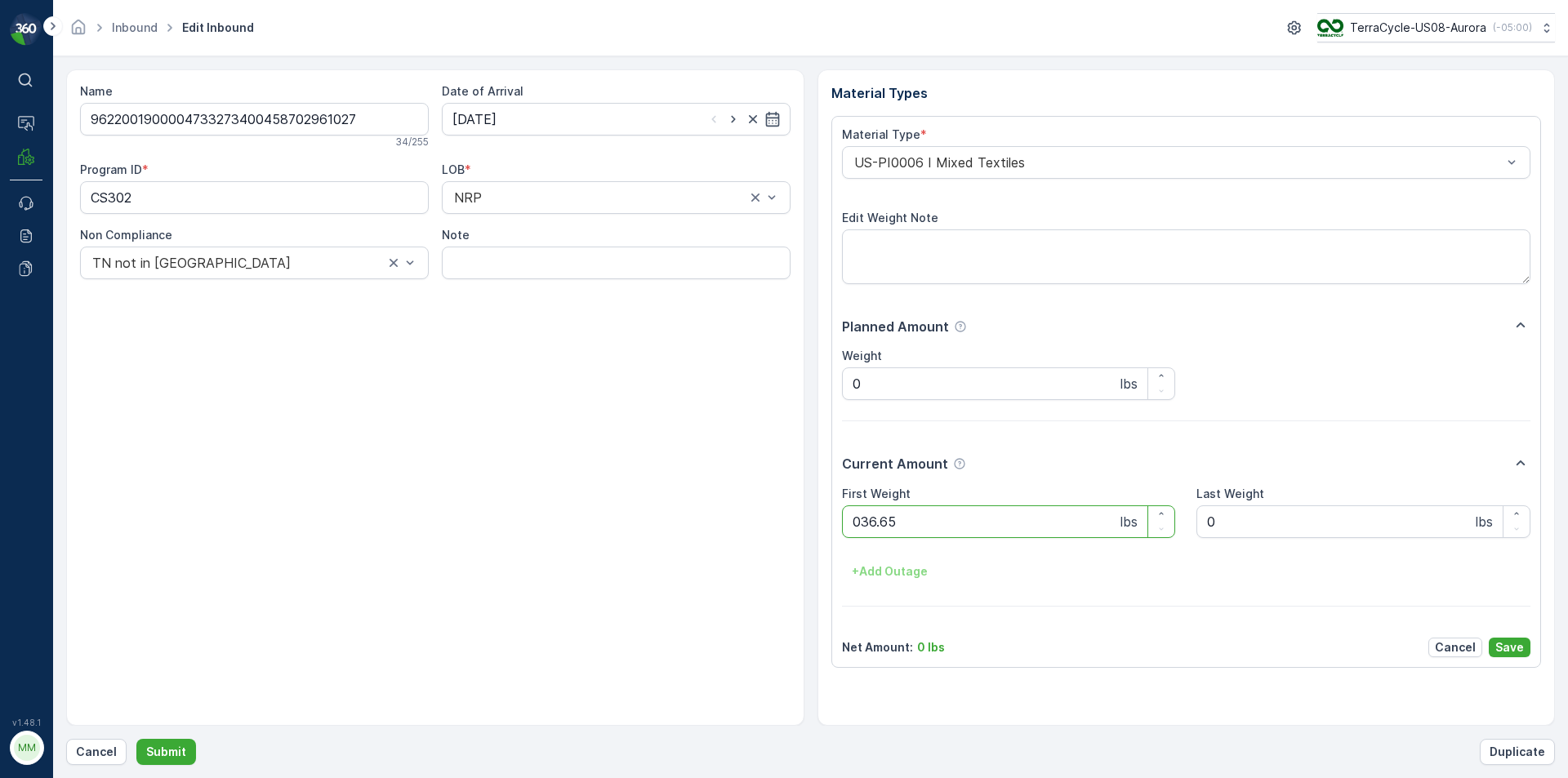
click at [137, 739] on button "Submit" at bounding box center [166, 752] width 59 height 26
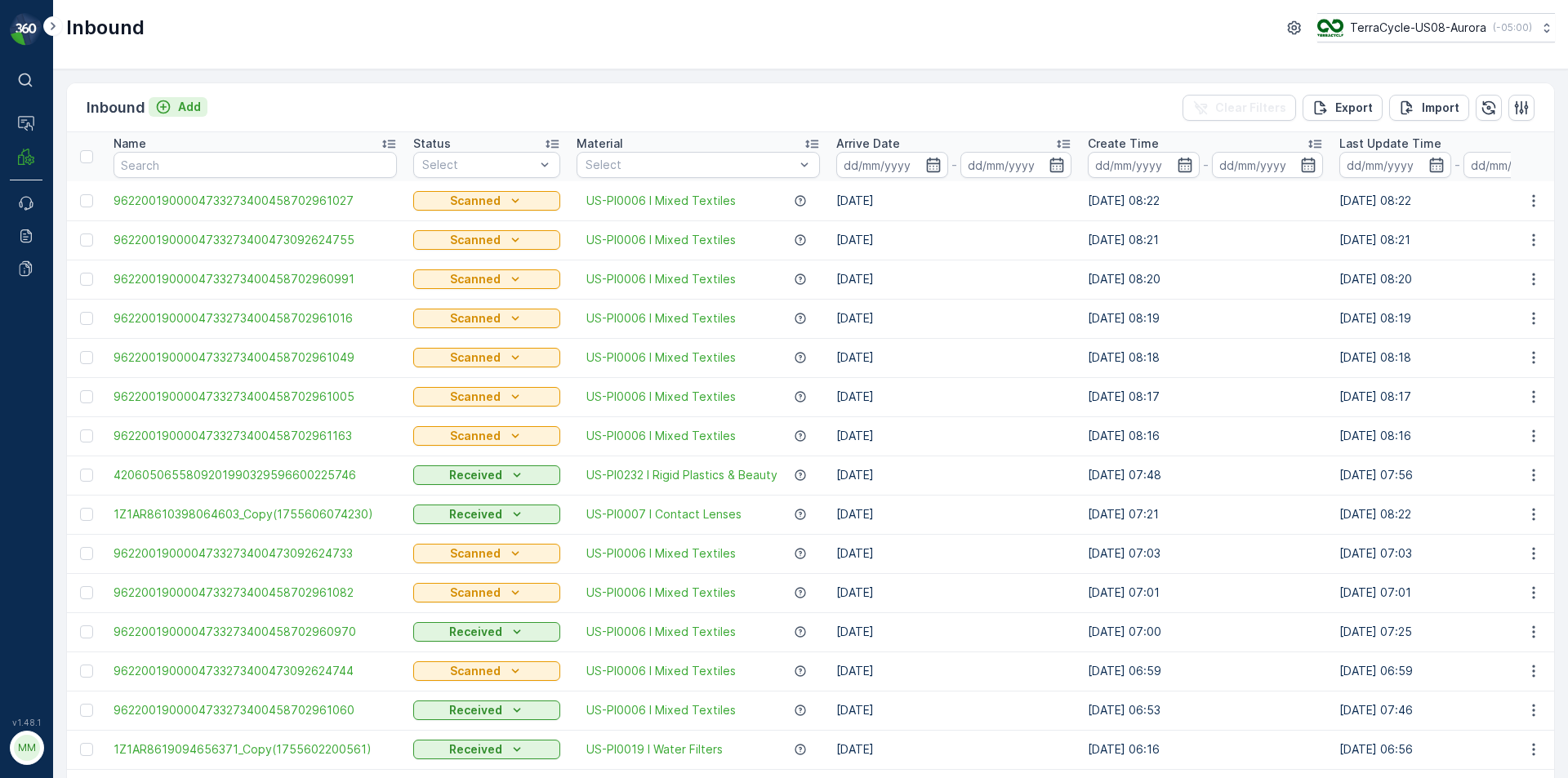
click at [161, 106] on icon "Add" at bounding box center [163, 107] width 16 height 16
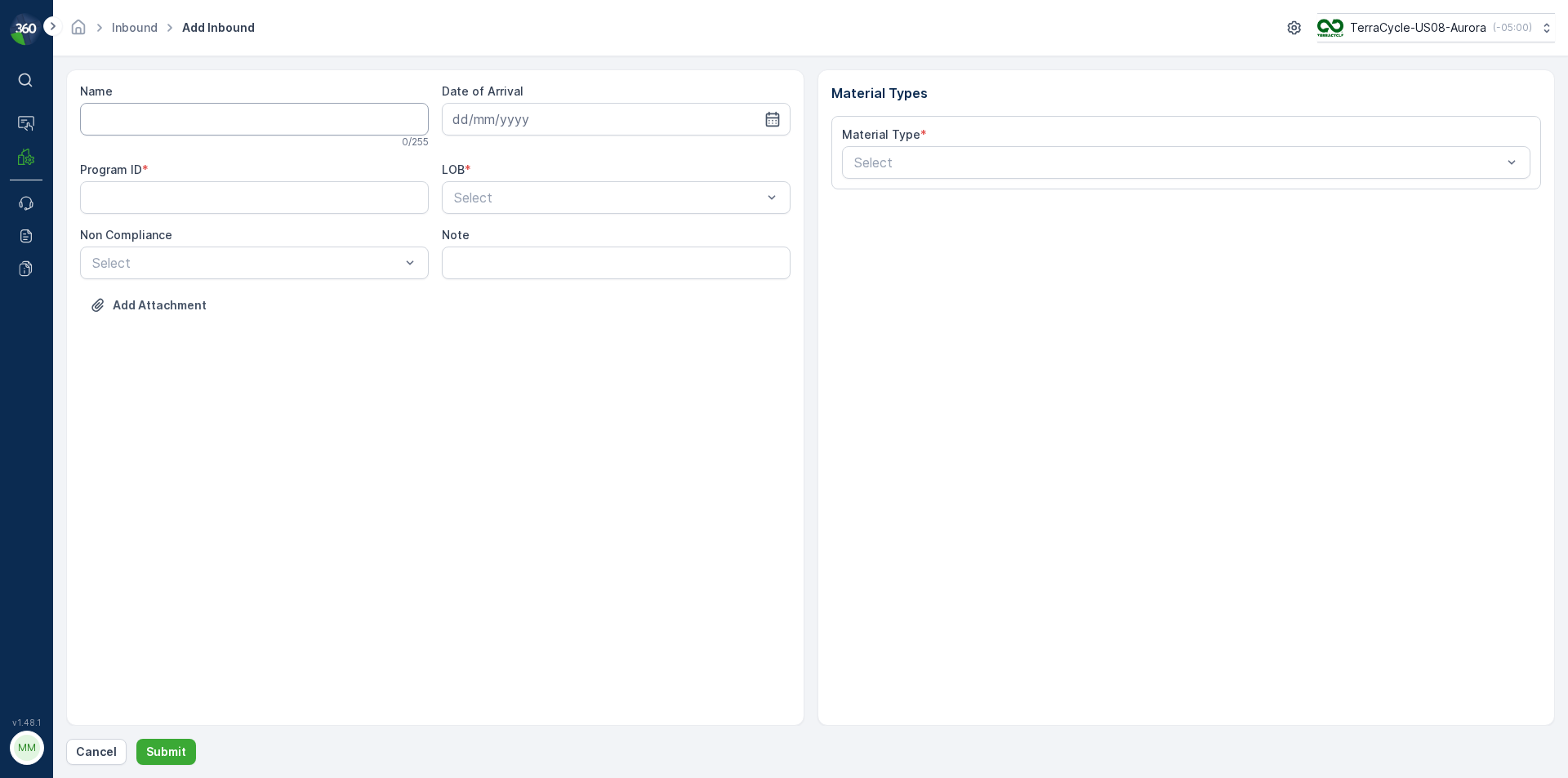
click at [172, 107] on input "Name" at bounding box center [254, 119] width 349 height 33
type input "9622001900004733273400473092624766"
click at [137, 739] on button "Submit" at bounding box center [166, 752] width 59 height 26
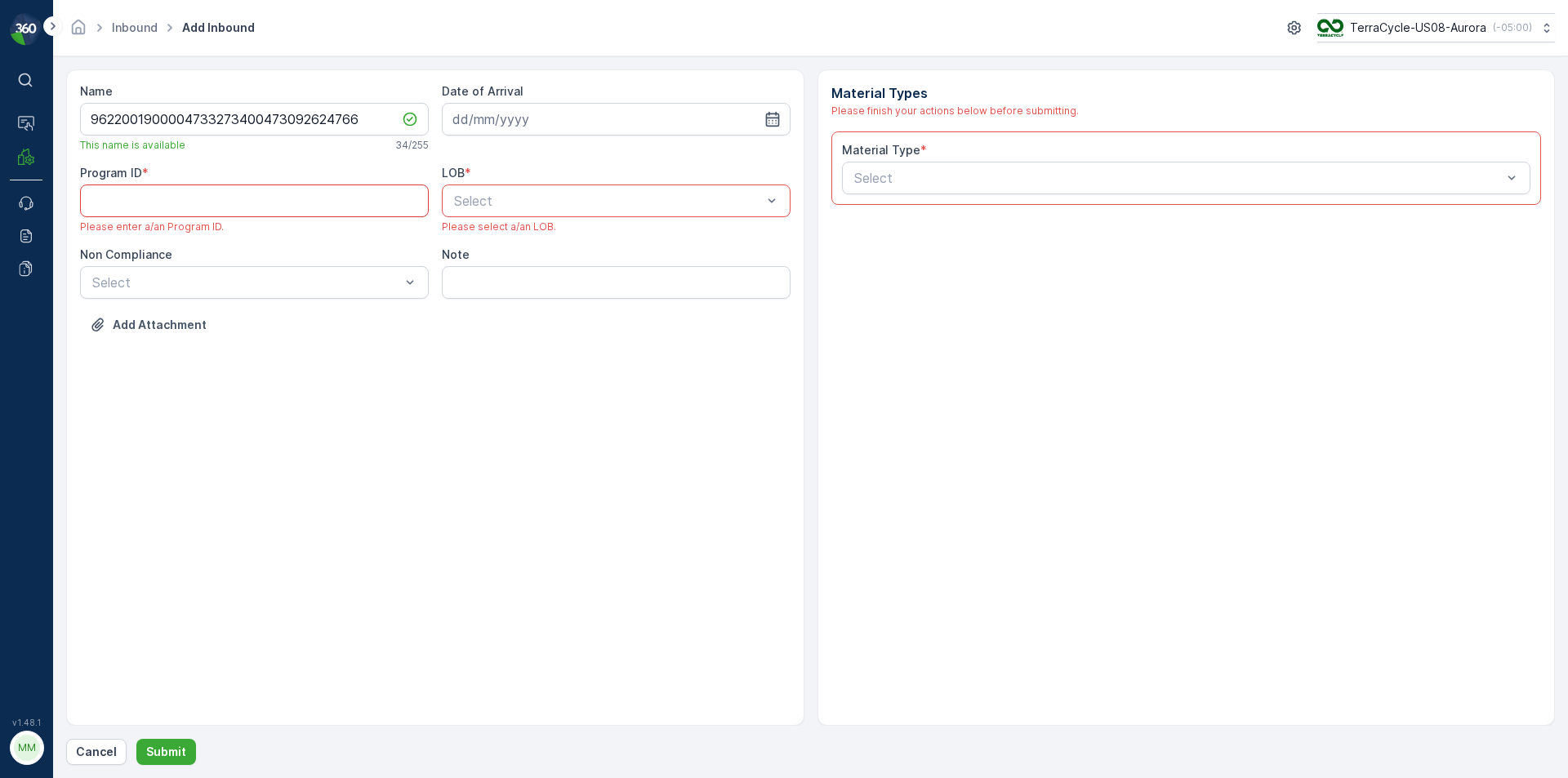
paste ID "CS302"
type ID "CS302"
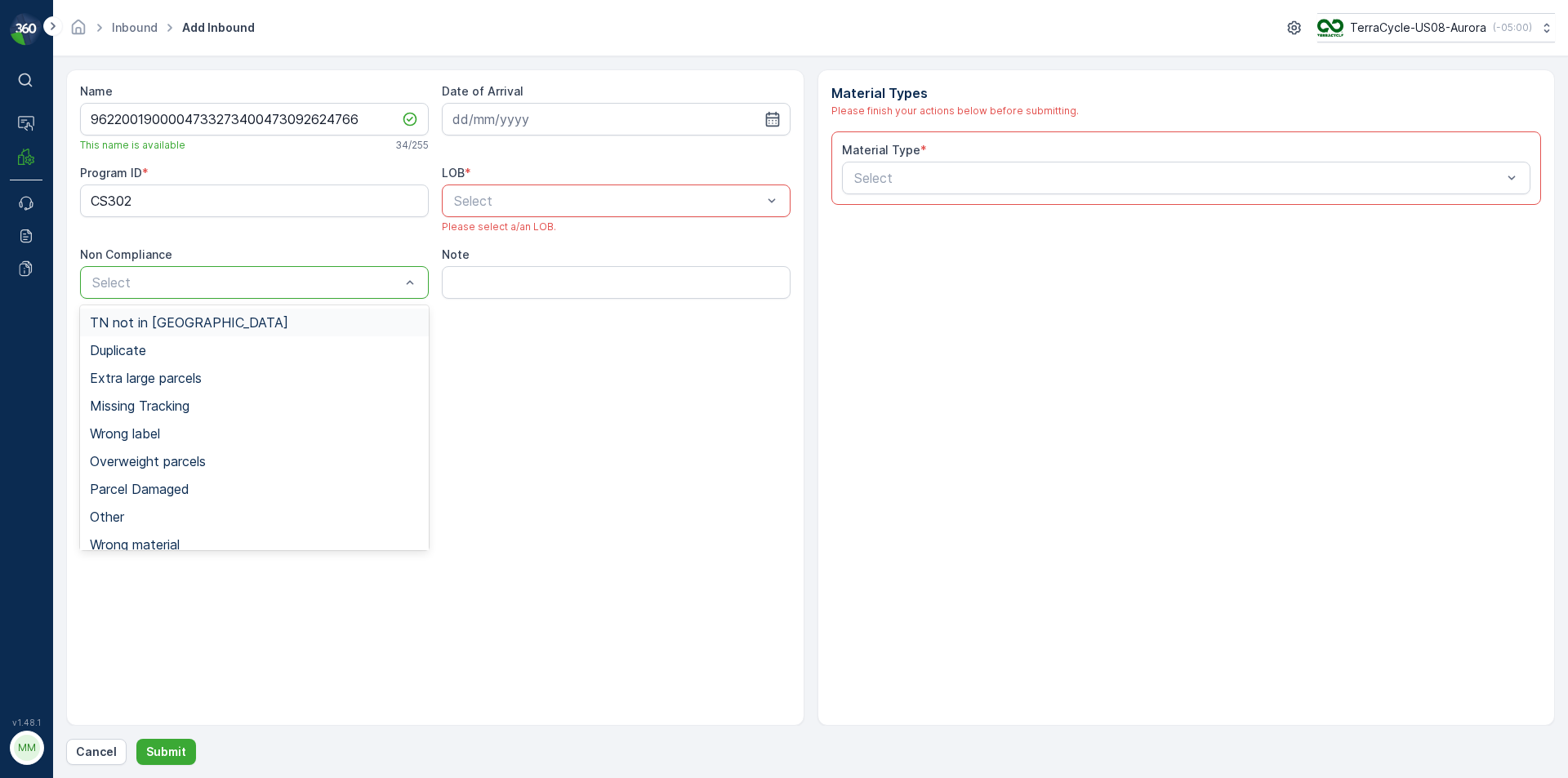
click at [309, 318] on div "TN not in [GEOGRAPHIC_DATA]" at bounding box center [254, 322] width 329 height 15
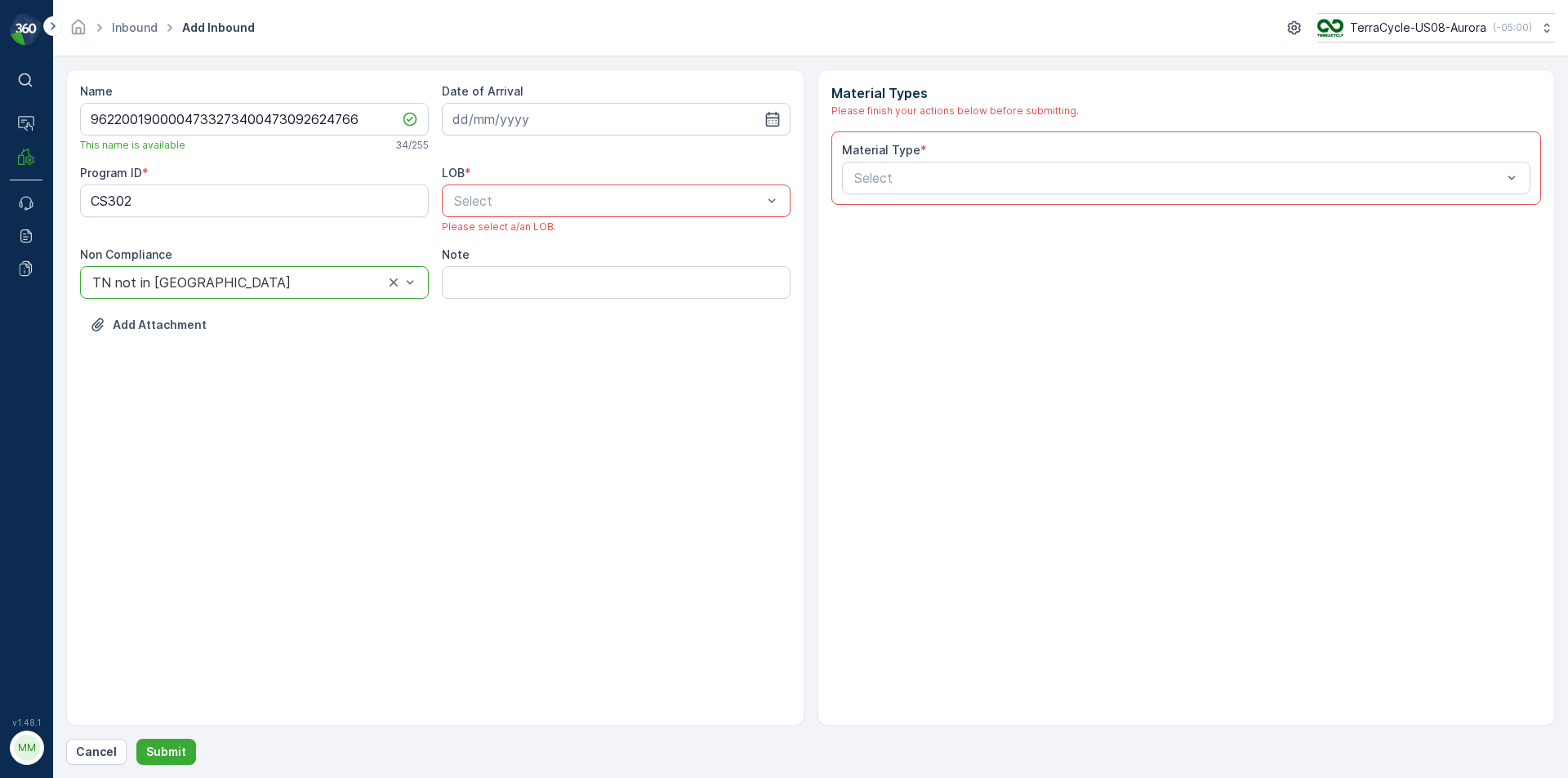
click at [557, 207] on div at bounding box center [608, 200] width 311 height 15
click at [543, 243] on div "NRP" at bounding box center [616, 241] width 329 height 15
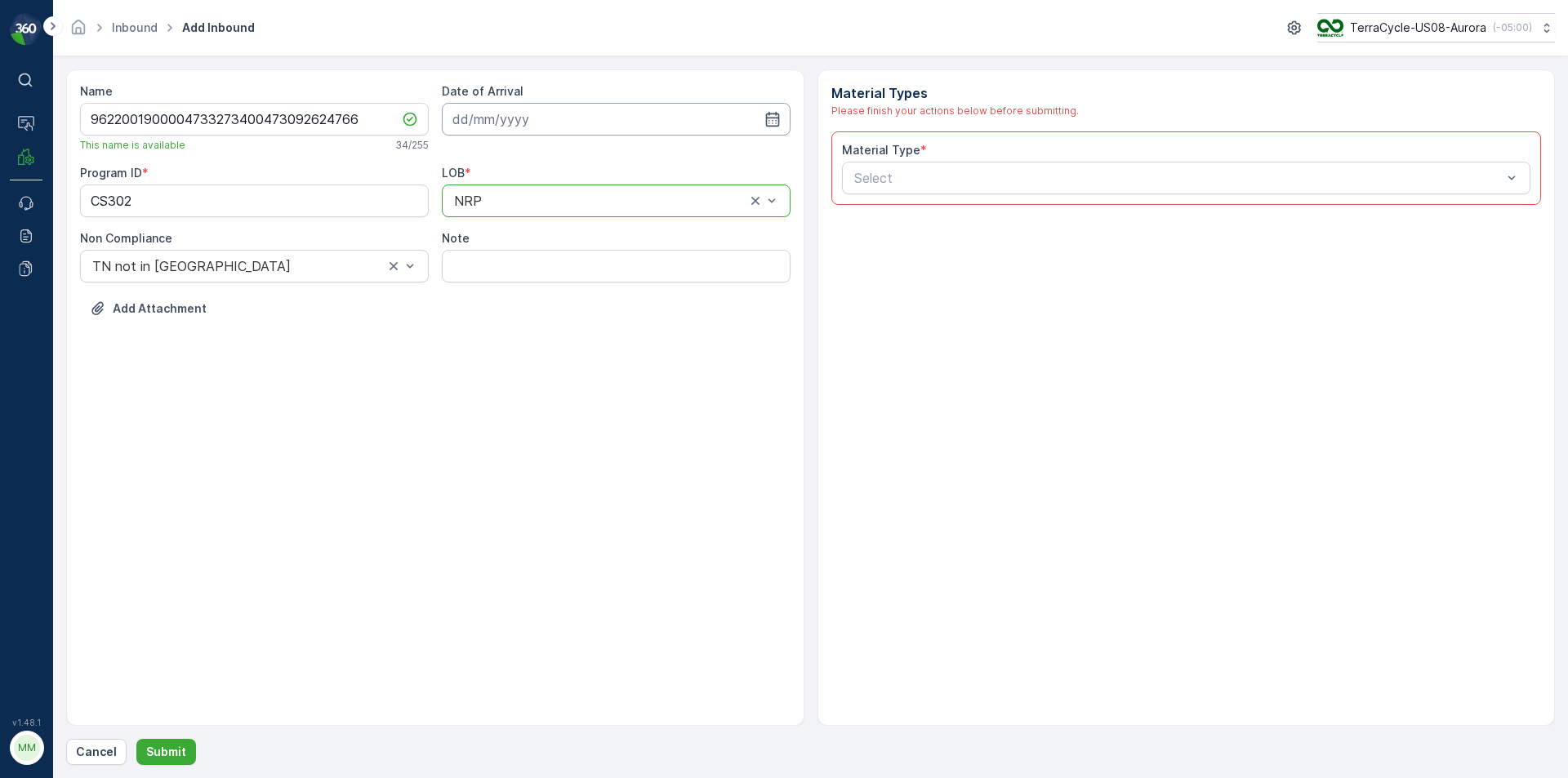
click at [540, 119] on input at bounding box center [616, 119] width 349 height 33
click at [528, 324] on div "19" at bounding box center [529, 321] width 26 height 26
type input "[DATE]"
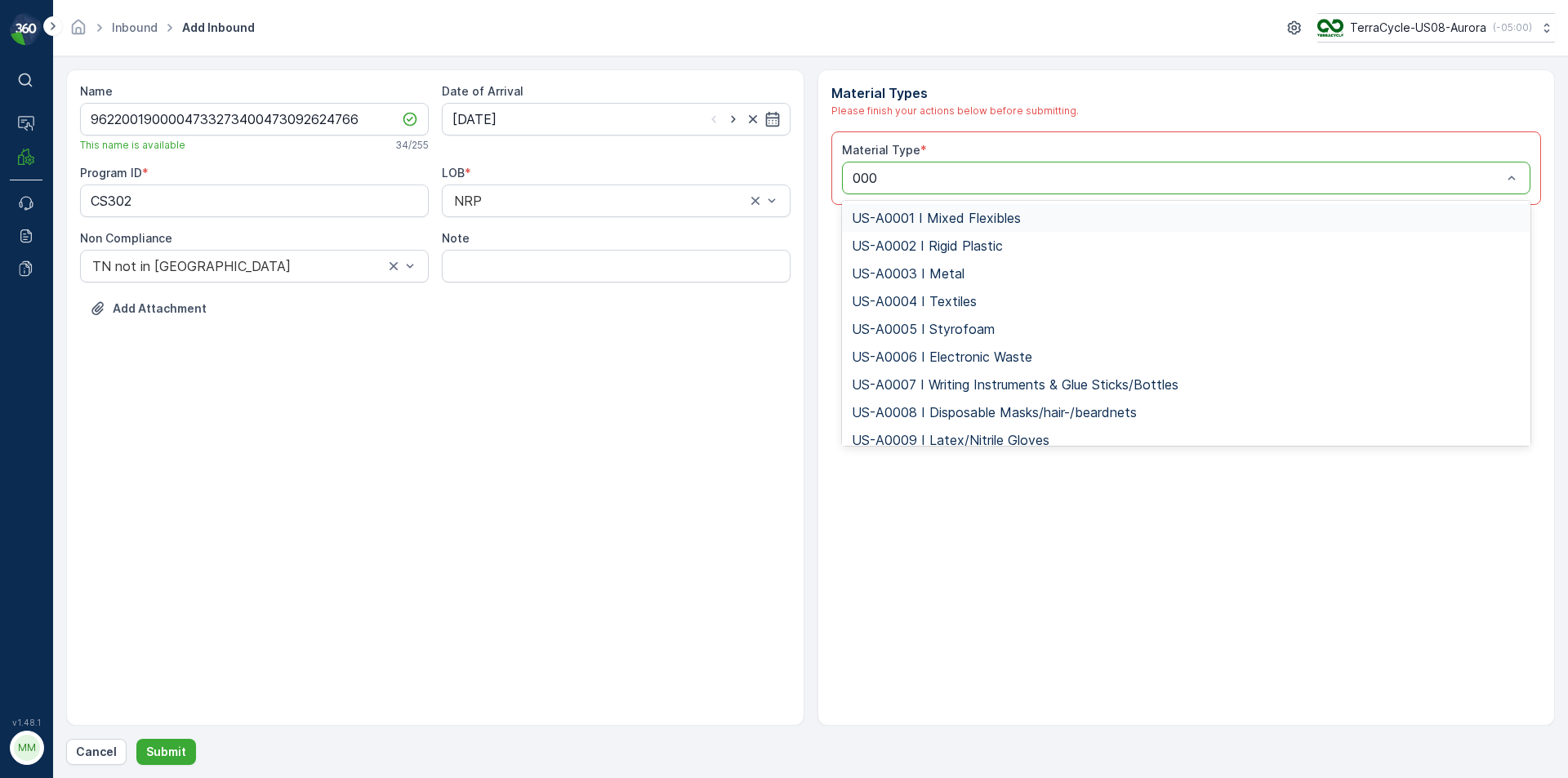
type input "0006"
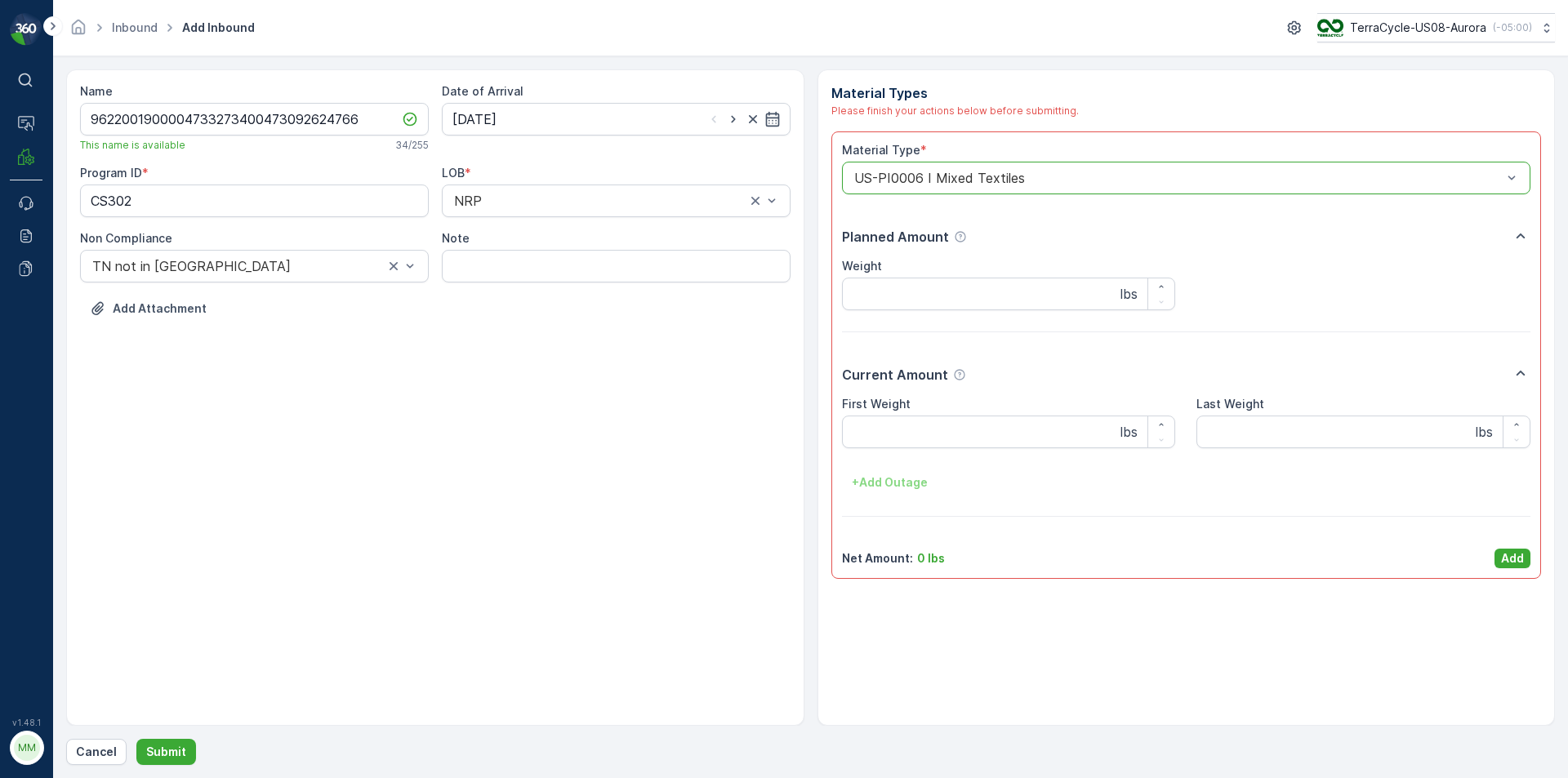
drag, startPoint x: 1510, startPoint y: 559, endPoint x: 1465, endPoint y: 562, distance: 45.1
click at [1510, 561] on p "Add" at bounding box center [1512, 558] width 23 height 16
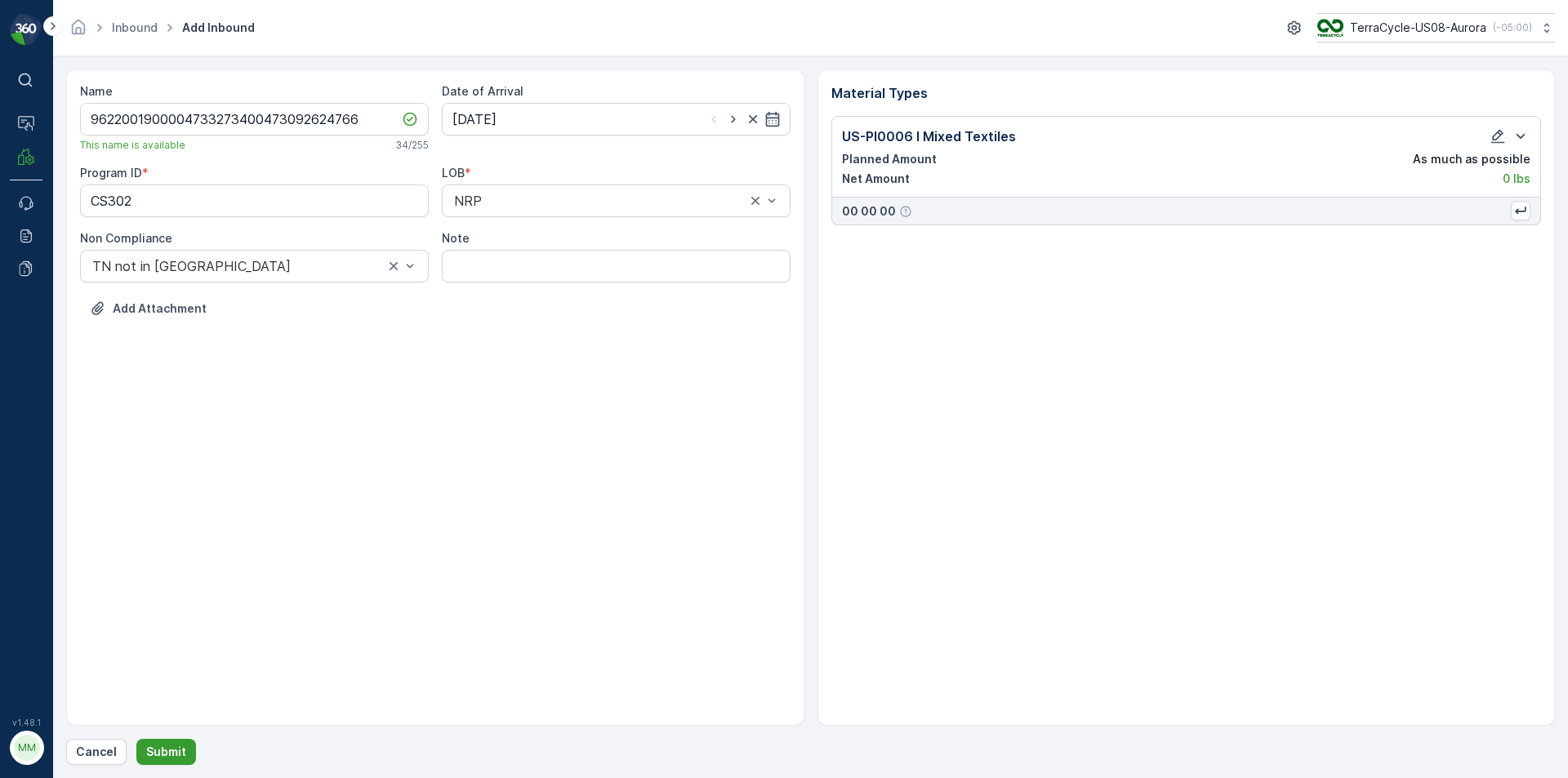
click at [184, 757] on button "Submit" at bounding box center [166, 752] width 59 height 26
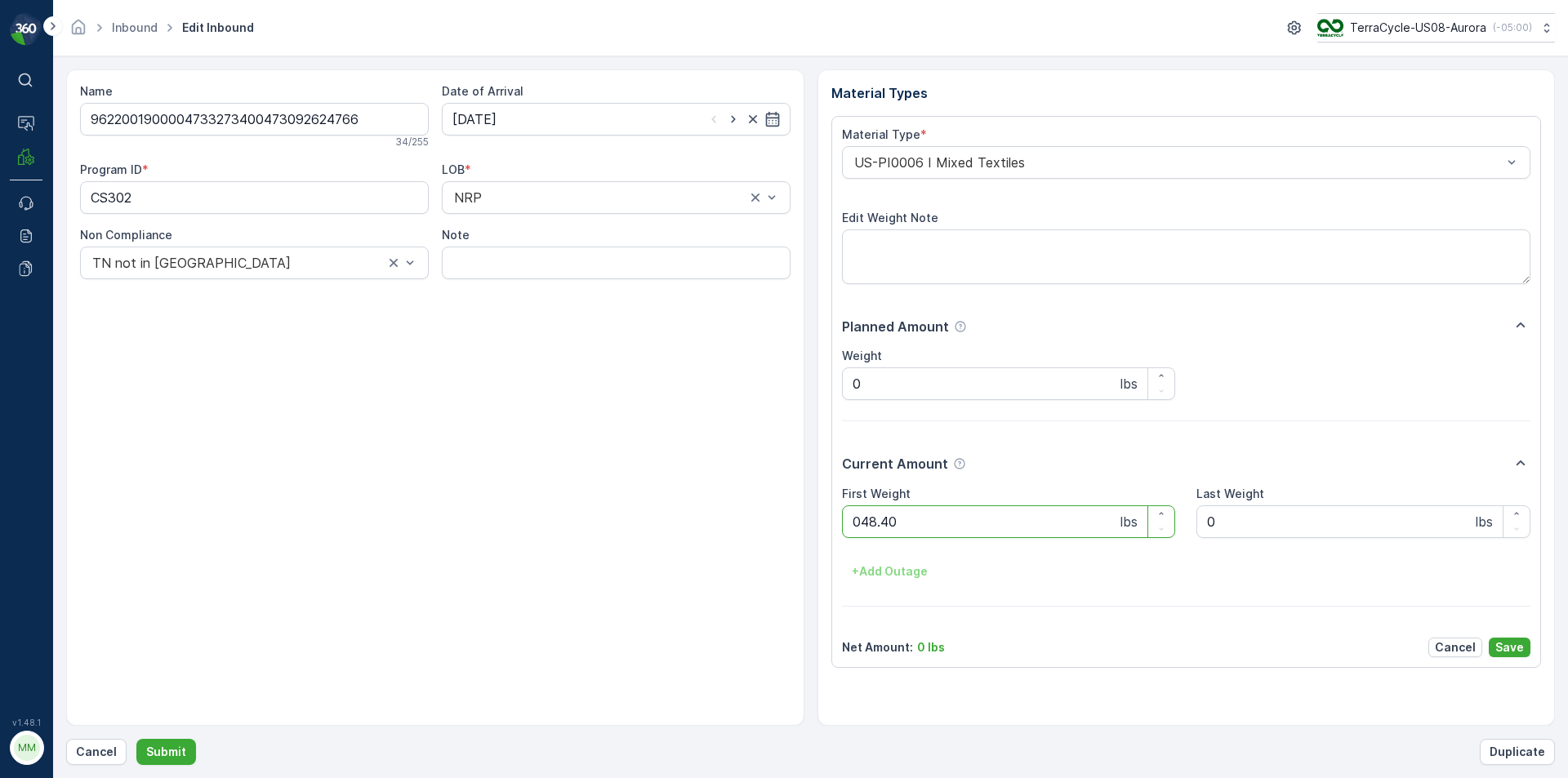
click at [137, 739] on button "Submit" at bounding box center [166, 752] width 59 height 26
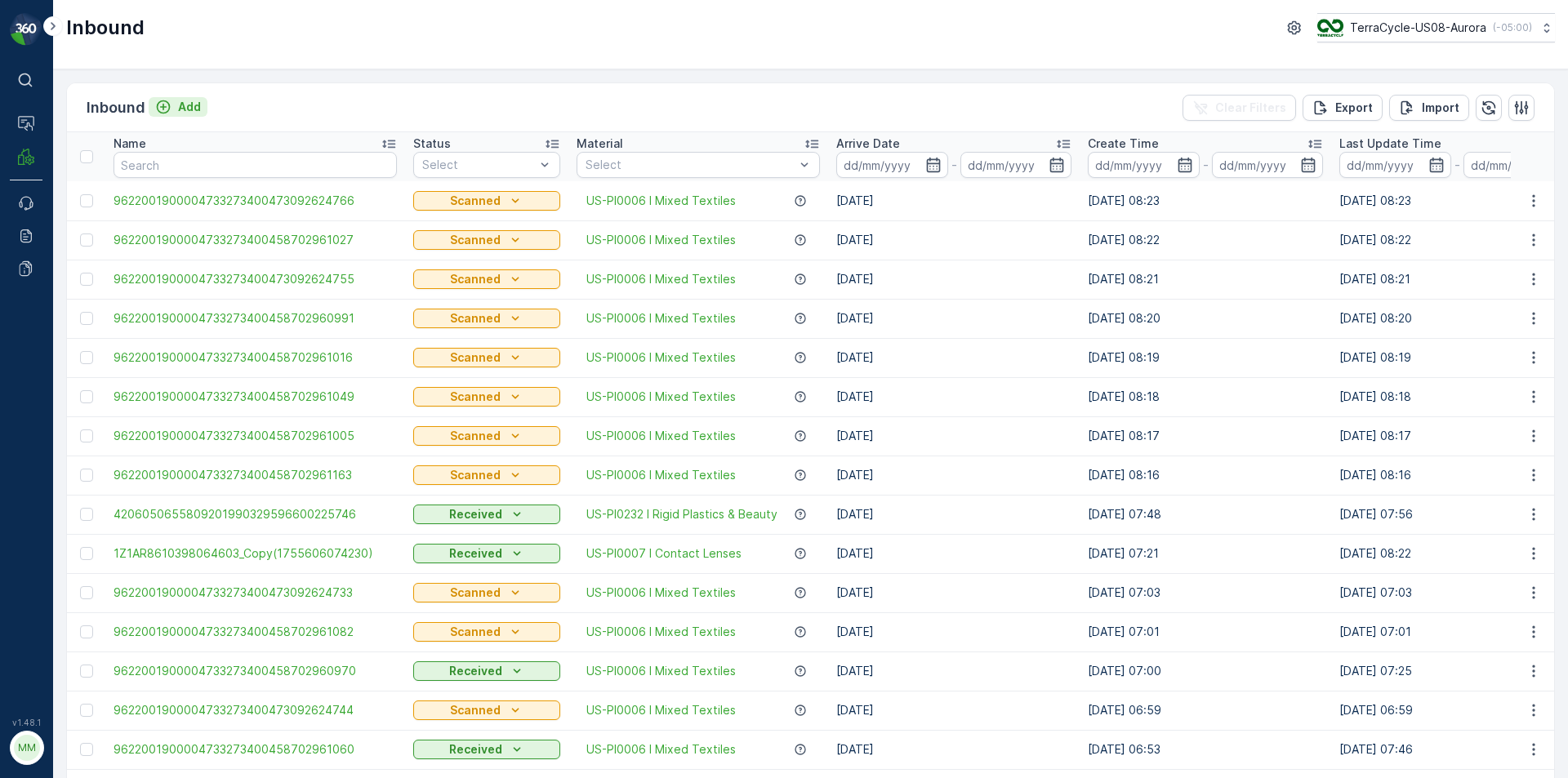
click at [193, 107] on p "Add" at bounding box center [189, 107] width 23 height 16
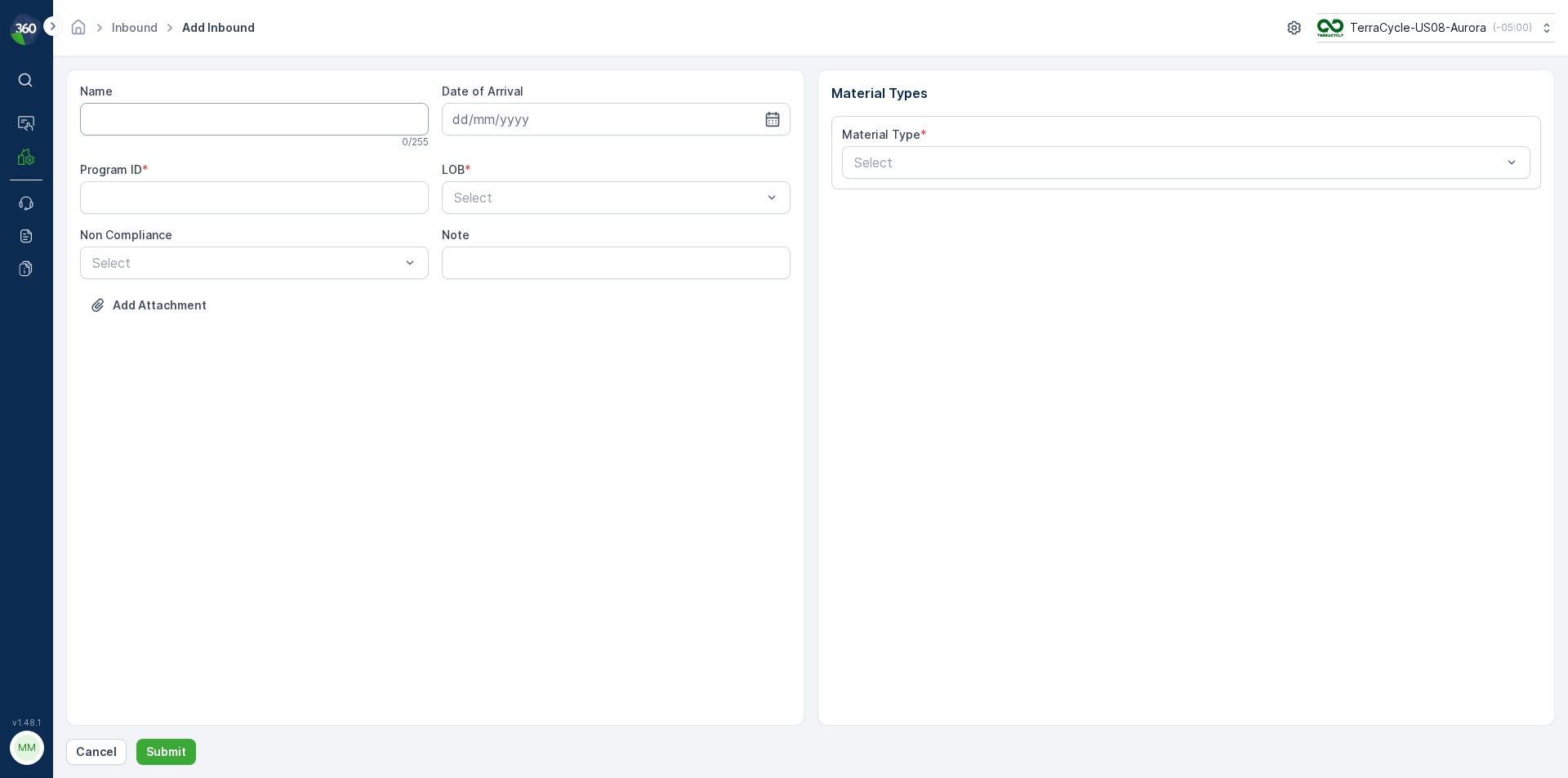
click at [197, 117] on input "Name" at bounding box center [254, 119] width 349 height 33
type input "9622001900004733273400458702961071"
click at [137, 739] on button "Submit" at bounding box center [166, 752] width 59 height 26
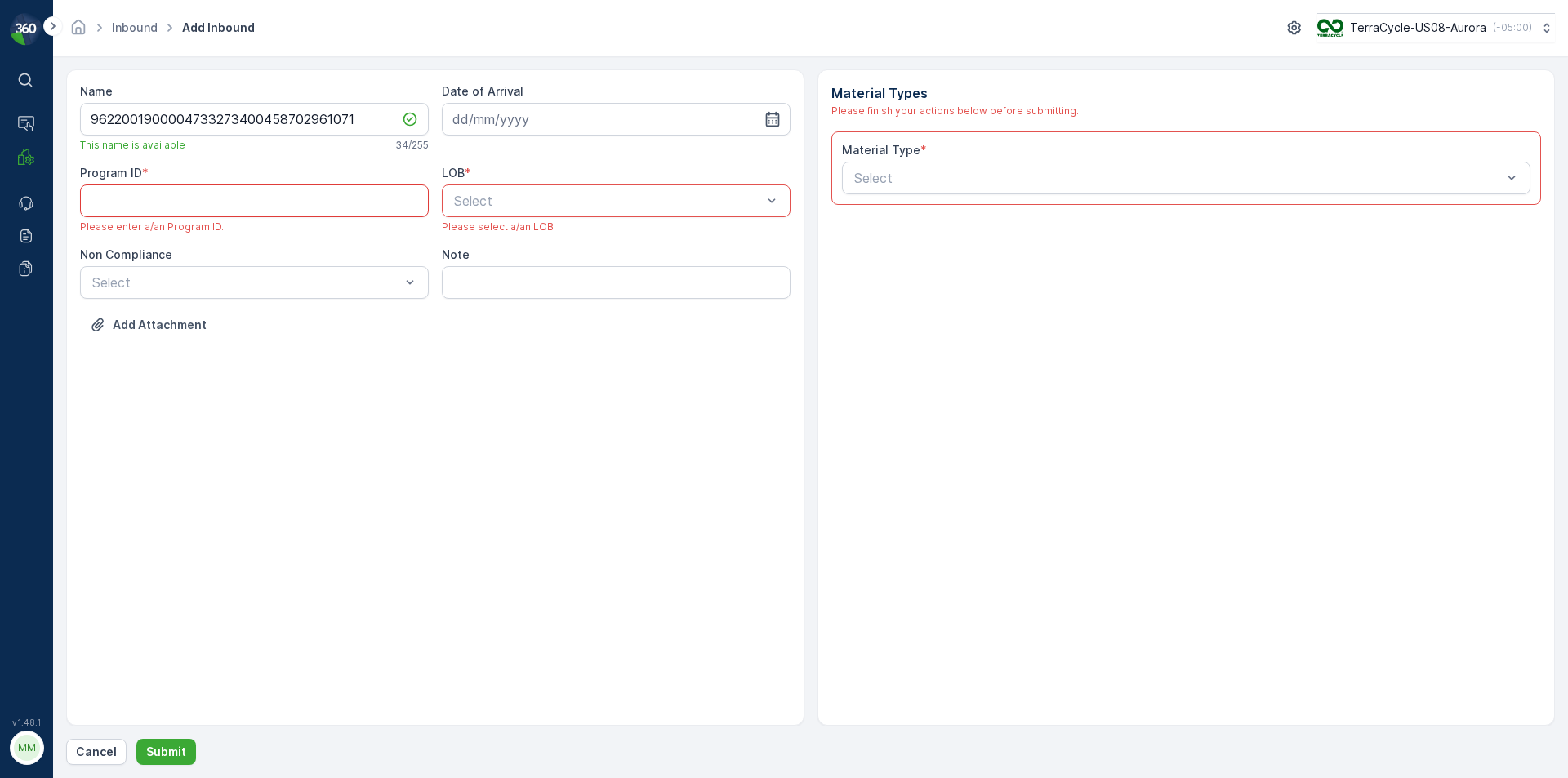
paste ID "CS302"
type ID "CS302"
click at [360, 290] on div "Select" at bounding box center [246, 282] width 311 height 20
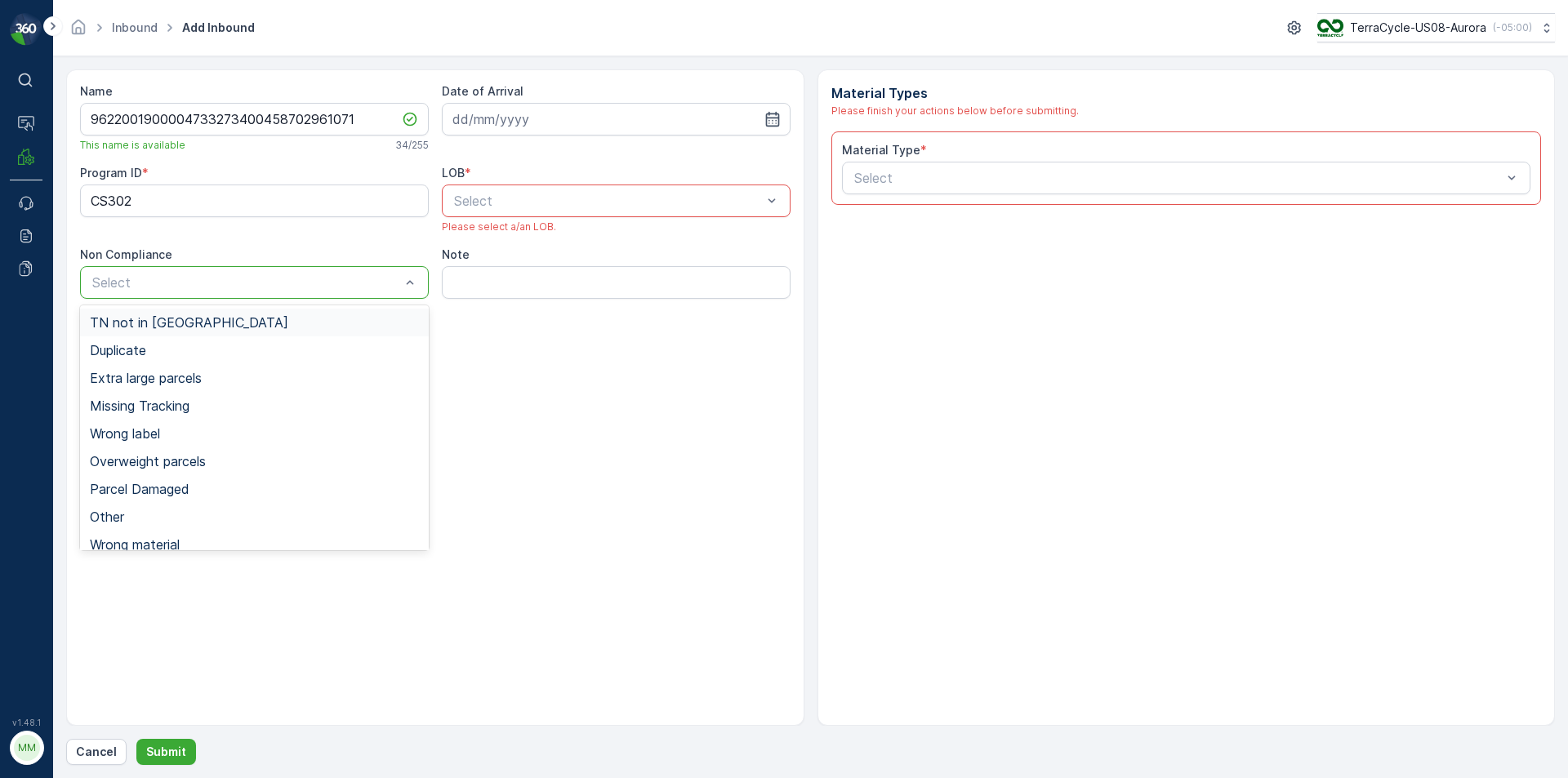
click at [307, 319] on div "TN not in [GEOGRAPHIC_DATA]" at bounding box center [254, 322] width 329 height 15
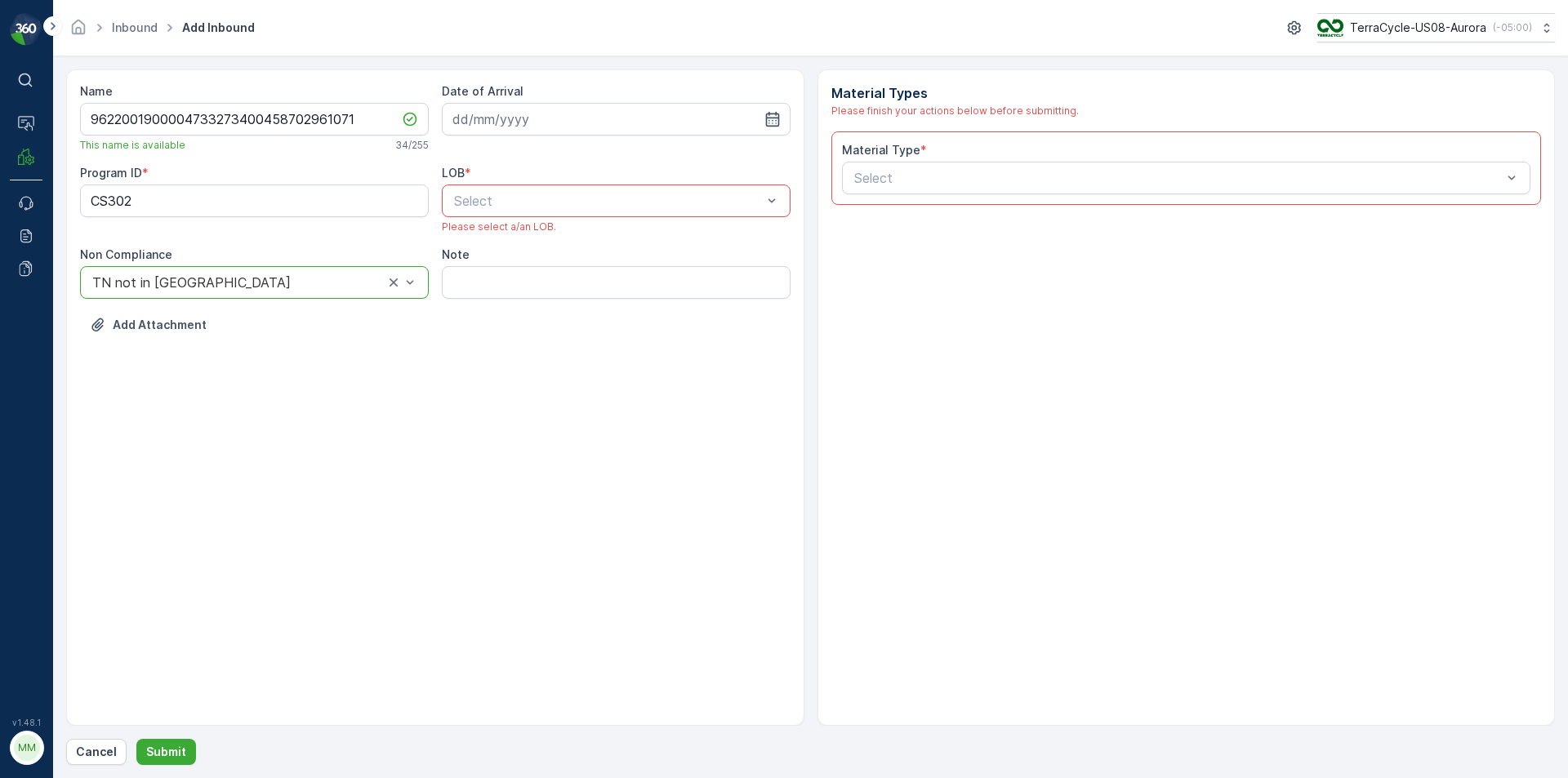
click at [532, 200] on div at bounding box center [608, 200] width 311 height 15
click at [516, 270] on div "ZWB" at bounding box center [616, 268] width 329 height 15
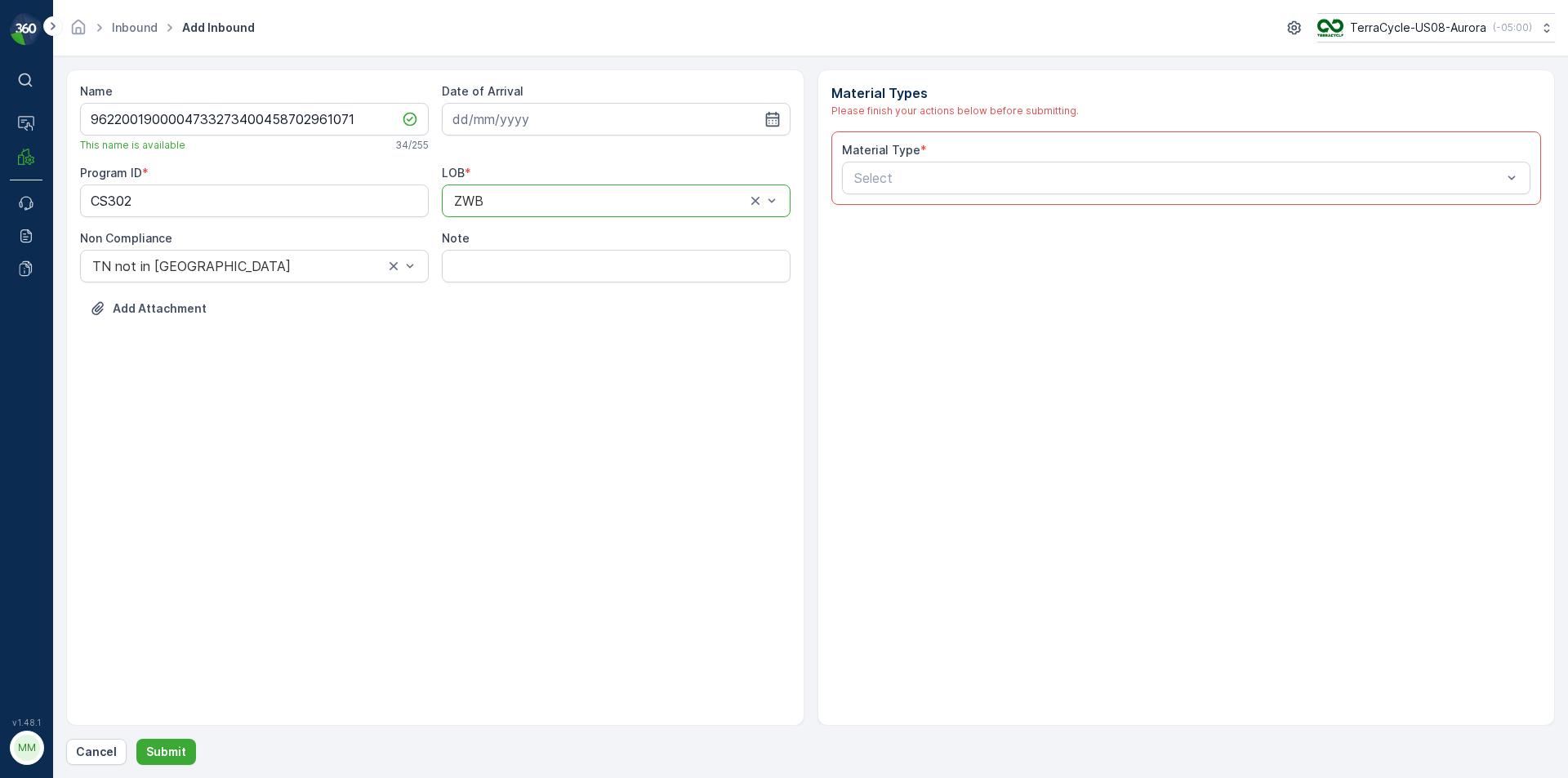
drag, startPoint x: 518, startPoint y: 191, endPoint x: 529, endPoint y: 208, distance: 20.2
click at [529, 208] on div "ZWB" at bounding box center [616, 201] width 349 height 33
click at [505, 239] on div "NRP" at bounding box center [616, 241] width 329 height 15
click at [539, 127] on input at bounding box center [616, 119] width 349 height 33
click at [532, 314] on div "19" at bounding box center [529, 321] width 26 height 26
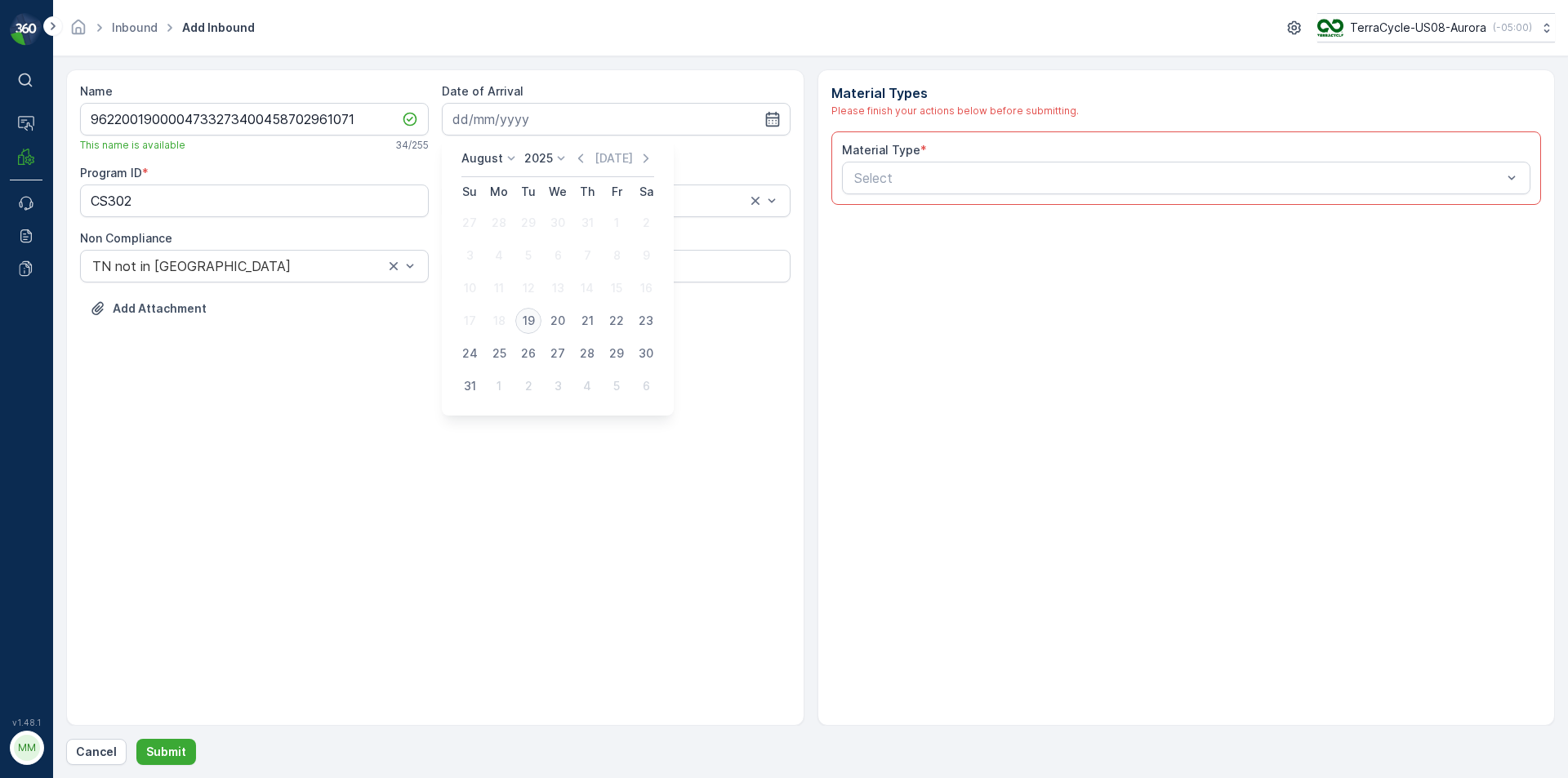
type input "[DATE]"
click at [875, 190] on div "Select" at bounding box center [1187, 178] width 689 height 33
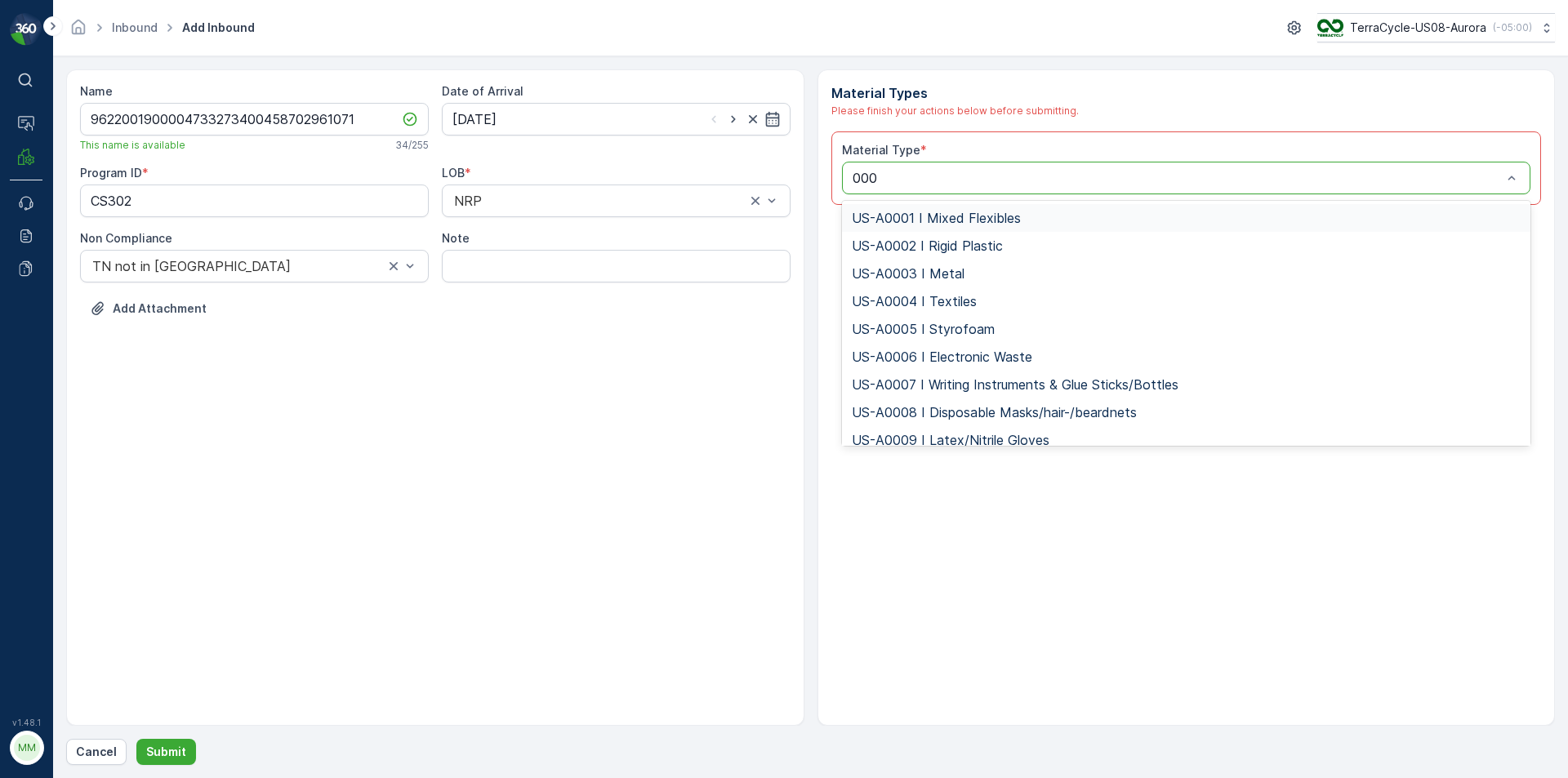
type input "0006"
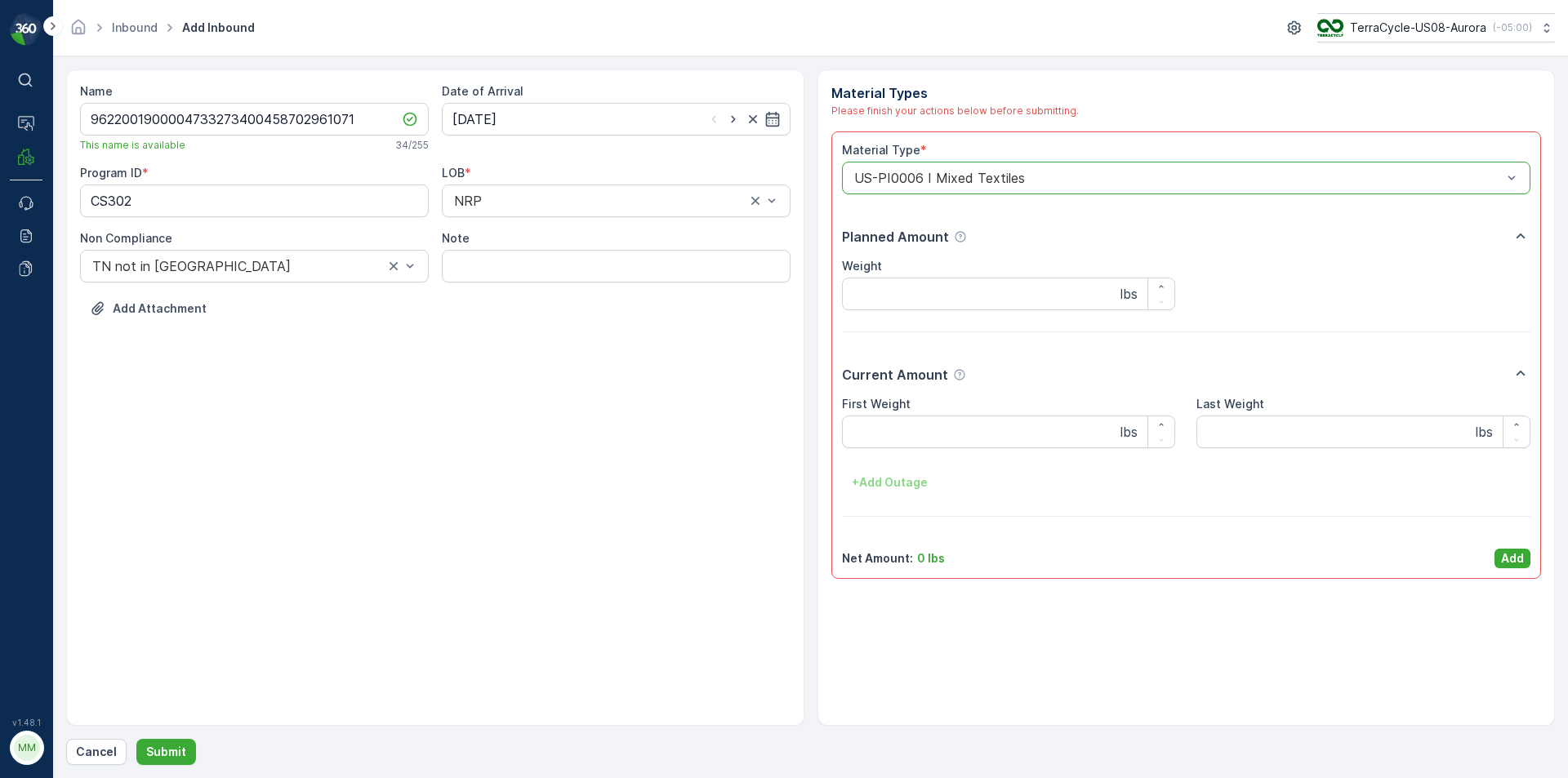
click at [1502, 550] on p "Add" at bounding box center [1512, 558] width 23 height 16
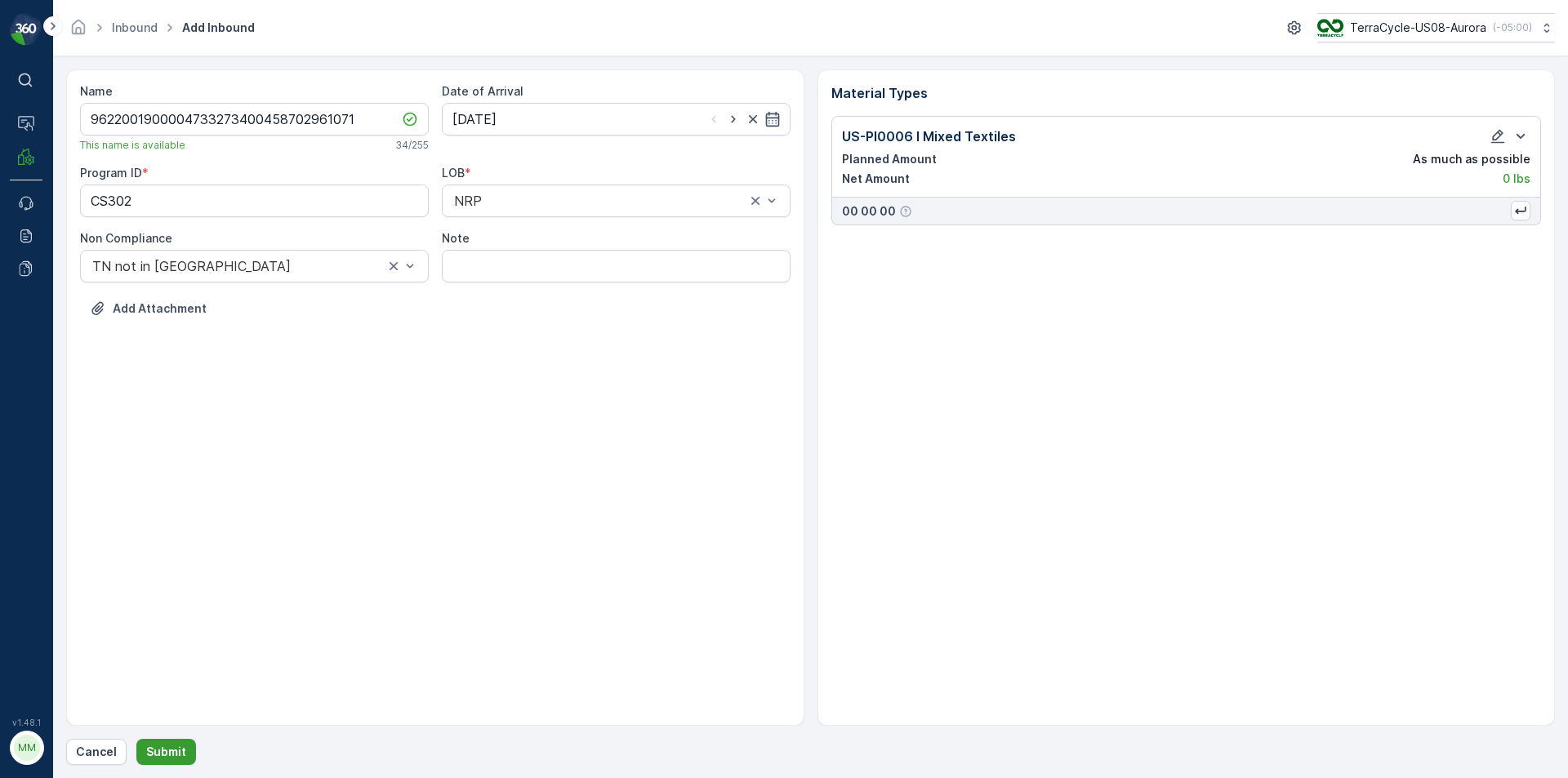
click at [166, 750] on p "Submit" at bounding box center [166, 752] width 40 height 16
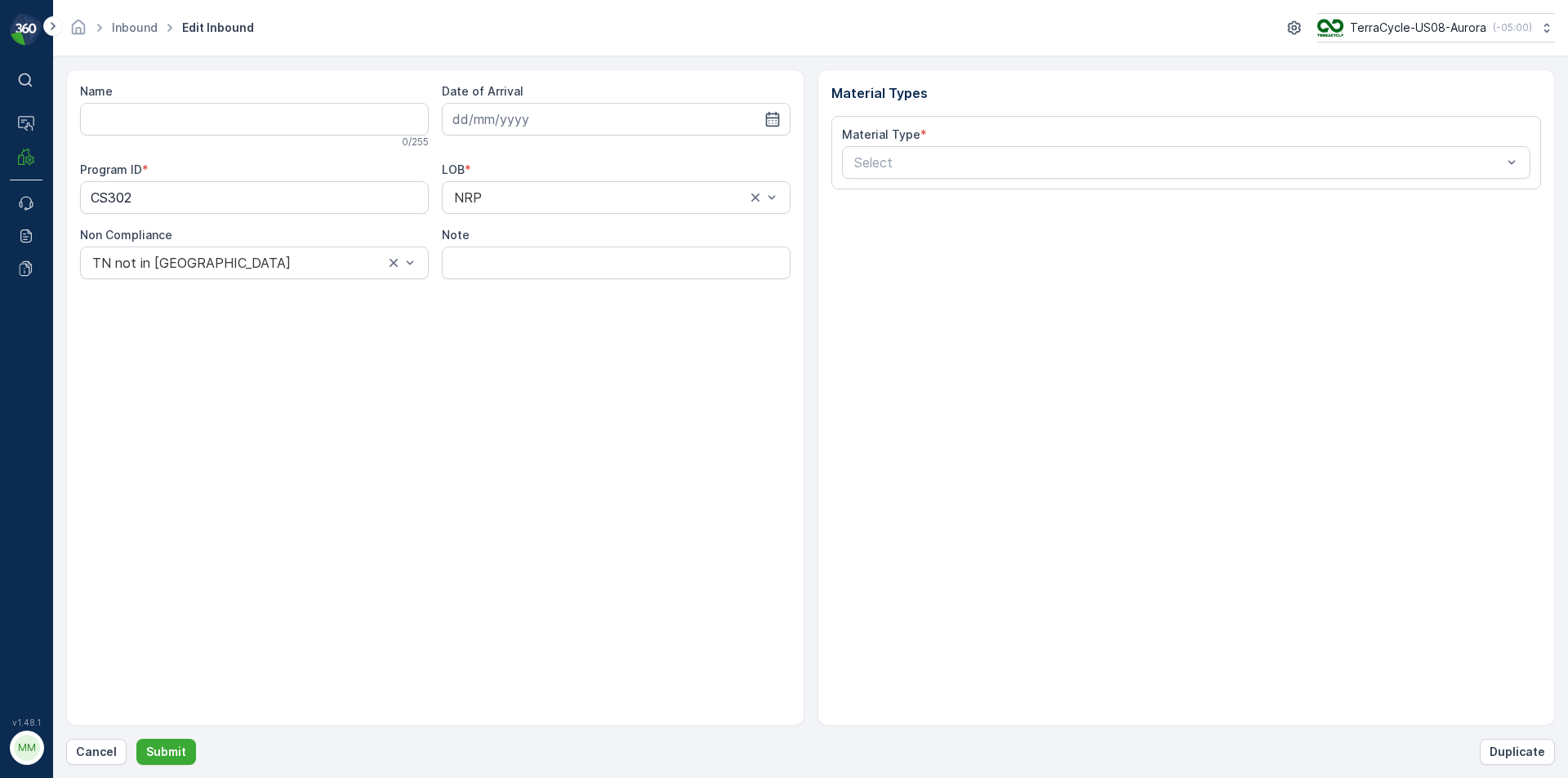
type input "9622001900004733273400458702961071"
type input "[DATE]"
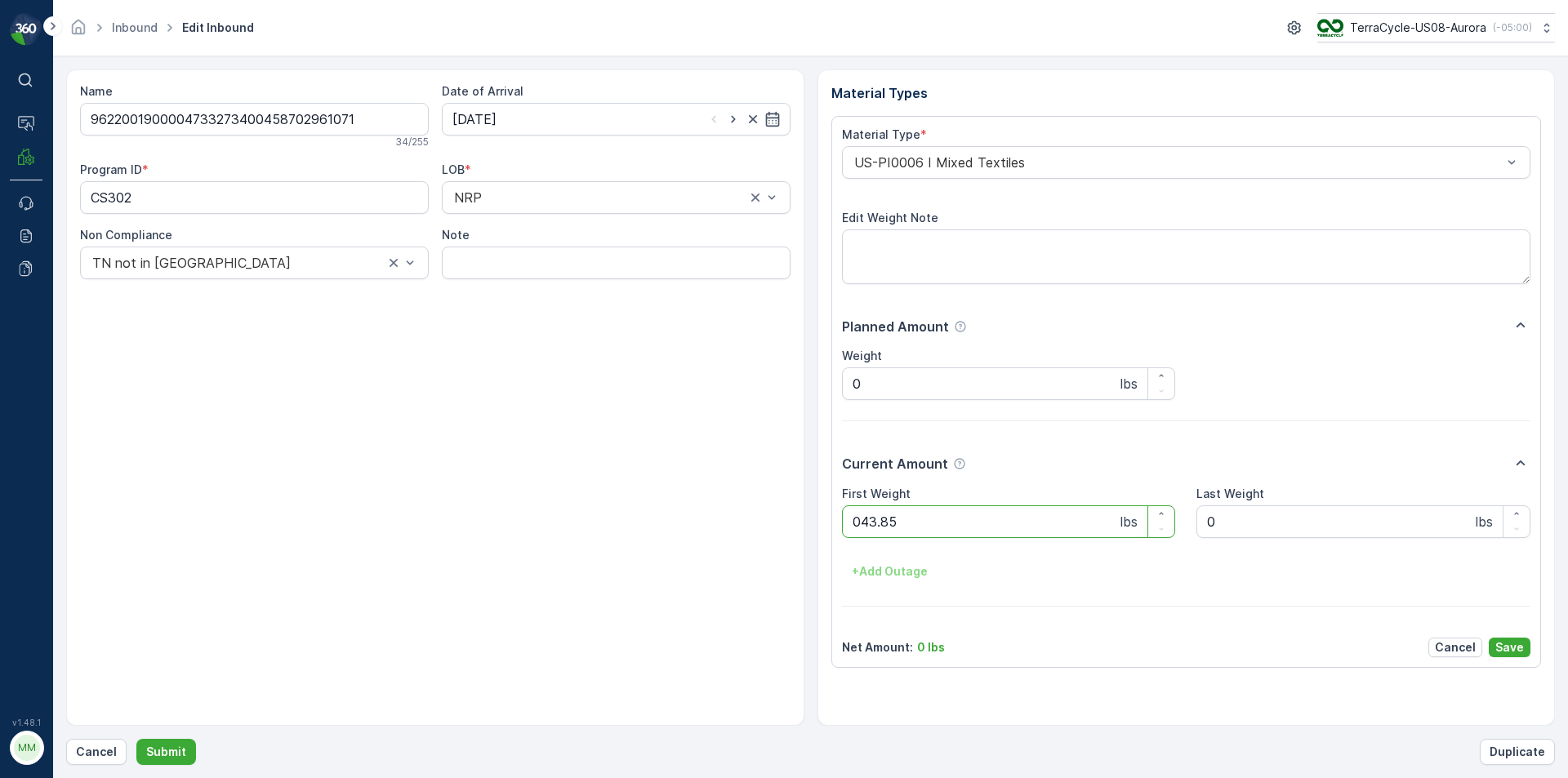
click at [137, 739] on button "Submit" at bounding box center [166, 752] width 59 height 26
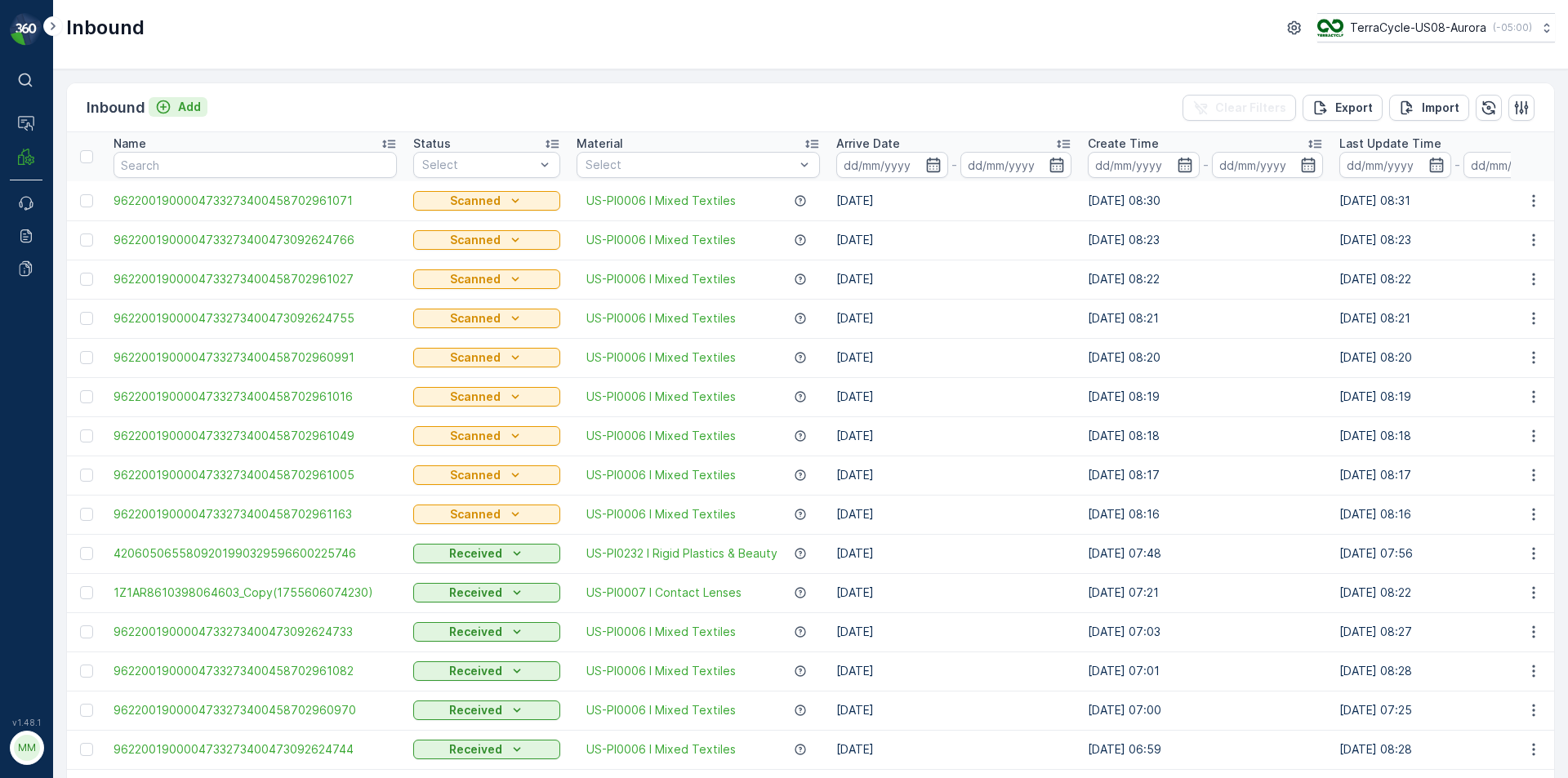
click at [199, 107] on p "Add" at bounding box center [189, 107] width 23 height 16
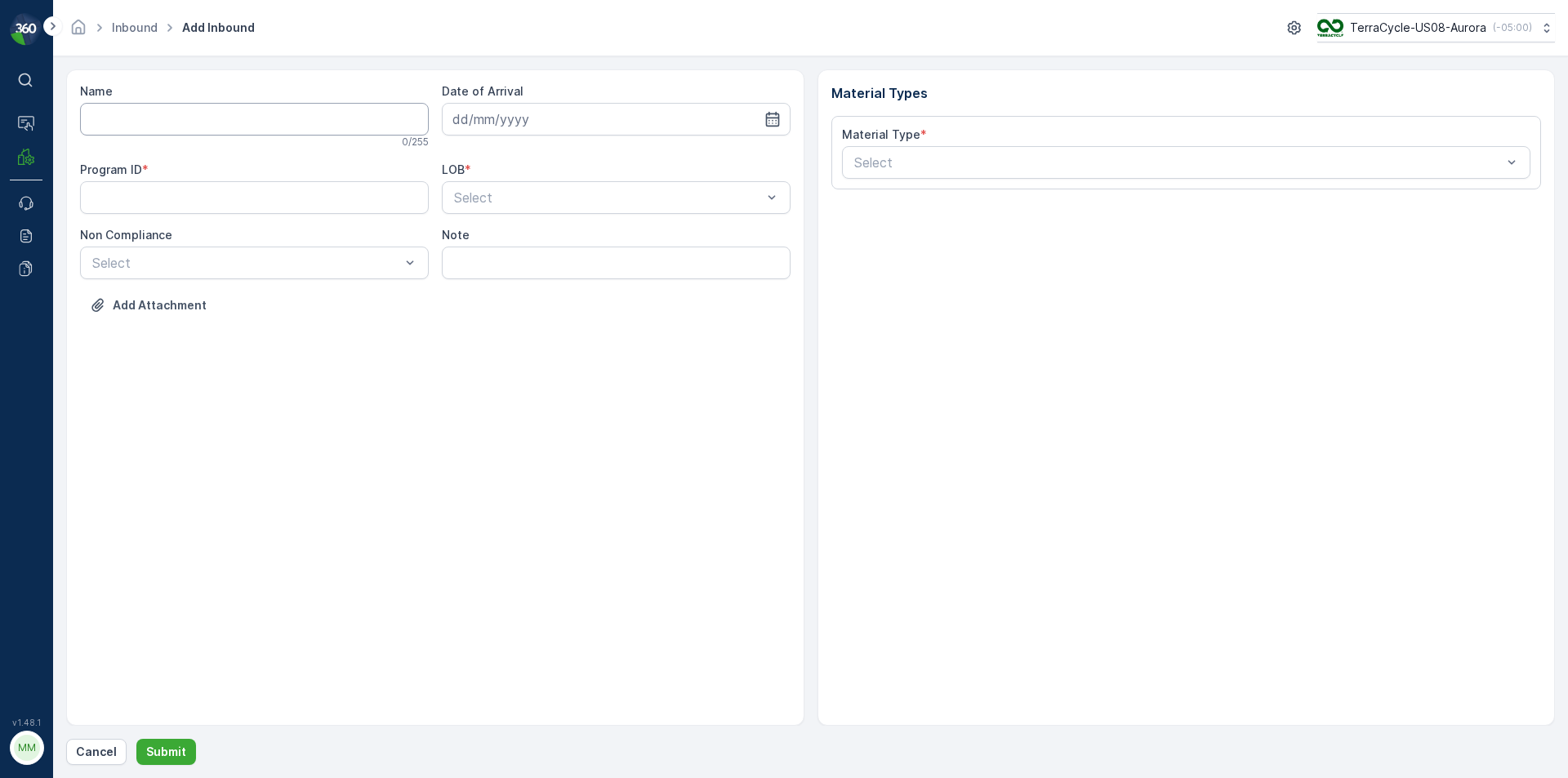
click at [198, 112] on input "Name" at bounding box center [254, 119] width 349 height 33
type input "9622001900004733273400458702961050"
click at [137, 739] on button "Submit" at bounding box center [166, 752] width 59 height 26
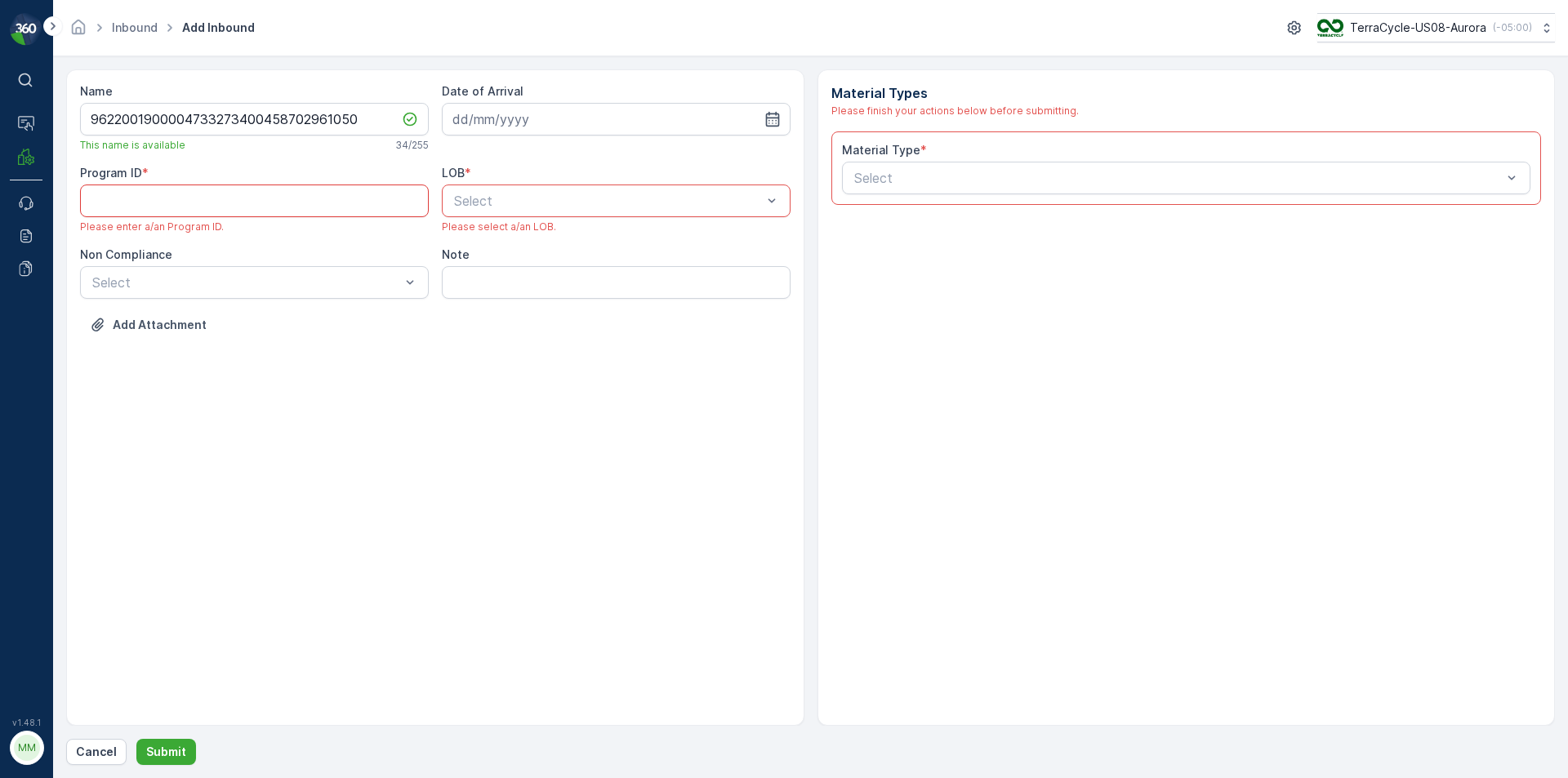
paste ID "CS302"
type ID "CS302"
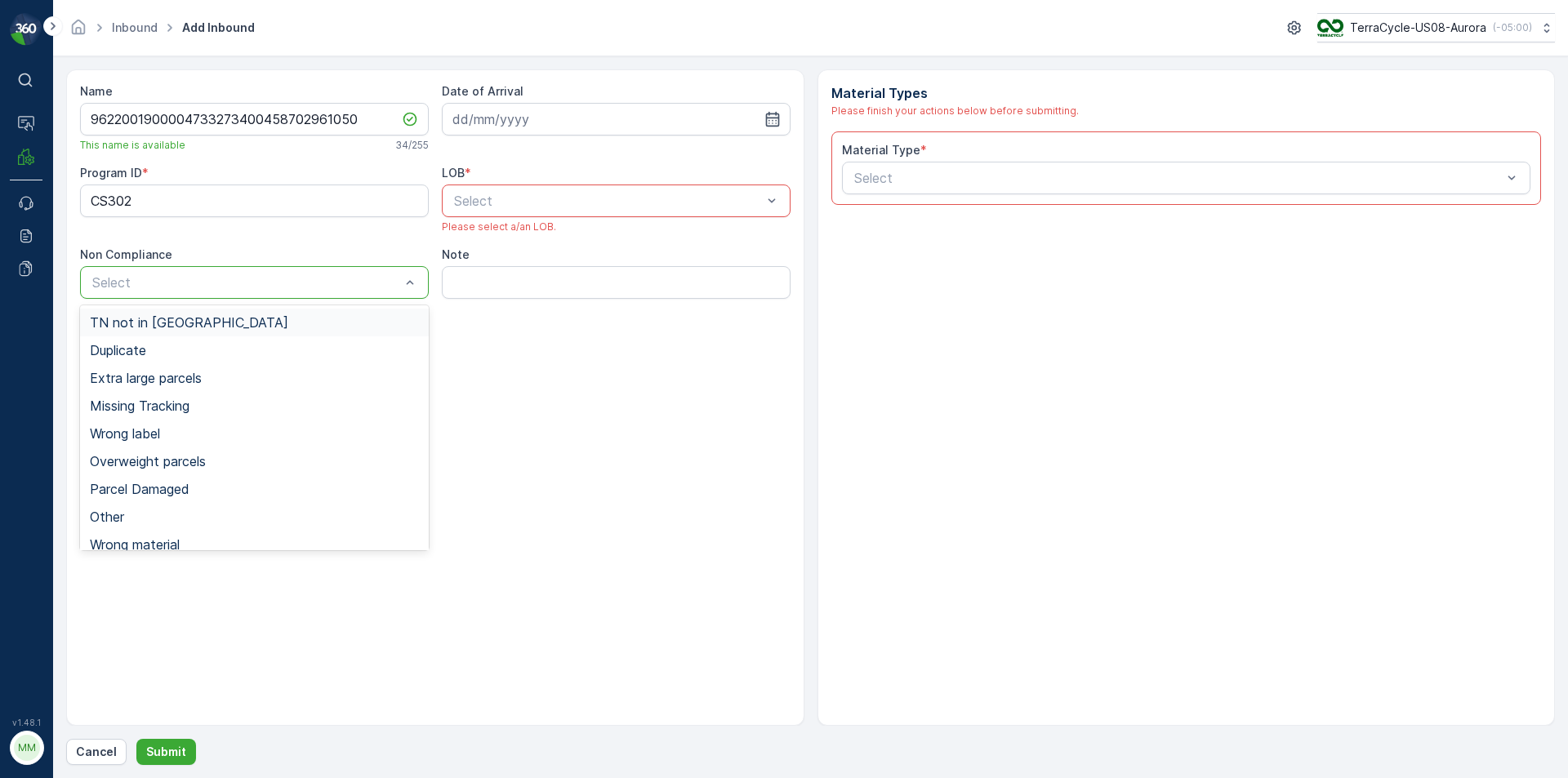
click at [334, 291] on div "Select" at bounding box center [246, 282] width 311 height 20
click at [298, 327] on div "TN not in [GEOGRAPHIC_DATA]" at bounding box center [254, 322] width 329 height 15
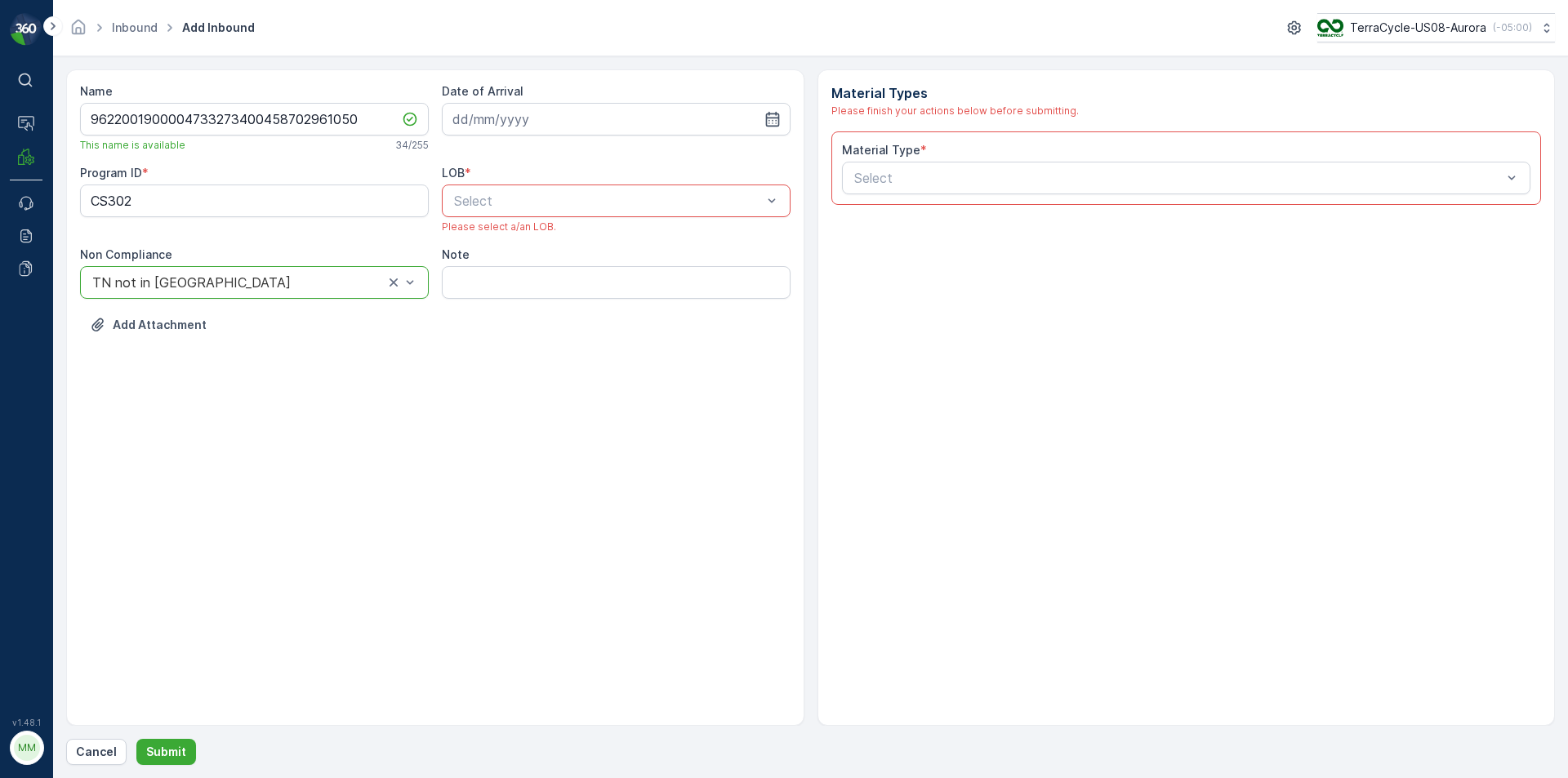
drag, startPoint x: 602, startPoint y: 200, endPoint x: 592, endPoint y: 205, distance: 11.2
click at [601, 200] on div at bounding box center [608, 200] width 311 height 15
click at [515, 241] on div "NRP" at bounding box center [616, 241] width 329 height 15
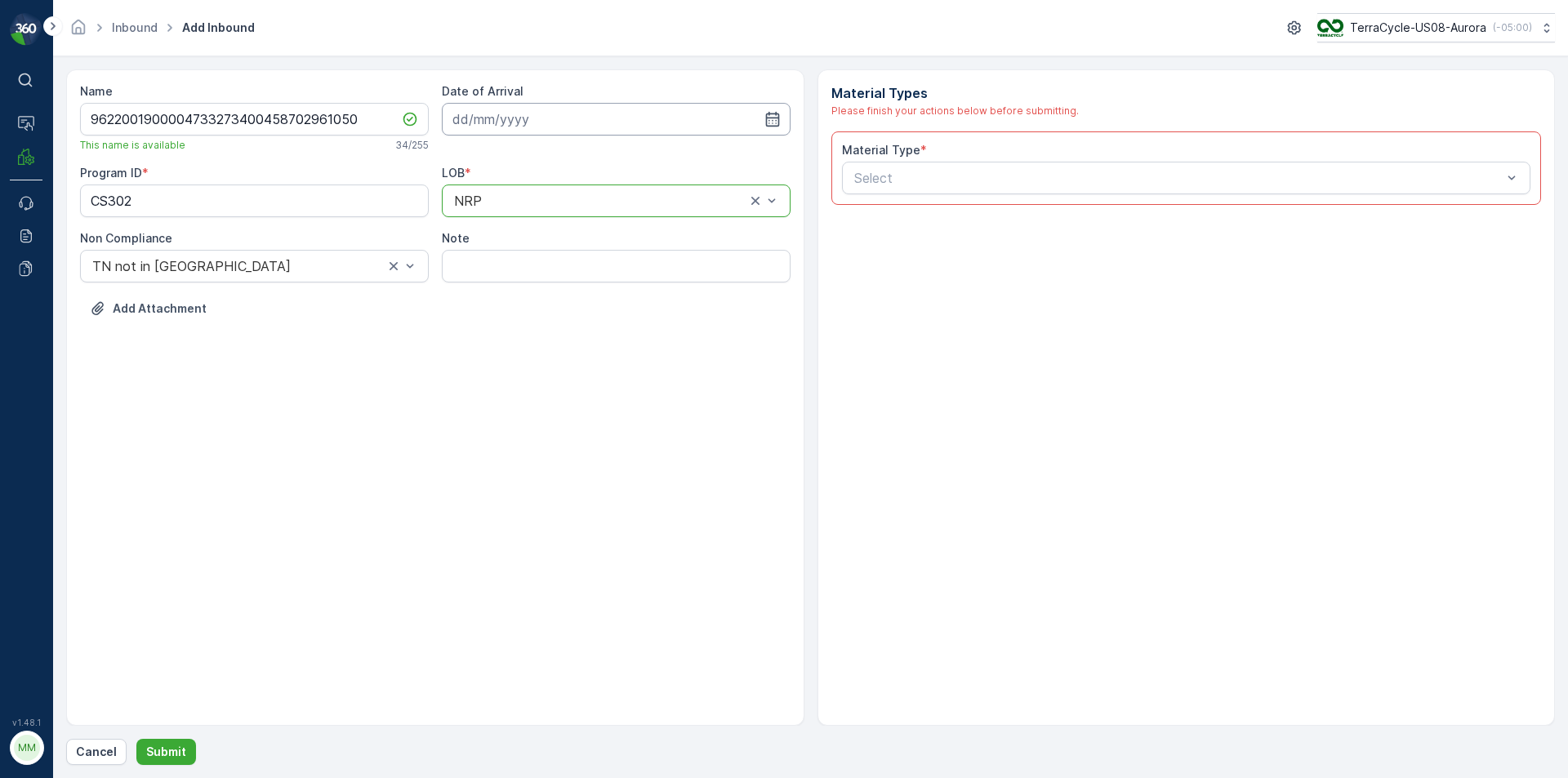
click at [532, 125] on input at bounding box center [616, 119] width 349 height 33
click at [527, 326] on div "19" at bounding box center [529, 321] width 26 height 26
type input "[DATE]"
click at [882, 181] on div at bounding box center [1179, 178] width 652 height 15
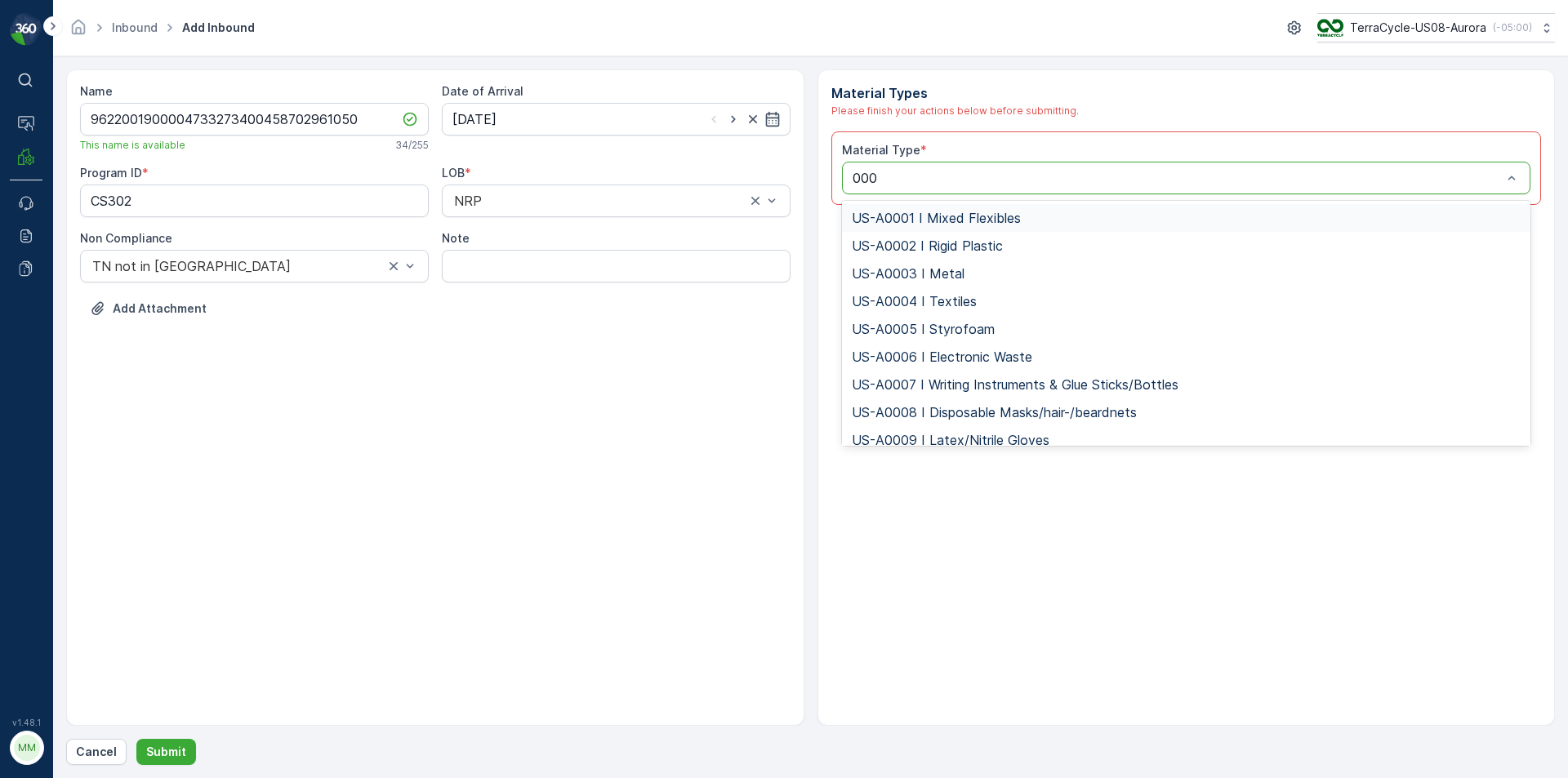
type input "0006"
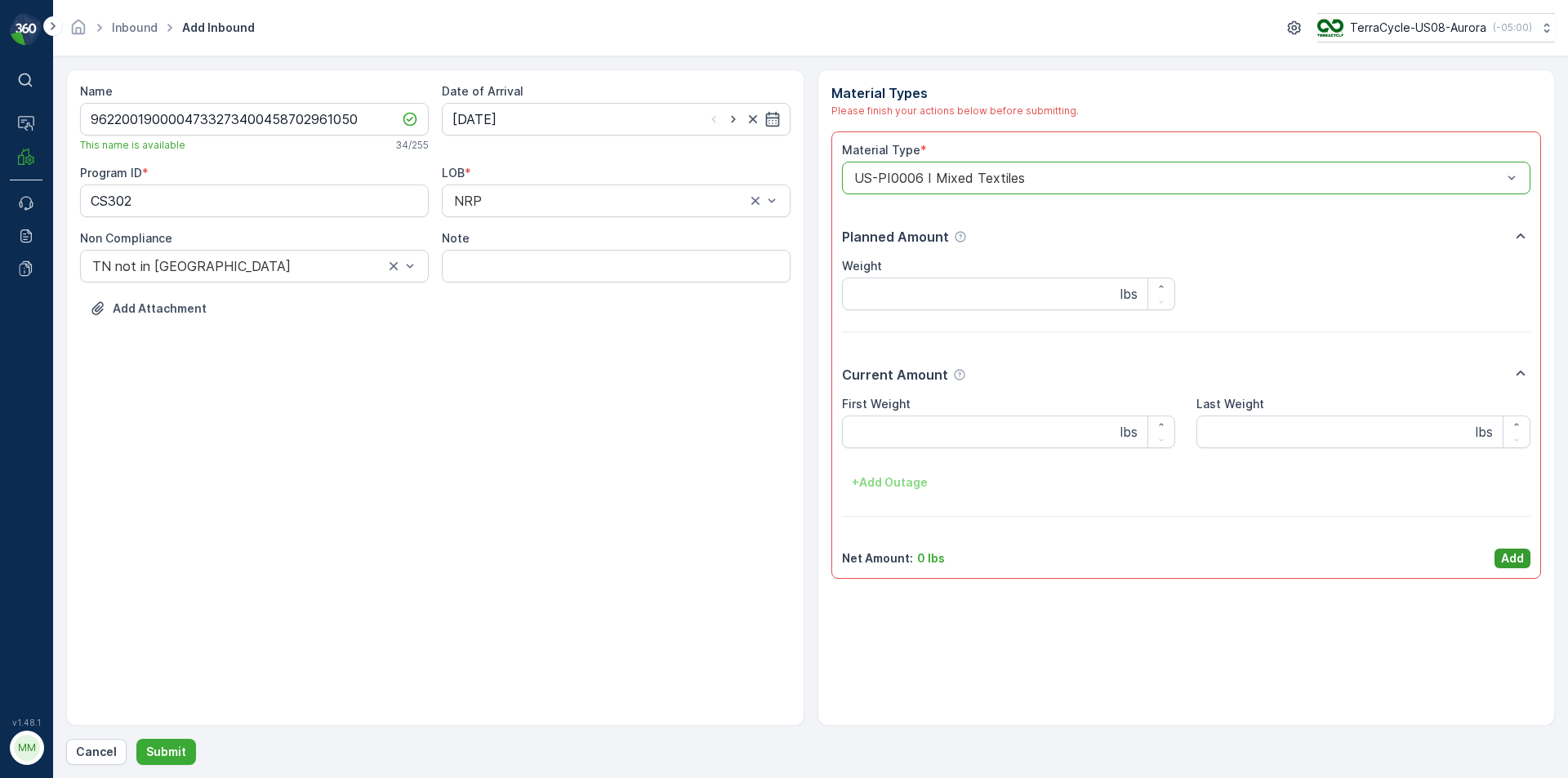
click at [1515, 552] on div "Material Type * option US-PI0006 I Mixed Textiles, selected. US-PI0006 I Mixed …" at bounding box center [1187, 355] width 689 height 426
click at [1514, 550] on p "Add" at bounding box center [1512, 558] width 23 height 16
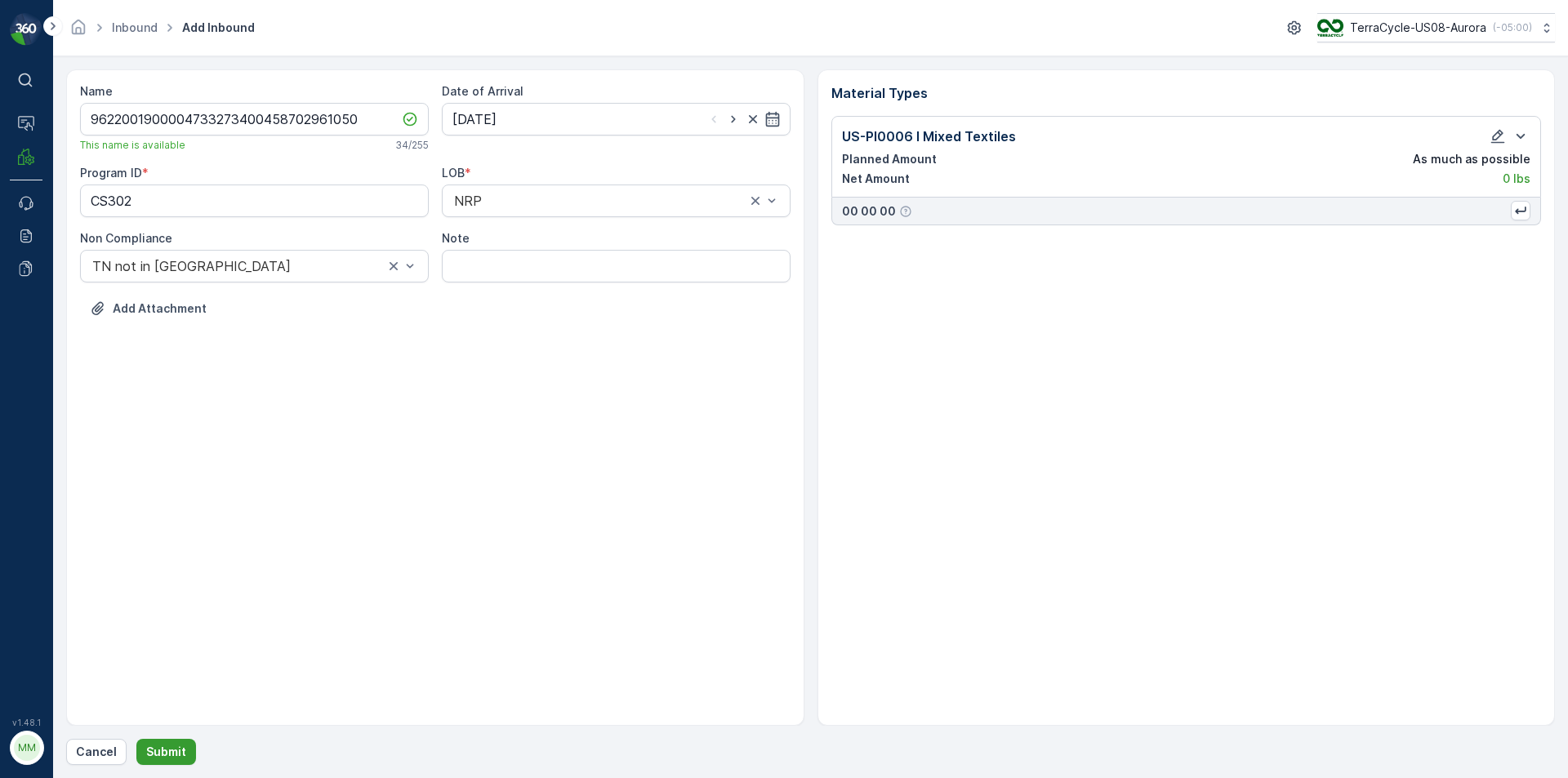
click at [183, 750] on button "Submit" at bounding box center [166, 752] width 59 height 26
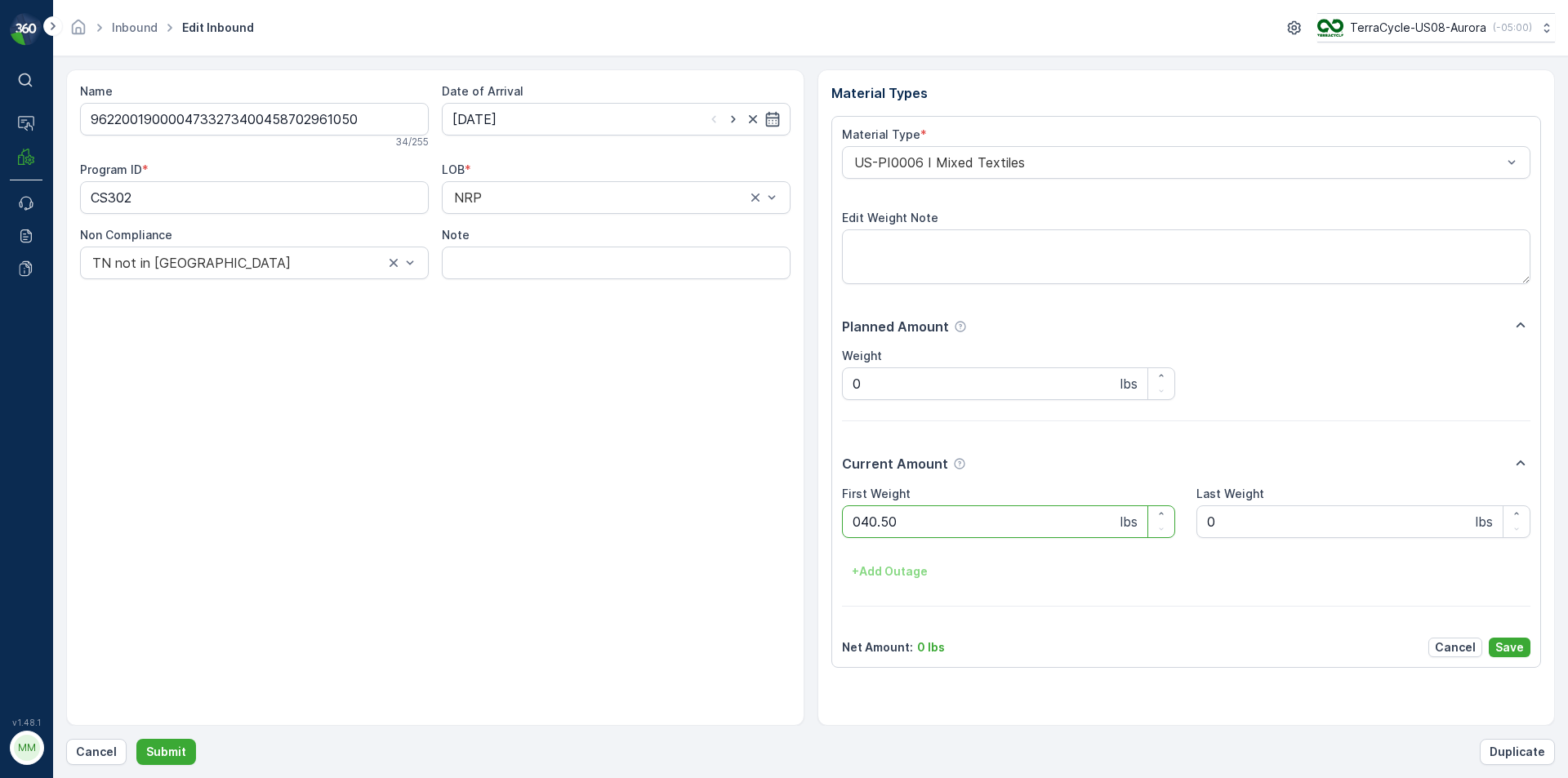
click at [137, 739] on button "Submit" at bounding box center [166, 752] width 59 height 26
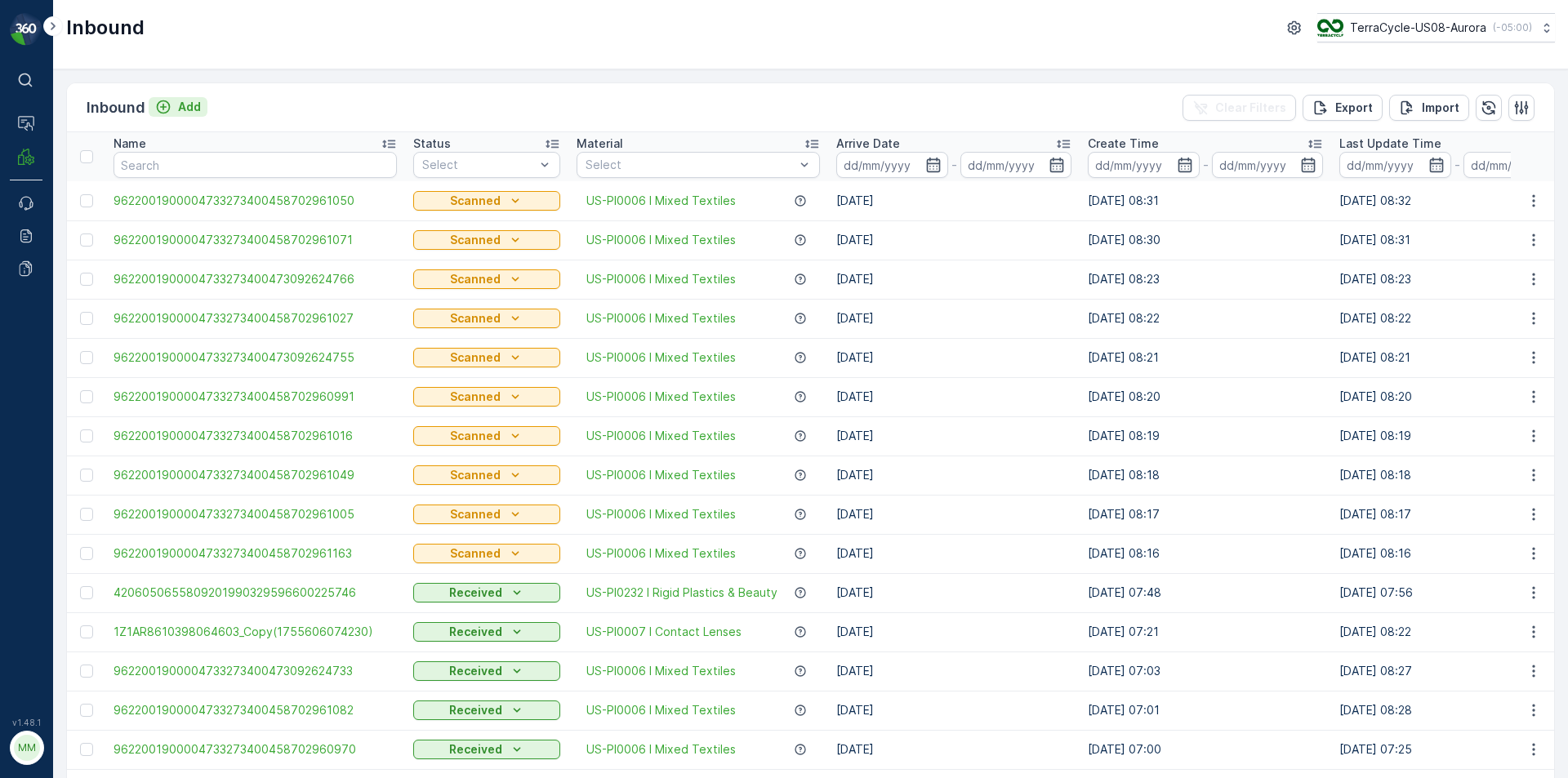
click at [181, 109] on p "Add" at bounding box center [189, 107] width 23 height 16
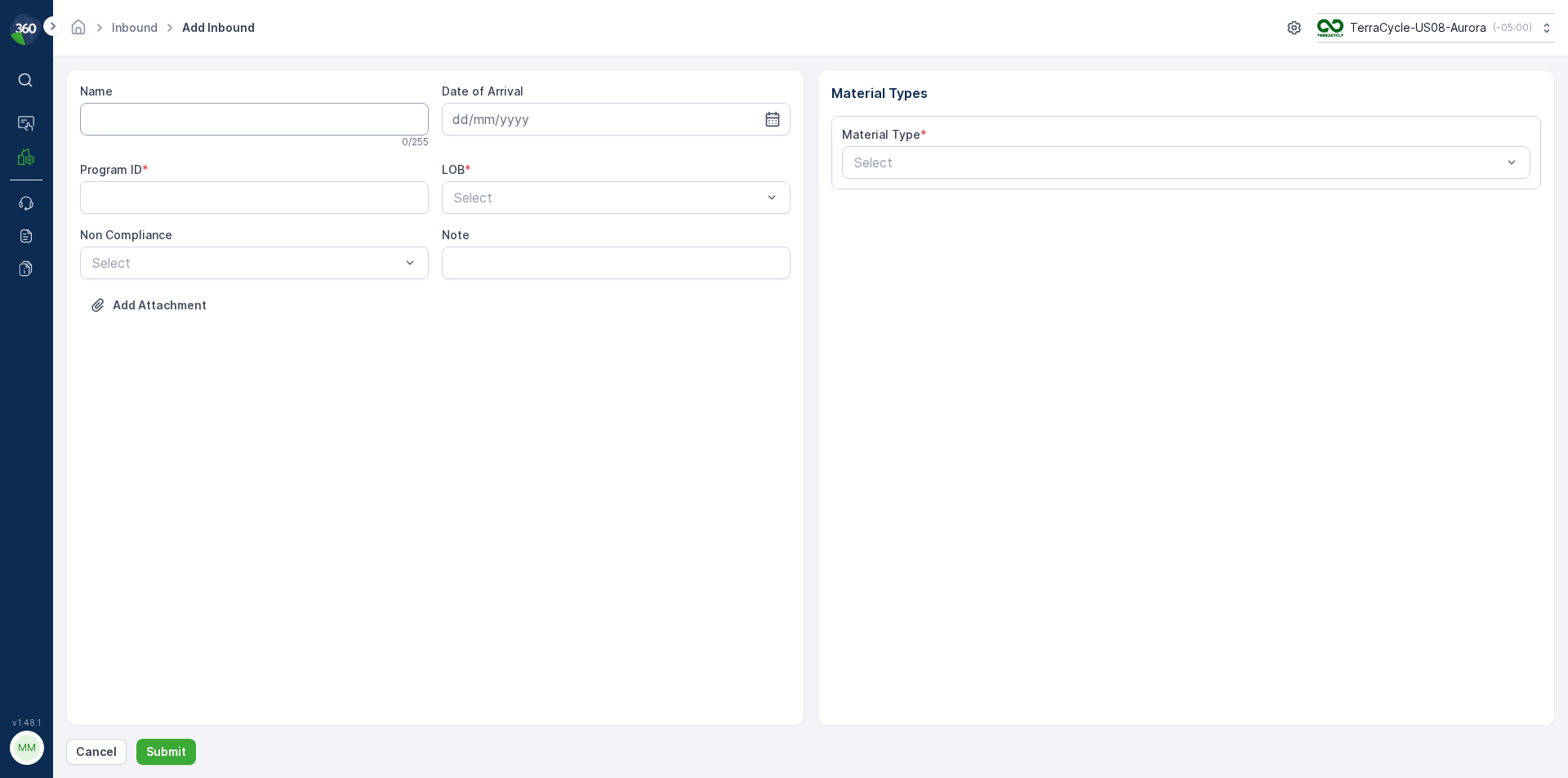
click at [190, 114] on input "Name" at bounding box center [254, 119] width 349 height 33
type input "9622001900004733273400458702961093"
click at [137, 739] on button "Submit" at bounding box center [166, 752] width 59 height 26
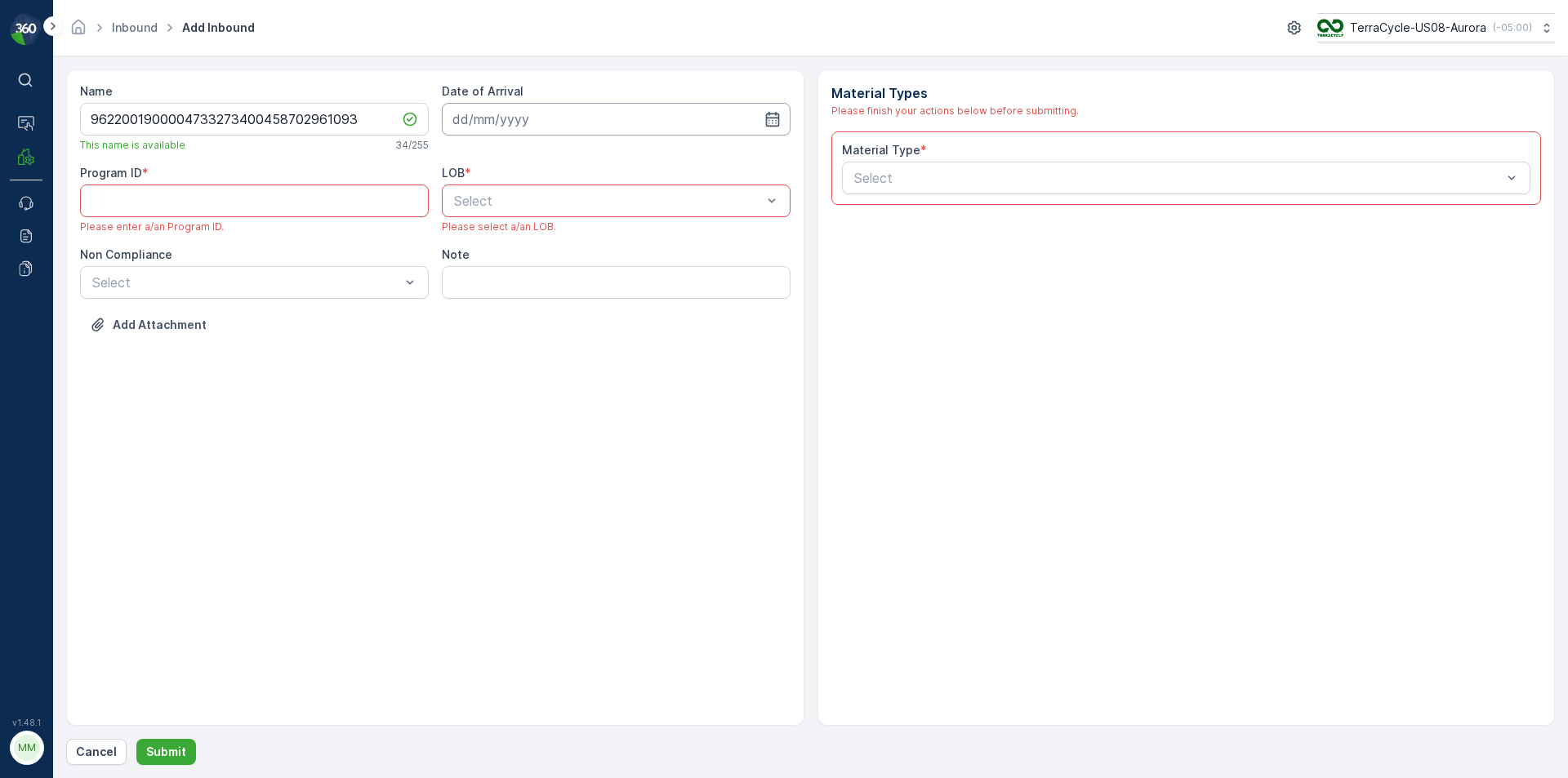
click at [509, 125] on input at bounding box center [616, 119] width 349 height 33
click at [527, 321] on div "19" at bounding box center [529, 321] width 26 height 26
type input "[DATE]"
click at [543, 205] on div at bounding box center [608, 200] width 311 height 15
click at [531, 239] on div "NRP" at bounding box center [616, 241] width 329 height 15
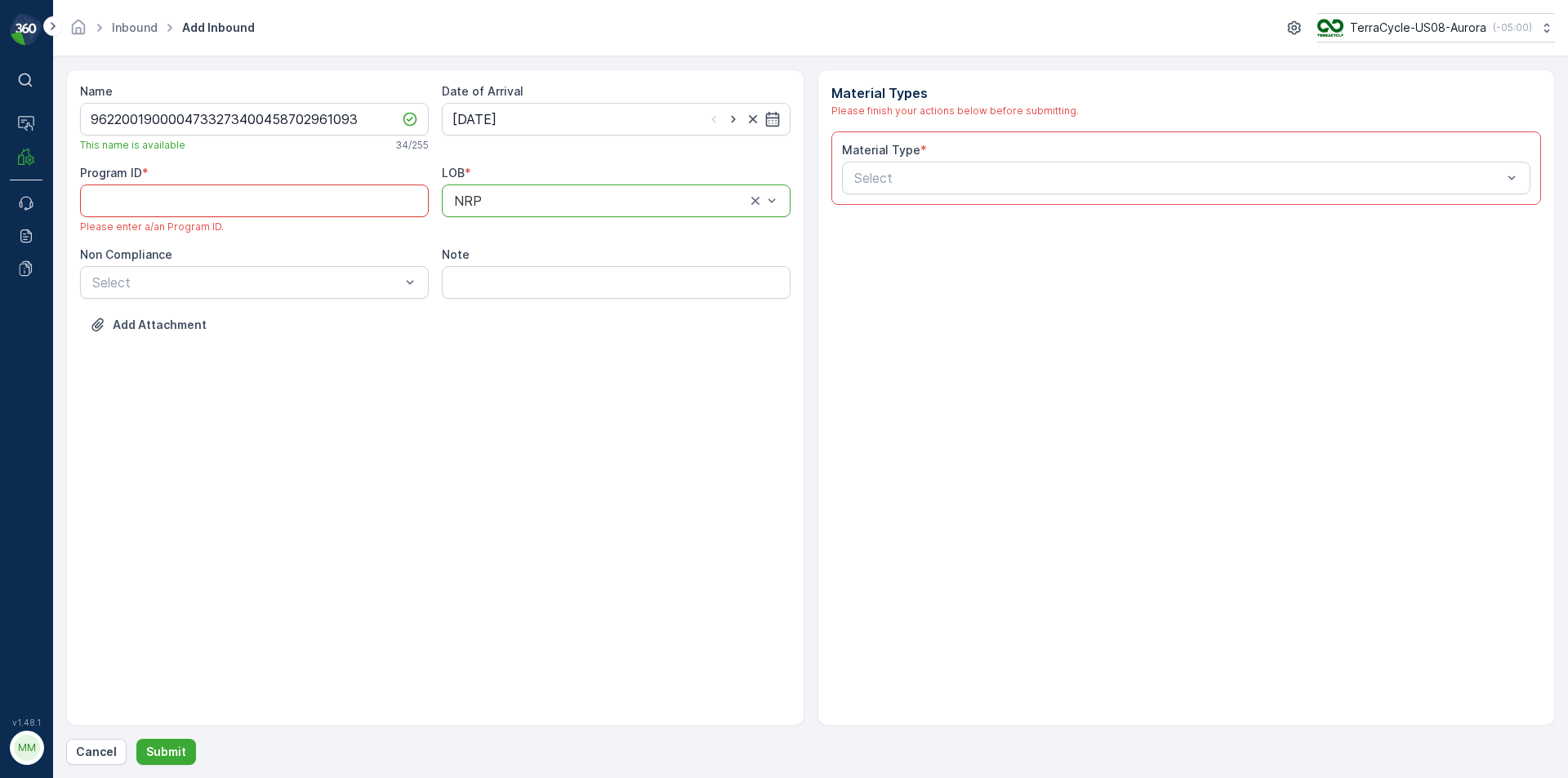
click at [374, 199] on ID "Program ID" at bounding box center [254, 201] width 349 height 33
paste ID "CS302"
type ID "CS302"
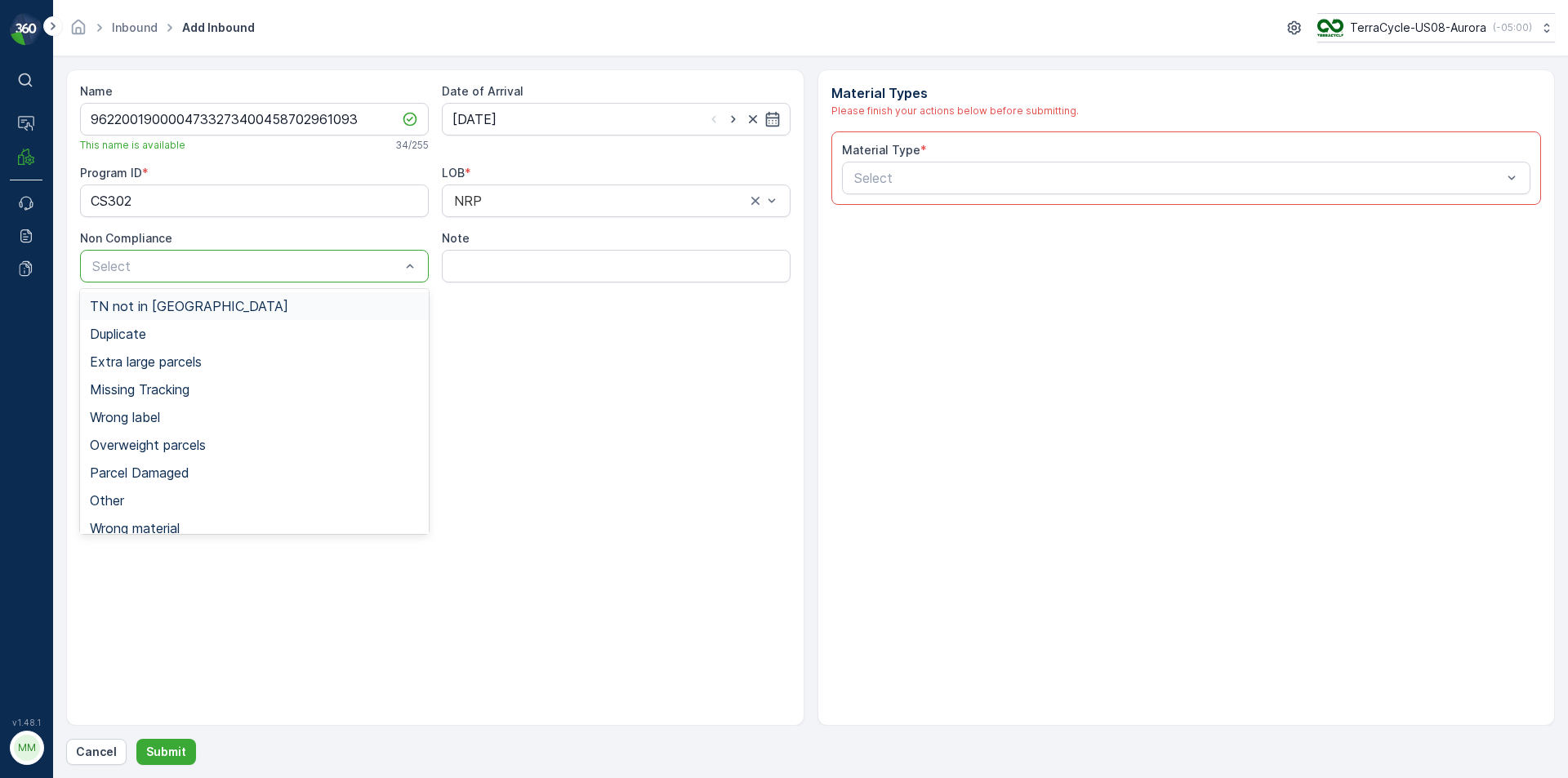
click at [401, 308] on div "TN not in [GEOGRAPHIC_DATA]" at bounding box center [254, 306] width 329 height 15
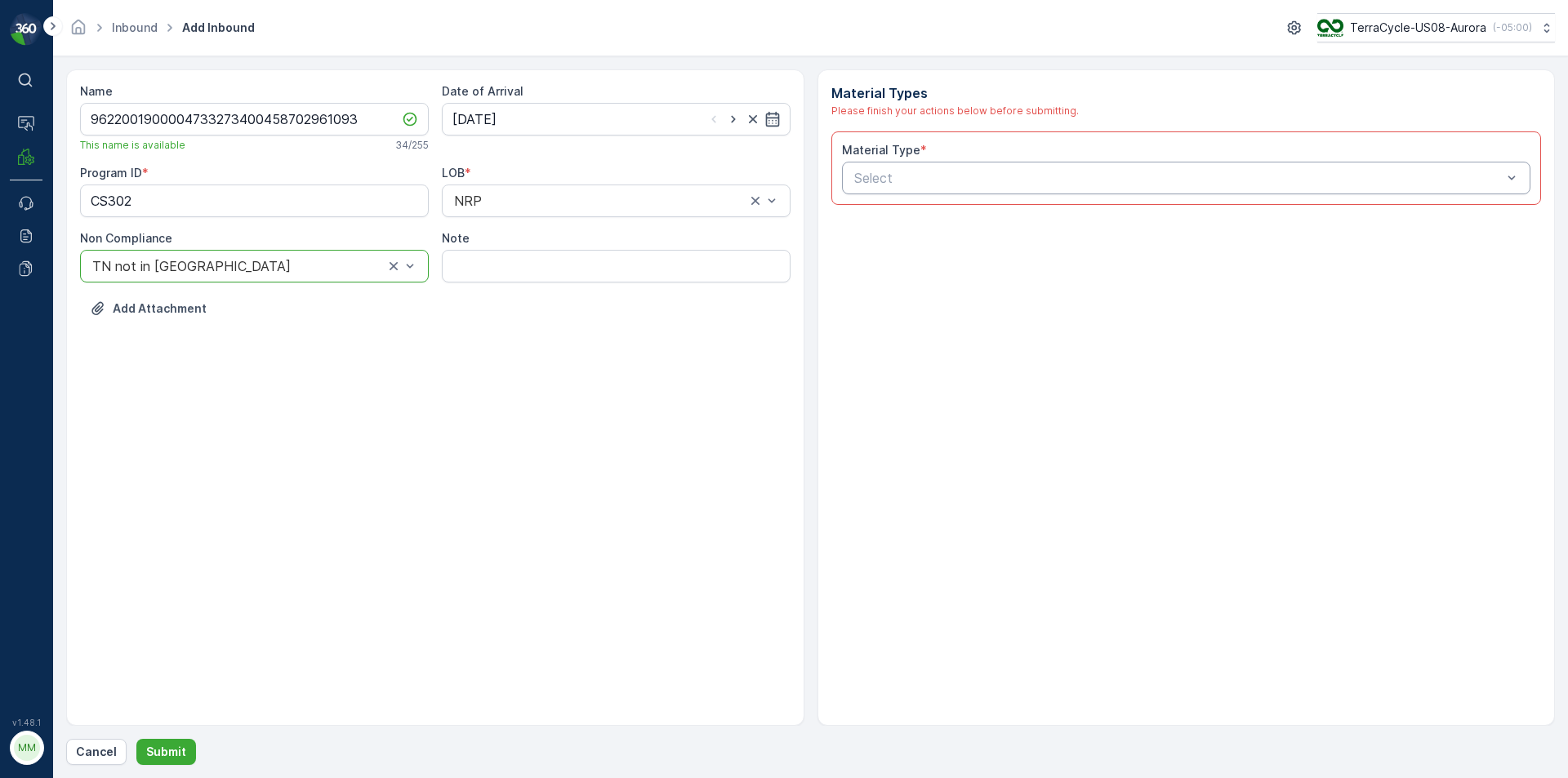
click at [893, 176] on div at bounding box center [1179, 178] width 652 height 15
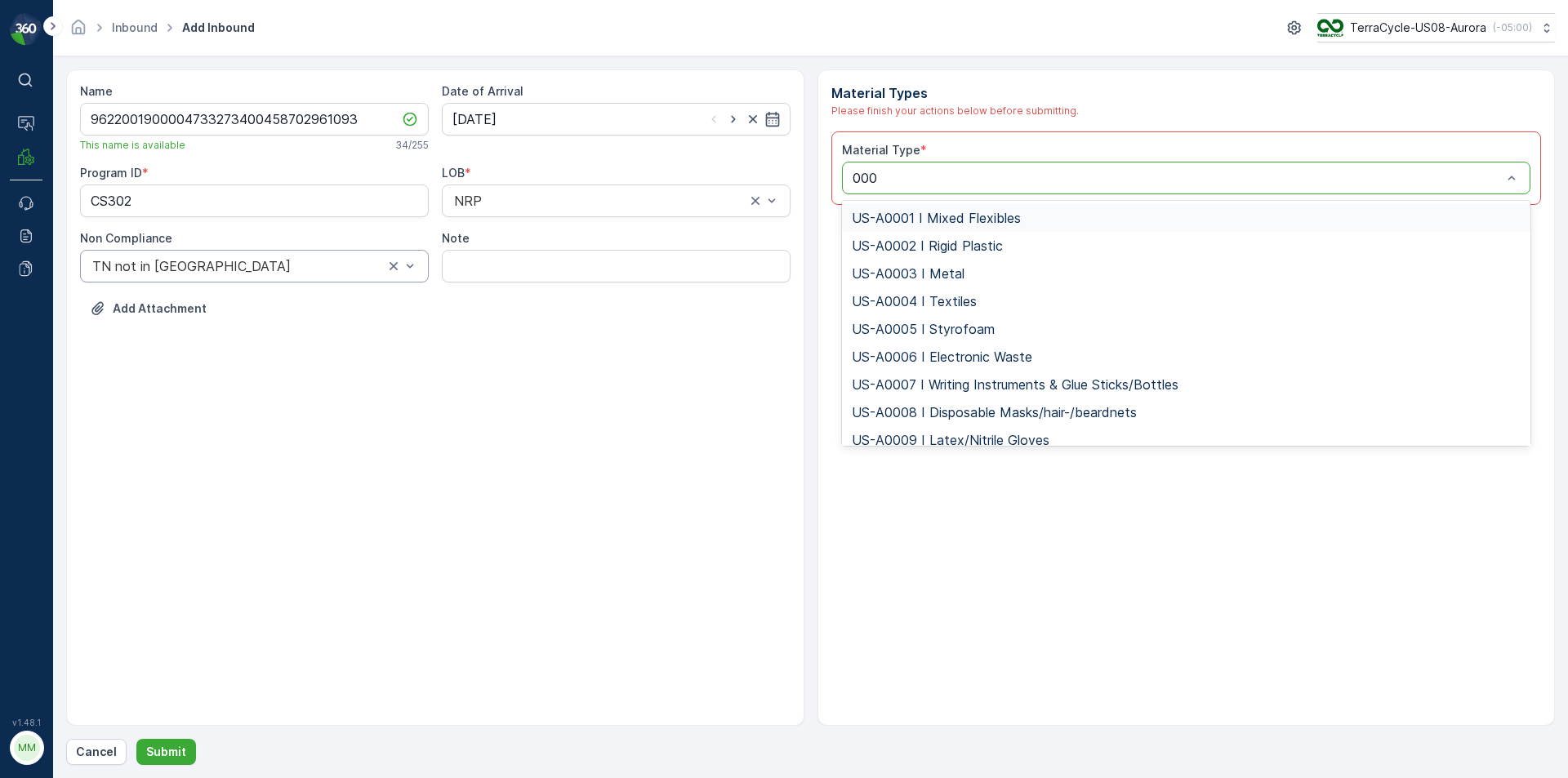
type input "0006"
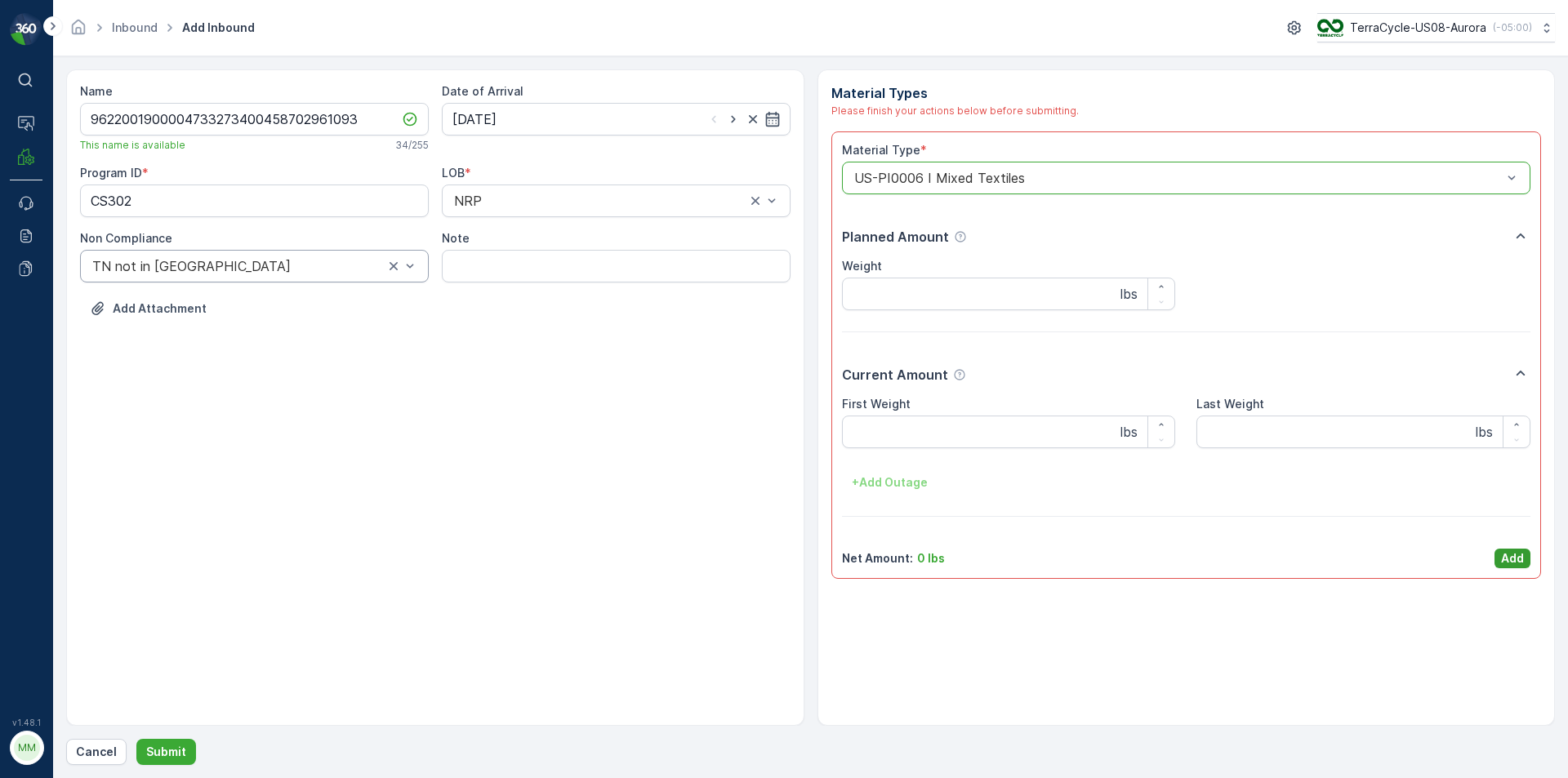
click at [1510, 555] on p "Add" at bounding box center [1512, 558] width 23 height 16
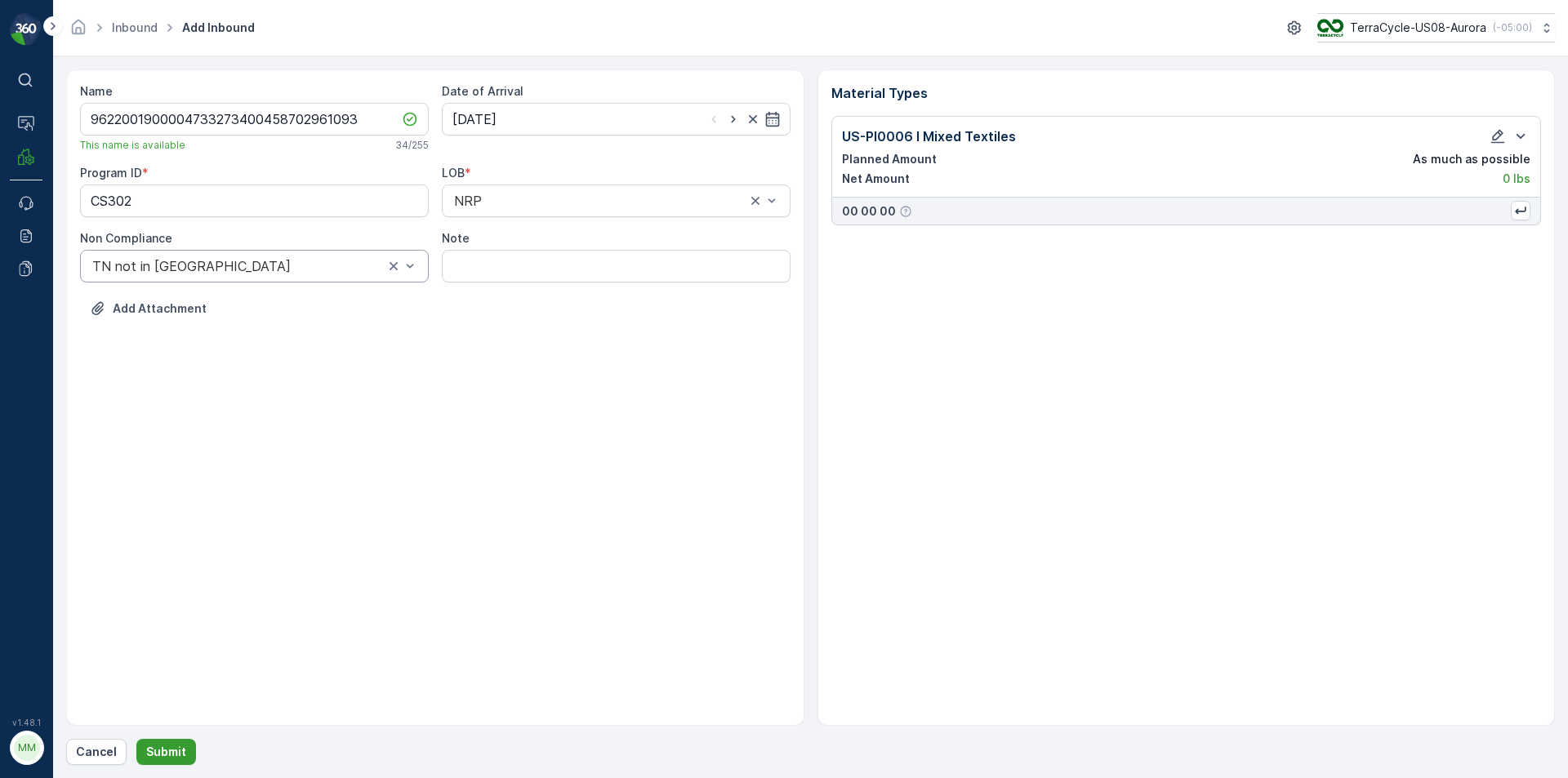
click at [187, 751] on button "Submit" at bounding box center [166, 752] width 59 height 26
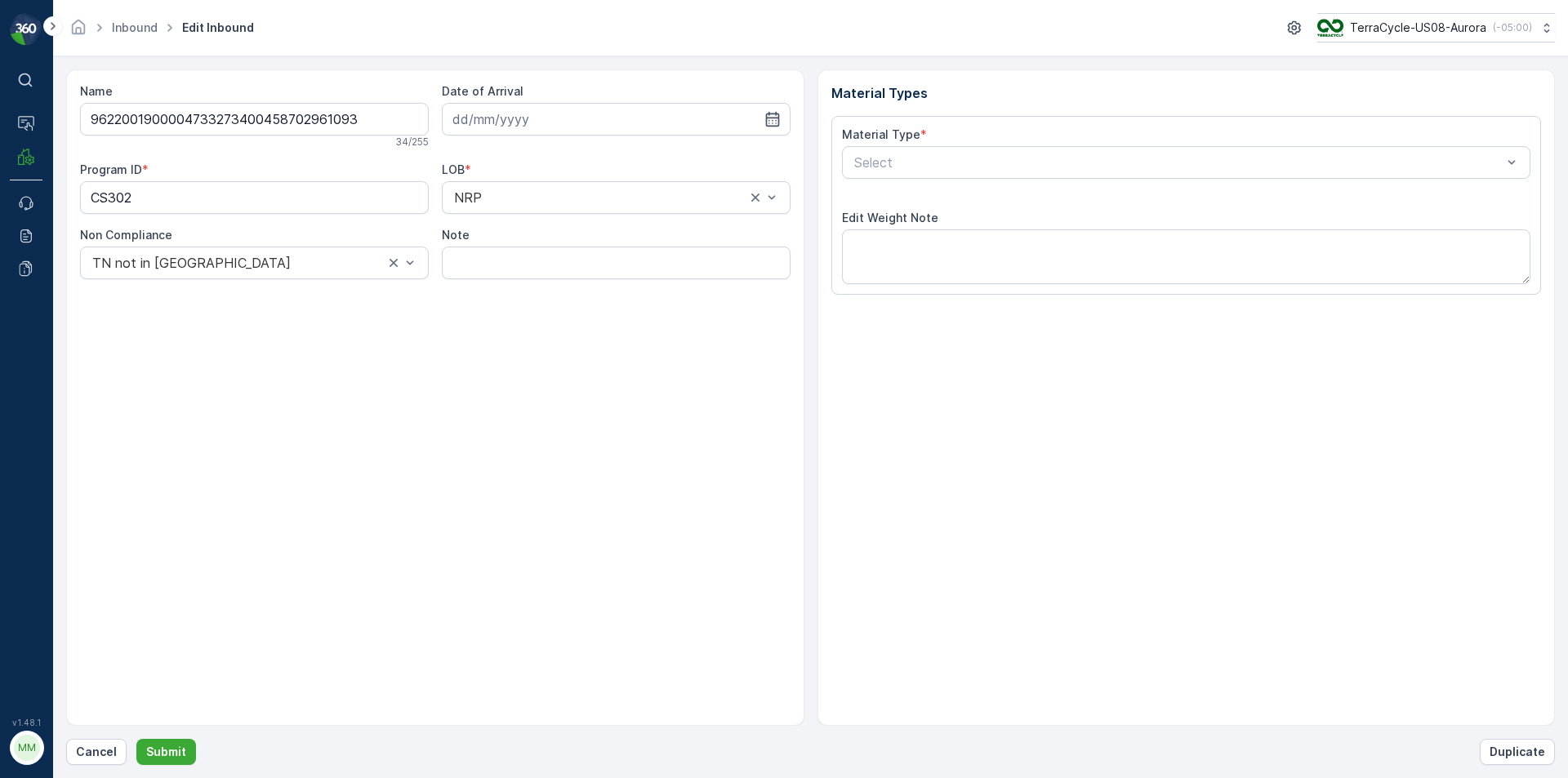
type input "[DATE]"
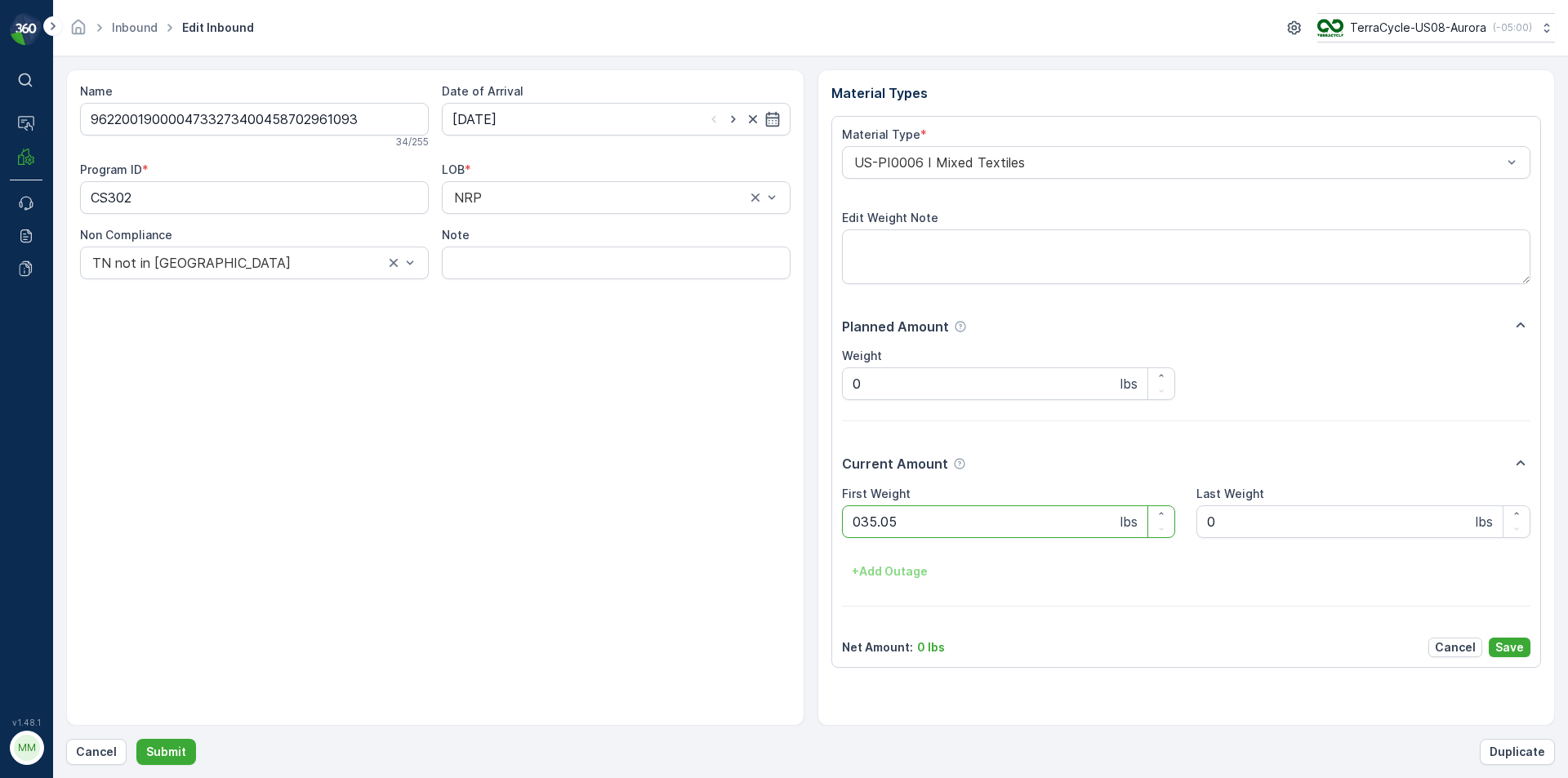
click at [137, 739] on button "Submit" at bounding box center [166, 752] width 59 height 26
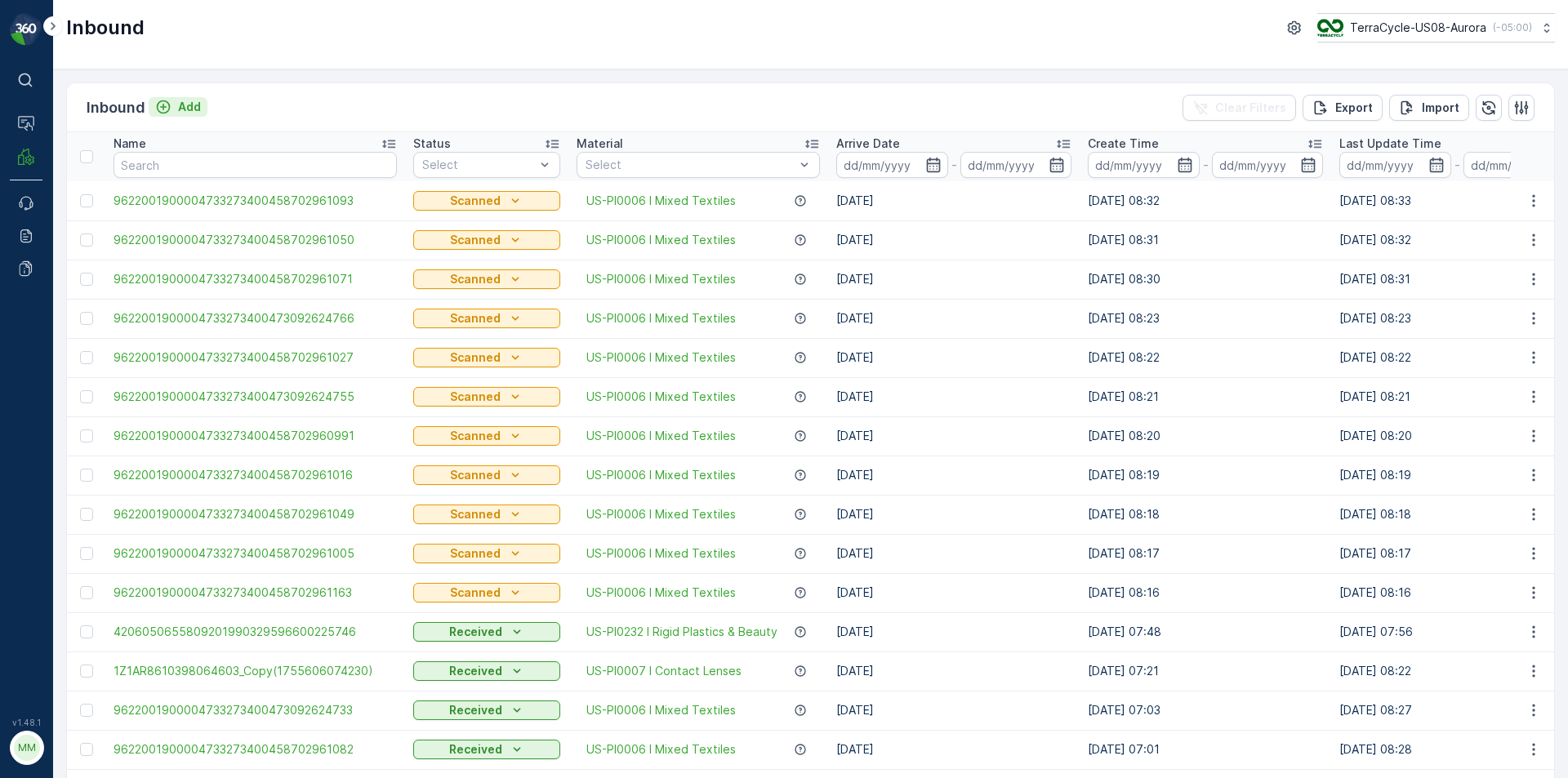
click at [156, 111] on icon "Add" at bounding box center [163, 107] width 16 height 16
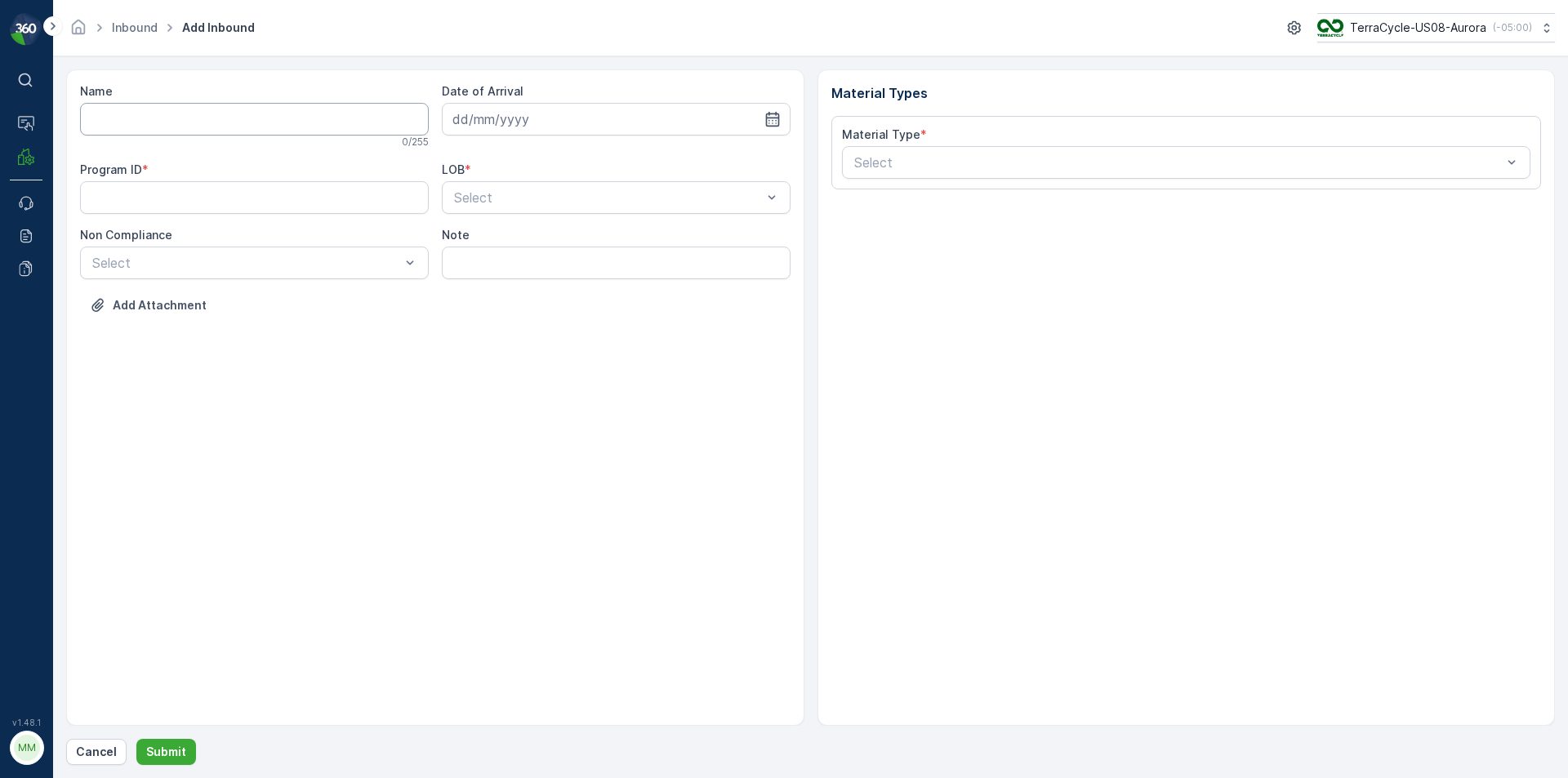
click at [240, 118] on input "Name" at bounding box center [254, 119] width 349 height 33
type input "9622001900004733273400458702960980"
click at [137, 739] on button "Submit" at bounding box center [166, 752] width 59 height 26
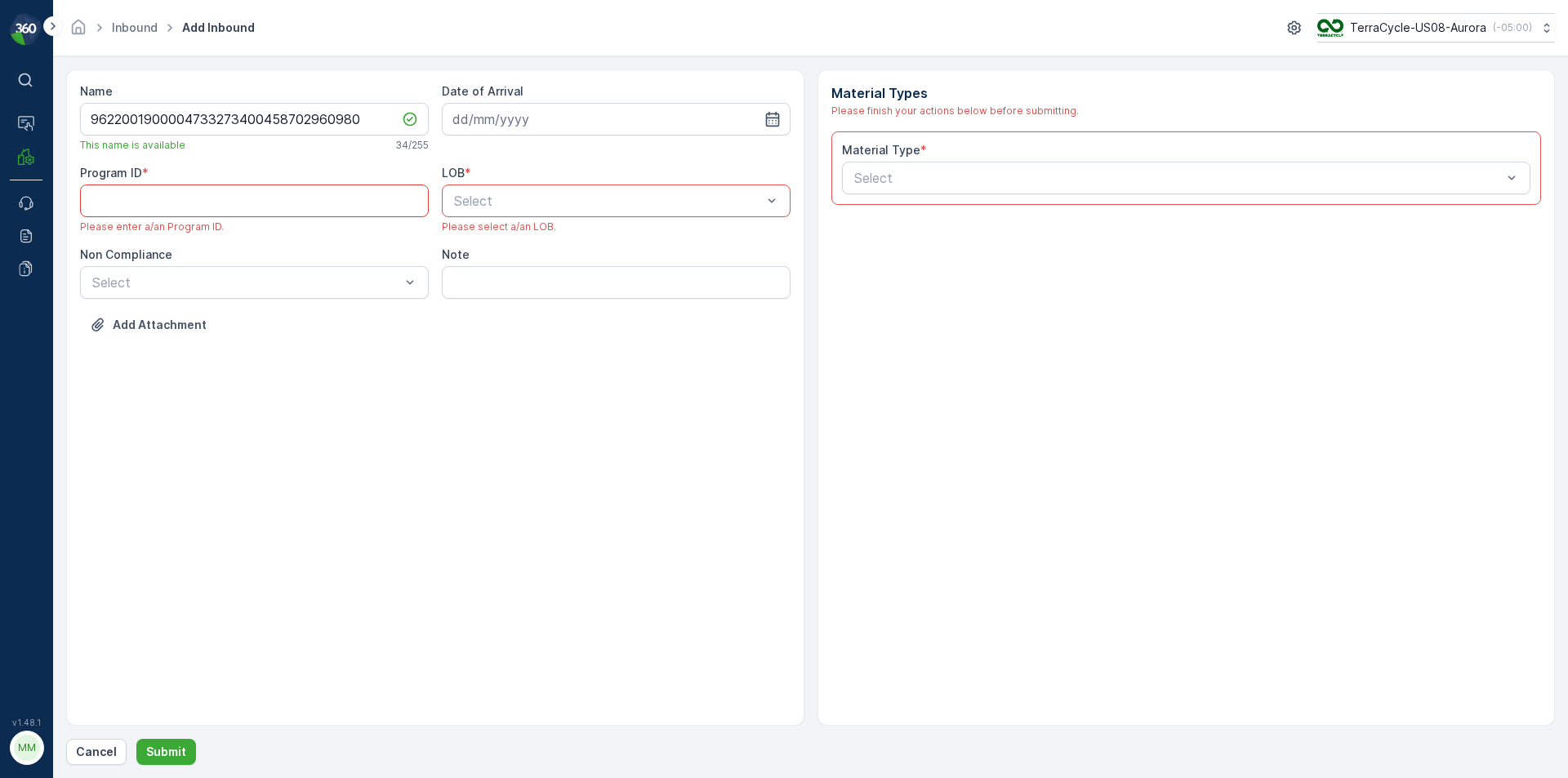
paste ID "CS302"
type ID "CS302"
click at [488, 205] on div at bounding box center [608, 200] width 311 height 15
click at [474, 246] on span "NRP" at bounding box center [465, 241] width 28 height 15
click at [491, 122] on input at bounding box center [616, 119] width 349 height 33
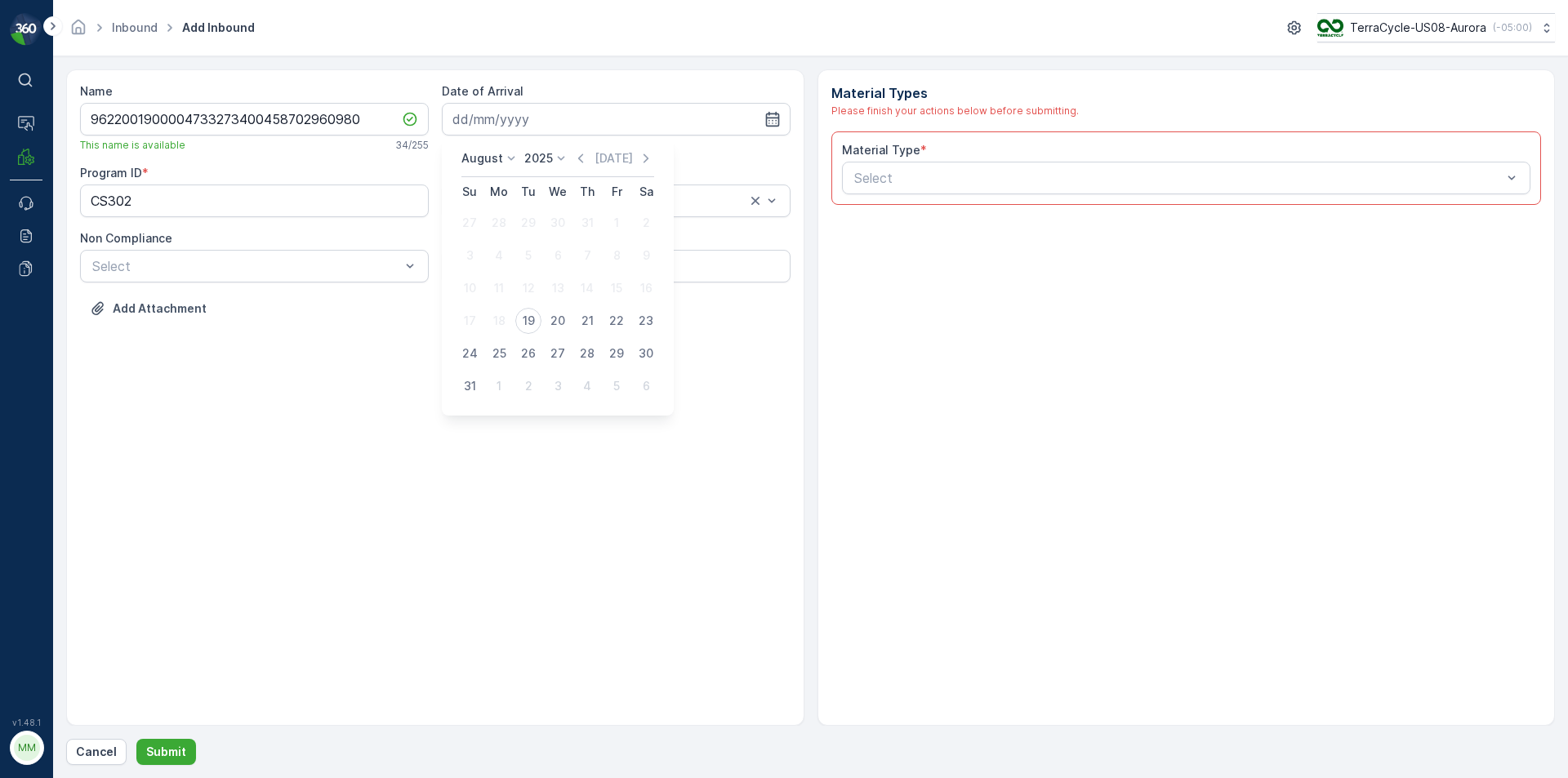
click at [532, 317] on div "19" at bounding box center [529, 321] width 26 height 26
type input "[DATE]"
click at [371, 273] on div at bounding box center [246, 266] width 311 height 15
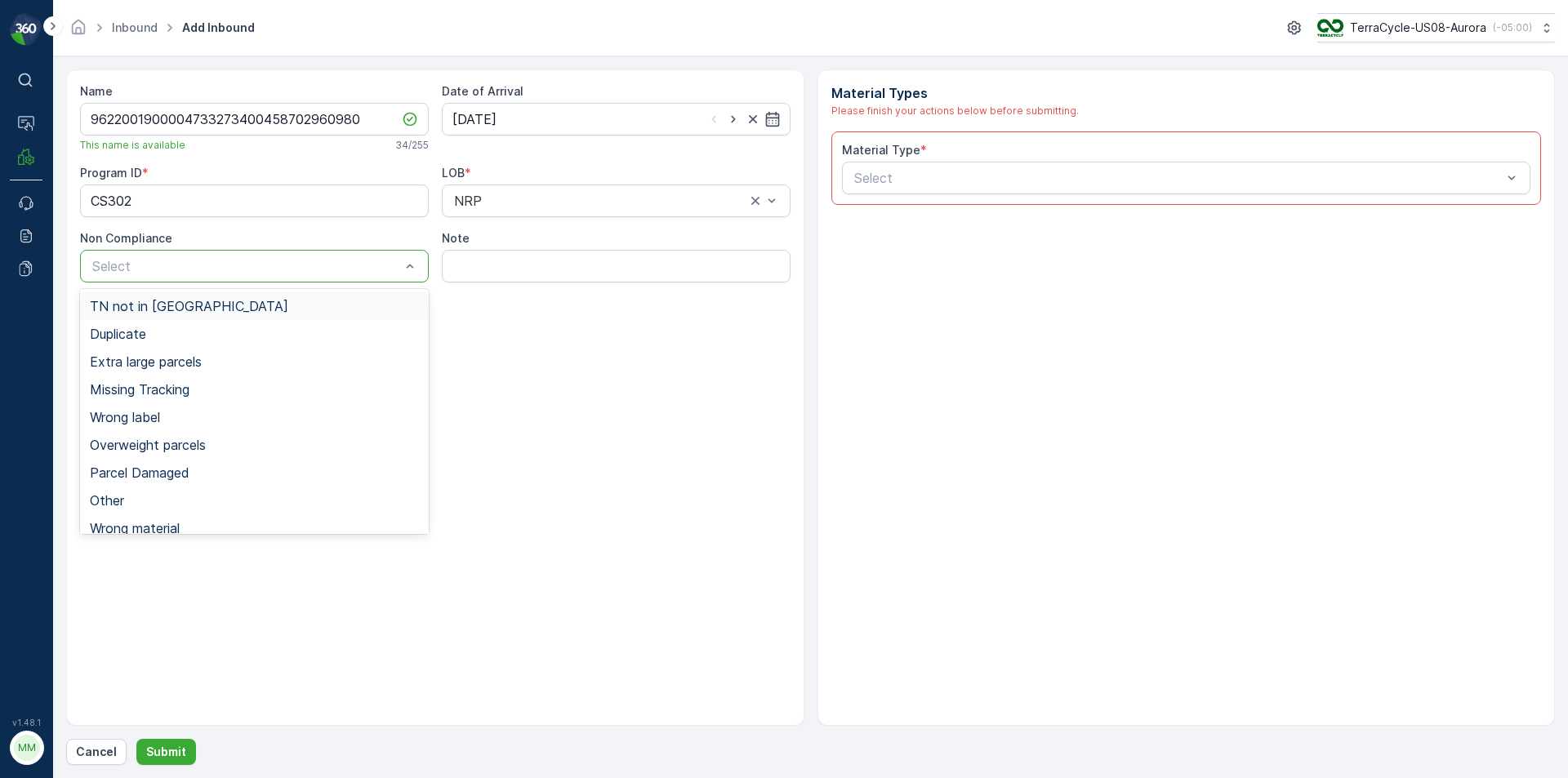
click at [364, 301] on div "TN not in [GEOGRAPHIC_DATA]" at bounding box center [254, 306] width 329 height 15
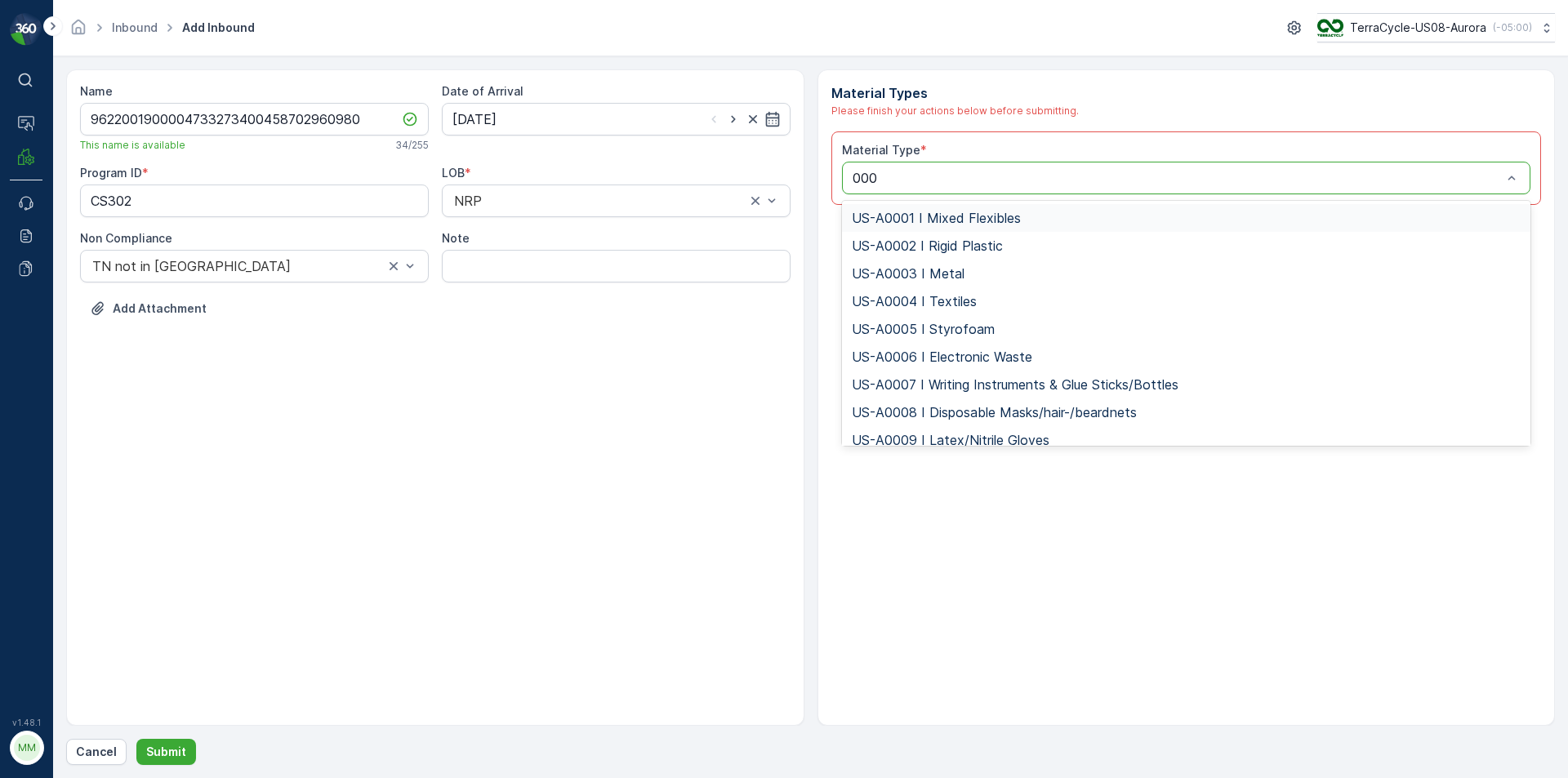
type input "0006"
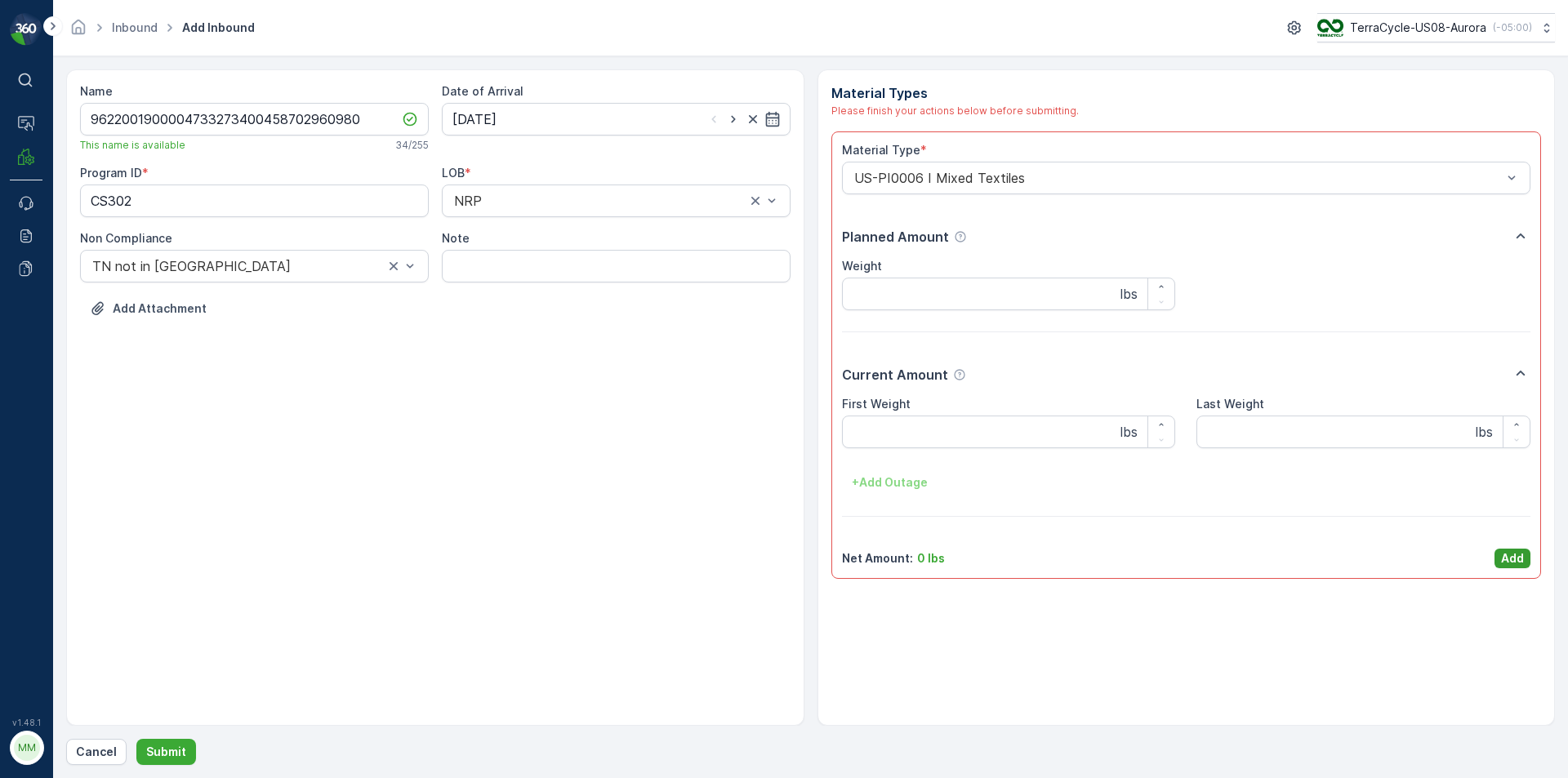
click at [1522, 559] on p "Add" at bounding box center [1512, 558] width 23 height 16
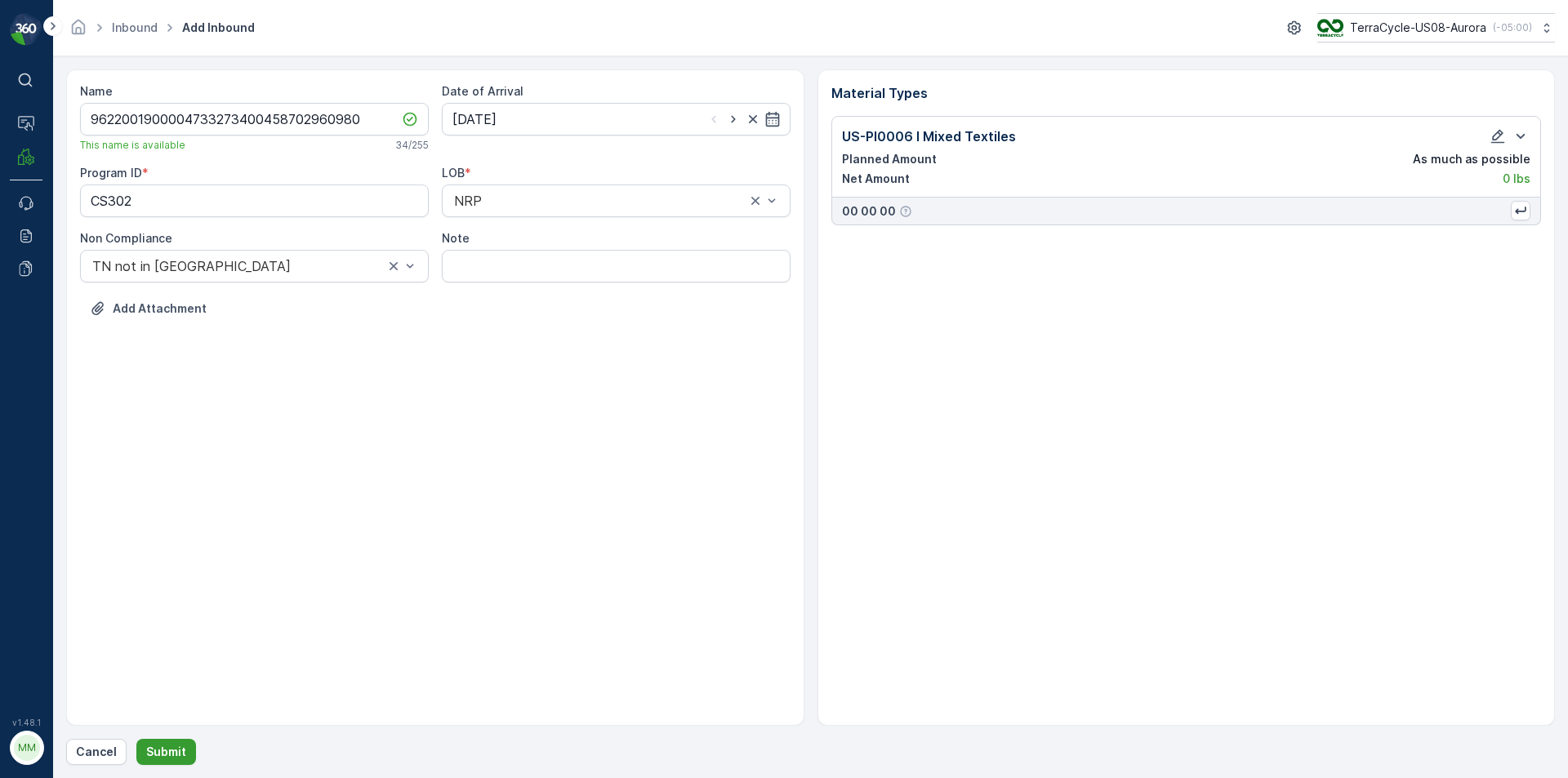
click at [183, 755] on button "Submit" at bounding box center [166, 752] width 59 height 26
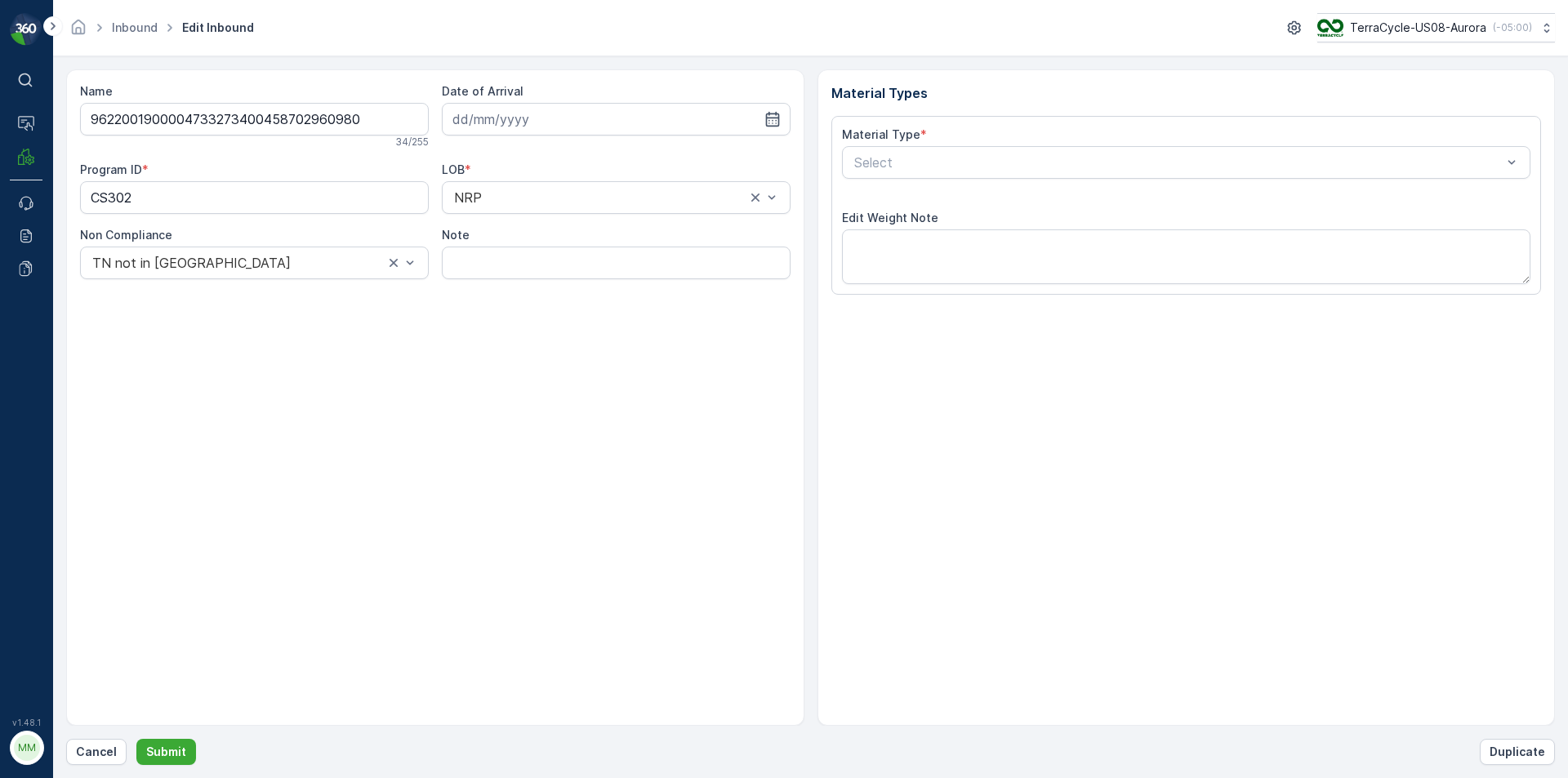
type input "[DATE]"
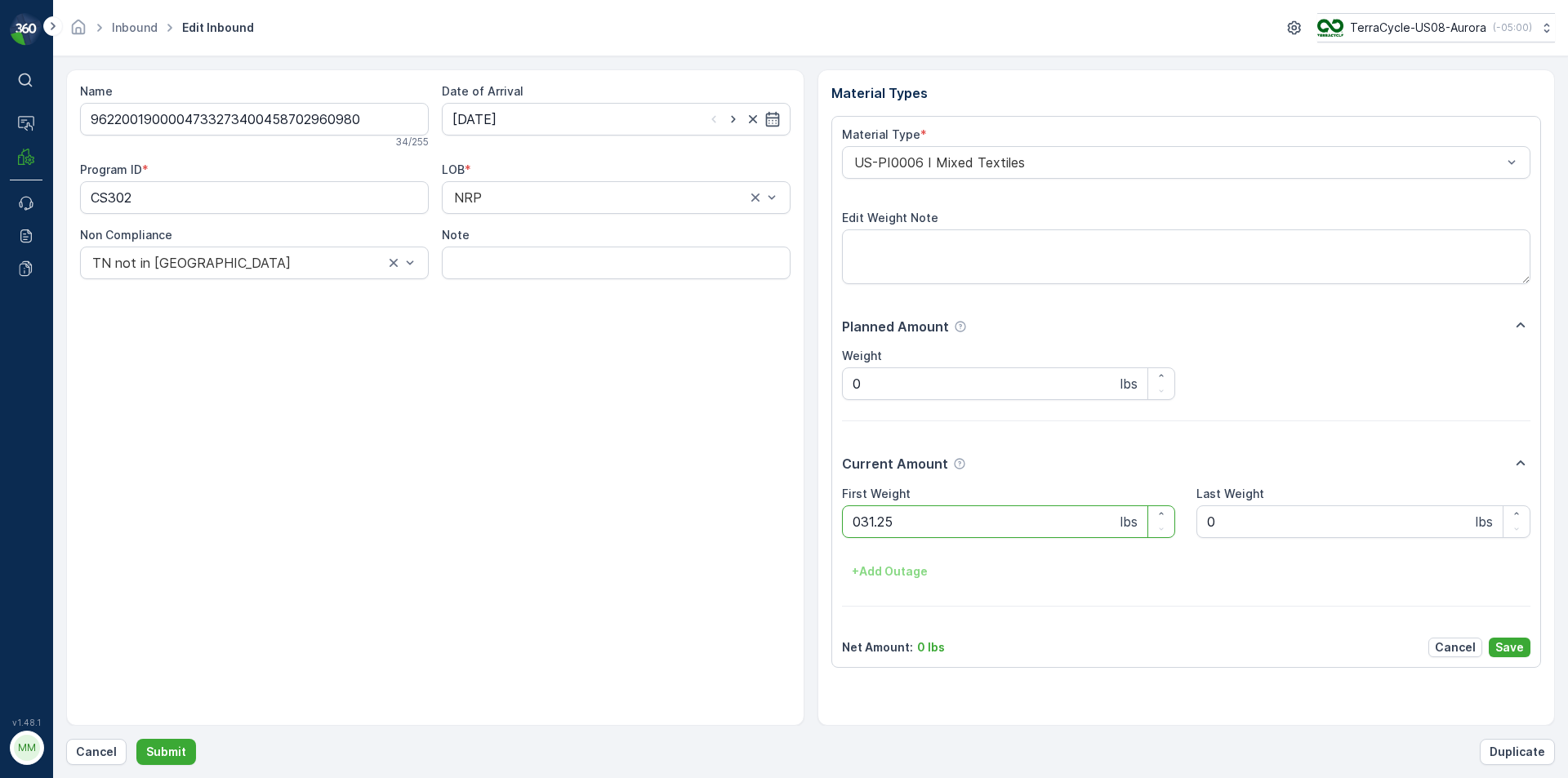
click at [137, 739] on button "Submit" at bounding box center [166, 752] width 59 height 26
